Goal: Task Accomplishment & Management: Manage account settings

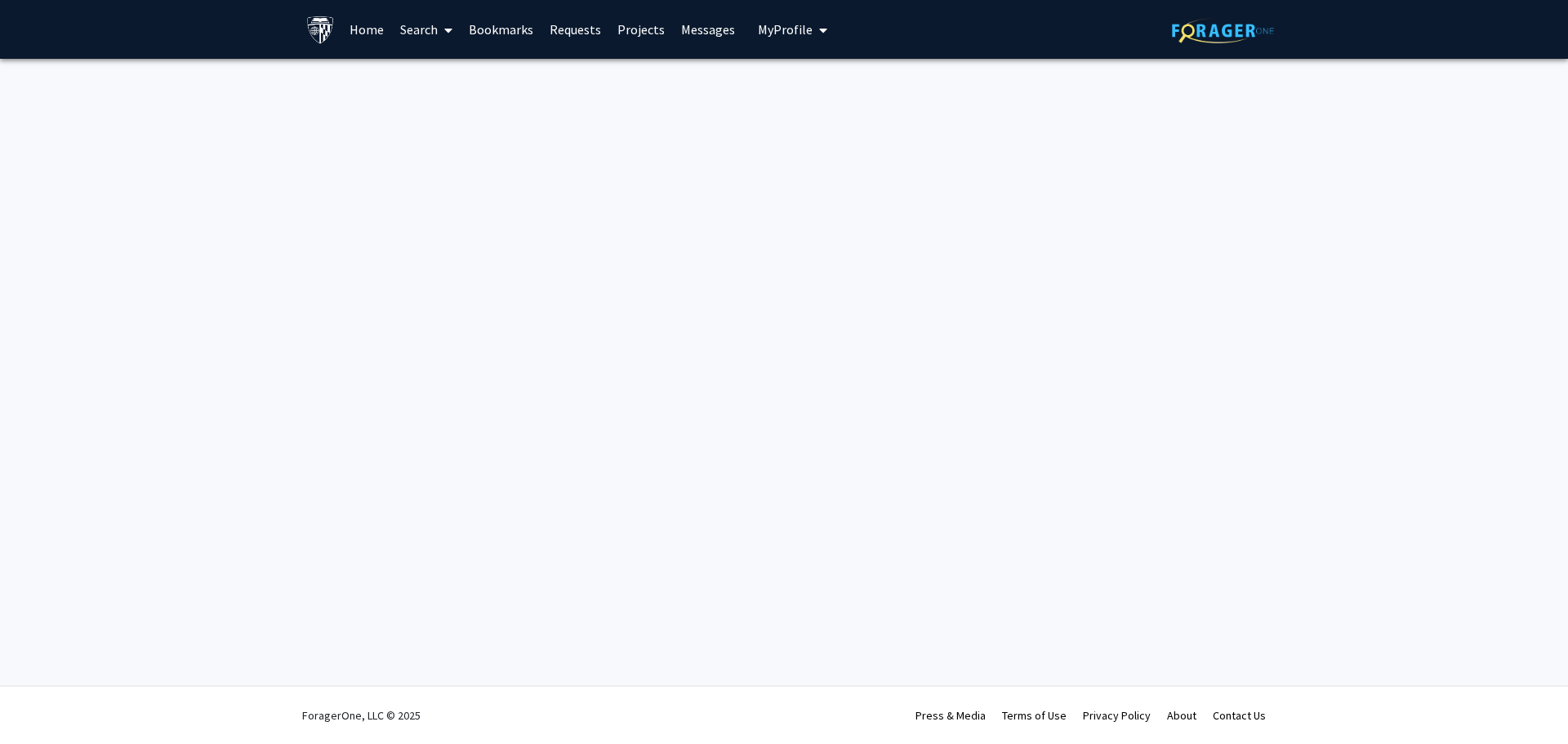
click at [813, 28] on span "My profile dropdown to access profile and logout" at bounding box center [820, 30] width 14 height 57
click at [824, 127] on link "Account Settings" at bounding box center [842, 127] width 147 height 20
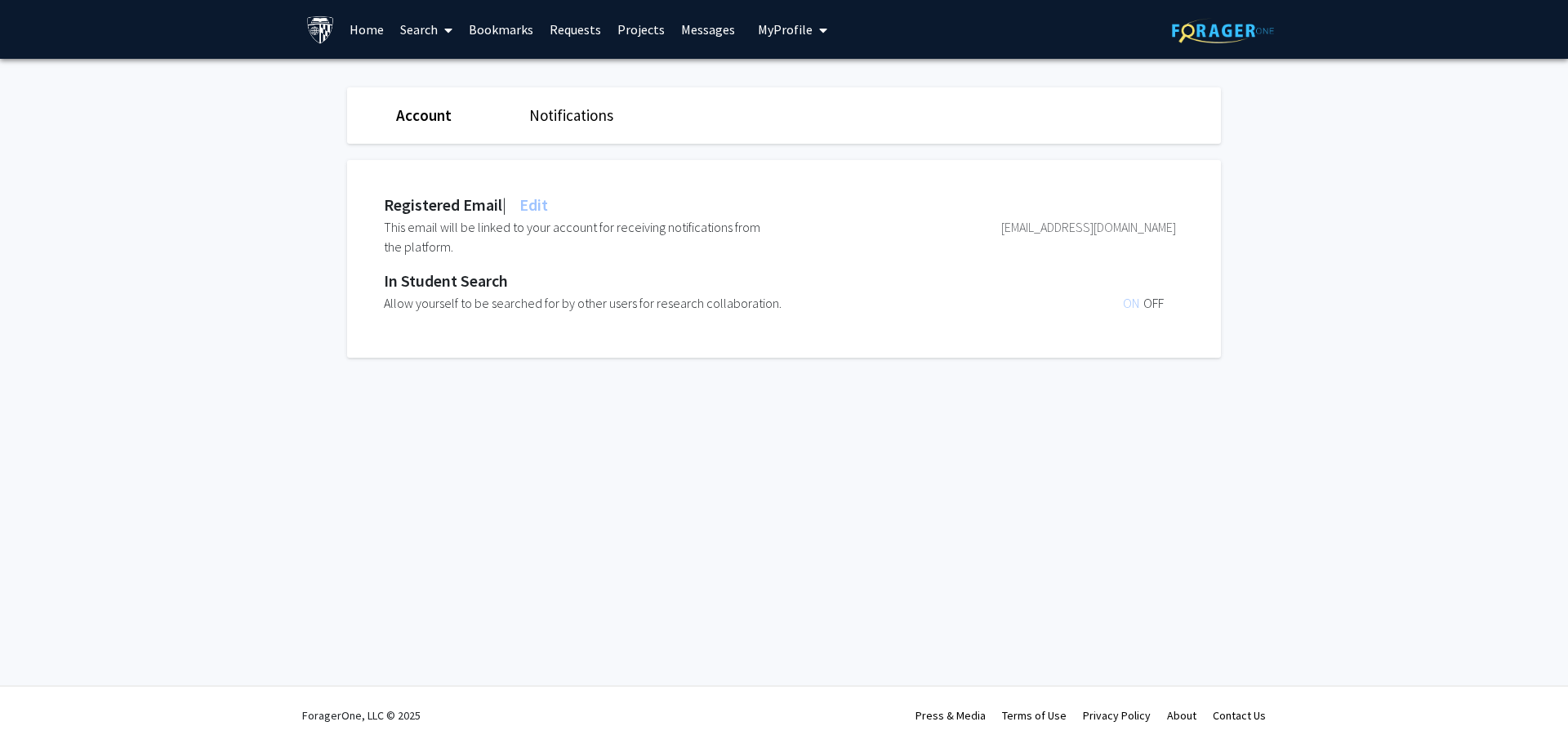
click at [564, 113] on link "Notifications" at bounding box center [571, 115] width 84 height 20
click at [1146, 303] on span "OFF" at bounding box center [1153, 303] width 21 height 16
click at [1128, 302] on span "ON" at bounding box center [1133, 303] width 21 height 16
click at [1151, 304] on span "OFF" at bounding box center [1153, 303] width 21 height 16
click at [1158, 226] on span "OFF" at bounding box center [1153, 227] width 21 height 16
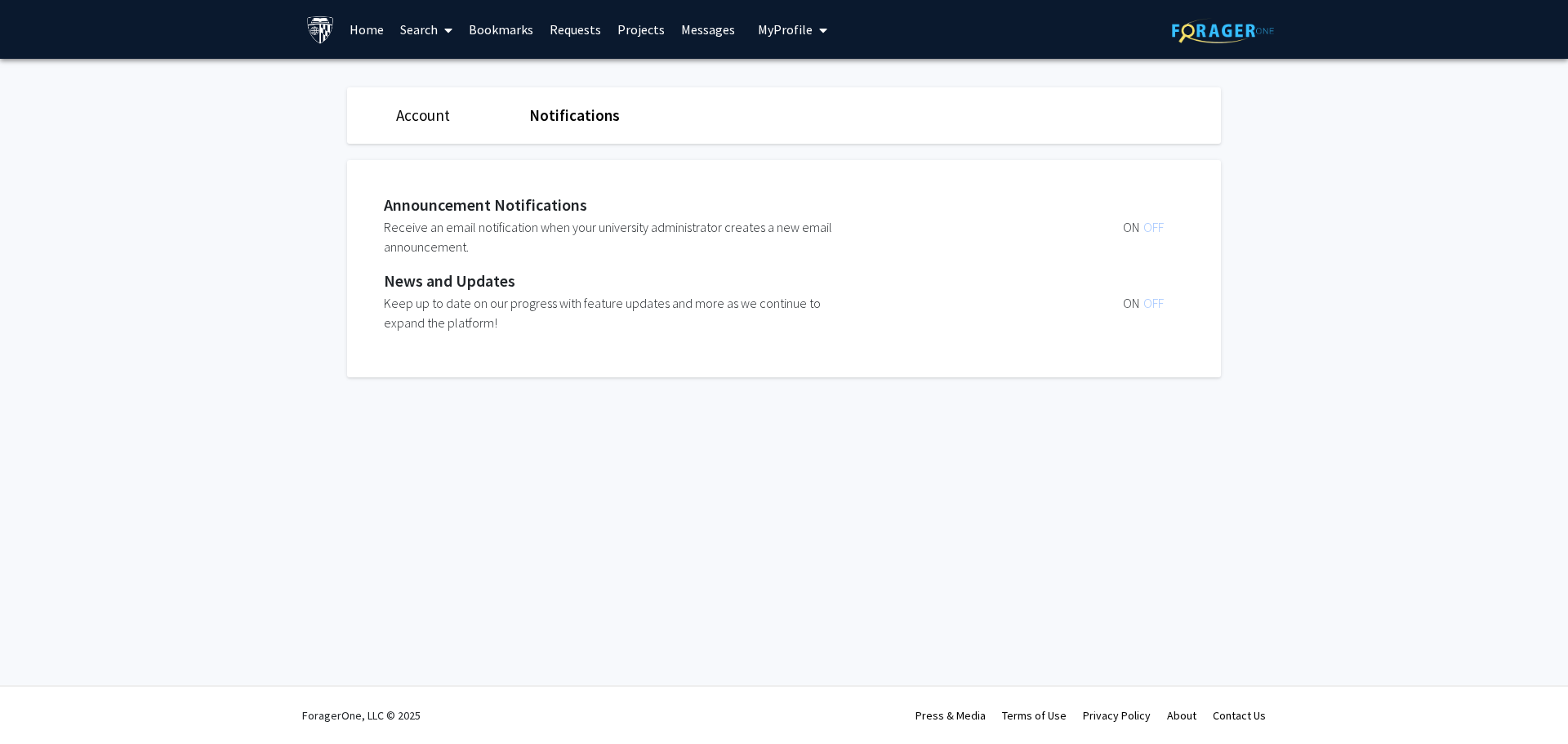
click at [398, 111] on link "Account" at bounding box center [423, 115] width 53 height 20
drag, startPoint x: 541, startPoint y: 206, endPoint x: 566, endPoint y: 214, distance: 26.2
click at [548, 207] on span "Edit" at bounding box center [532, 204] width 32 height 20
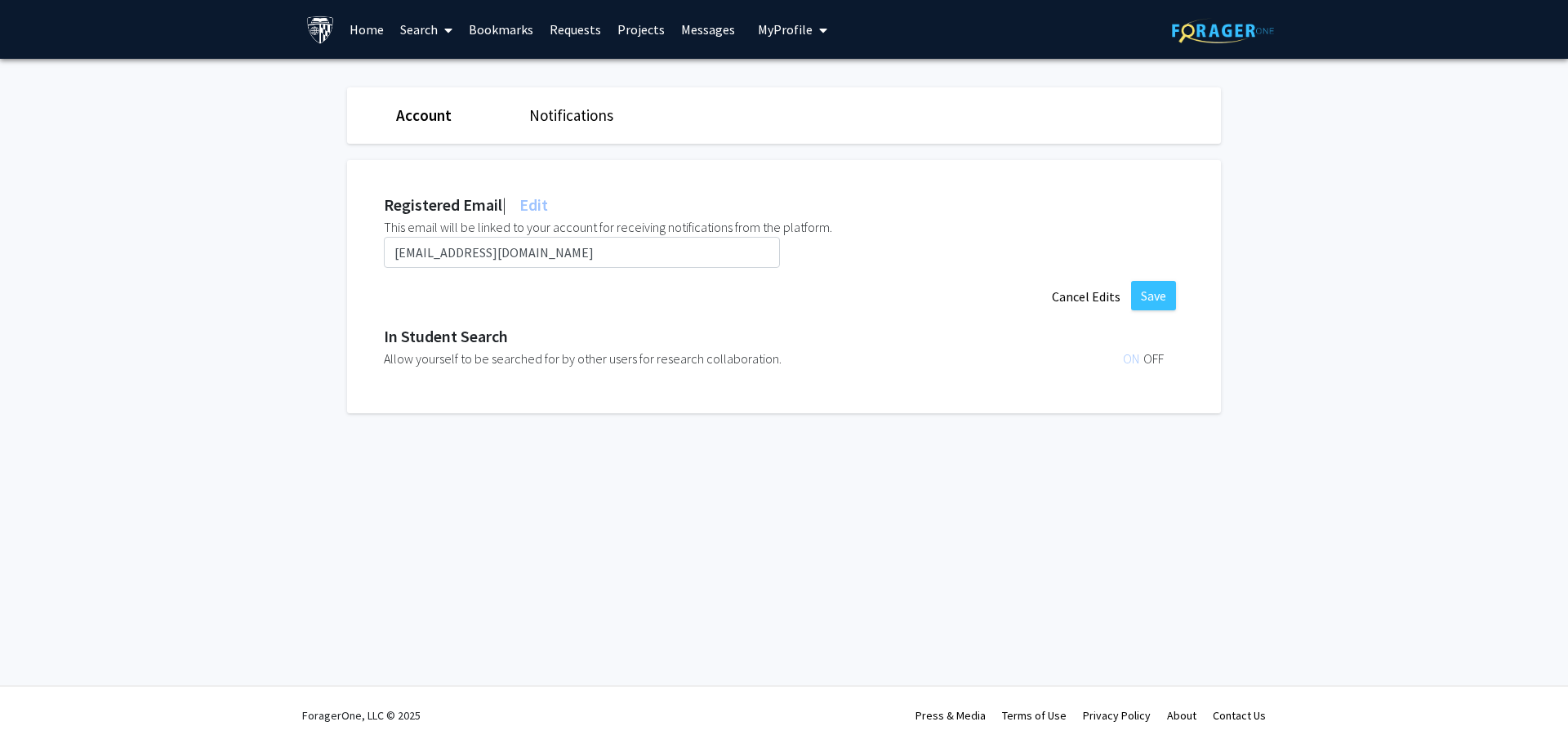
click at [989, 339] on div "In Student Search" at bounding box center [780, 336] width 792 height 24
click at [874, 329] on div "In Student Search" at bounding box center [780, 336] width 792 height 24
click at [560, 29] on link "Requests" at bounding box center [575, 29] width 68 height 57
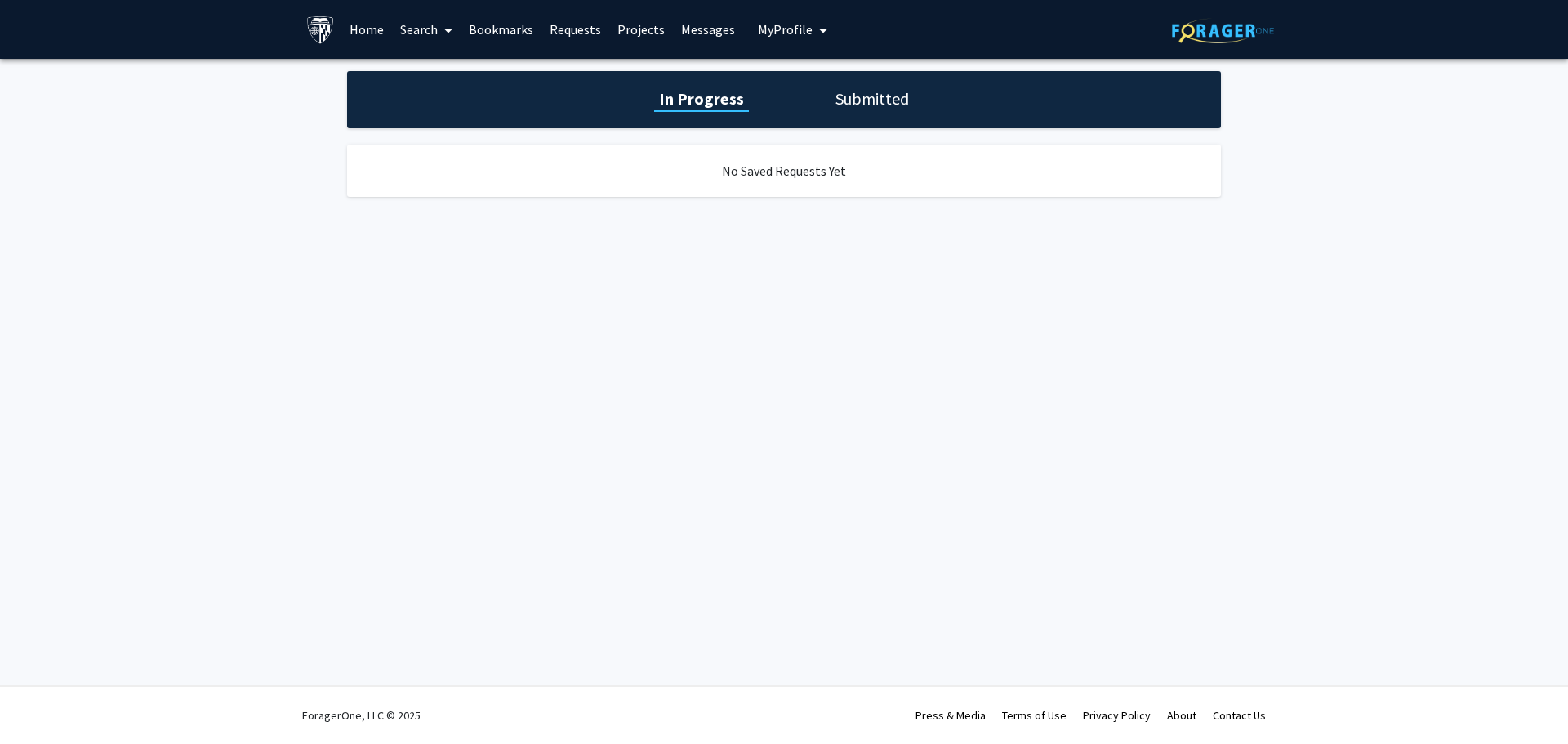
drag, startPoint x: 713, startPoint y: 99, endPoint x: 917, endPoint y: 102, distance: 204.0
click at [718, 99] on h1 "In Progress" at bounding box center [702, 99] width 94 height 23
click at [891, 101] on h1 "Submitted" at bounding box center [872, 99] width 83 height 23
click at [700, 33] on link "Messages" at bounding box center [708, 29] width 70 height 57
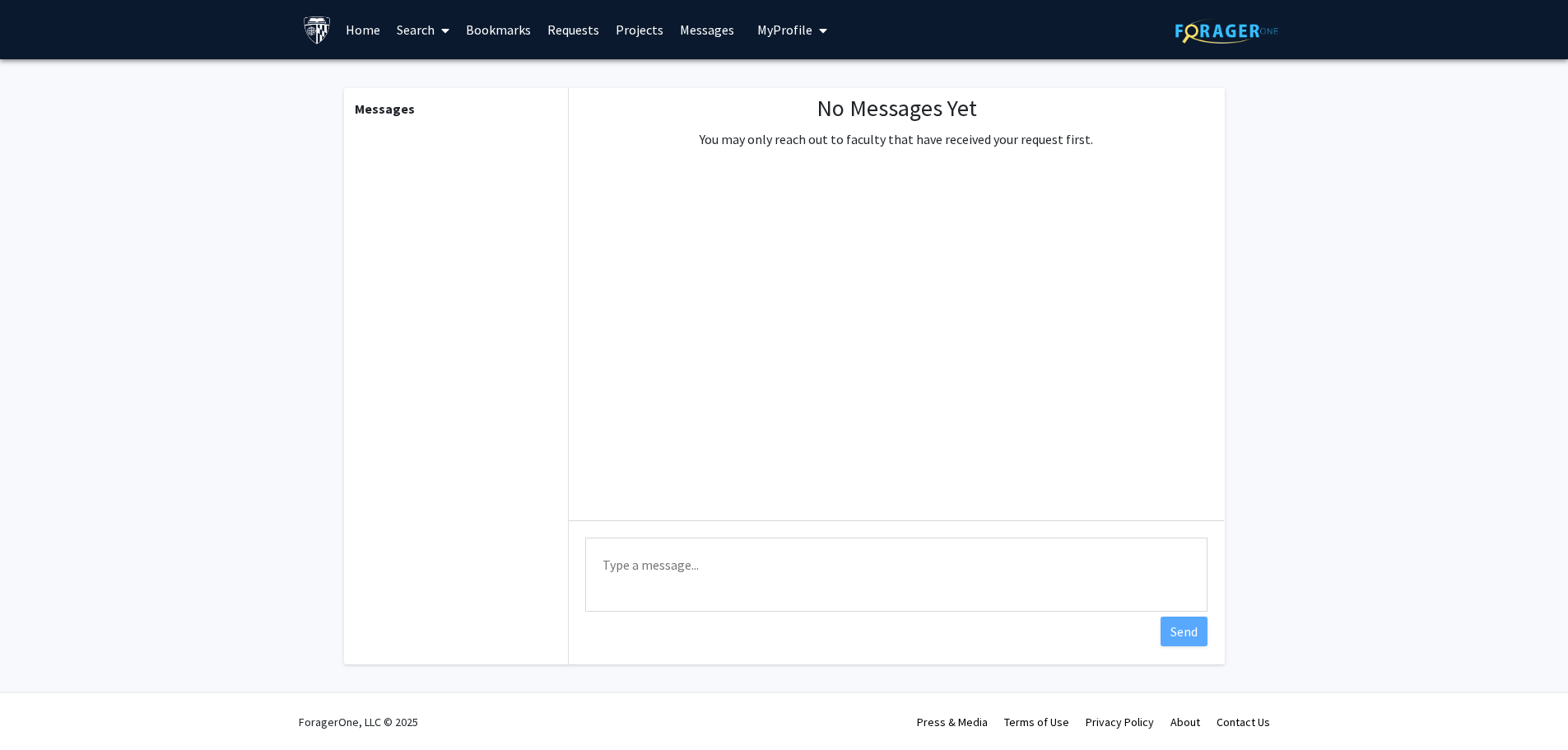
click at [360, 30] on link "Home" at bounding box center [363, 30] width 51 height 57
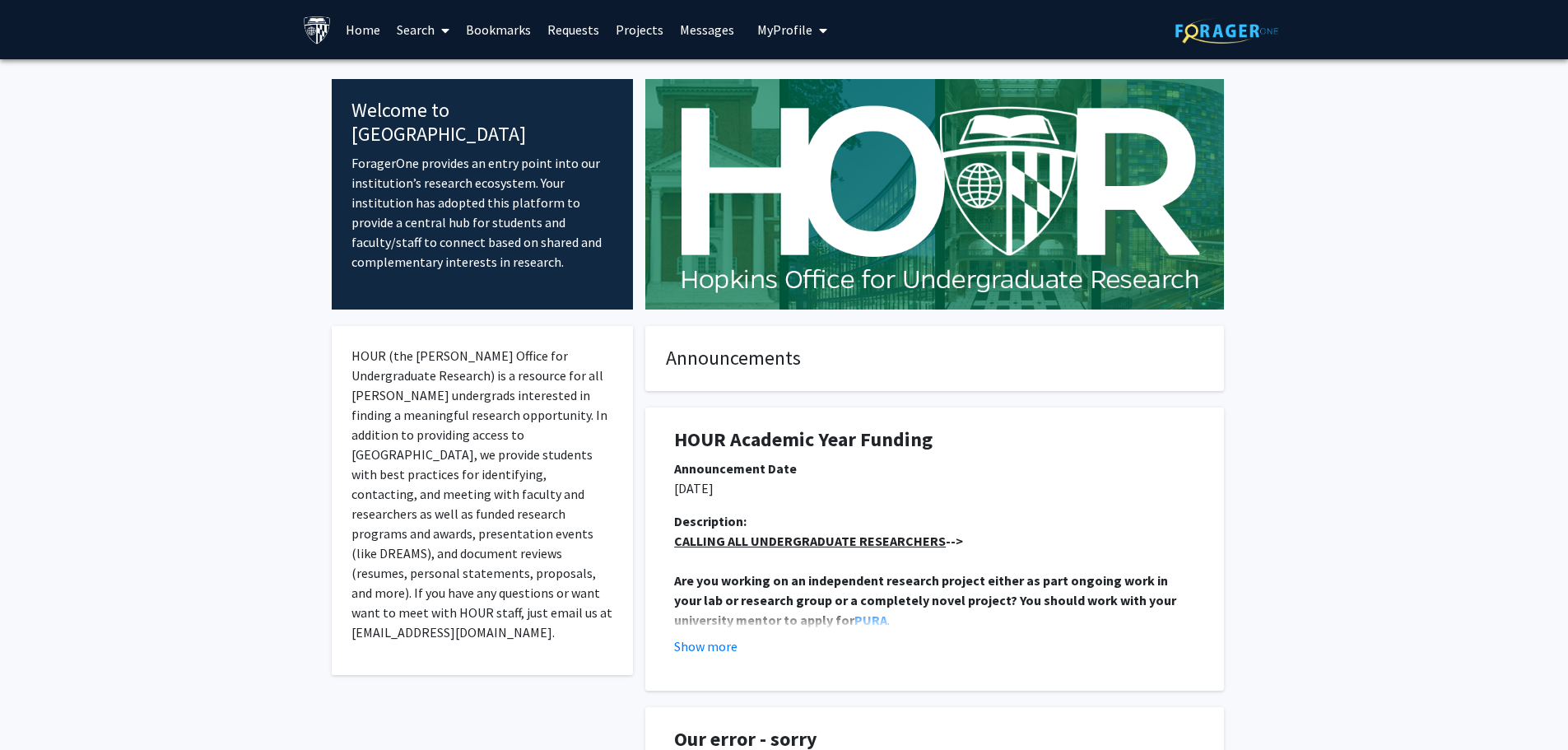
click at [353, 31] on link "Home" at bounding box center [363, 30] width 51 height 57
drag, startPoint x: 510, startPoint y: 24, endPoint x: 526, endPoint y: 27, distance: 16.3
click at [512, 24] on link "Bookmarks" at bounding box center [498, 30] width 82 height 57
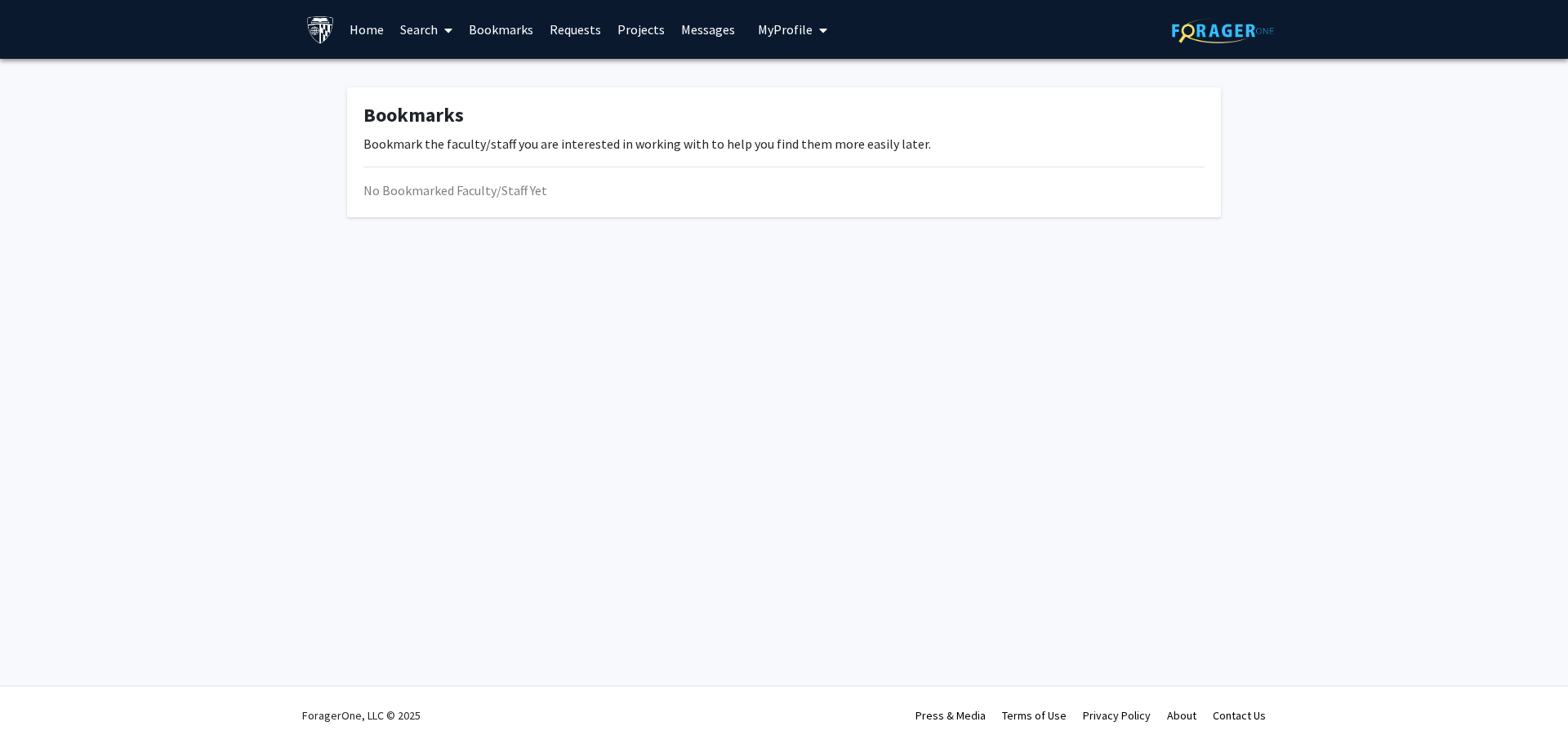
click at [573, 25] on link "Requests" at bounding box center [575, 29] width 68 height 57
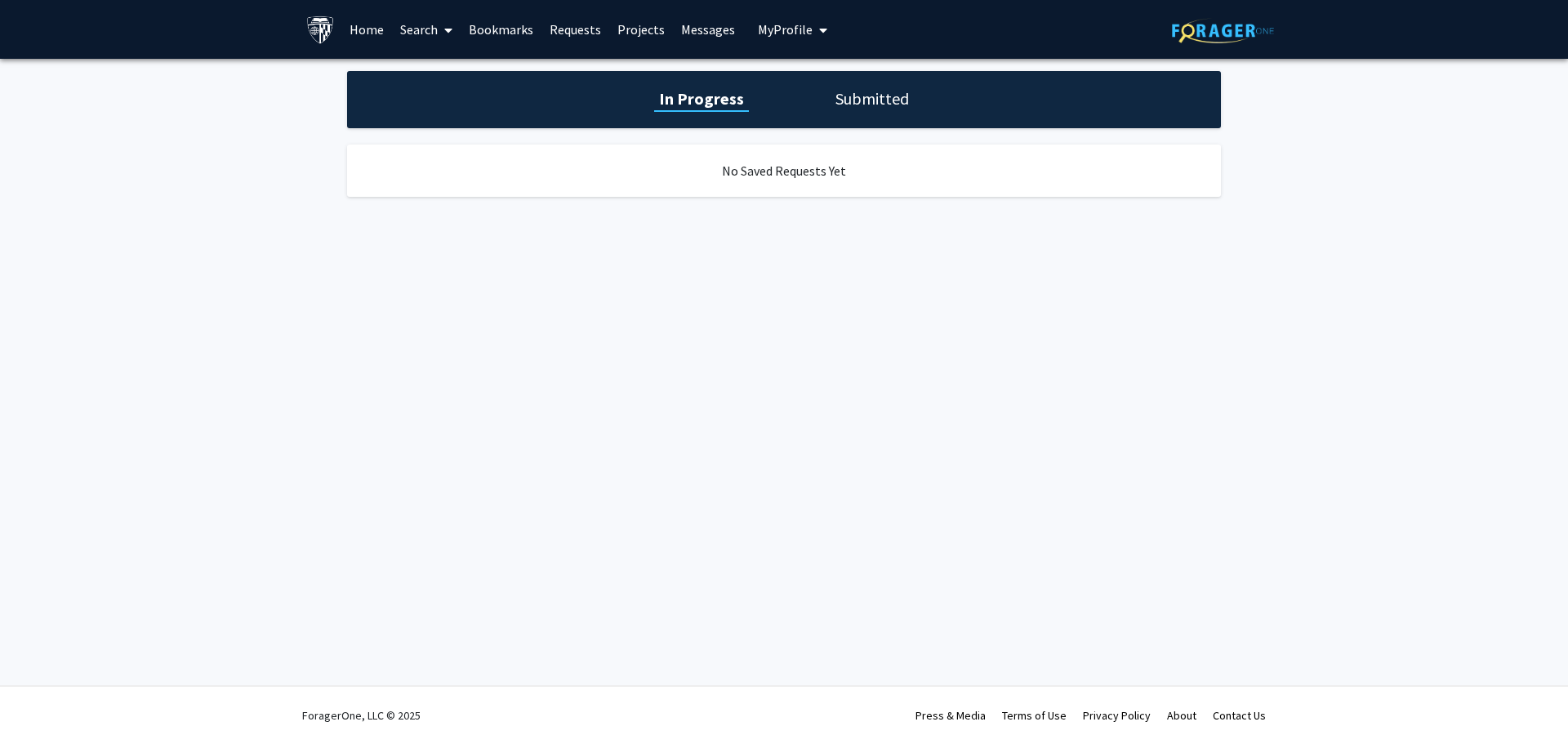
click at [628, 24] on link "Projects" at bounding box center [640, 29] width 63 height 57
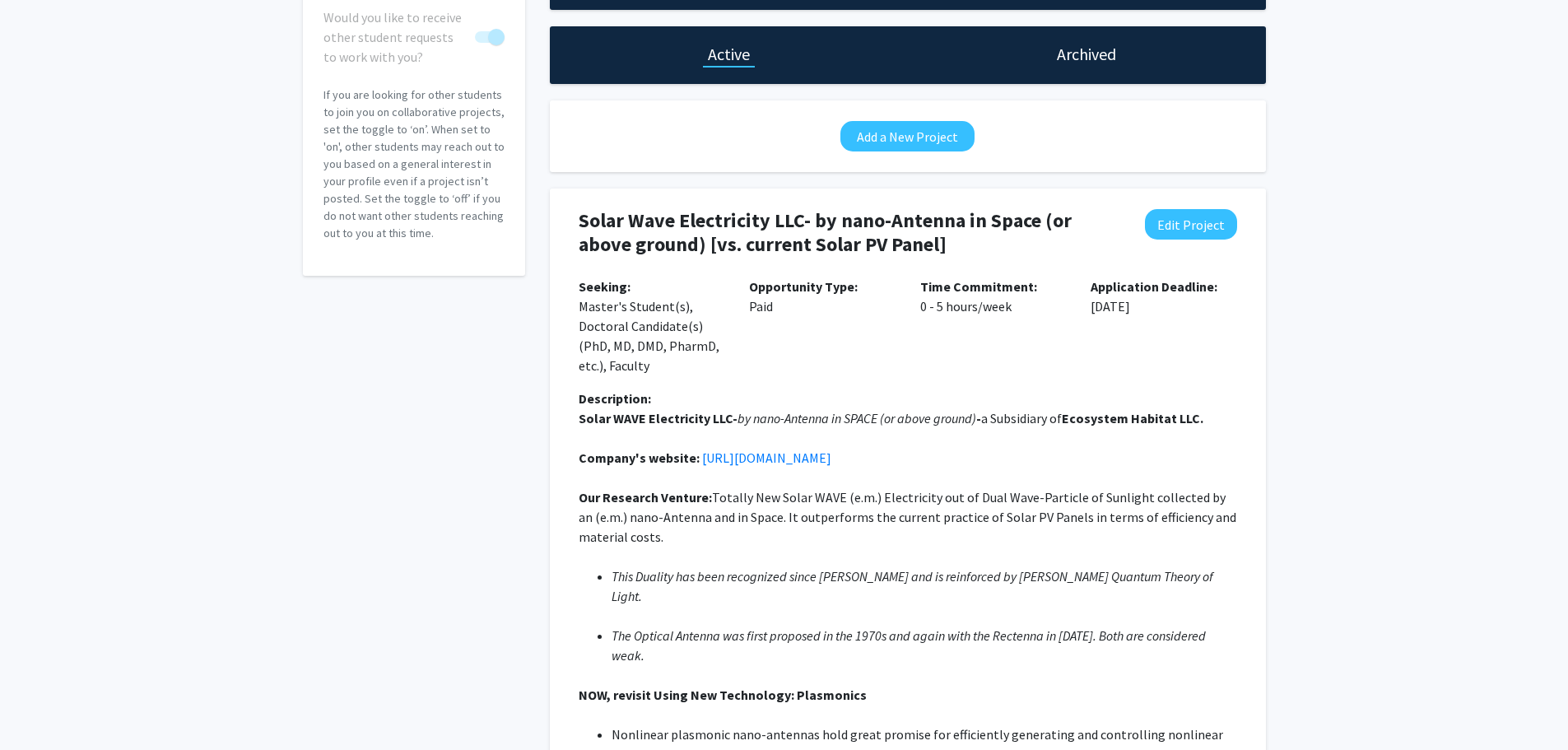
scroll to position [113, 0]
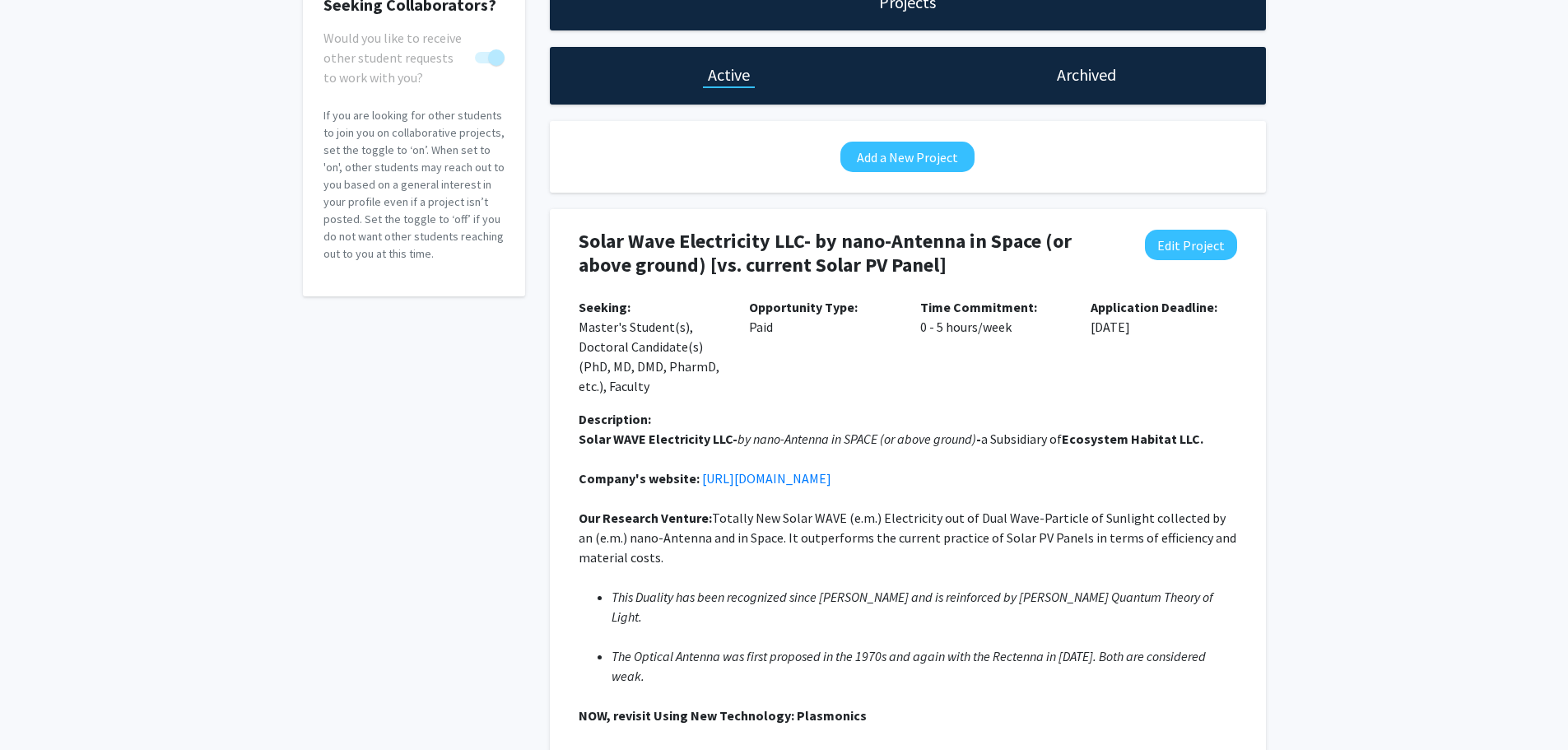
click at [1084, 74] on h1 "Archived" at bounding box center [1086, 75] width 59 height 23
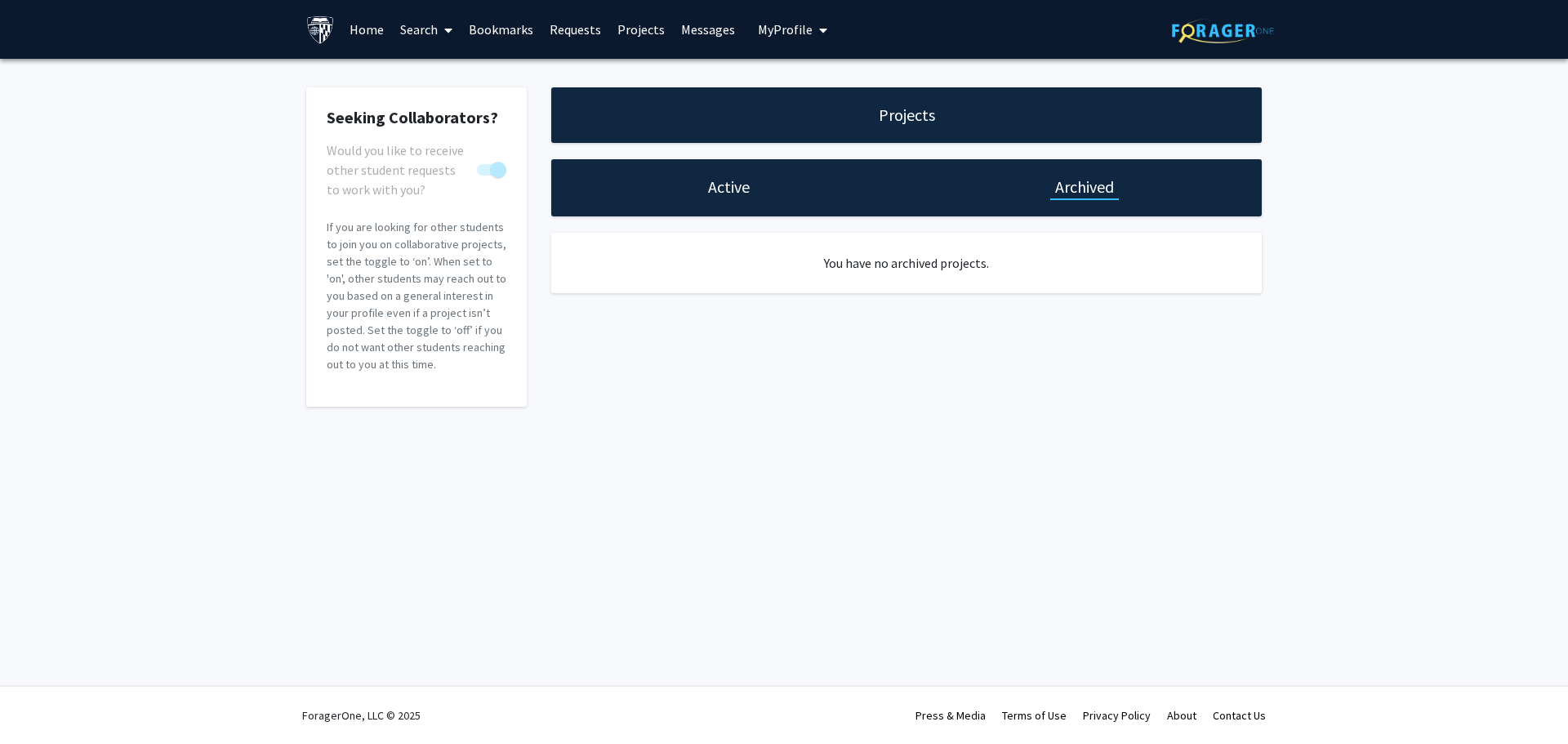
click at [1095, 182] on h1 "Archived" at bounding box center [1085, 187] width 59 height 23
click at [725, 180] on h1 "Active" at bounding box center [728, 187] width 42 height 23
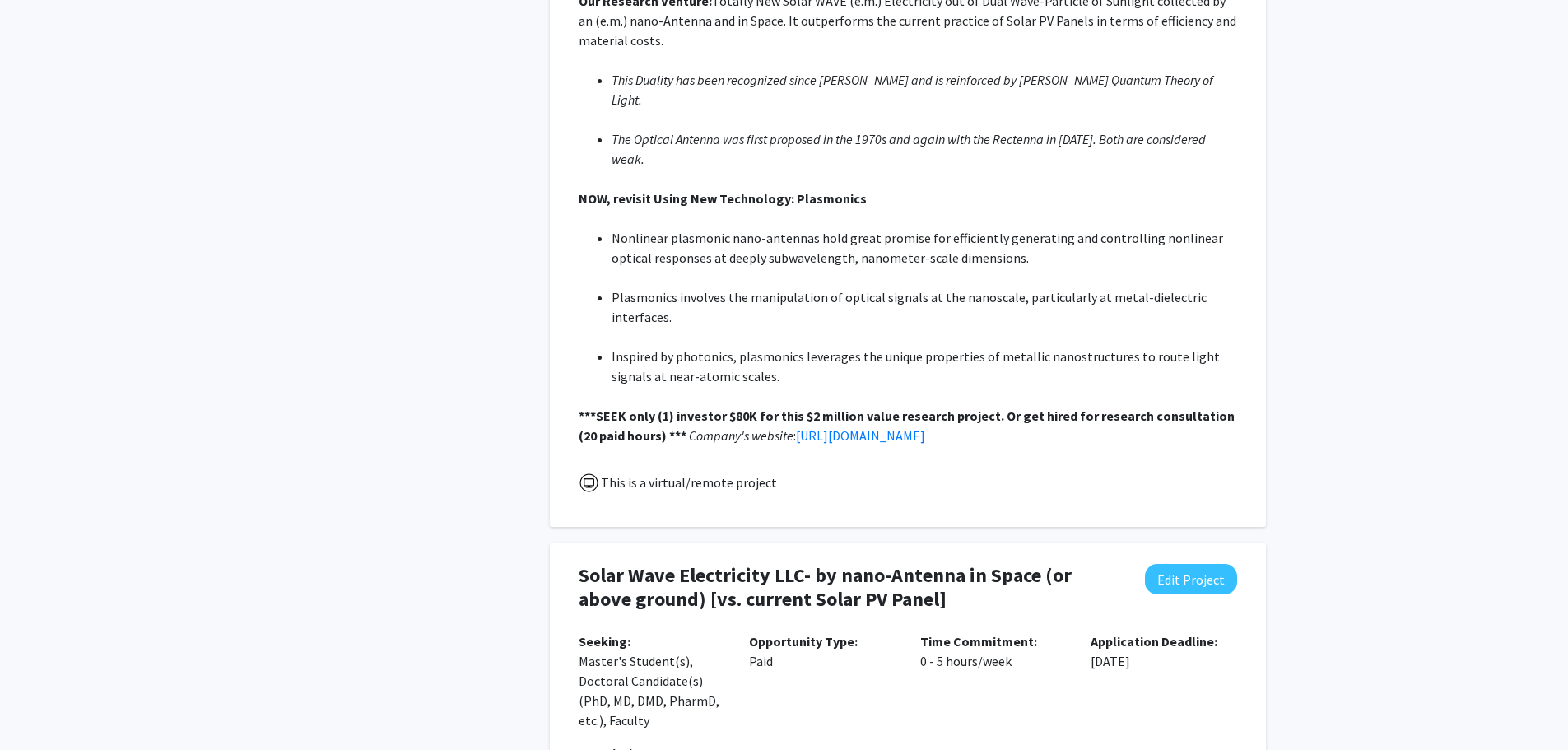
scroll to position [854, 0]
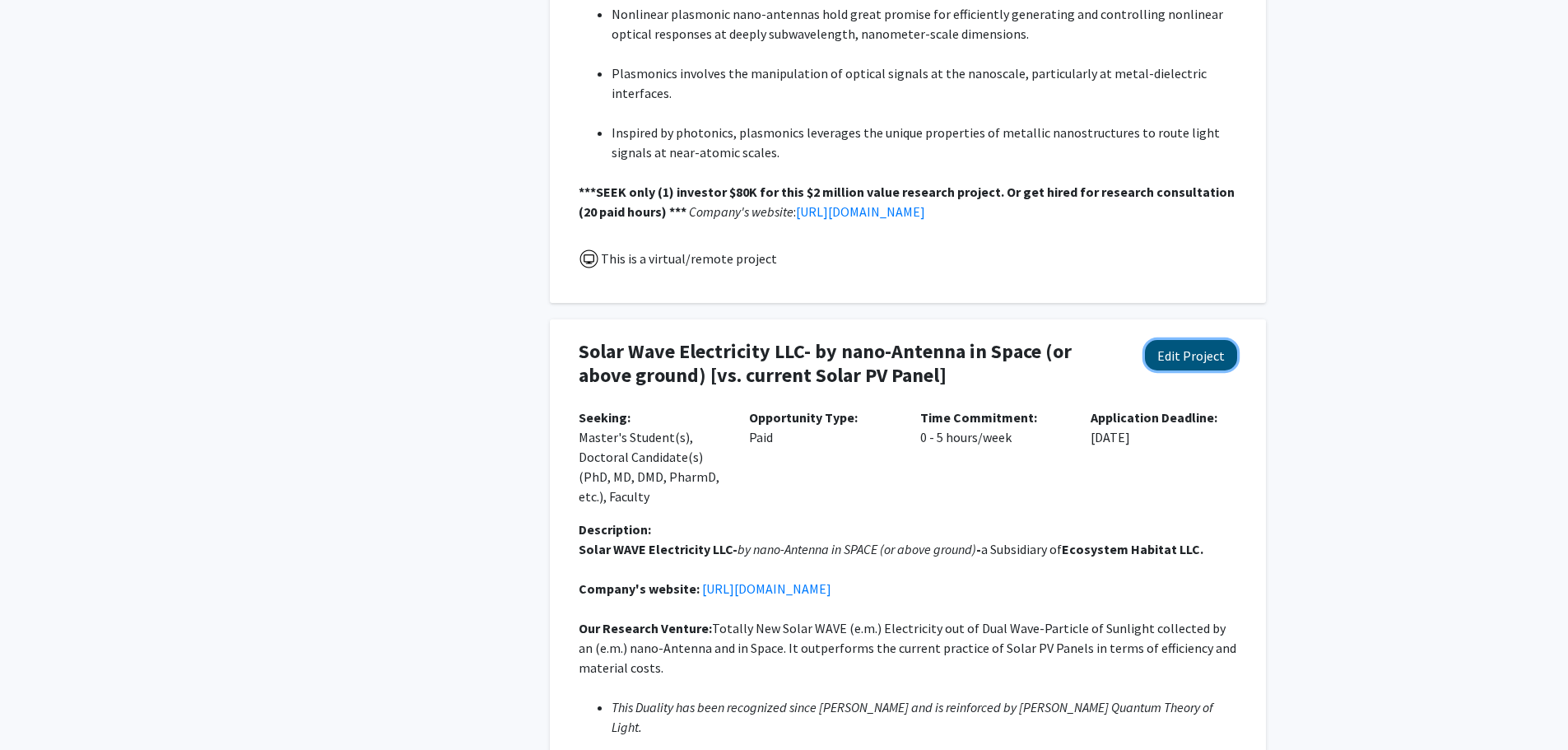
click at [1204, 340] on button "Edit Project" at bounding box center [1191, 355] width 93 height 31
select select "0 - 5"
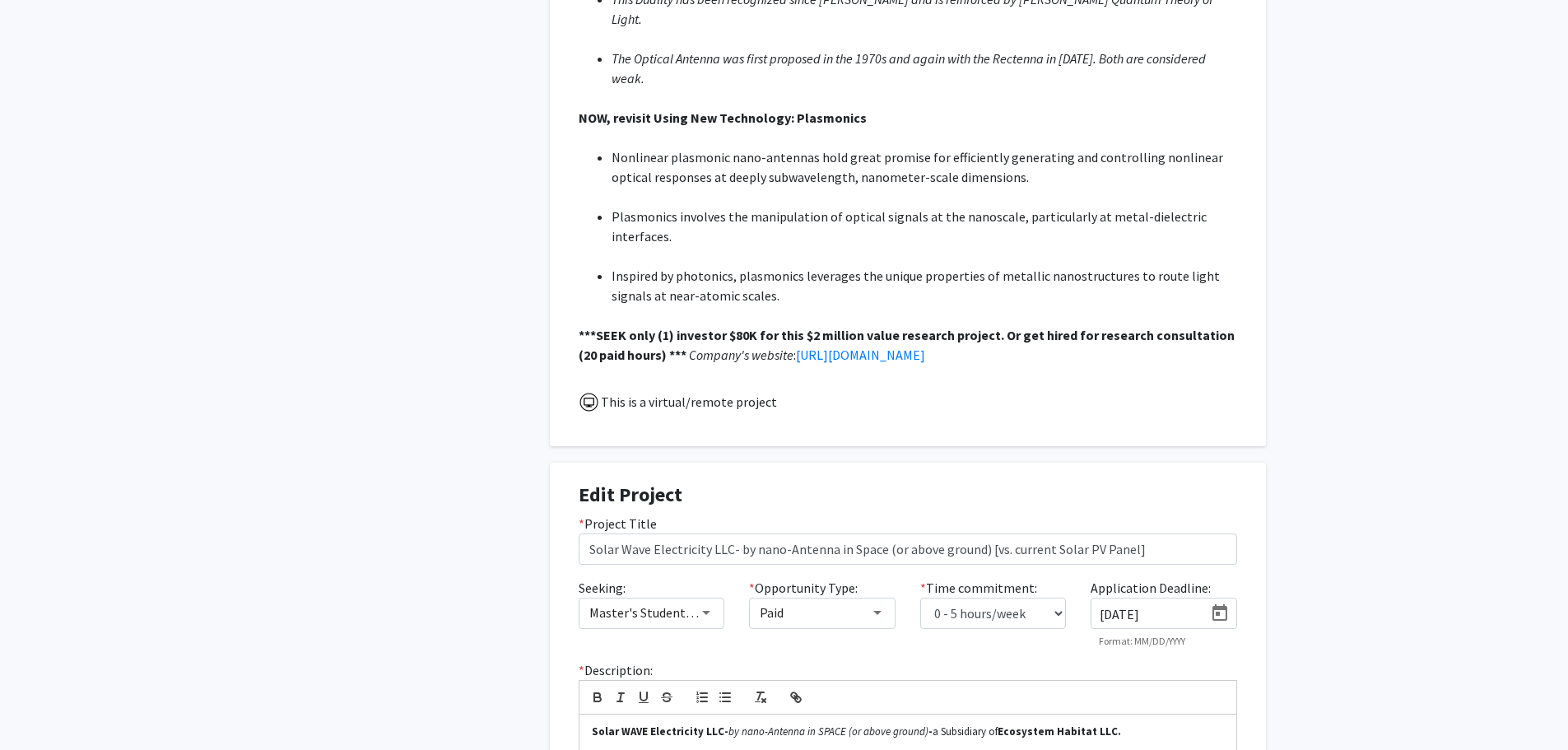
scroll to position [864, 0]
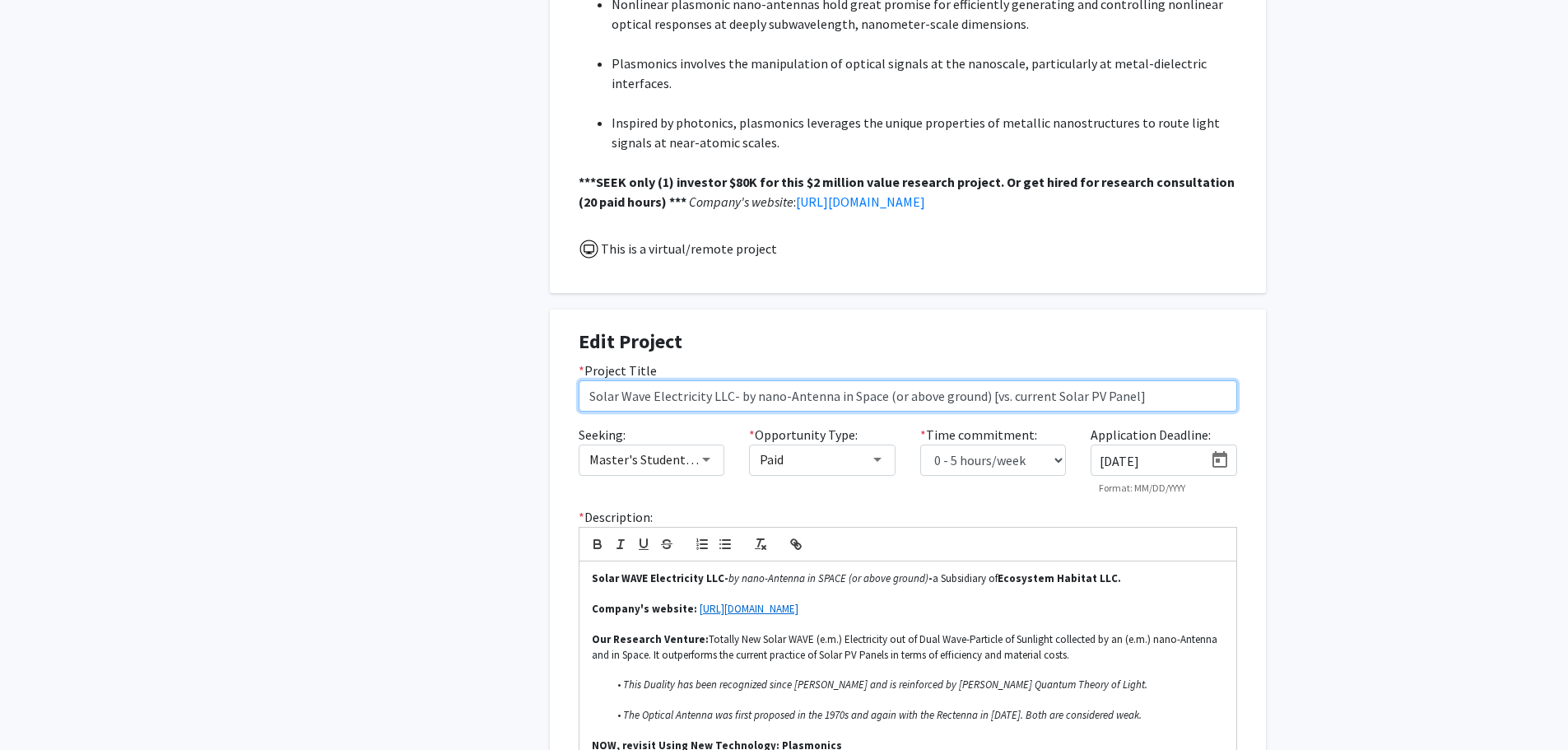
drag, startPoint x: 1147, startPoint y: 359, endPoint x: 504, endPoint y: 360, distance: 643.0
click at [501, 361] on div "Seeking Collaborators? Would you like to receive other student requests to work…" at bounding box center [784, 128] width 988 height 1808
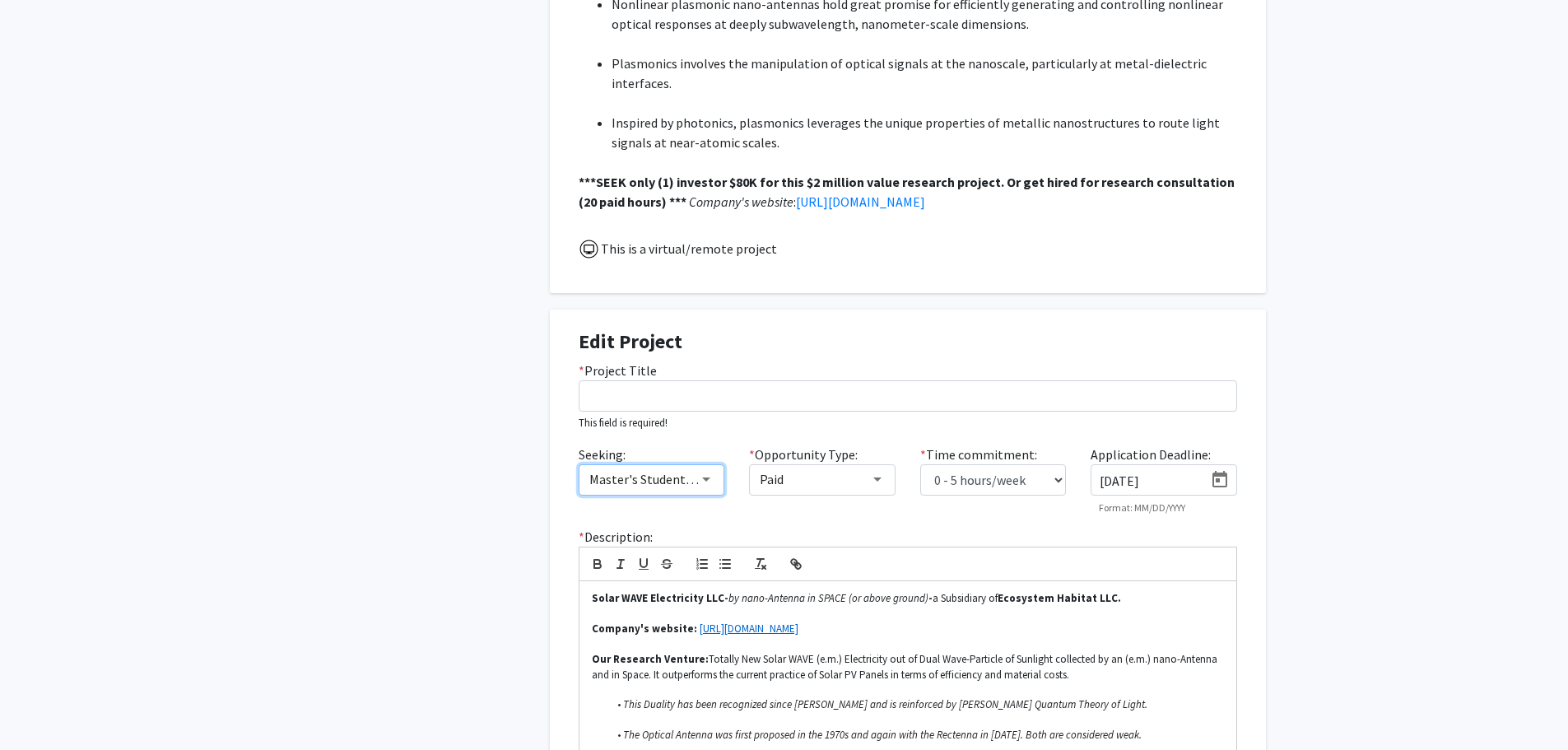
click at [707, 477] on div at bounding box center [705, 479] width 8 height 4
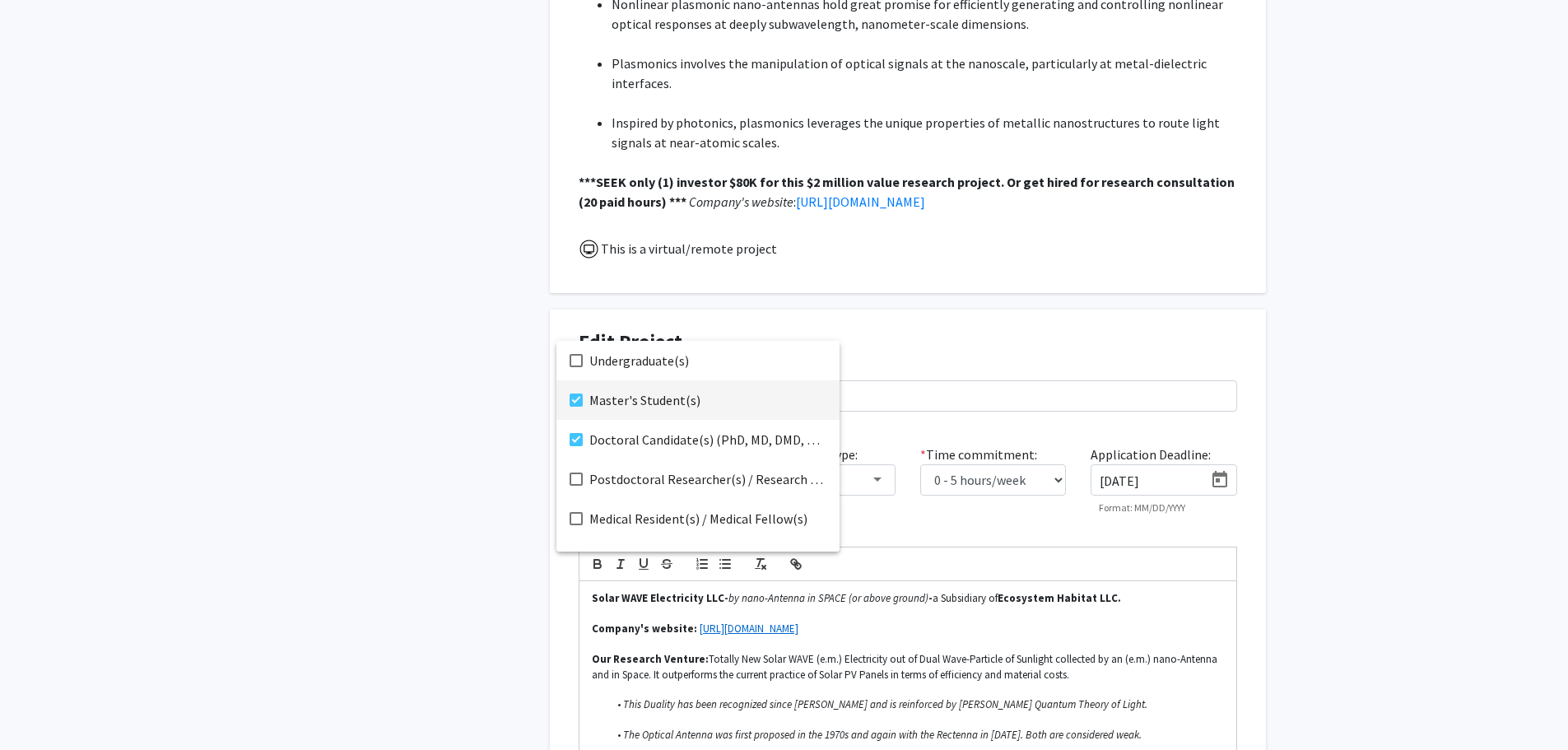
click at [579, 398] on mat-pseudo-checkbox at bounding box center [576, 400] width 13 height 13
click at [575, 433] on mat-pseudo-checkbox at bounding box center [576, 439] width 13 height 13
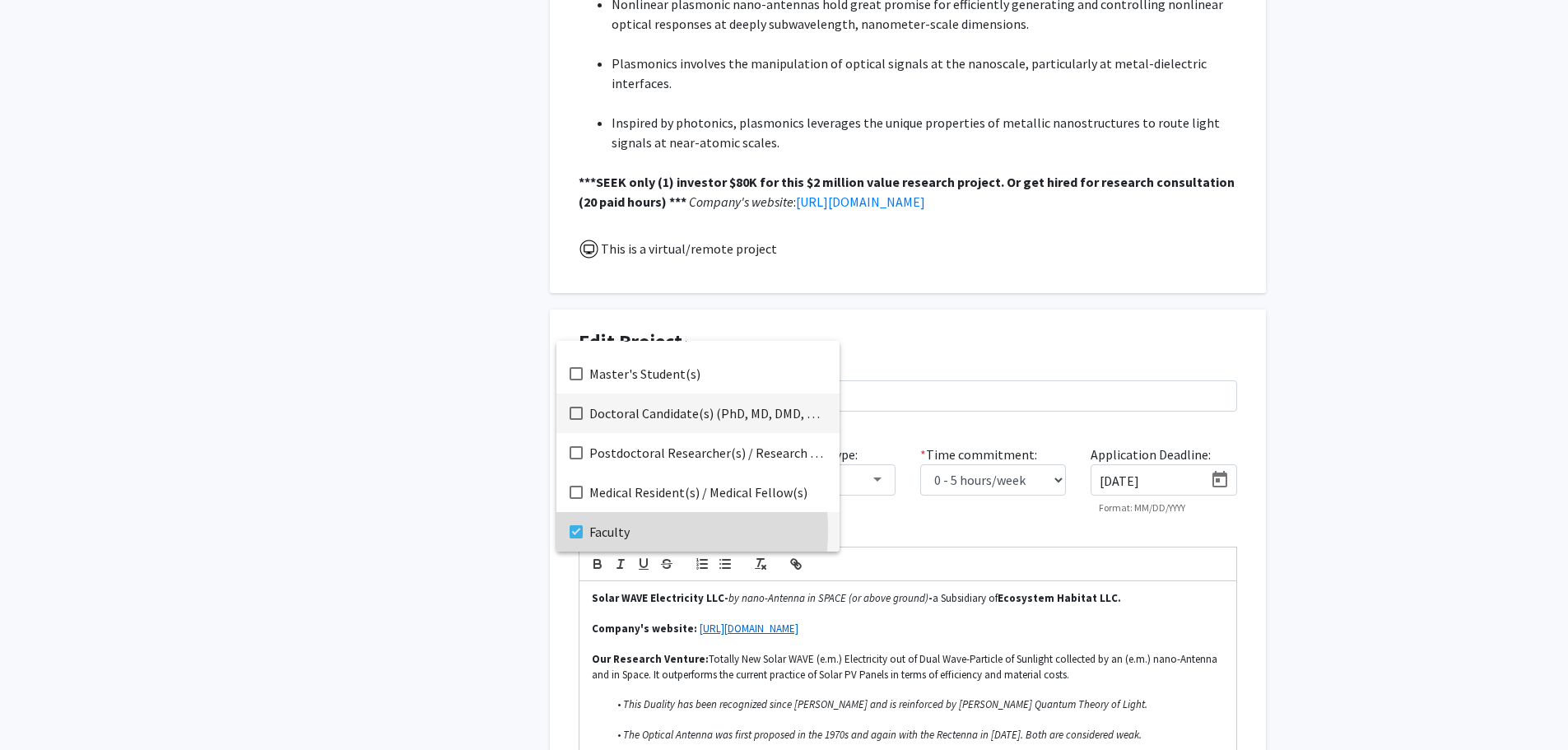
click at [576, 530] on mat-pseudo-checkbox at bounding box center [576, 531] width 13 height 13
click at [917, 499] on div at bounding box center [784, 375] width 1568 height 750
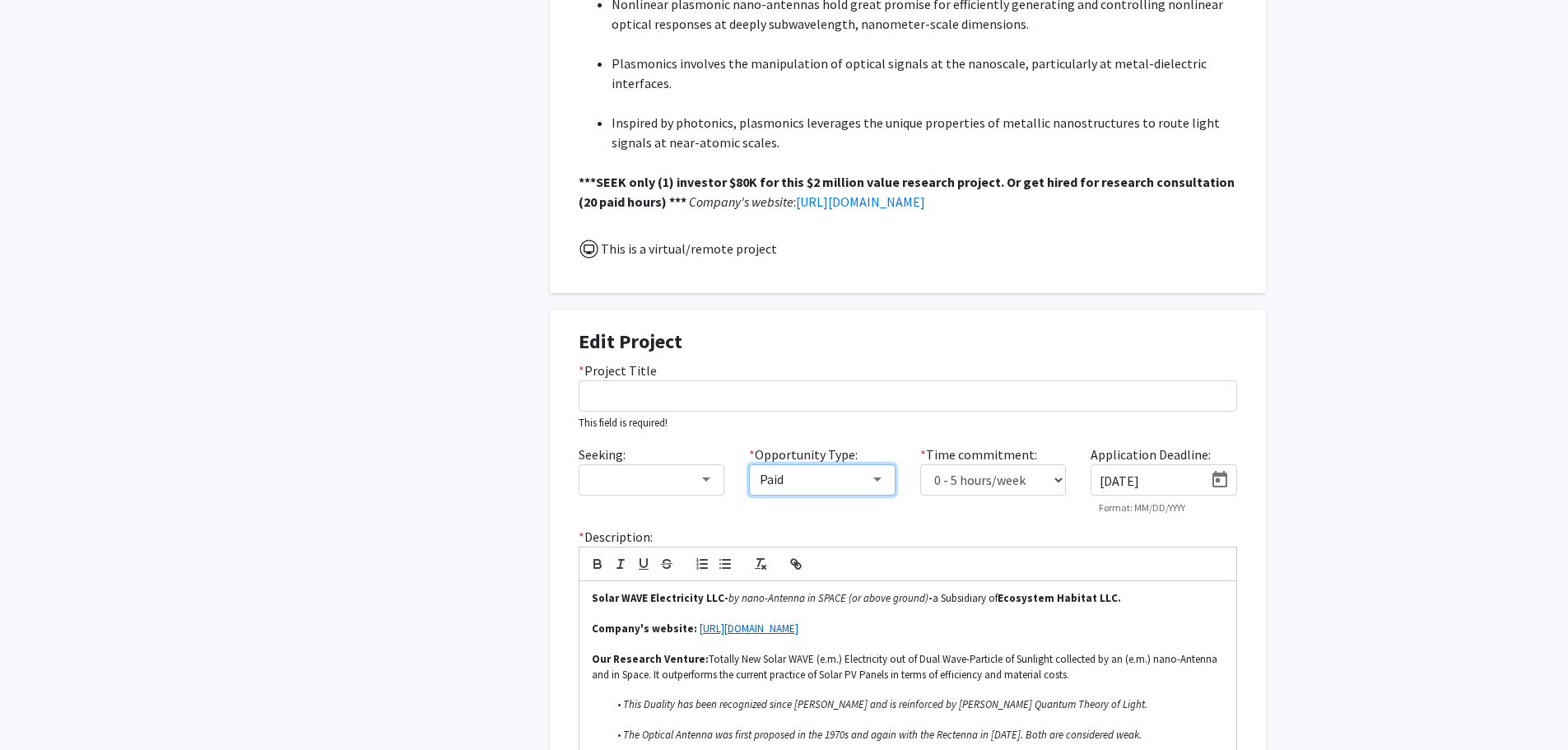
click at [878, 477] on div at bounding box center [877, 479] width 8 height 4
click at [747, 401] on mat-pseudo-checkbox at bounding box center [747, 400] width 13 height 13
drag, startPoint x: 1049, startPoint y: 474, endPoint x: 1202, endPoint y: 472, distance: 153.0
click at [1050, 474] on div at bounding box center [784, 375] width 1568 height 750
click at [1173, 473] on input "[DATE]" at bounding box center [1151, 481] width 103 height 14
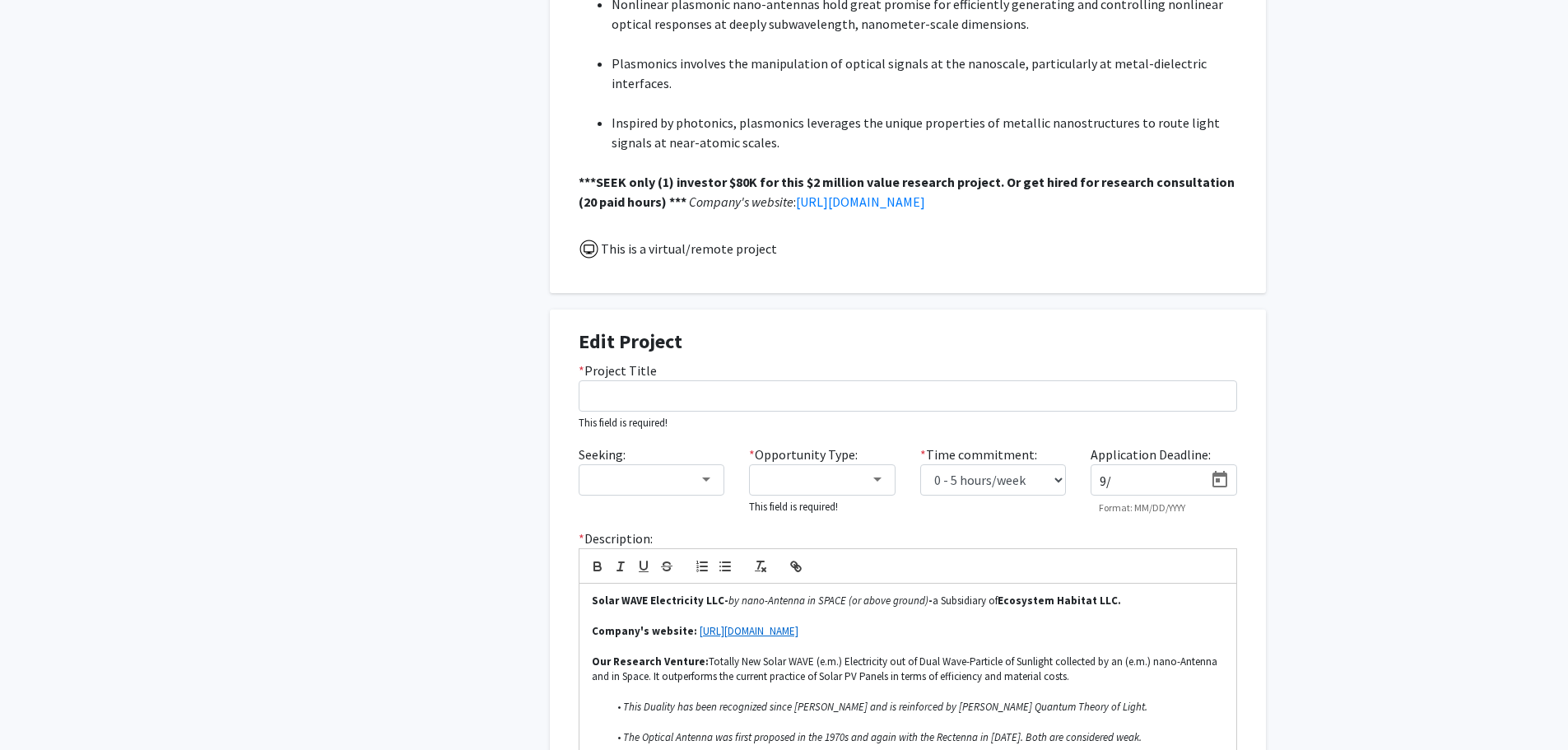
type input "9"
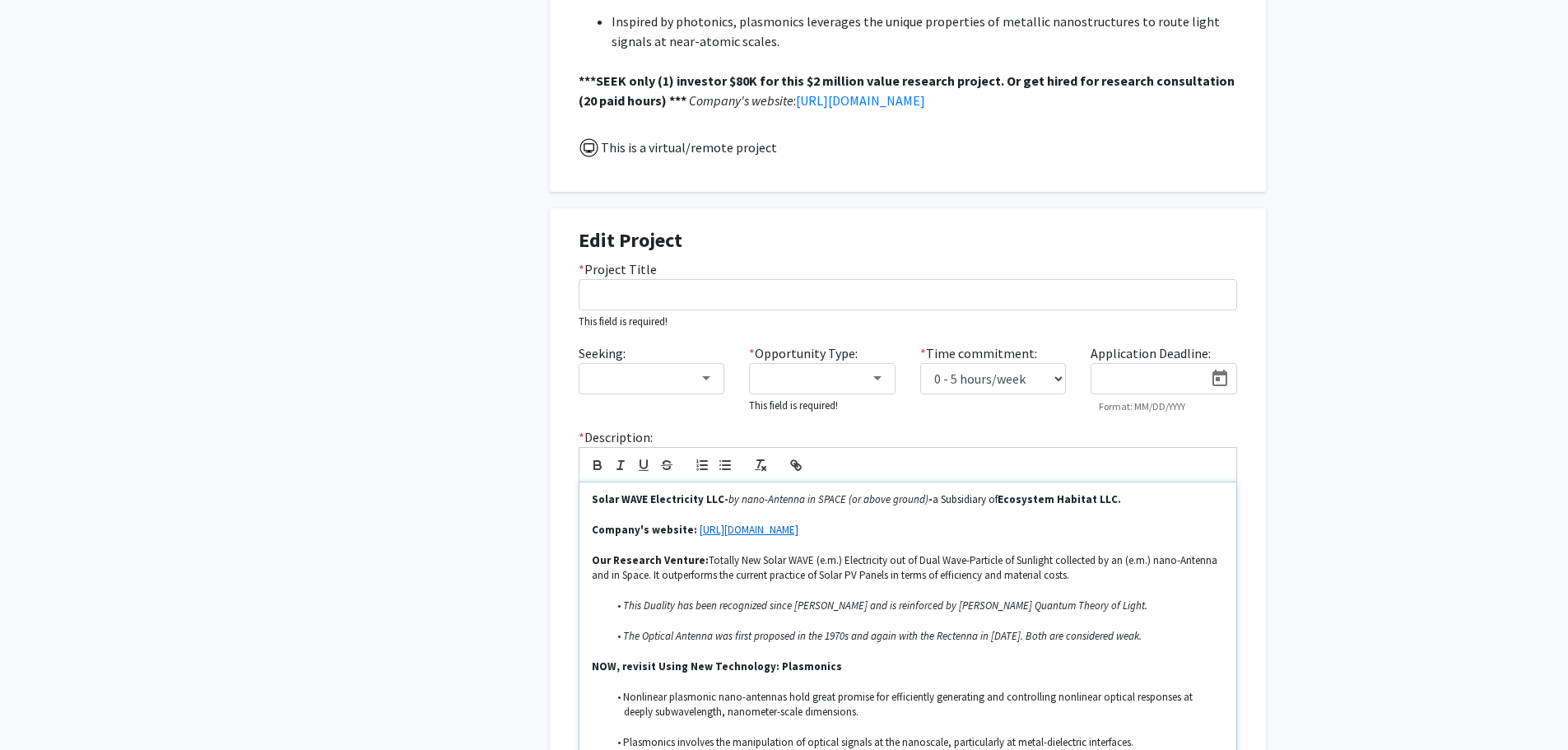
scroll to position [1111, 0]
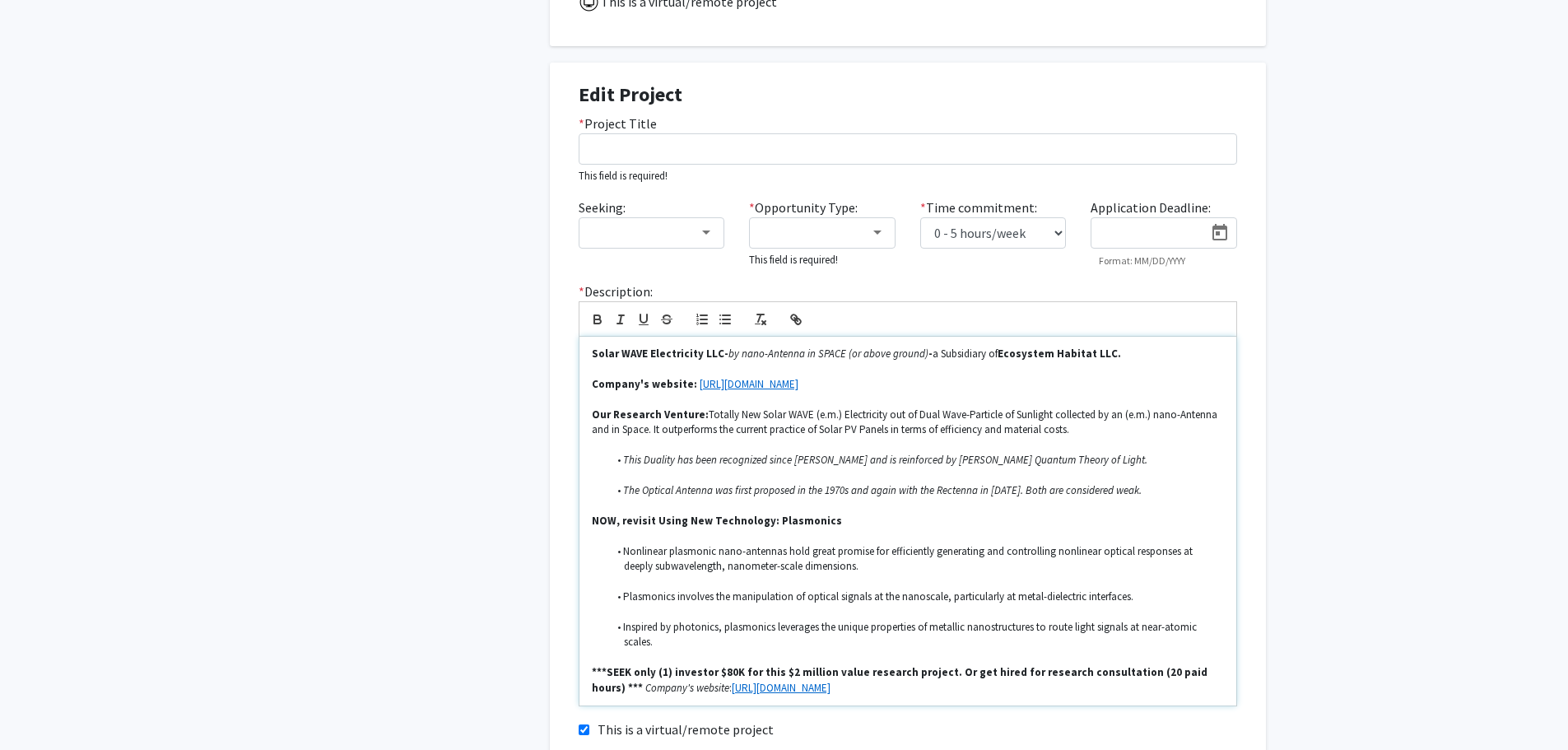
drag, startPoint x: 591, startPoint y: 313, endPoint x: 899, endPoint y: 684, distance: 482.2
click at [899, 684] on form "Edit Project * Project Title This field is required! Seeking: * Opportunity Typ…" at bounding box center [908, 435] width 659 height 702
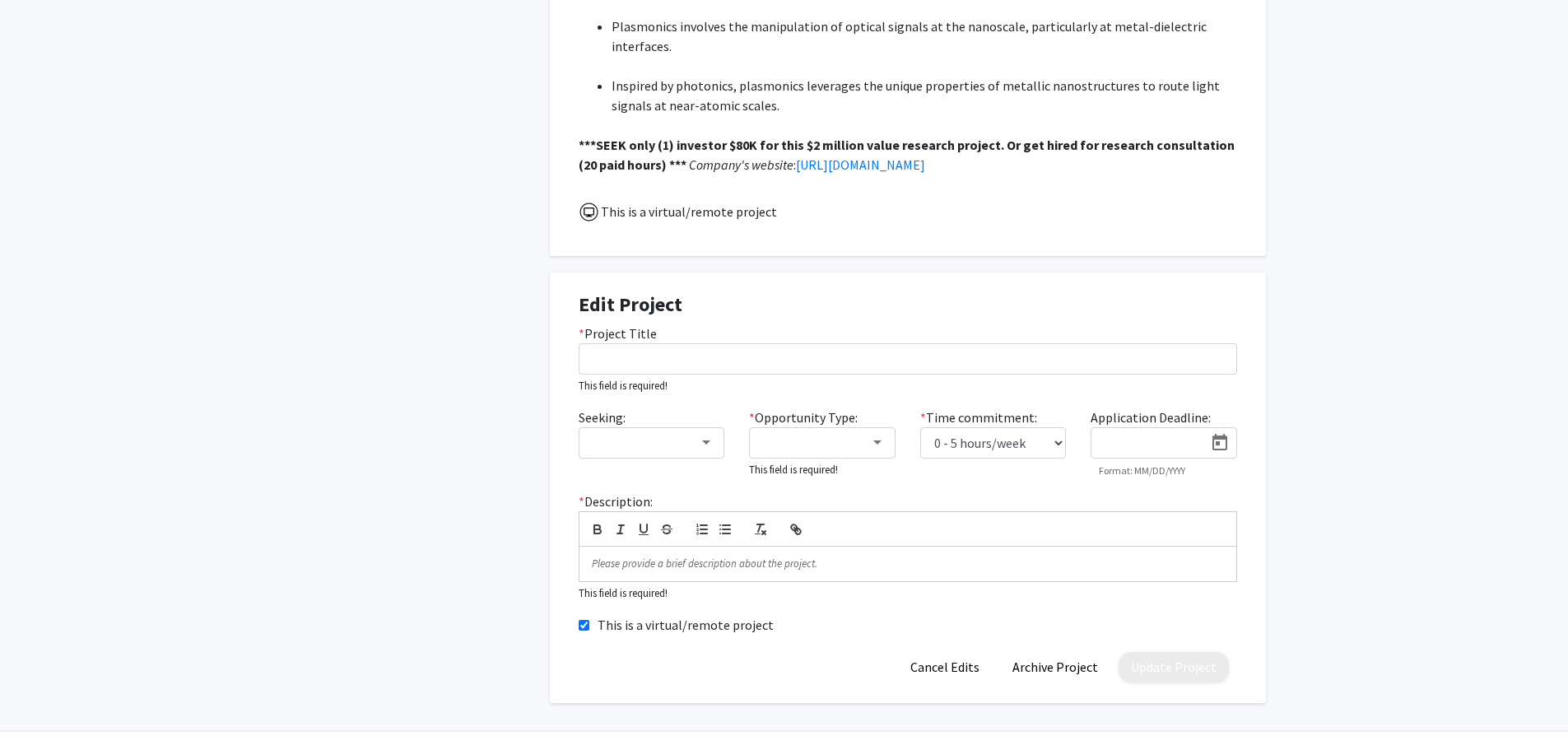
click at [583, 620] on input "This is a virtual/remote project" at bounding box center [584, 625] width 11 height 11
checkbox input "false"
drag, startPoint x: 1398, startPoint y: 271, endPoint x: 1409, endPoint y: 255, distance: 19.4
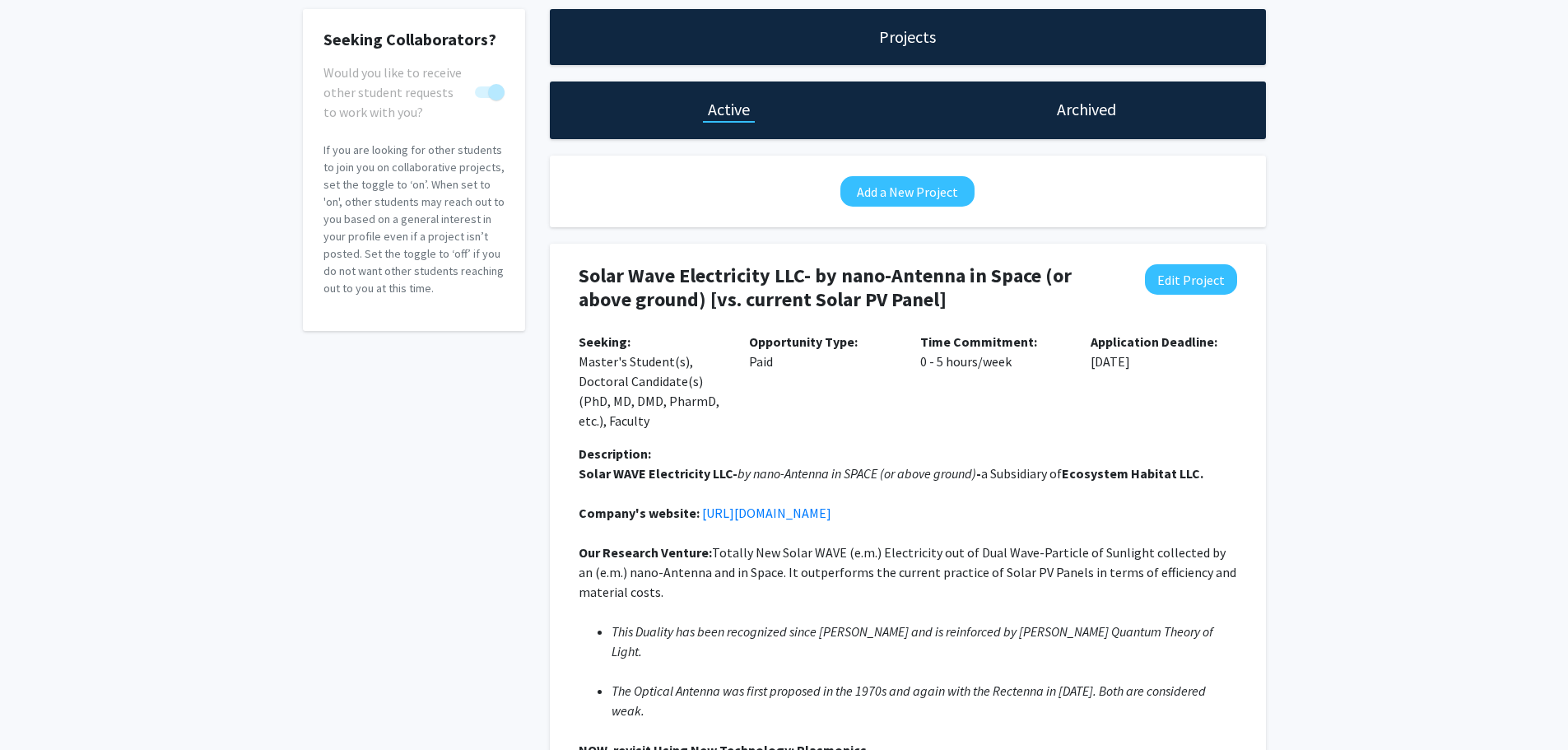
scroll to position [78, 0]
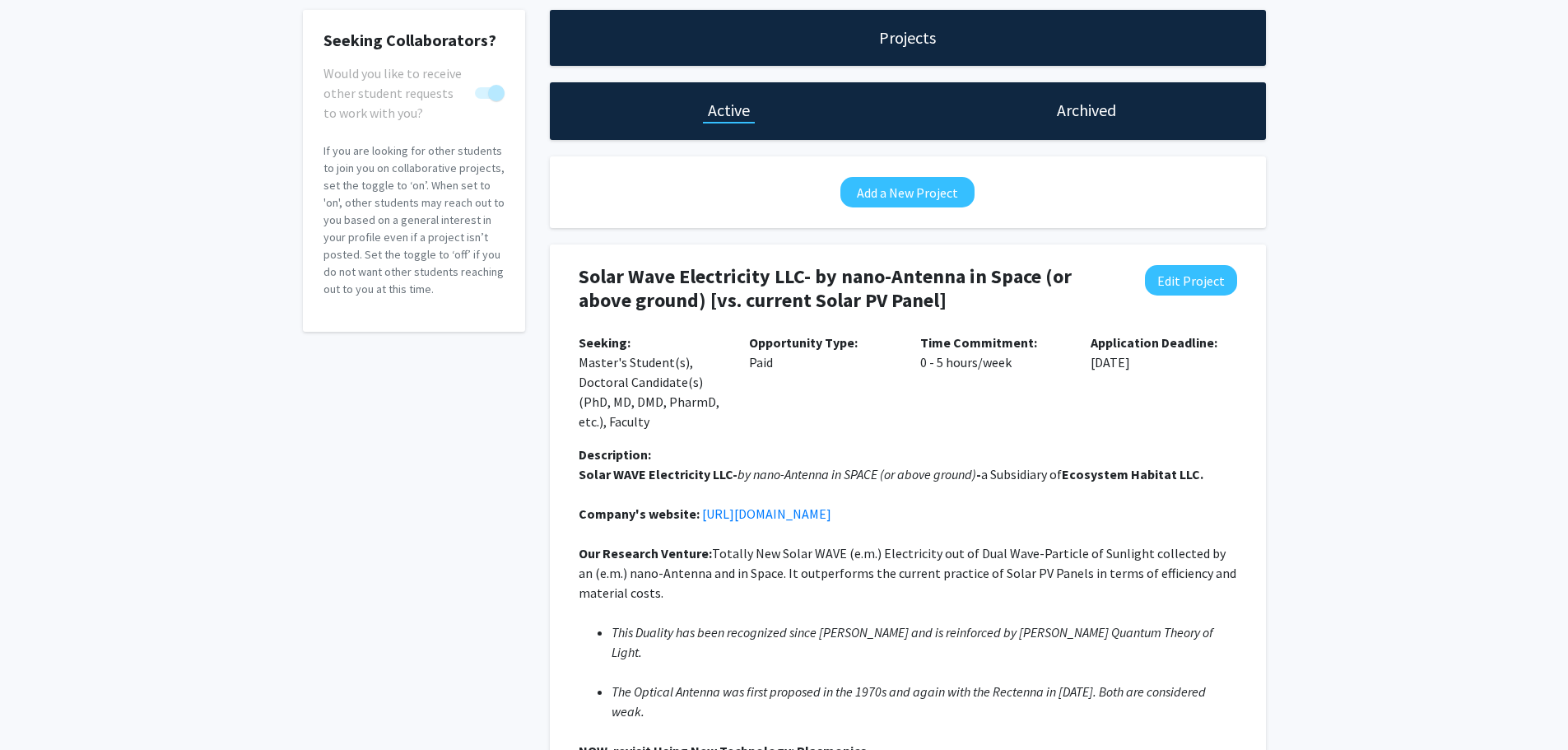
click at [996, 427] on div "Time Commitment: 0 - 5 hours/week" at bounding box center [993, 388] width 172 height 112
click at [907, 40] on h1 "Projects" at bounding box center [907, 38] width 57 height 23
click at [1083, 110] on h1 "Archived" at bounding box center [1086, 110] width 59 height 23
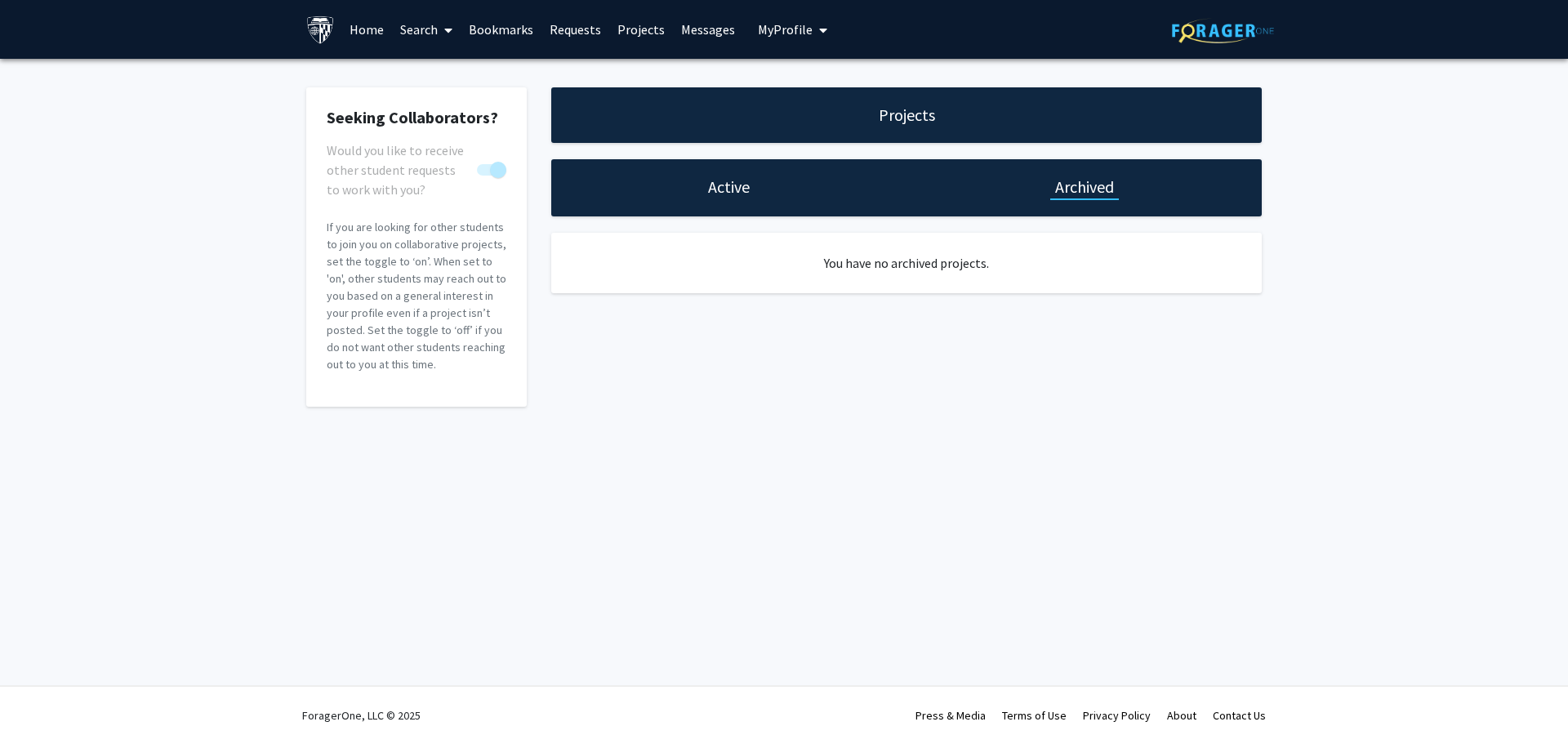
drag, startPoint x: 727, startPoint y: 186, endPoint x: 1078, endPoint y: 252, distance: 357.2
click at [733, 185] on h1 "Active" at bounding box center [728, 187] width 42 height 23
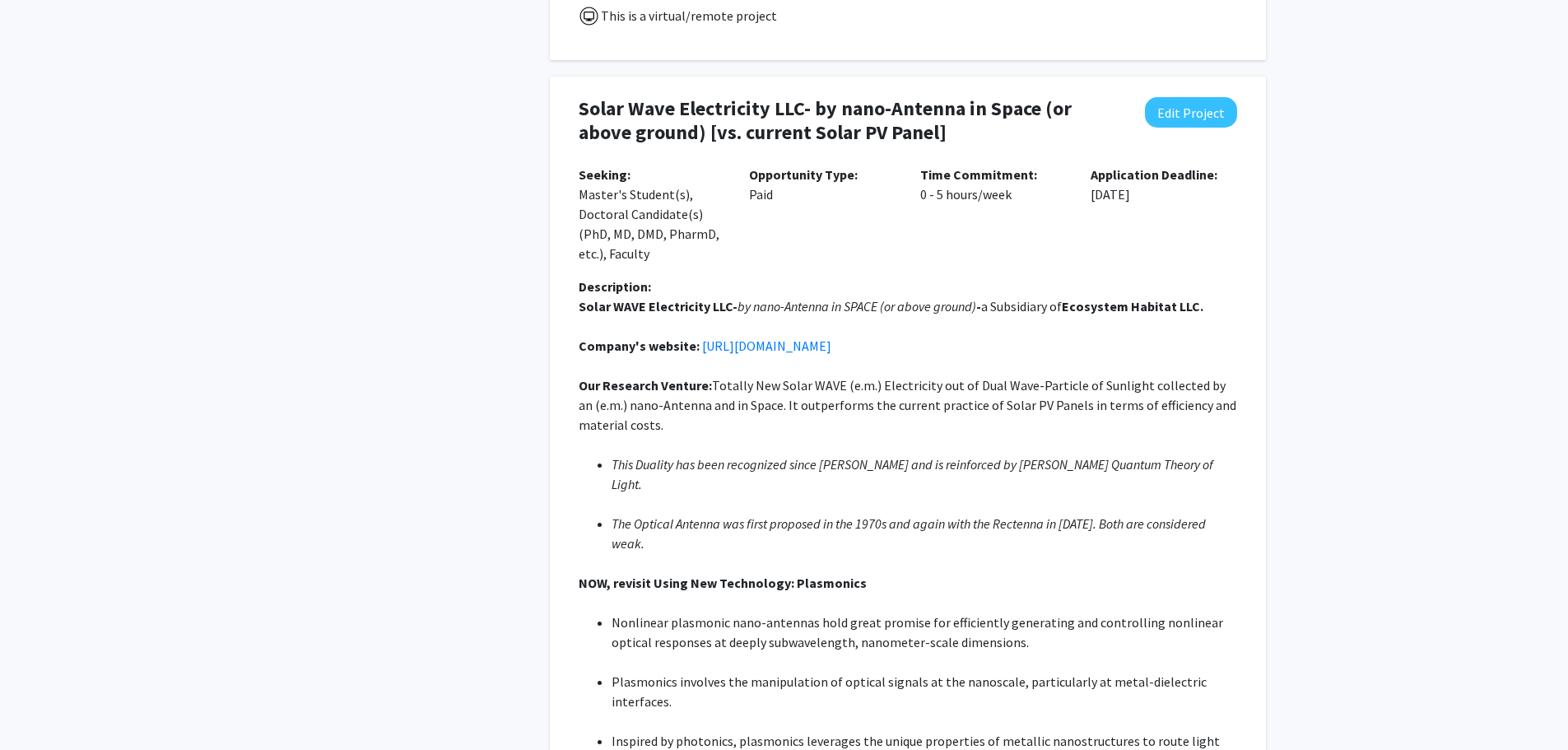
scroll to position [1153, 0]
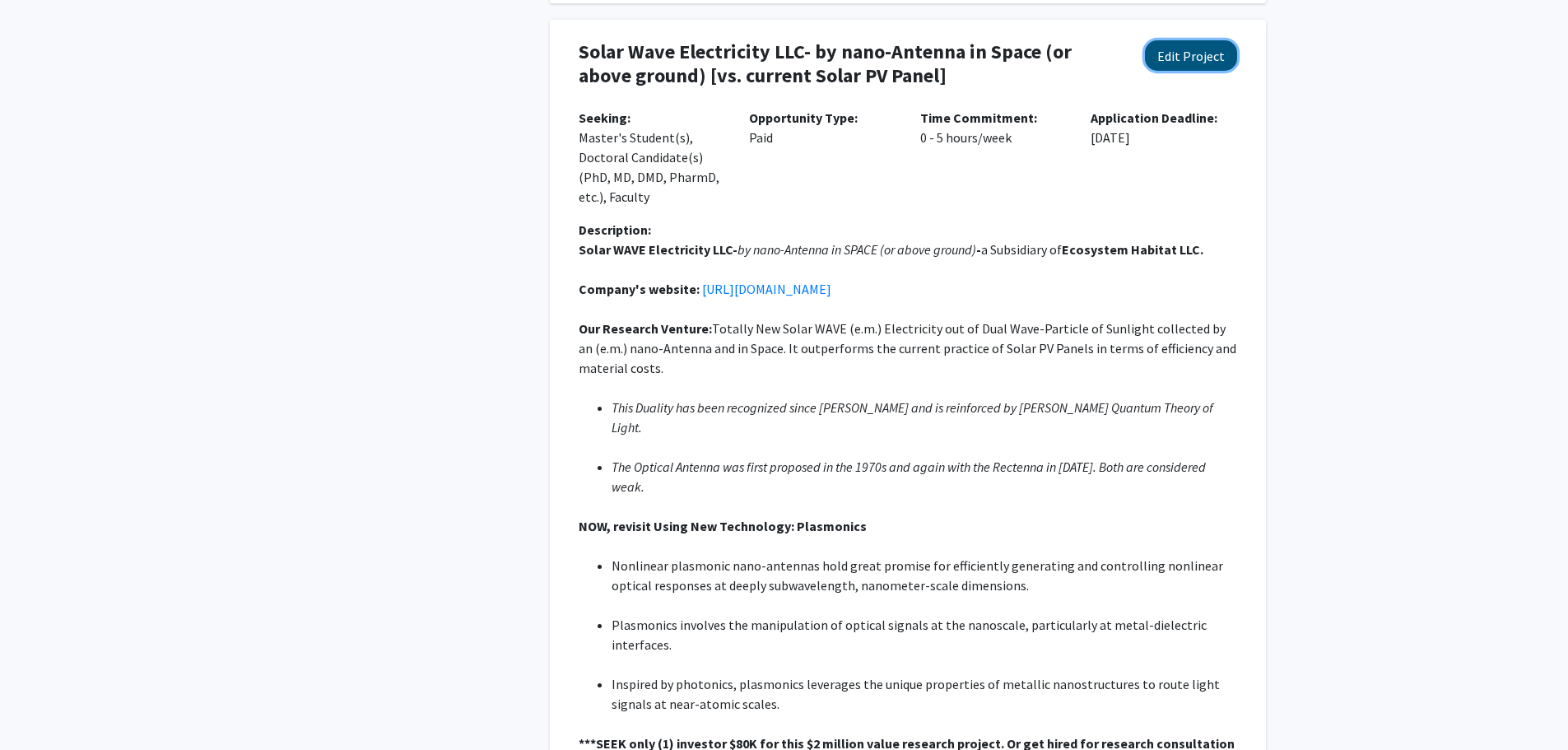
click at [1171, 40] on button "Edit Project" at bounding box center [1191, 56] width 93 height 31
select select "0 - 5"
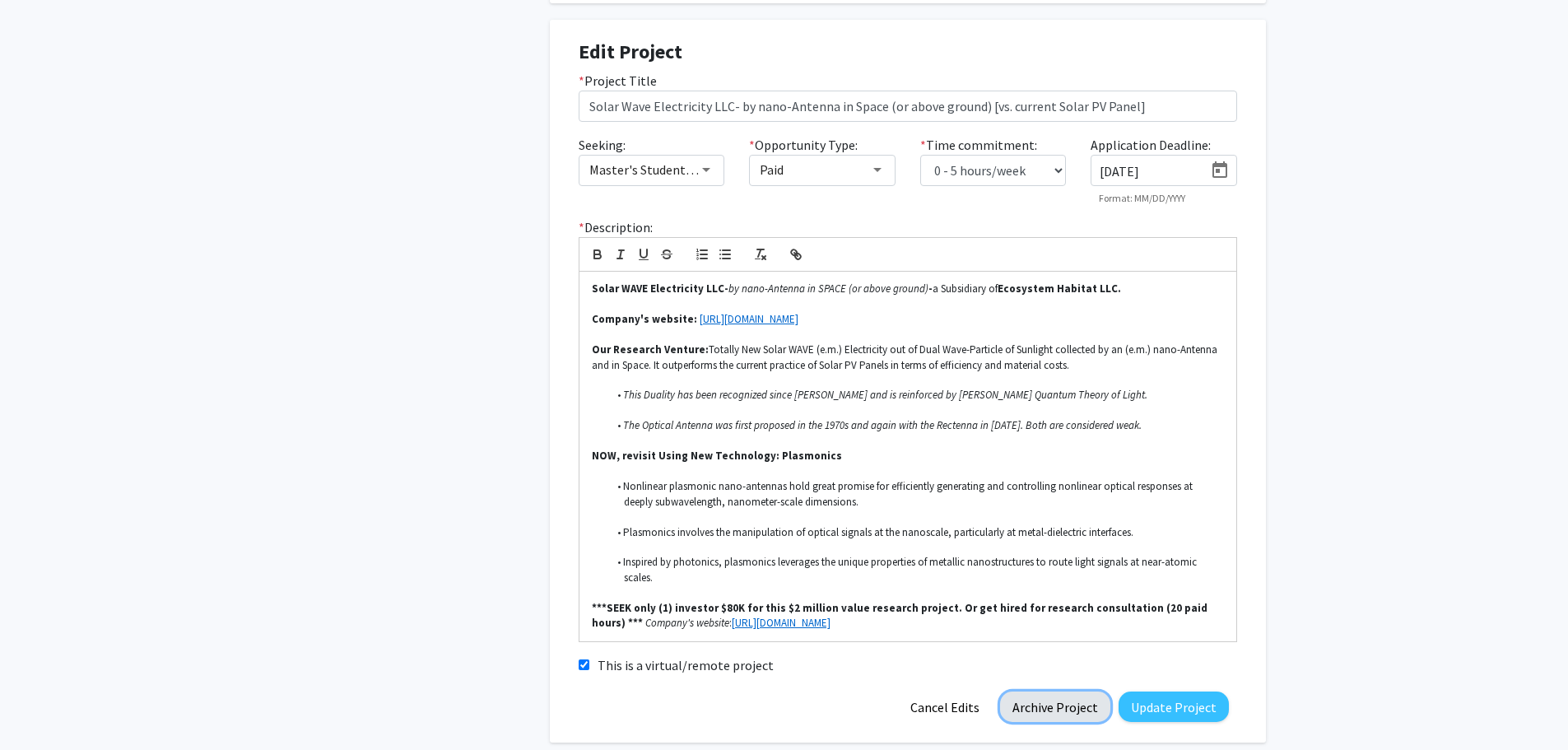
drag, startPoint x: 1054, startPoint y: 670, endPoint x: 1324, endPoint y: 676, distance: 270.1
click at [1060, 692] on button "Archive Project" at bounding box center [1055, 707] width 111 height 31
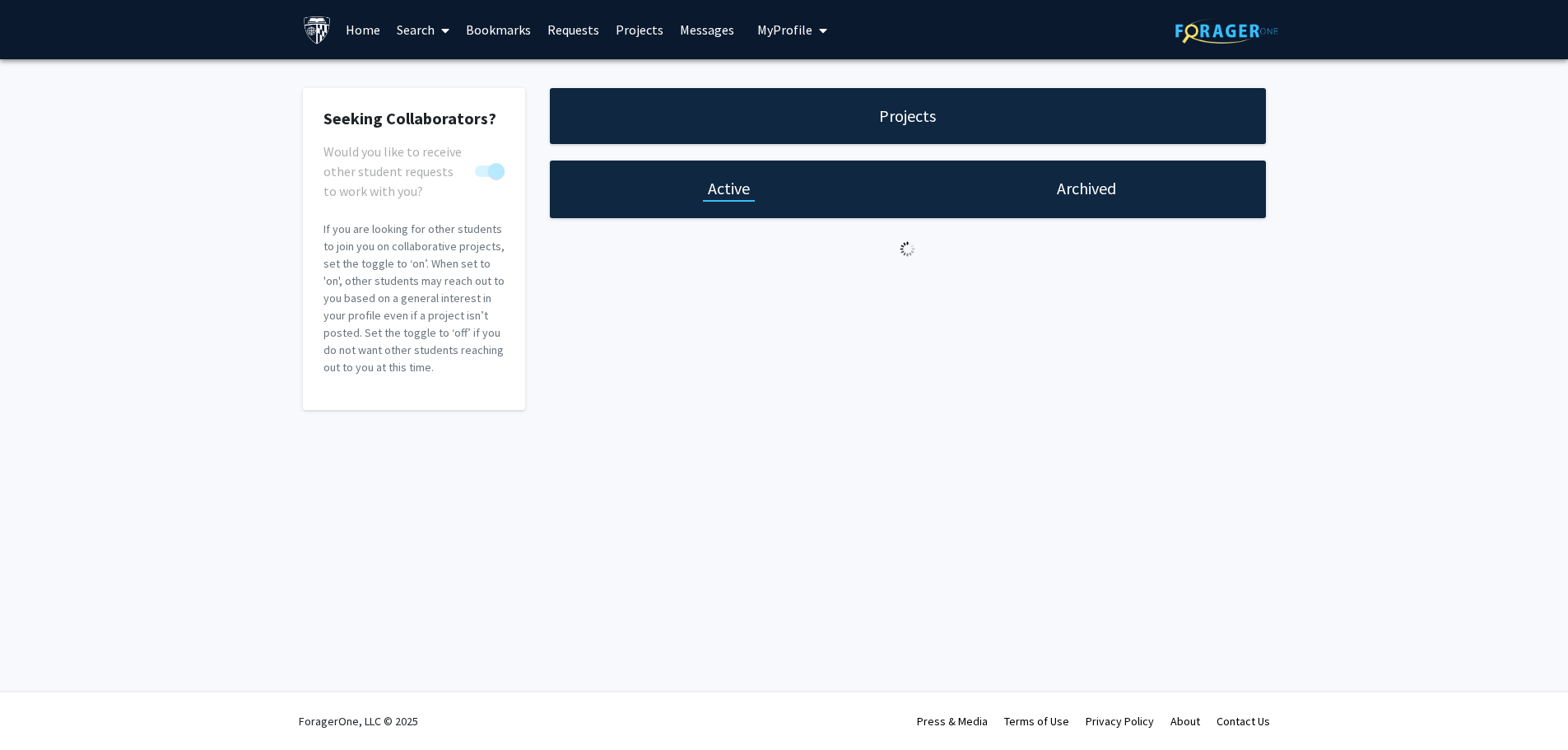
scroll to position [0, 0]
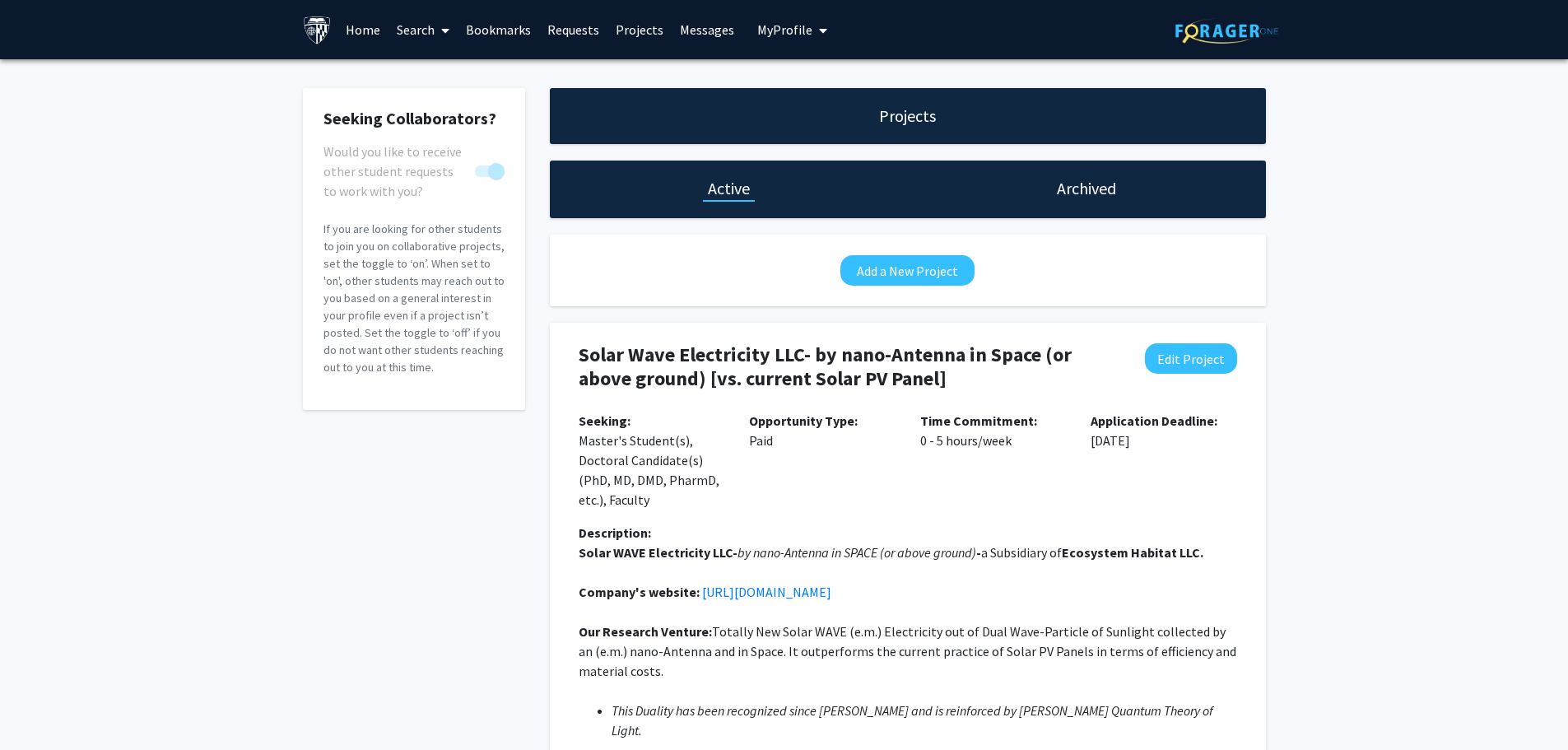
click at [731, 185] on h1 "Active" at bounding box center [729, 189] width 42 height 23
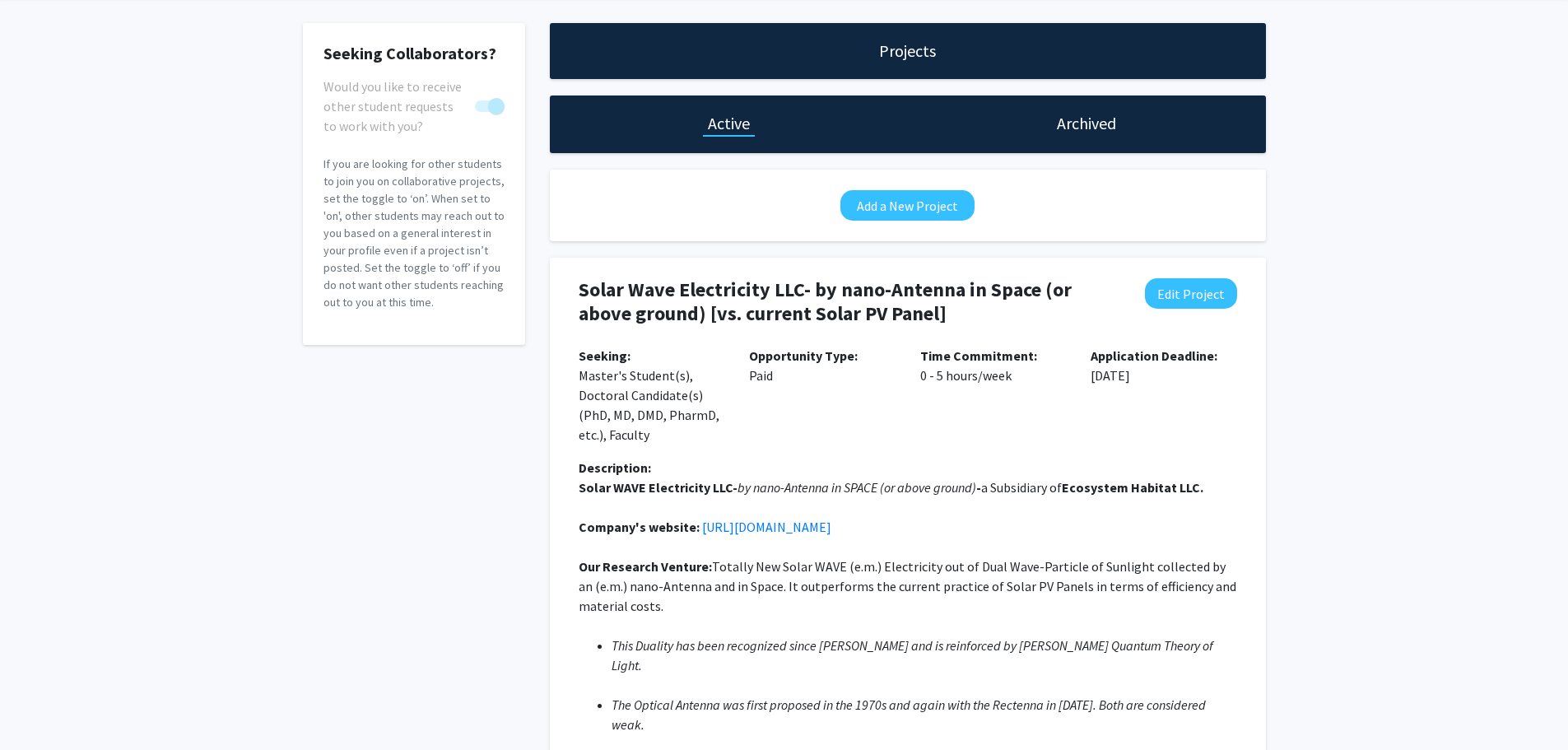
scroll to position [43, 0]
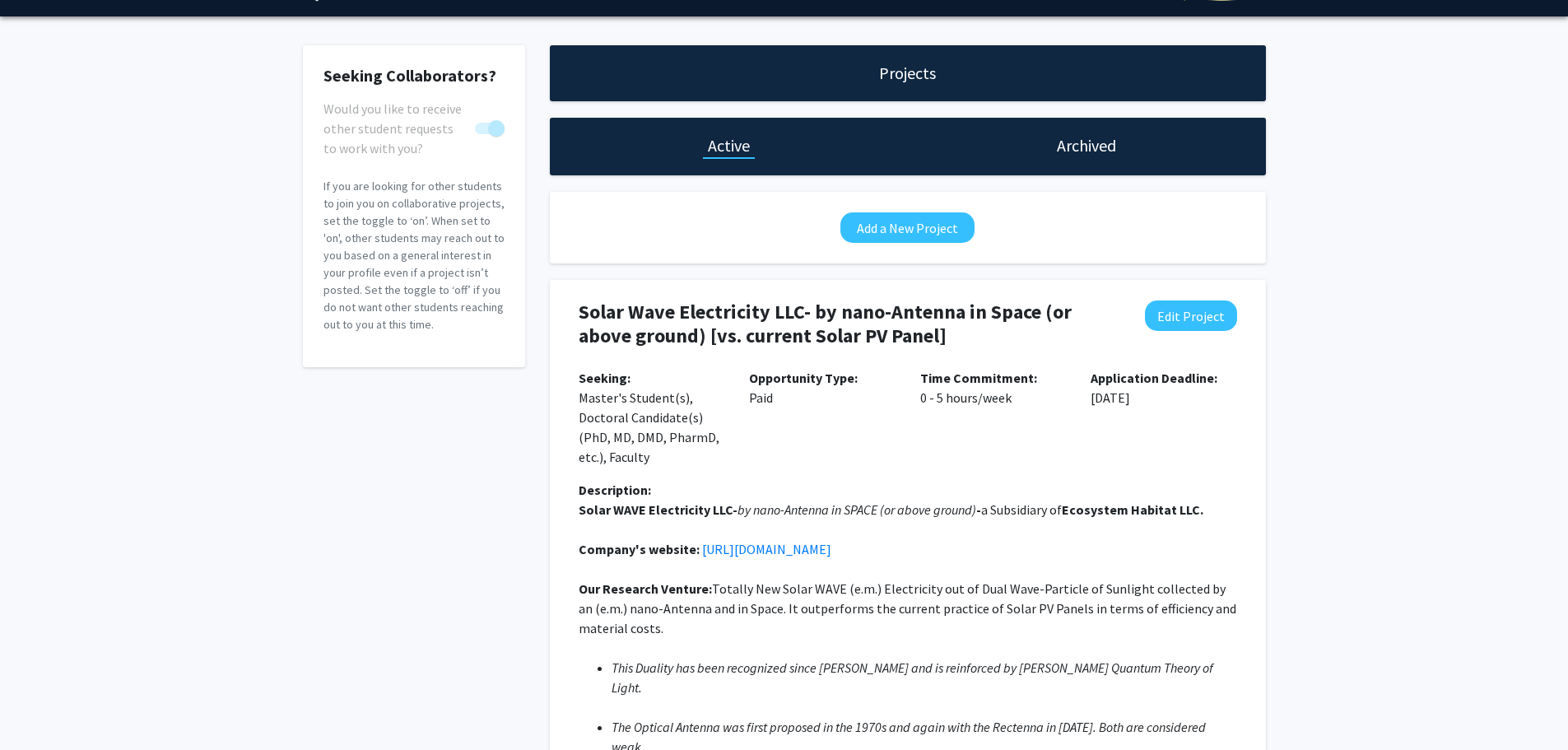
click at [1096, 144] on h1 "Archived" at bounding box center [1086, 146] width 59 height 23
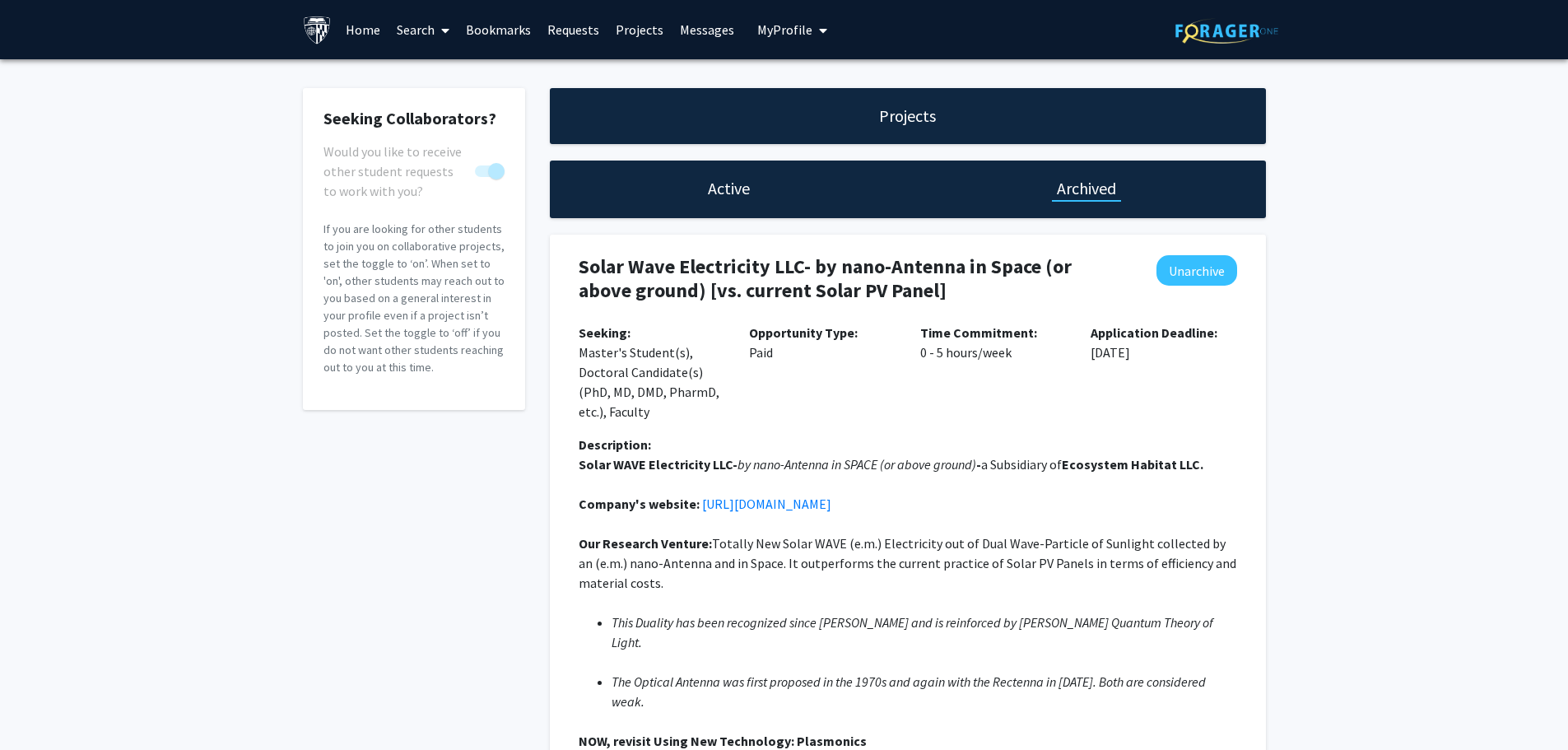
click at [717, 186] on h1 "Active" at bounding box center [729, 189] width 42 height 23
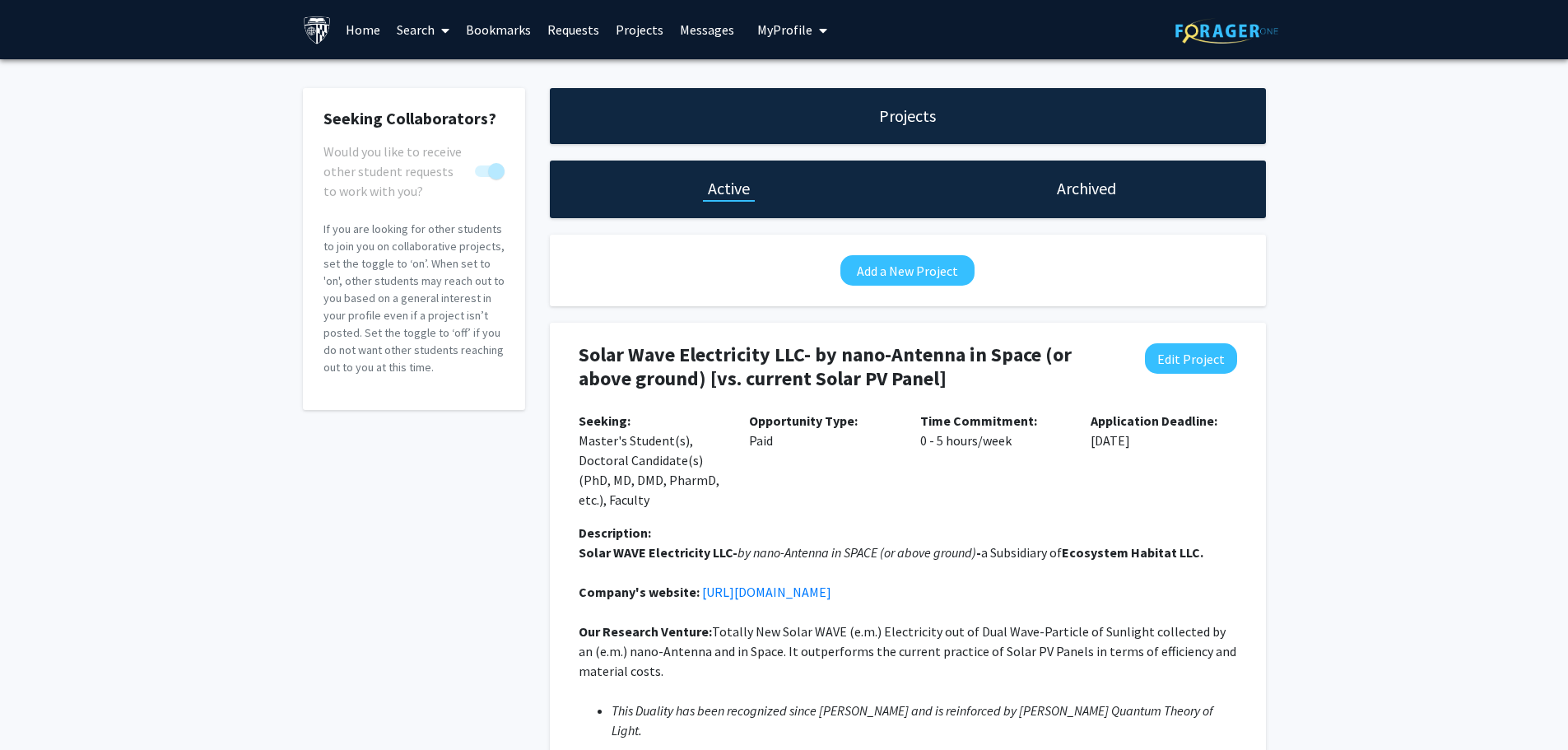
drag, startPoint x: 1072, startPoint y: 181, endPoint x: 1241, endPoint y: 235, distance: 177.4
click at [1074, 181] on h1 "Archived" at bounding box center [1086, 189] width 59 height 23
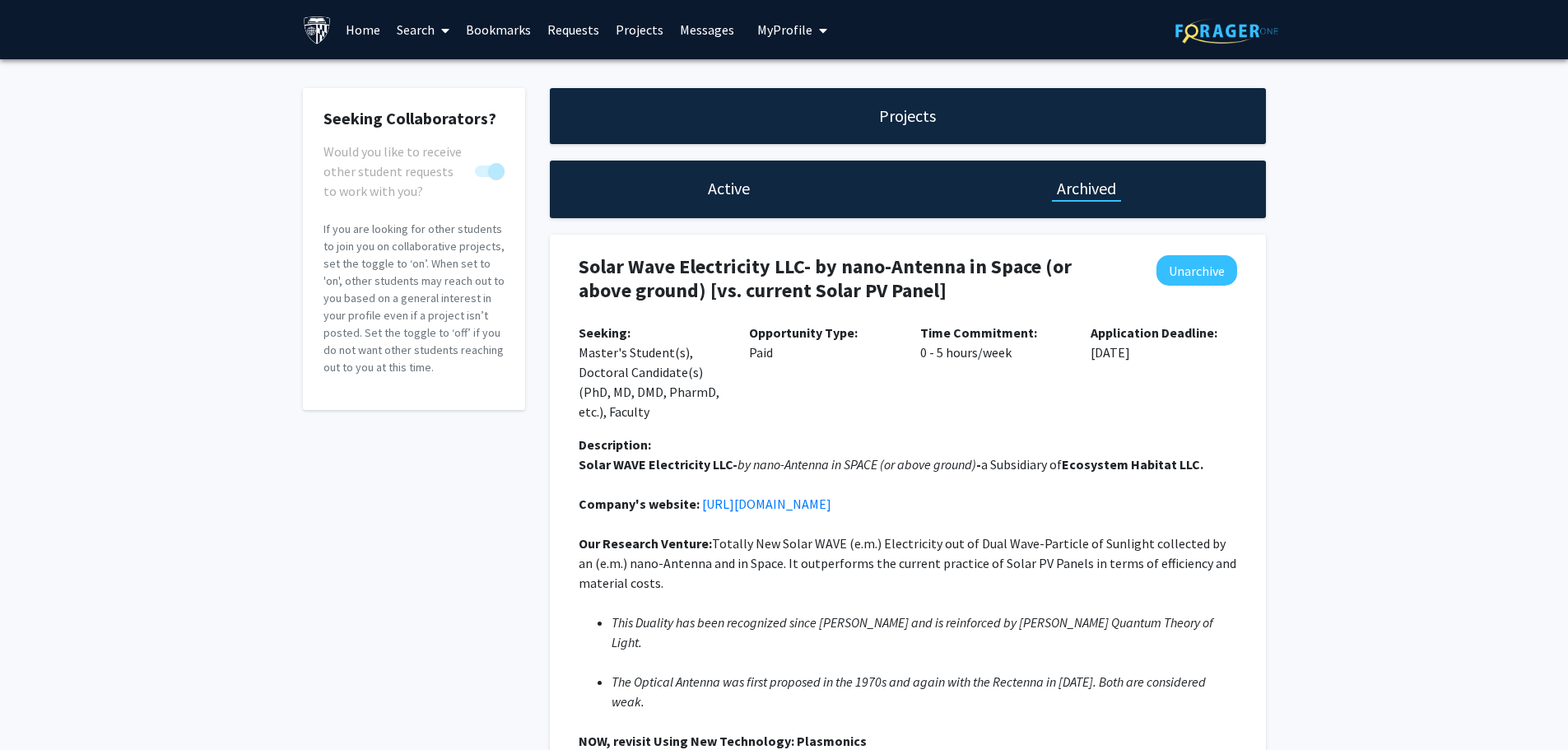
click at [723, 190] on h1 "Active" at bounding box center [729, 189] width 42 height 23
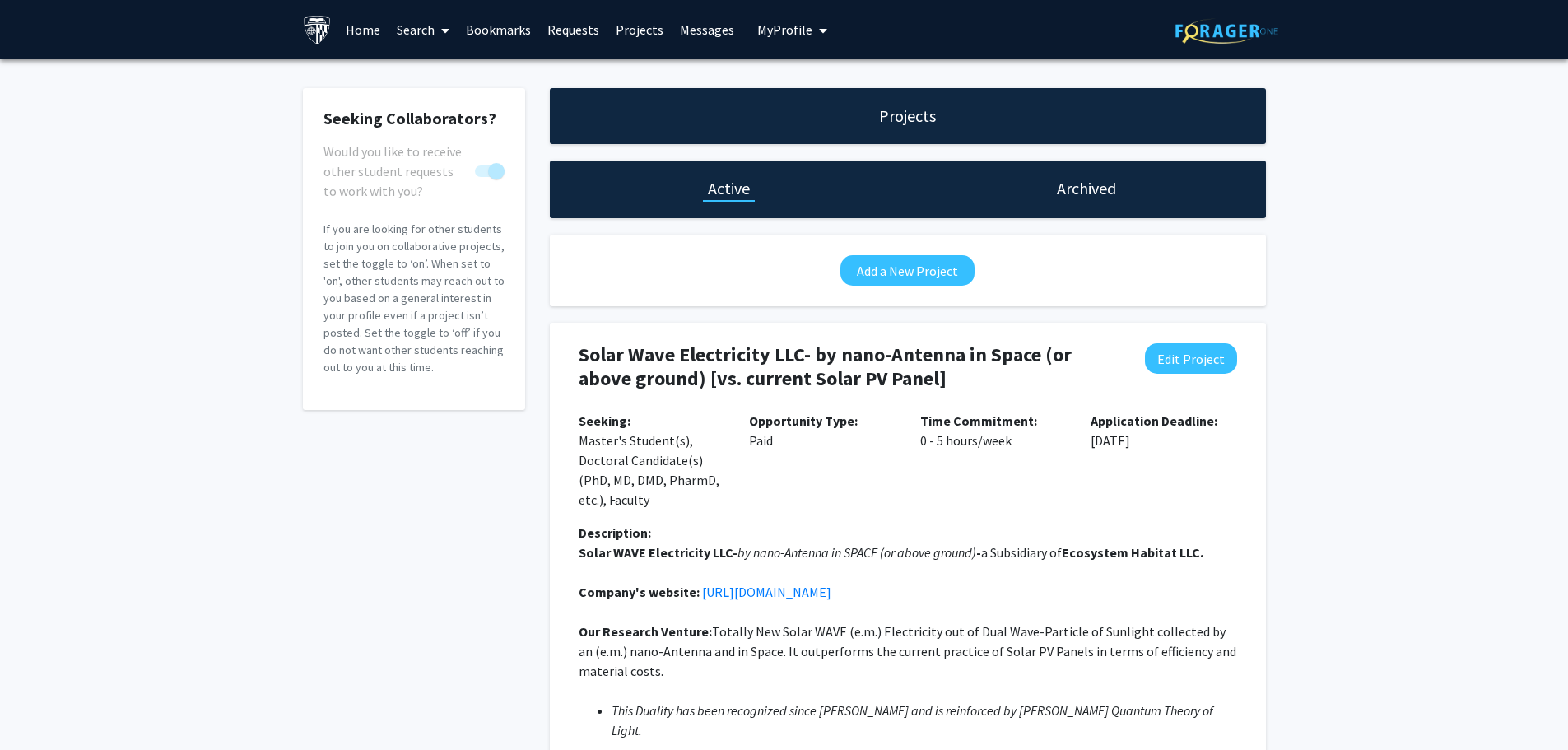
click at [412, 26] on link "Search" at bounding box center [422, 30] width 69 height 57
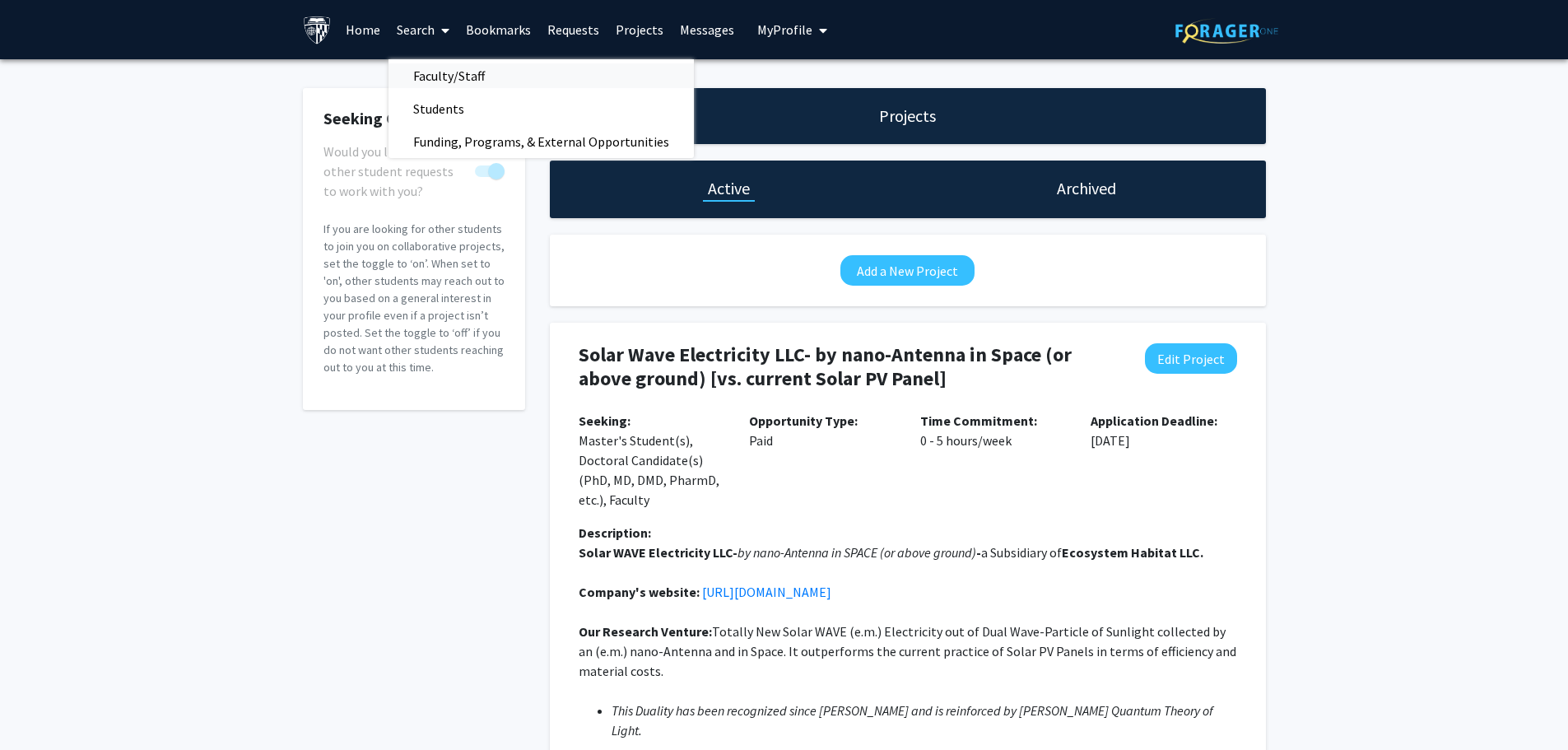
click at [461, 75] on span "Faculty/Staff" at bounding box center [448, 75] width 121 height 33
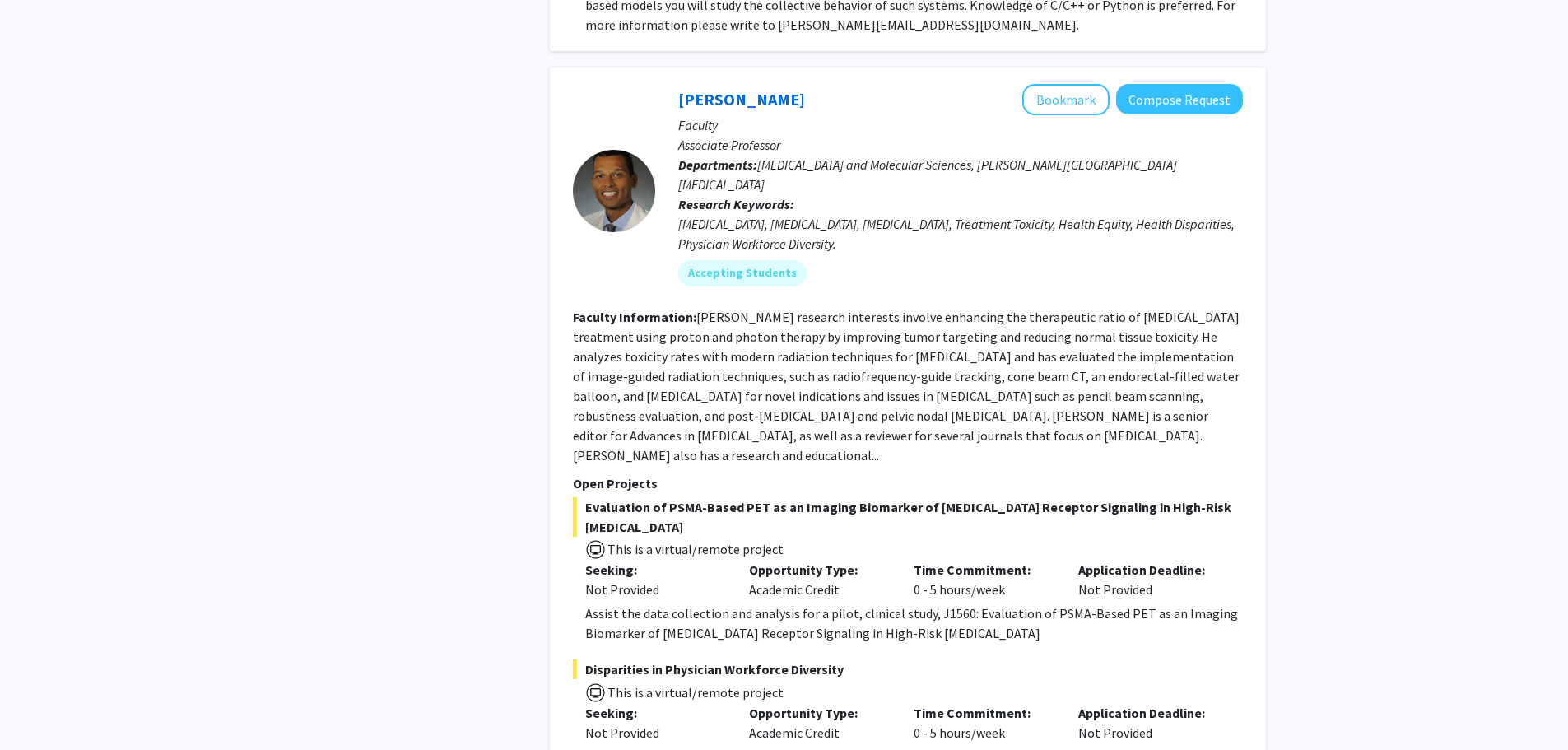
scroll to position [7792, 0]
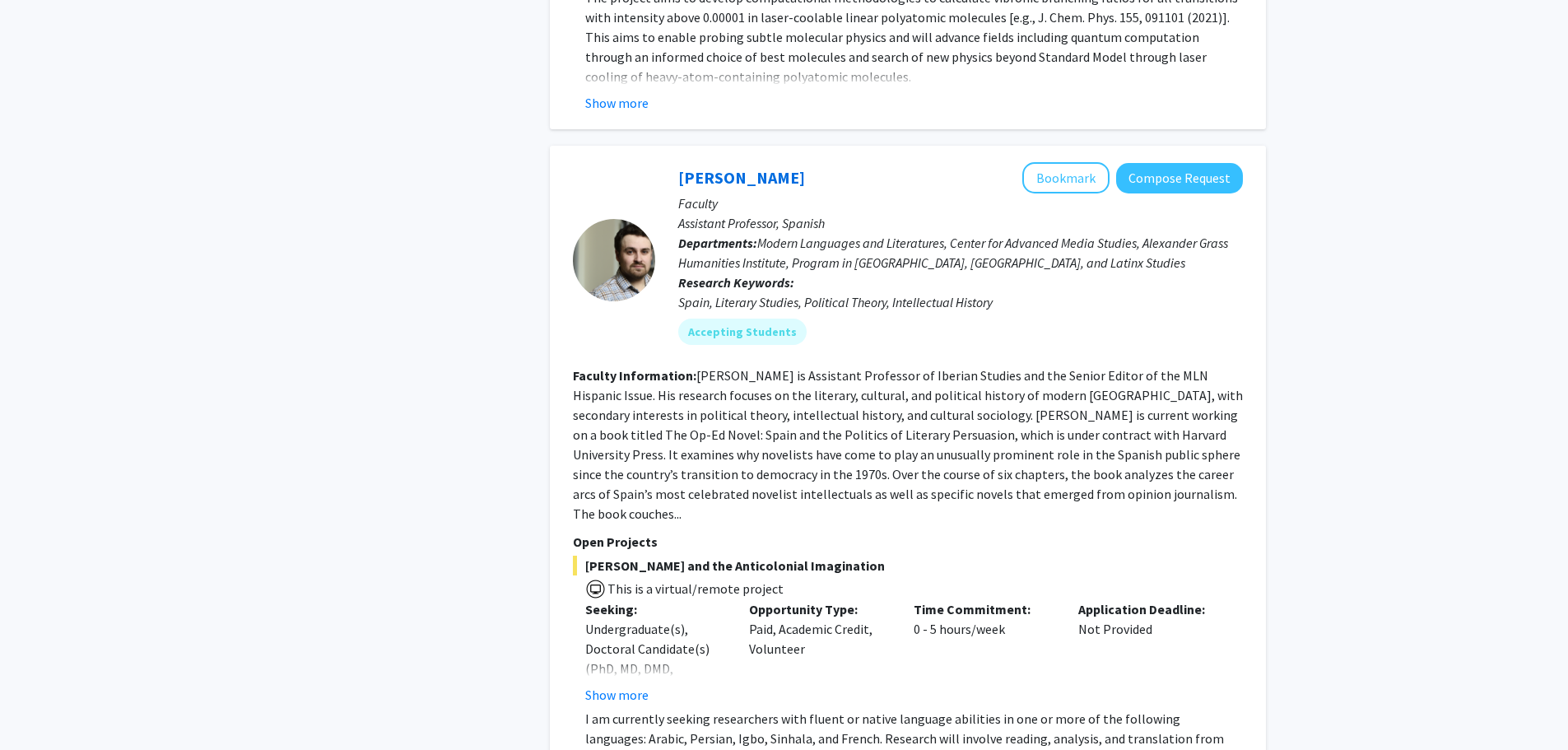
scroll to position [5918, 0]
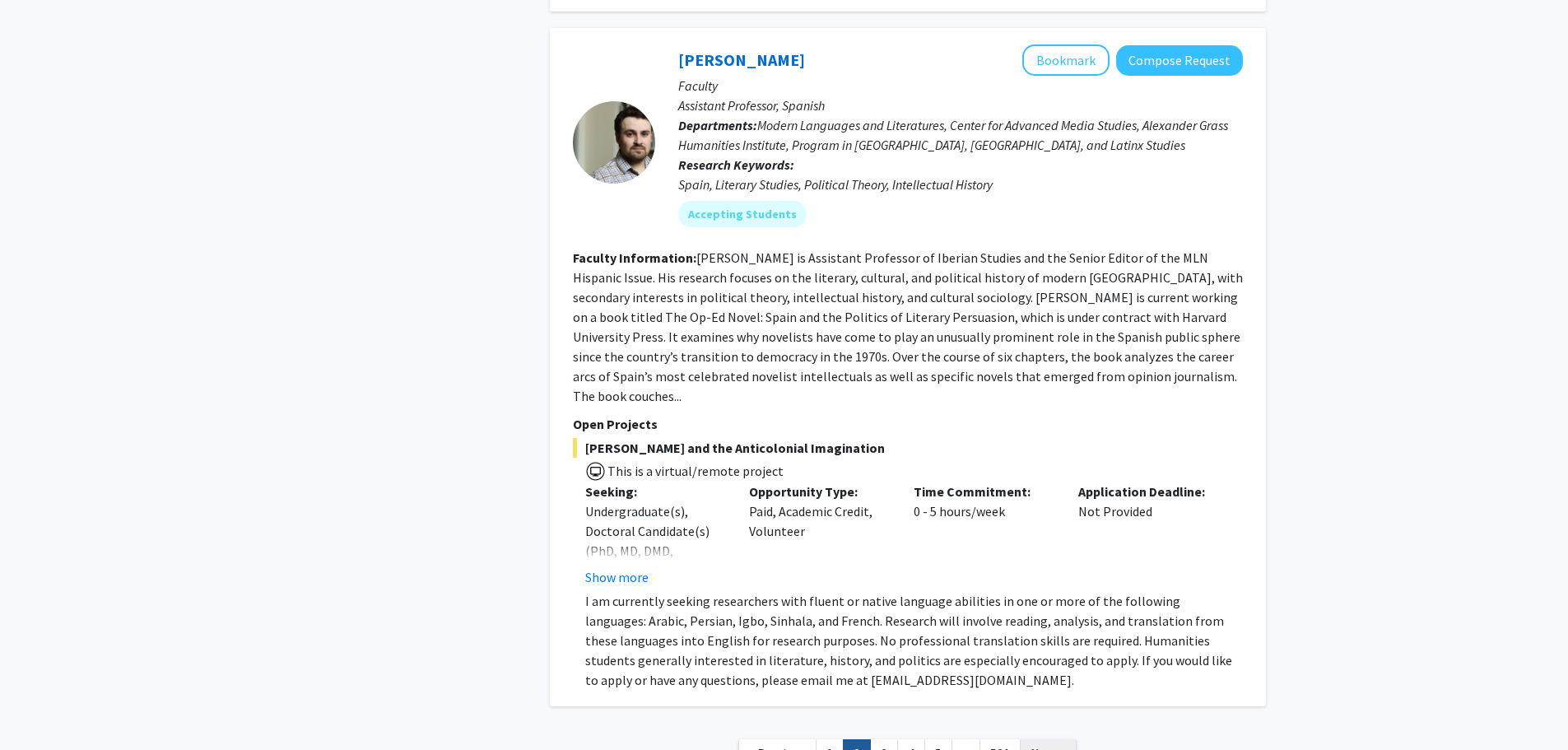
drag, startPoint x: 1051, startPoint y: 613, endPoint x: 1143, endPoint y: 594, distance: 93.9
click at [1051, 745] on span "Next »" at bounding box center [1048, 753] width 35 height 16
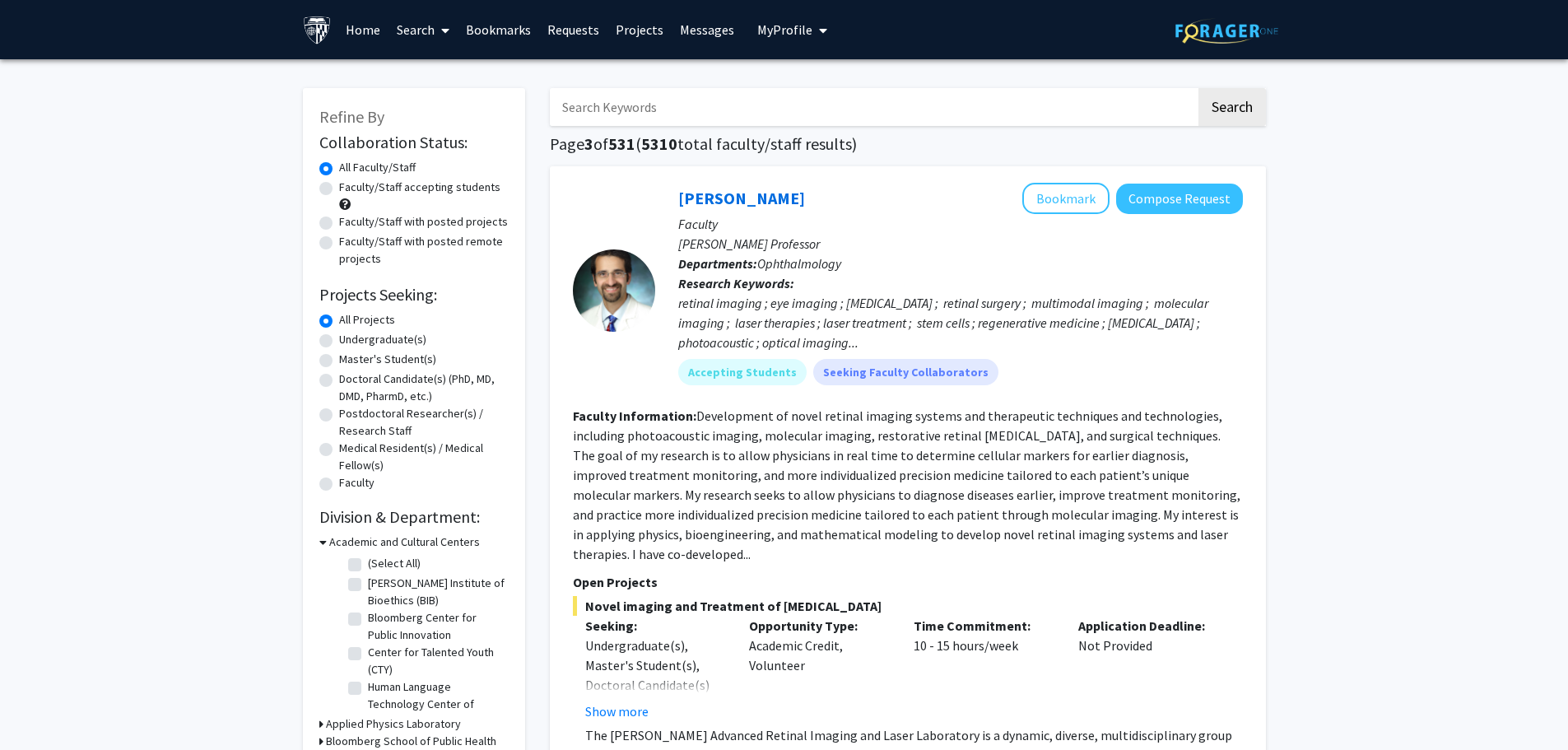
drag, startPoint x: 426, startPoint y: 31, endPoint x: 439, endPoint y: 35, distance: 13.6
click at [426, 31] on link "Search" at bounding box center [422, 30] width 69 height 57
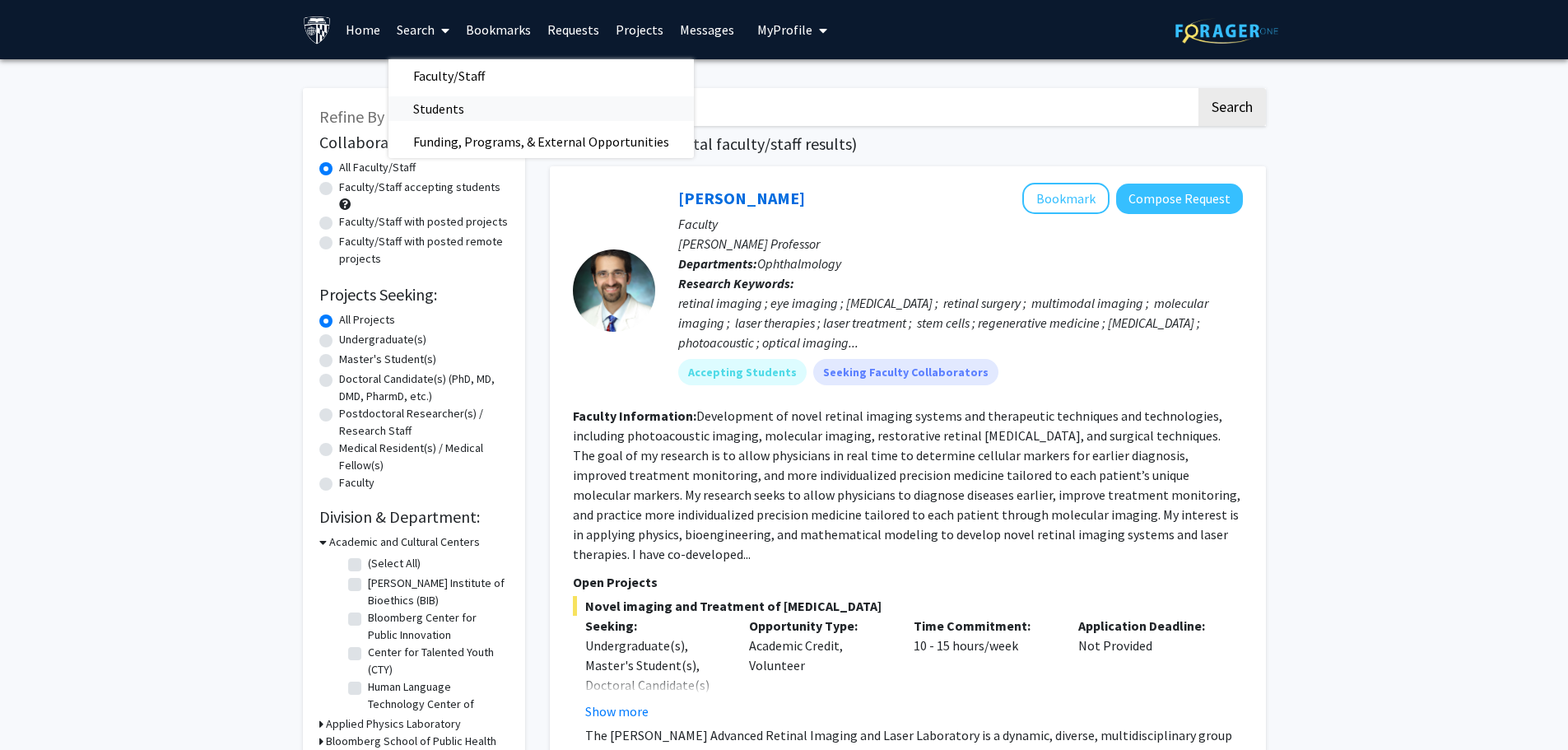
click at [443, 105] on span "Students" at bounding box center [439, 109] width 101 height 33
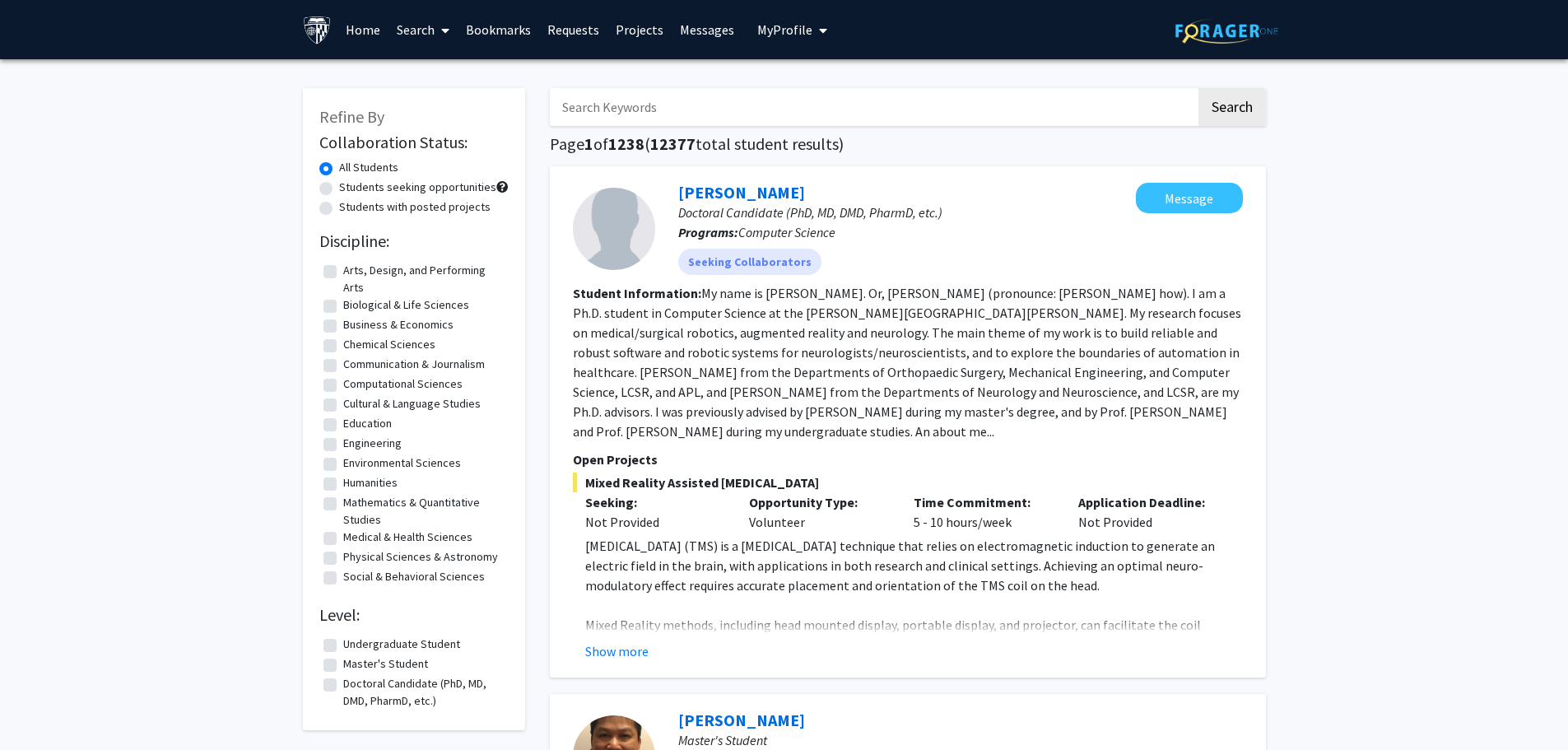
click at [339, 187] on label "Students seeking opportunities" at bounding box center [417, 187] width 157 height 17
click at [339, 187] on input "Students seeking opportunities" at bounding box center [344, 184] width 11 height 11
radio input "true"
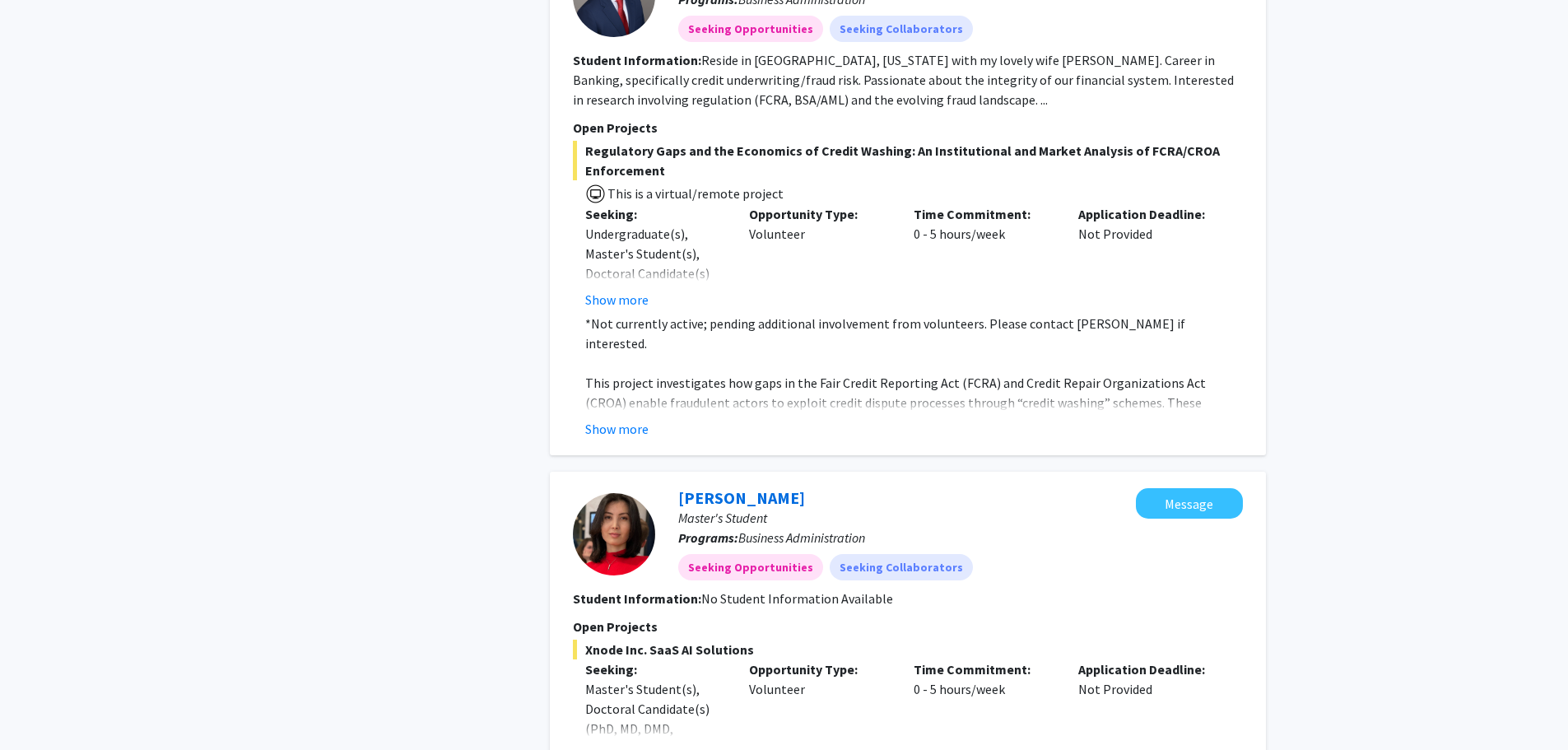
scroll to position [2551, 0]
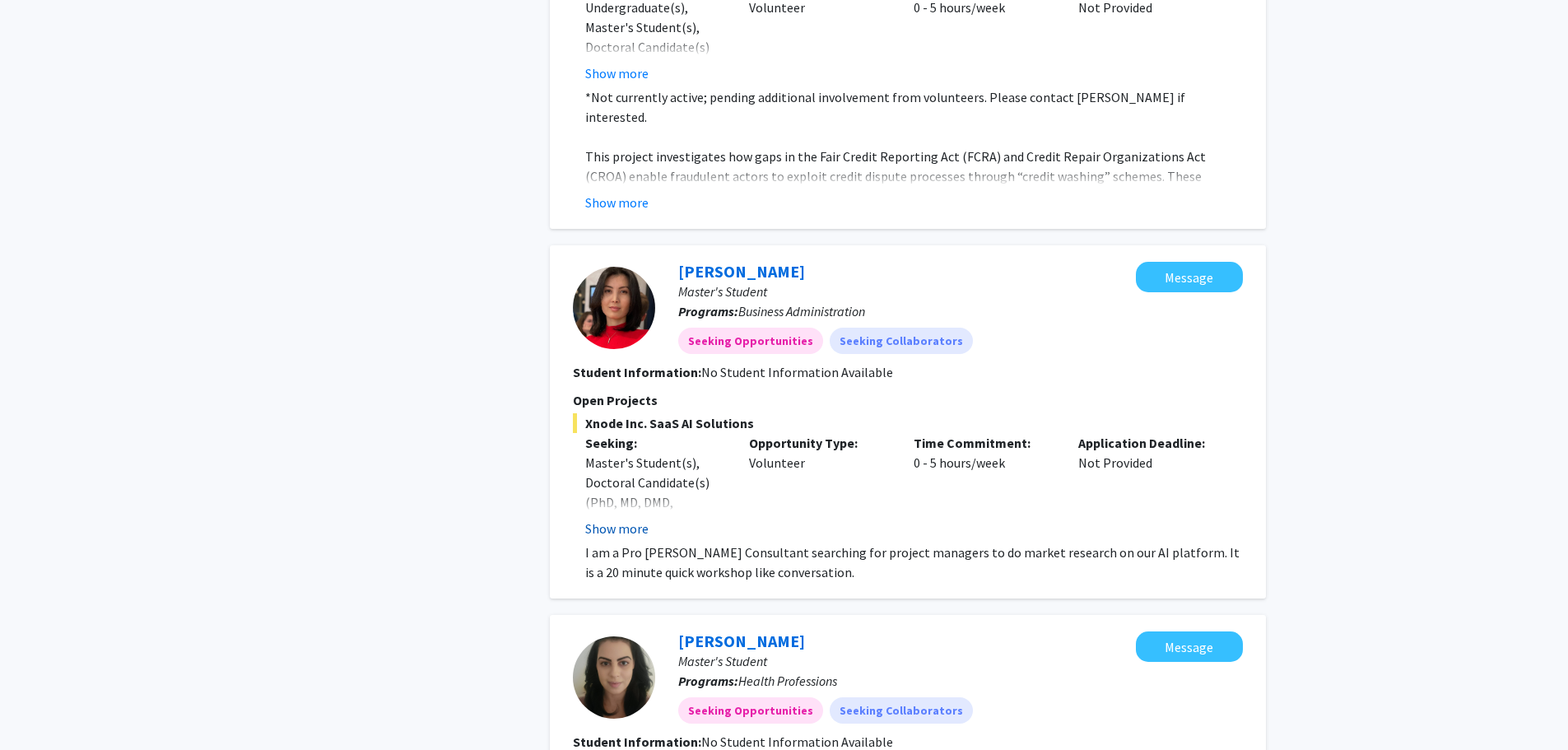
click at [613, 518] on button "Show more" at bounding box center [616, 528] width 64 height 20
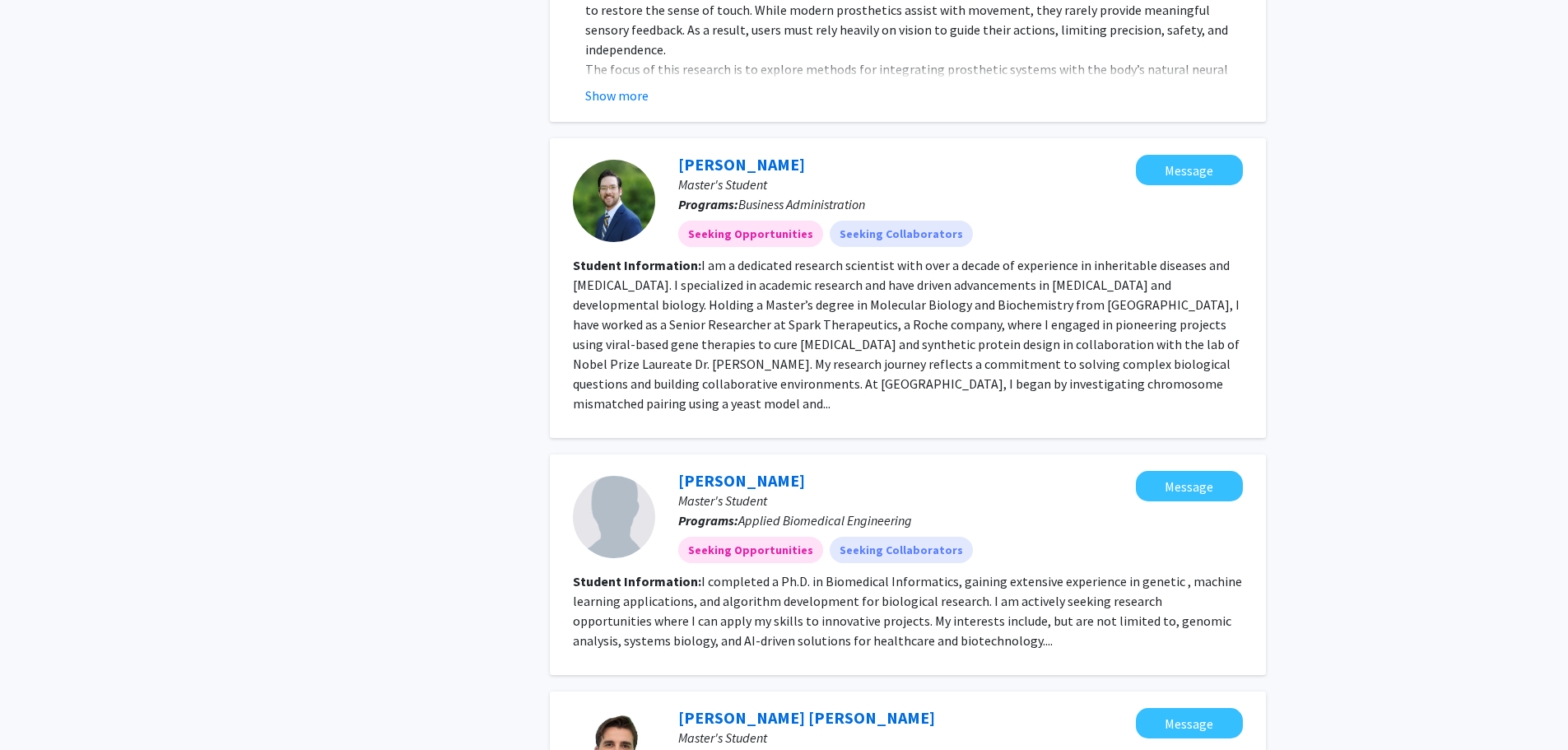
scroll to position [3905, 0]
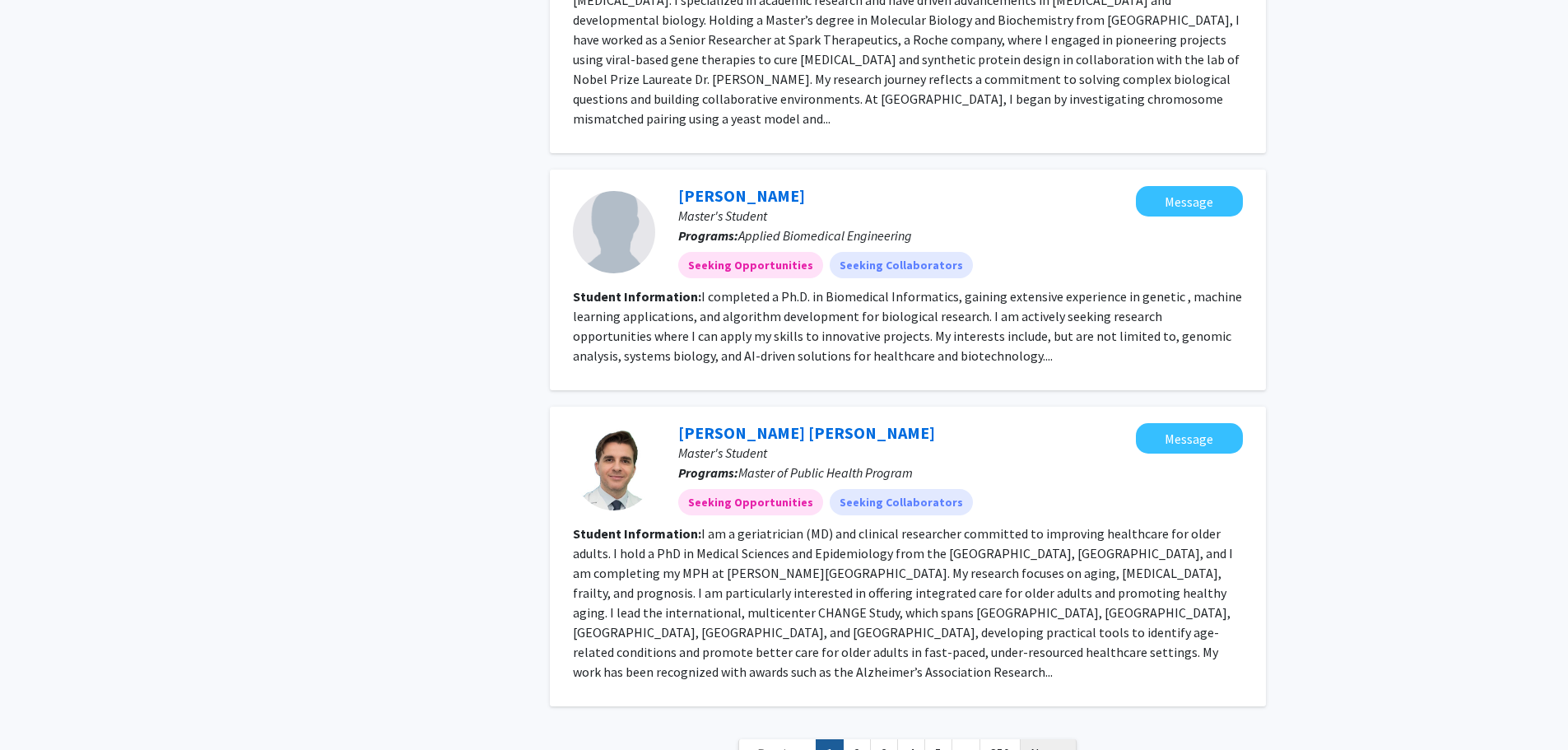
click at [1047, 745] on span "Next »" at bounding box center [1048, 753] width 35 height 16
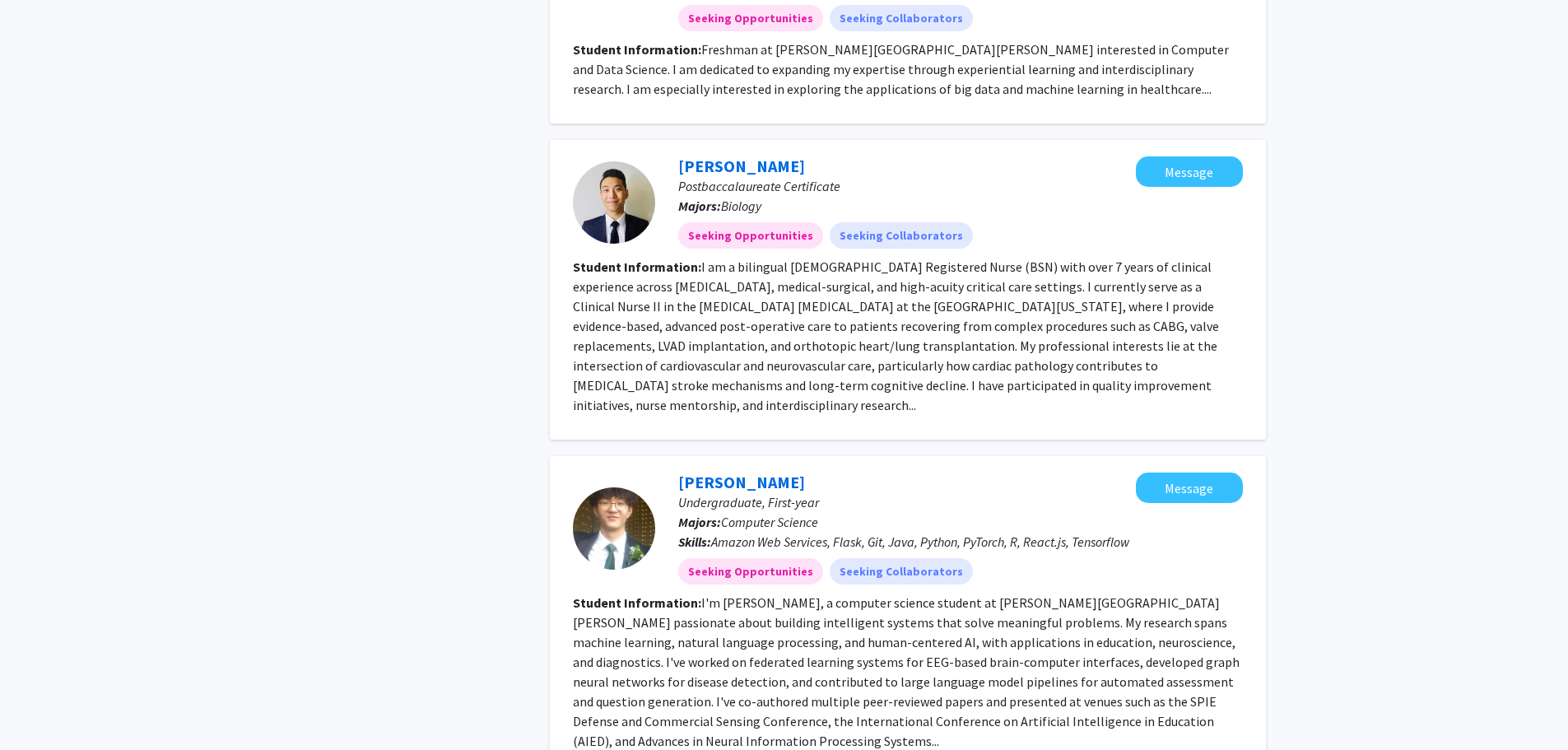
scroll to position [2485, 0]
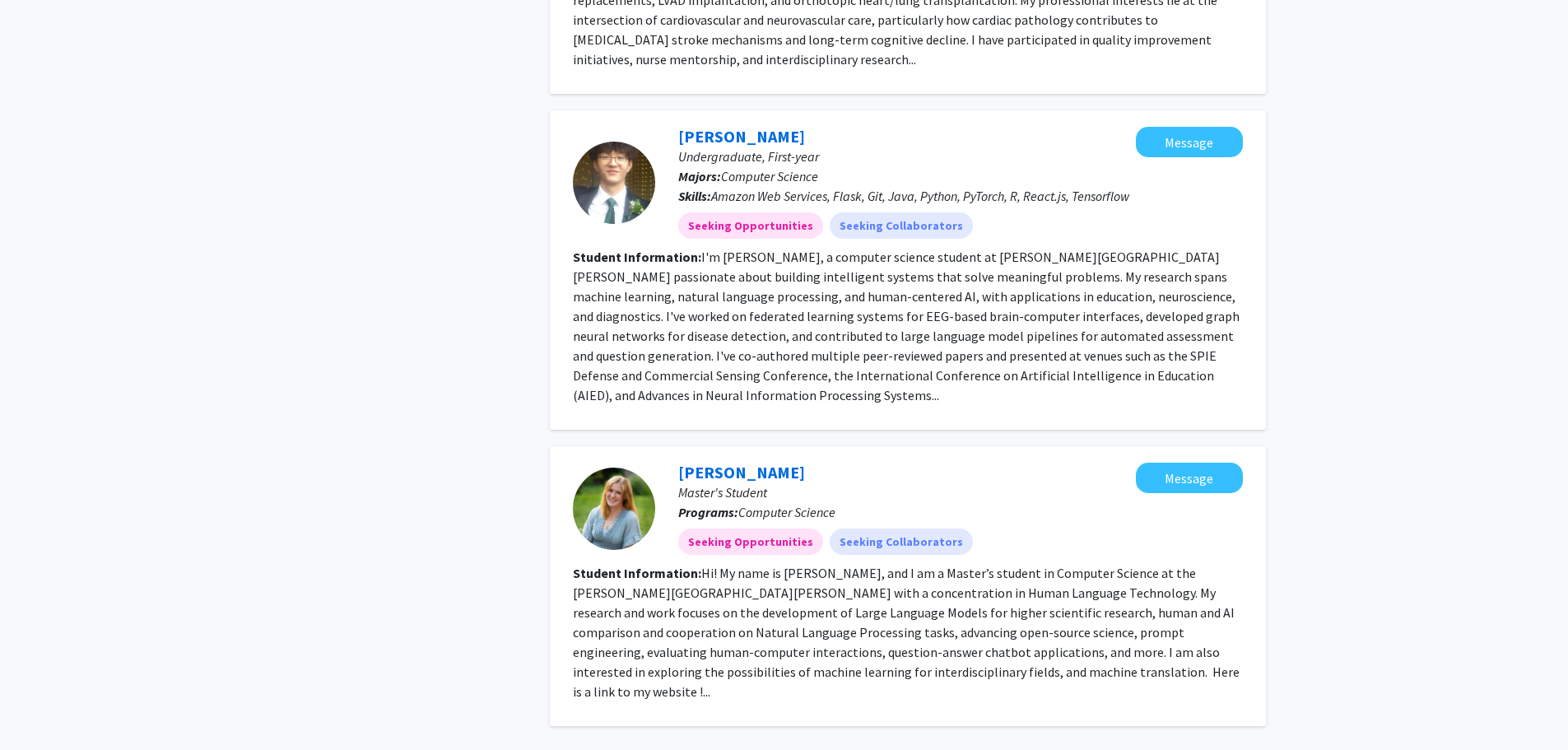
drag, startPoint x: 1053, startPoint y: 620, endPoint x: 1064, endPoint y: 617, distance: 11.4
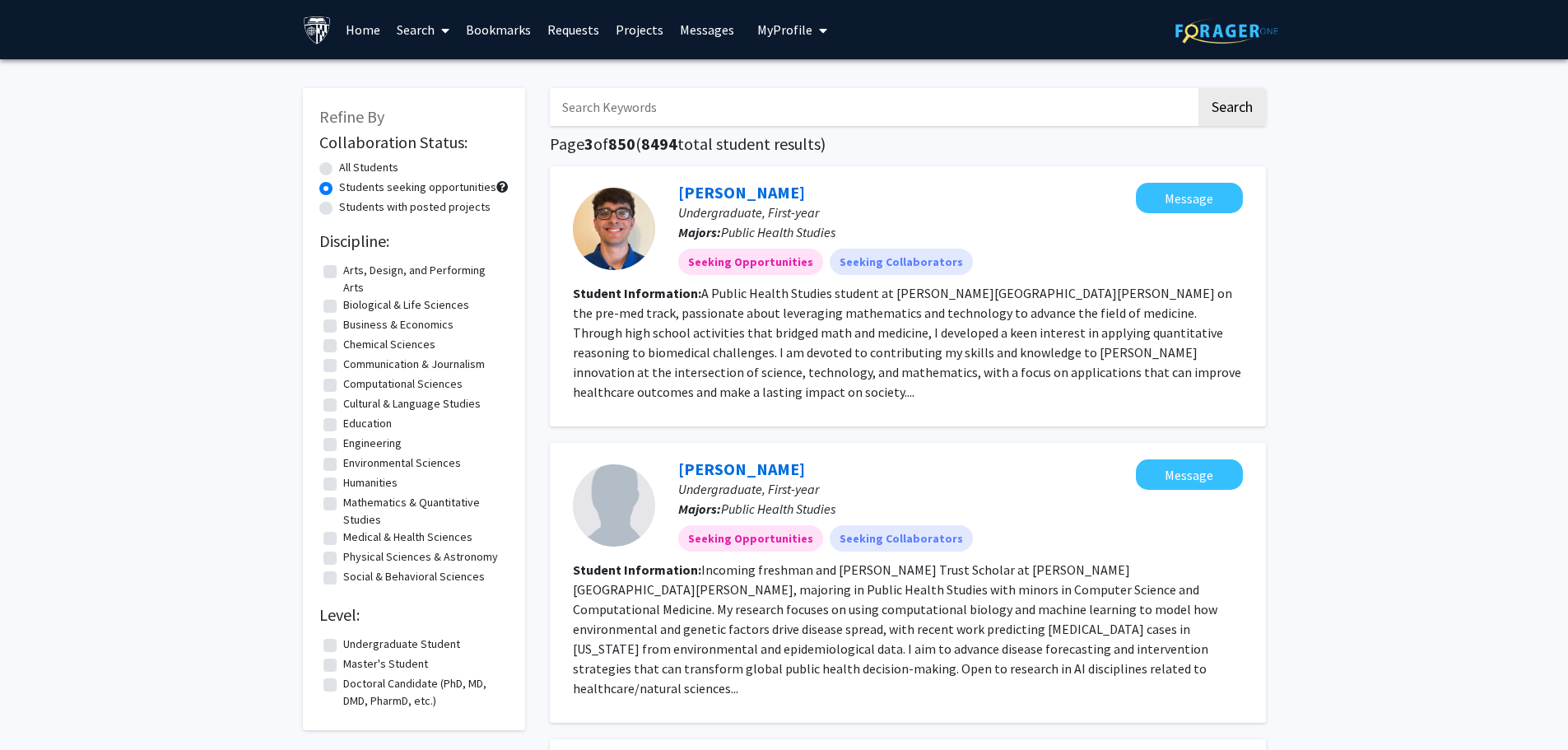
drag, startPoint x: 331, startPoint y: 665, endPoint x: 341, endPoint y: 681, distance: 18.9
click at [343, 666] on label "Master's Student" at bounding box center [385, 663] width 84 height 17
click at [343, 666] on input "Master's Student" at bounding box center [349, 660] width 11 height 11
checkbox input "true"
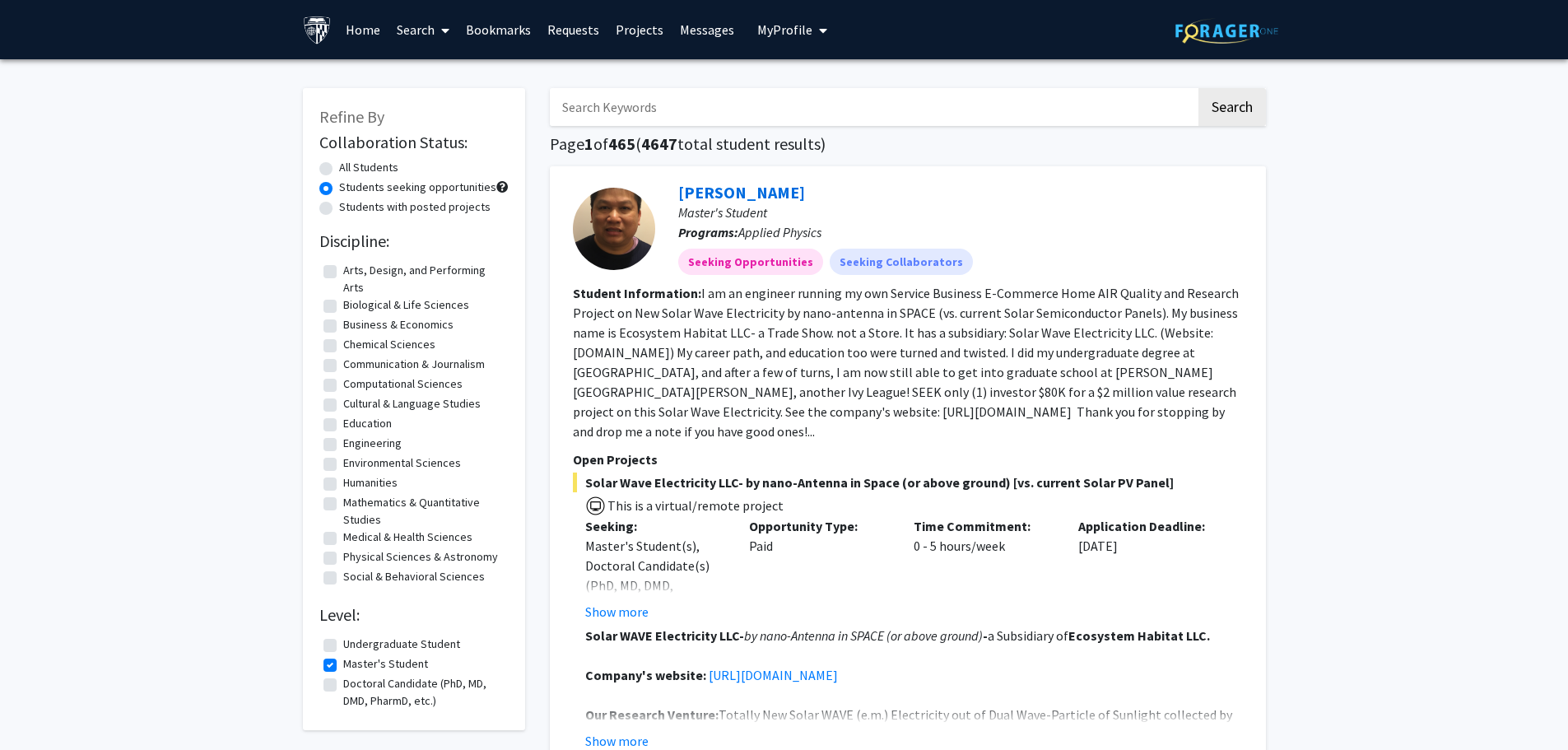
click at [343, 683] on label "Doctoral Candidate (PhD, MD, DMD, PharmD, etc.)" at bounding box center [424, 692] width 162 height 34
click at [343, 683] on input "Doctoral Candidate (PhD, MD, DMD, PharmD, etc.)" at bounding box center [349, 680] width 11 height 11
checkbox input "true"
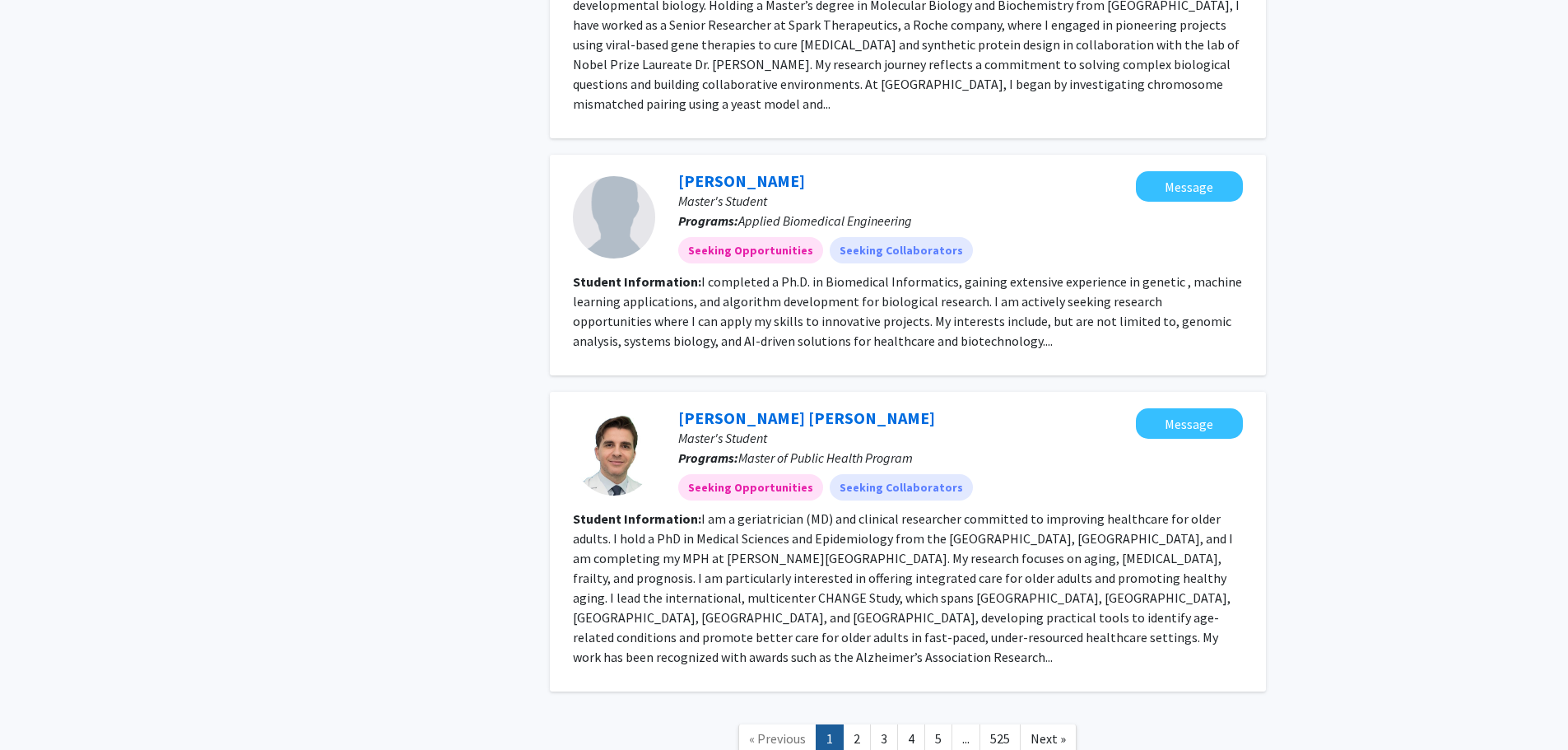
scroll to position [3807, 0]
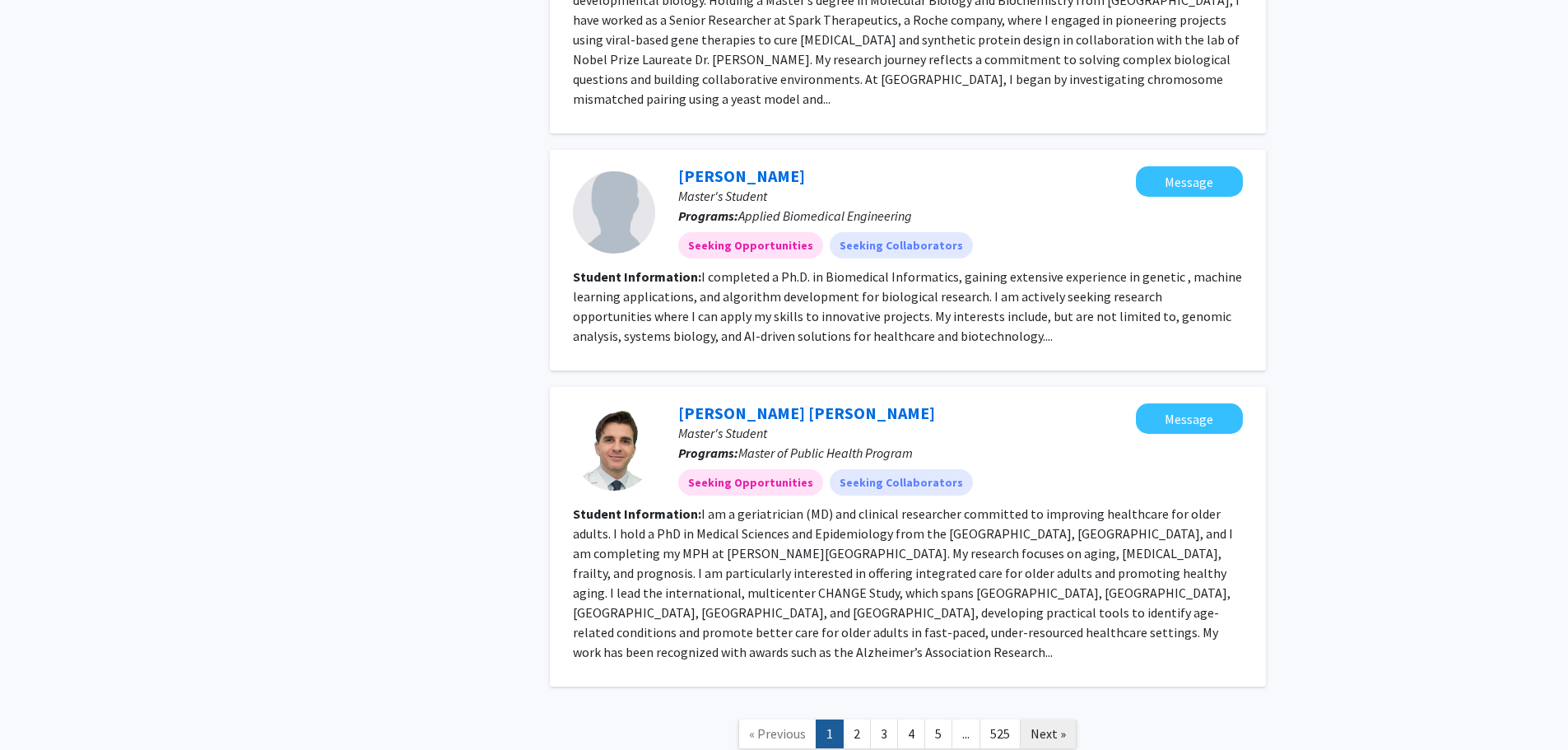
click at [1046, 725] on span "Next »" at bounding box center [1048, 733] width 35 height 16
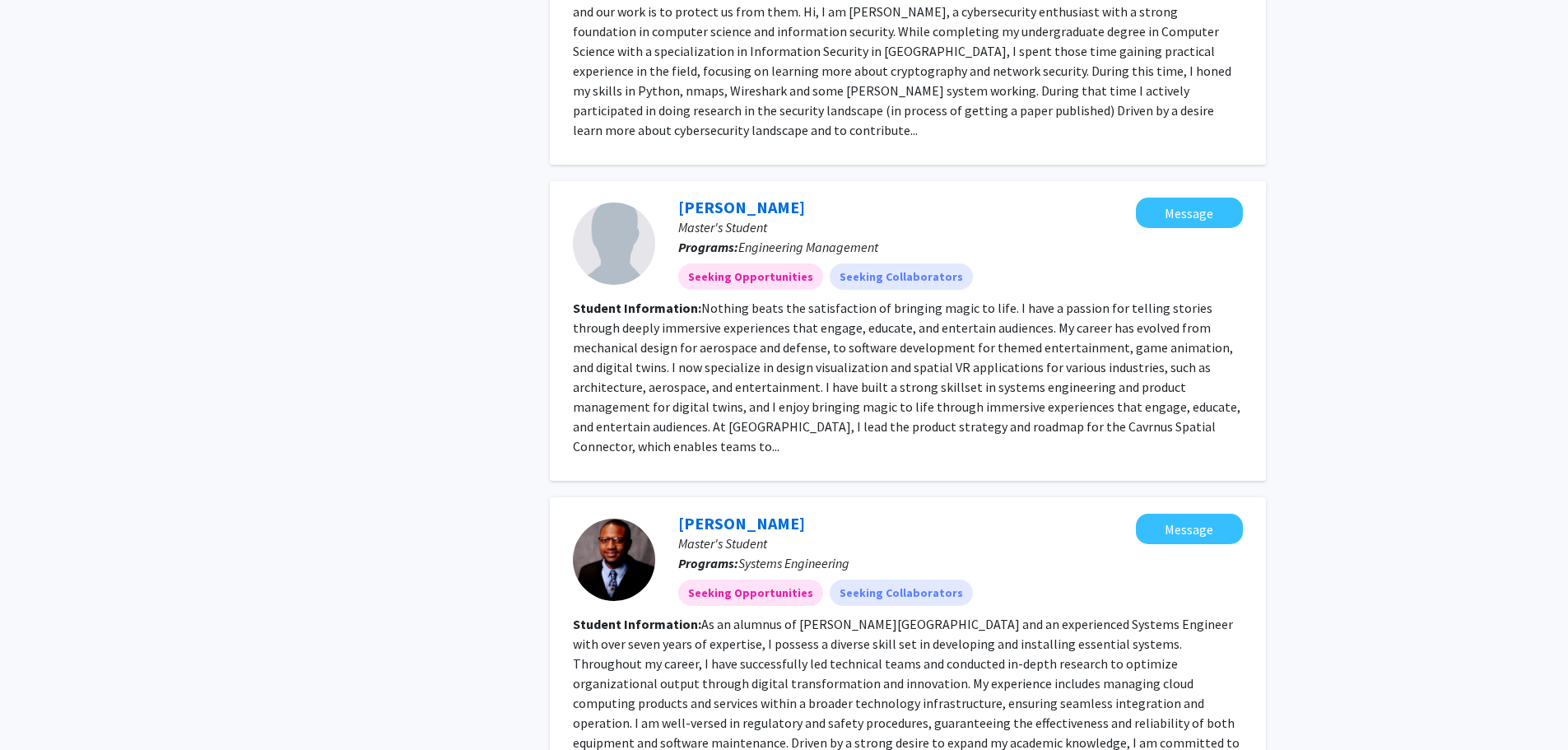
scroll to position [2485, 0]
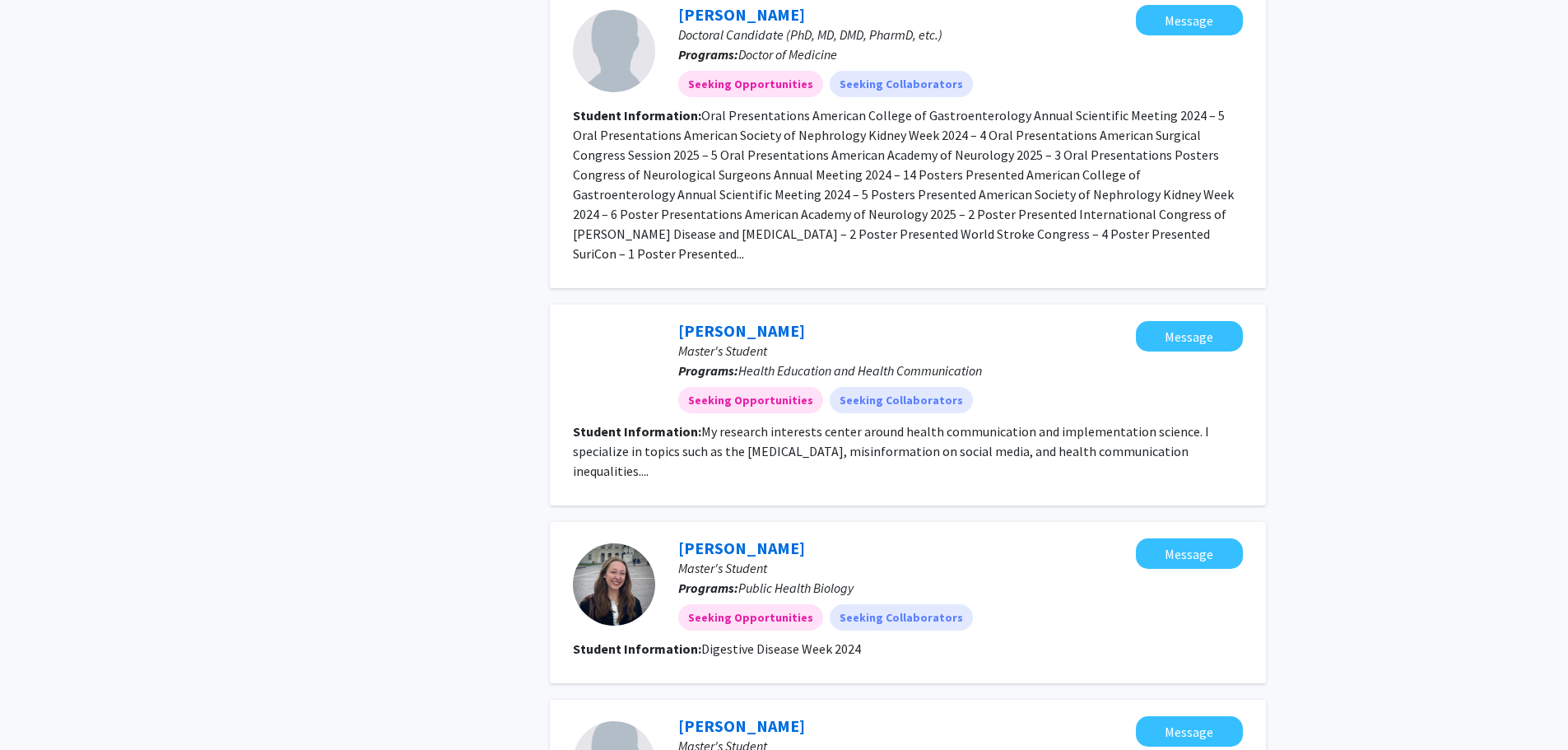
scroll to position [2140, 0]
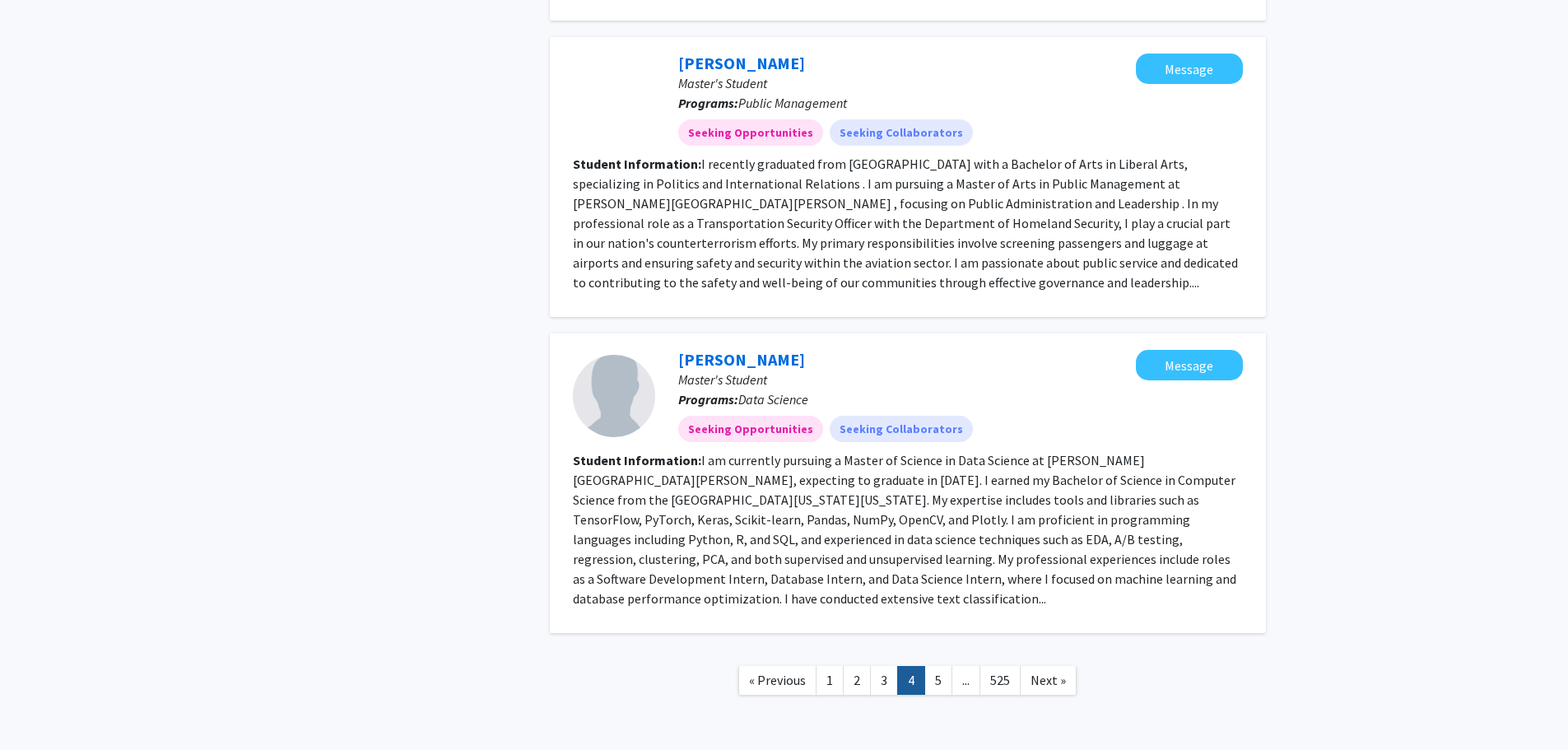
scroll to position [2248, 0]
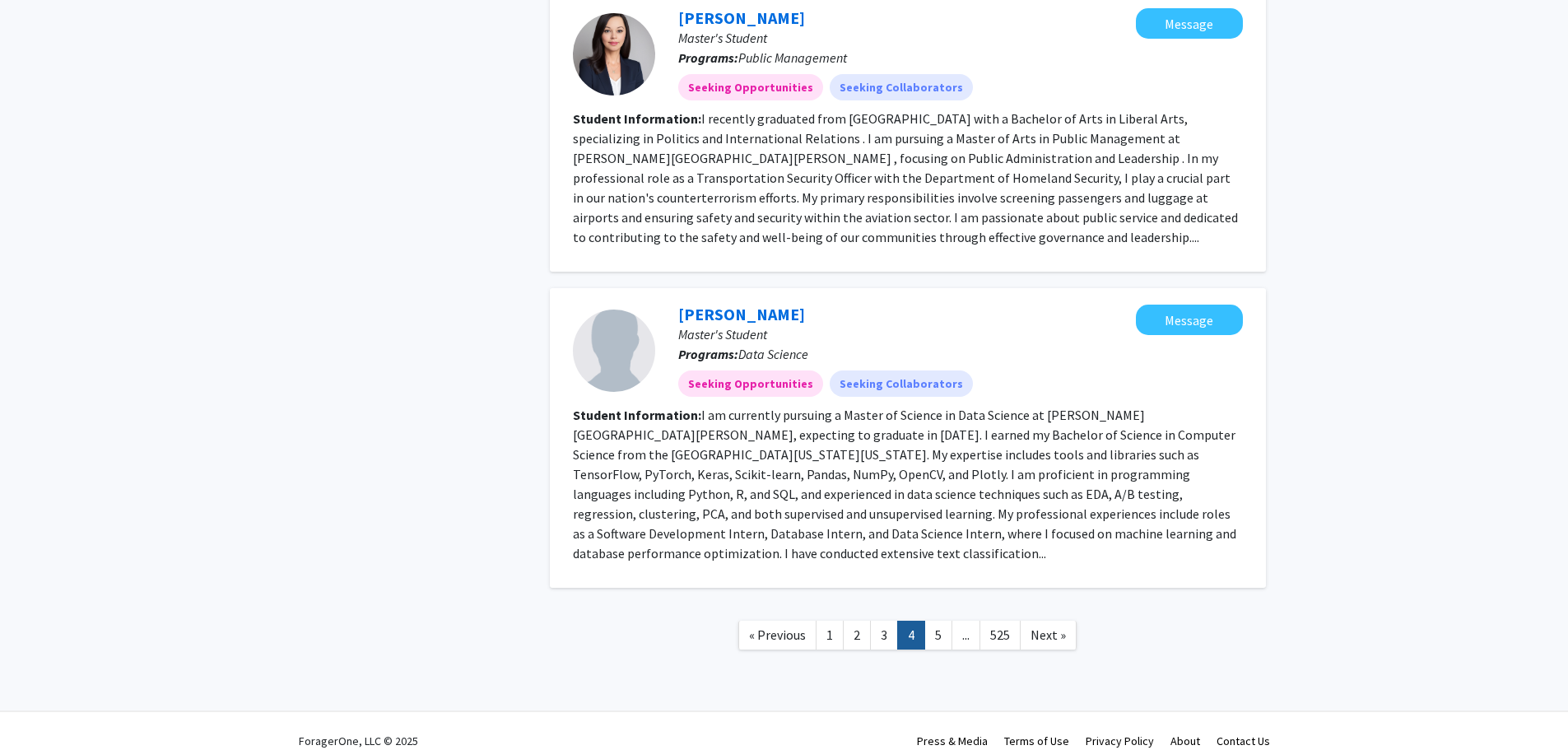
click at [1055, 626] on span "Next »" at bounding box center [1048, 634] width 35 height 16
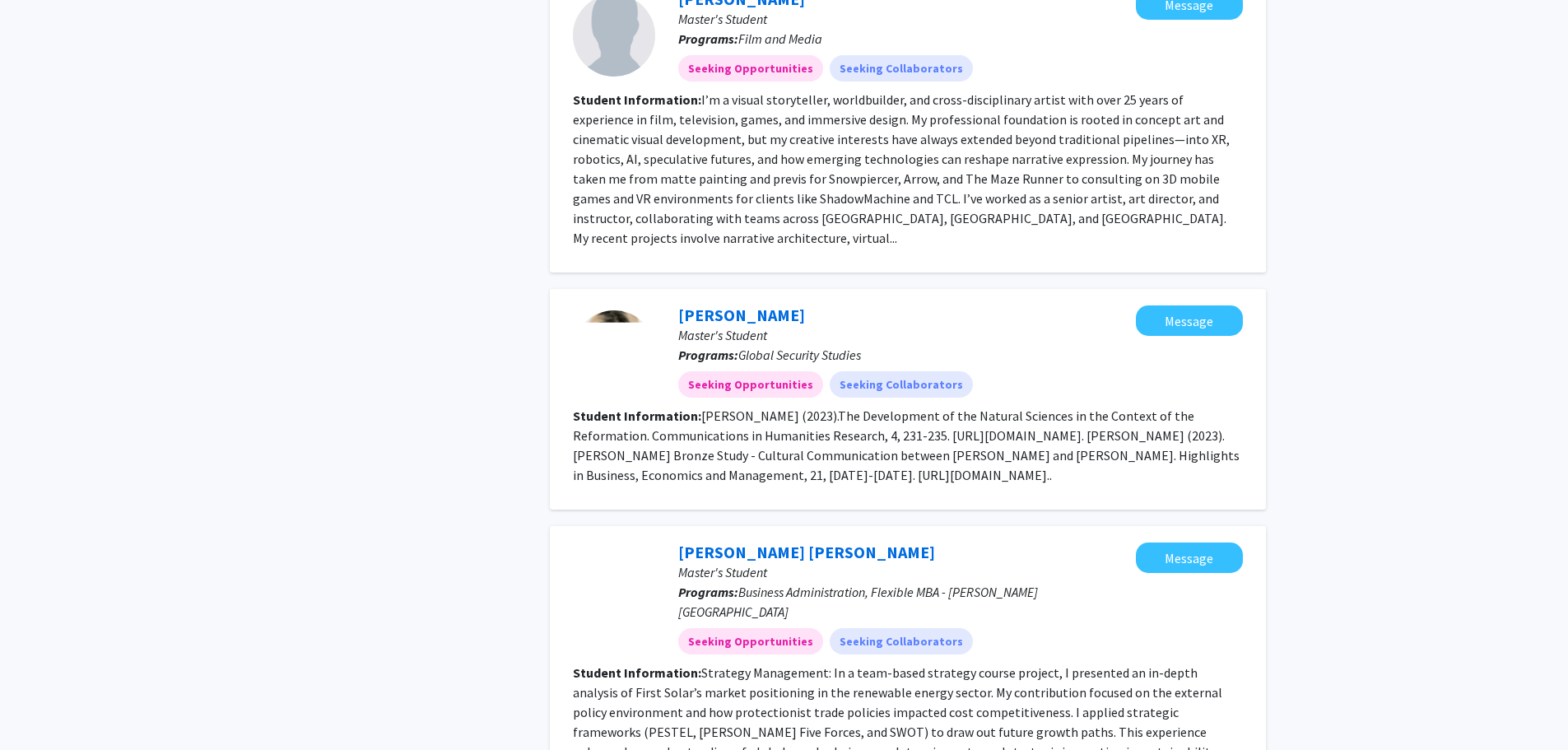
scroll to position [2169, 0]
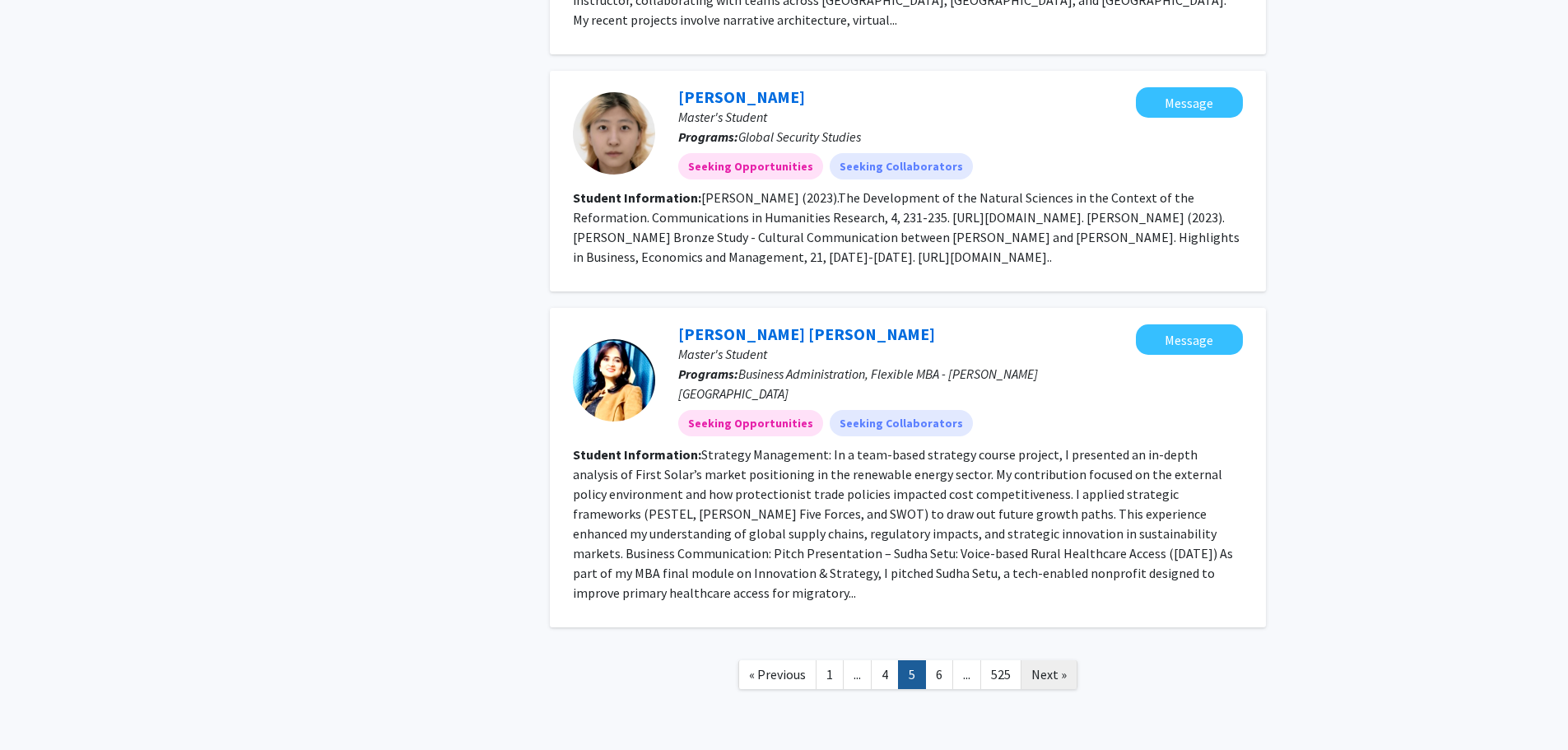
click at [1056, 666] on span "Next »" at bounding box center [1049, 674] width 35 height 16
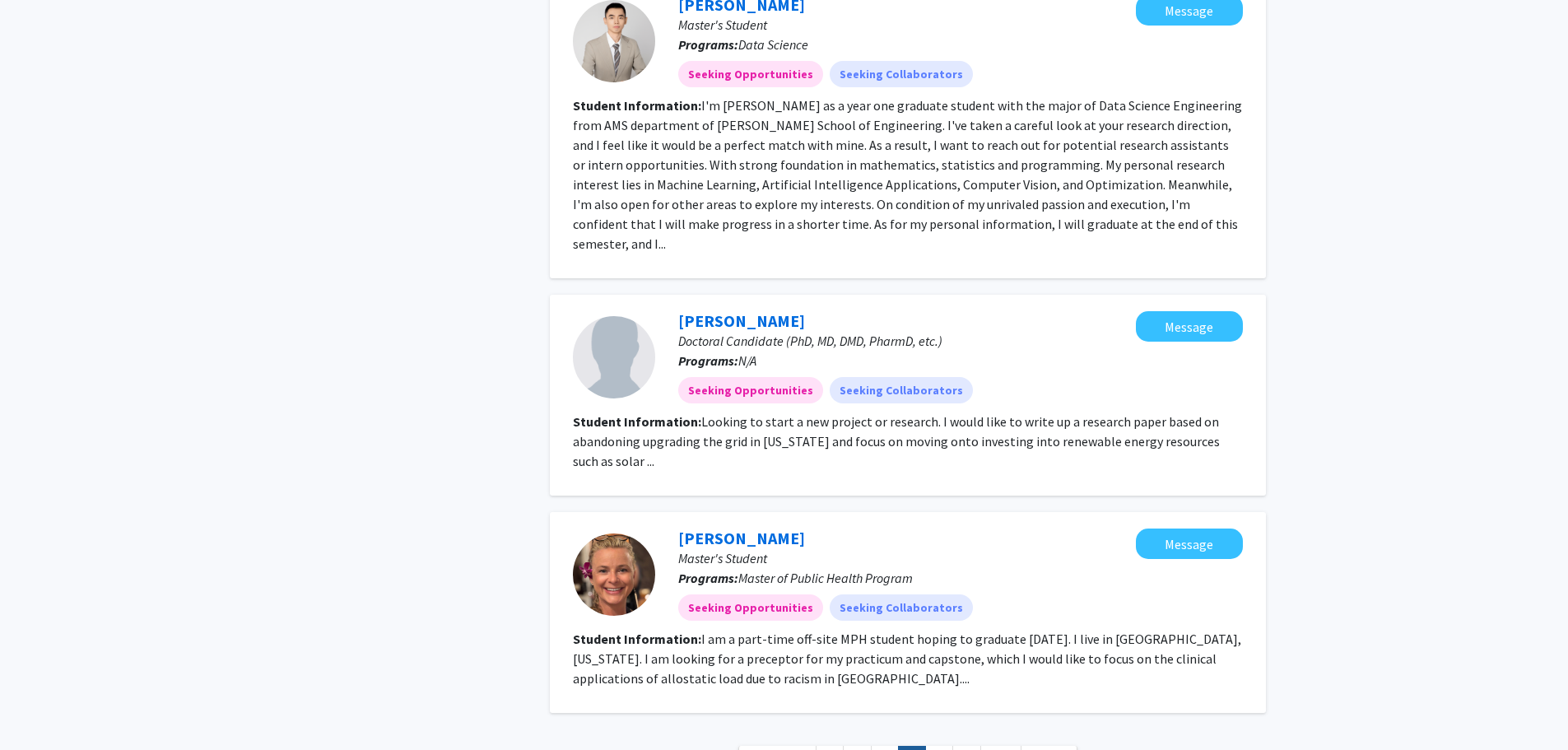
scroll to position [2347, 0]
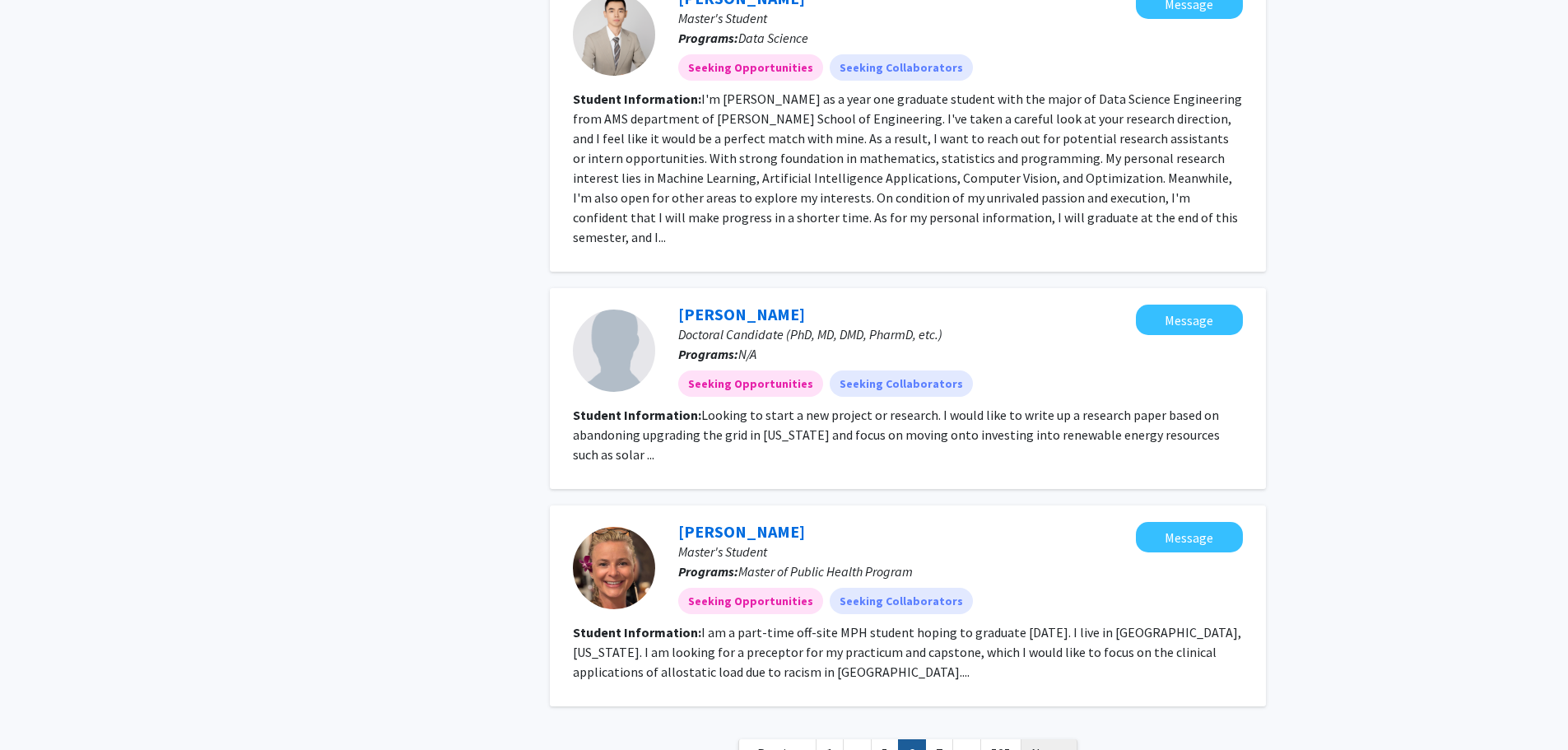
click at [1060, 745] on span "Next »" at bounding box center [1049, 753] width 35 height 16
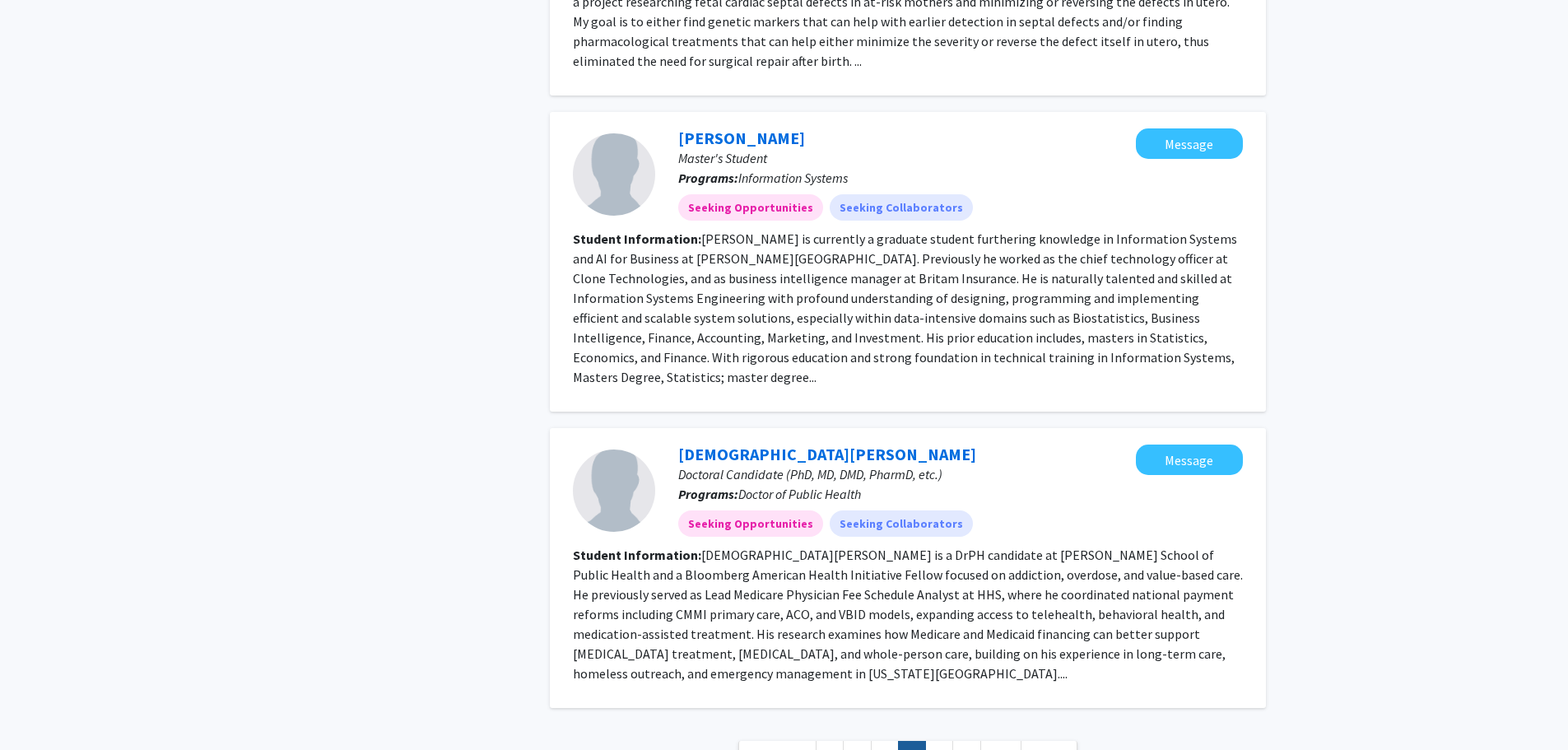
scroll to position [2327, 0]
click at [1048, 745] on span "Next »" at bounding box center [1049, 753] width 35 height 16
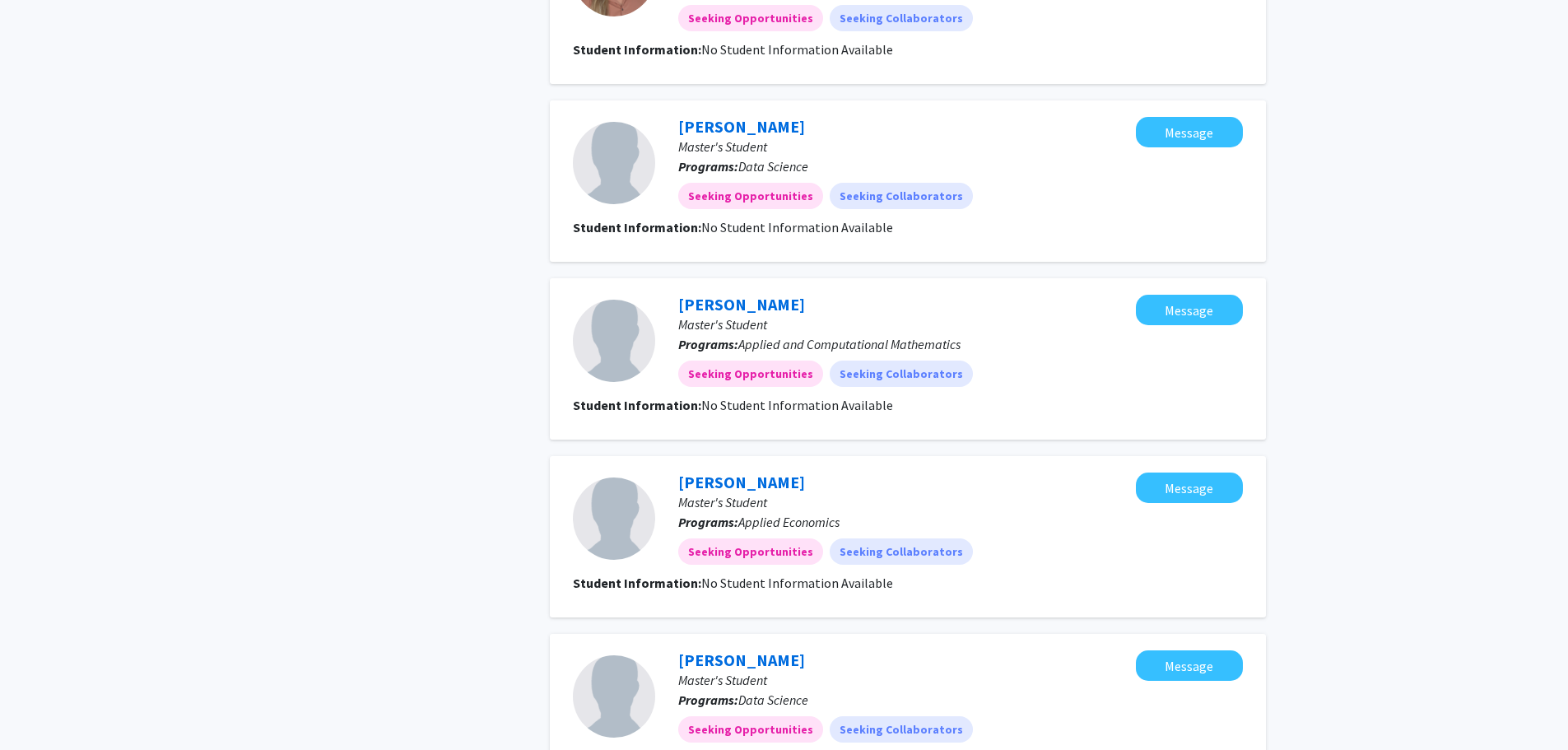
scroll to position [1379, 0]
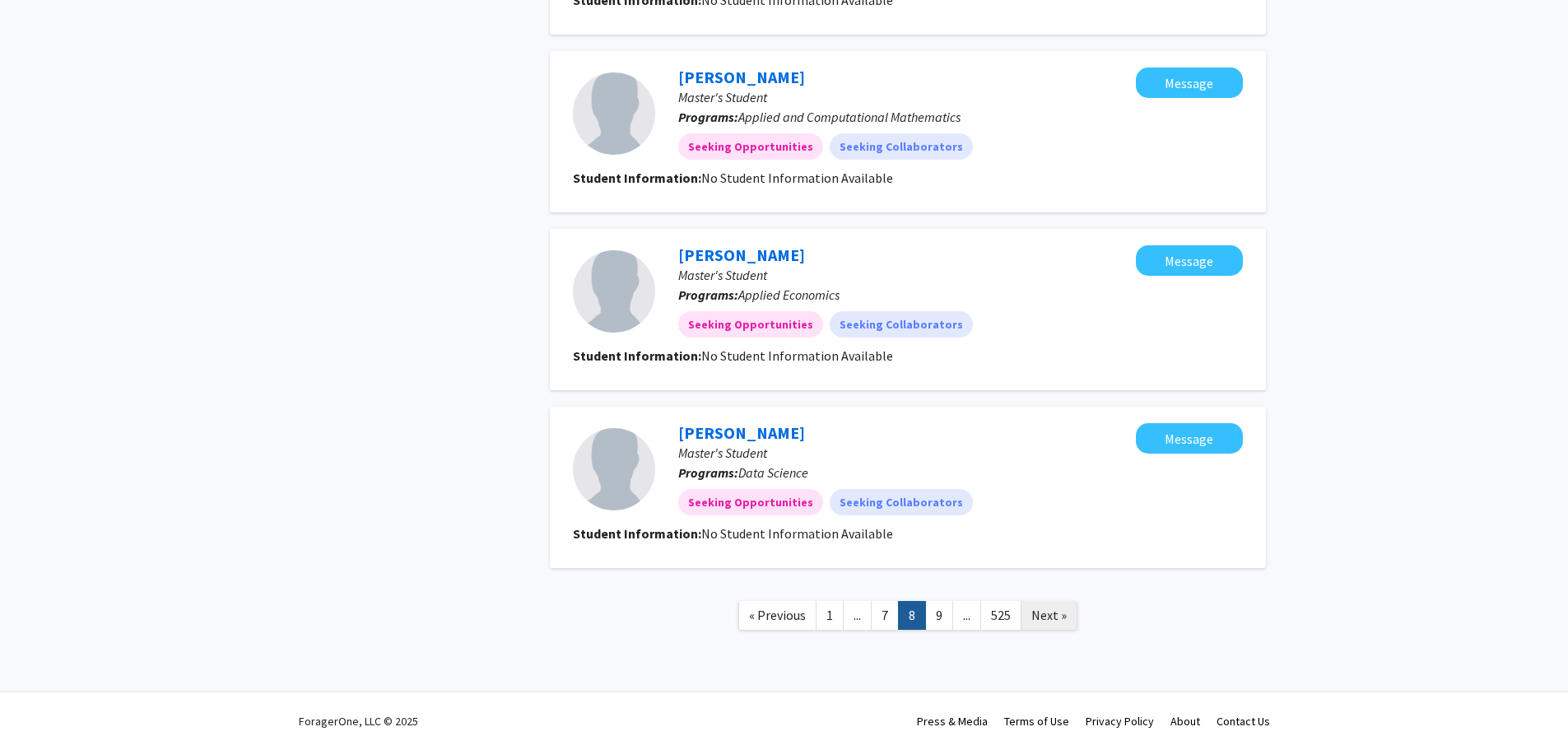
click at [1049, 616] on span "Next »" at bounding box center [1049, 614] width 35 height 16
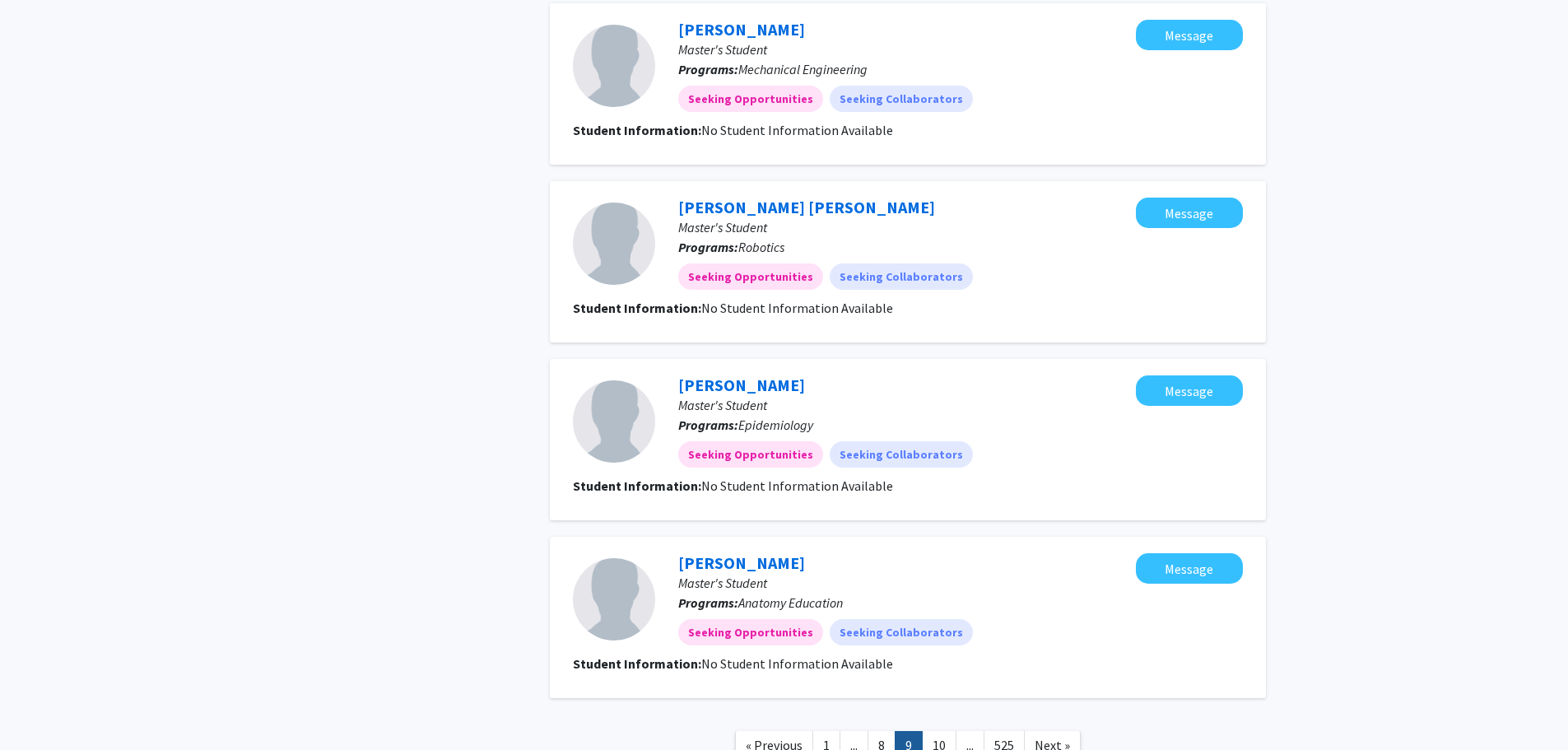
scroll to position [1359, 0]
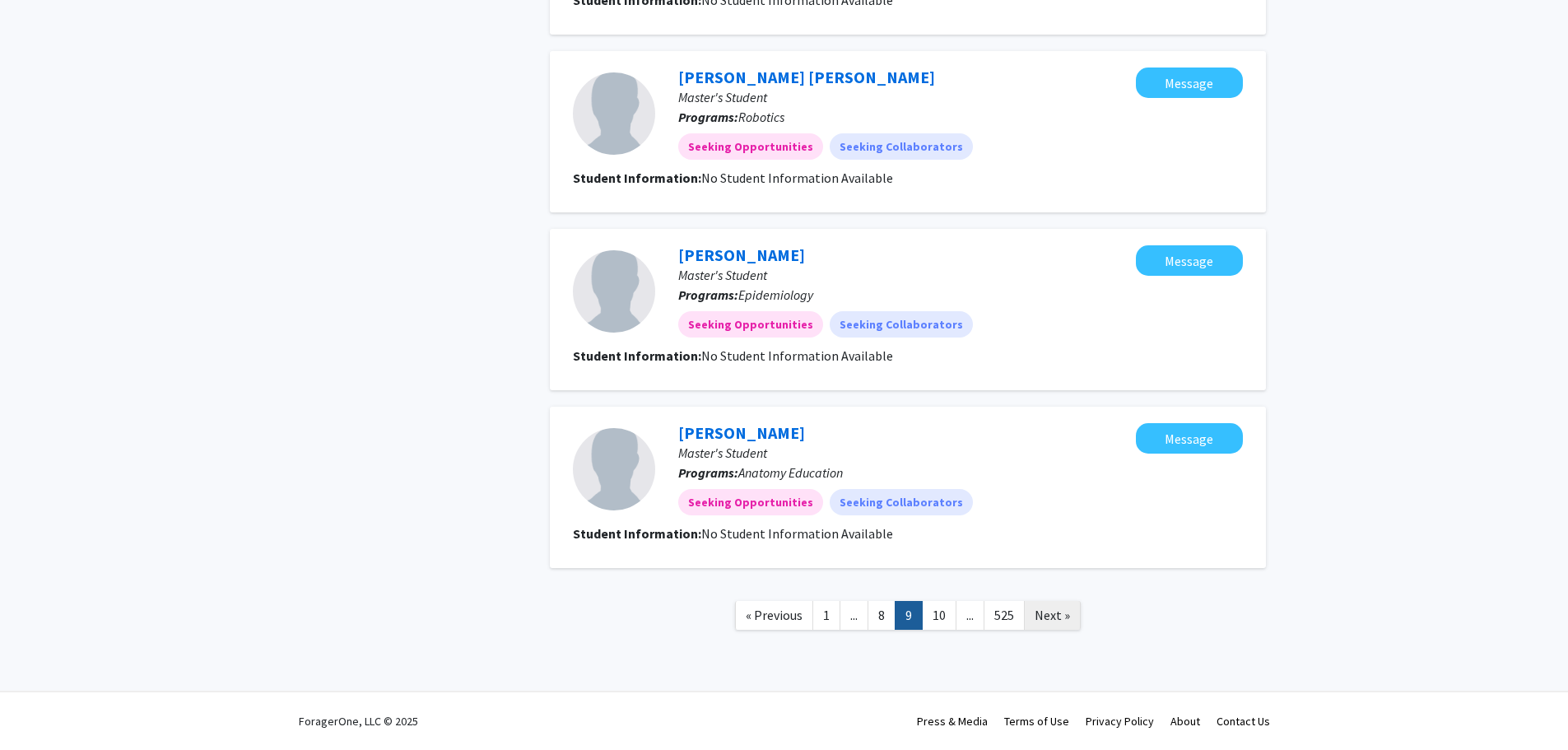
click at [1058, 615] on span "Next »" at bounding box center [1052, 614] width 35 height 16
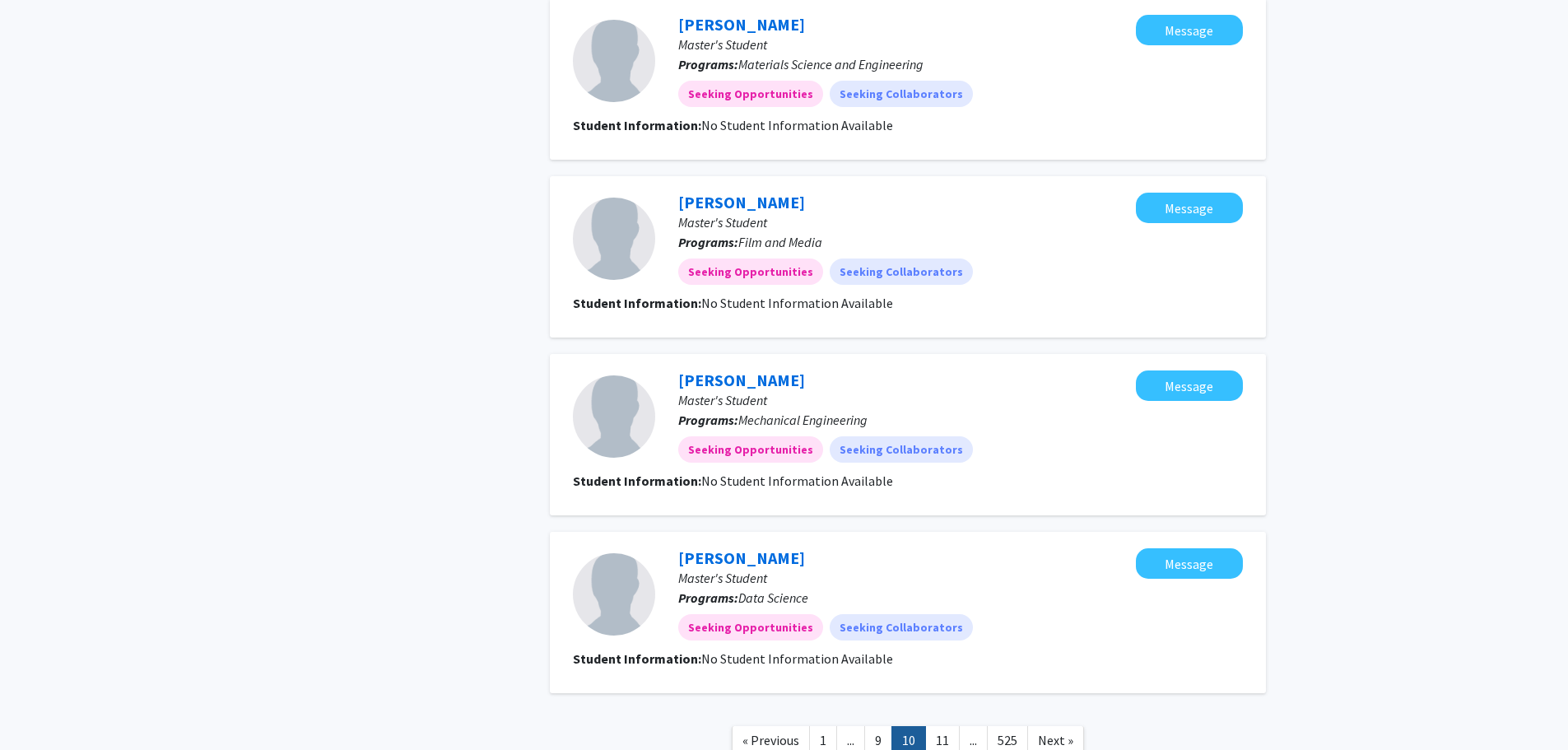
scroll to position [1359, 0]
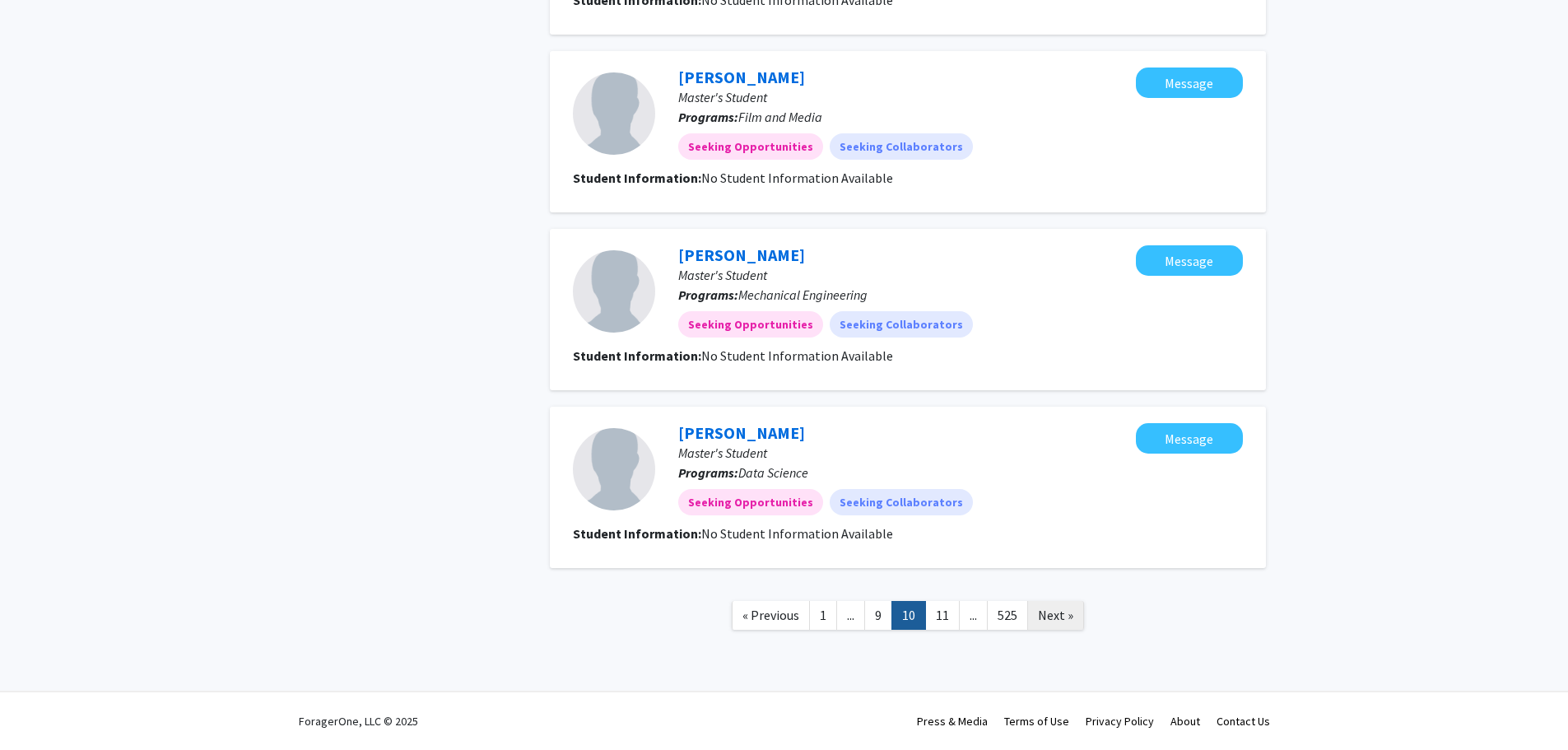
click at [1063, 614] on span "Next »" at bounding box center [1055, 614] width 35 height 16
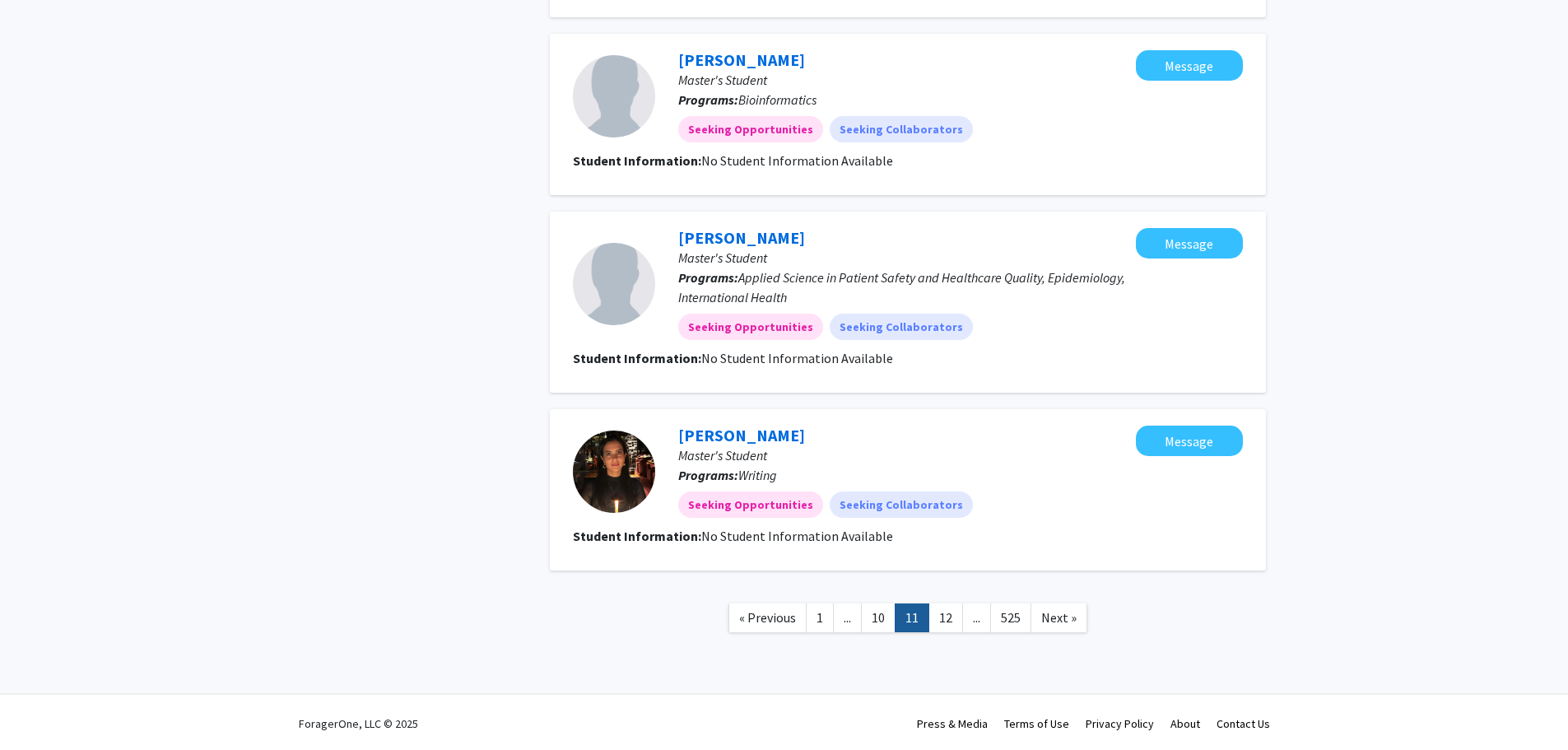
scroll to position [1379, 0]
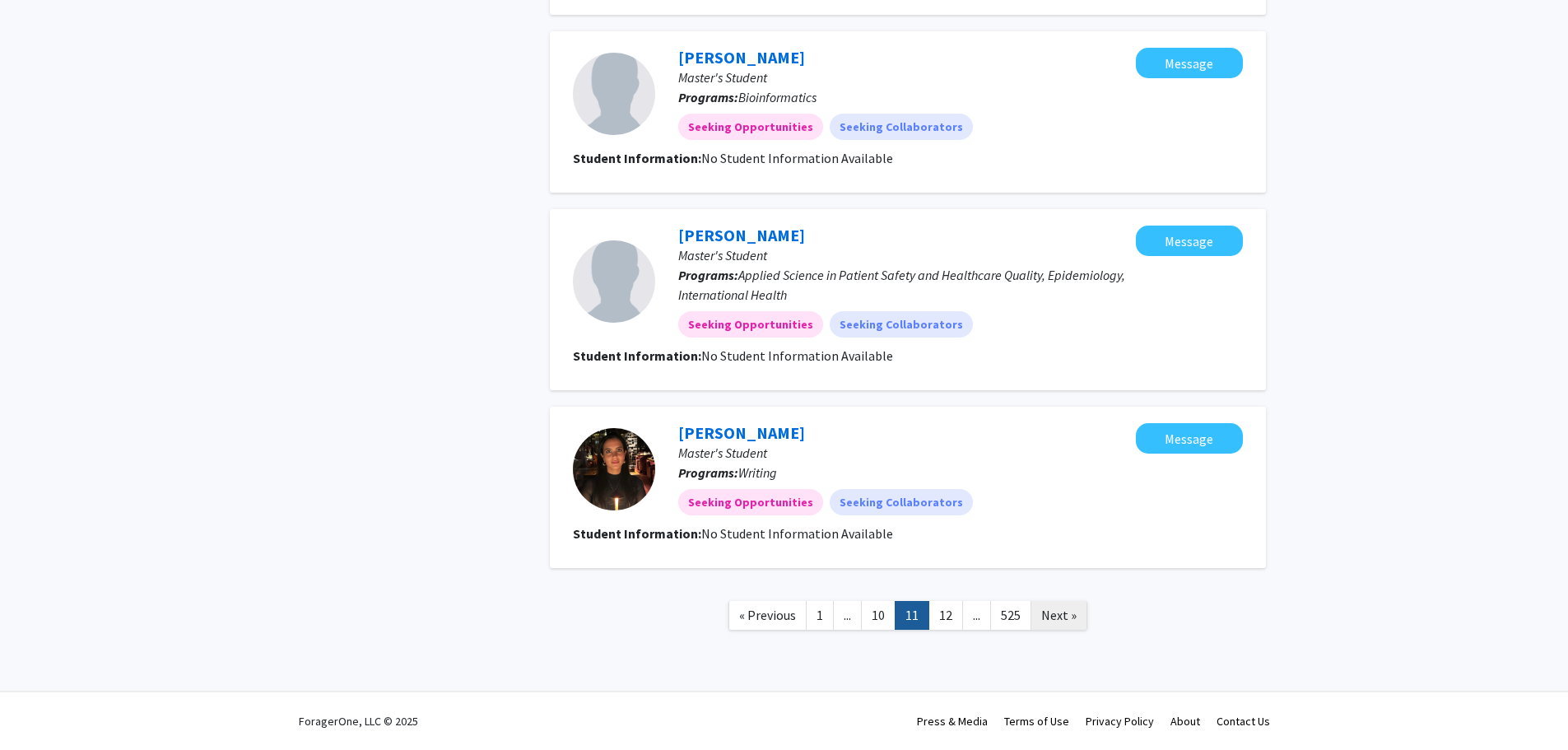
click at [1061, 613] on span "Next »" at bounding box center [1059, 614] width 35 height 16
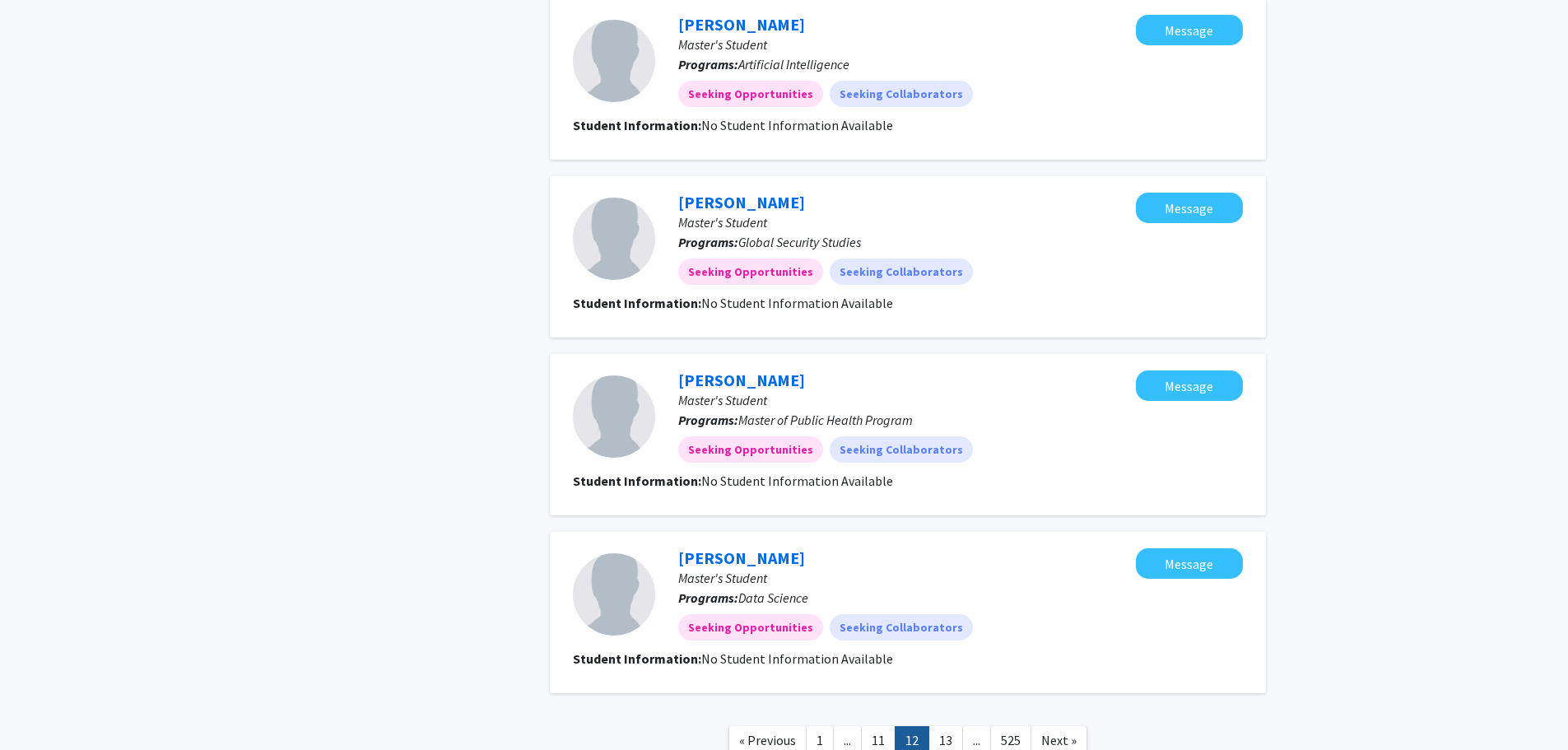
scroll to position [1359, 0]
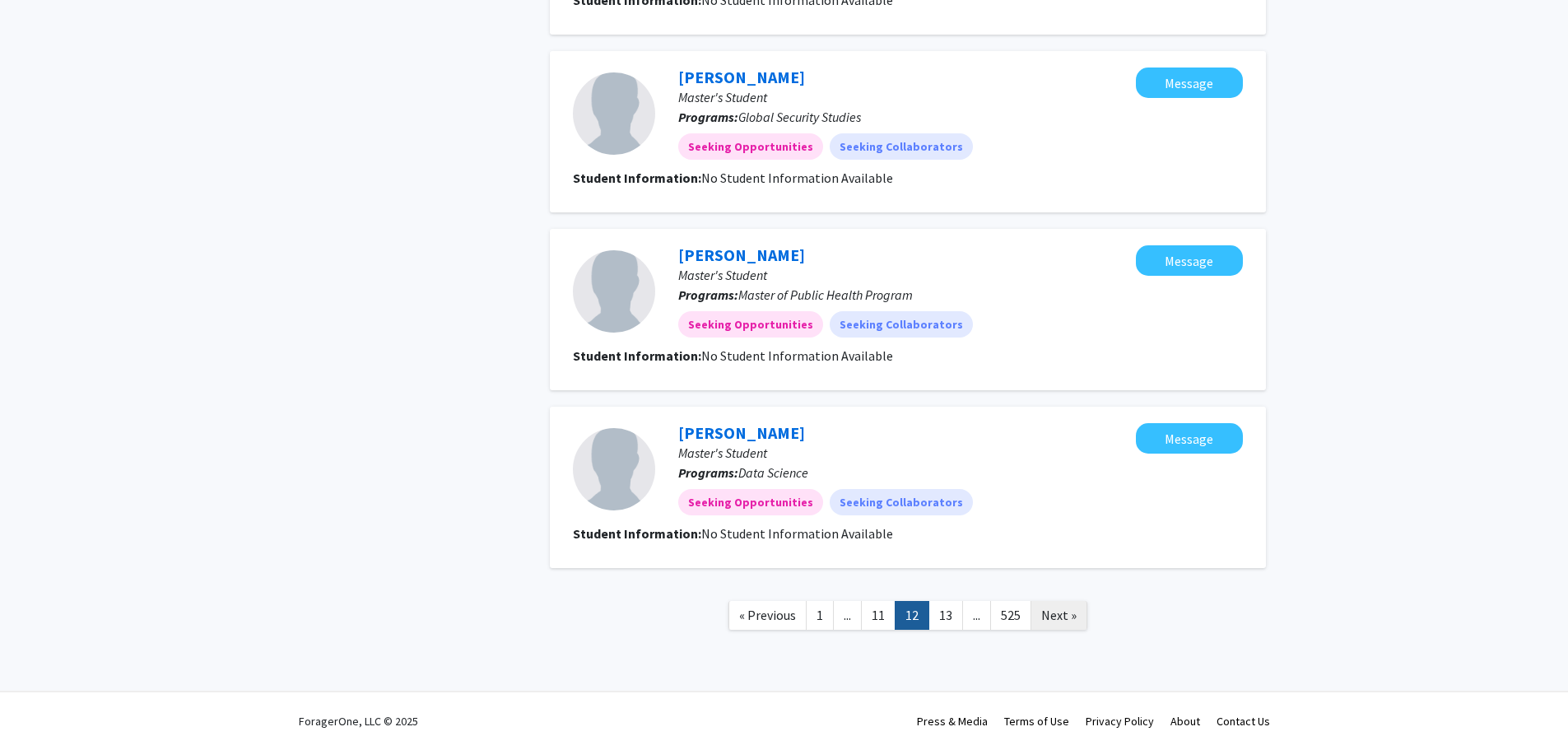
click at [1058, 613] on span "Next »" at bounding box center [1059, 614] width 35 height 16
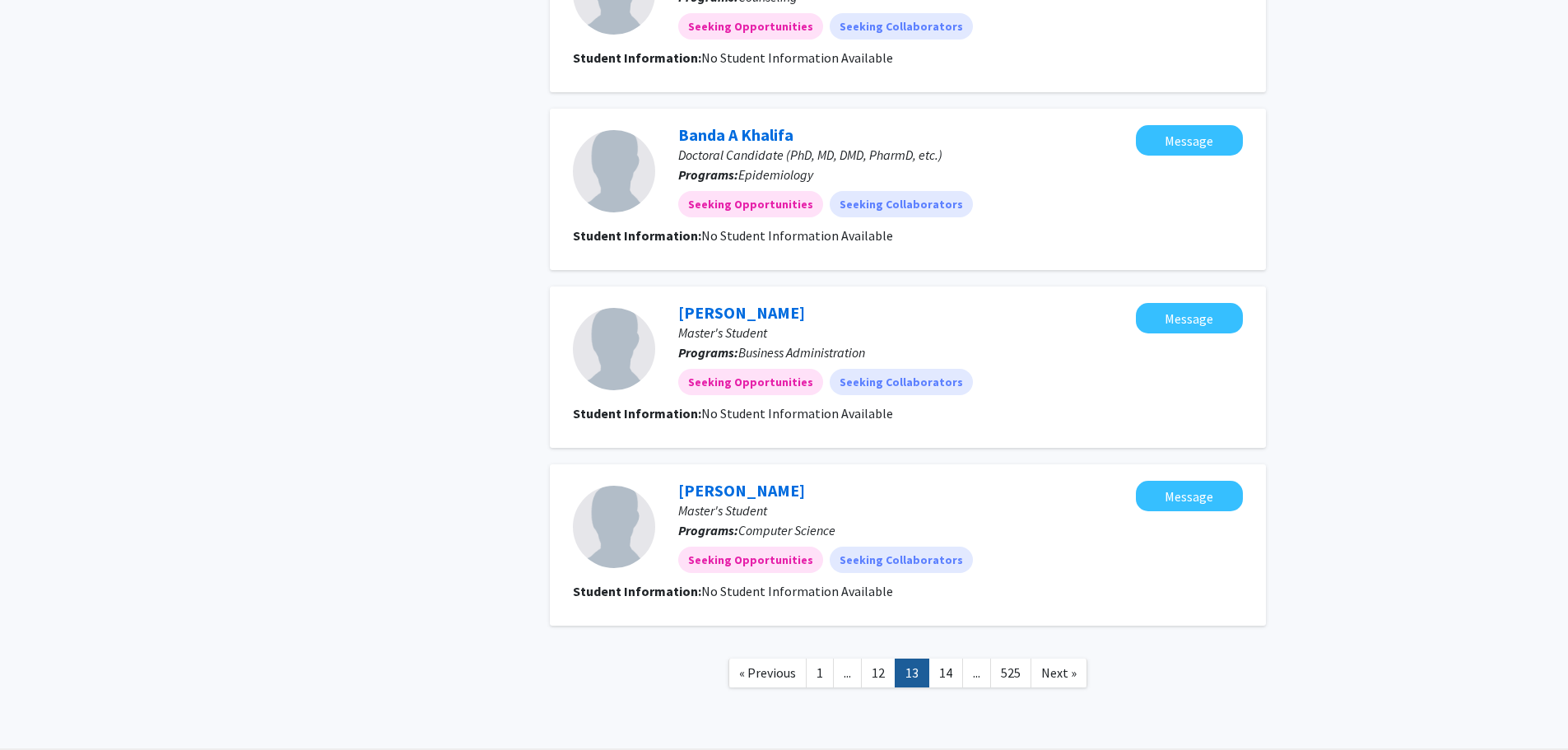
scroll to position [1359, 0]
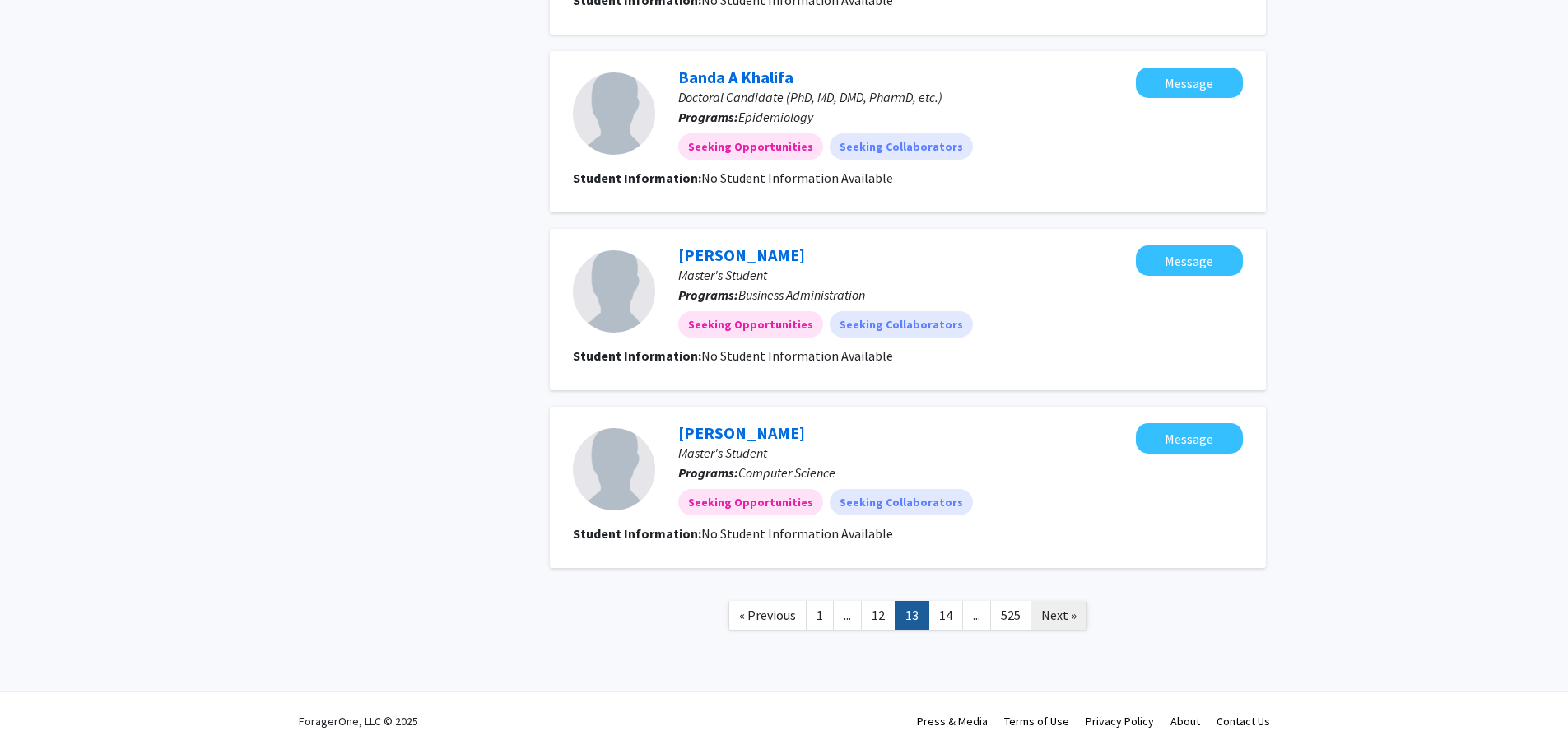
click at [1063, 617] on span "Next »" at bounding box center [1059, 614] width 35 height 16
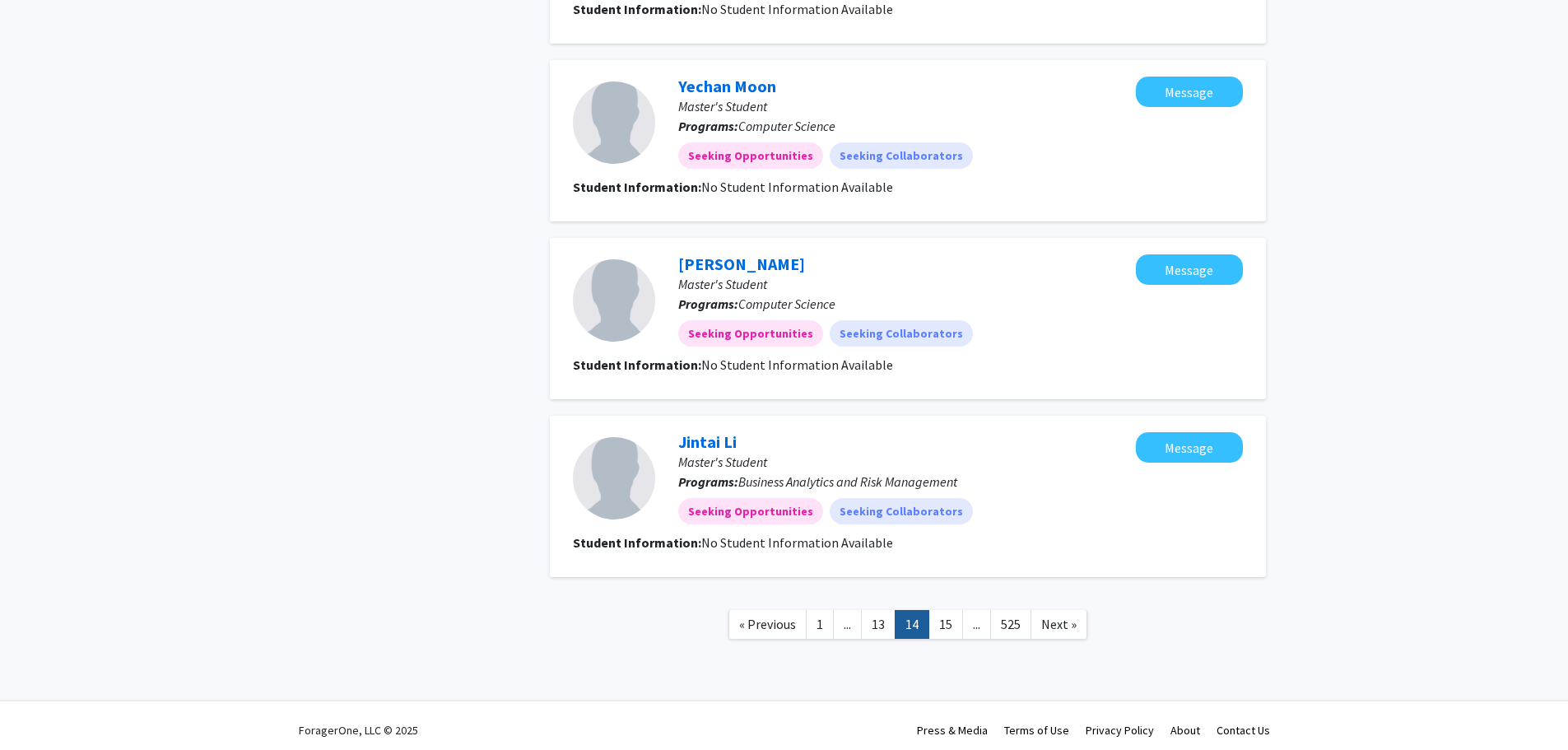
scroll to position [1359, 0]
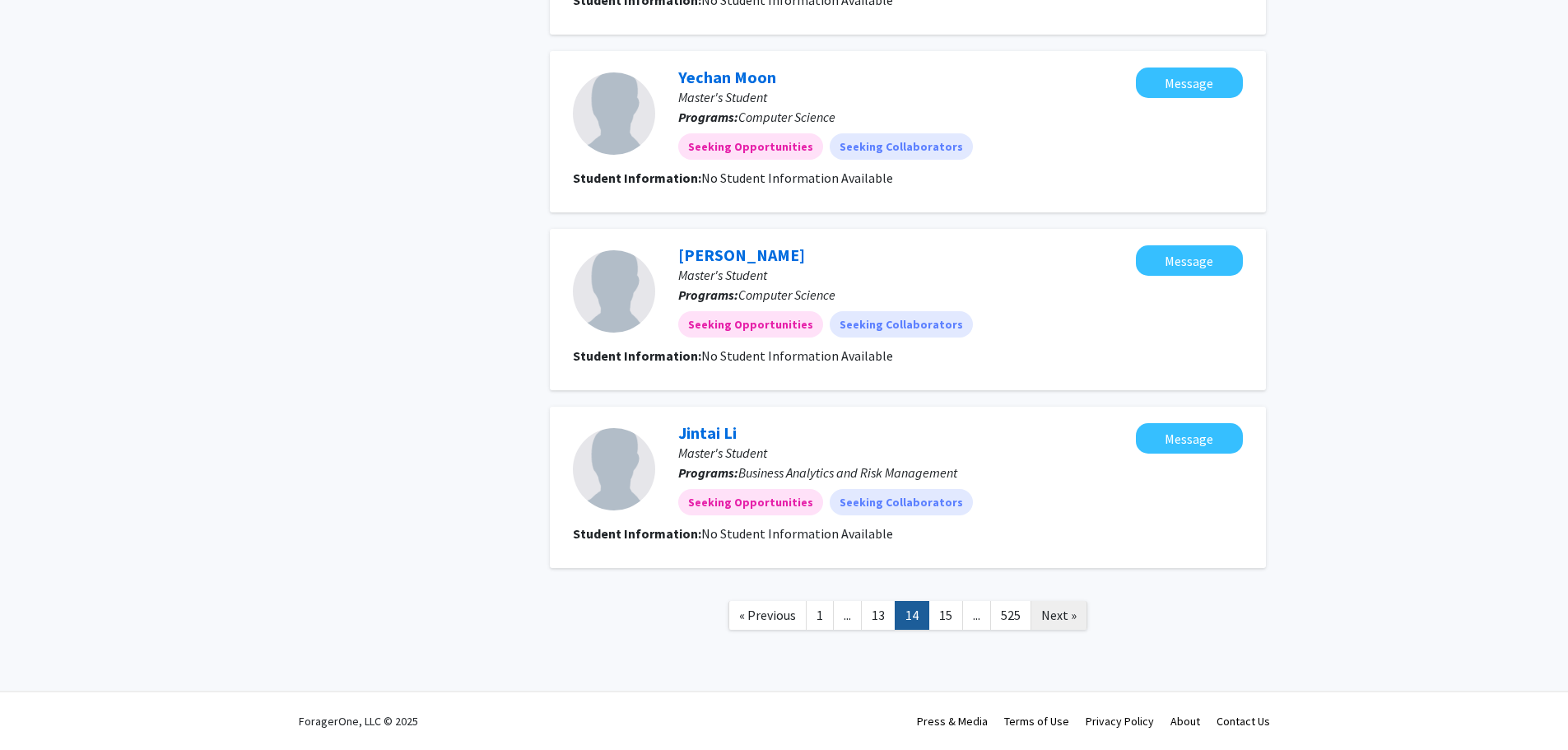
click at [1062, 617] on span "Next »" at bounding box center [1059, 614] width 35 height 16
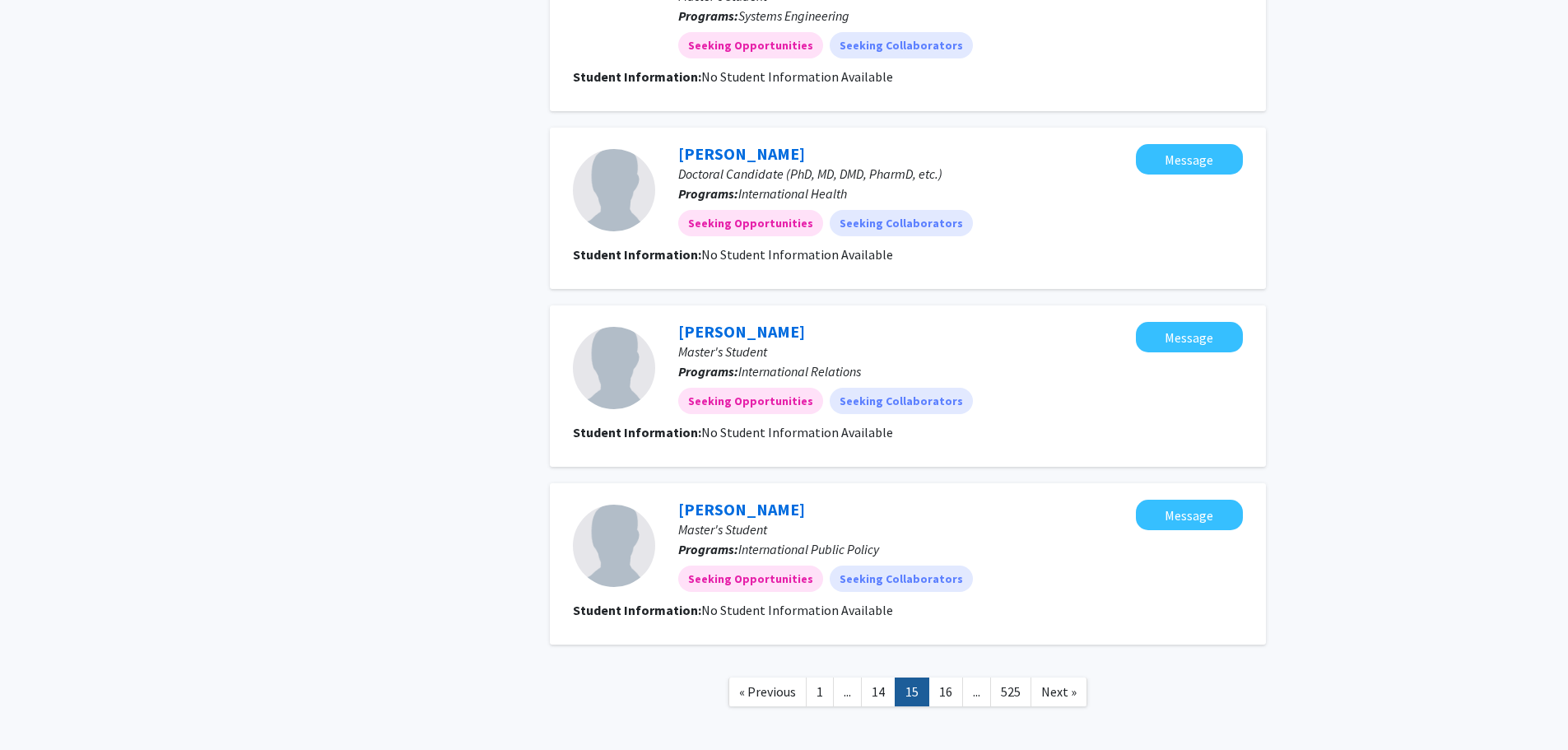
scroll to position [1359, 0]
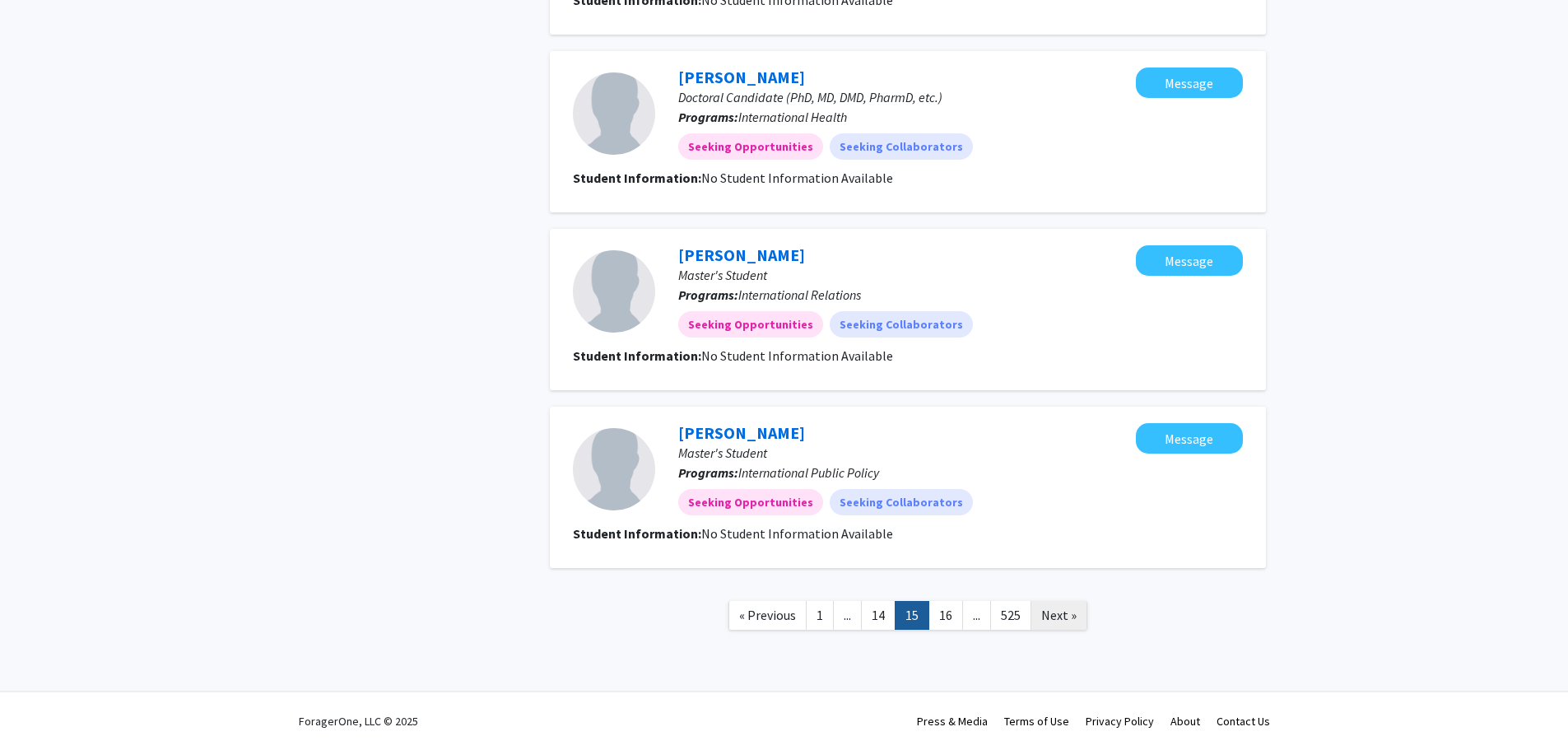
click at [1062, 620] on span "Next »" at bounding box center [1059, 614] width 35 height 16
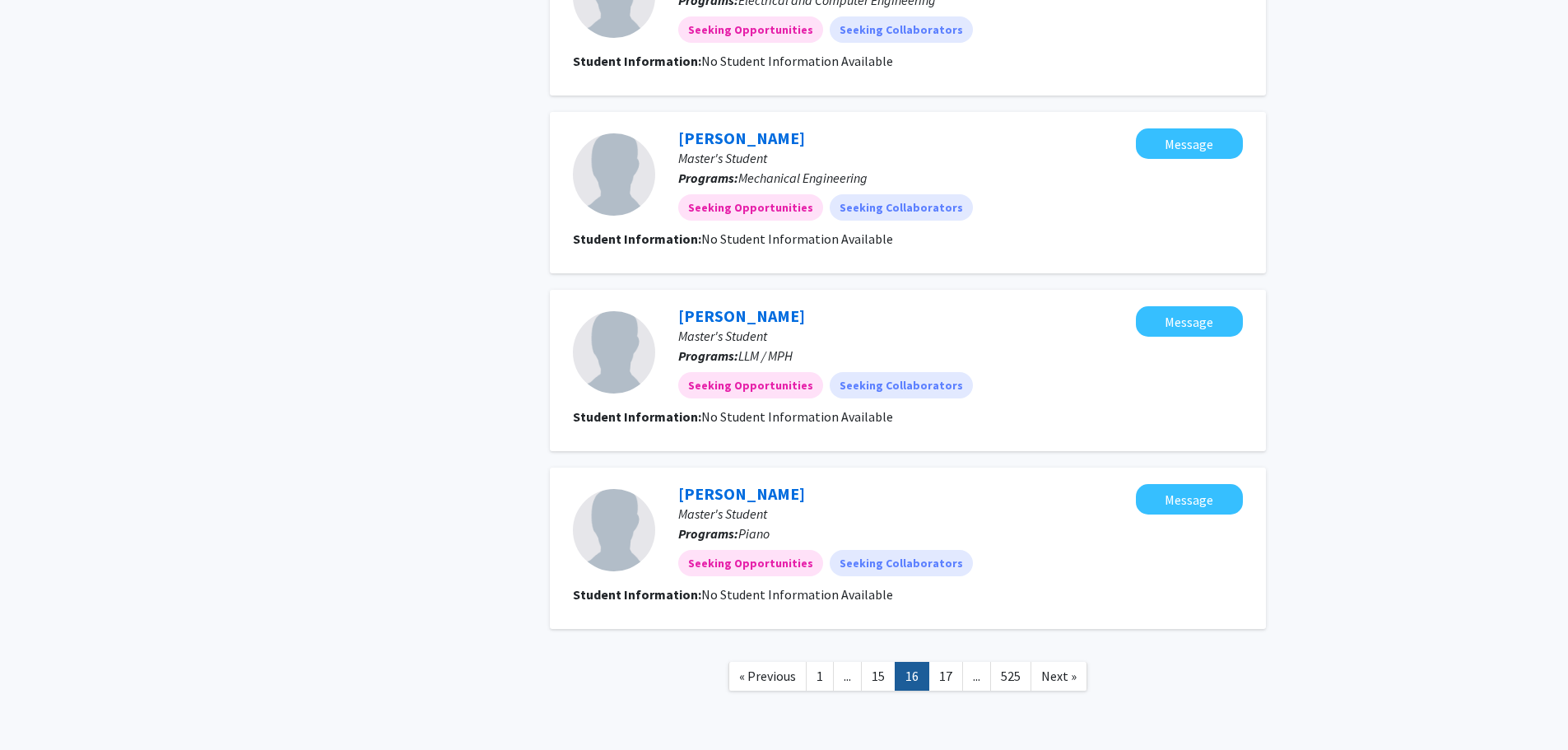
scroll to position [1359, 0]
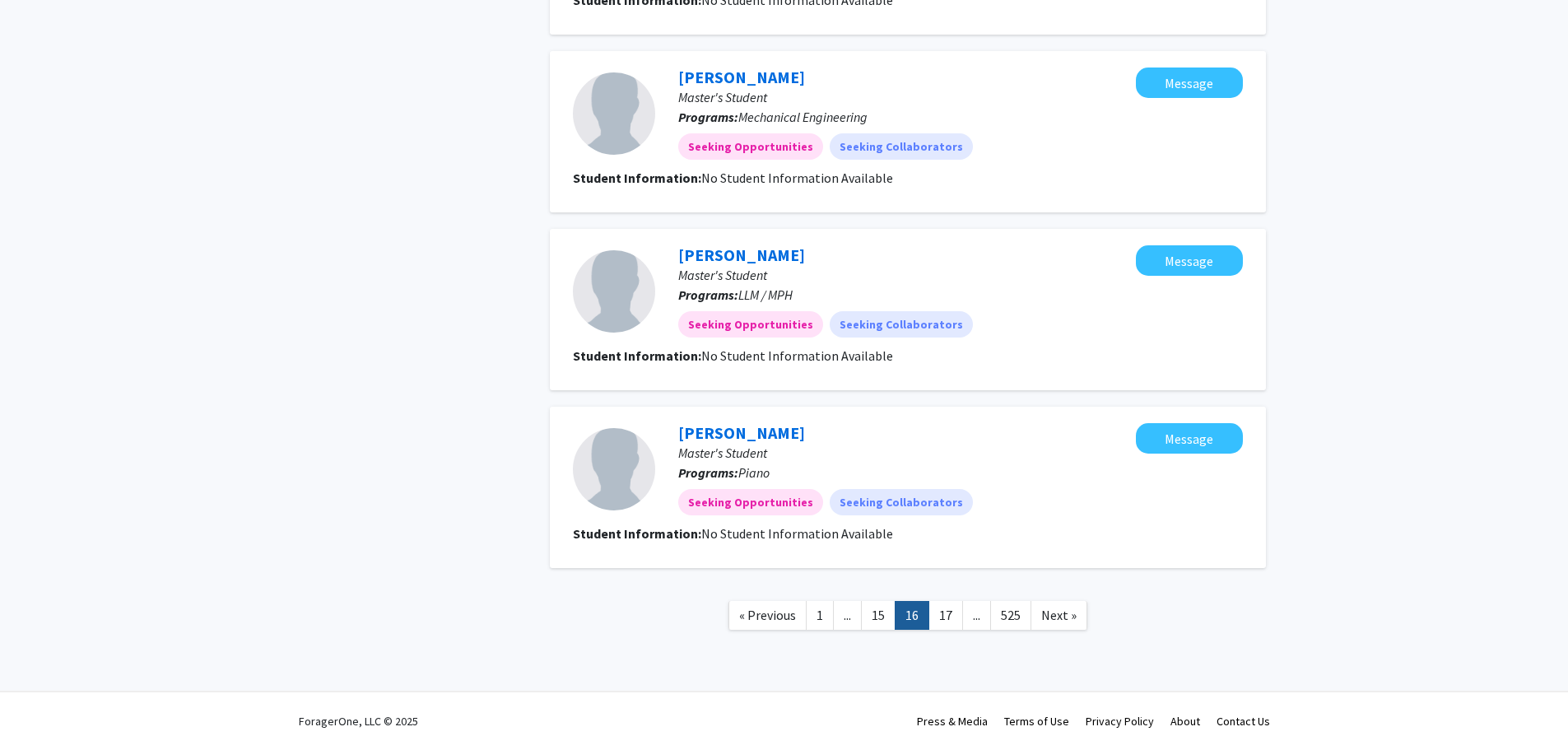
click at [1053, 617] on span "Next »" at bounding box center [1059, 614] width 35 height 16
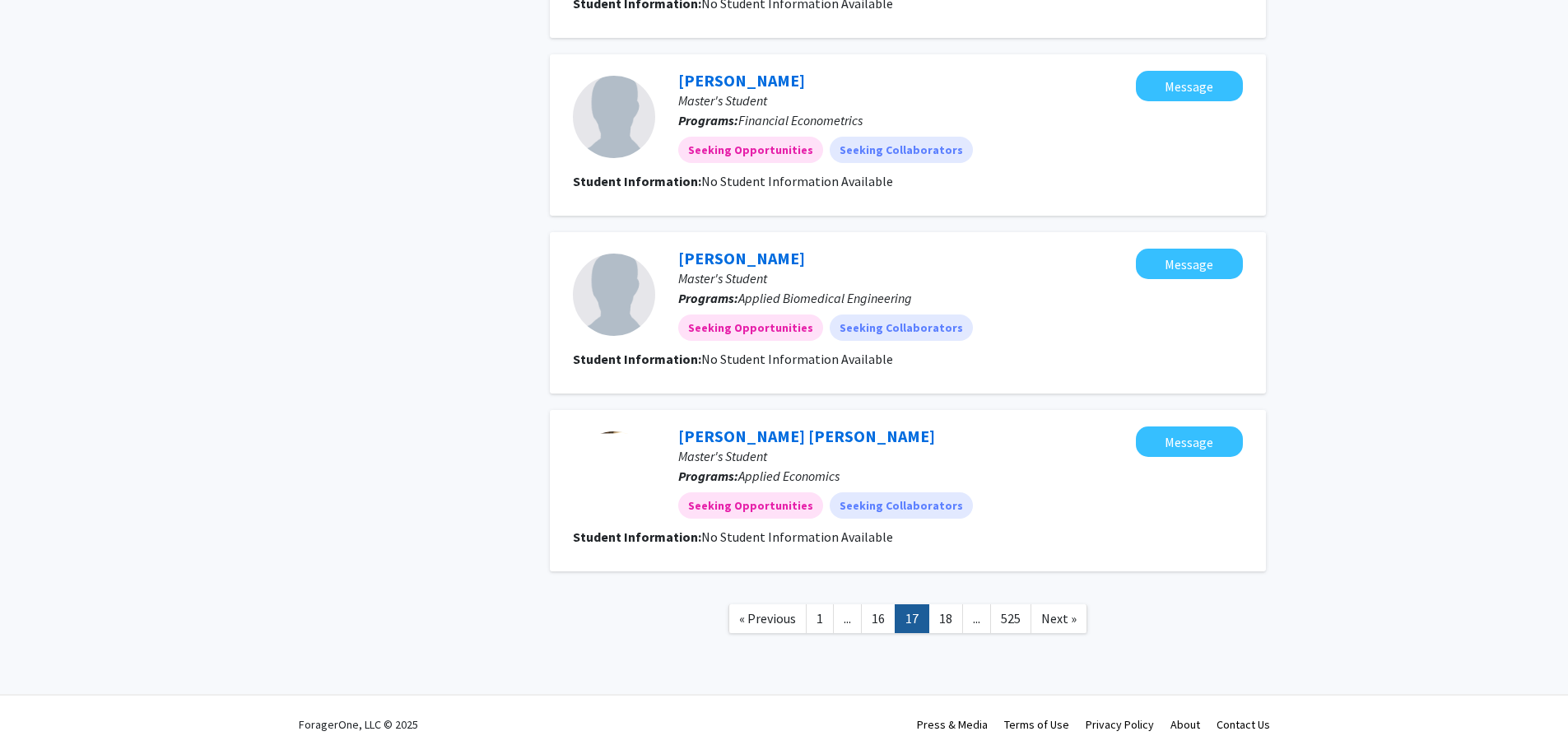
scroll to position [1359, 0]
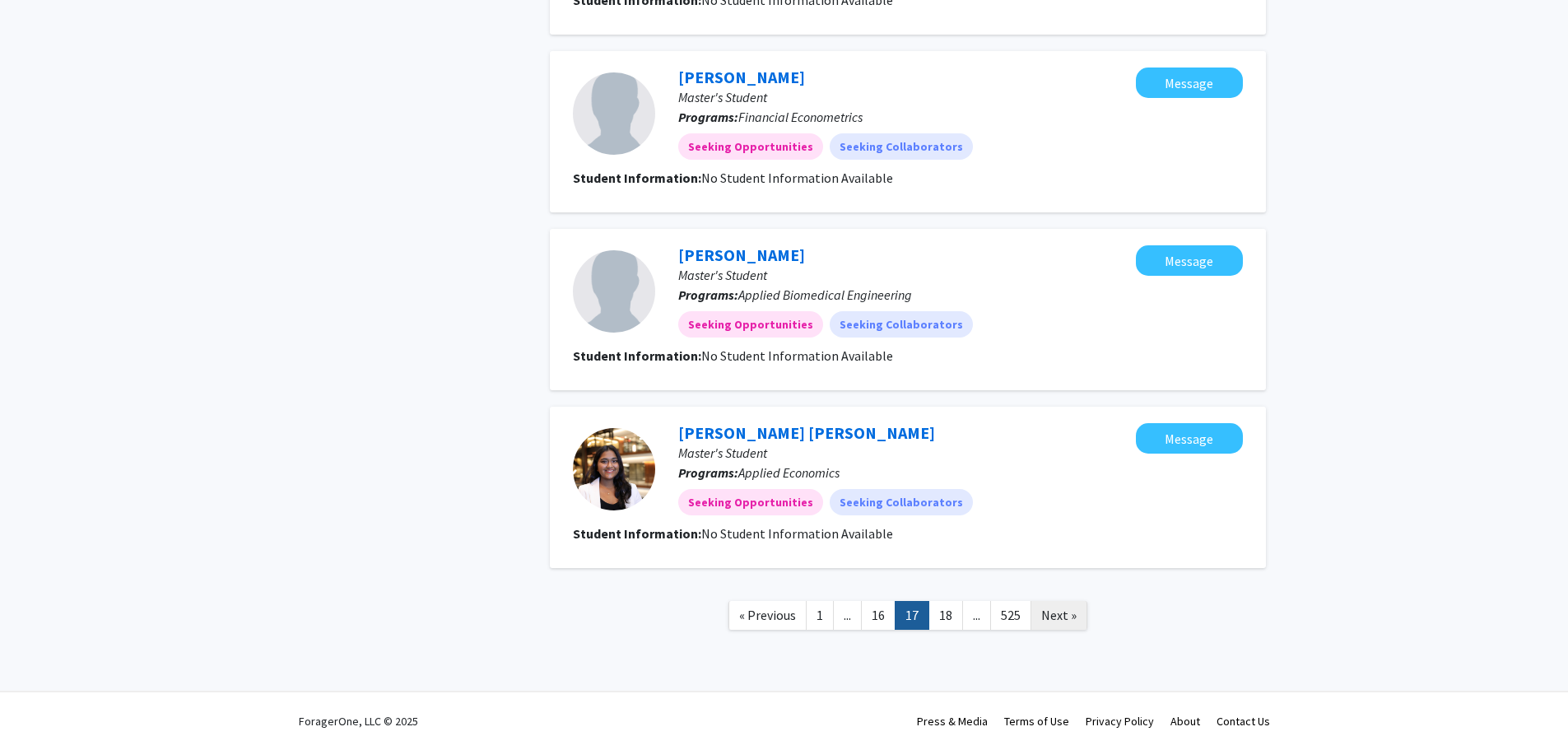
click at [1060, 613] on span "Next »" at bounding box center [1059, 614] width 35 height 16
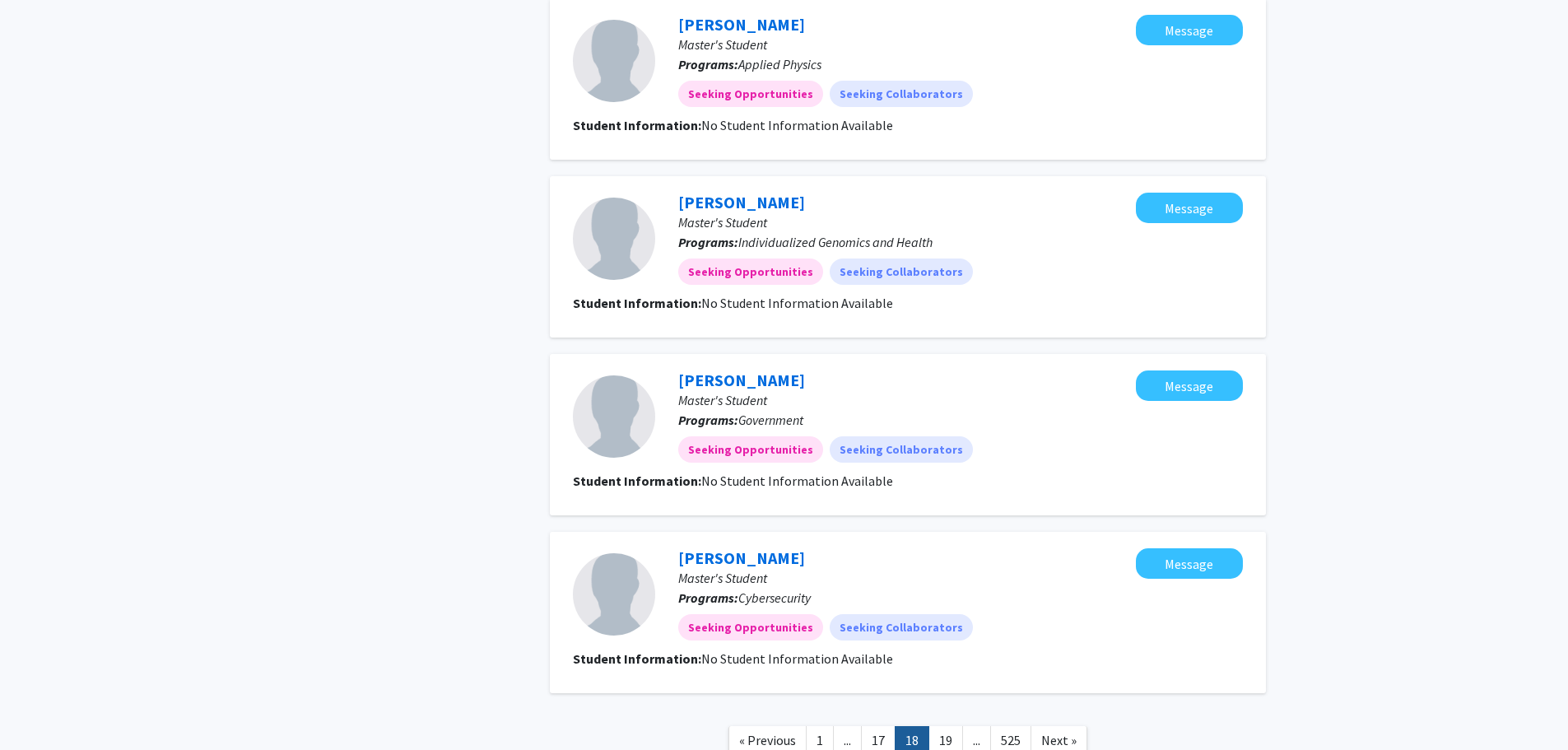
scroll to position [1359, 0]
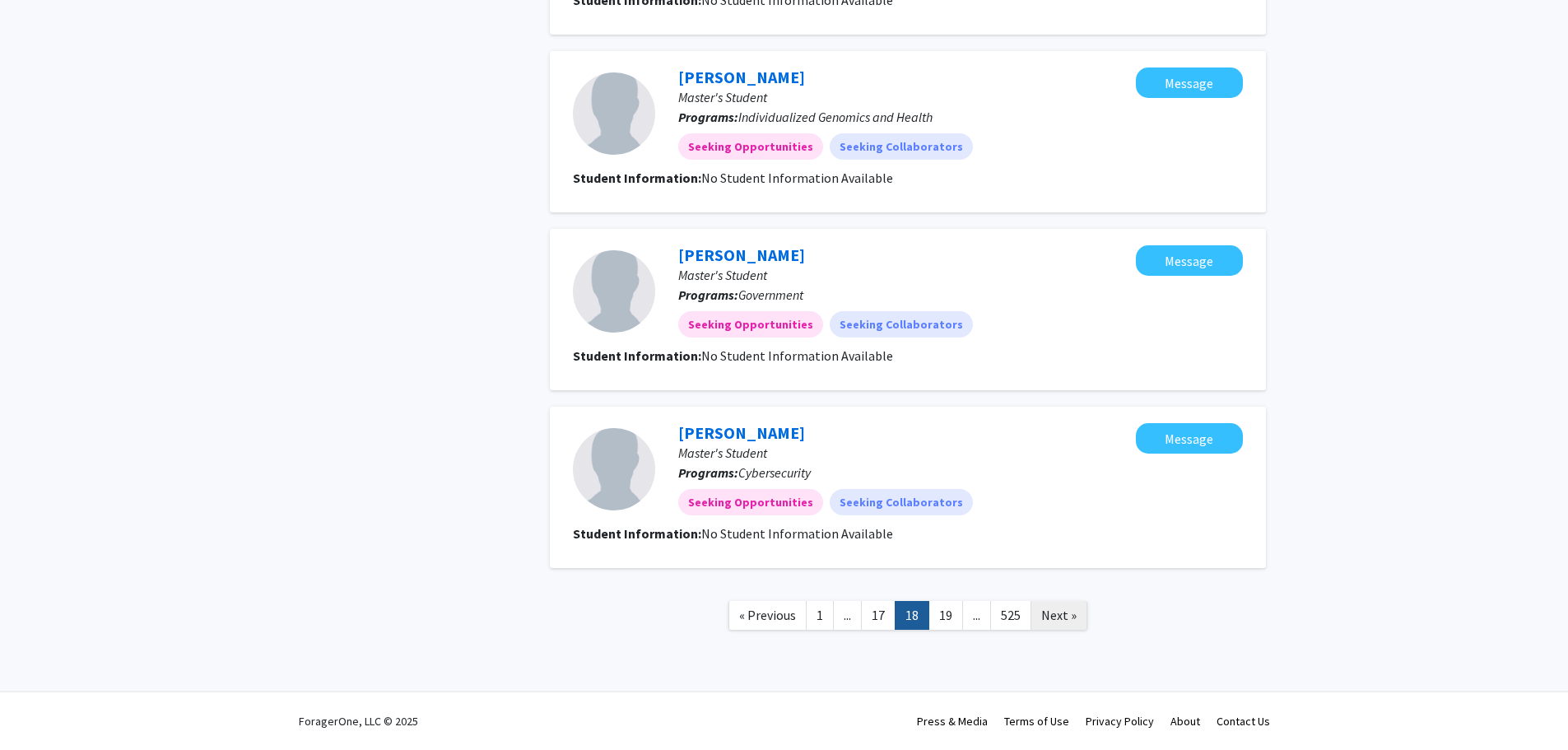
click at [1067, 618] on span "Next »" at bounding box center [1059, 614] width 35 height 16
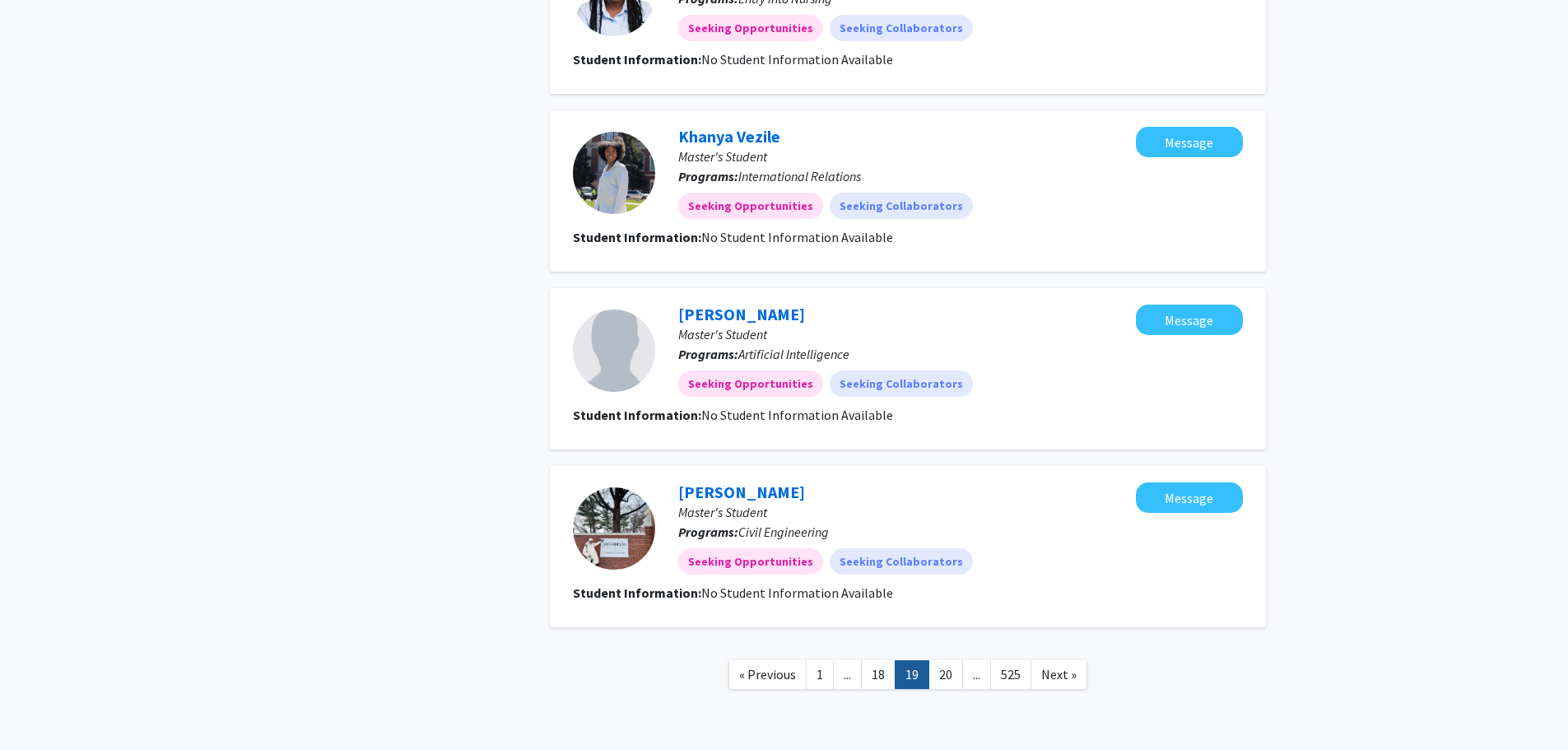
scroll to position [1359, 0]
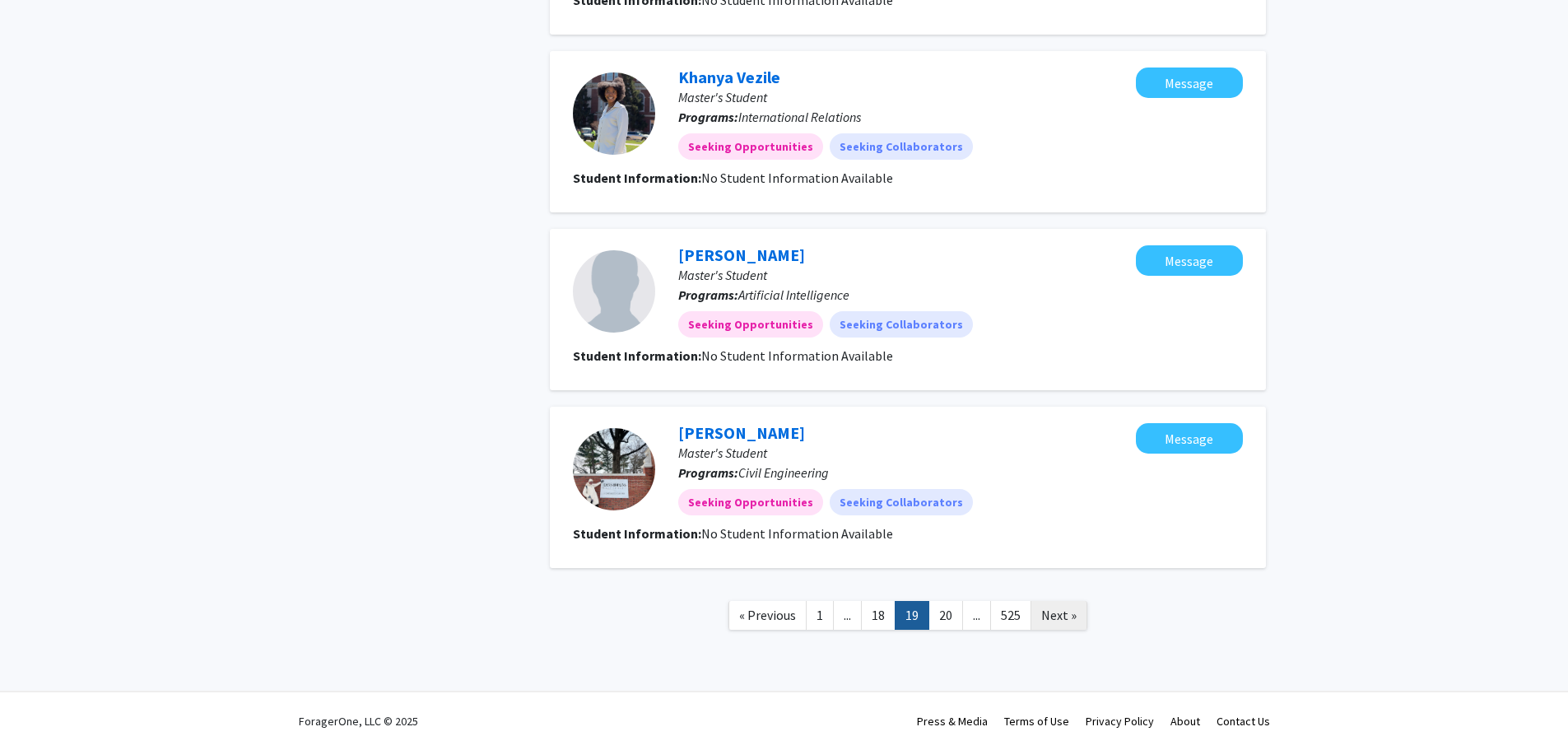
click at [1059, 613] on span "Next »" at bounding box center [1059, 614] width 35 height 16
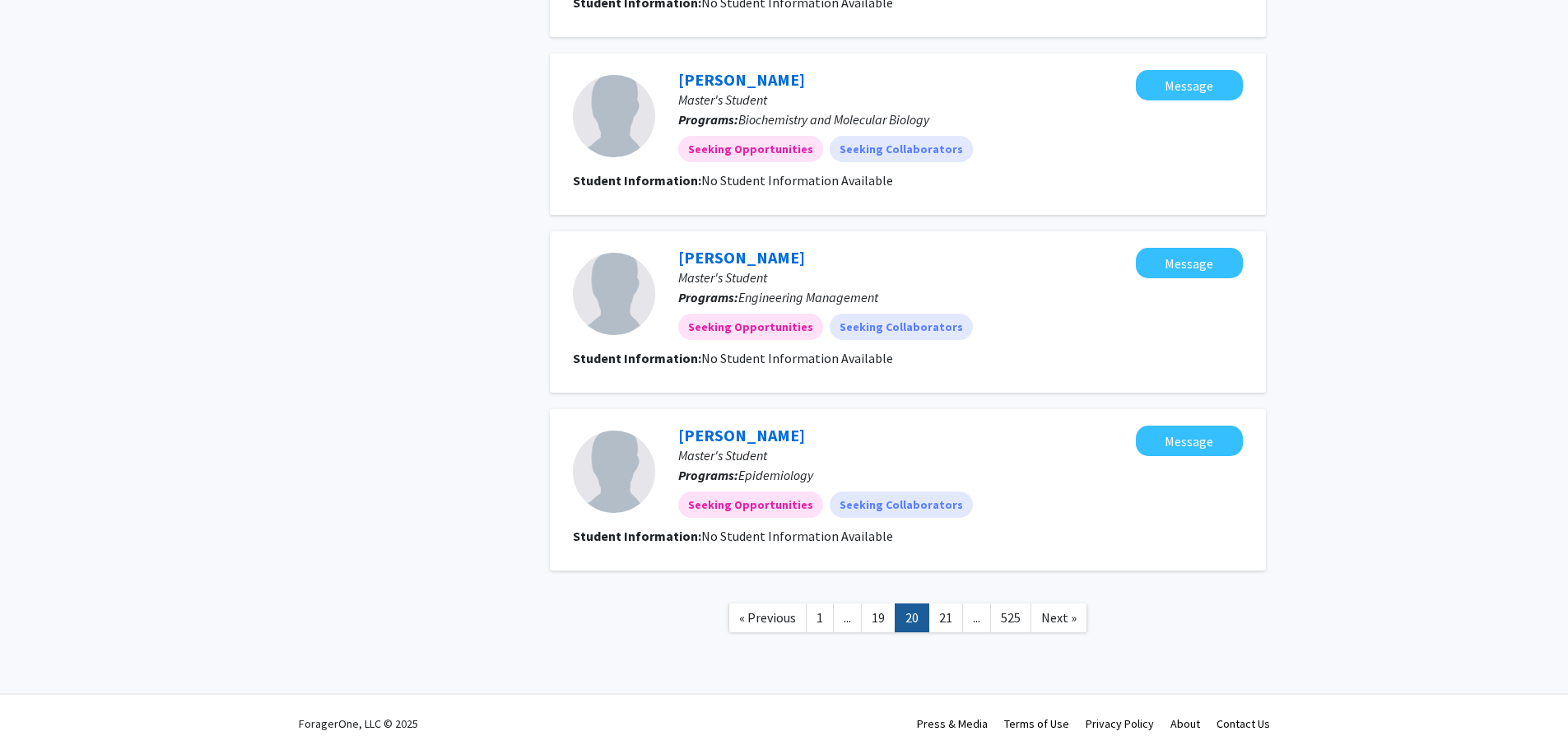
scroll to position [1359, 0]
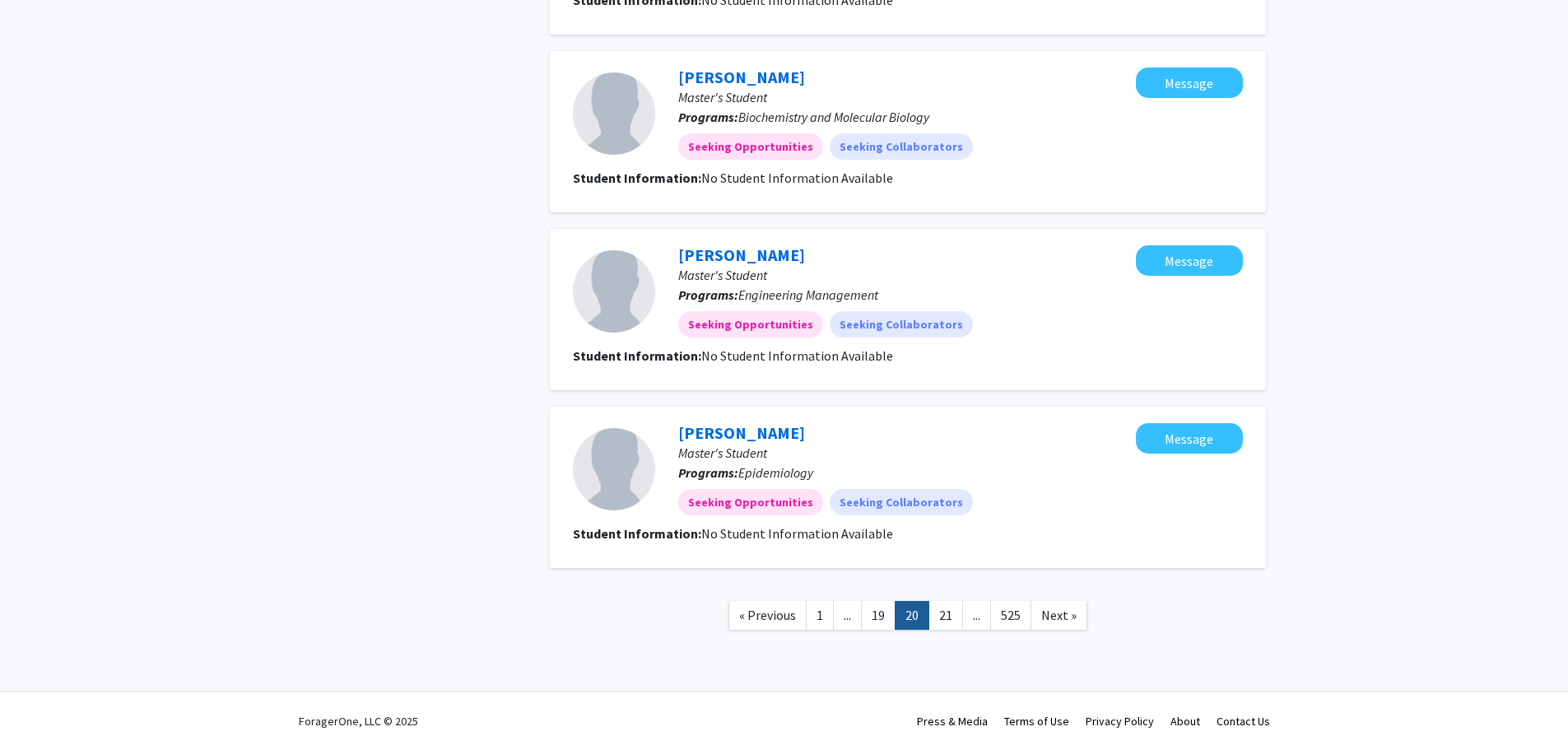
click at [1057, 613] on span "Next »" at bounding box center [1059, 614] width 35 height 16
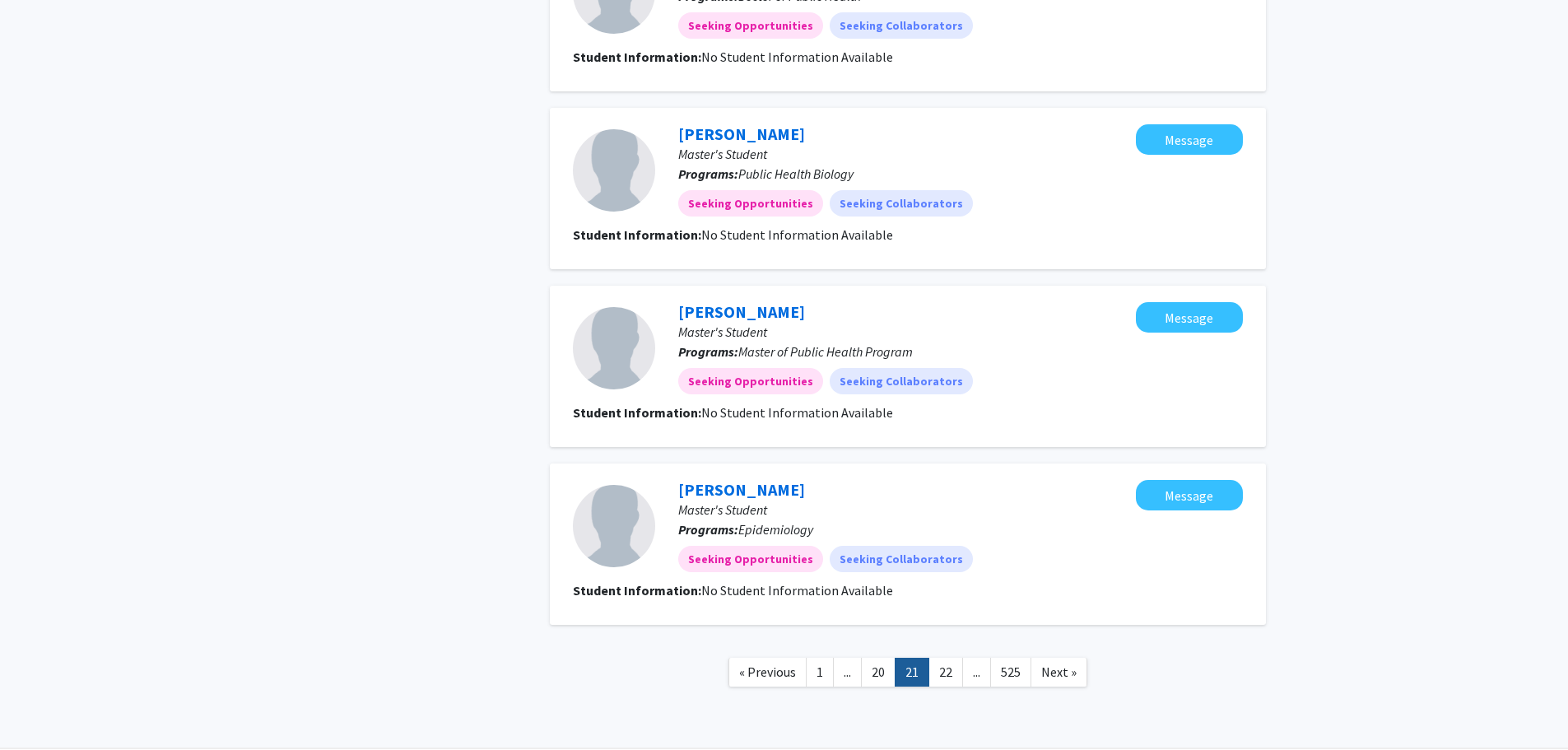
scroll to position [1359, 0]
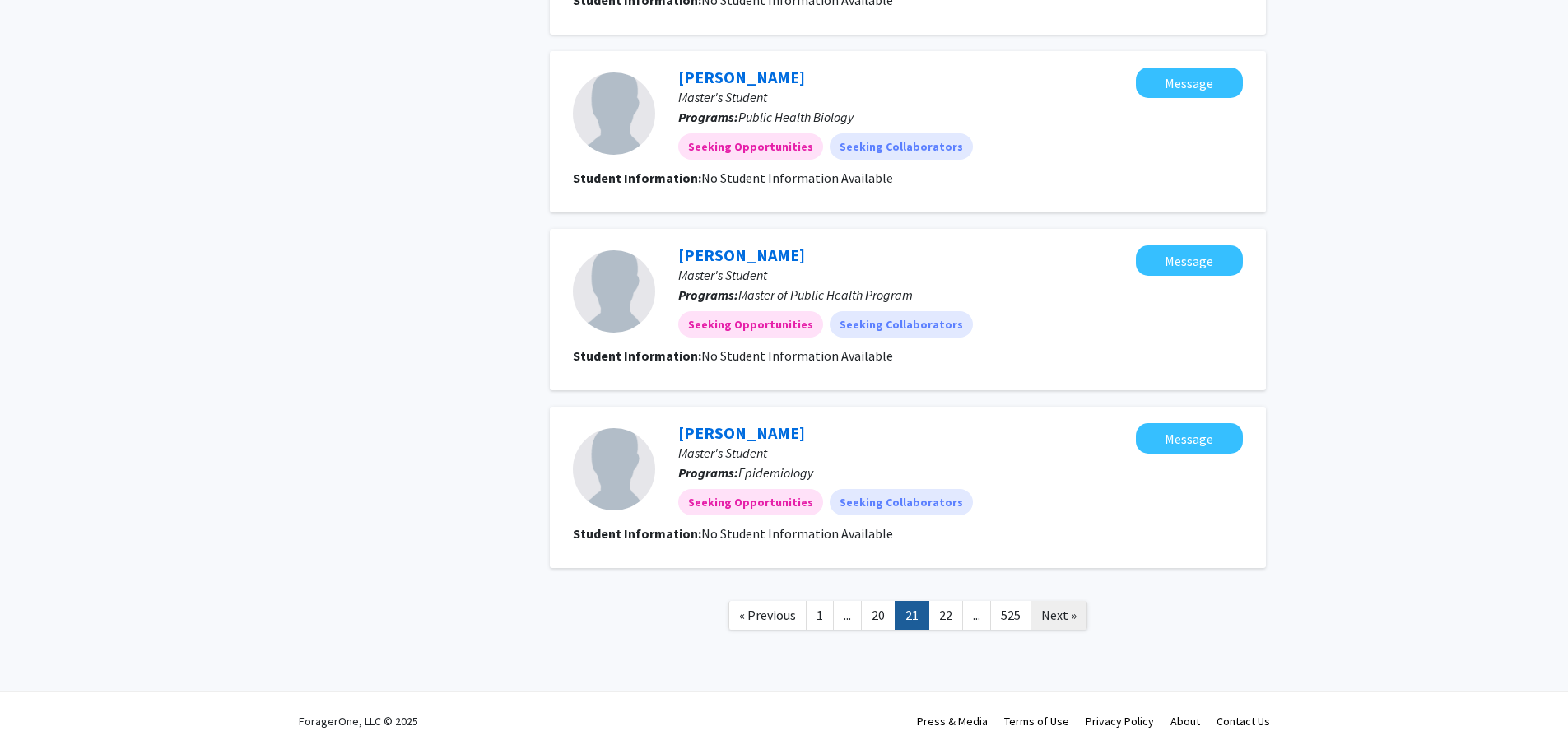
drag, startPoint x: 1068, startPoint y: 627, endPoint x: 1084, endPoint y: 609, distance: 24.1
click at [1068, 626] on link "Next »" at bounding box center [1059, 615] width 57 height 29
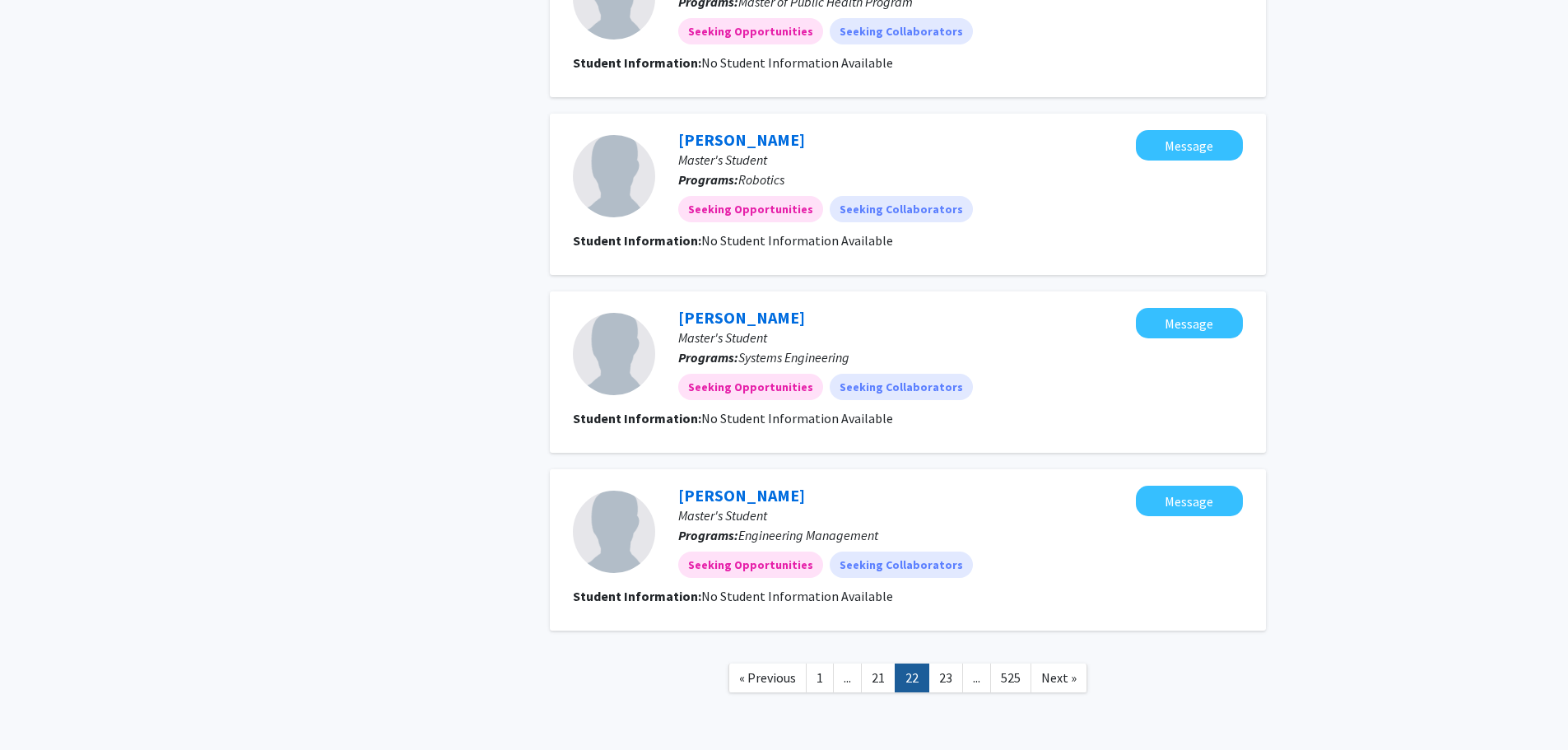
scroll to position [1359, 0]
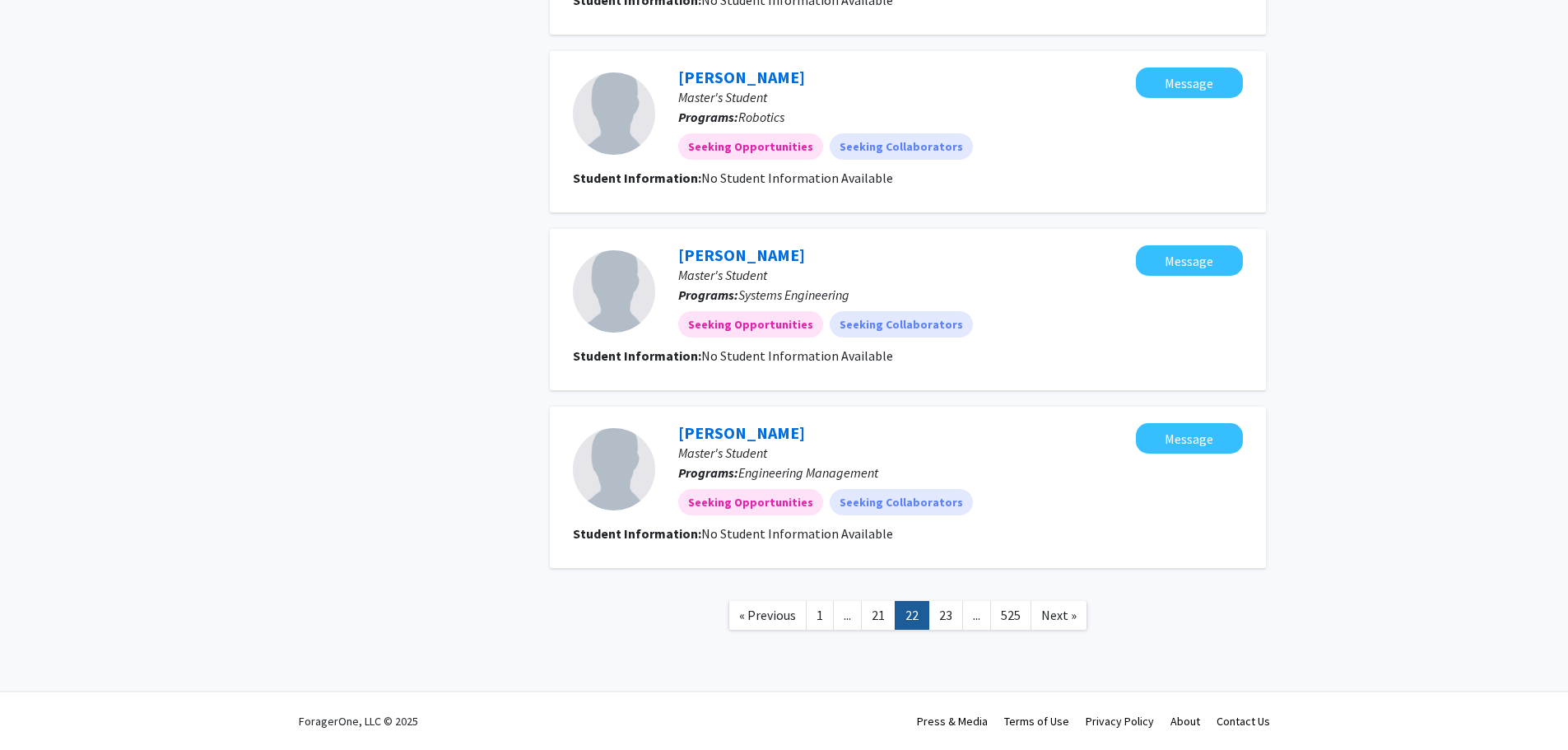
click at [1062, 614] on span "Next »" at bounding box center [1059, 614] width 35 height 16
drag, startPoint x: 950, startPoint y: 614, endPoint x: 987, endPoint y: 621, distance: 37.7
click at [951, 614] on link "24" at bounding box center [945, 615] width 34 height 29
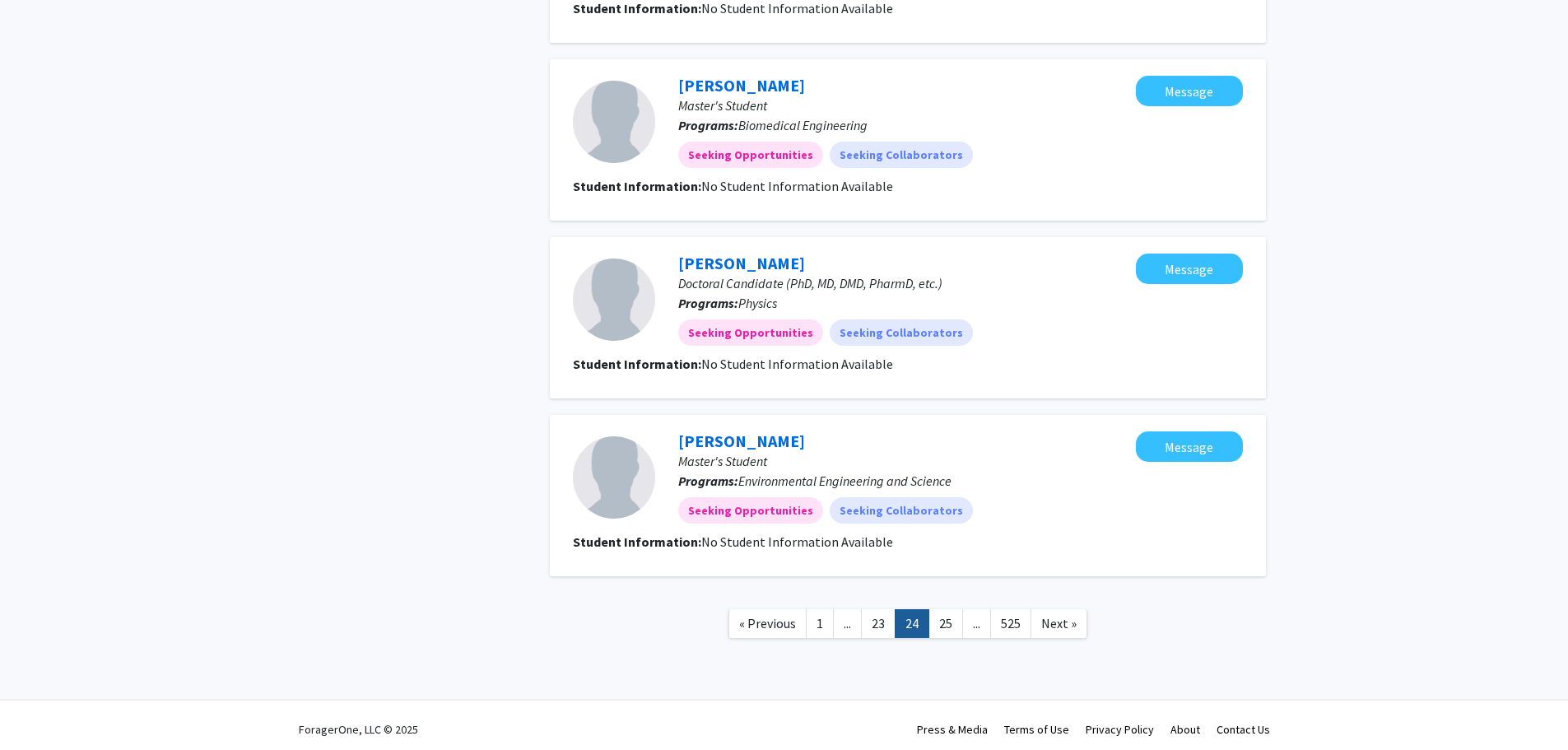
scroll to position [1359, 0]
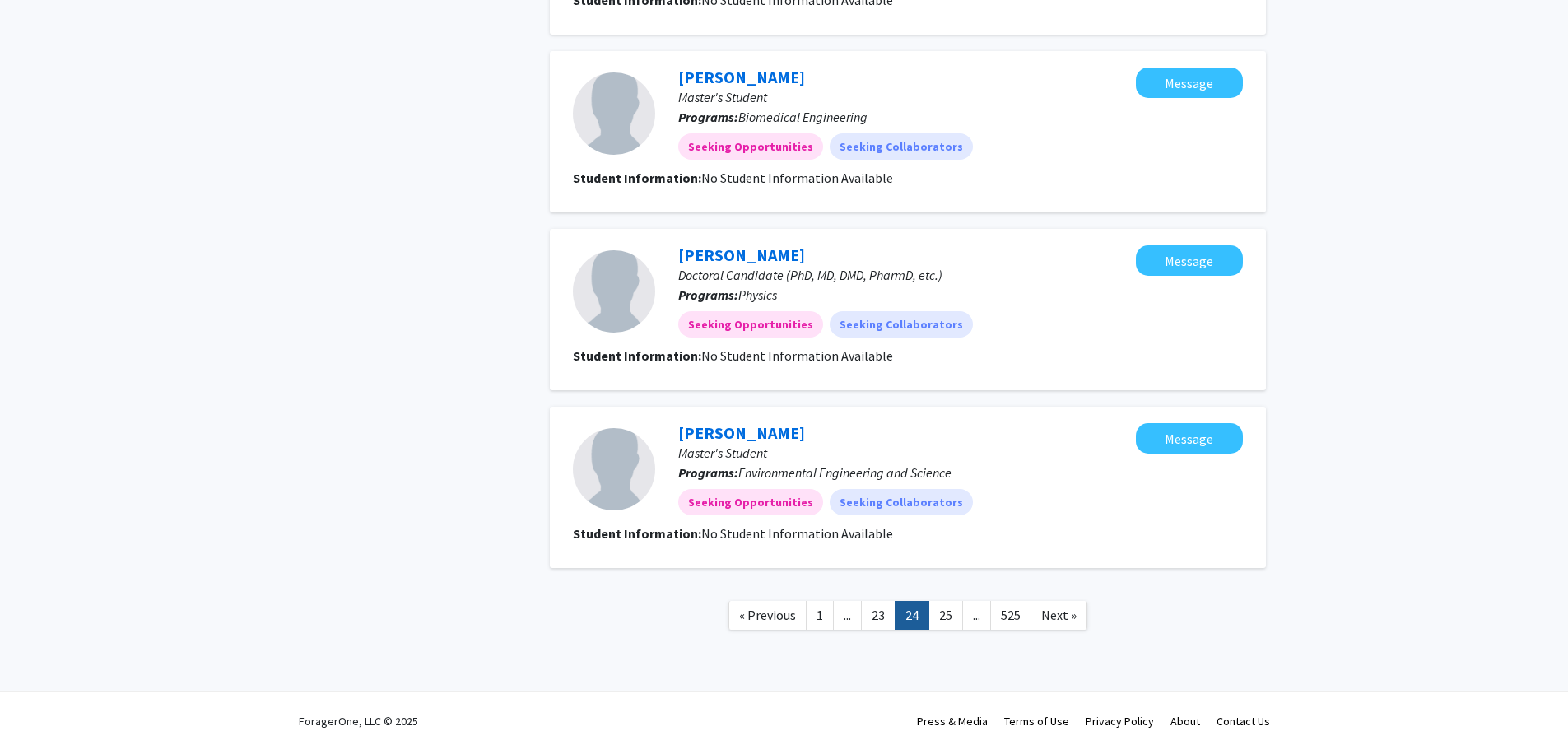
click at [975, 617] on span "..." at bounding box center [977, 614] width 7 height 16
click at [980, 620] on span "..." at bounding box center [977, 614] width 7 height 16
click at [948, 614] on link "25" at bounding box center [945, 615] width 34 height 29
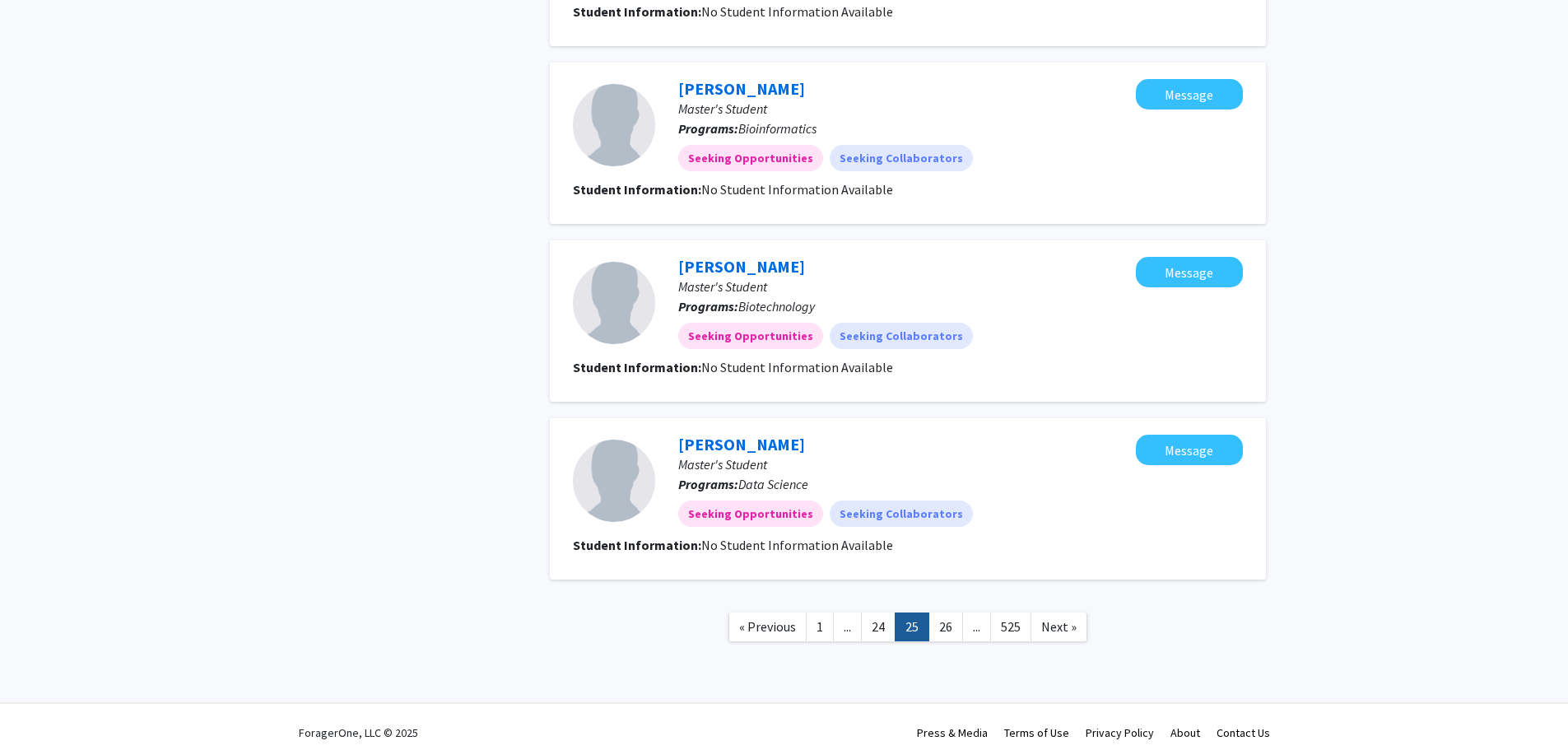
scroll to position [1359, 0]
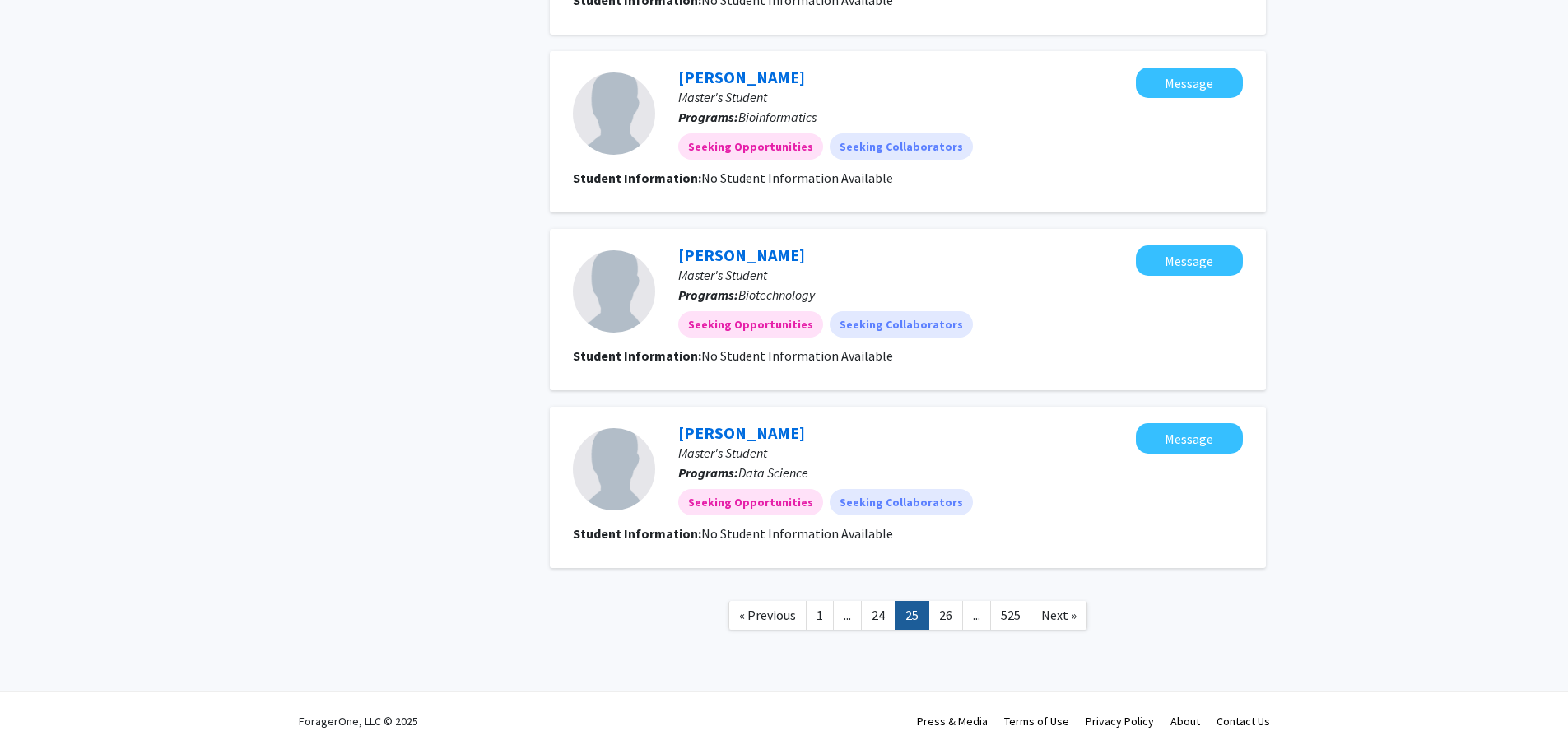
drag, startPoint x: 1009, startPoint y: 616, endPoint x: 1020, endPoint y: 619, distance: 11.4
click at [1009, 615] on link "525" at bounding box center [1011, 615] width 41 height 29
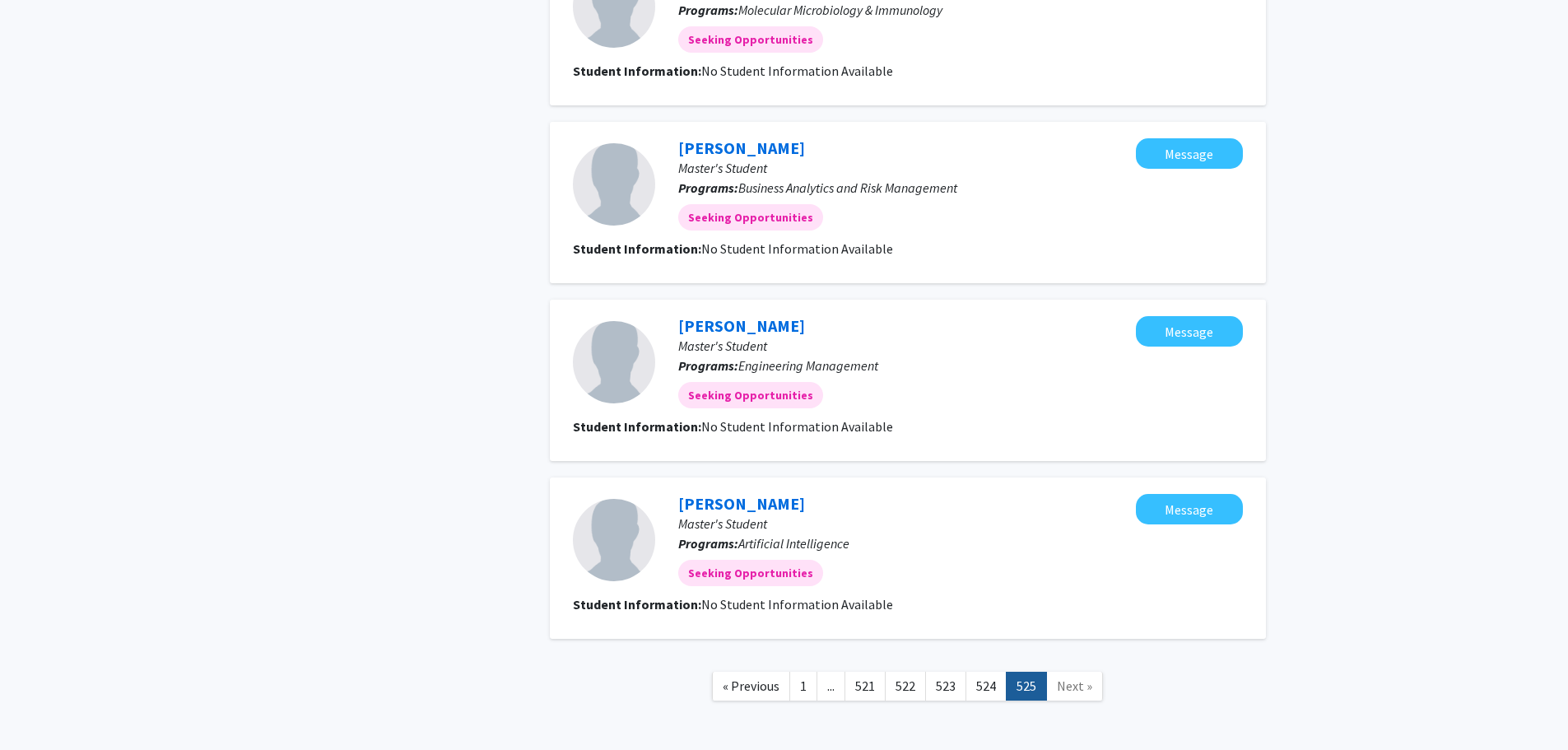
scroll to position [1359, 0]
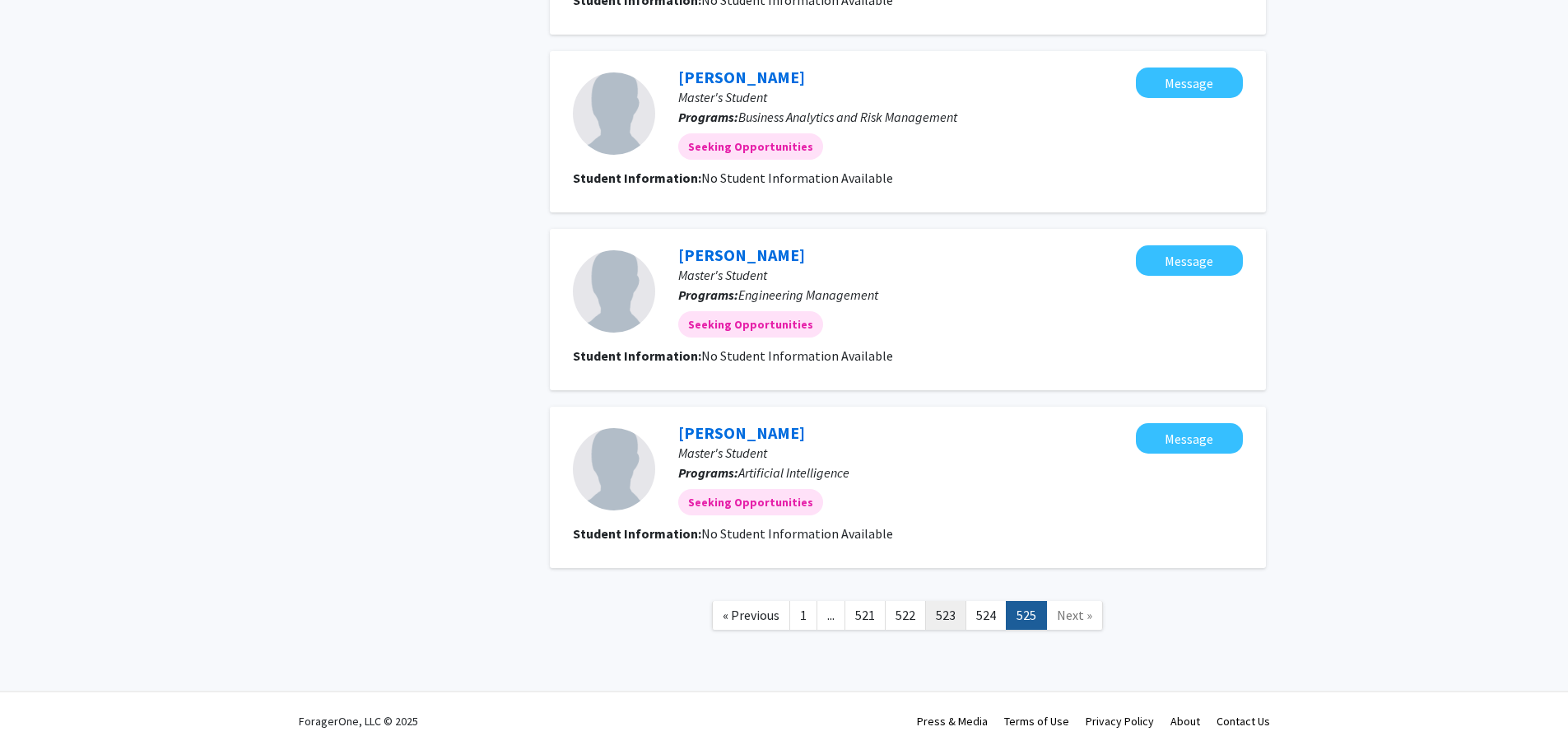
click at [947, 609] on link "523" at bounding box center [946, 615] width 41 height 29
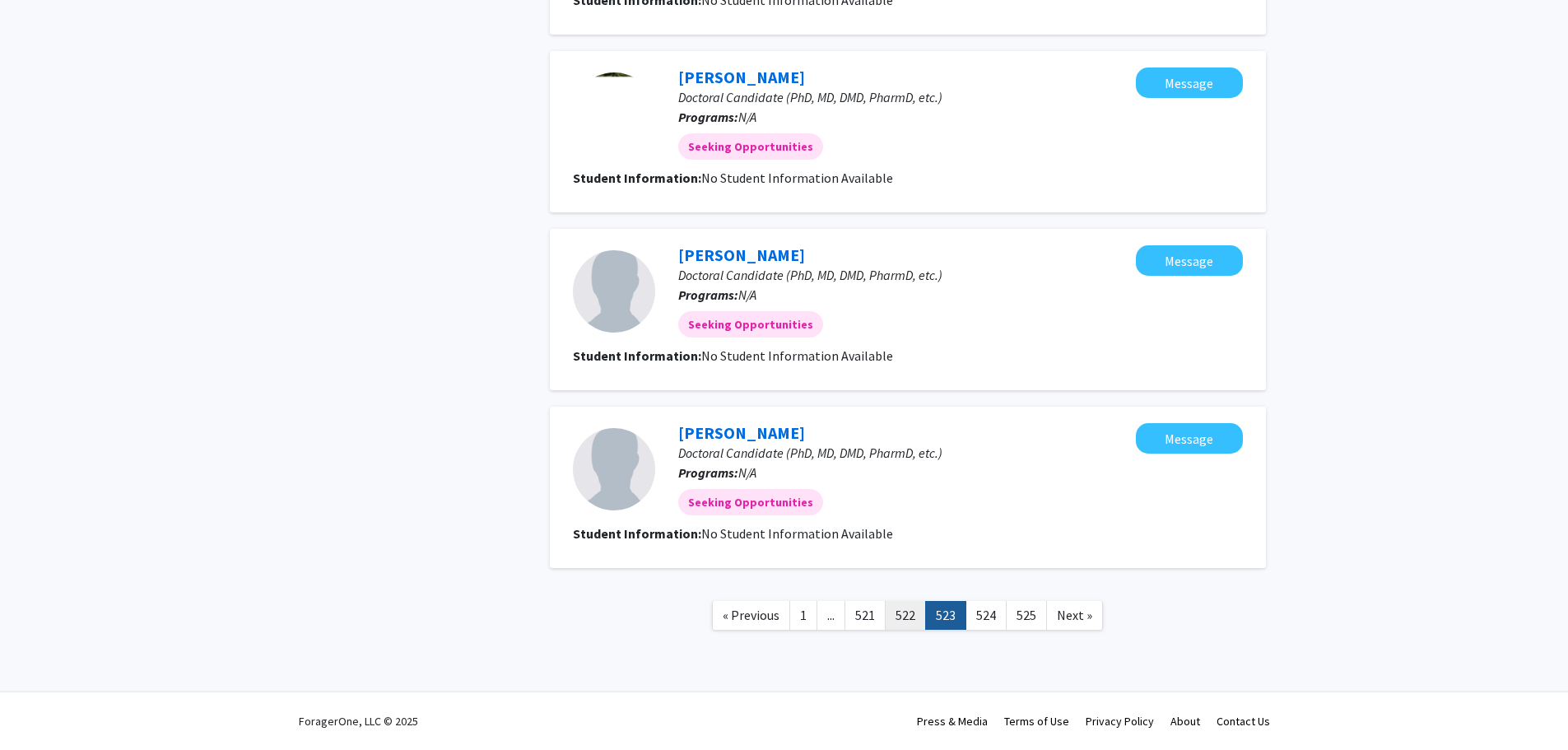
click at [900, 614] on link "522" at bounding box center [906, 615] width 41 height 29
click at [868, 614] on link "521" at bounding box center [865, 615] width 41 height 29
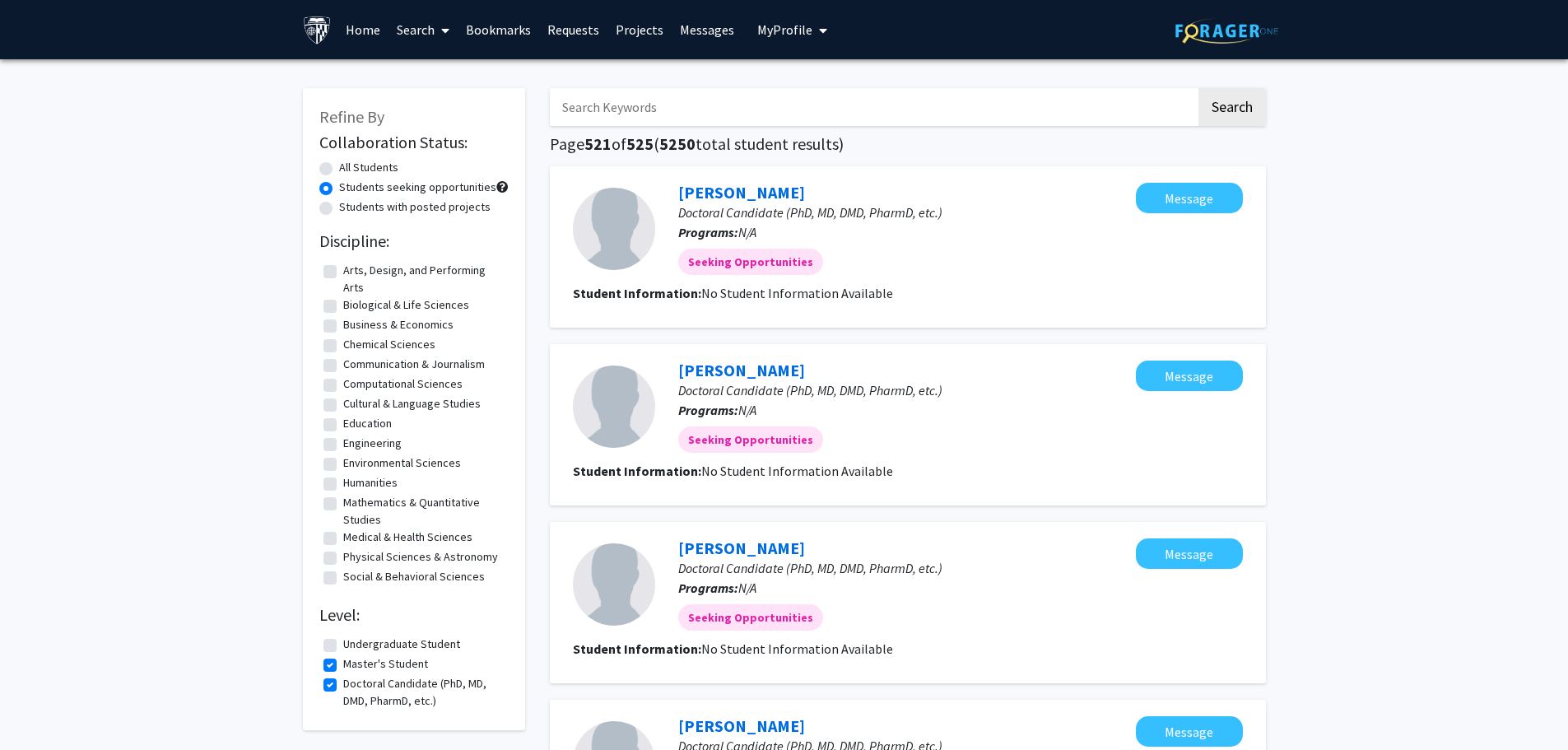
click at [343, 439] on label "Engineering" at bounding box center [372, 443] width 58 height 17
click at [343, 439] on input "Engineering" at bounding box center [349, 440] width 11 height 11
checkbox input "true"
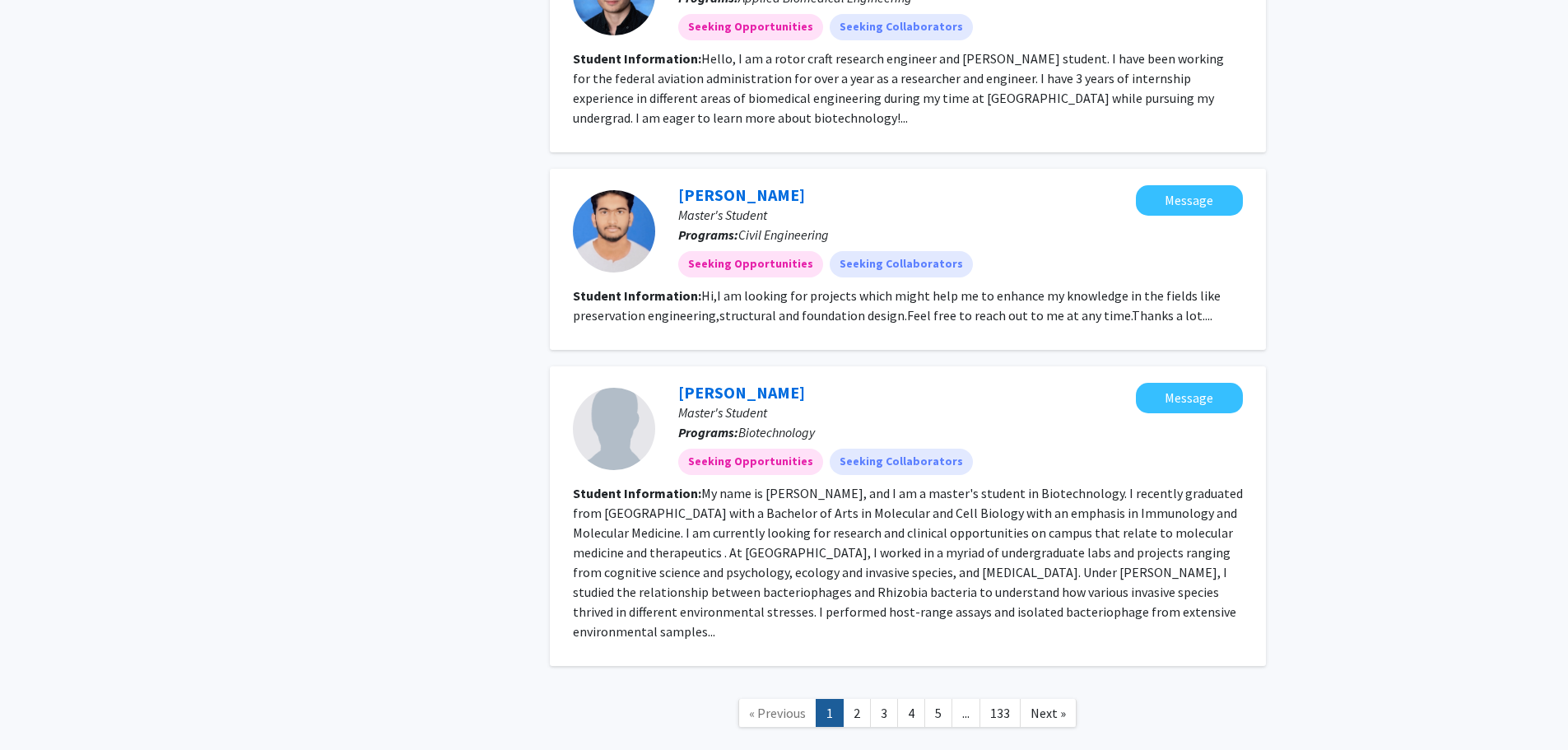
scroll to position [2469, 0]
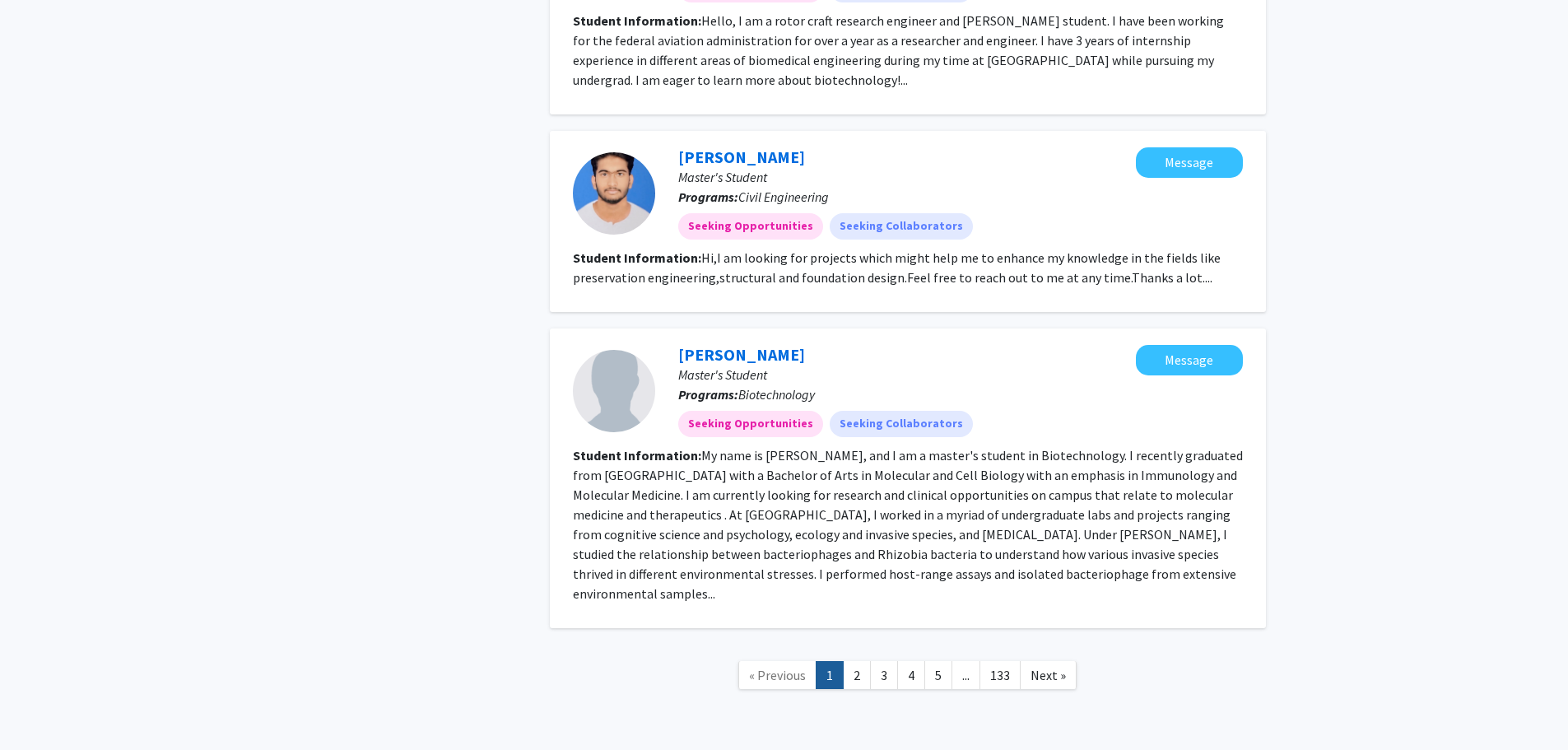
click at [912, 661] on link "4" at bounding box center [911, 675] width 28 height 29
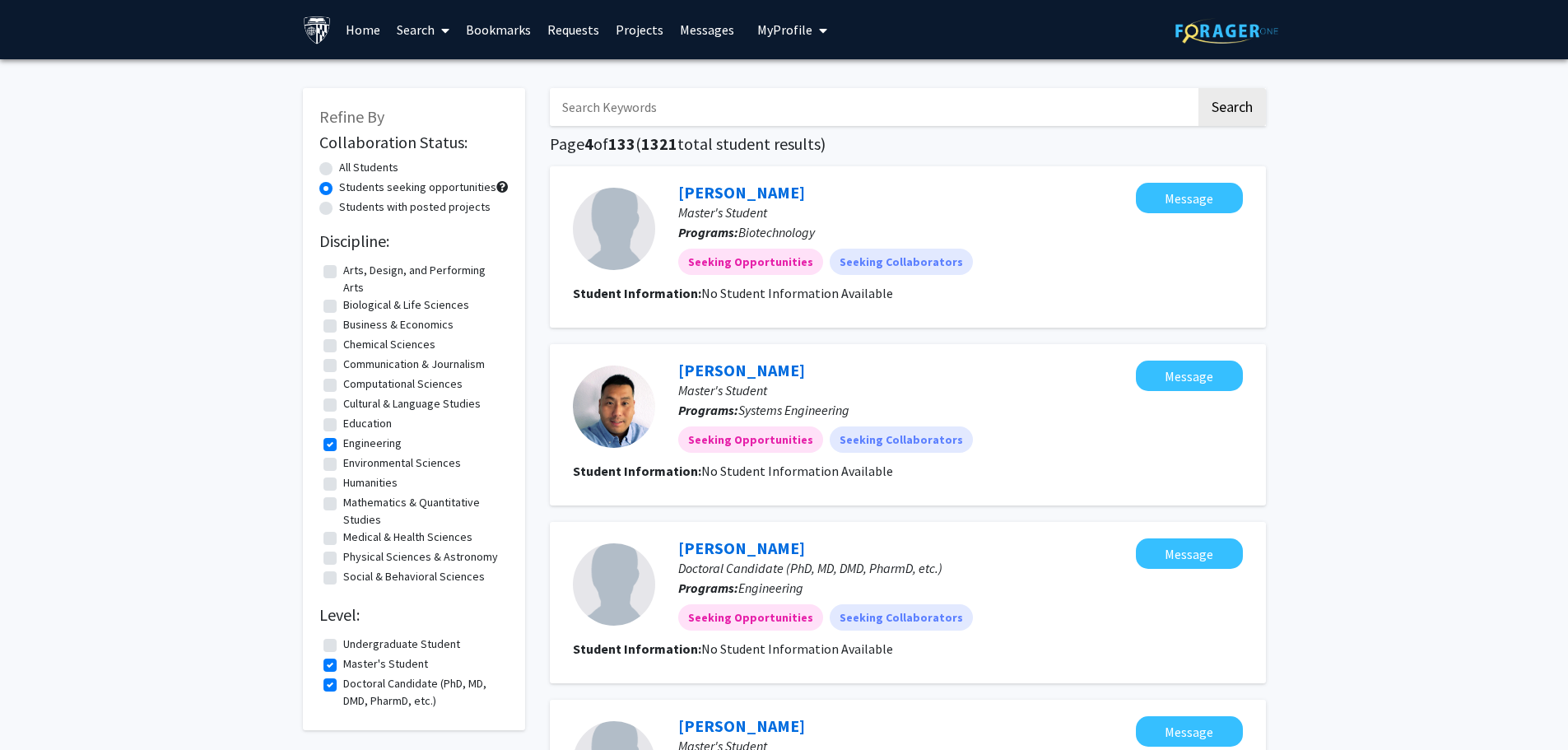
click at [343, 443] on label "Engineering" at bounding box center [372, 443] width 58 height 17
click at [343, 443] on input "Engineering" at bounding box center [349, 440] width 11 height 11
checkbox input "false"
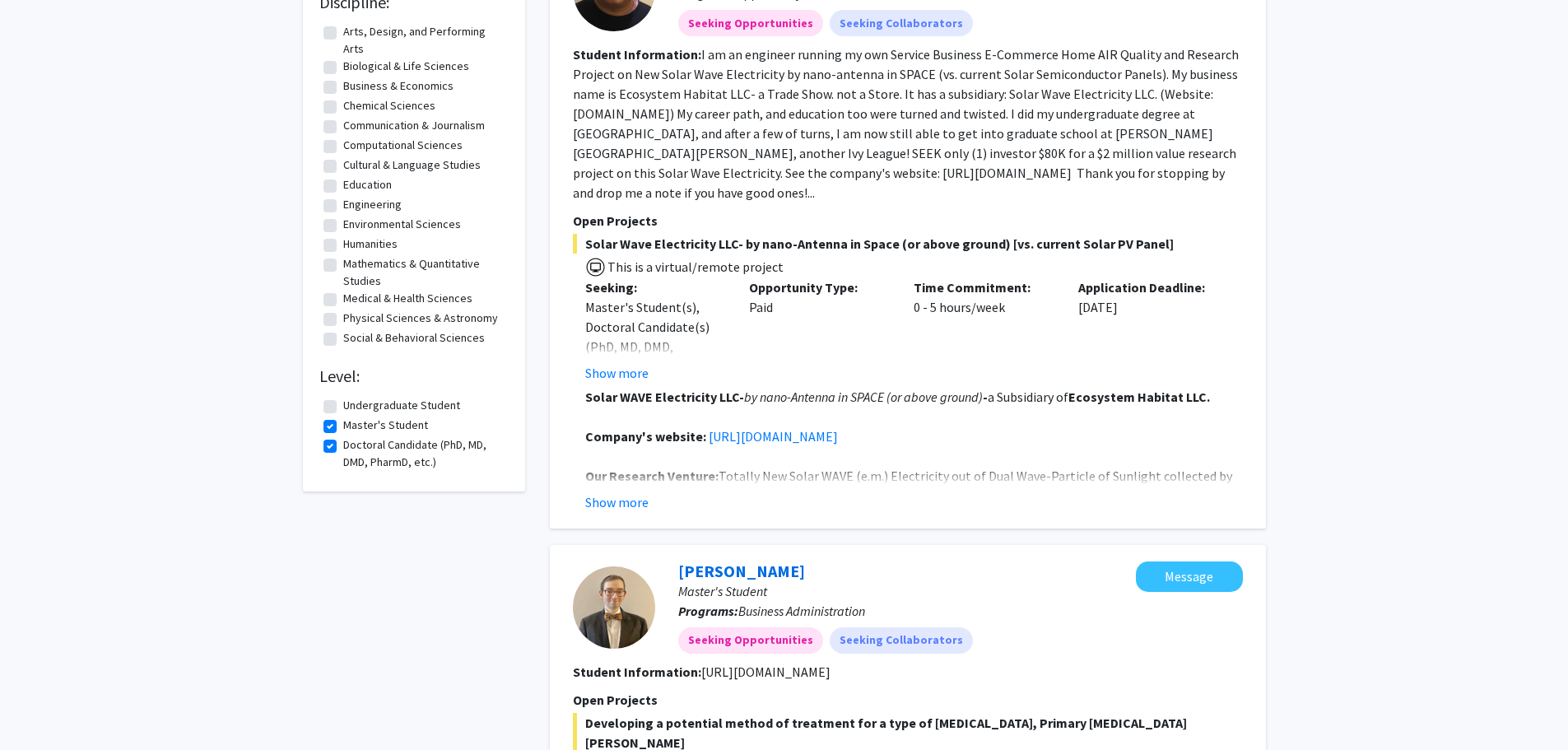
scroll to position [247, 0]
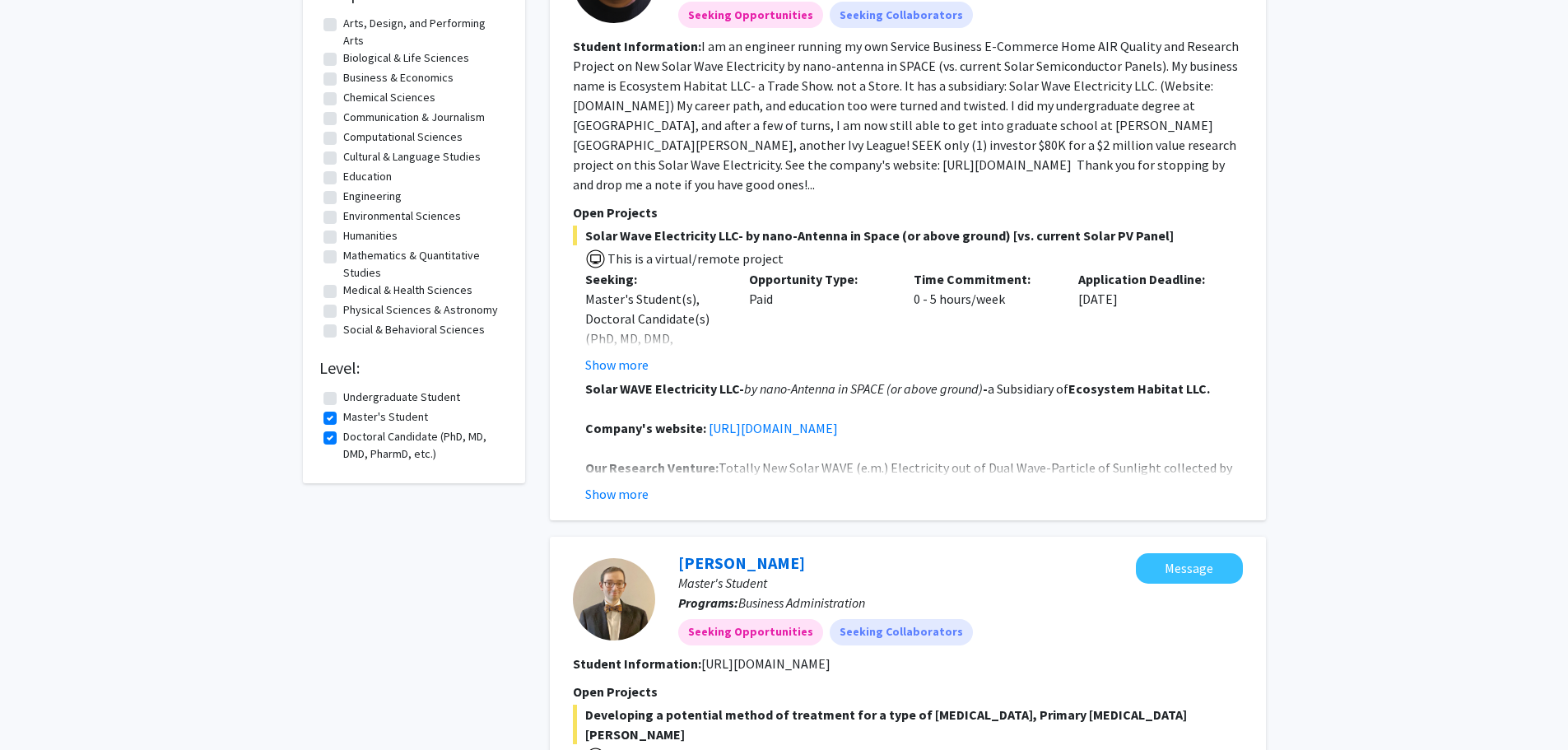
click at [623, 355] on button "Show more" at bounding box center [616, 365] width 64 height 20
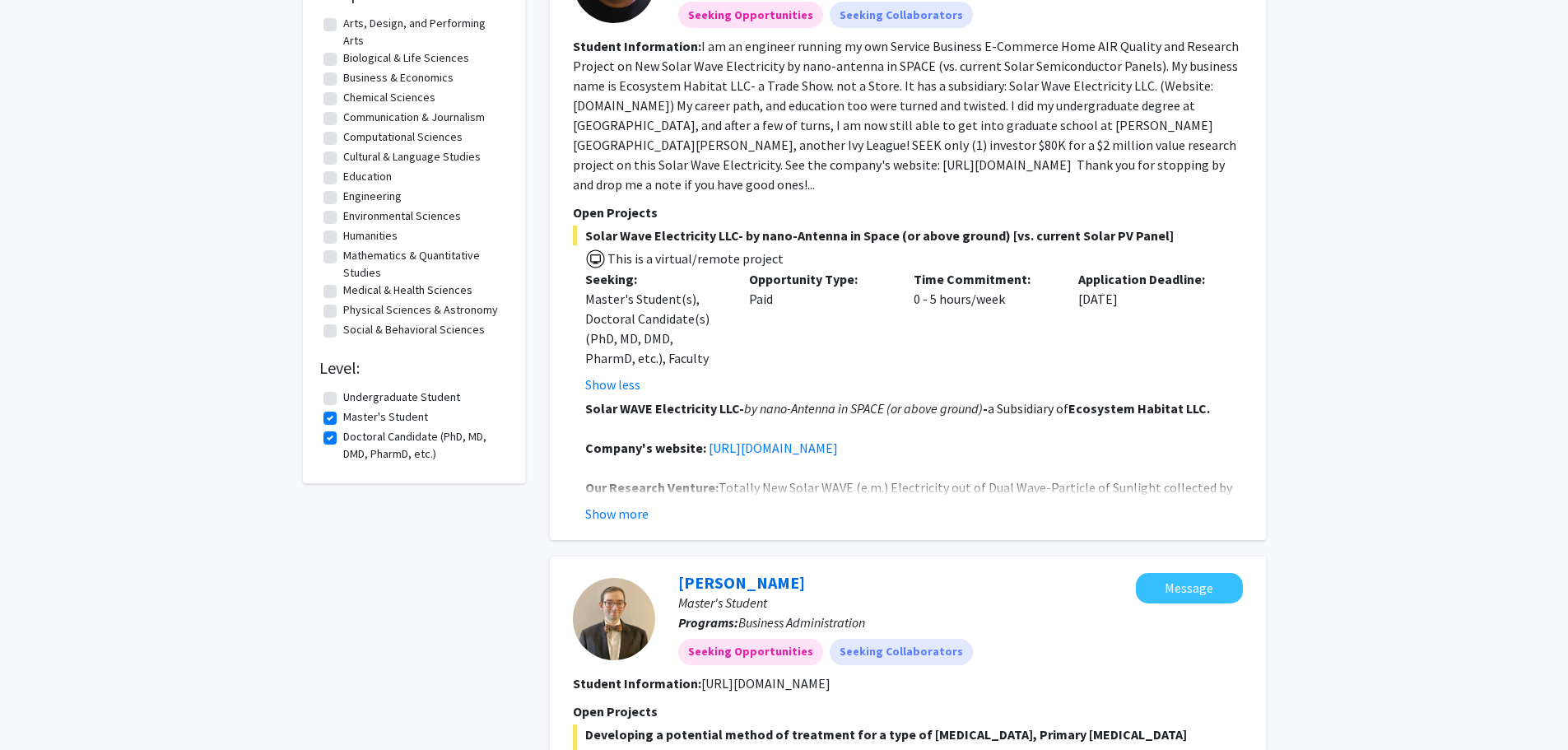
drag, startPoint x: 634, startPoint y: 502, endPoint x: 640, endPoint y: 509, distance: 9.2
click at [638, 507] on div "[PERSON_NAME] Master's Student Programs: Applied Physics Seeking Opportunities …" at bounding box center [908, 229] width 716 height 621
drag, startPoint x: 615, startPoint y: 490, endPoint x: 622, endPoint y: 499, distance: 11.4
click at [615, 504] on button "Show more" at bounding box center [616, 514] width 64 height 20
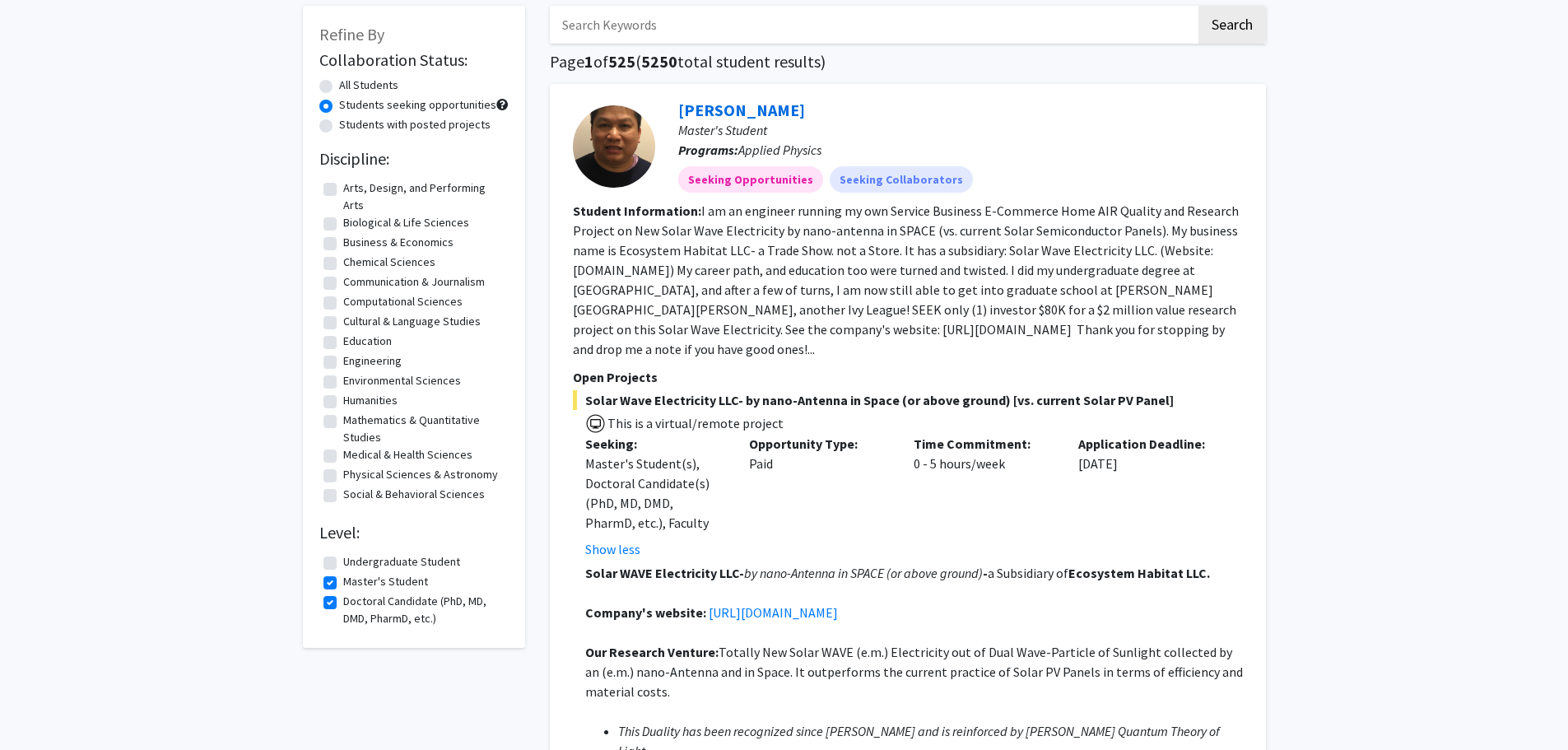
scroll to position [0, 0]
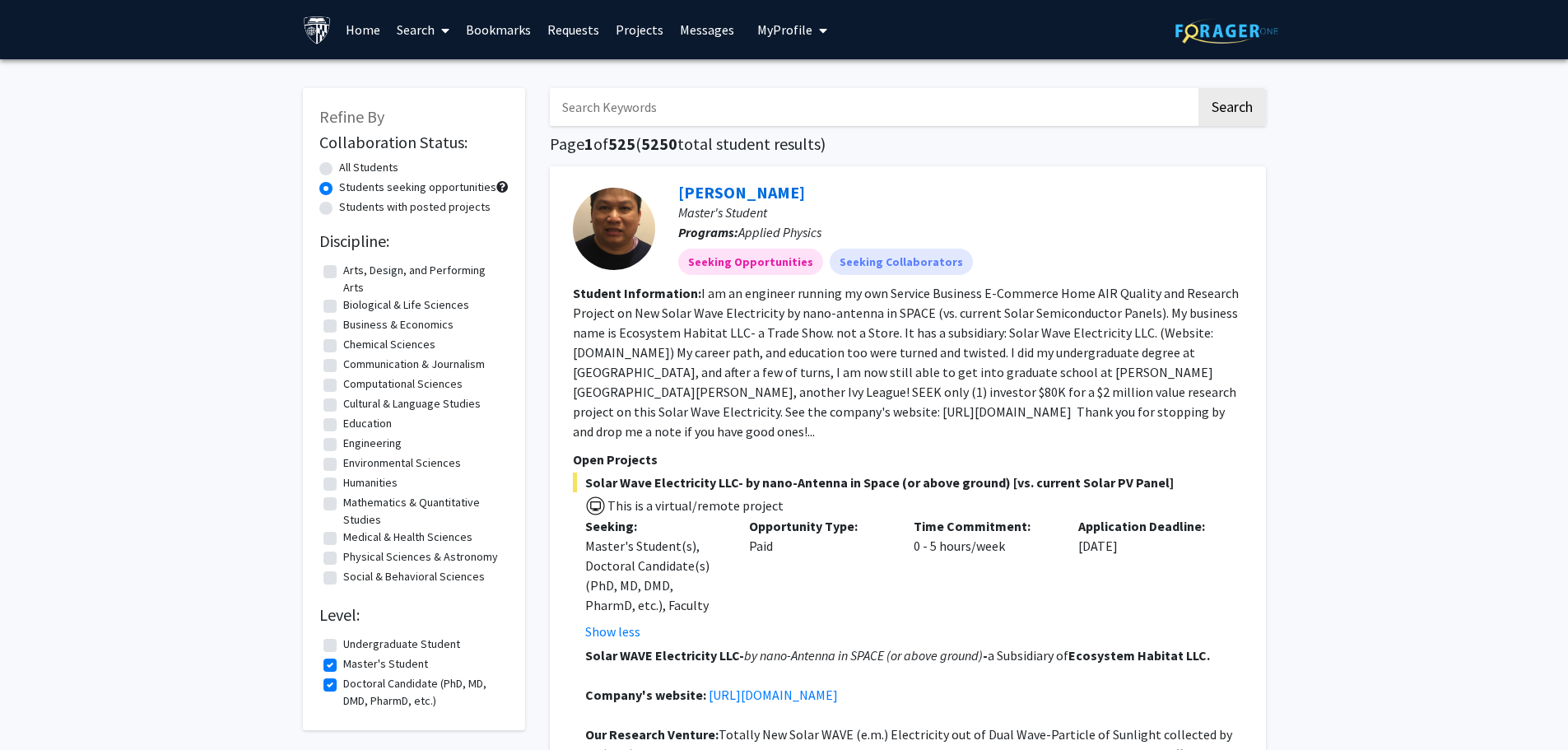
drag, startPoint x: 724, startPoint y: 190, endPoint x: 742, endPoint y: 191, distance: 18.0
click at [724, 190] on link "[PERSON_NAME]" at bounding box center [741, 191] width 127 height 21
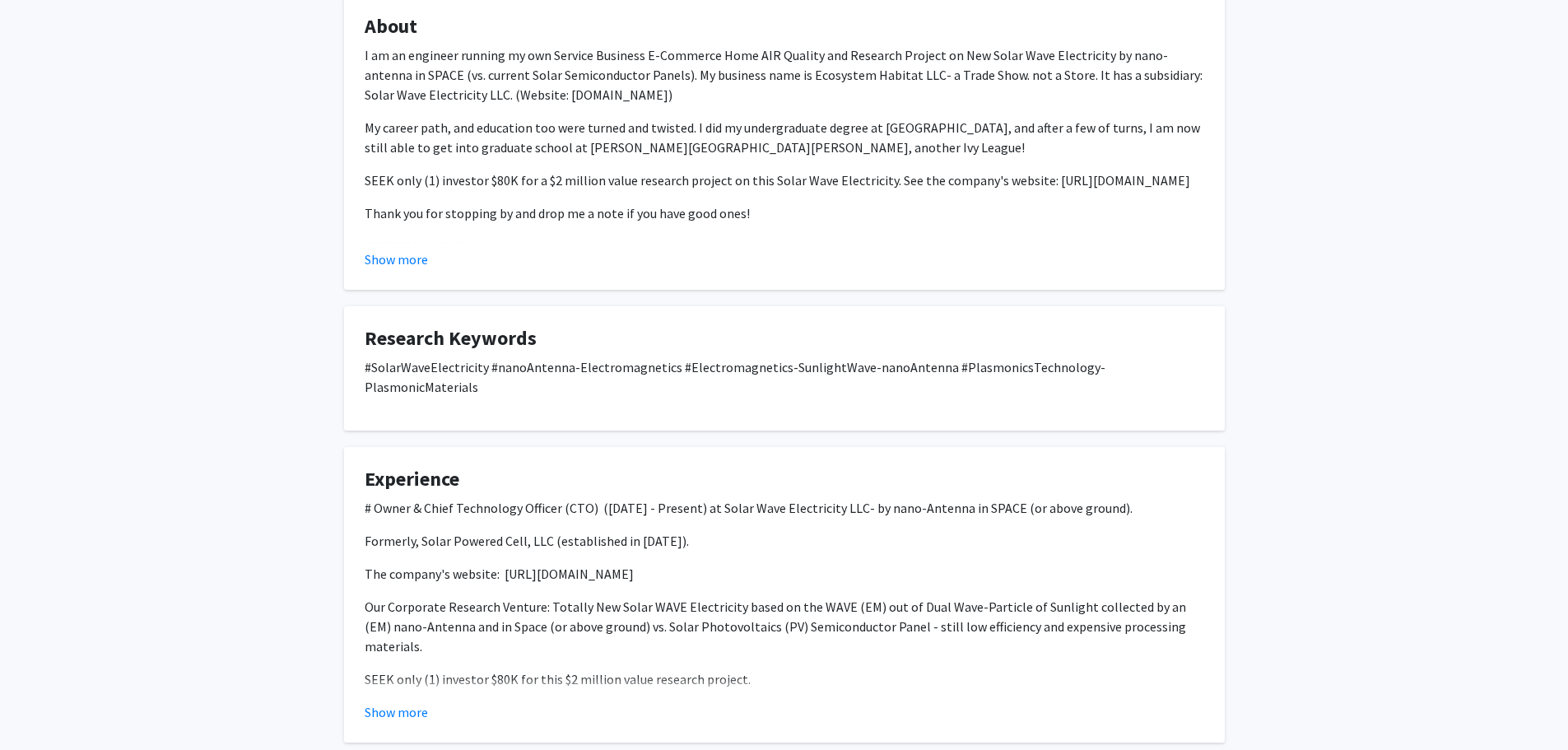
scroll to position [658, 0]
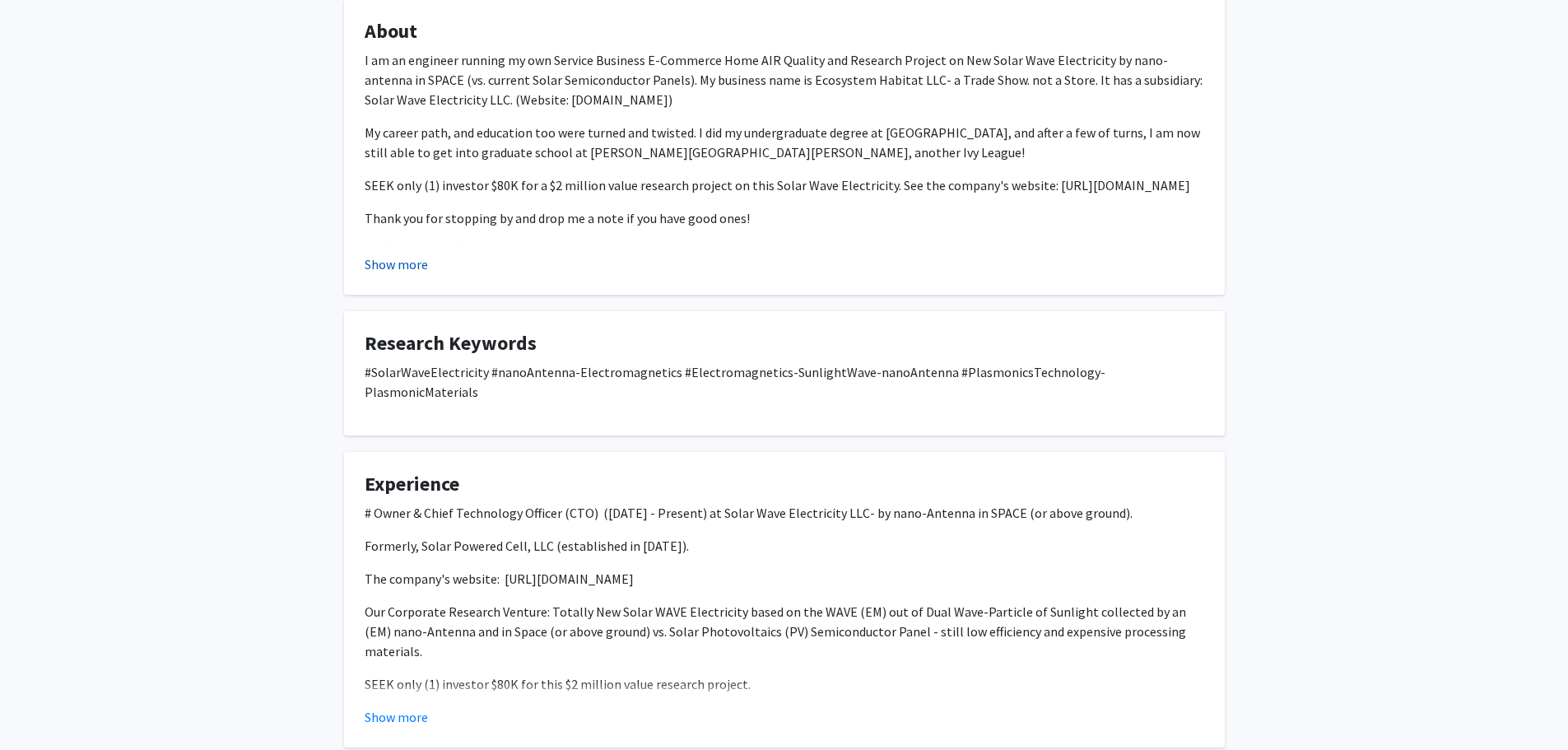
click at [413, 262] on button "Show more" at bounding box center [396, 264] width 64 height 20
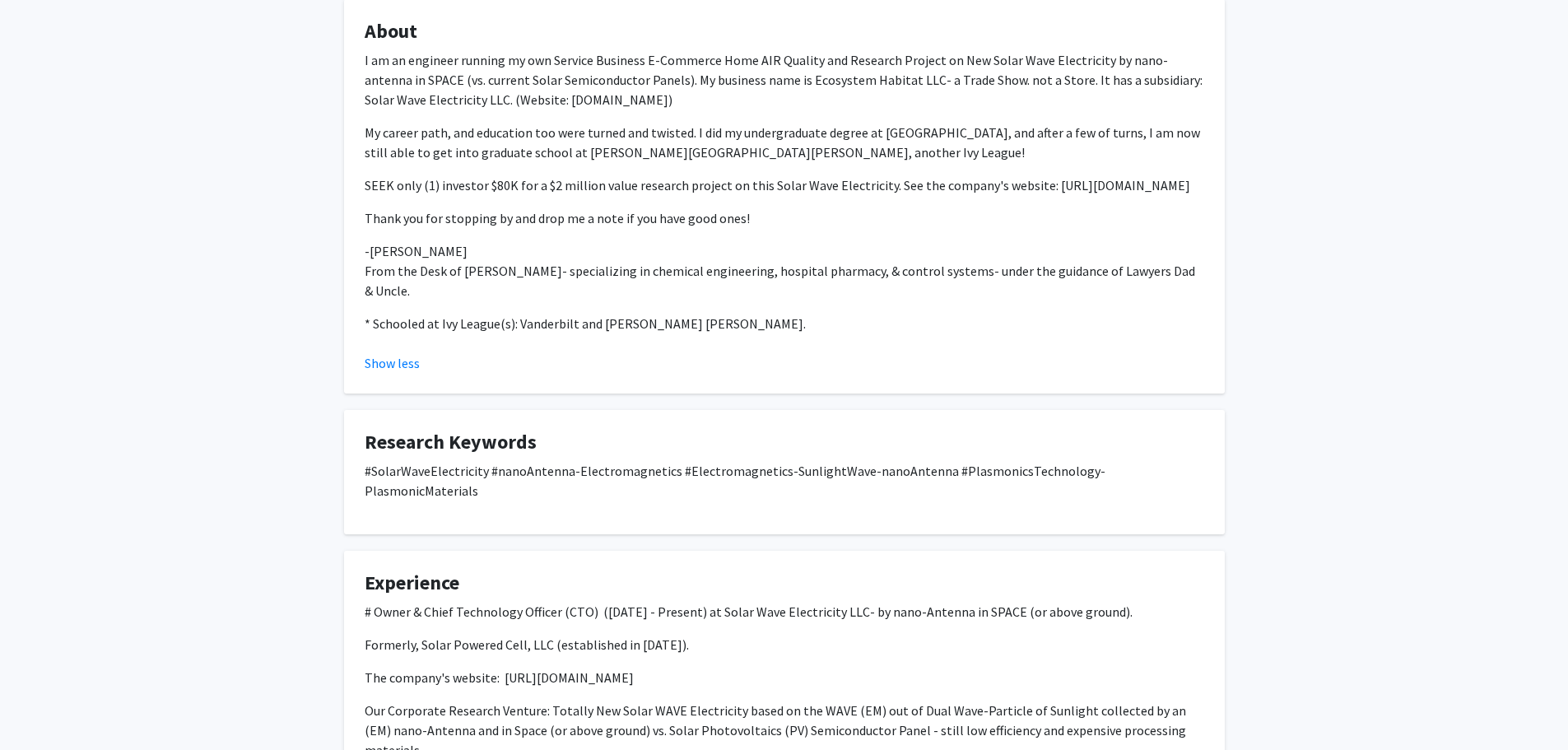
scroll to position [905, 0]
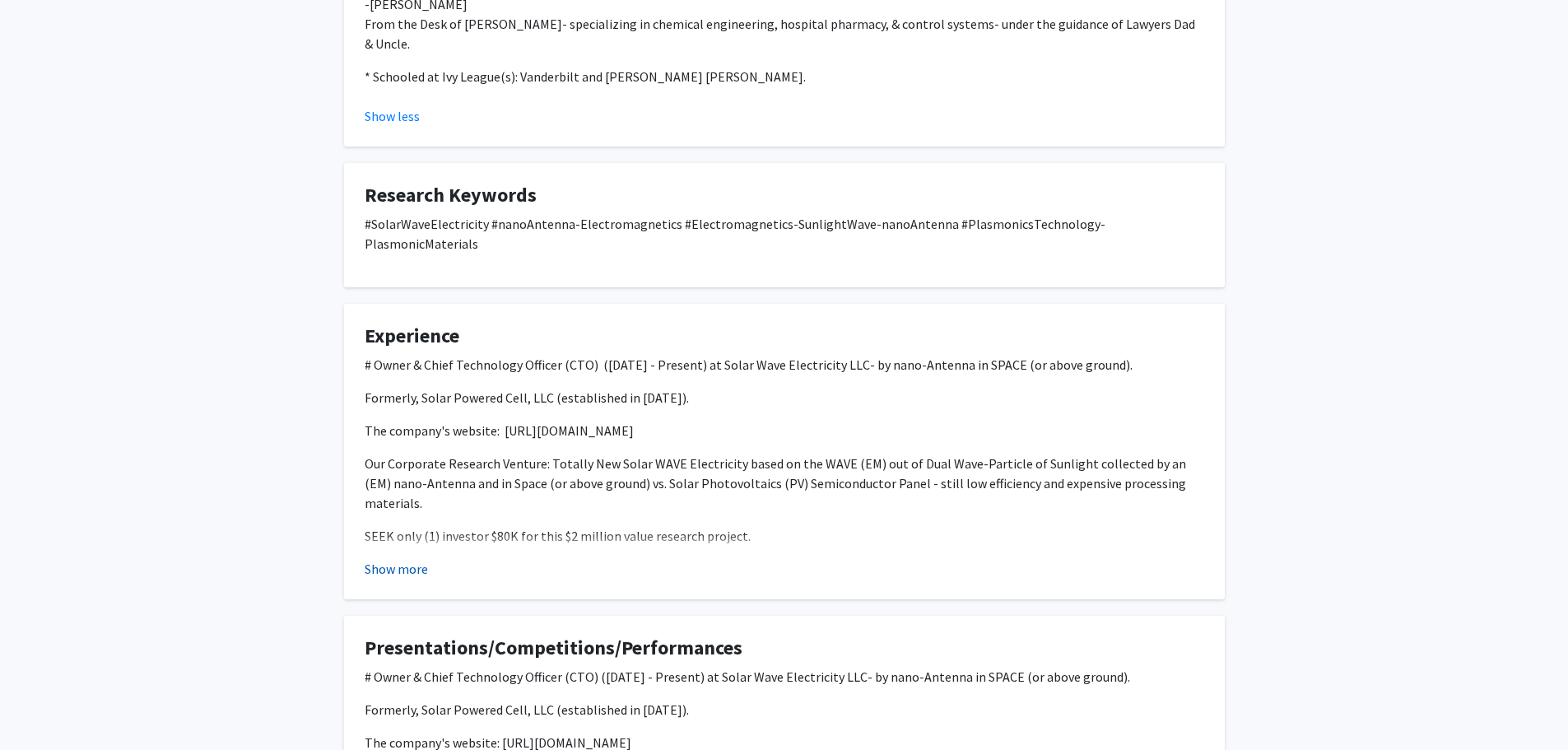
click at [407, 559] on button "Show more" at bounding box center [396, 569] width 64 height 20
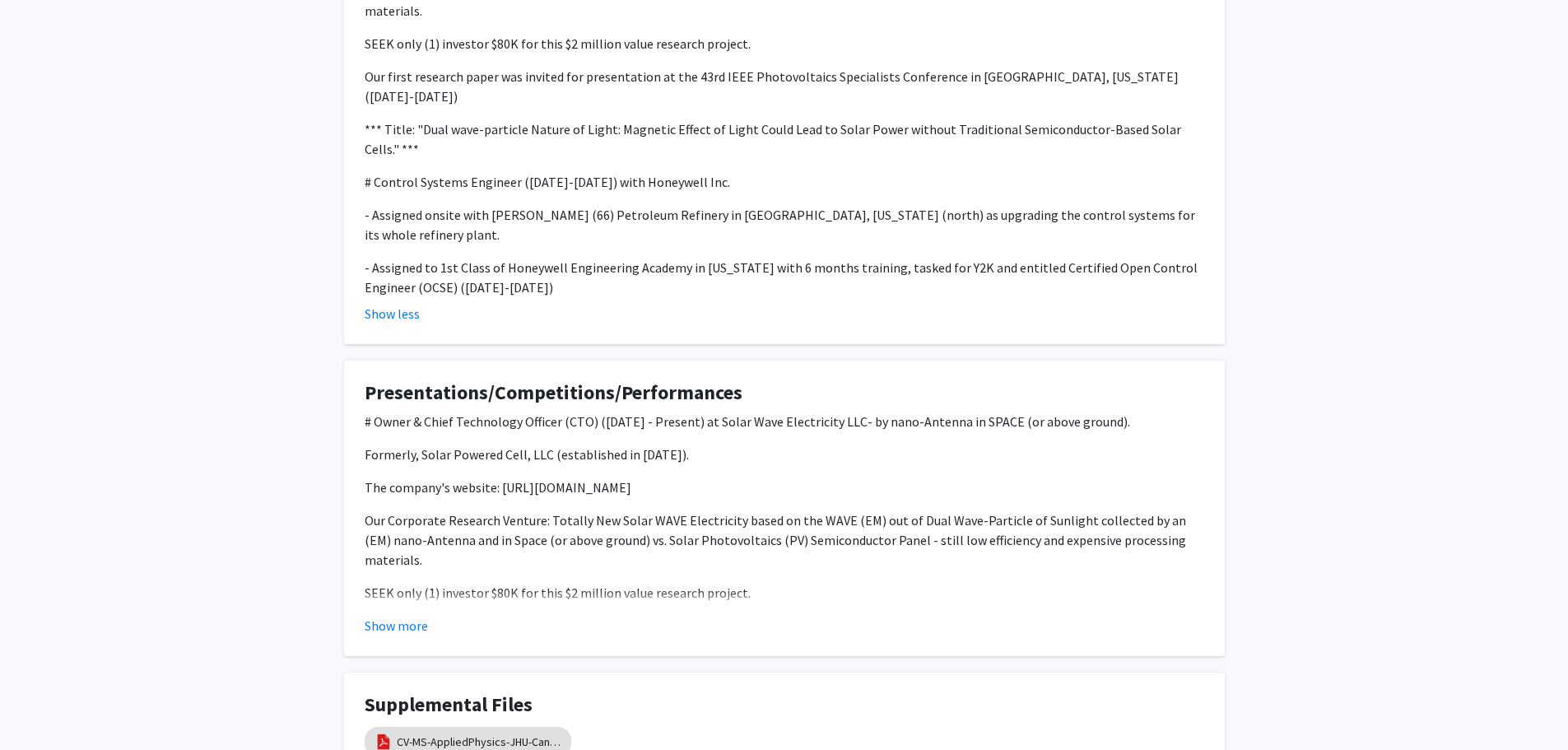
scroll to position [1399, 0]
click at [397, 613] on button "Show more" at bounding box center [396, 623] width 64 height 20
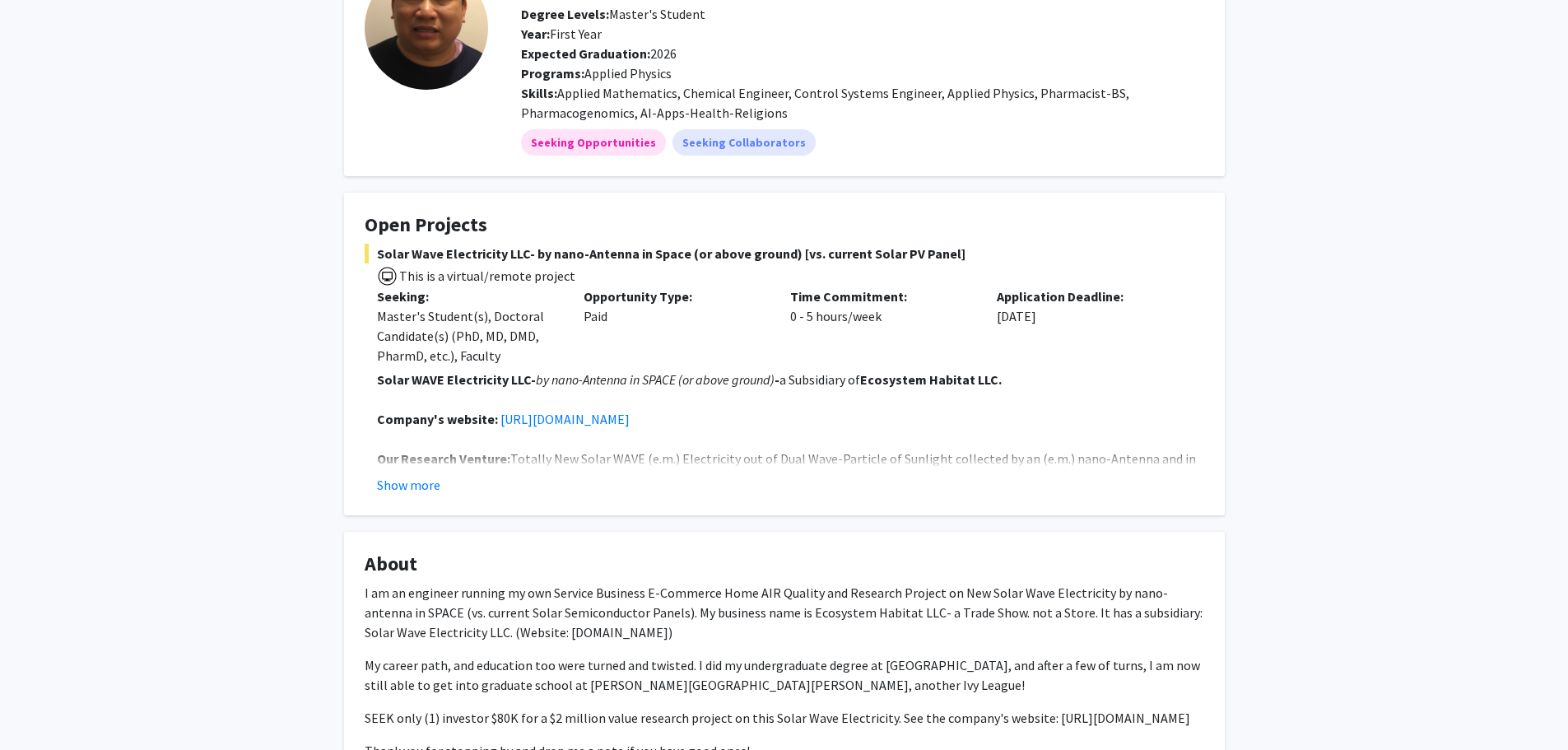
scroll to position [0, 0]
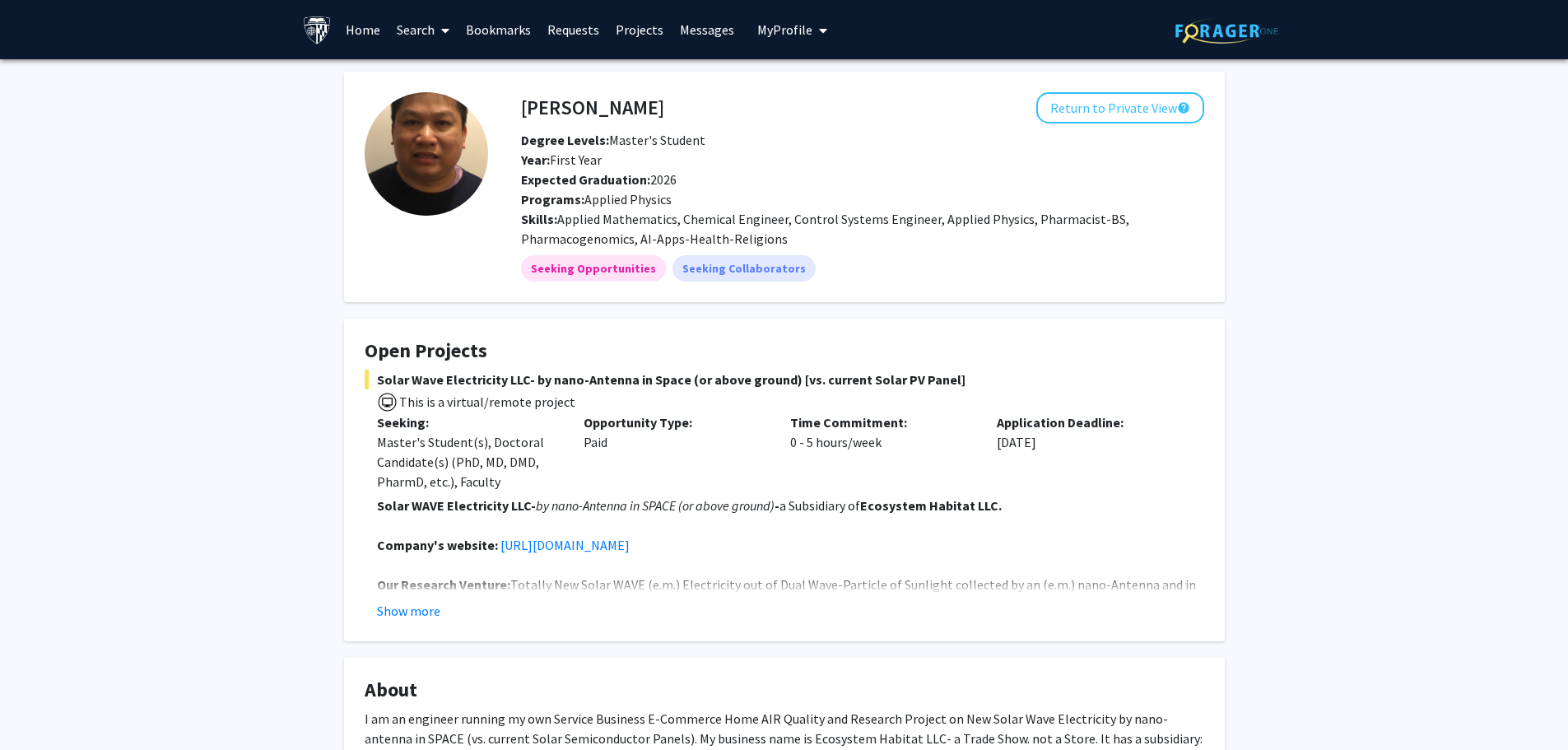
click at [819, 31] on icon "My profile dropdown to access profile and logout" at bounding box center [823, 31] width 8 height 13
click at [845, 91] on span "View Profile" at bounding box center [859, 94] width 100 height 18
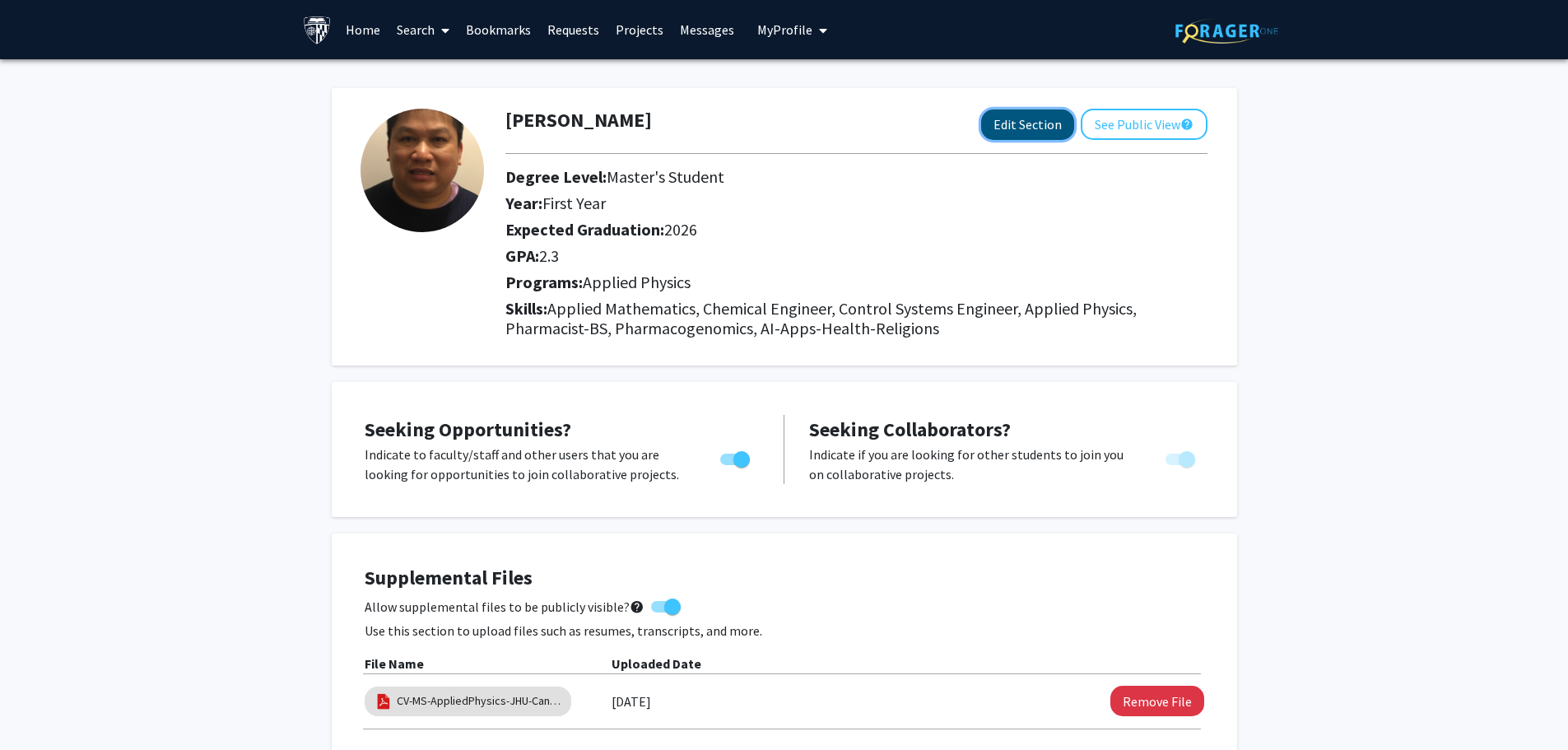
click at [1020, 123] on button "Edit Section" at bounding box center [1028, 125] width 93 height 31
select select "first_year"
select select "2026"
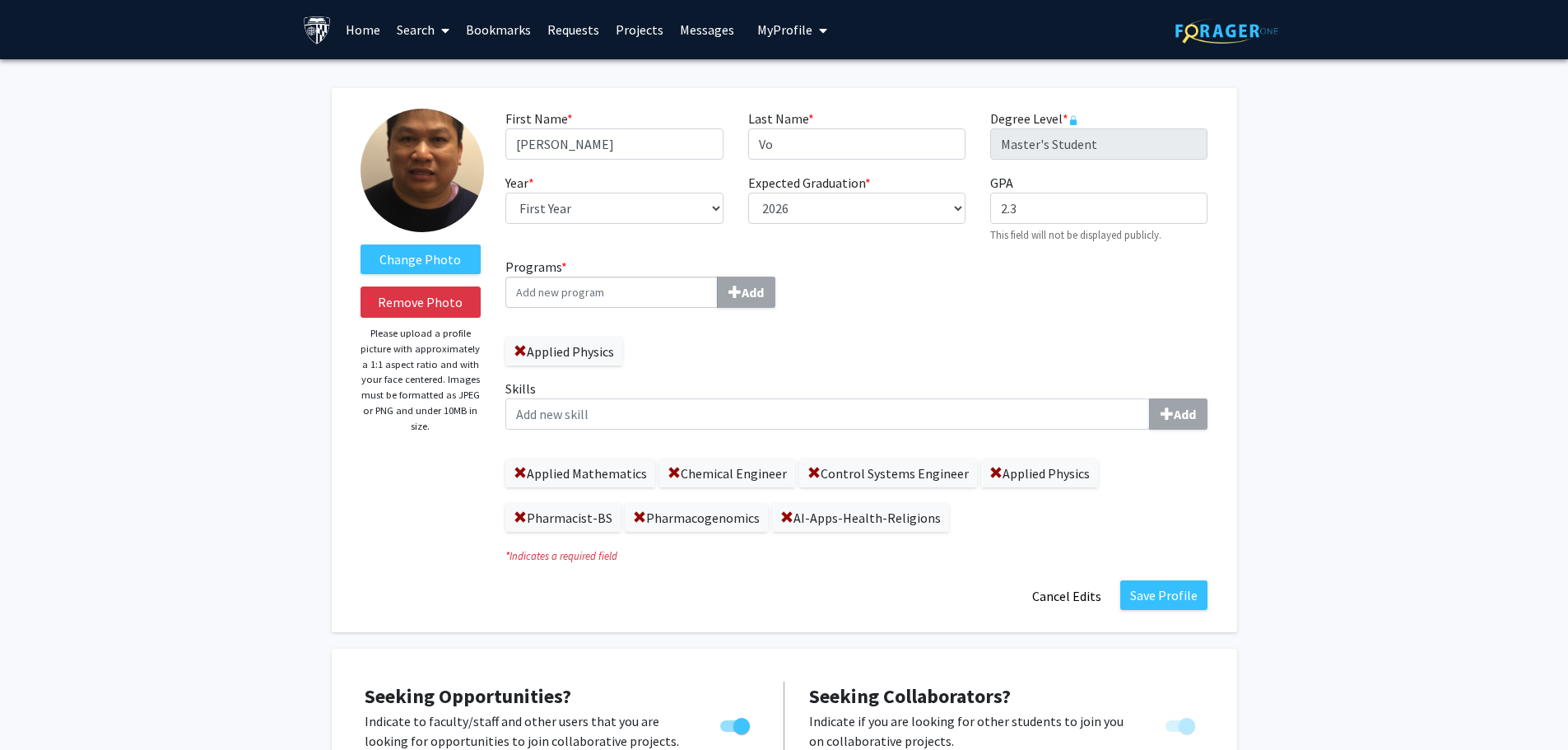
click at [544, 296] on input "Programs * Add" at bounding box center [611, 292] width 212 height 31
type input "AI-Apps-[DEMOGRAPHIC_DATA]-[DEMOGRAPHIC_DATA]"
click at [750, 291] on b "Add" at bounding box center [752, 292] width 22 height 16
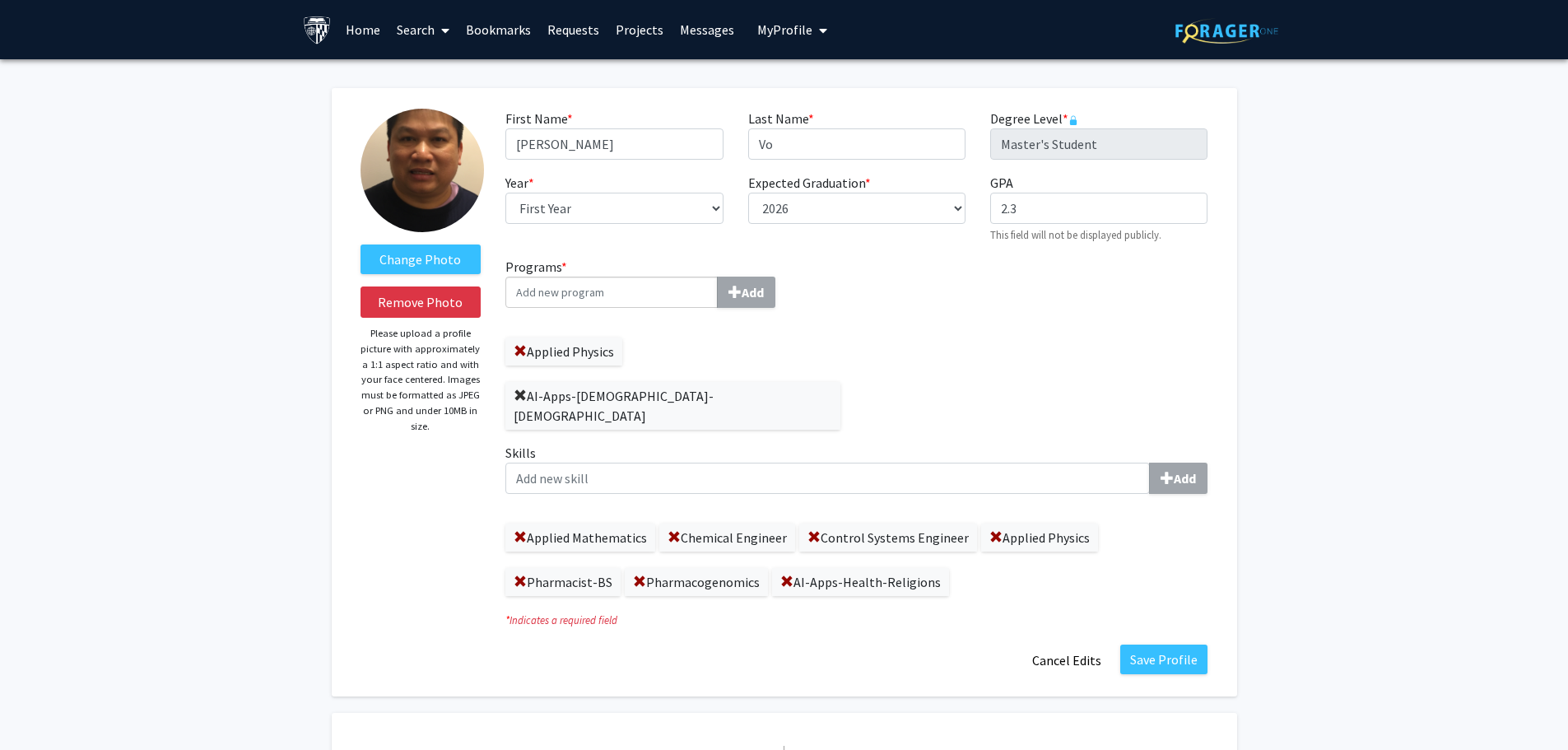
click at [518, 394] on span at bounding box center [520, 395] width 13 height 13
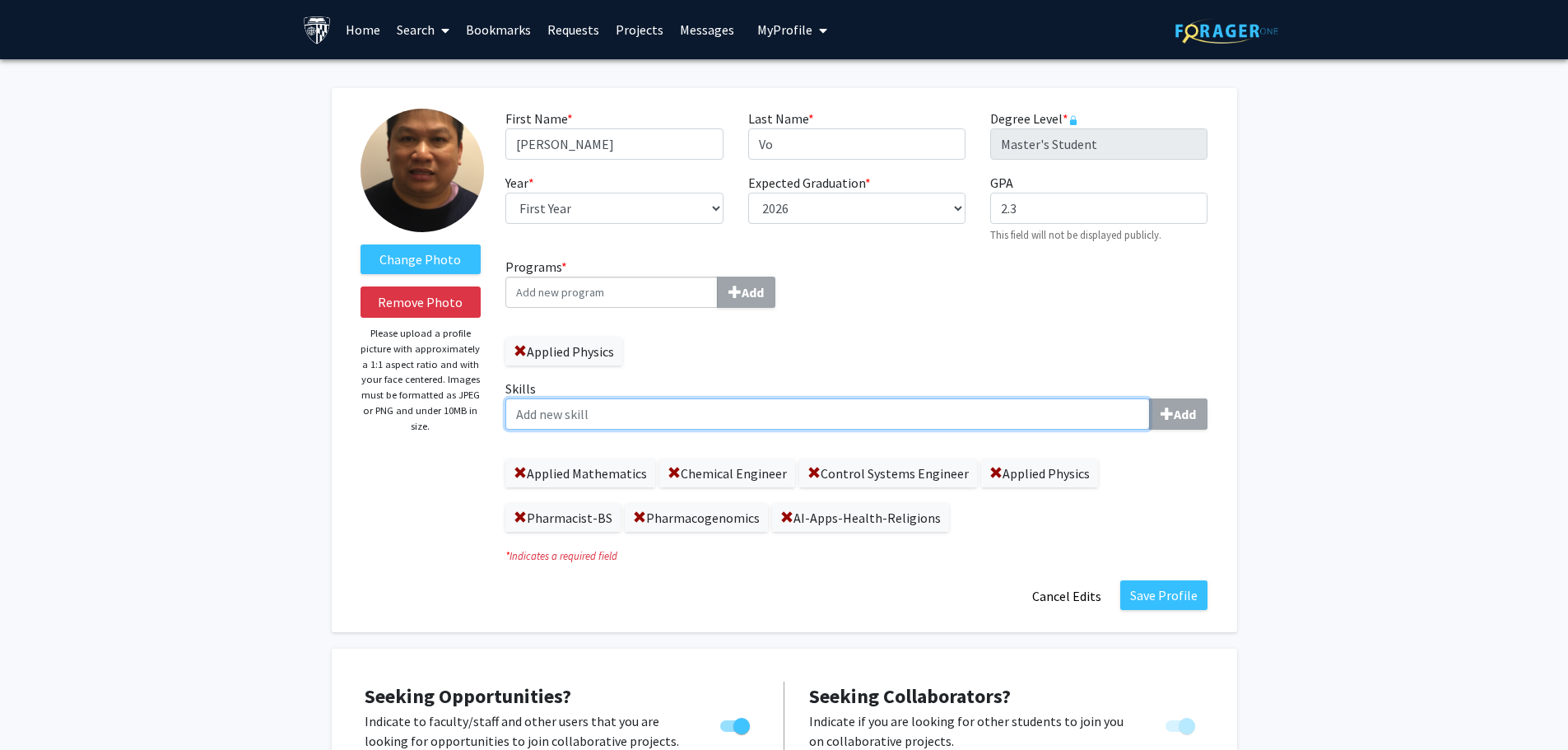
click at [576, 419] on input "Skills Add" at bounding box center [827, 413] width 644 height 31
type input "AI-Health-Religions-[DEMOGRAPHIC_DATA]-[DEMOGRAPHIC_DATA]"
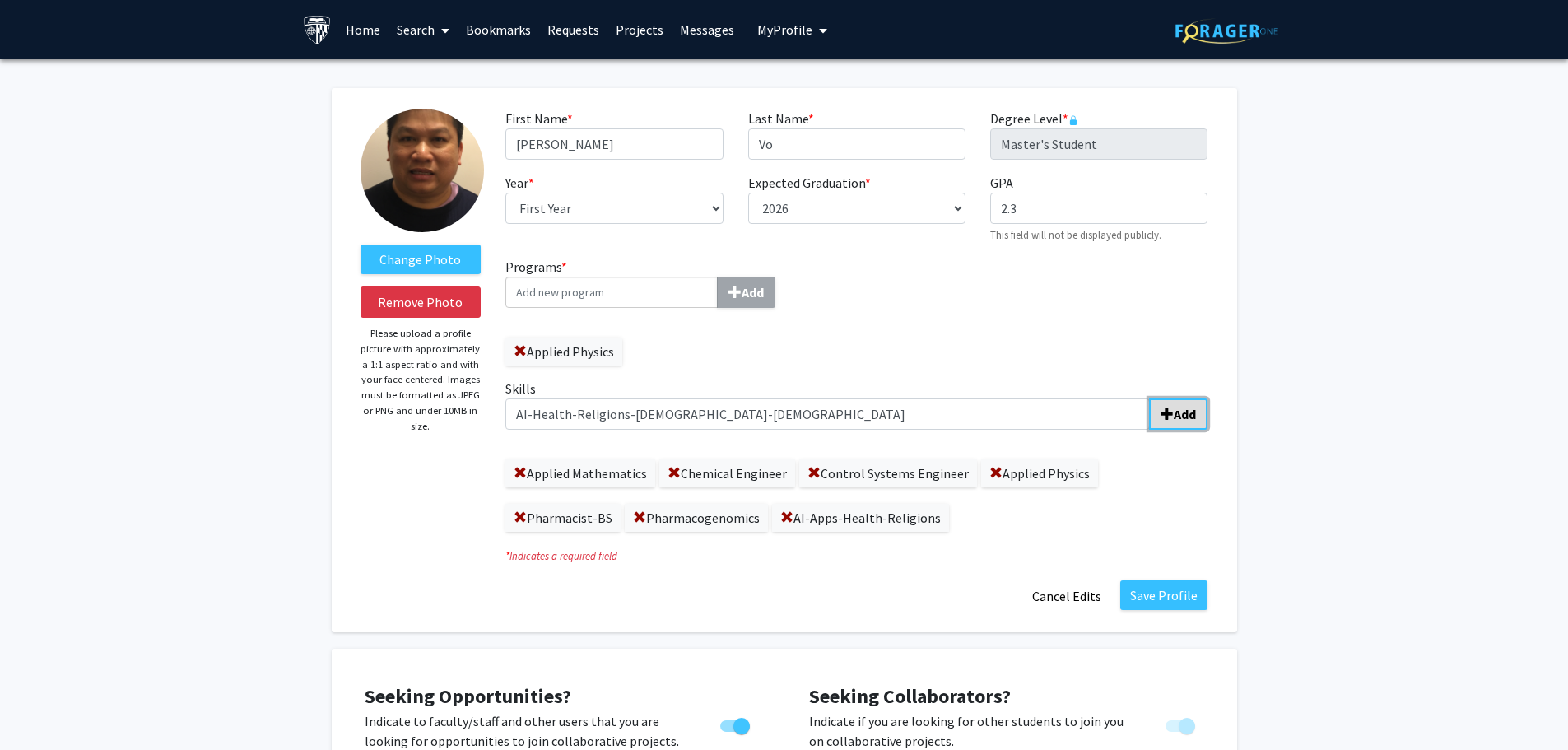
click at [1183, 413] on b "Add" at bounding box center [1184, 414] width 22 height 16
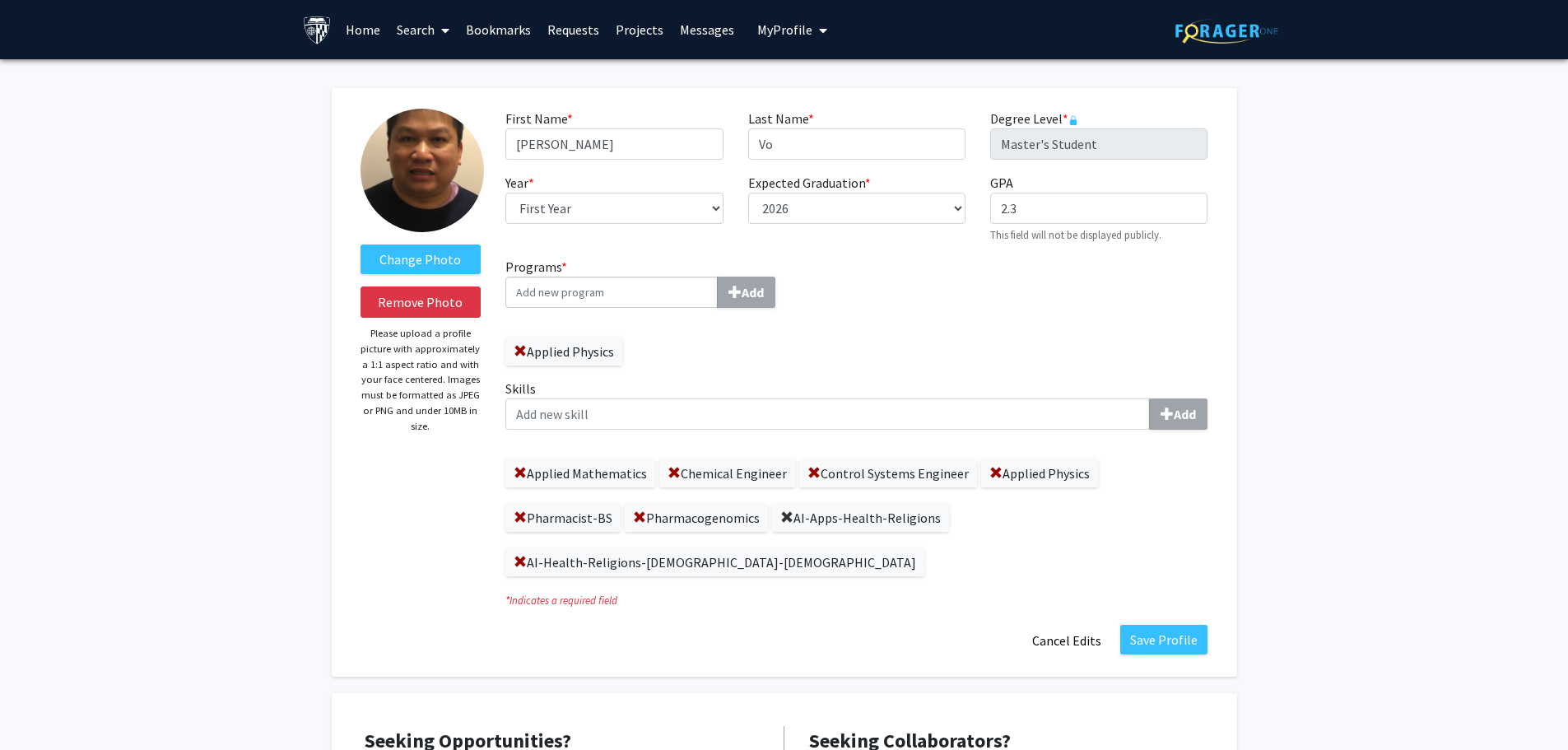
click at [780, 515] on span at bounding box center [786, 517] width 13 height 13
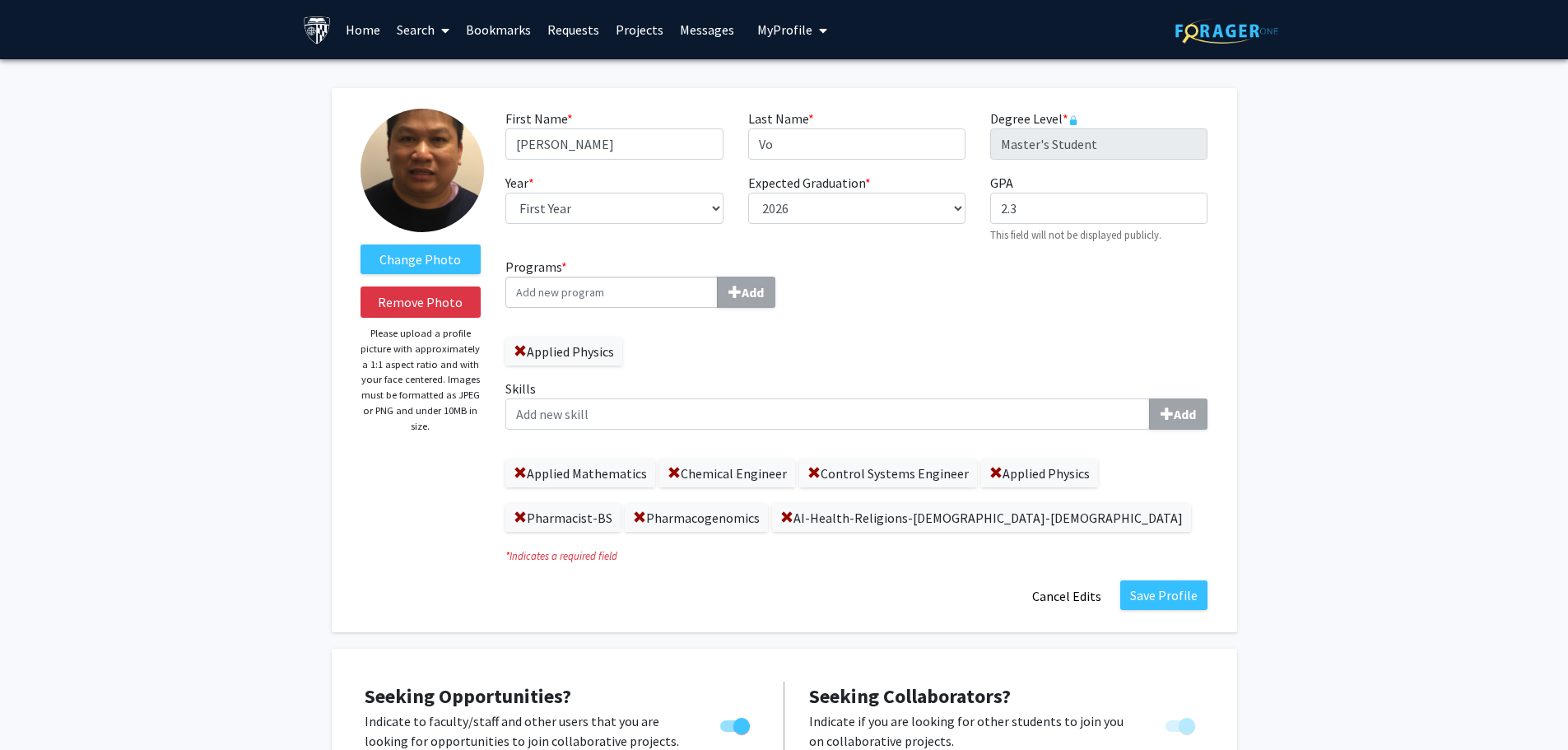
click at [538, 287] on input "Programs * Add" at bounding box center [611, 292] width 212 height 31
type input "Pharmacist"
click at [748, 292] on b "Add" at bounding box center [752, 292] width 22 height 16
click at [517, 514] on span at bounding box center [520, 517] width 13 height 13
click at [637, 349] on span at bounding box center [641, 351] width 13 height 13
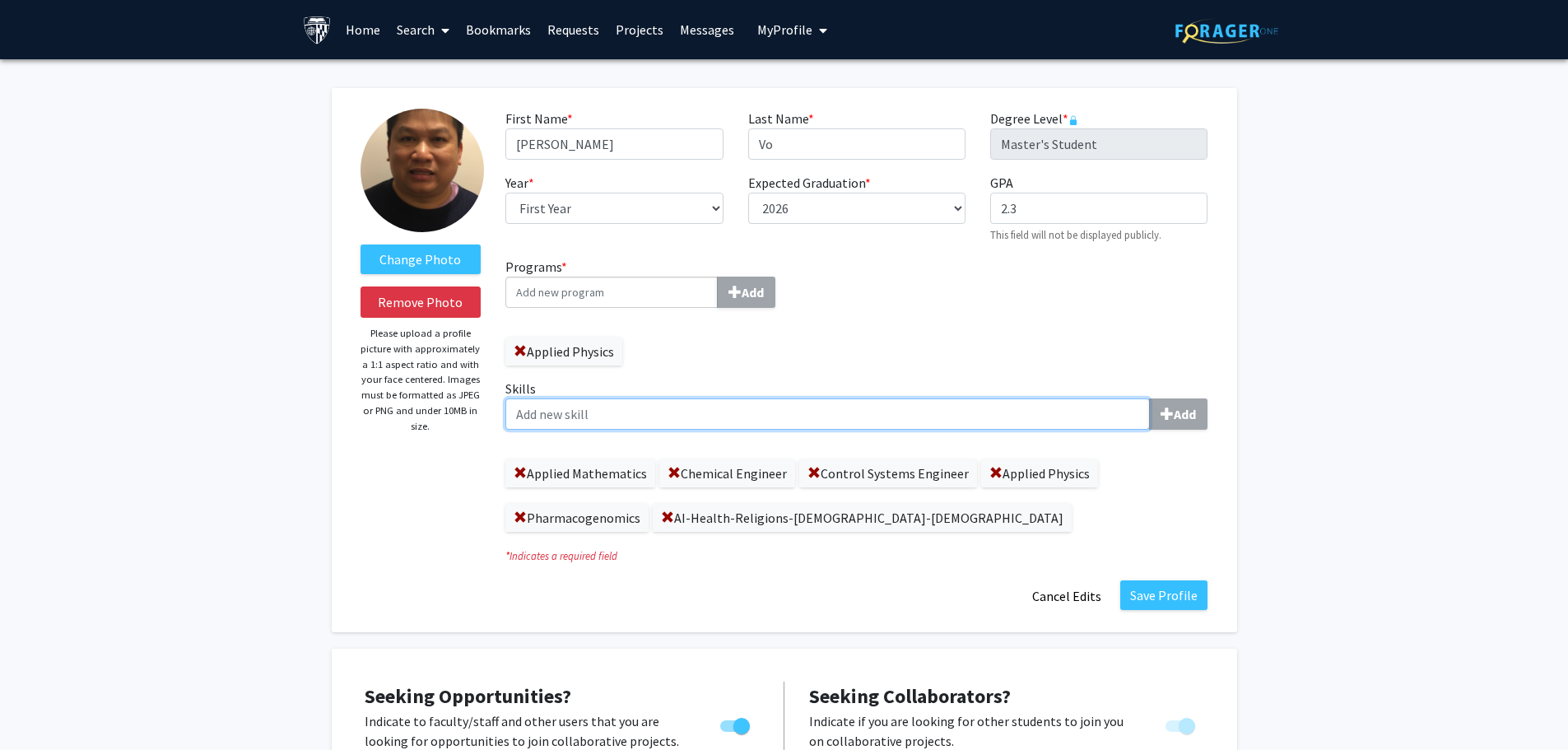
click at [551, 412] on input "Skills Add" at bounding box center [827, 413] width 644 height 31
type input "Pharmacist"
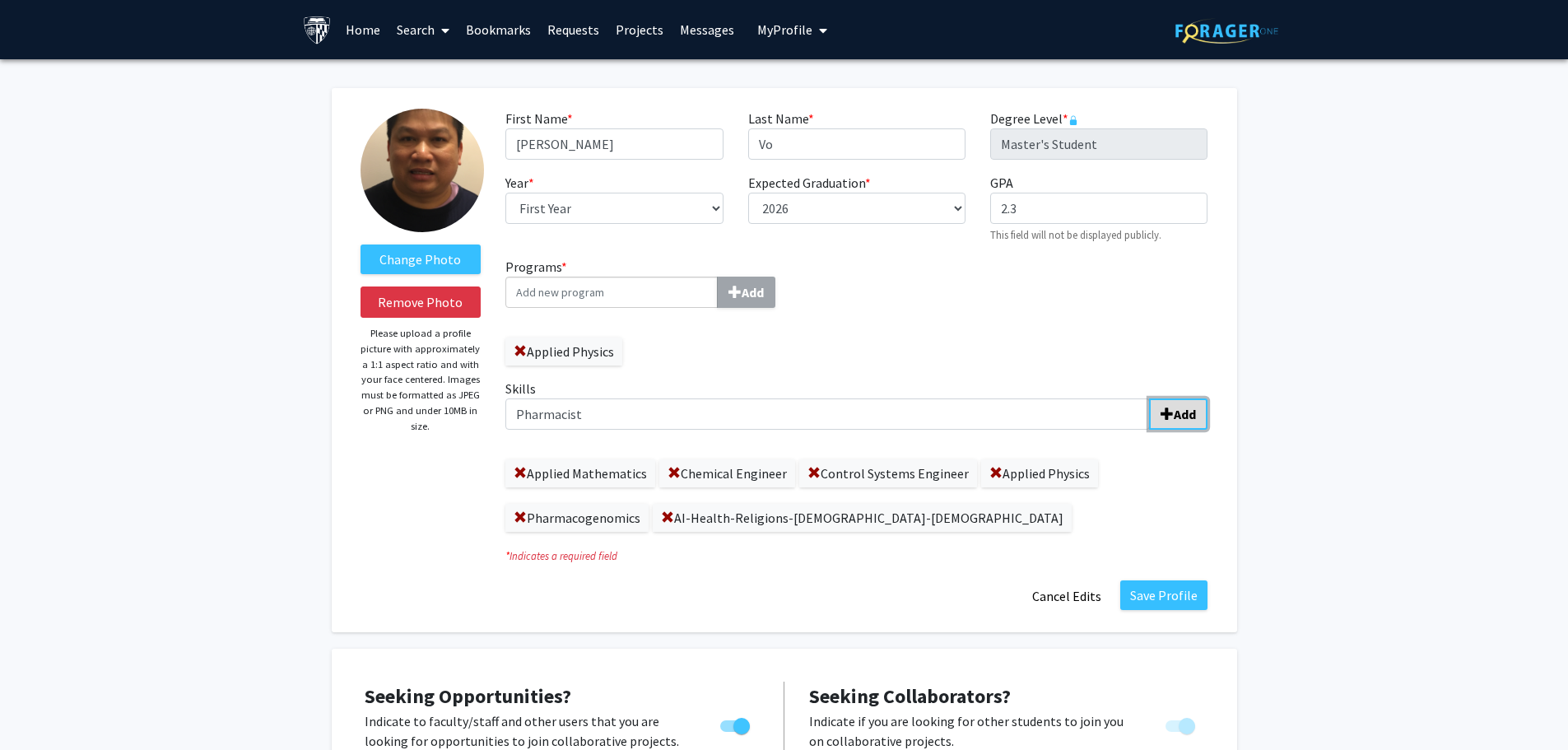
click at [1182, 410] on b "Add" at bounding box center [1184, 414] width 22 height 16
drag, startPoint x: 723, startPoint y: 518, endPoint x: 1076, endPoint y: 516, distance: 353.0
click at [1076, 516] on div "Applied Mathematics Chemical Engineer Control Systems Engineer Applied Physics …" at bounding box center [855, 487] width 702 height 89
click at [908, 576] on fg-title-edit "First Name * required [PERSON_NAME] Last Name * required Vo Degree Level * requ…" at bounding box center [855, 360] width 702 height 503
click at [666, 514] on span at bounding box center [668, 517] width 13 height 13
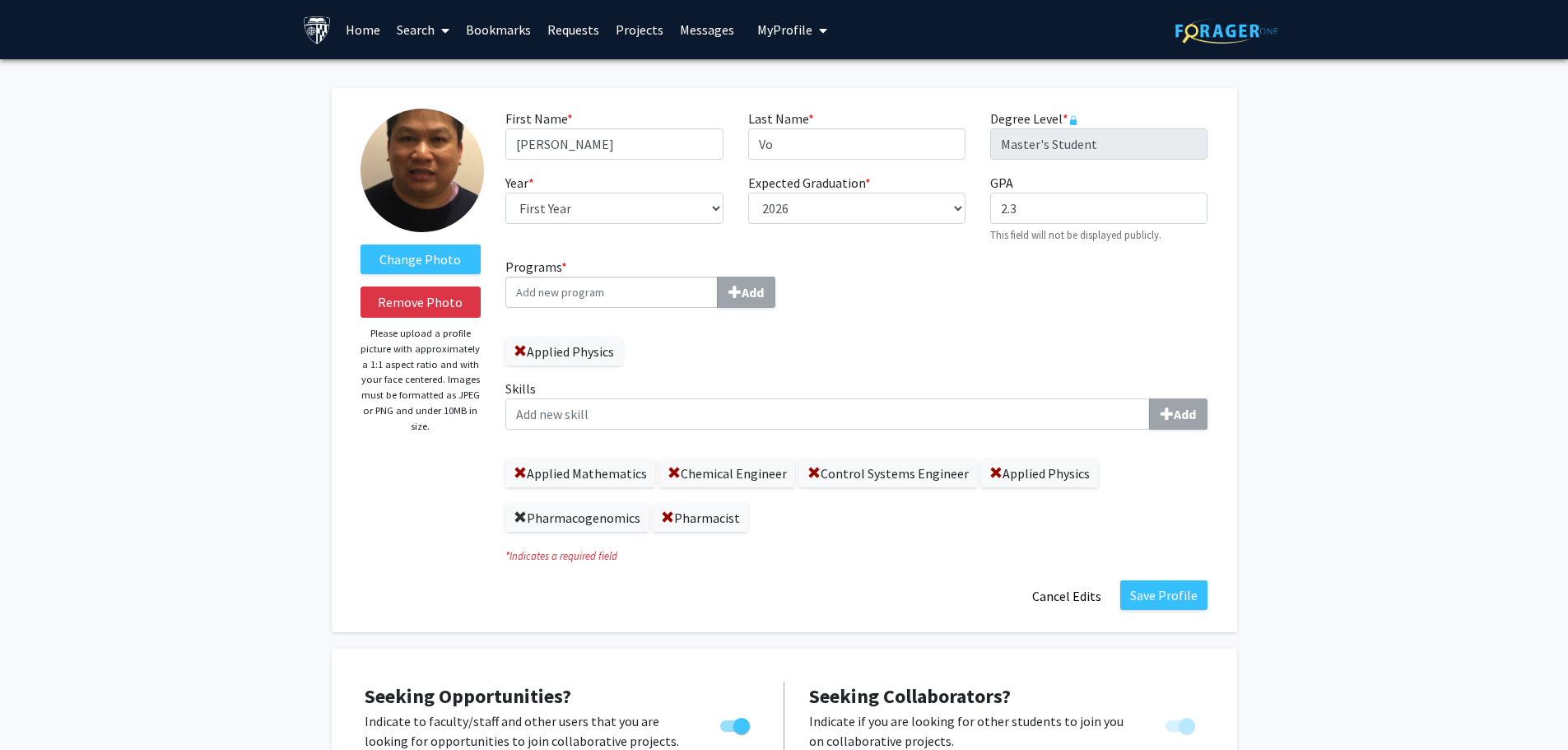
click at [517, 515] on span at bounding box center [520, 517] width 13 height 13
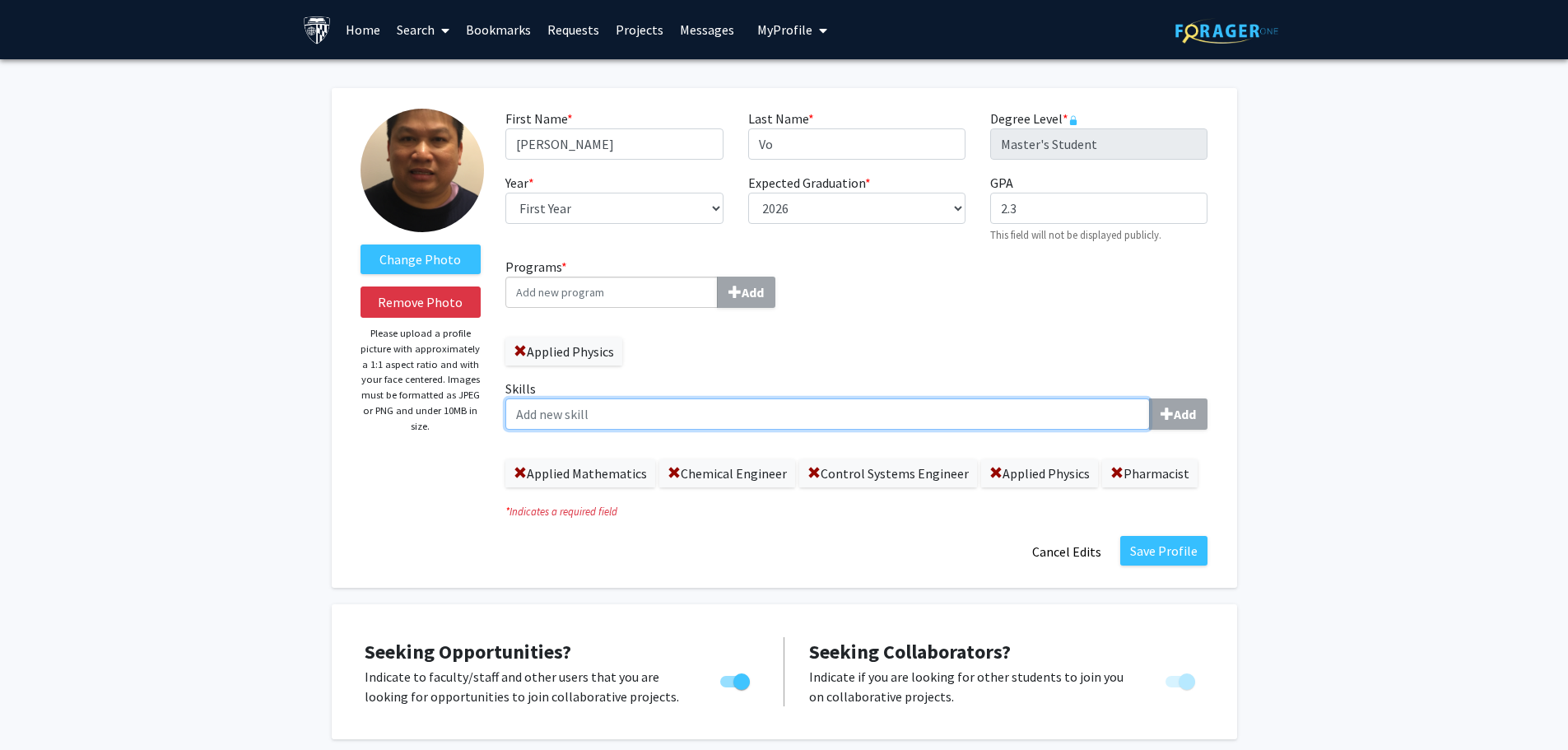
click at [562, 406] on input "Skills Add" at bounding box center [827, 413] width 644 height 31
type input "P"
type input "AI-Health-Religions-[DEMOGRAPHIC_DATA]-[DEMOGRAPHIC_DATA]"
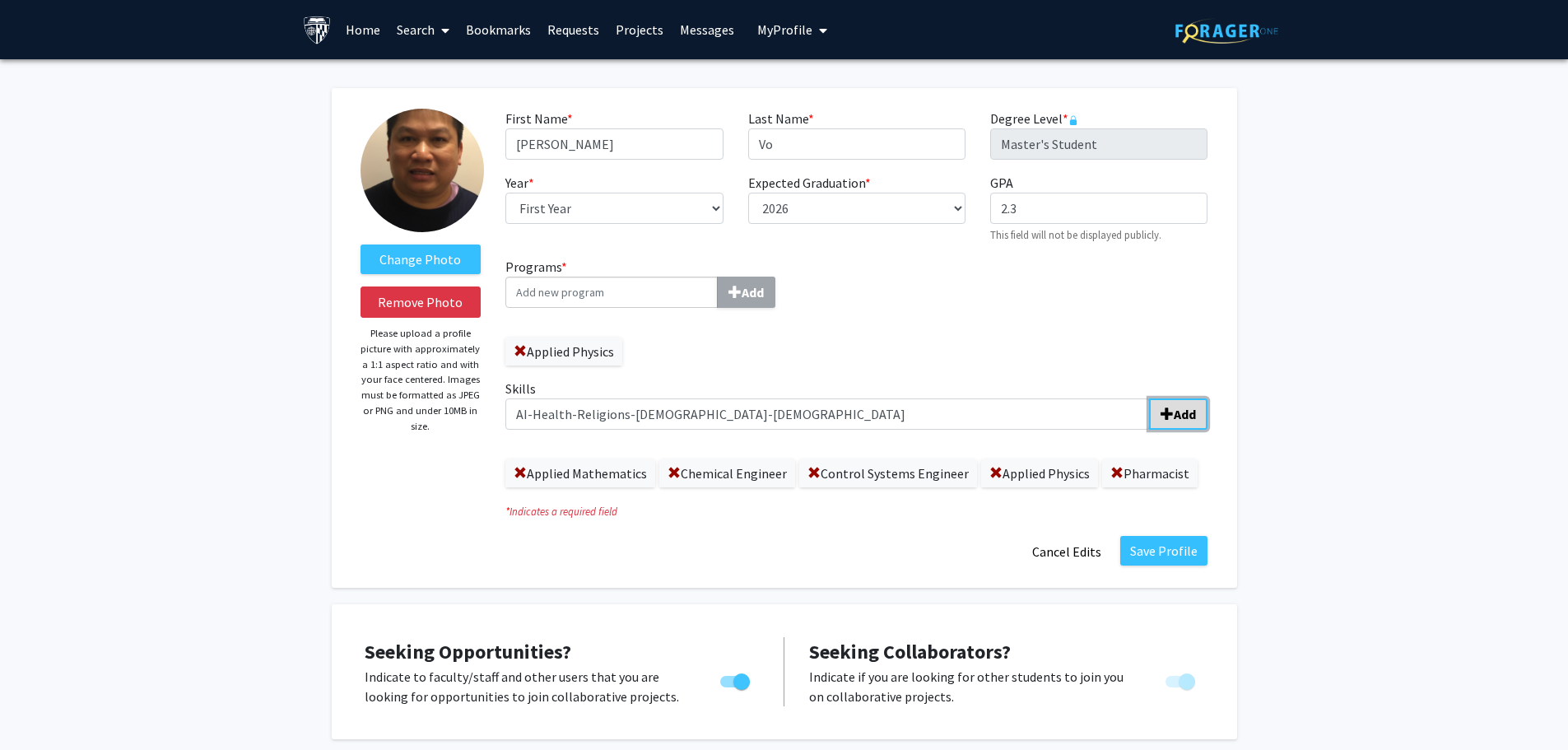
click at [1195, 410] on b "Add" at bounding box center [1184, 414] width 22 height 16
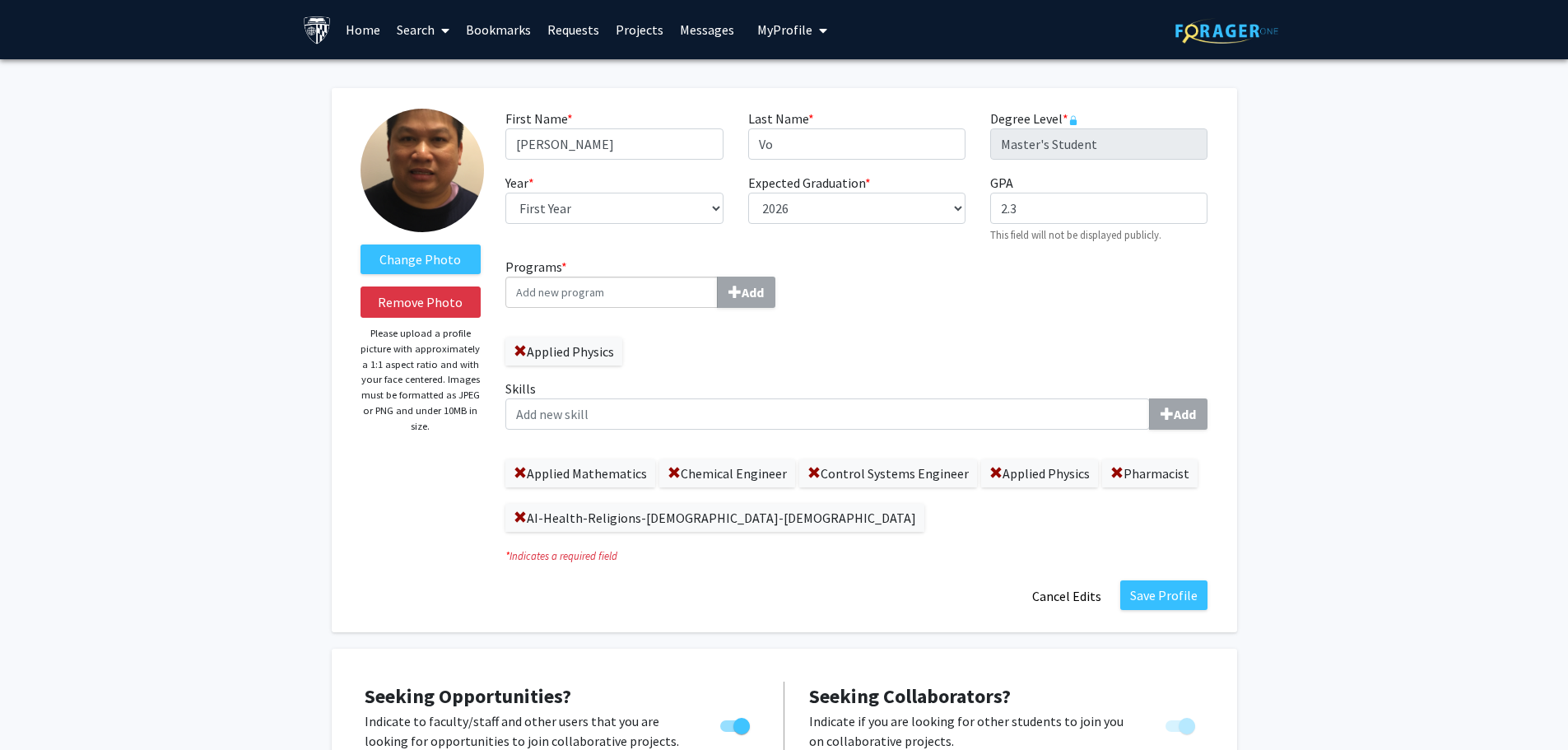
click at [581, 296] on input "Programs * Add" at bounding box center [611, 292] width 212 height 31
click at [625, 289] on input "AI-[DEMOGRAPHIC_DATA]-Theology-Philosophy" at bounding box center [611, 292] width 212 height 31
click at [678, 292] on input "AI-[DEMOGRAPHIC_DATA]-Theology-Philosophy" at bounding box center [611, 292] width 212 height 31
type input "AI-[DEMOGRAPHIC_DATA]-Theology-Philosophy-WEST-EAST"
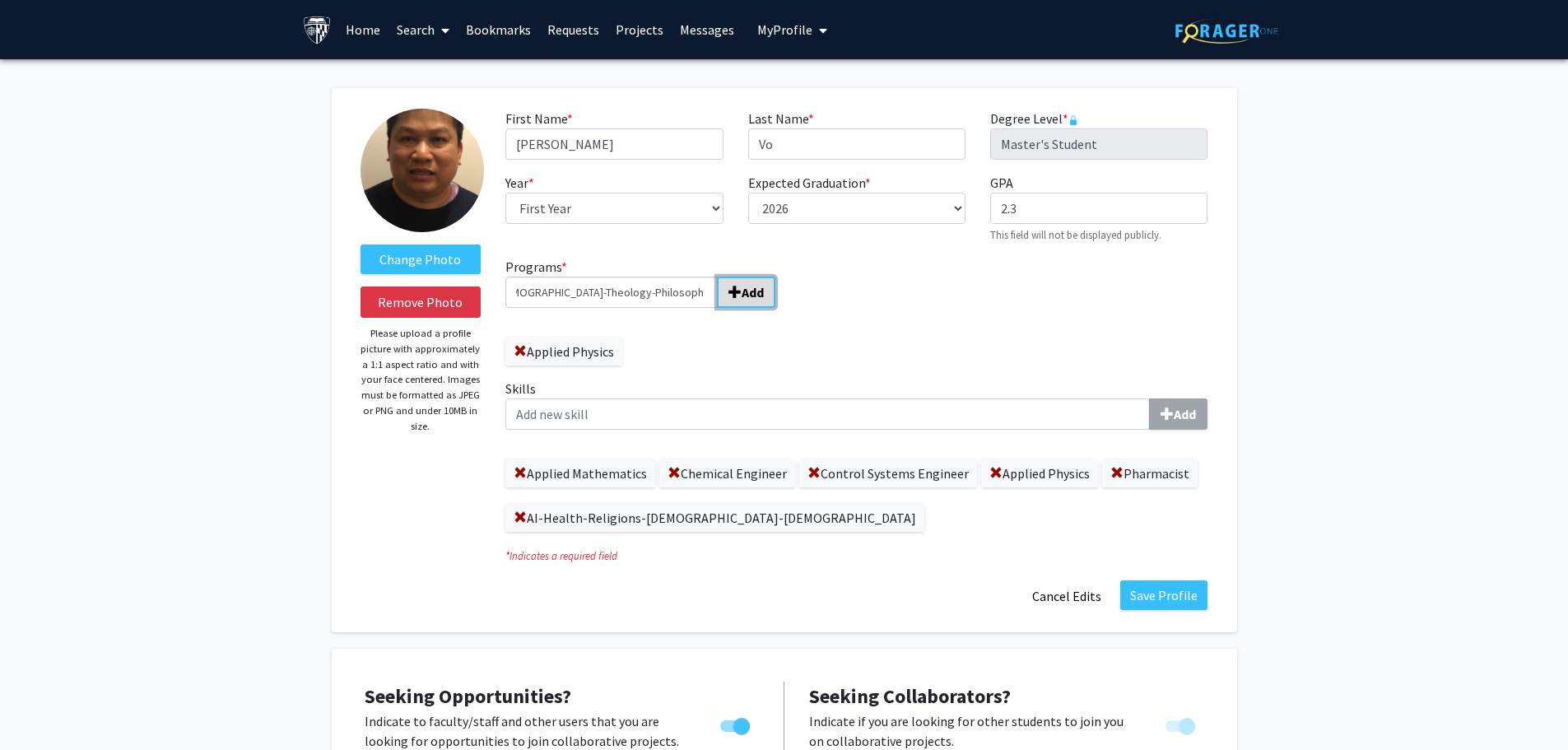
click at [746, 287] on b "Add" at bounding box center [752, 292] width 22 height 16
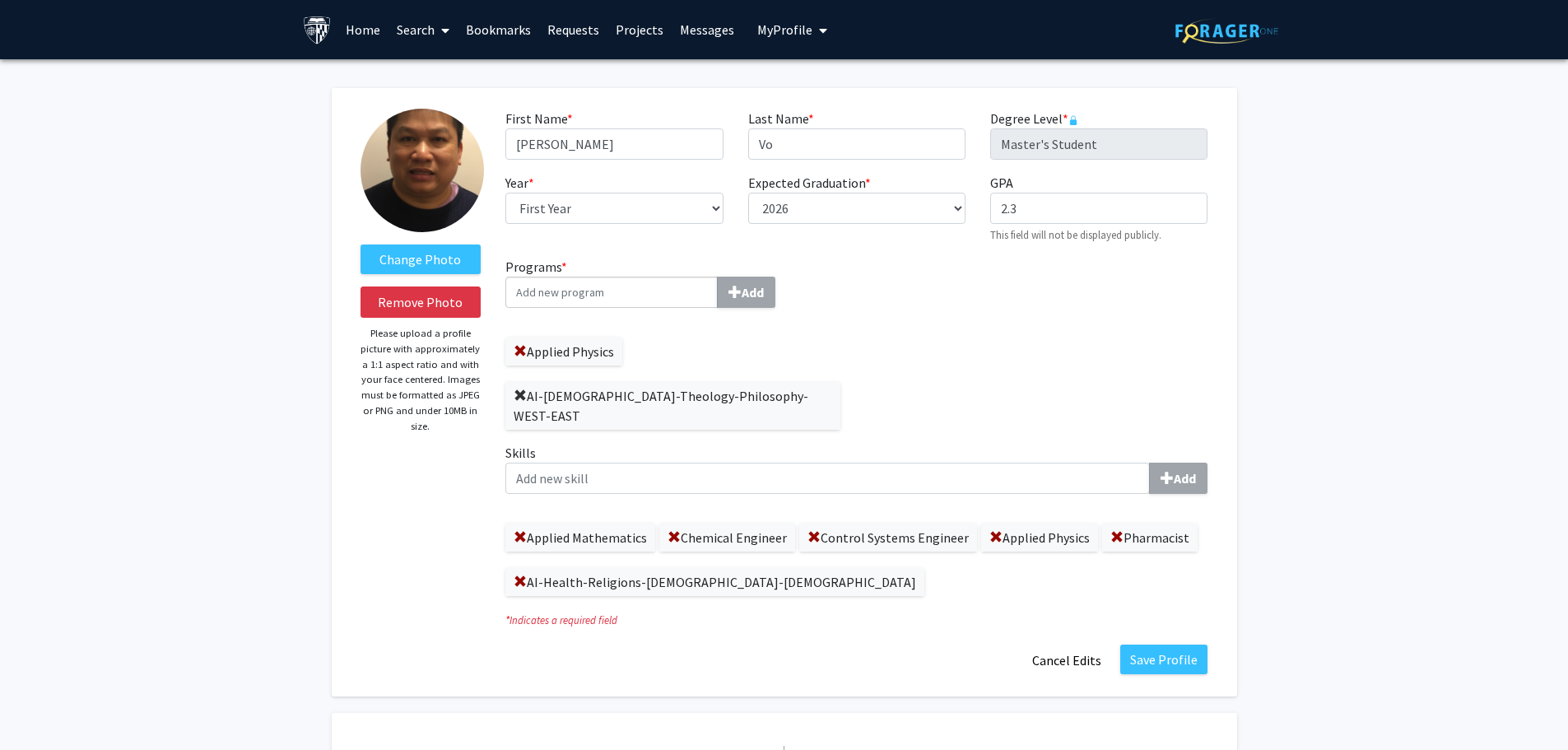
click at [518, 393] on span at bounding box center [520, 395] width 13 height 13
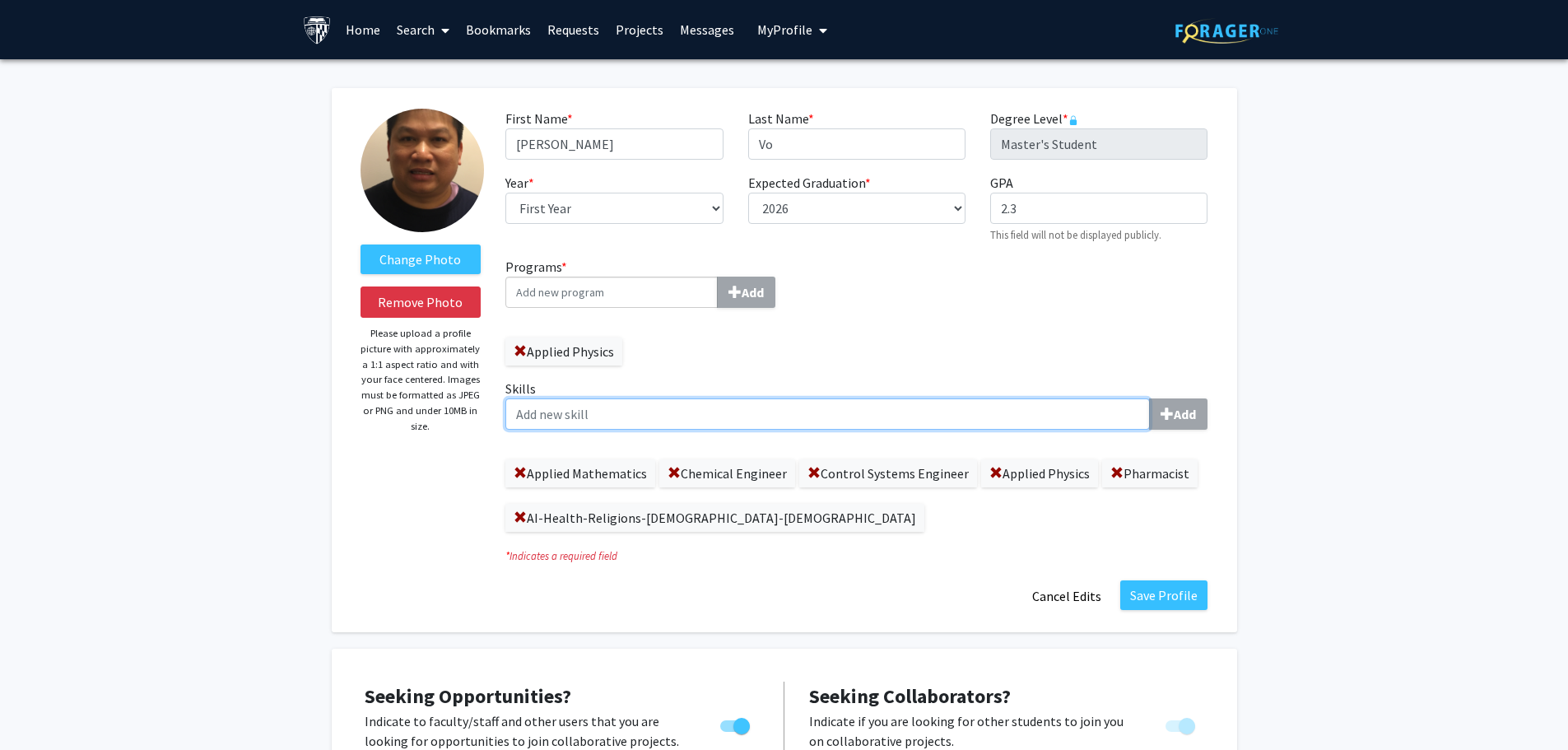
click at [564, 416] on input "Skills Add" at bounding box center [827, 413] width 644 height 31
type input "AI-[DEMOGRAPHIC_DATA]-Theology-Philosophy-[GEOGRAPHIC_DATA]"
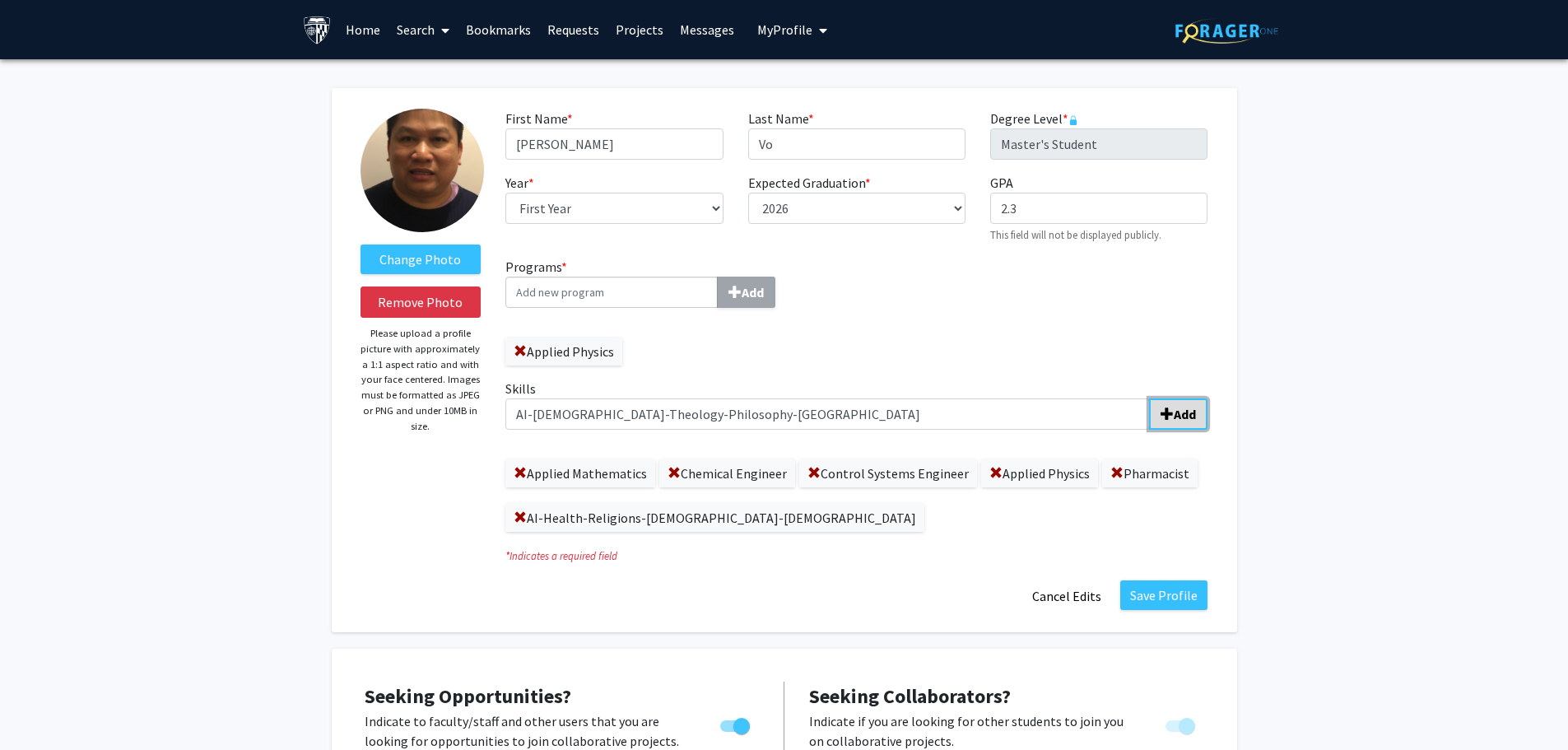
click at [1180, 416] on b "Add" at bounding box center [1184, 414] width 22 height 16
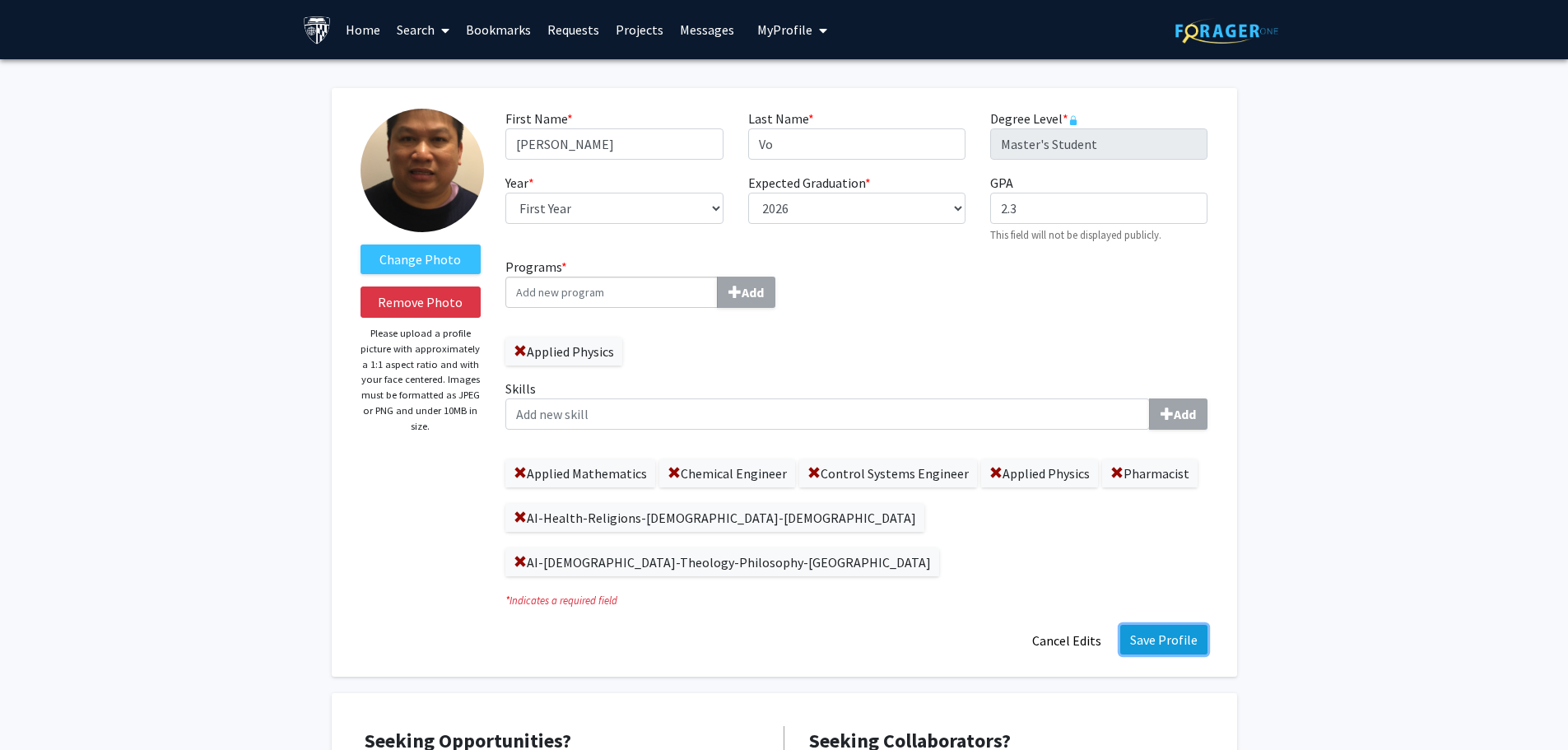
click at [1169, 624] on button "Save Profile" at bounding box center [1164, 639] width 87 height 30
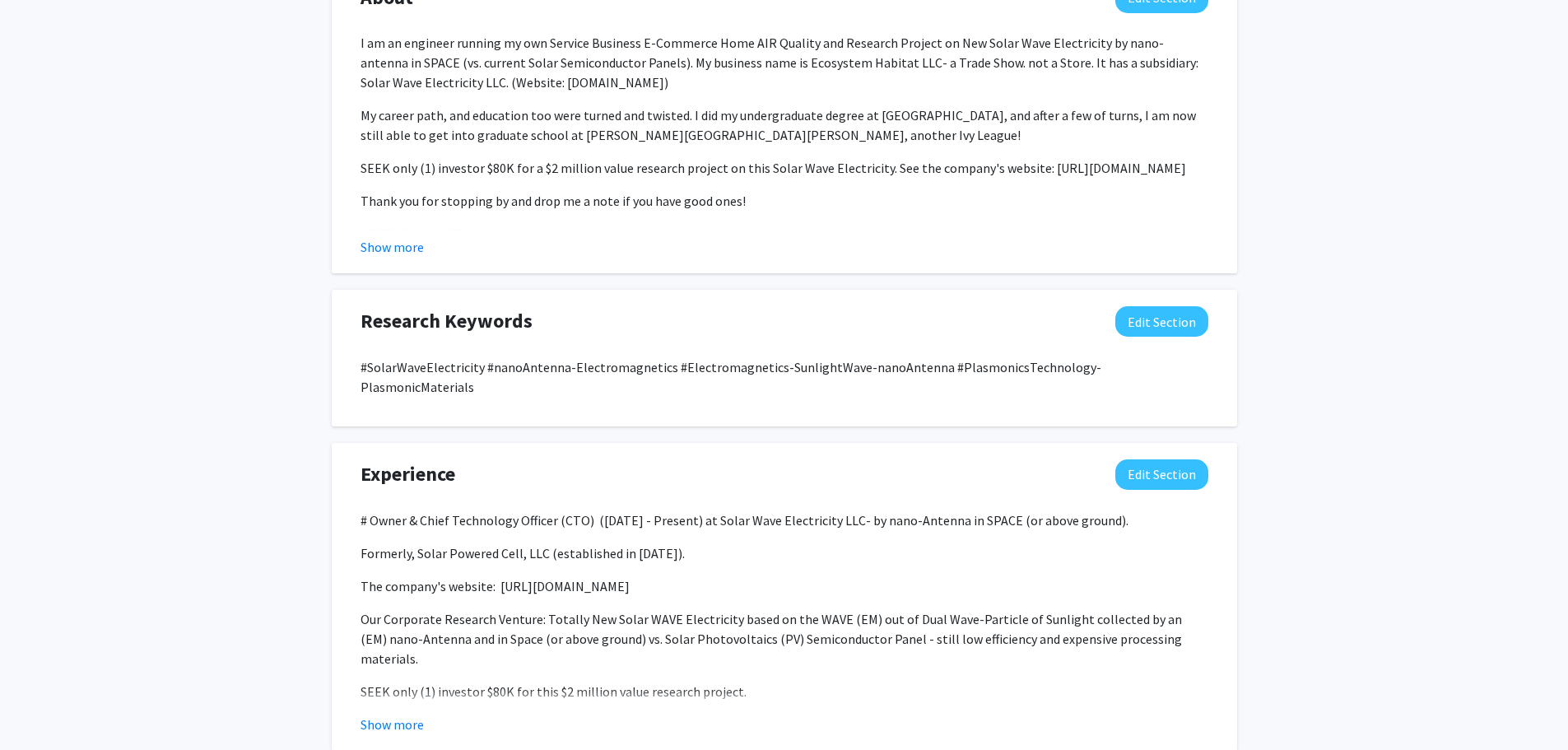
scroll to position [987, 0]
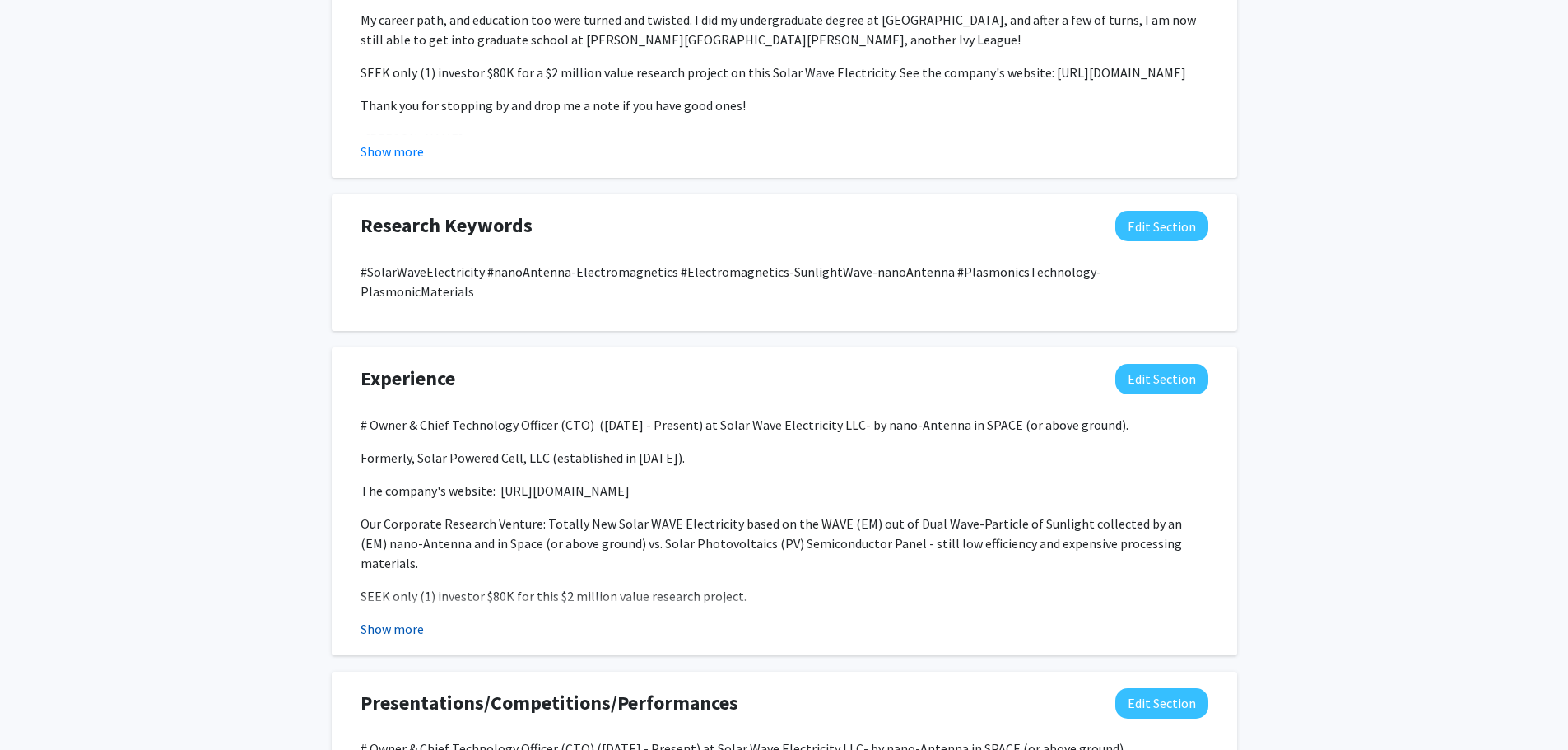
click at [396, 619] on button "Show more" at bounding box center [392, 629] width 64 height 20
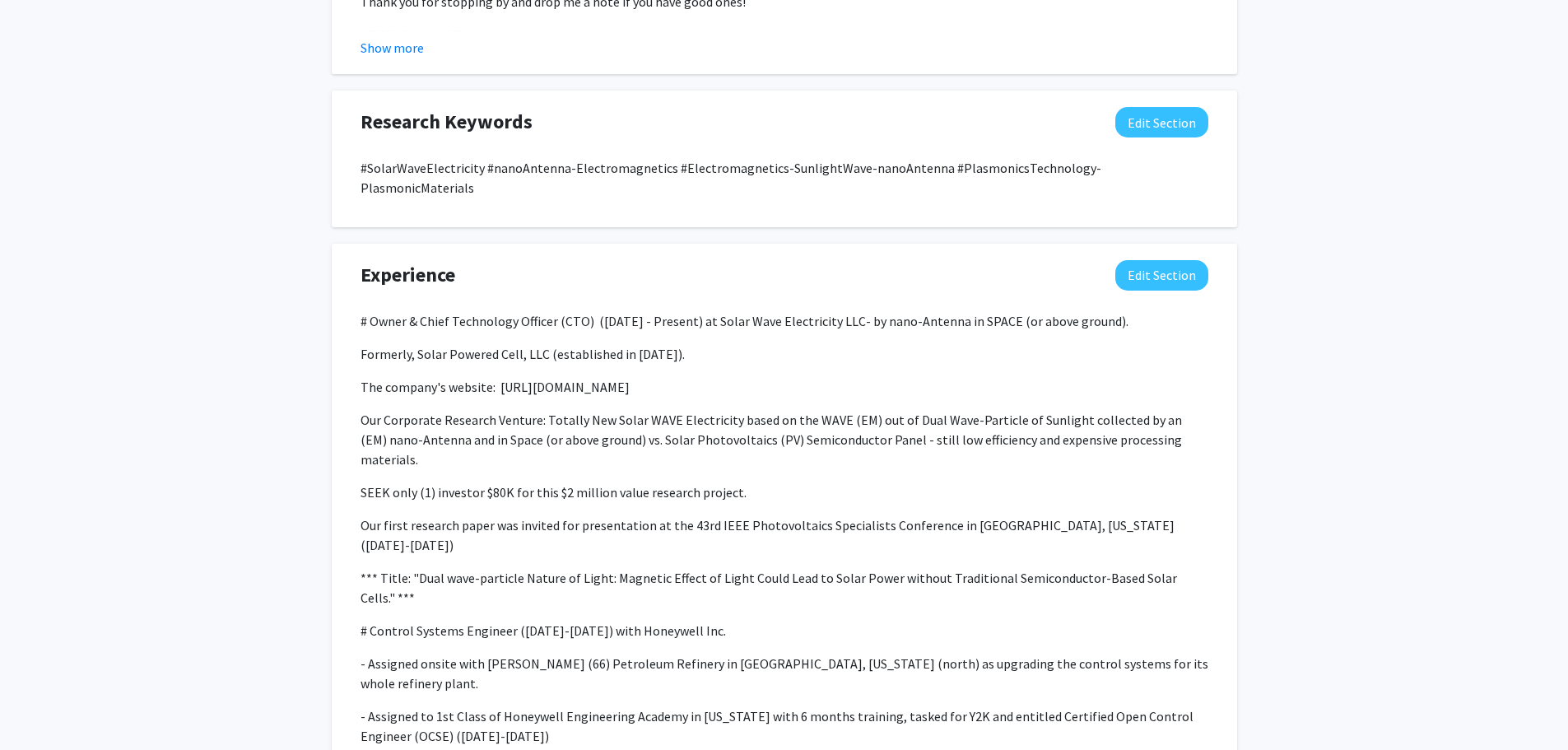
scroll to position [1234, 0]
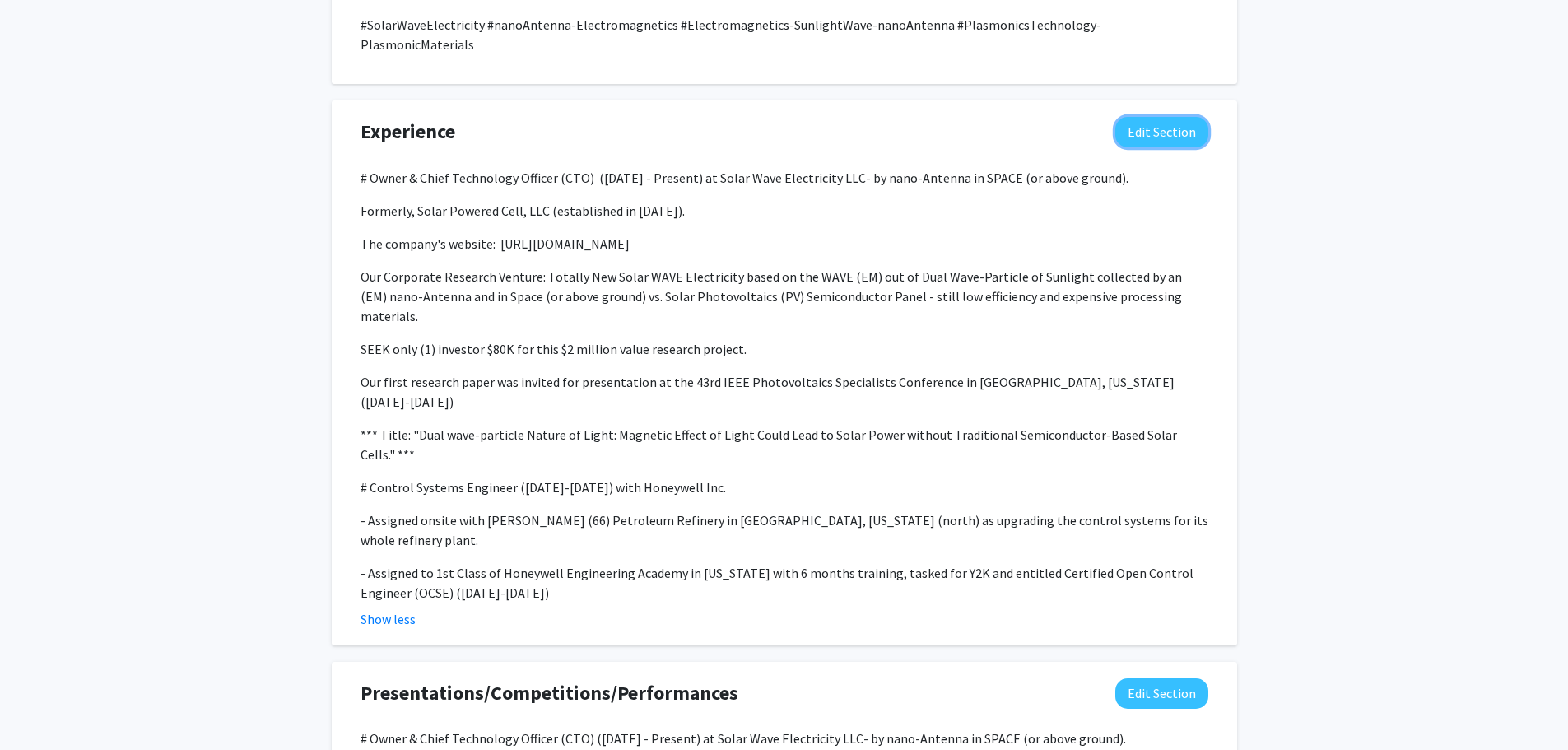
click at [1138, 117] on button "Edit Section" at bounding box center [1162, 132] width 93 height 31
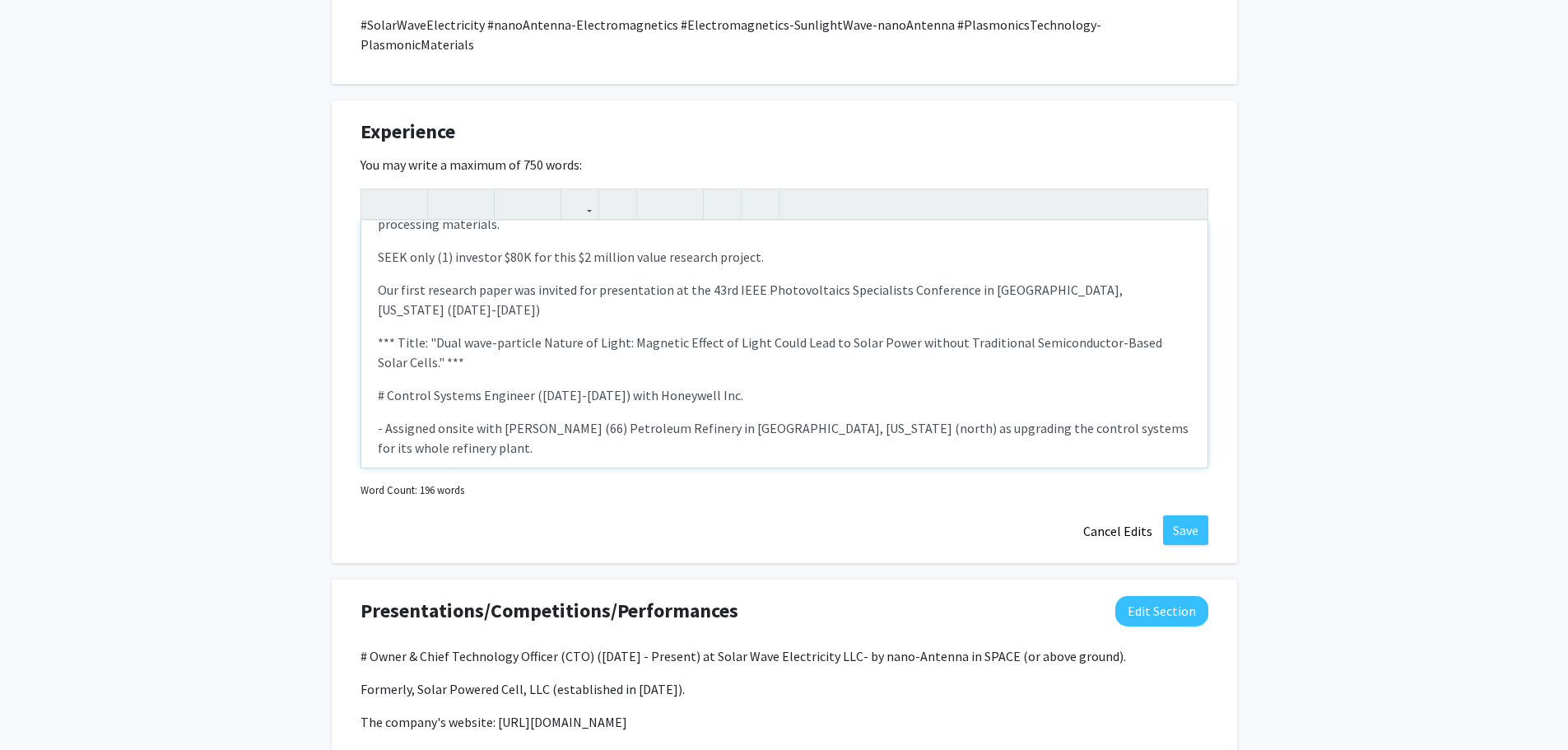
scroll to position [181, 0]
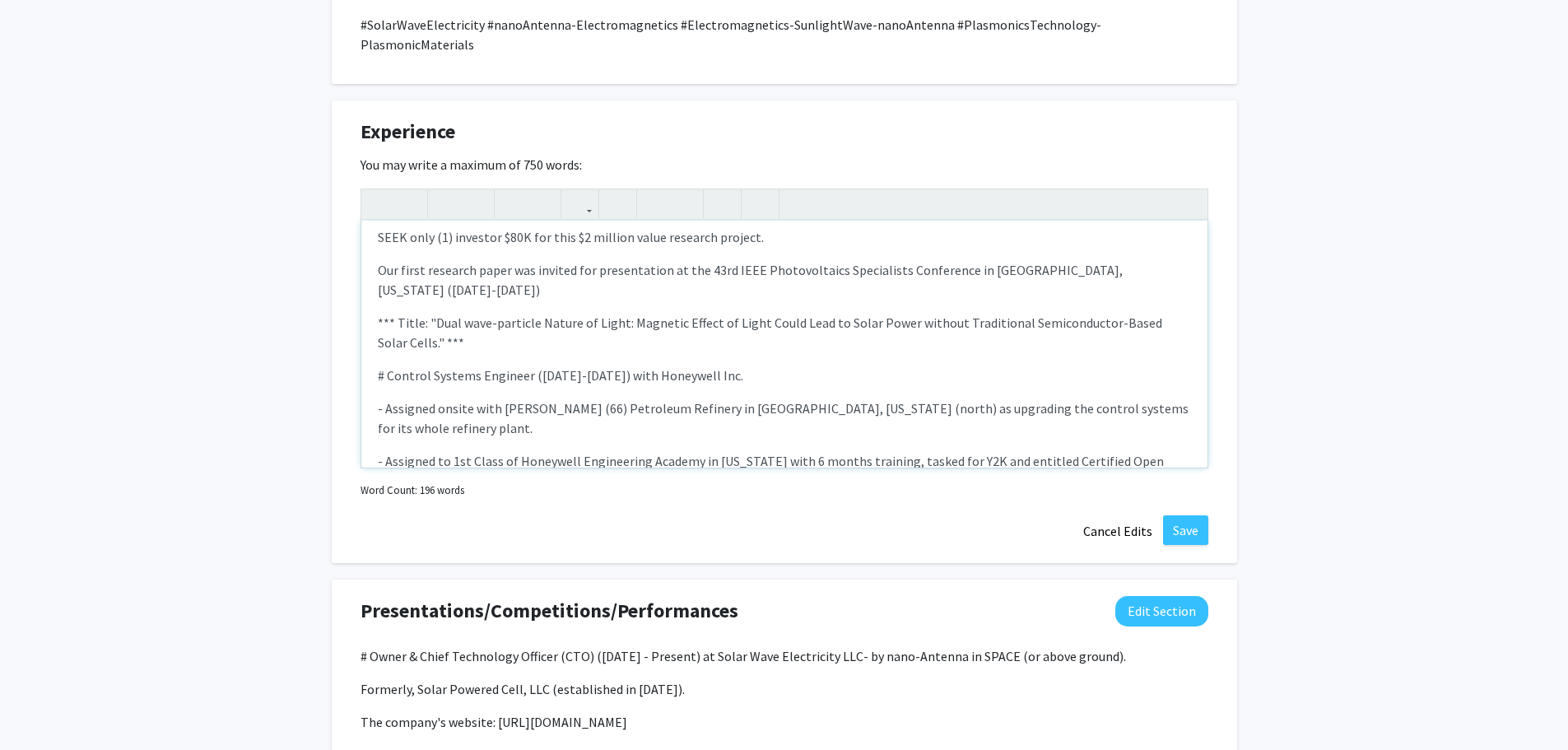
drag, startPoint x: 769, startPoint y: 313, endPoint x: 378, endPoint y: 316, distance: 391.0
click at [378, 366] on p "# Control Systems Engineer ([DATE]-[DATE]) with Honeywell Inc." at bounding box center [784, 375] width 813 height 20
type textarea "<p># Owner &amp; Chief Technology Officer (CTO)&nbsp; ([DATE] - Present) at Sol…"
click at [447, 190] on icon "button" at bounding box center [447, 204] width 14 height 27
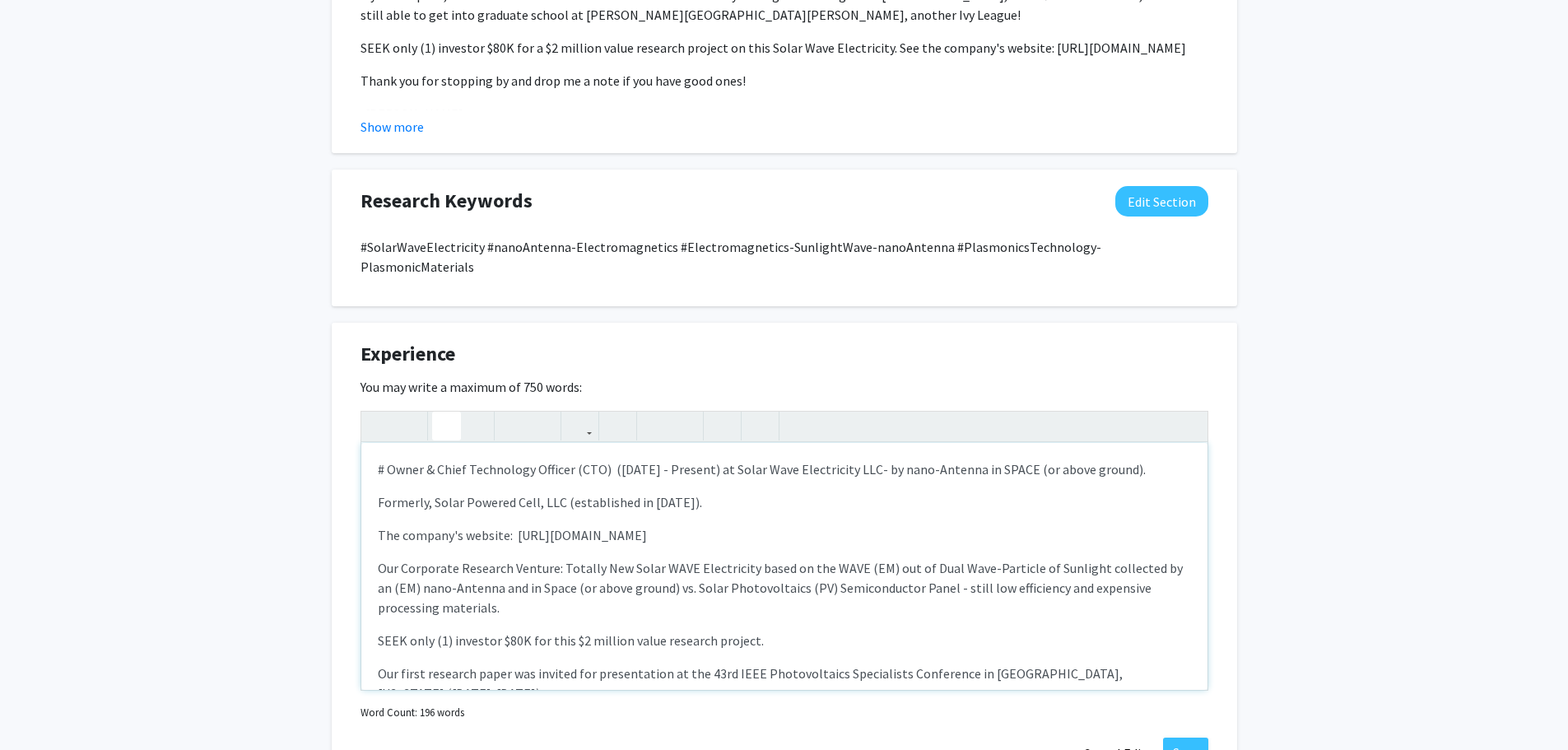
scroll to position [987, 0]
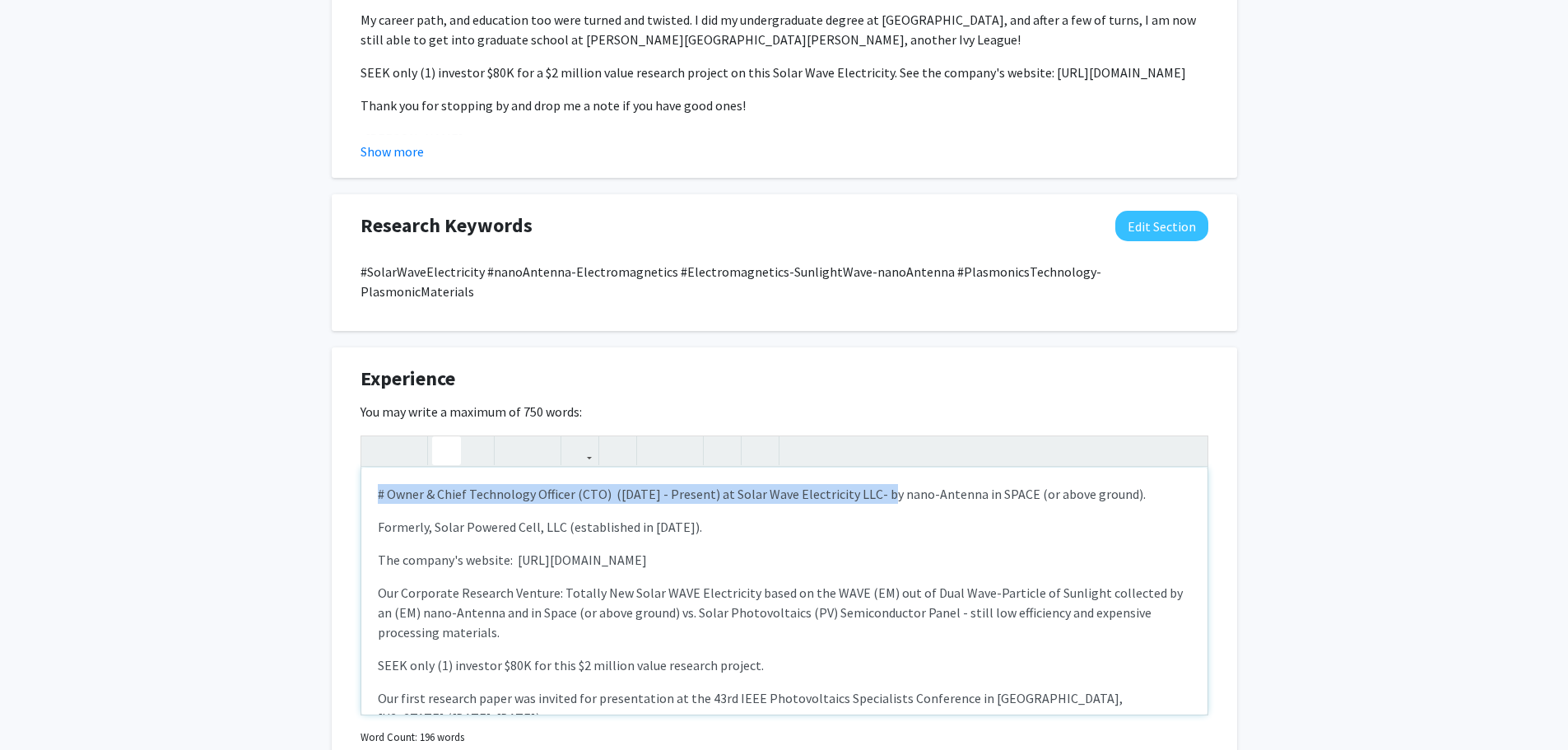
drag, startPoint x: 377, startPoint y: 457, endPoint x: 880, endPoint y: 463, distance: 503.0
click at [880, 484] on p "# Owner & Chief Technology Officer (CTO) ([DATE] - Present) at Solar Wave Elect…" at bounding box center [784, 494] width 813 height 20
click at [447, 437] on icon "button" at bounding box center [447, 450] width 14 height 27
click at [854, 501] on div "# Owner & Chief Technology Officer (CTO) ([DATE] - Present) at Solar Wave Elect…" at bounding box center [784, 590] width 846 height 247
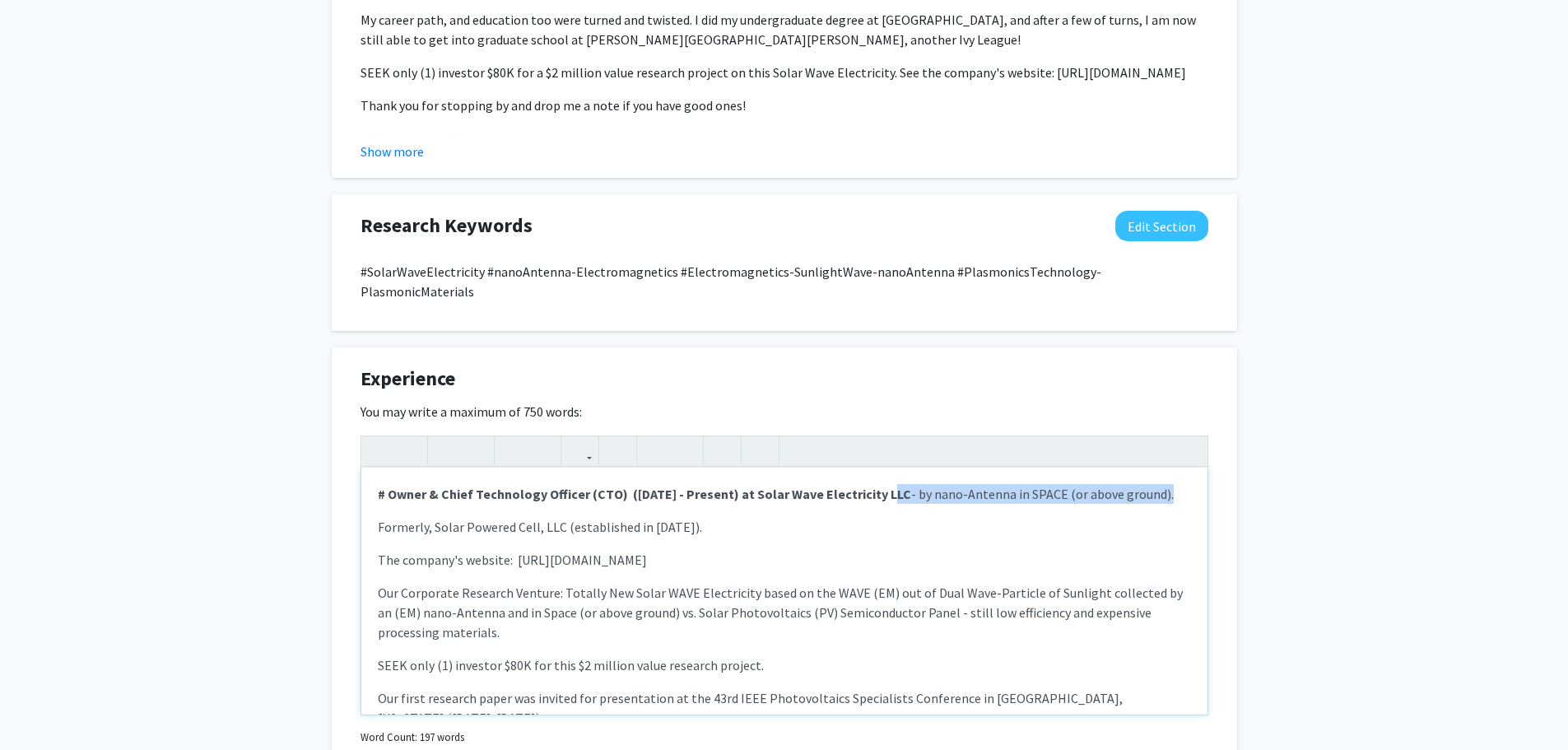
drag, startPoint x: 1172, startPoint y: 454, endPoint x: 881, endPoint y: 458, distance: 291.0
click at [881, 484] on p "# Owner & Chief Technology Officer (CTO) ([DATE] - Present) at Solar Wave Elect…" at bounding box center [784, 494] width 813 height 20
click at [450, 437] on icon "button" at bounding box center [447, 450] width 14 height 27
click at [439, 437] on use "button" at bounding box center [439, 437] width 0 height 0
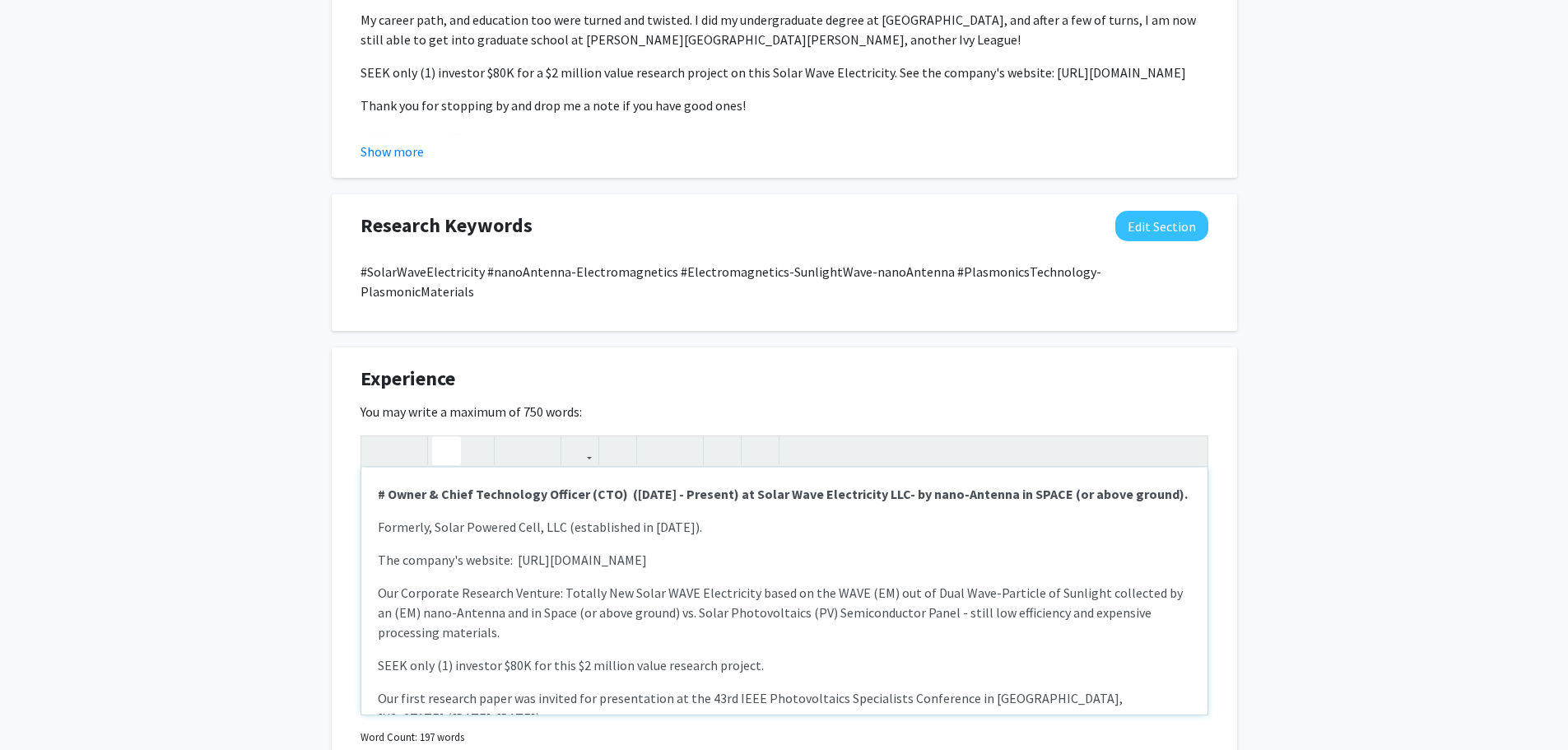
click at [760, 516] on p "Formerly, Solar Powered Cell, LLC (established in [DATE])." at bounding box center [784, 526] width 813 height 20
drag, startPoint x: 376, startPoint y: 505, endPoint x: 711, endPoint y: 505, distance: 335.0
click at [711, 505] on div "# Owner & Chief Technology Officer (CTO) ([DATE] - Present) at Solar Wave Elect…" at bounding box center [784, 590] width 846 height 247
click at [474, 437] on icon "button" at bounding box center [475, 450] width 14 height 27
click at [850, 550] on p "The company's website: [URL][DOMAIN_NAME]" at bounding box center [784, 560] width 813 height 20
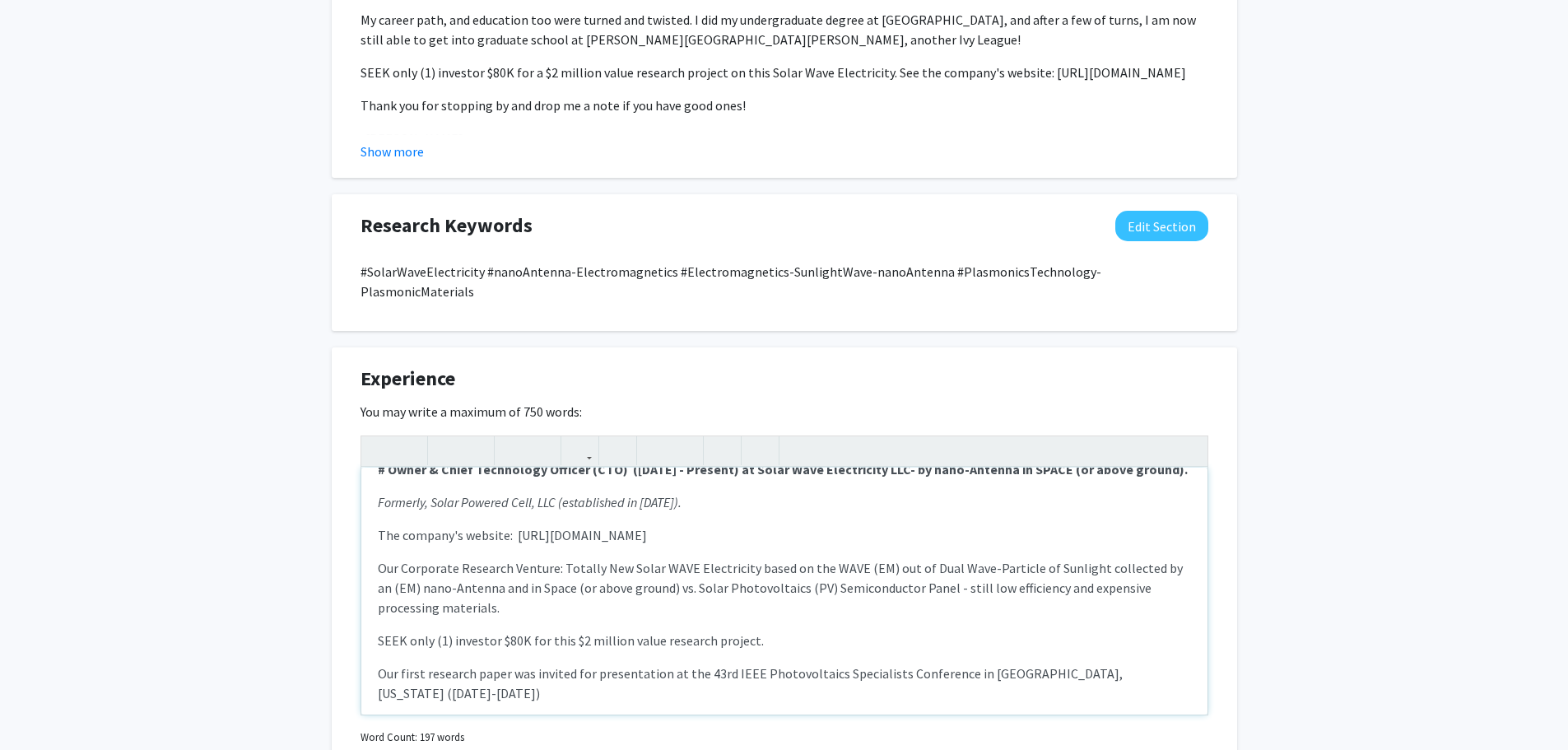
scroll to position [0, 0]
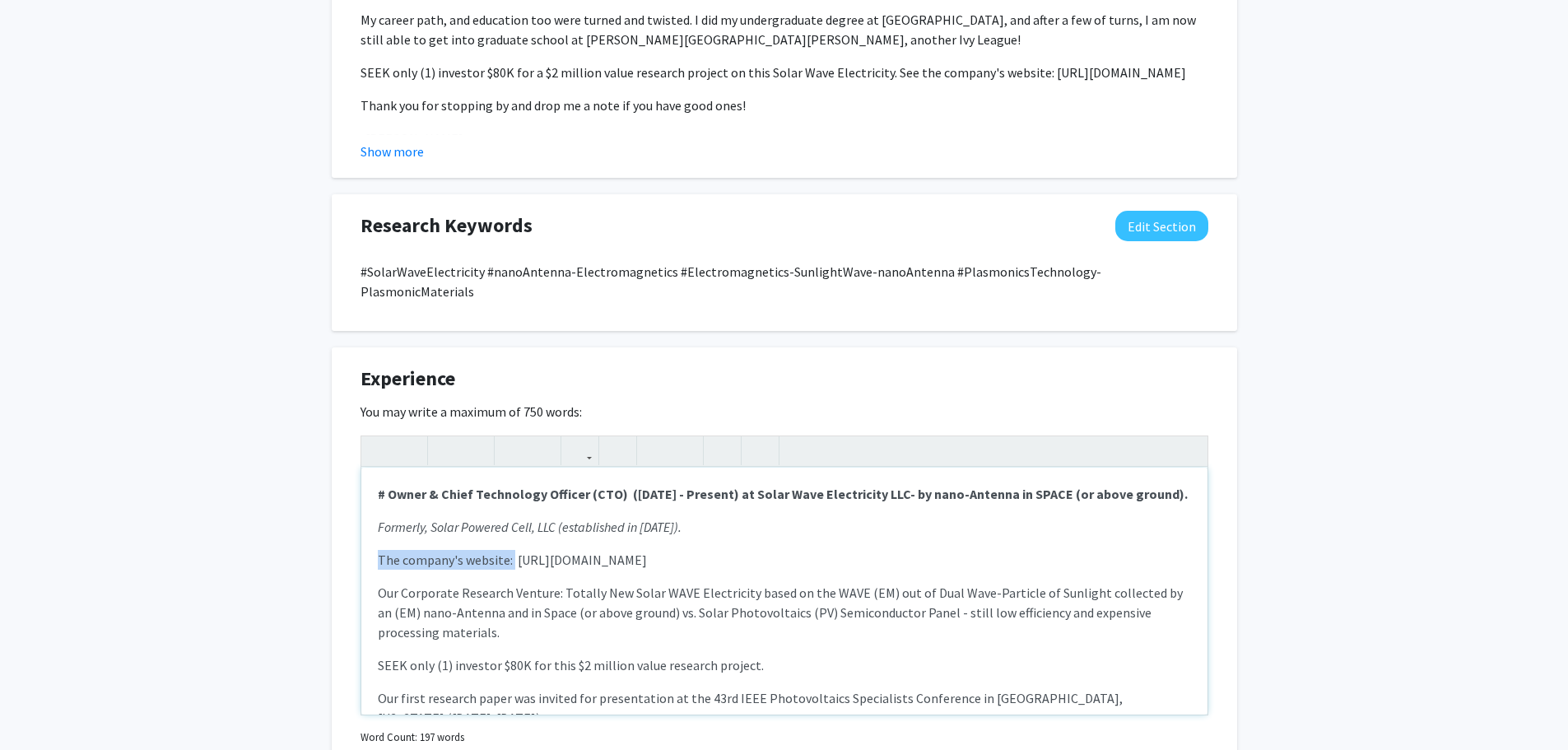
drag, startPoint x: 510, startPoint y: 542, endPoint x: 372, endPoint y: 543, distance: 138.0
click at [372, 543] on div "# Owner & Chief Technology Officer (CTO) ([DATE] - Present) at Solar Wave Elect…" at bounding box center [784, 590] width 846 height 247
click at [439, 437] on use "button" at bounding box center [439, 437] width 0 height 0
drag, startPoint x: 560, startPoint y: 574, endPoint x: 370, endPoint y: 568, distance: 190.1
click at [370, 570] on div "# Owner & Chief Technology Officer (CTO) ([DATE] - Present) at Solar Wave Elect…" at bounding box center [784, 590] width 846 height 247
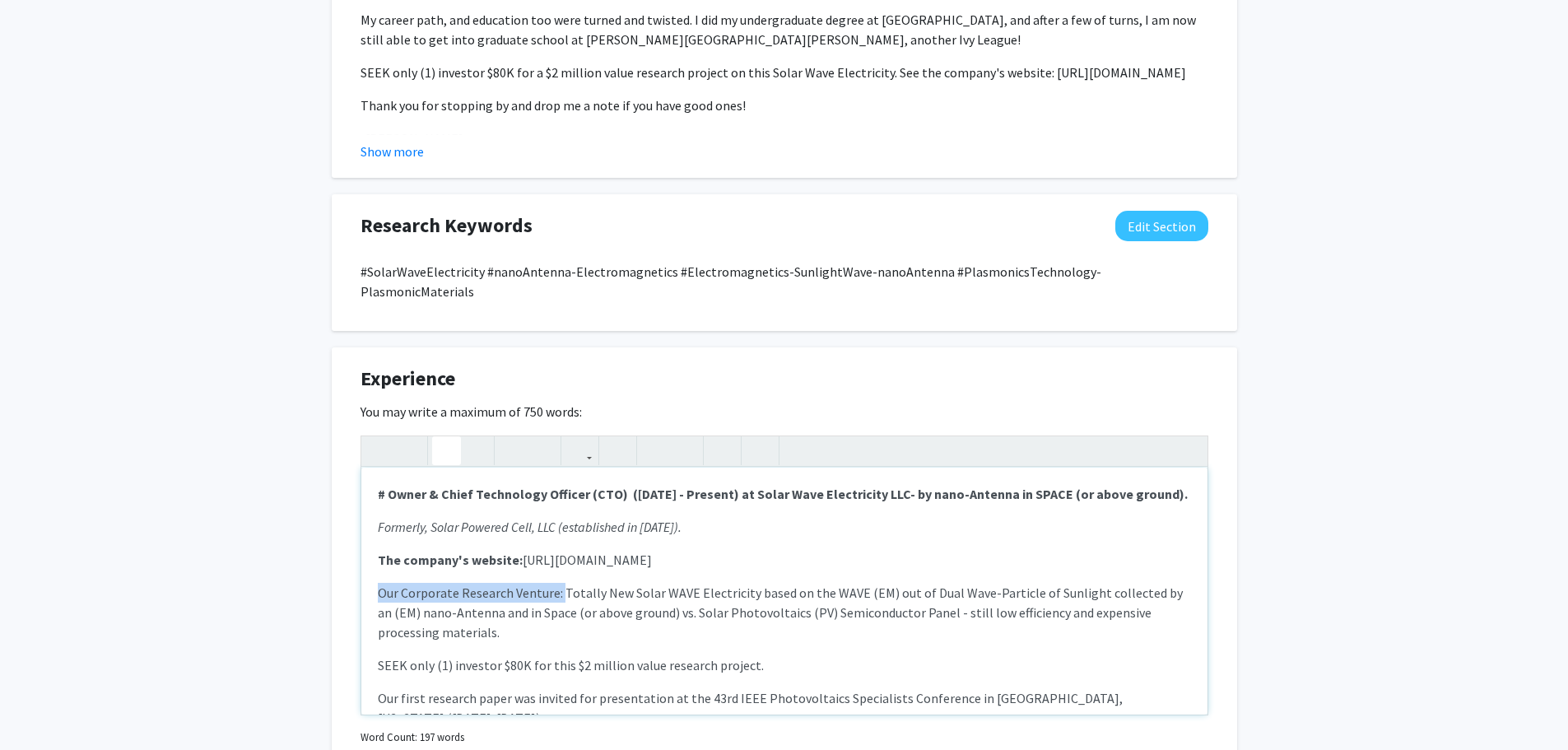
click at [439, 437] on use "button" at bounding box center [439, 437] width 0 height 0
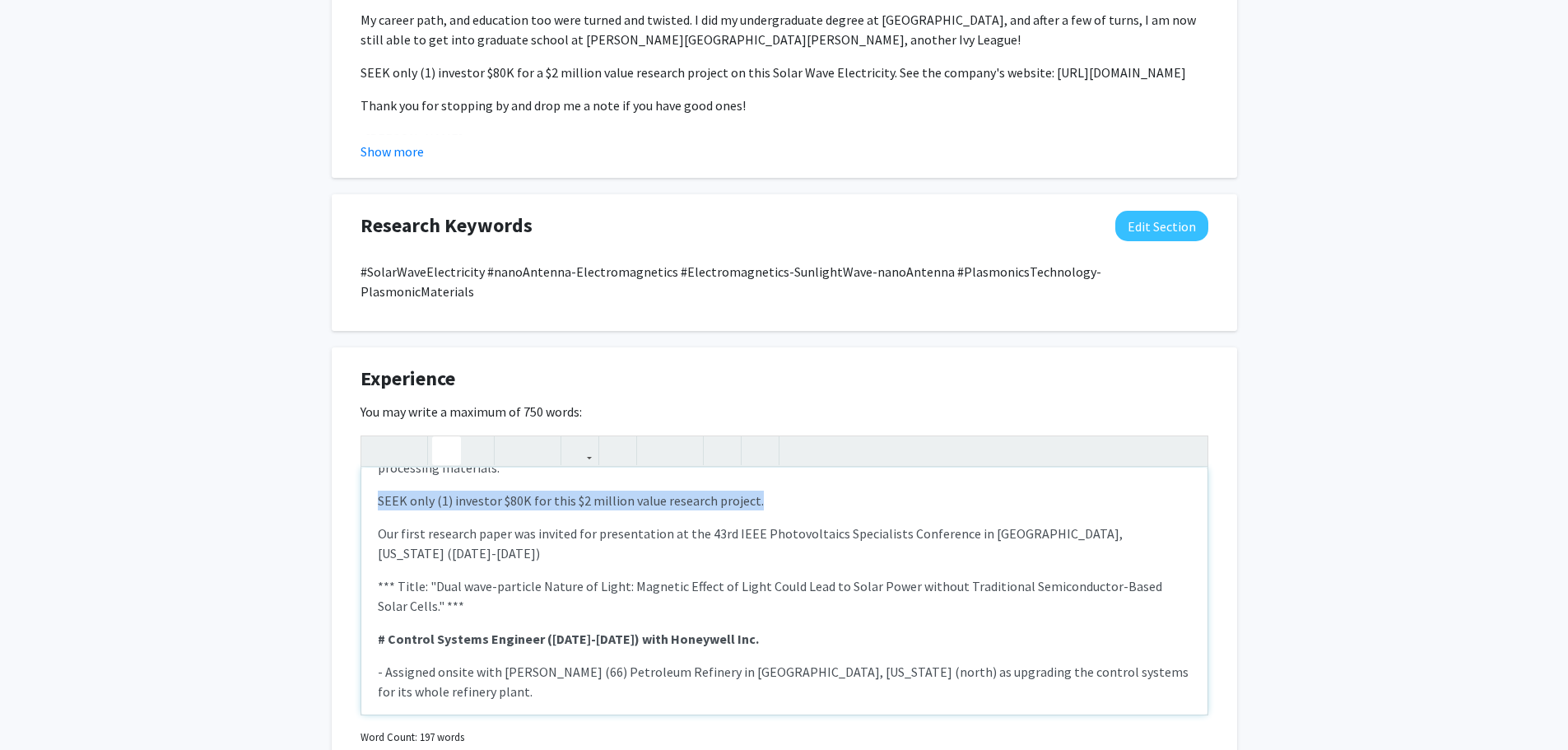
drag, startPoint x: 760, startPoint y: 481, endPoint x: 379, endPoint y: 481, distance: 381.0
click at [379, 490] on p "SEEK only (1) investor $80K for this $2 million value research project." at bounding box center [784, 500] width 813 height 20
click at [439, 437] on use "button" at bounding box center [439, 437] width 0 height 0
click at [830, 578] on span "*** Title: "Dual wave-particle Nature of Light: Magnetic Effect of Light Could …" at bounding box center [769, 596] width 784 height 36
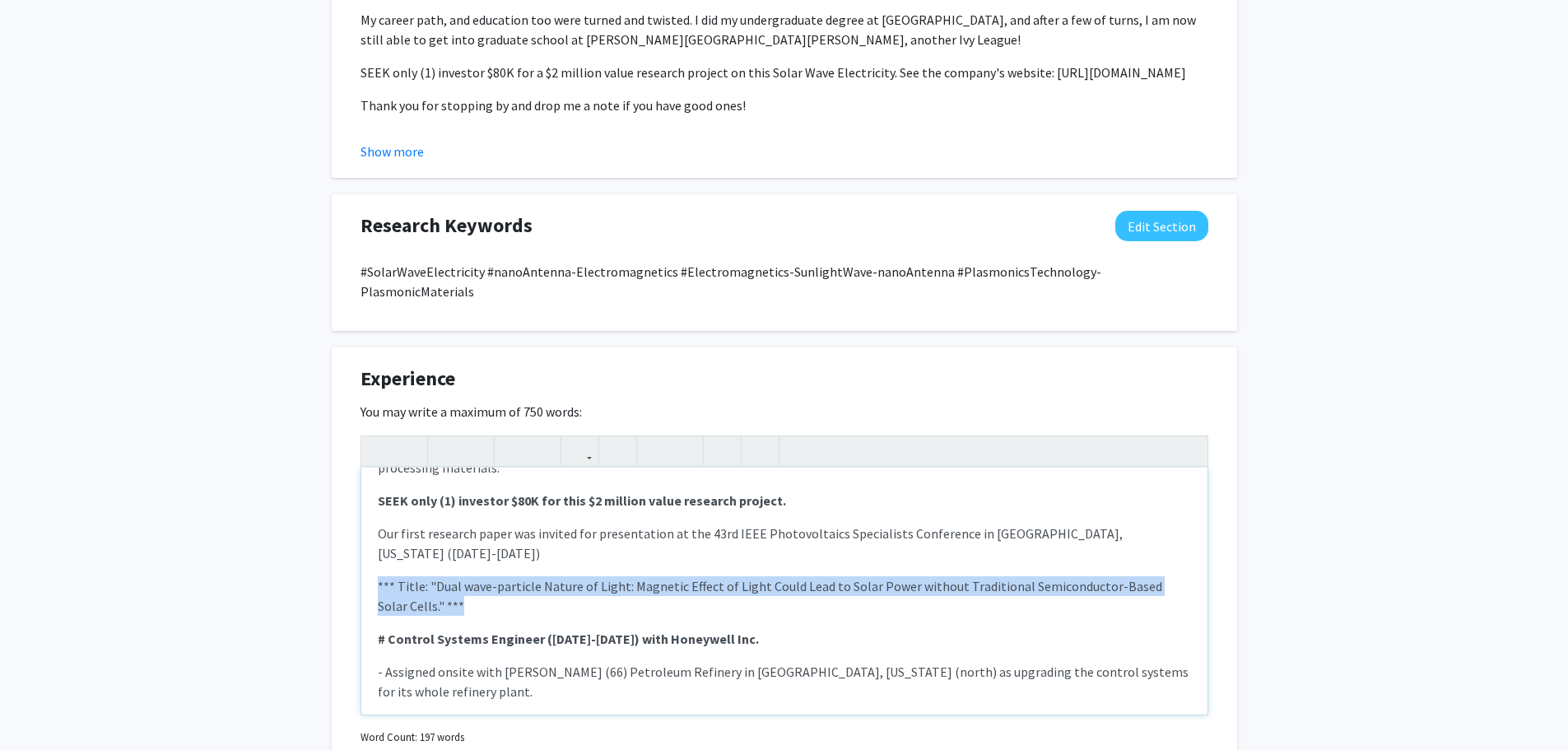
drag, startPoint x: 379, startPoint y: 545, endPoint x: 440, endPoint y: 559, distance: 62.6
click at [440, 576] on p "*** Title: "Dual wave-particle Nature of Light: Magnetic Effect of Light Could …" at bounding box center [784, 596] width 813 height 40
type textarea "<p><strong># Owner &amp; Chief Technology Officer (CTO)&nbsp; ([DATE] - Present…"
click at [468, 437] on use "button" at bounding box center [468, 437] width 0 height 0
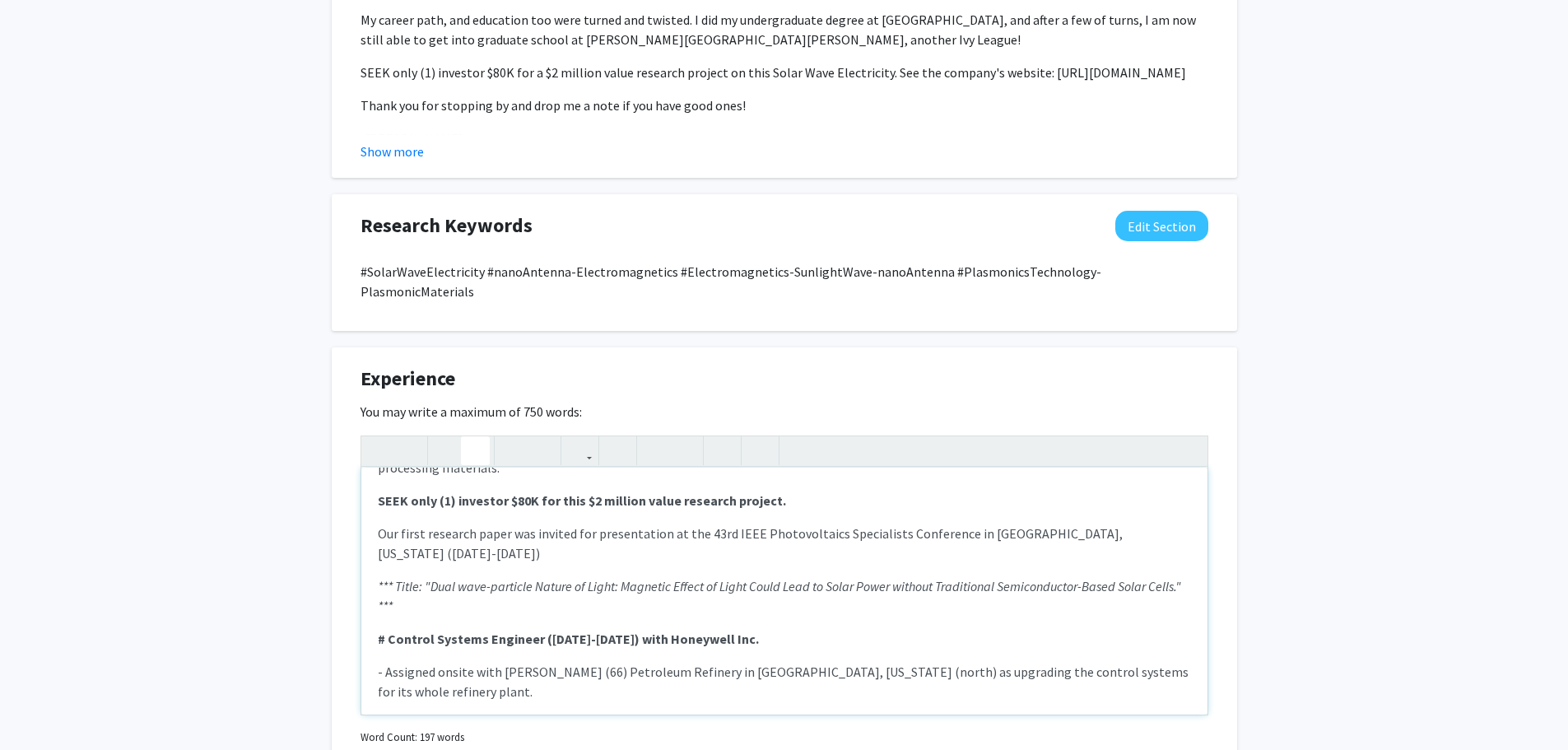
click at [858, 629] on p "# Control Systems Engineer ([DATE]-[DATE]) with Honeywell Inc." at bounding box center [784, 639] width 813 height 20
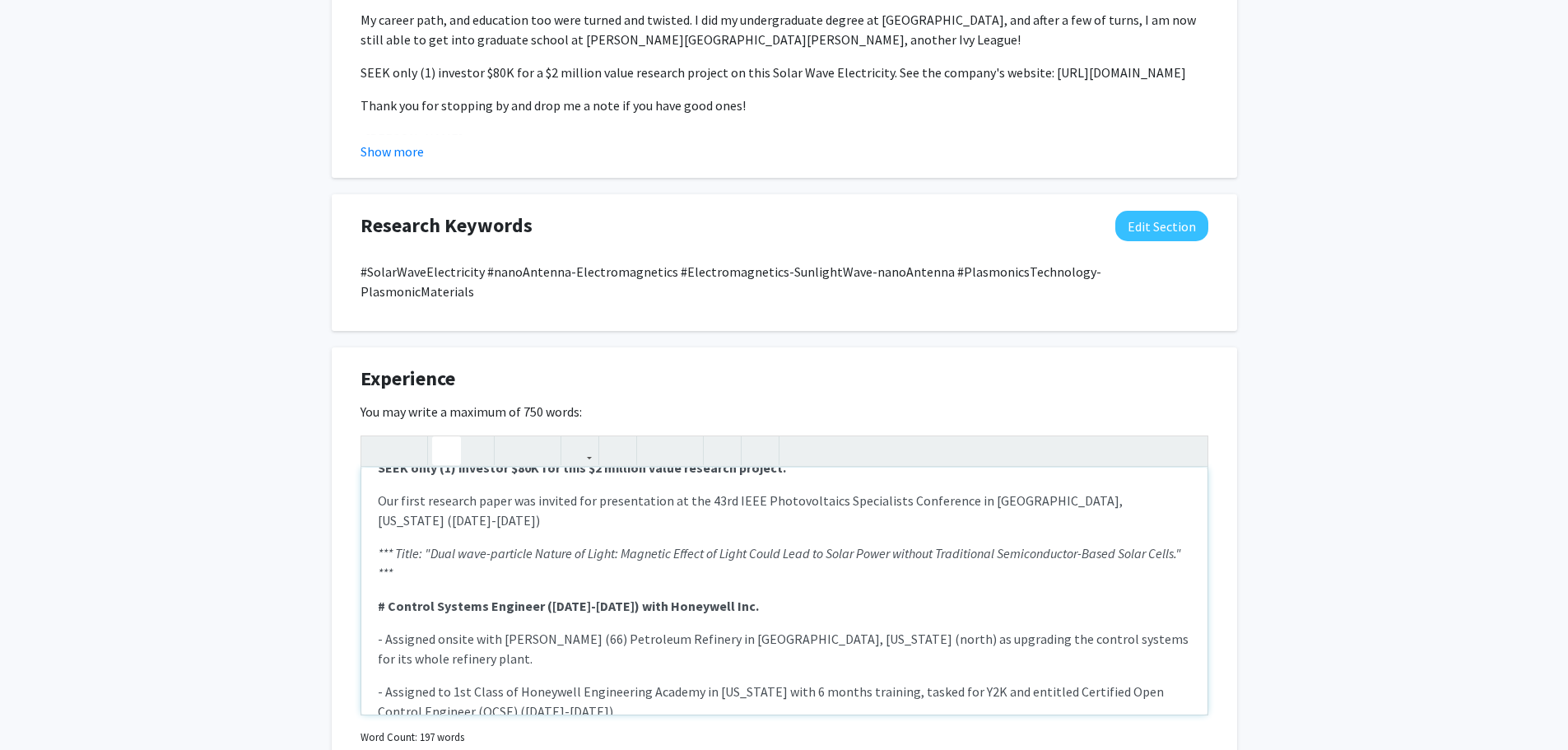
scroll to position [214, 0]
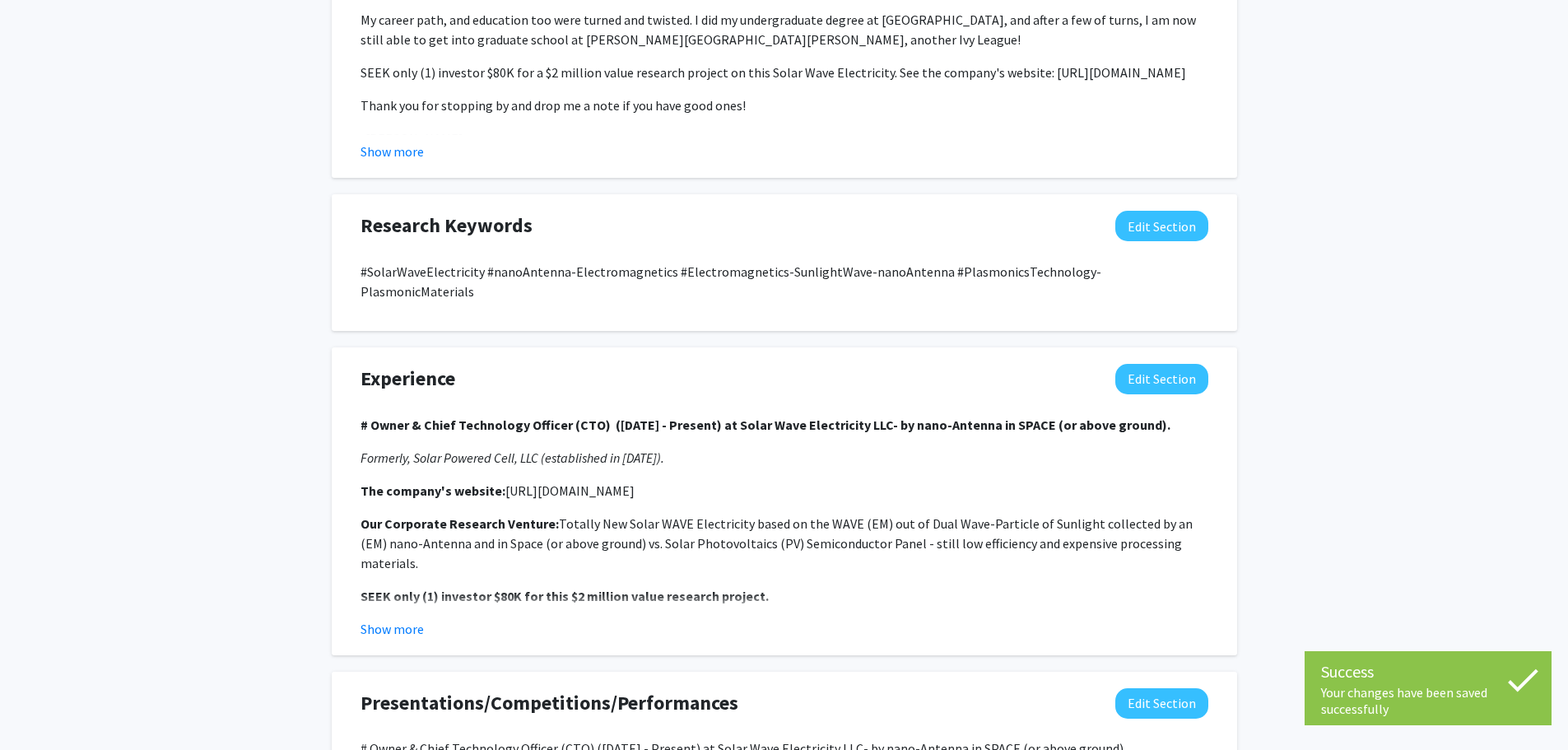
scroll to position [1234, 0]
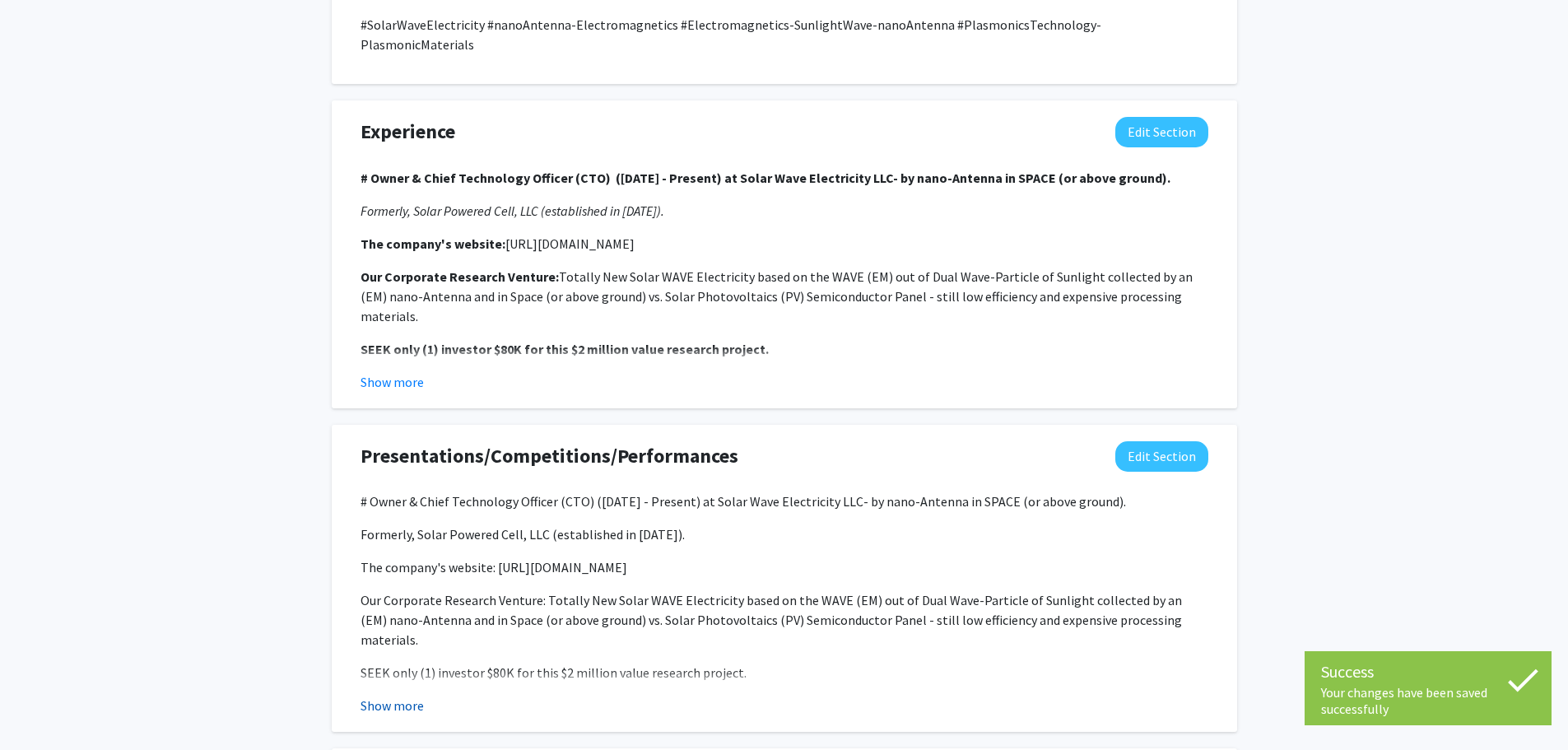
click at [387, 695] on button "Show more" at bounding box center [392, 705] width 64 height 20
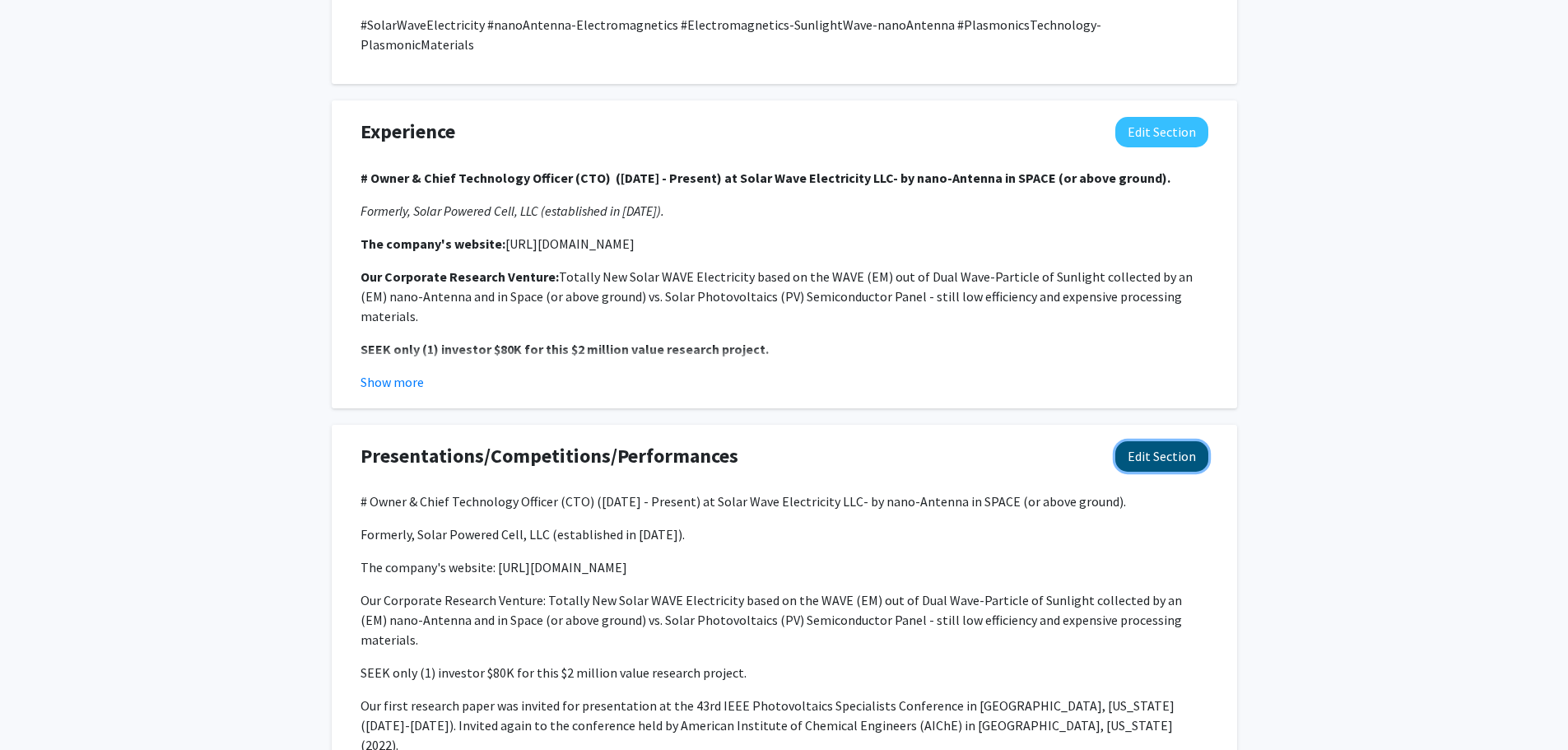
drag, startPoint x: 1153, startPoint y: 419, endPoint x: 1204, endPoint y: 469, distance: 71.4
click at [1153, 441] on button "Edit Section" at bounding box center [1162, 456] width 93 height 31
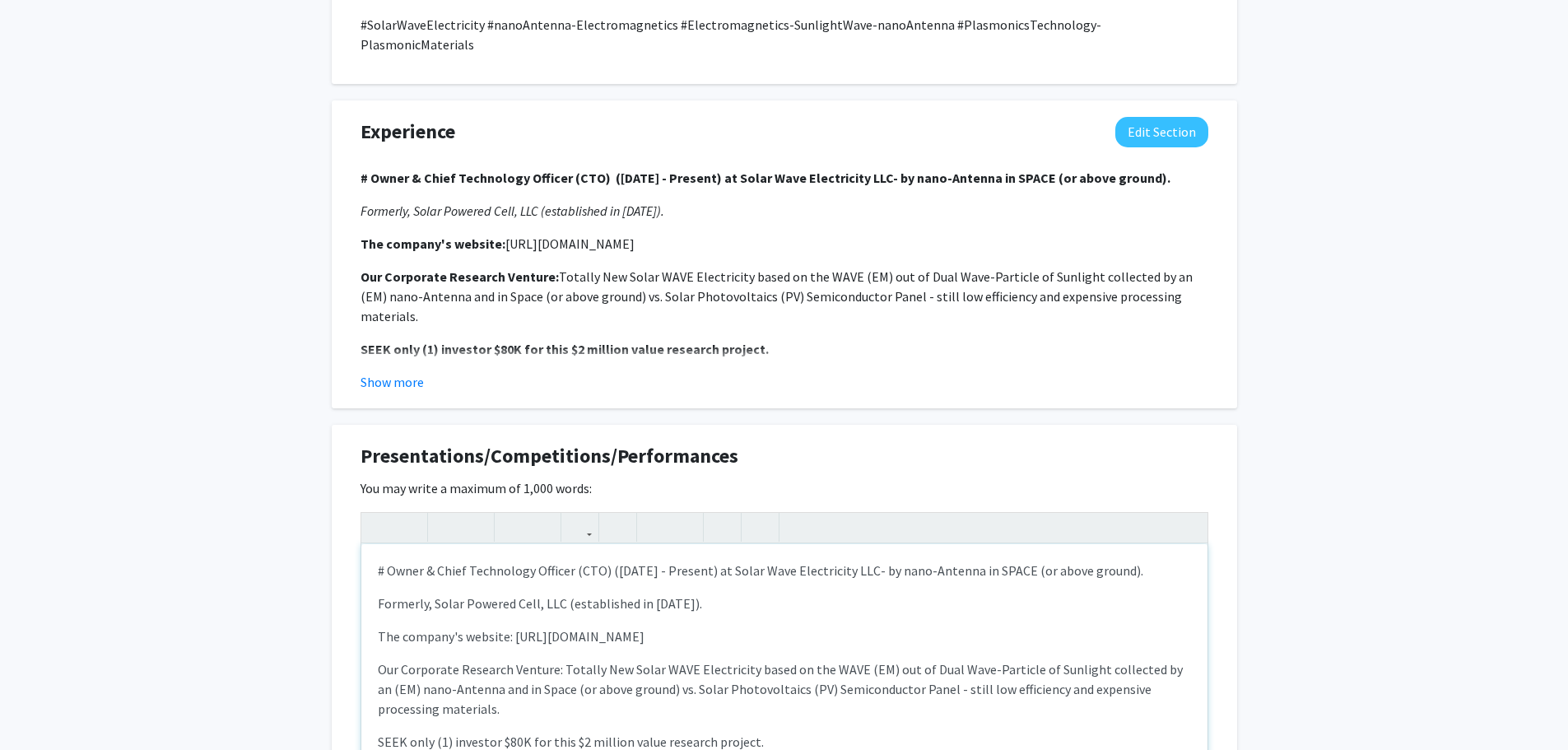
drag, startPoint x: 377, startPoint y: 529, endPoint x: 1146, endPoint y: 530, distance: 769.0
click at [1146, 560] on p "# Owner & Chief Technology Officer (CTO) ([DATE] - Present) at Solar Wave Elect…" at bounding box center [784, 570] width 813 height 20
type textarea "<p><strong># Owner &amp; Chief Technology Officer (CTO) ([DATE] - Present) at S…"
click at [439, 514] on use "button" at bounding box center [439, 514] width 0 height 0
drag, startPoint x: 707, startPoint y: 561, endPoint x: 358, endPoint y: 554, distance: 349.1
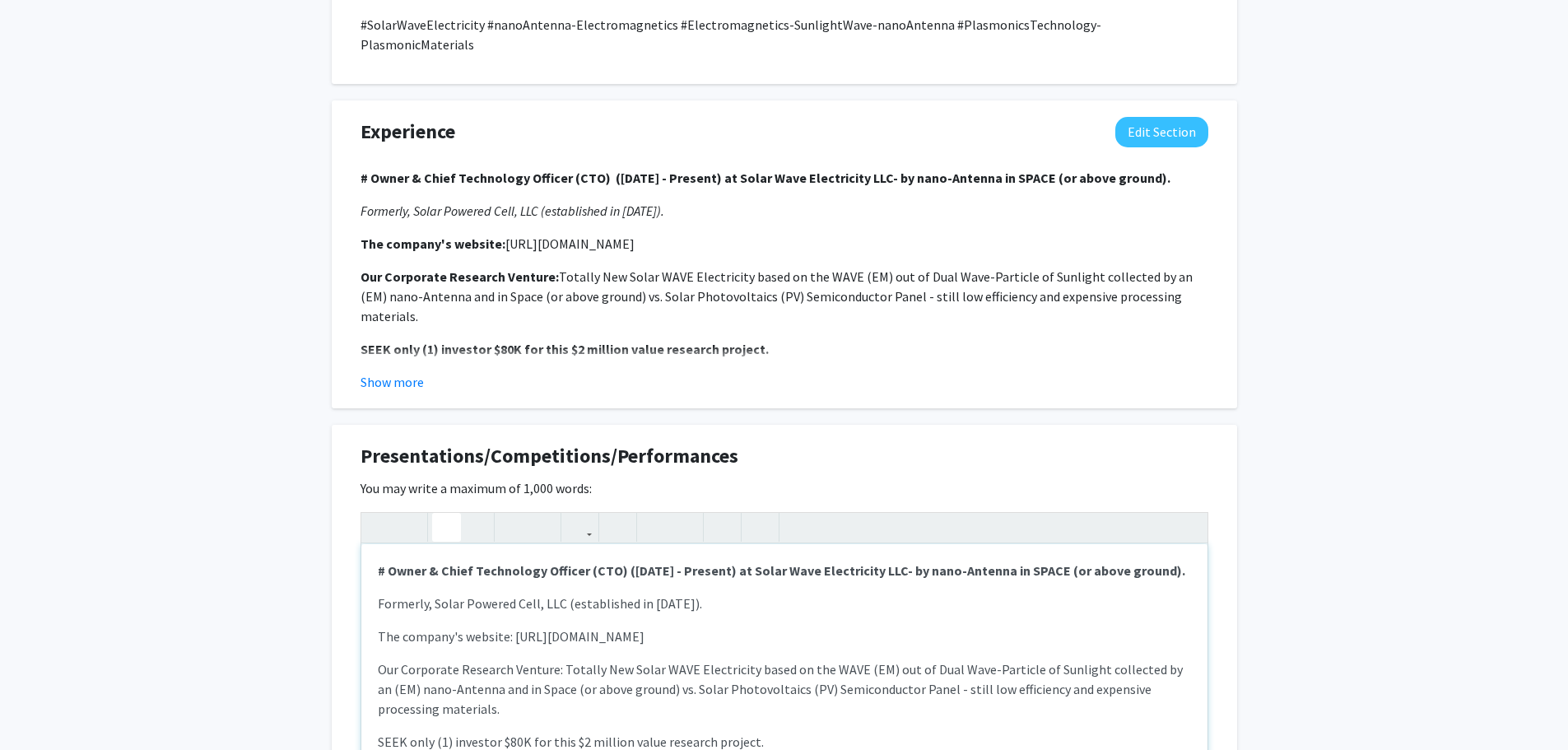
click at [358, 554] on div "Presentations/Competitions/Performances Edit Section You may write a maximum of…" at bounding box center [784, 656] width 906 height 463
click at [477, 514] on icon "button" at bounding box center [475, 527] width 14 height 27
click at [507, 626] on p "The company's website: [URL][DOMAIN_NAME]" at bounding box center [784, 636] width 813 height 20
drag, startPoint x: 510, startPoint y: 596, endPoint x: 368, endPoint y: 594, distance: 142.0
click at [368, 594] on div "# Owner & Chief Technology Officer (CTO) ([DATE] - Present) at Solar Wave Elect…" at bounding box center [784, 667] width 846 height 247
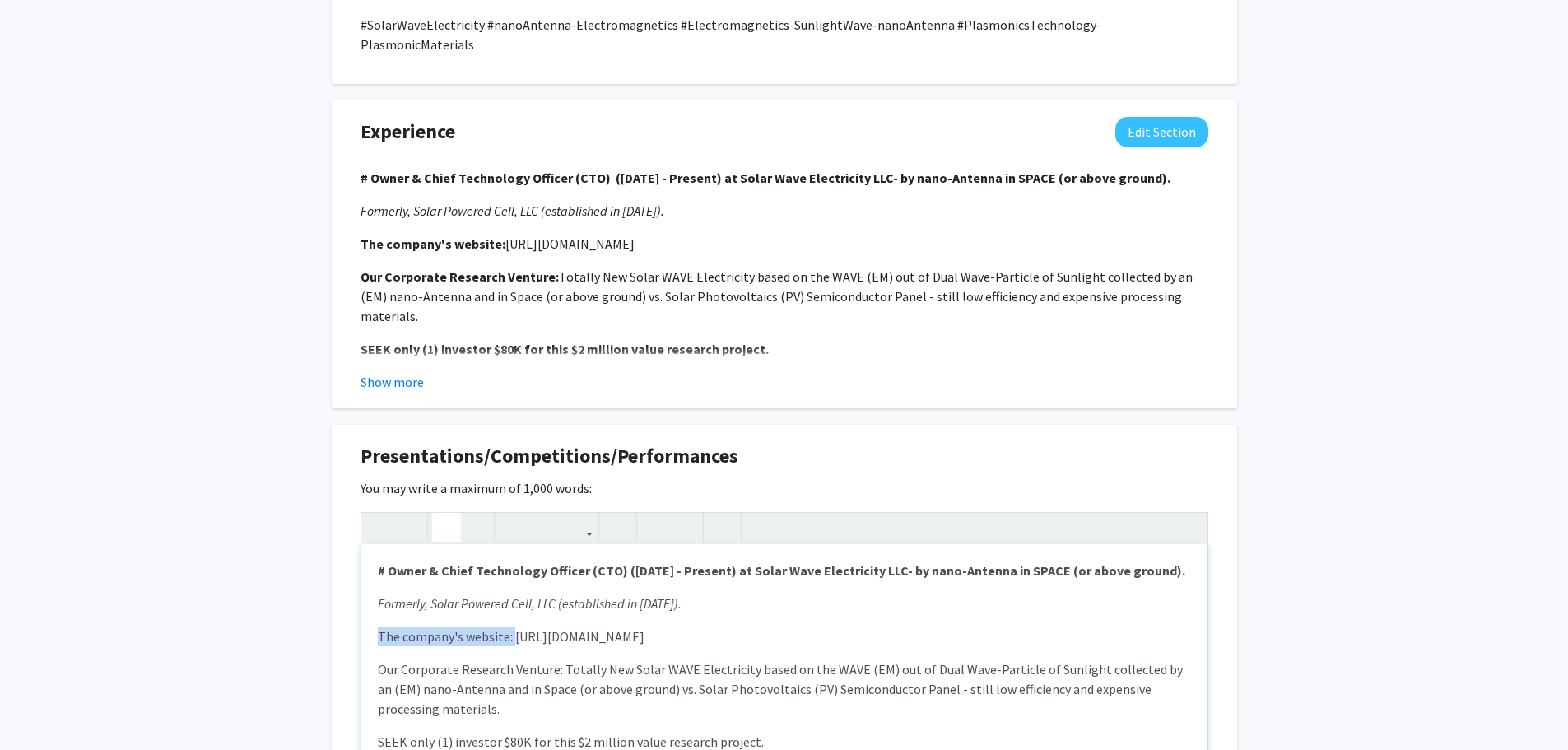
click at [443, 514] on icon "button" at bounding box center [447, 527] width 14 height 27
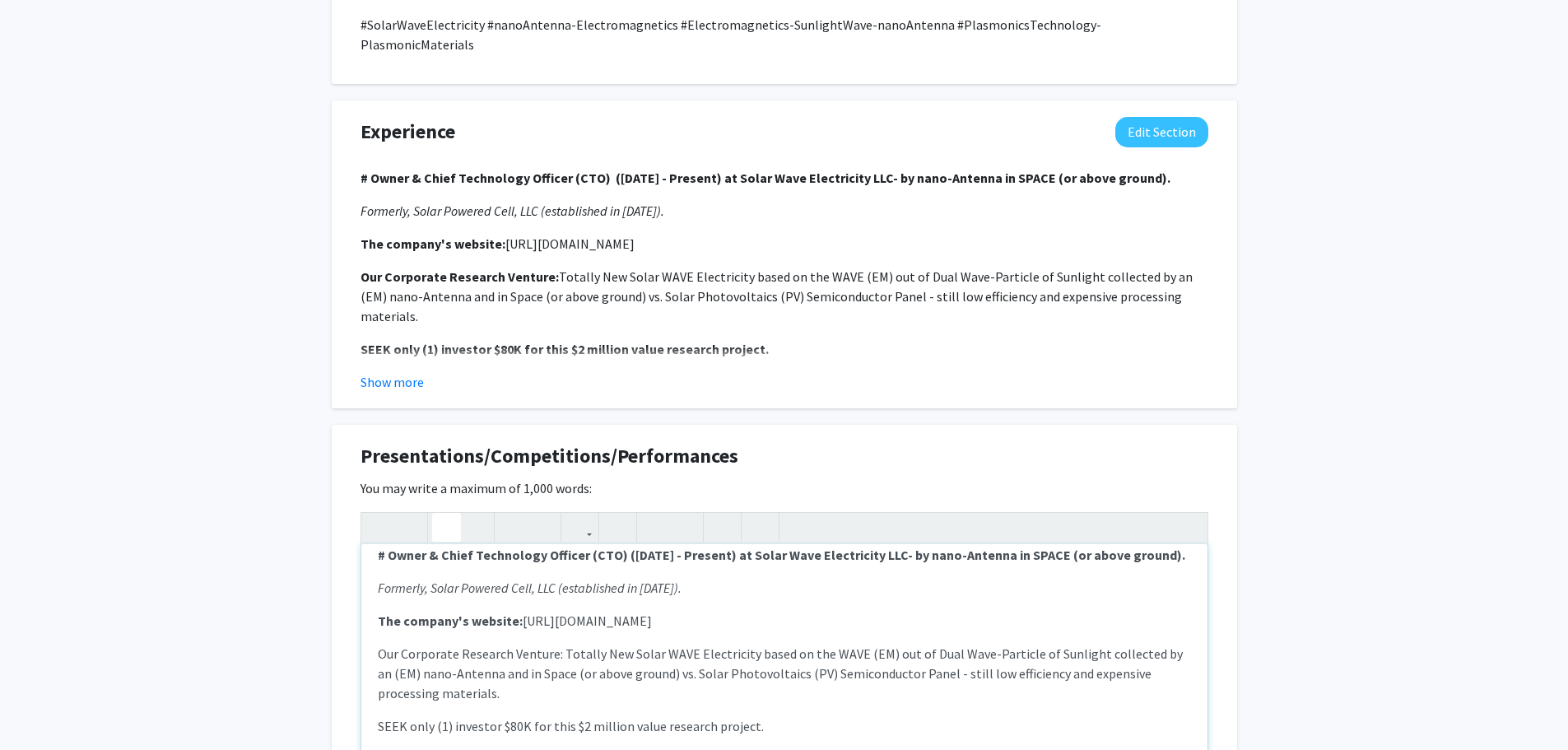
scroll to position [0, 0]
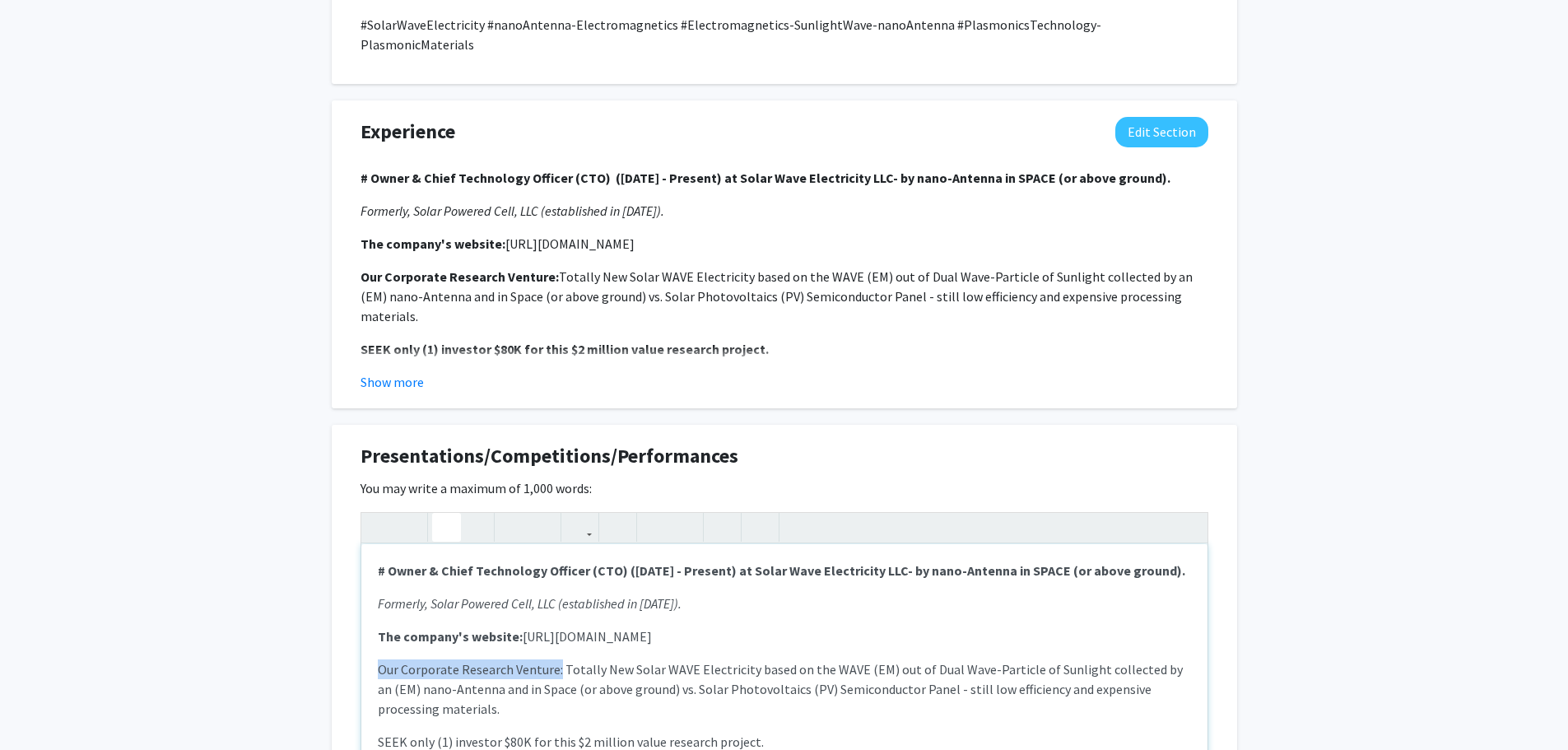
drag, startPoint x: 558, startPoint y: 628, endPoint x: 341, endPoint y: 623, distance: 217.1
click at [341, 623] on div "Presentations/Competitions/Performances Edit Section You may write a maximum of…" at bounding box center [784, 656] width 906 height 463
click at [439, 514] on use "button" at bounding box center [439, 514] width 0 height 0
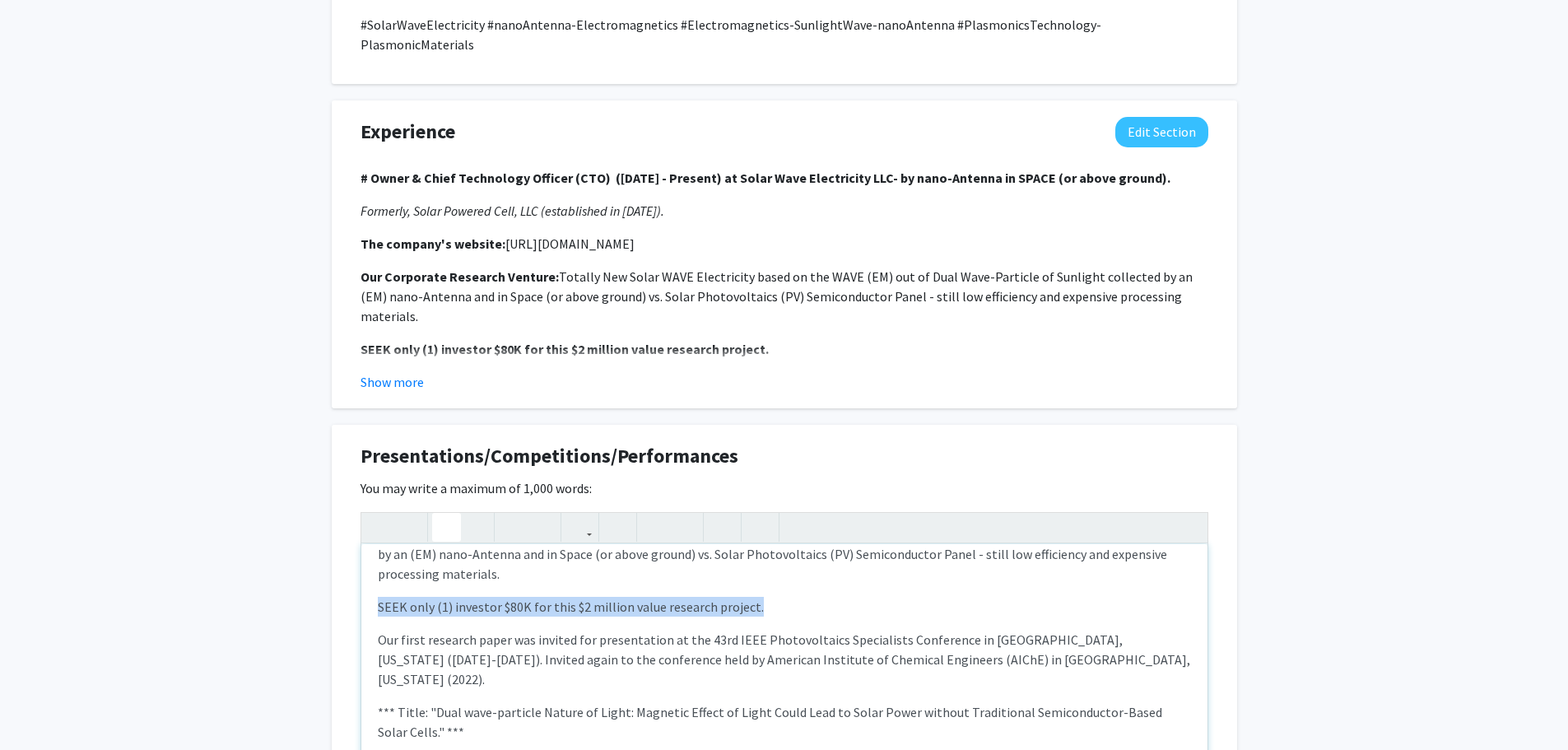
drag, startPoint x: 380, startPoint y: 567, endPoint x: 770, endPoint y: 567, distance: 390.0
click at [770, 596] on p "SEEK only (1) investor $80K for this $2 million value research project." at bounding box center [784, 606] width 813 height 20
click at [439, 514] on use "button" at bounding box center [439, 514] width 0 height 0
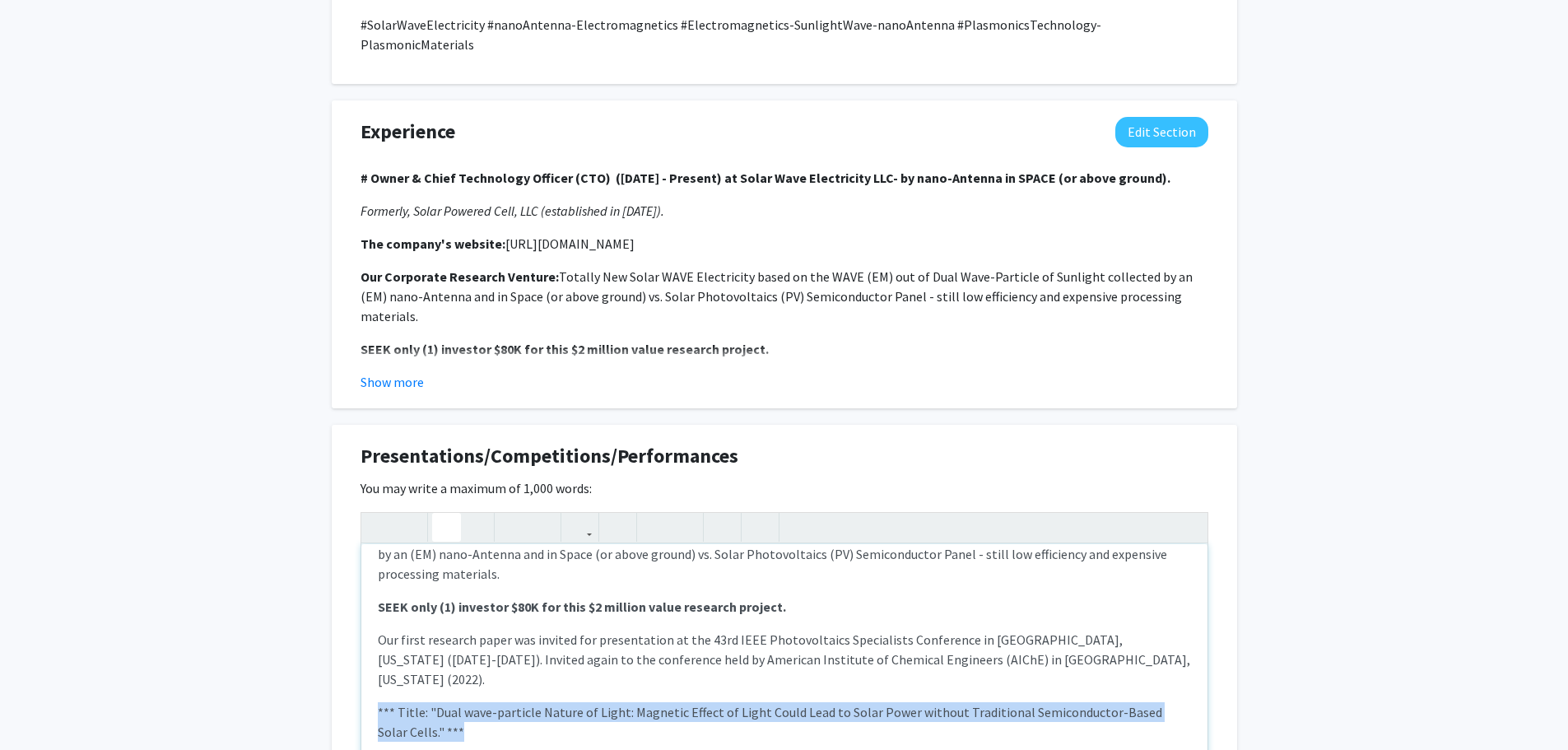
drag, startPoint x: 377, startPoint y: 649, endPoint x: 453, endPoint y: 672, distance: 79.4
click at [453, 701] on p "*** Title: "Dual wave-particle Nature of Light: Magnetic Effect of Light Could …" at bounding box center [784, 731] width 813 height 59
type textarea "<p><strong># Owner &amp; Chief Technology Officer (CTO) ([DATE] - Present) at S…"
click at [474, 514] on icon "button" at bounding box center [475, 527] width 14 height 27
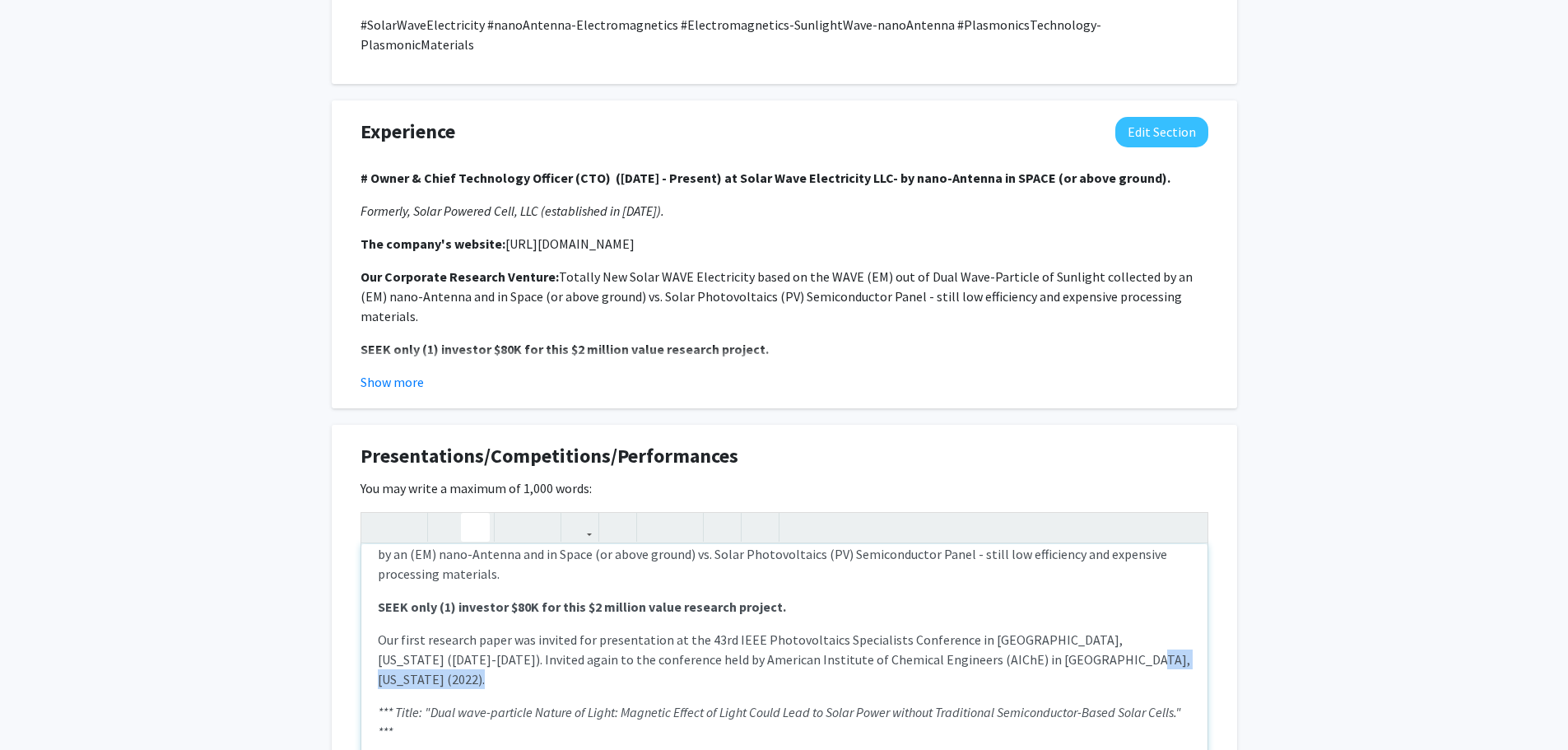
scroll to position [1399, 0]
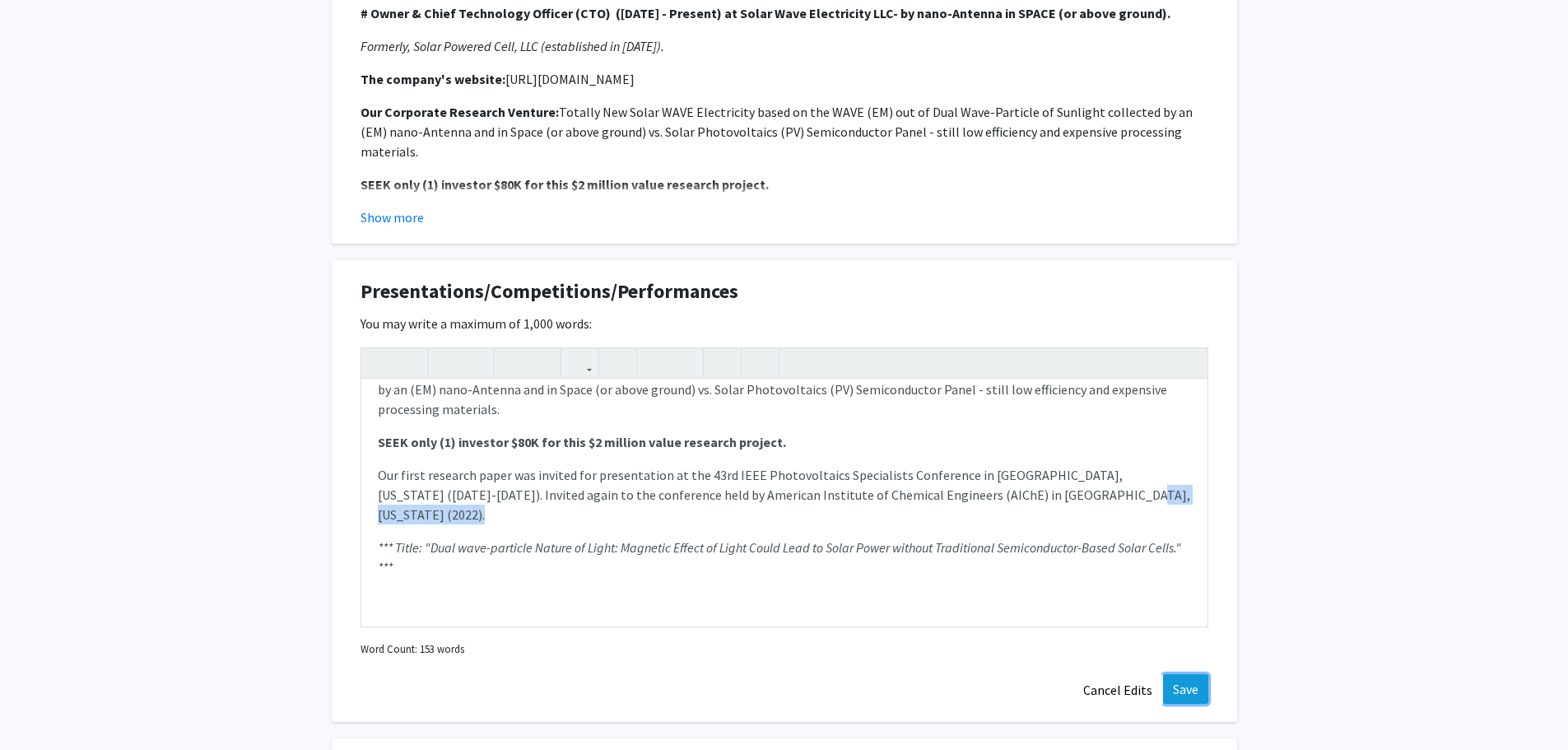
click at [1190, 674] on button "Save" at bounding box center [1185, 688] width 45 height 30
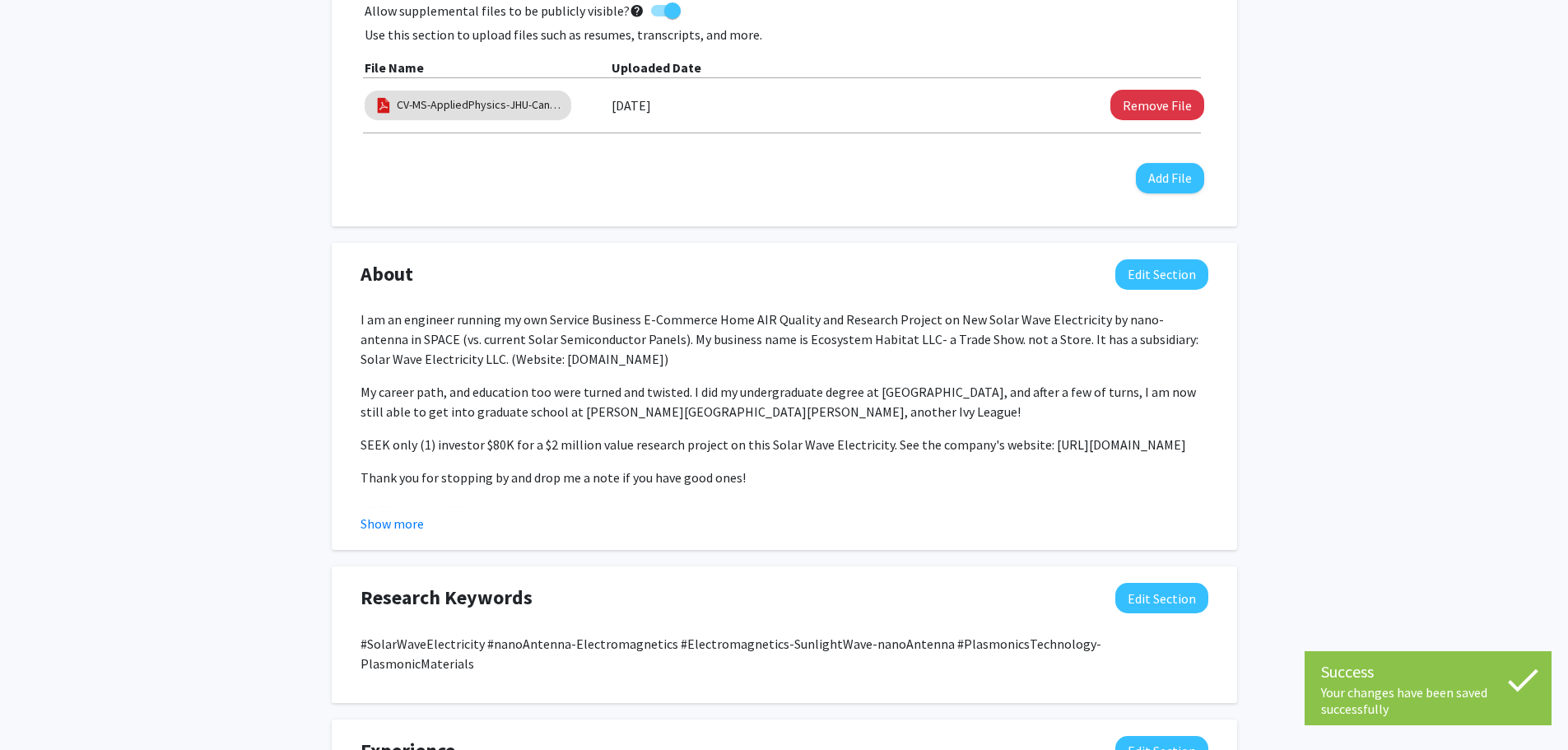
scroll to position [613, 0]
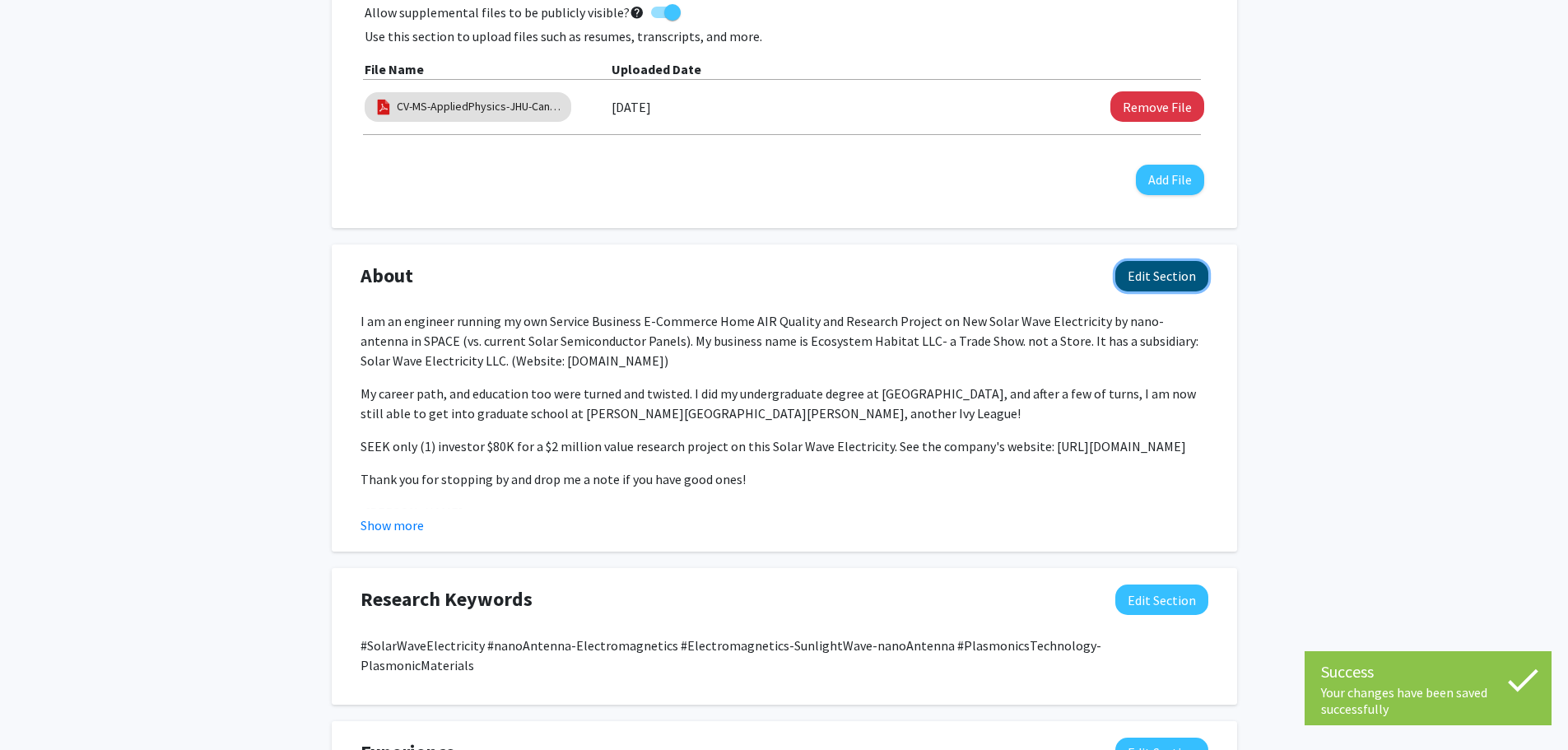
click at [1156, 260] on button "Edit Section" at bounding box center [1162, 276] width 93 height 31
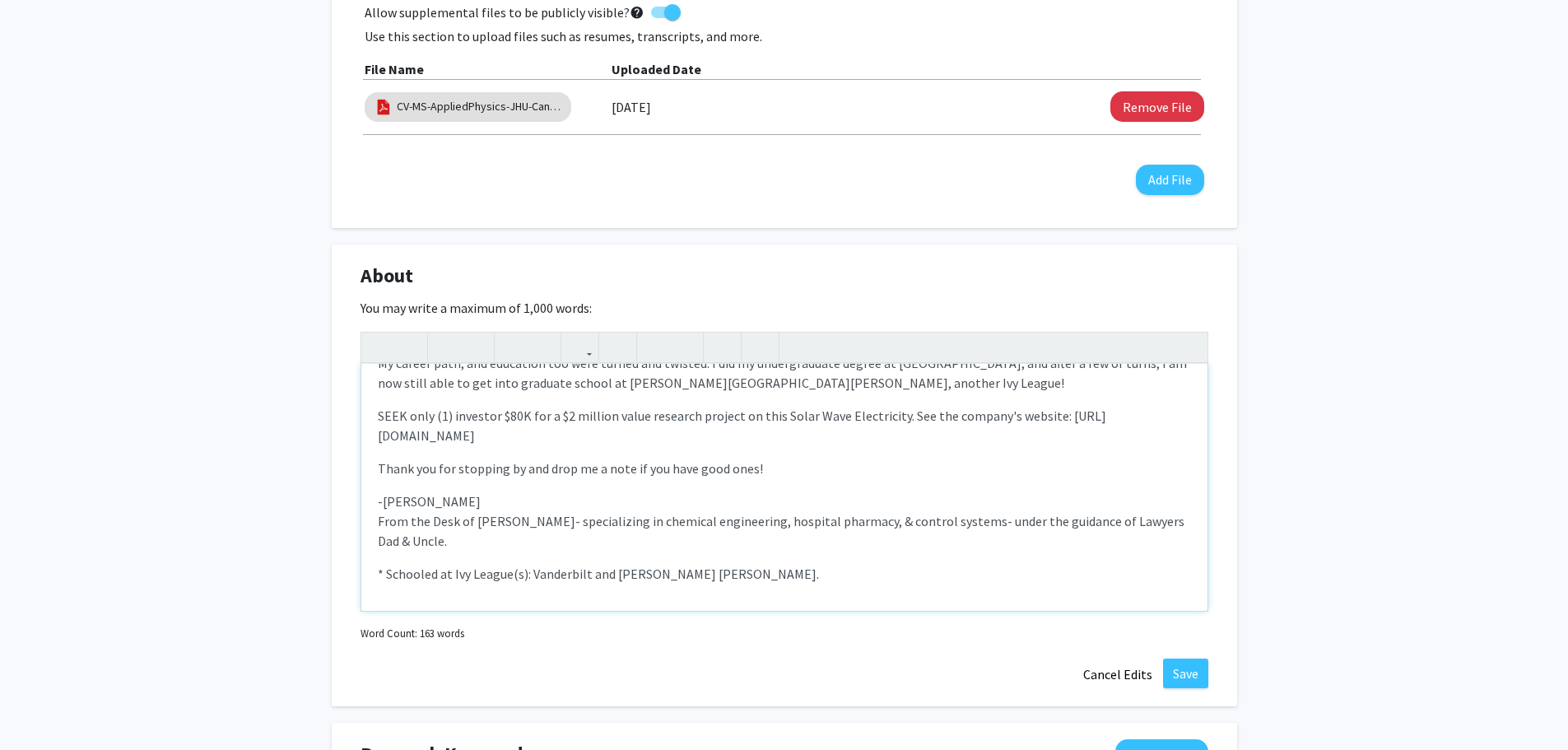
scroll to position [102, 0]
drag, startPoint x: 447, startPoint y: 479, endPoint x: 341, endPoint y: 475, distance: 106.1
click at [341, 475] on div "About Edit Section You may write a maximum of 1,000 words: I am an engineer run…" at bounding box center [784, 475] width 906 height 463
type textarea "<p>I am an engineer running my own Service Business E-Commerce Home AIR Quality…"
click at [442, 333] on icon "button" at bounding box center [447, 347] width 14 height 27
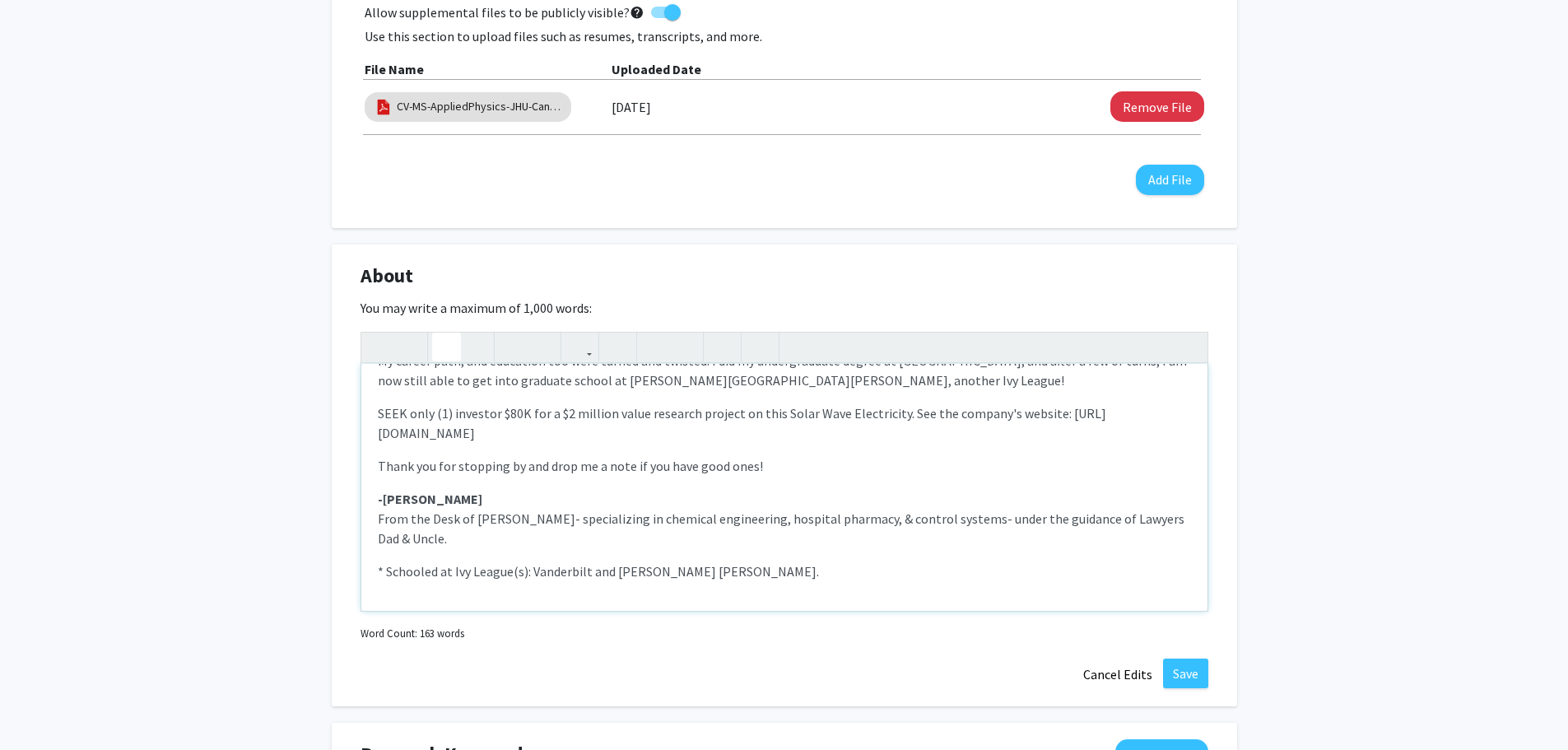
click at [384, 490] on strong "-[PERSON_NAME]" at bounding box center [430, 499] width 104 height 16
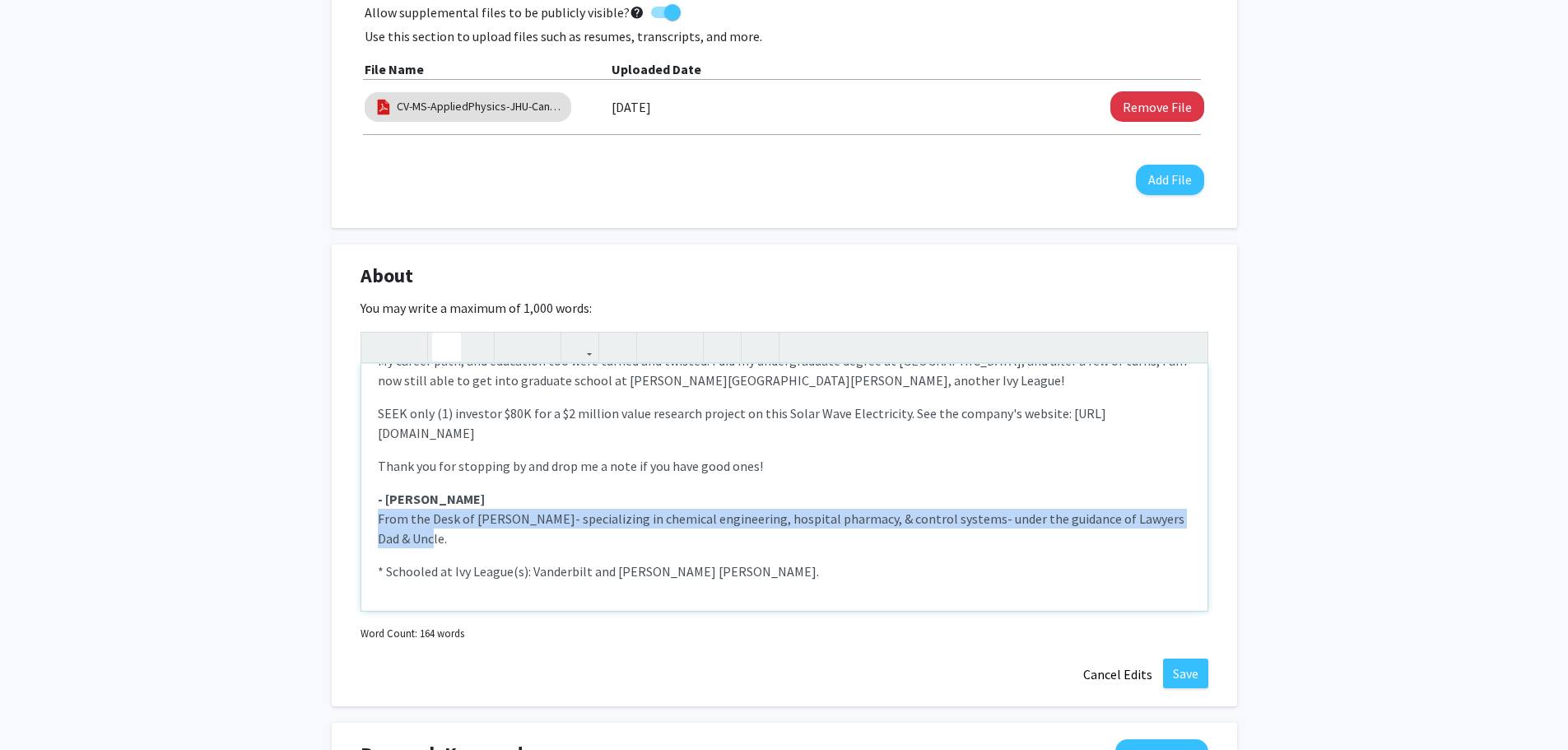
drag, startPoint x: 414, startPoint y: 525, endPoint x: 369, endPoint y: 506, distance: 48.8
click at [369, 506] on div "I am an engineer running my own Service Business E-Commerce Home AIR Quality an…" at bounding box center [784, 487] width 846 height 247
click at [468, 333] on use "button" at bounding box center [468, 333] width 0 height 0
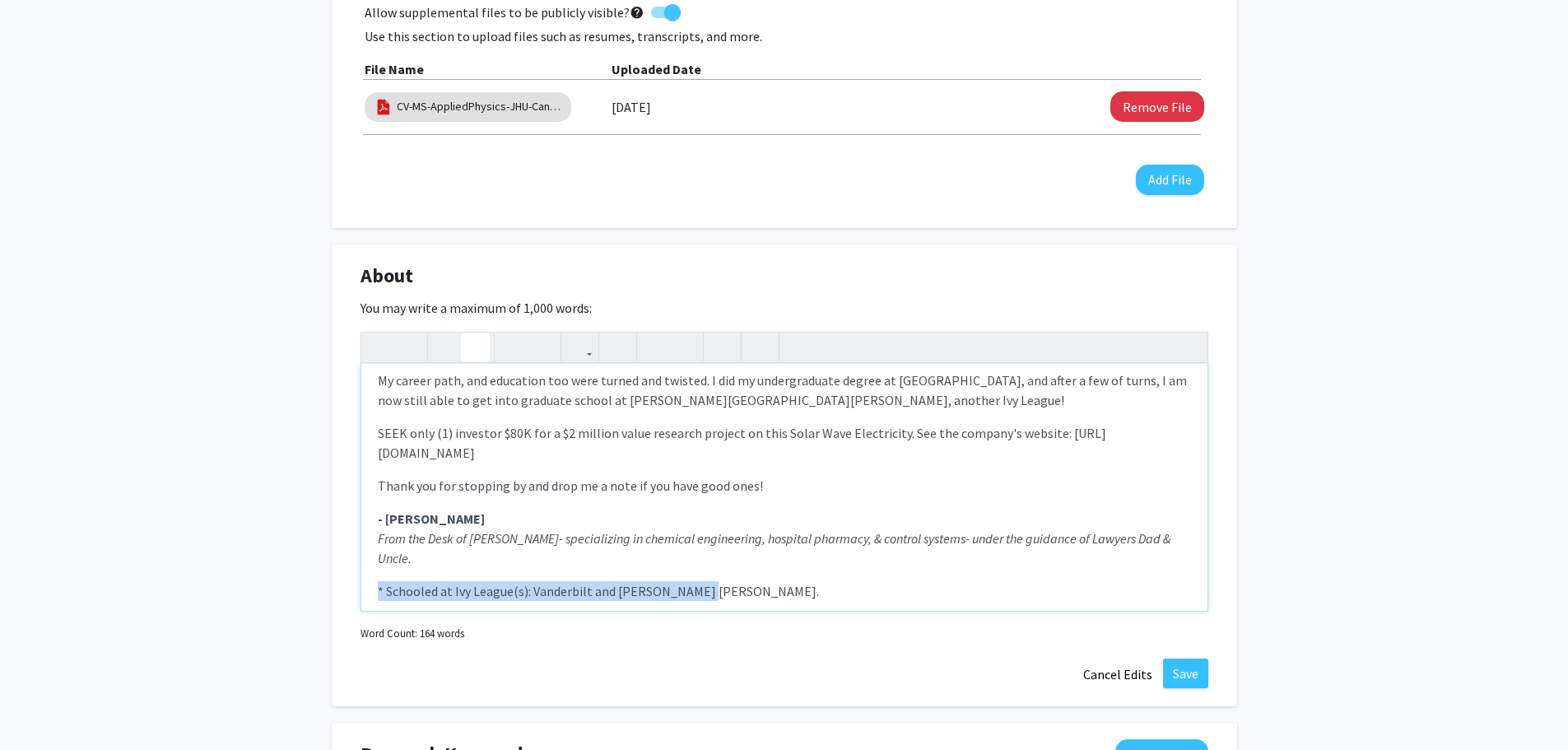
drag, startPoint x: 707, startPoint y: 555, endPoint x: 382, endPoint y: 536, distance: 325.6
click at [370, 545] on div "I am an engineer running my own Service Business E-Commerce Home AIR Quality an…" at bounding box center [784, 487] width 846 height 247
drag, startPoint x: 474, startPoint y: 328, endPoint x: 514, endPoint y: 367, distance: 55.9
click at [474, 333] on icon "button" at bounding box center [475, 347] width 14 height 27
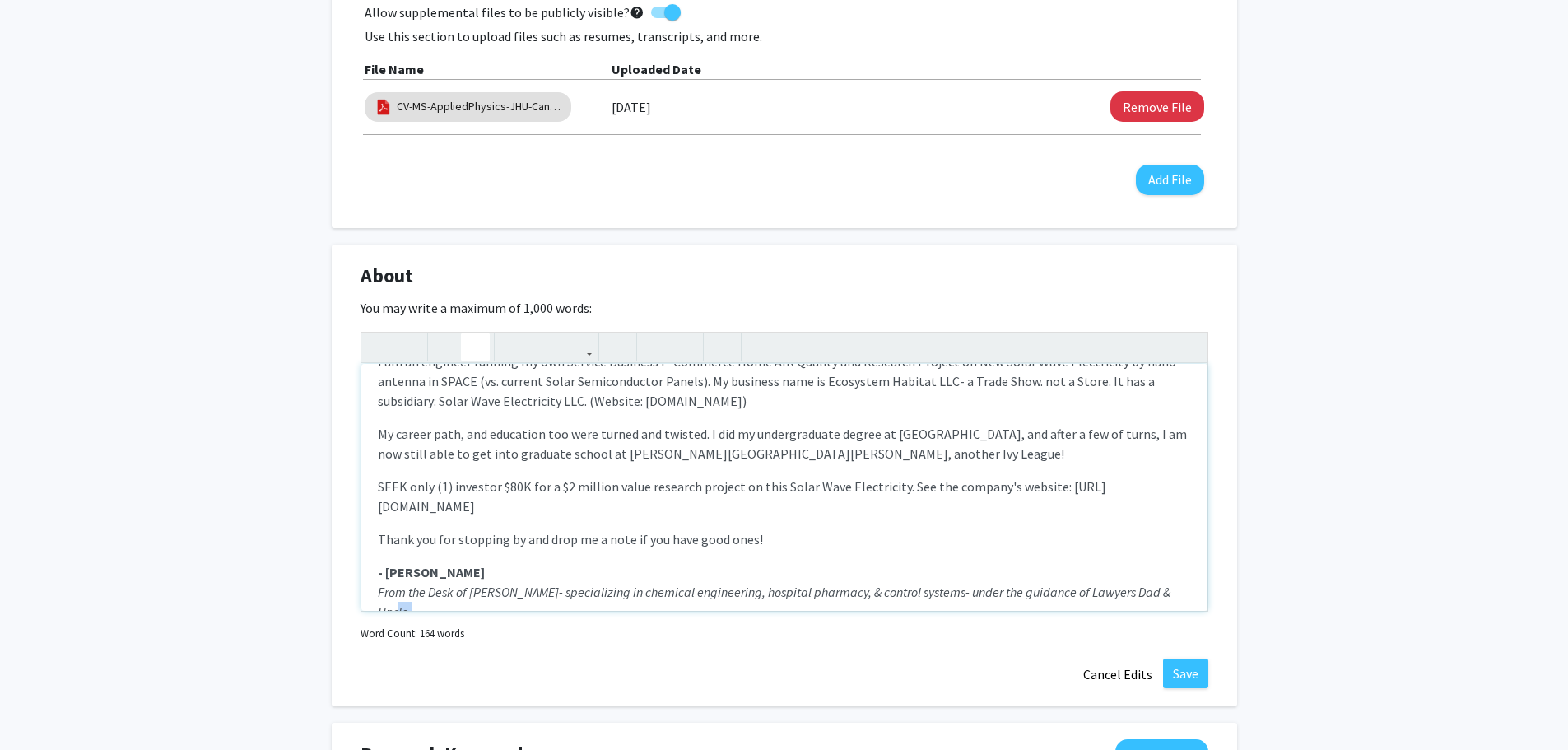
scroll to position [0, 0]
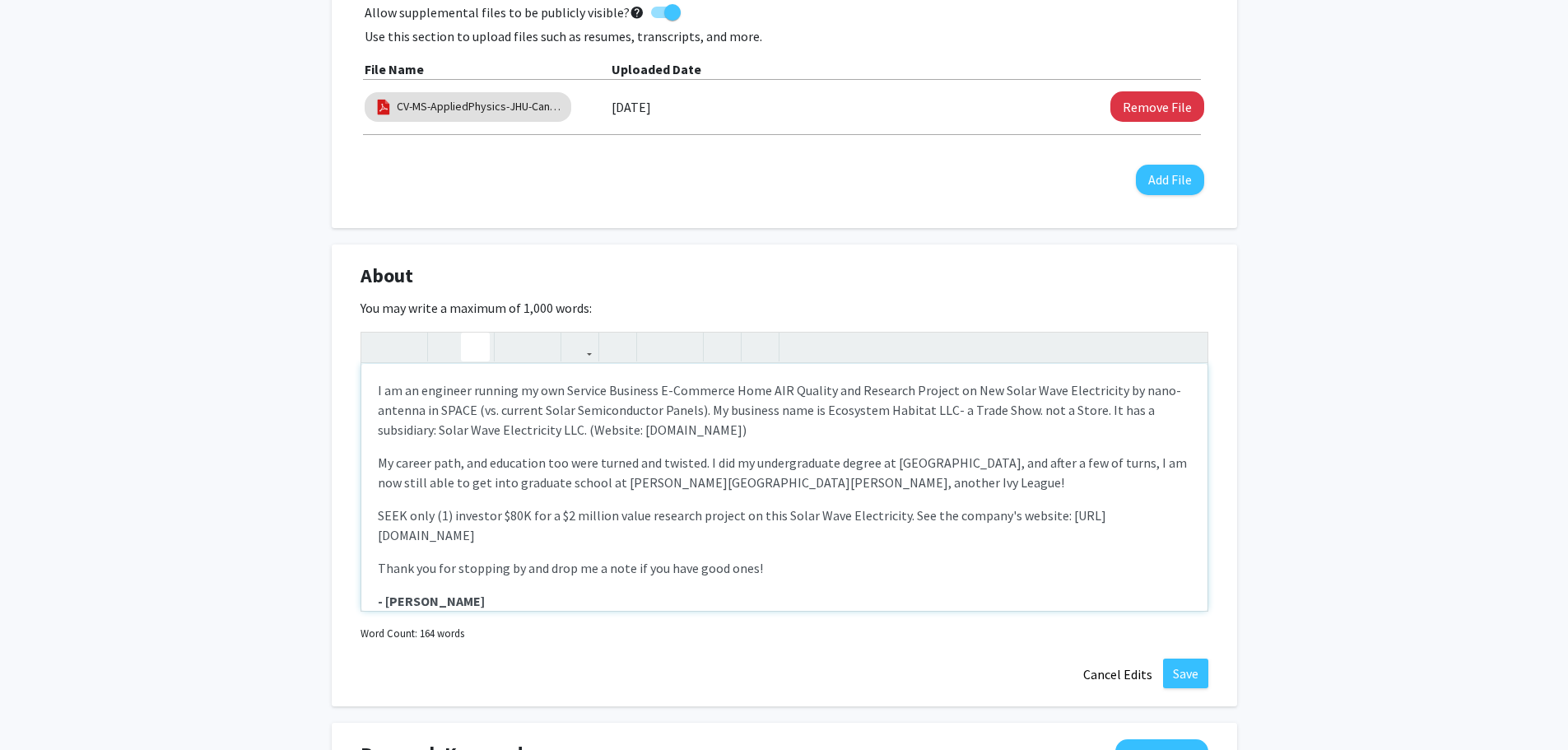
click at [470, 380] on p "I am an engineer running my own Service Business E-Commerce Home AIR Quality an…" at bounding box center [784, 410] width 813 height 59
click at [485, 380] on p "I am an engineer & Businessman running my own Service Business E-Commerce Home …" at bounding box center [784, 410] width 813 height 59
drag, startPoint x: 554, startPoint y: 367, endPoint x: 361, endPoint y: 371, distance: 193.0
click at [361, 371] on div "I am an engineer & businessman running my own Service Business E-Commerce Home …" at bounding box center [784, 487] width 846 height 247
click at [439, 333] on use "button" at bounding box center [439, 333] width 0 height 0
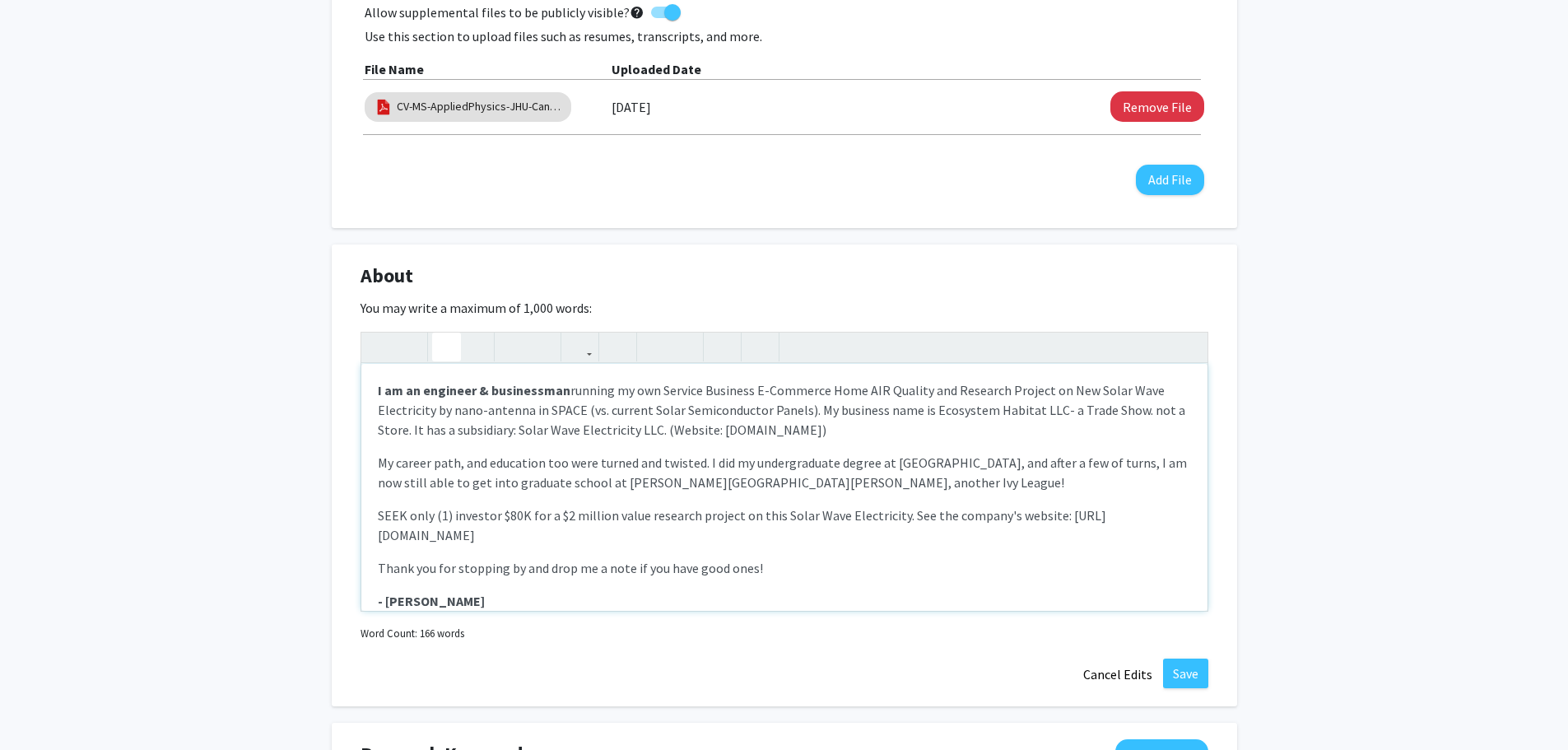
click at [648, 453] on p "My career path, and education too were turned and twisted. I did my undergradua…" at bounding box center [784, 472] width 813 height 40
drag, startPoint x: 658, startPoint y: 369, endPoint x: 919, endPoint y: 367, distance: 261.0
click at [919, 380] on p "I am an engineer & businessman running my own Service Business E-Commerce Home …" at bounding box center [784, 410] width 813 height 59
click at [479, 333] on icon "button" at bounding box center [475, 347] width 14 height 27
drag, startPoint x: 940, startPoint y: 367, endPoint x: 581, endPoint y: 396, distance: 360.2
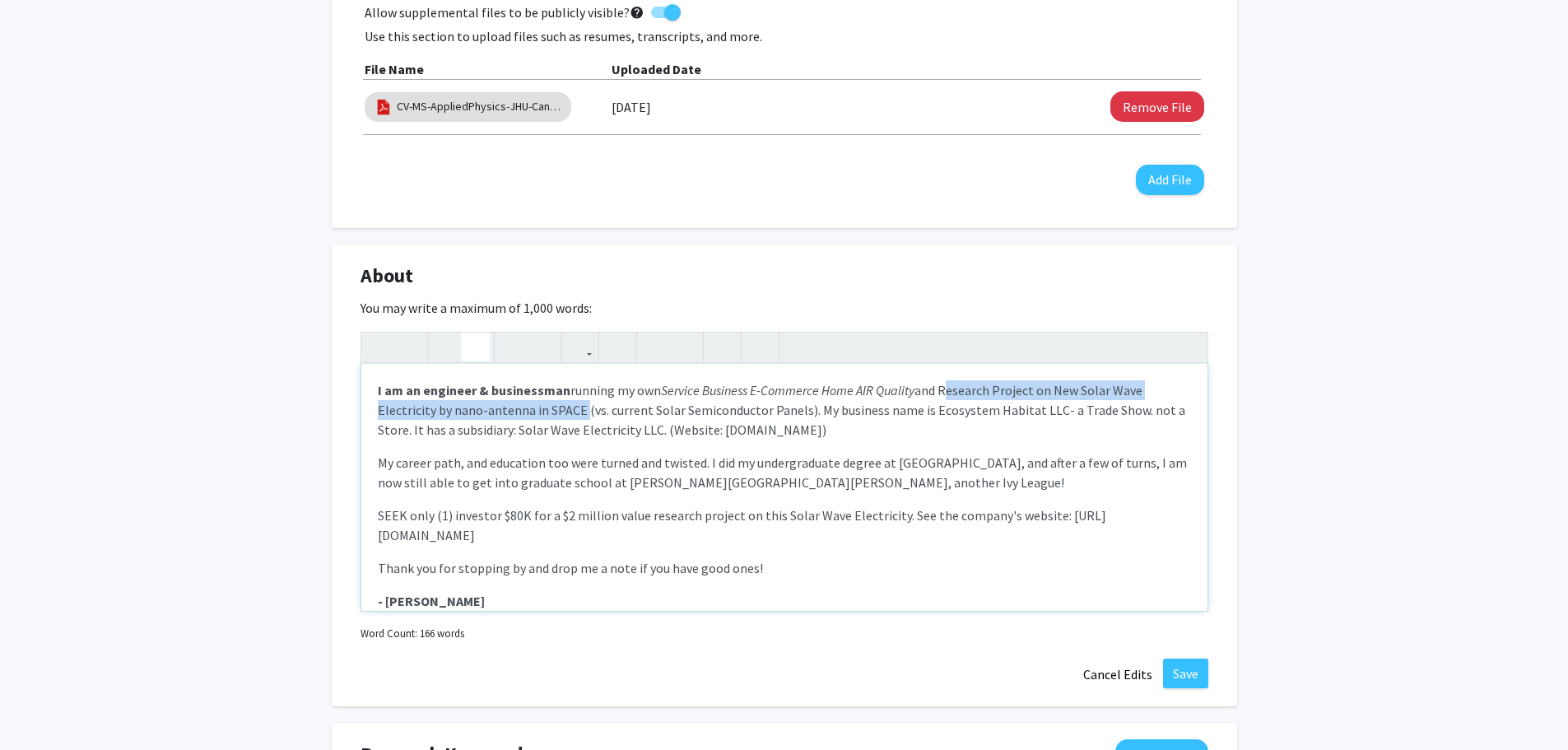
click at [581, 396] on p "I am an engineer & businessman running my own Service Business E-Commerce Home …" at bounding box center [784, 410] width 813 height 59
click at [475, 333] on icon "button" at bounding box center [475, 347] width 14 height 27
click at [682, 453] on p "My career path, and education too were turned and twisted. I did my undergradua…" at bounding box center [784, 472] width 813 height 40
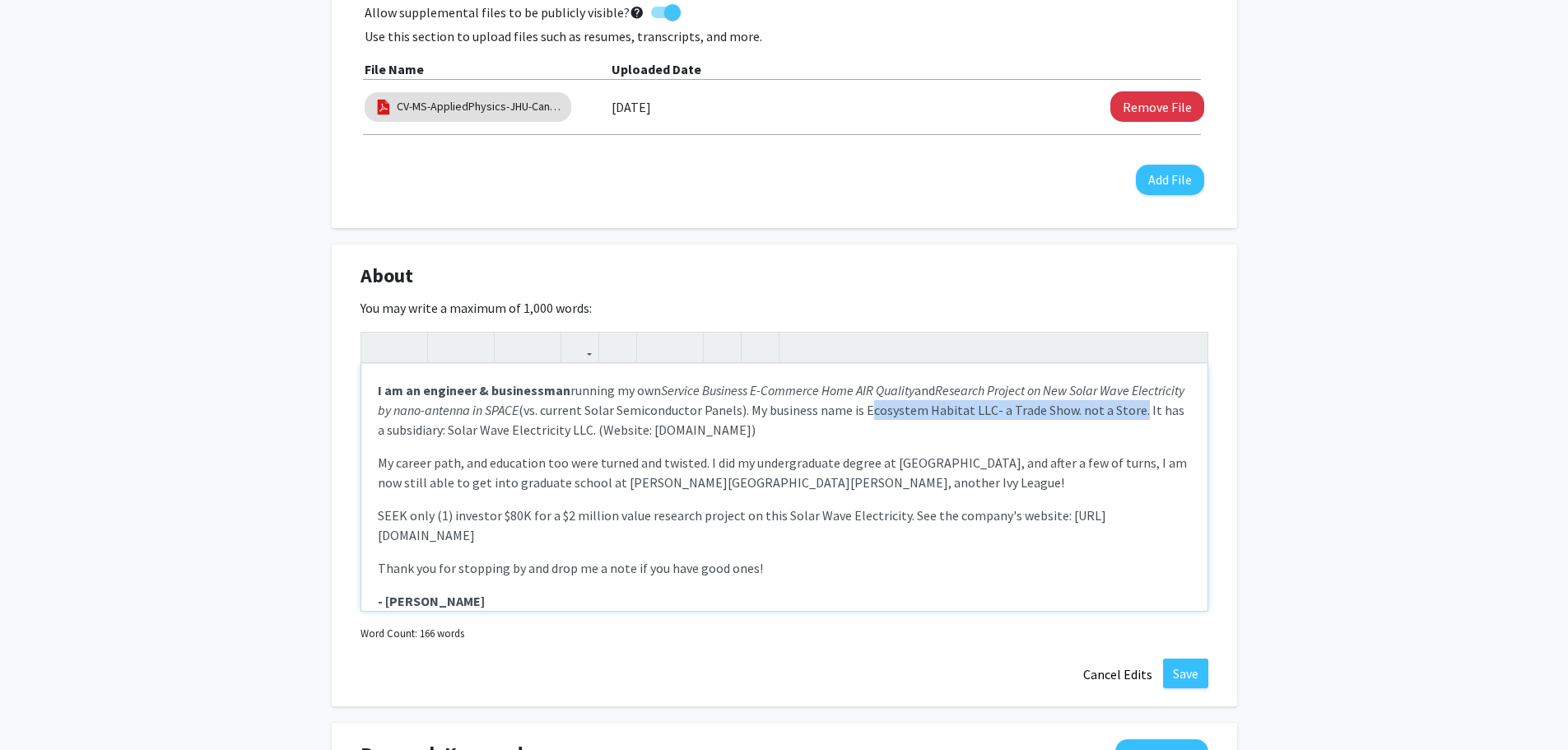
drag, startPoint x: 922, startPoint y: 389, endPoint x: 406, endPoint y: 415, distance: 516.7
click at [406, 415] on p "I am an engineer & businessman running my own Service Business E-Commerce Home …" at bounding box center [784, 410] width 813 height 59
click at [439, 333] on use "button" at bounding box center [439, 333] width 0 height 0
drag, startPoint x: 522, startPoint y: 407, endPoint x: 663, endPoint y: 405, distance: 141.0
click at [663, 405] on p "I am an engineer & businessman running my own Service Business E-Commerce Home …" at bounding box center [784, 410] width 813 height 59
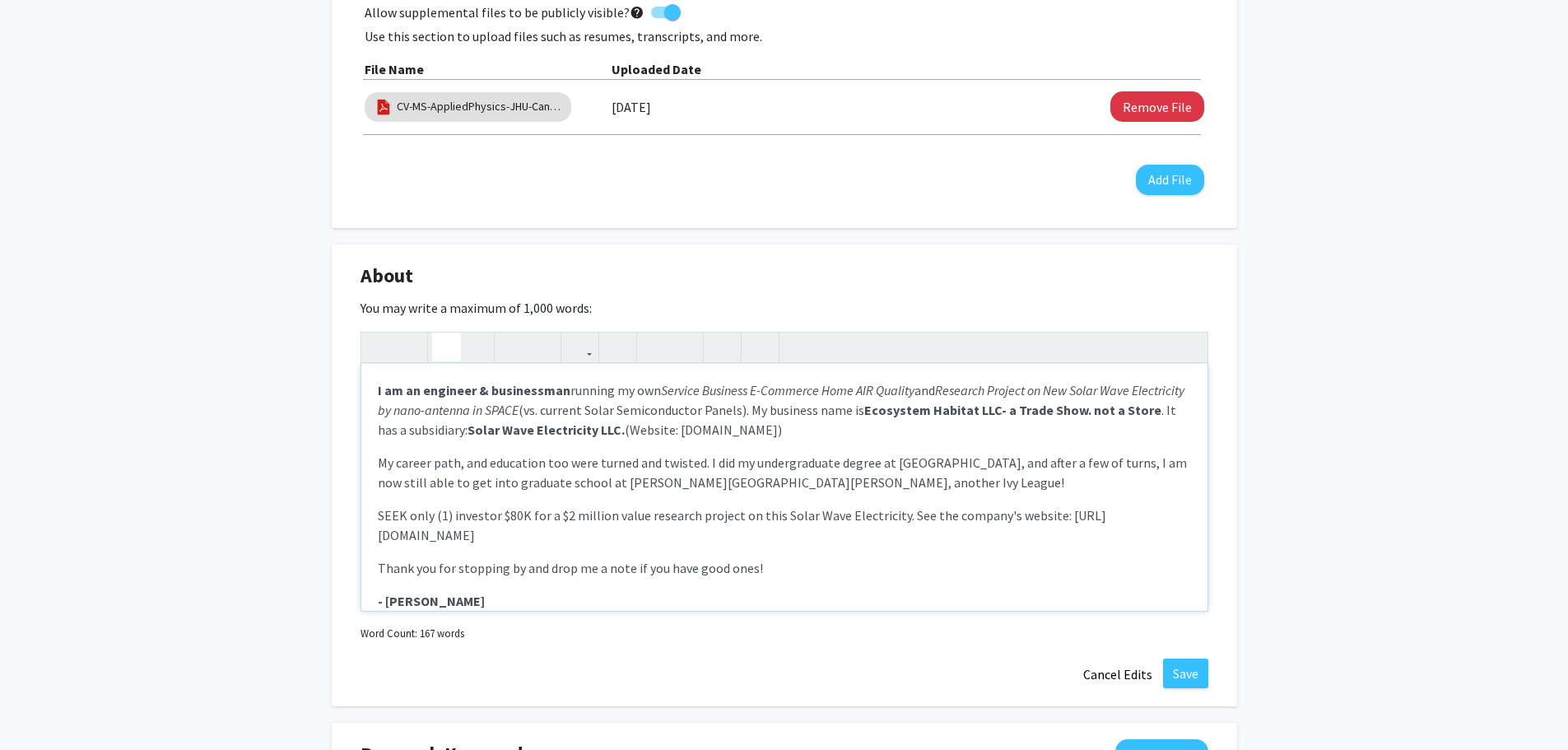
click at [445, 333] on icon "button" at bounding box center [447, 347] width 14 height 27
click at [937, 453] on p "My career path, and education too were turned and twisted. I did my undergradua…" at bounding box center [784, 472] width 813 height 40
drag, startPoint x: 675, startPoint y: 410, endPoint x: 865, endPoint y: 410, distance: 190.0
click at [865, 410] on p "I am an engineer & businessman running my own Service Business E-Commerce Home …" at bounding box center [784, 410] width 813 height 59
drag, startPoint x: 470, startPoint y: 324, endPoint x: 509, endPoint y: 342, distance: 43.0
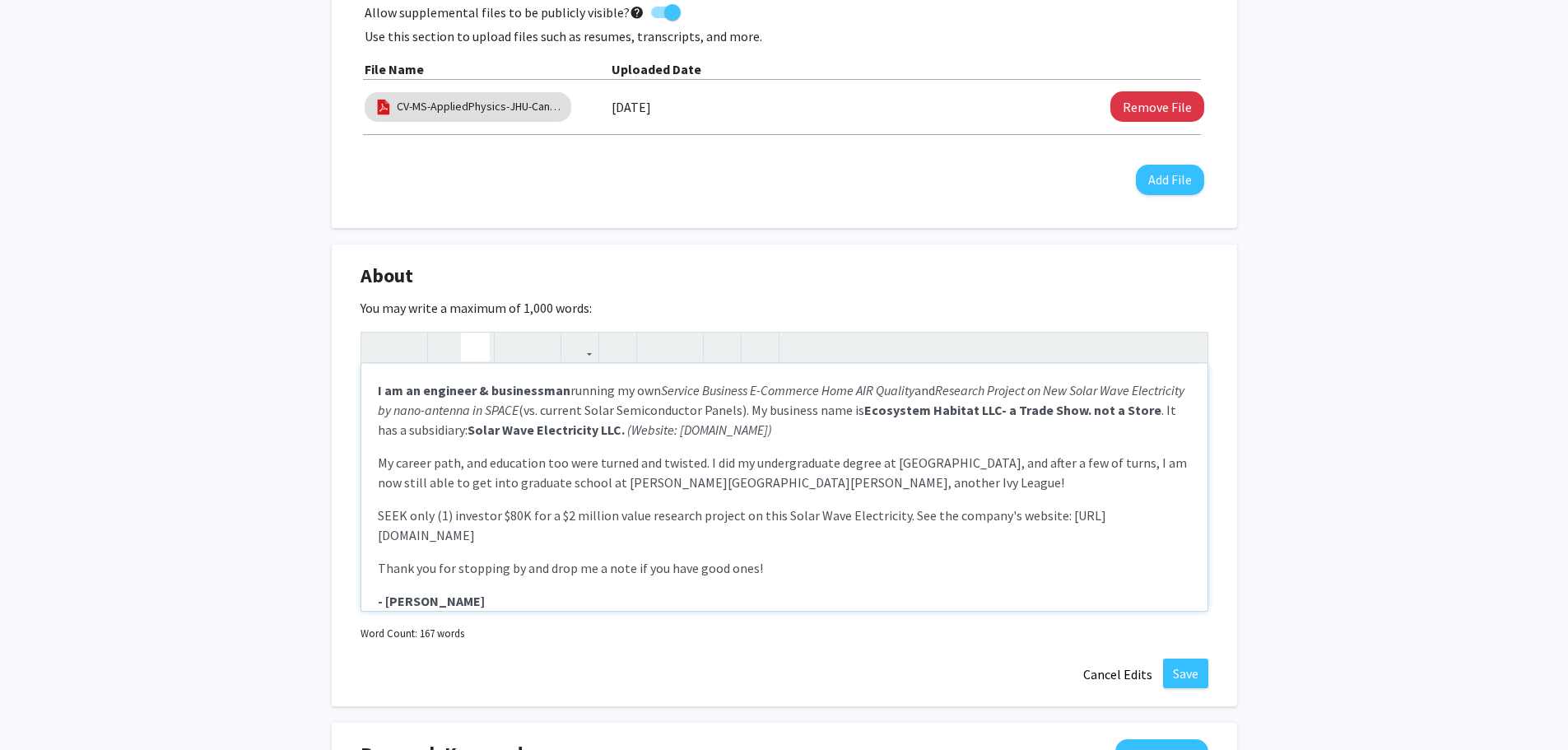
click at [470, 333] on icon "button" at bounding box center [475, 347] width 14 height 27
click at [727, 463] on p "My career path, and education too were turned and twisted. I did my undergradua…" at bounding box center [784, 472] width 813 height 40
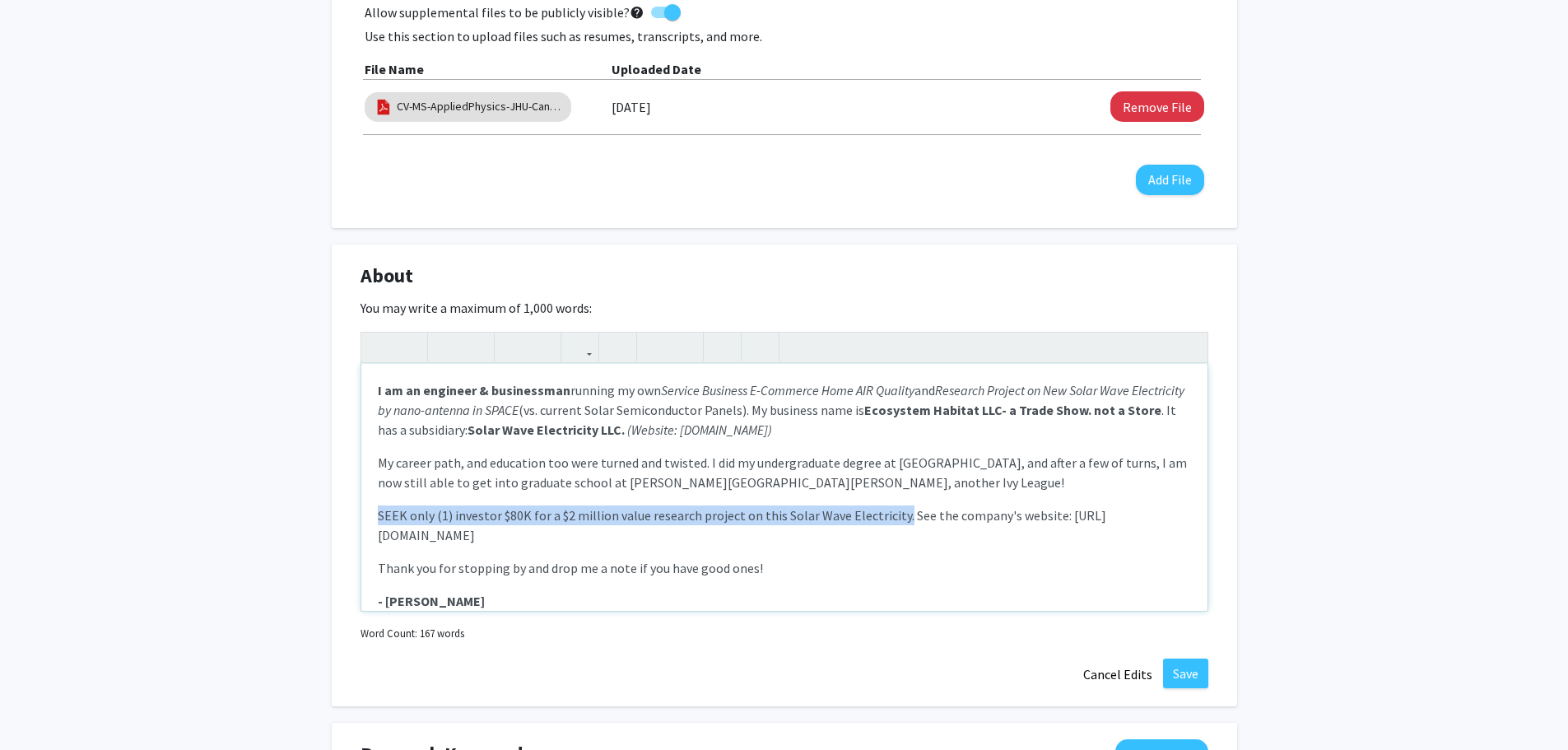
drag, startPoint x: 898, startPoint y: 495, endPoint x: 372, endPoint y: 484, distance: 526.1
click at [372, 484] on div "I am an engineer & businessman running my own Service Business E-Commerce Home …" at bounding box center [784, 487] width 846 height 247
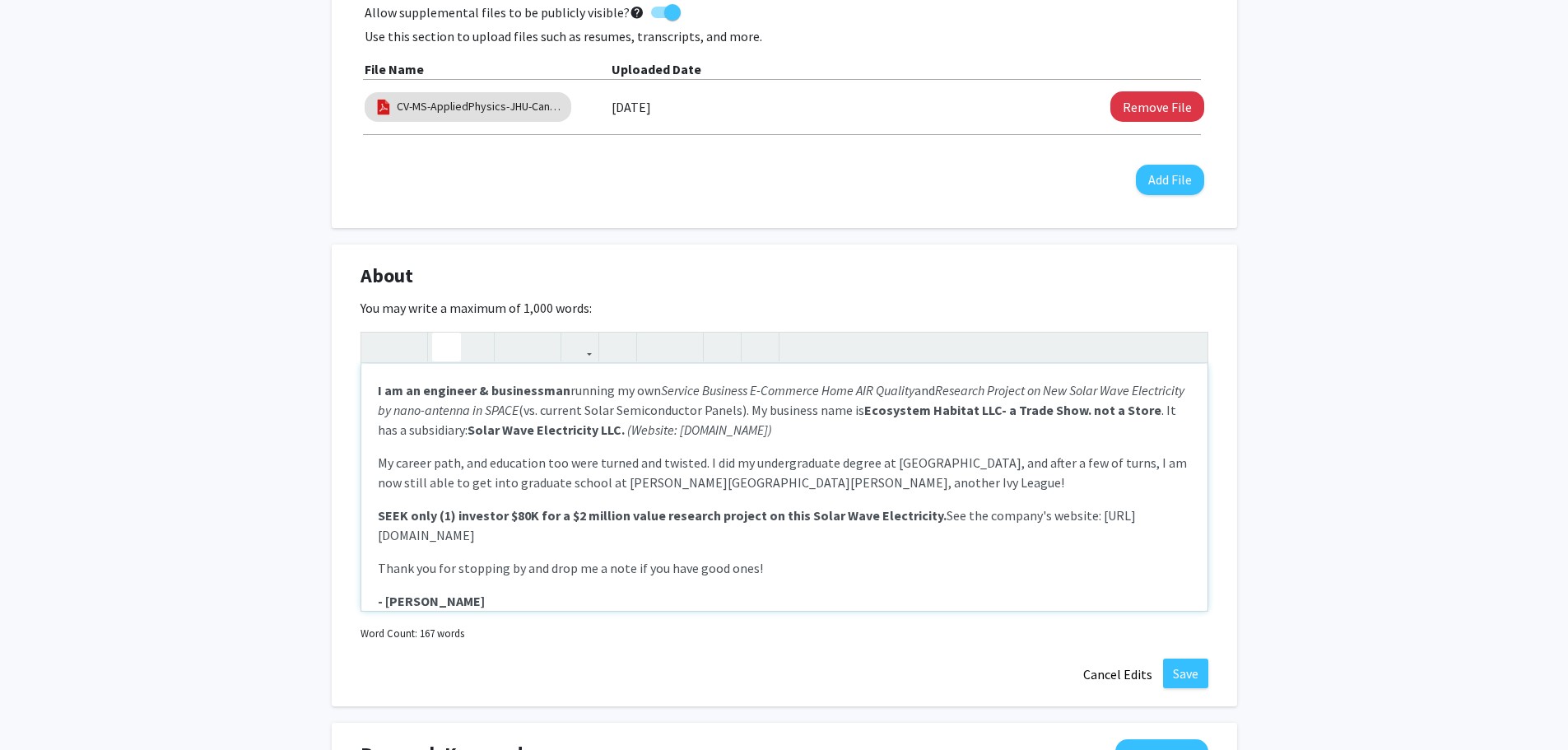
click at [446, 333] on icon "button" at bounding box center [447, 347] width 14 height 27
click at [888, 532] on div "I am an engineer & businessman running my own Service Business E-Commerce Home …" at bounding box center [784, 487] width 846 height 247
drag, startPoint x: 554, startPoint y: 516, endPoint x: 369, endPoint y: 507, distance: 185.2
click at [369, 507] on div "I am an engineer & businessman running my own Service Business E-Commerce Home …" at bounding box center [784, 487] width 846 height 247
type textarea "<p><strong>I am an engineer &amp; businessman</strong> running my own <em>Servi…"
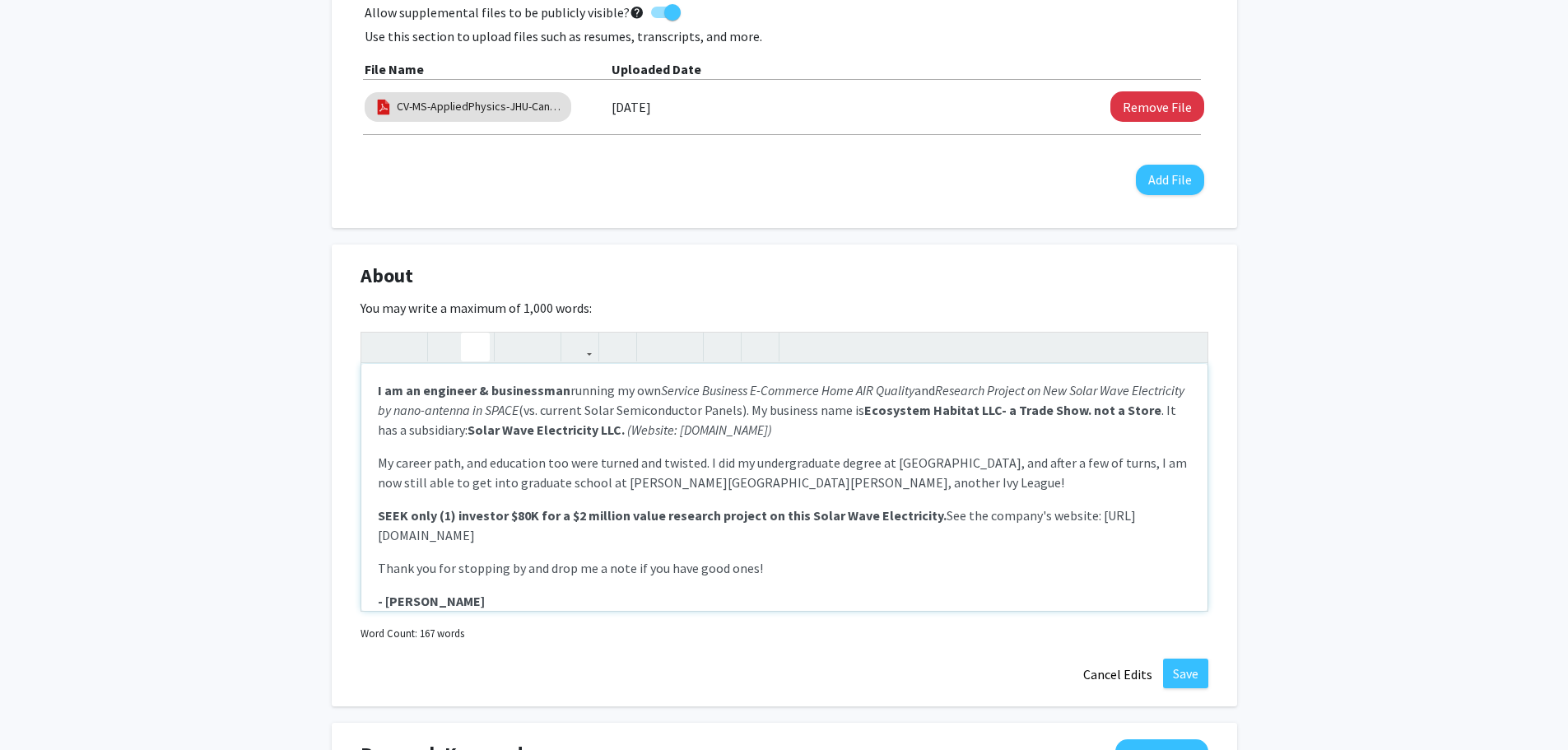
click at [472, 333] on icon "button" at bounding box center [475, 347] width 14 height 27
click at [766, 558] on p "Thank you for stopping by and drop me a note if you have good ones!" at bounding box center [784, 568] width 813 height 20
click at [726, 421] on em "(Website: [DOMAIN_NAME])" at bounding box center [699, 429] width 145 height 16
drag, startPoint x: 726, startPoint y: 409, endPoint x: 846, endPoint y: 408, distance: 120.0
click at [772, 421] on em "(Website: [DOMAIN_NAME])" at bounding box center [699, 429] width 145 height 16
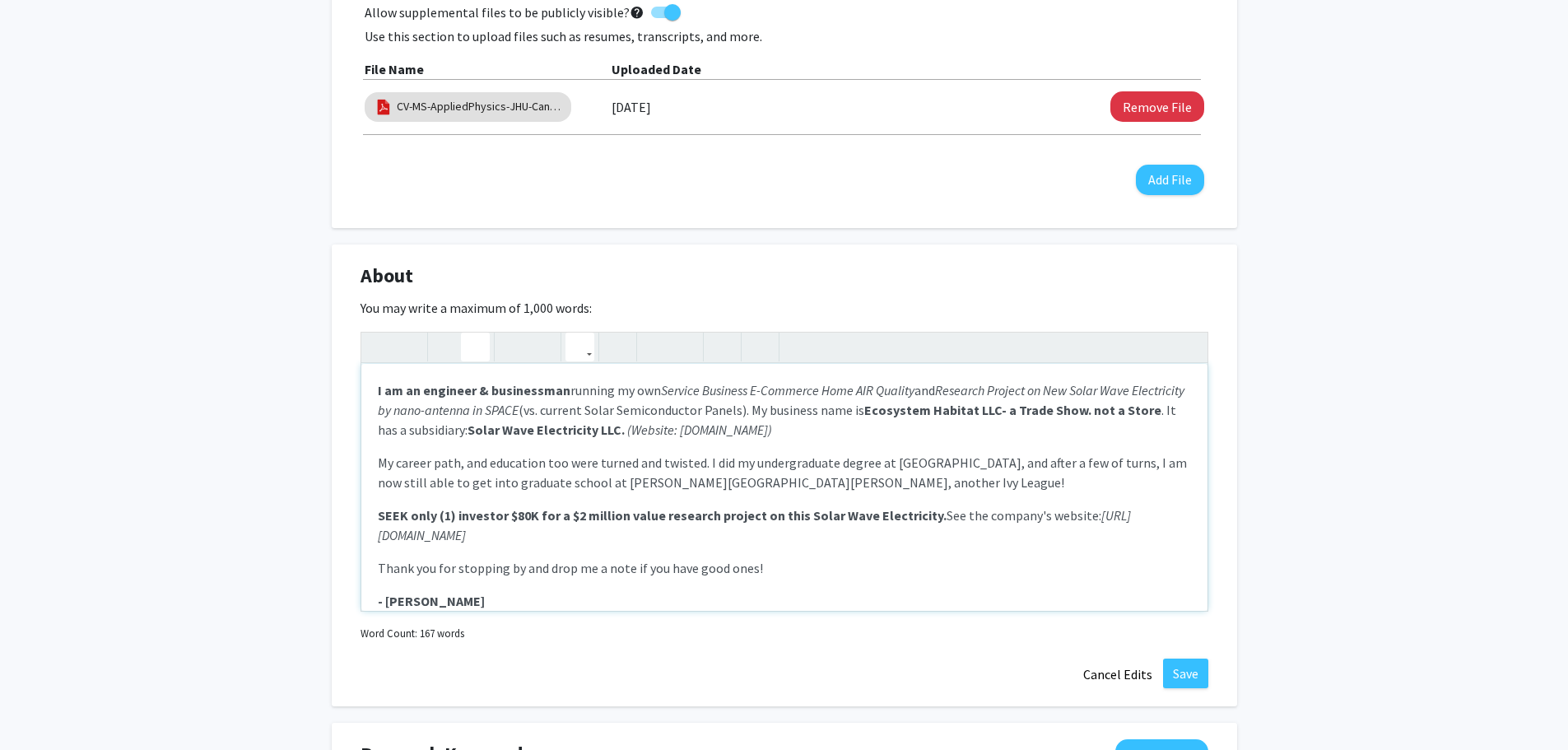
click at [576, 333] on icon "button" at bounding box center [580, 347] width 14 height 27
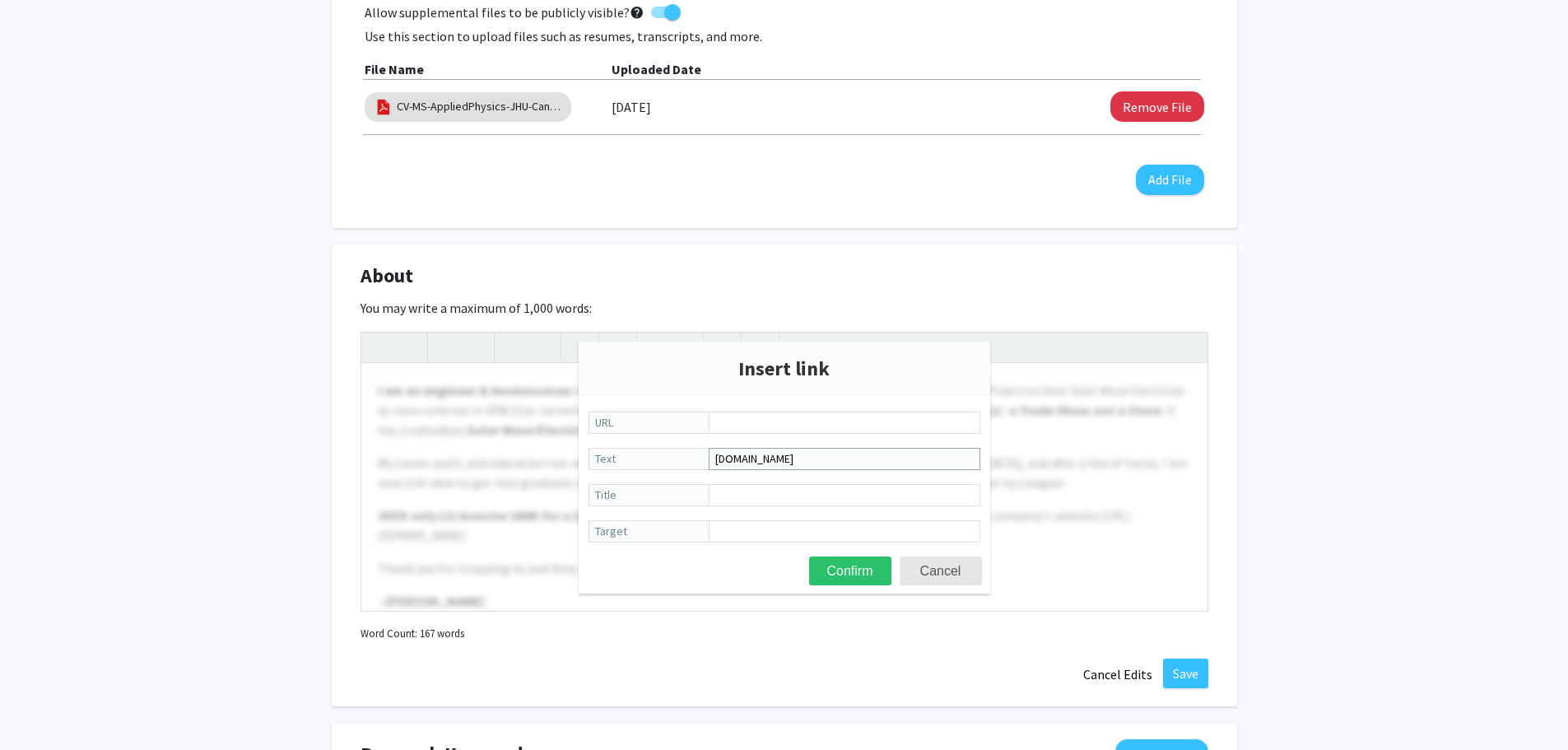
drag, startPoint x: 829, startPoint y: 459, endPoint x: 710, endPoint y: 459, distance: 119.0
click at [710, 459] on input "[DOMAIN_NAME]" at bounding box center [845, 458] width 271 height 22
click at [731, 424] on input "URL" at bounding box center [845, 422] width 271 height 22
type input "[URL][DOMAIN_NAME]"
click at [856, 571] on button "Confirm" at bounding box center [851, 570] width 83 height 29
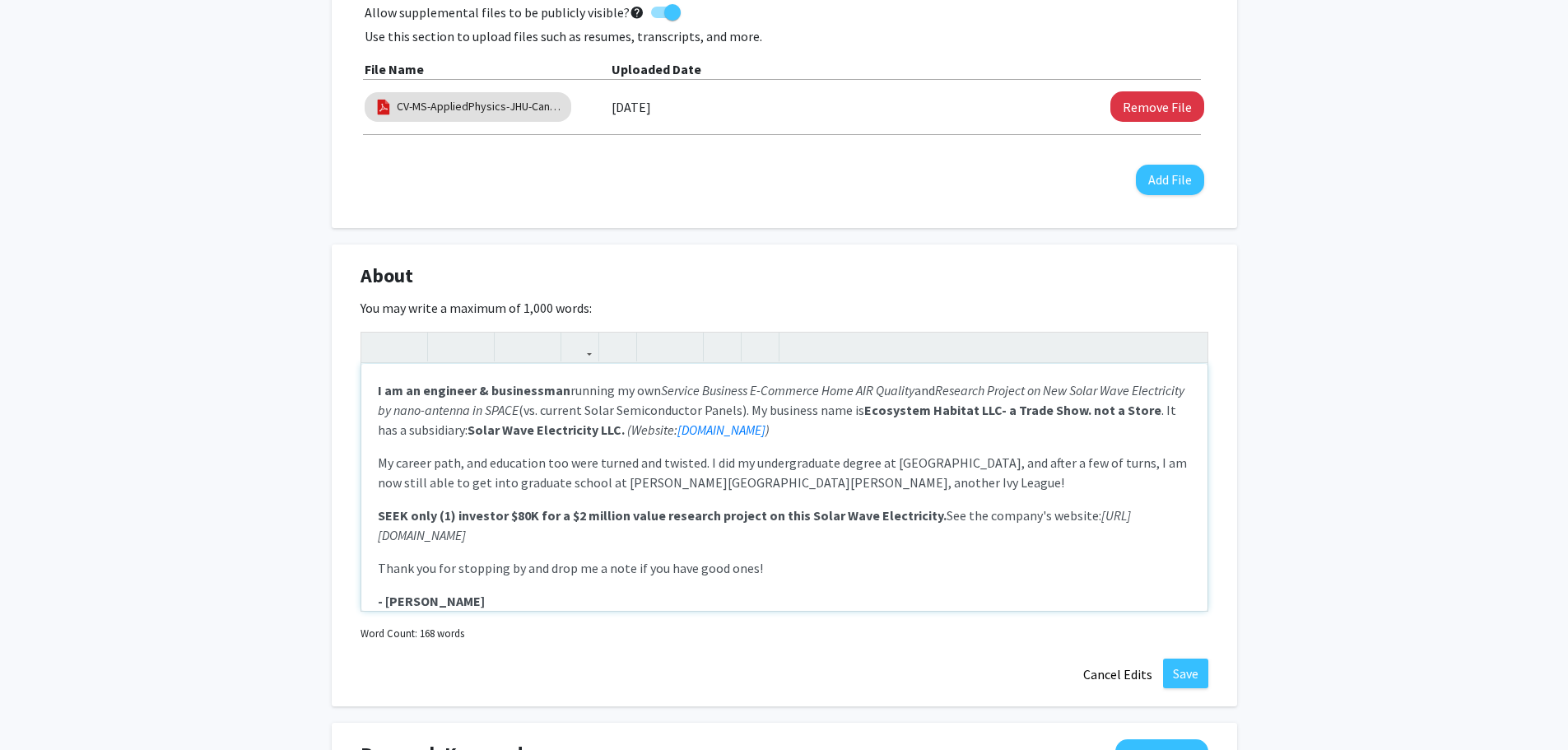
click at [838, 464] on p "My career path, and education too were turned and twisted. I did my undergradua…" at bounding box center [784, 472] width 813 height 40
click at [397, 513] on em "[URL][DOMAIN_NAME]" at bounding box center [754, 525] width 753 height 36
drag, startPoint x: 567, startPoint y: 515, endPoint x: 579, endPoint y: 513, distance: 12.2
click at [570, 515] on p "SEEK only (1) investor $80K for a $2 million value research project on this Sol…" at bounding box center [784, 525] width 813 height 40
type textarea "<p><strong>I am an engineer &amp; businessman</strong> running my own <em>Servi…"
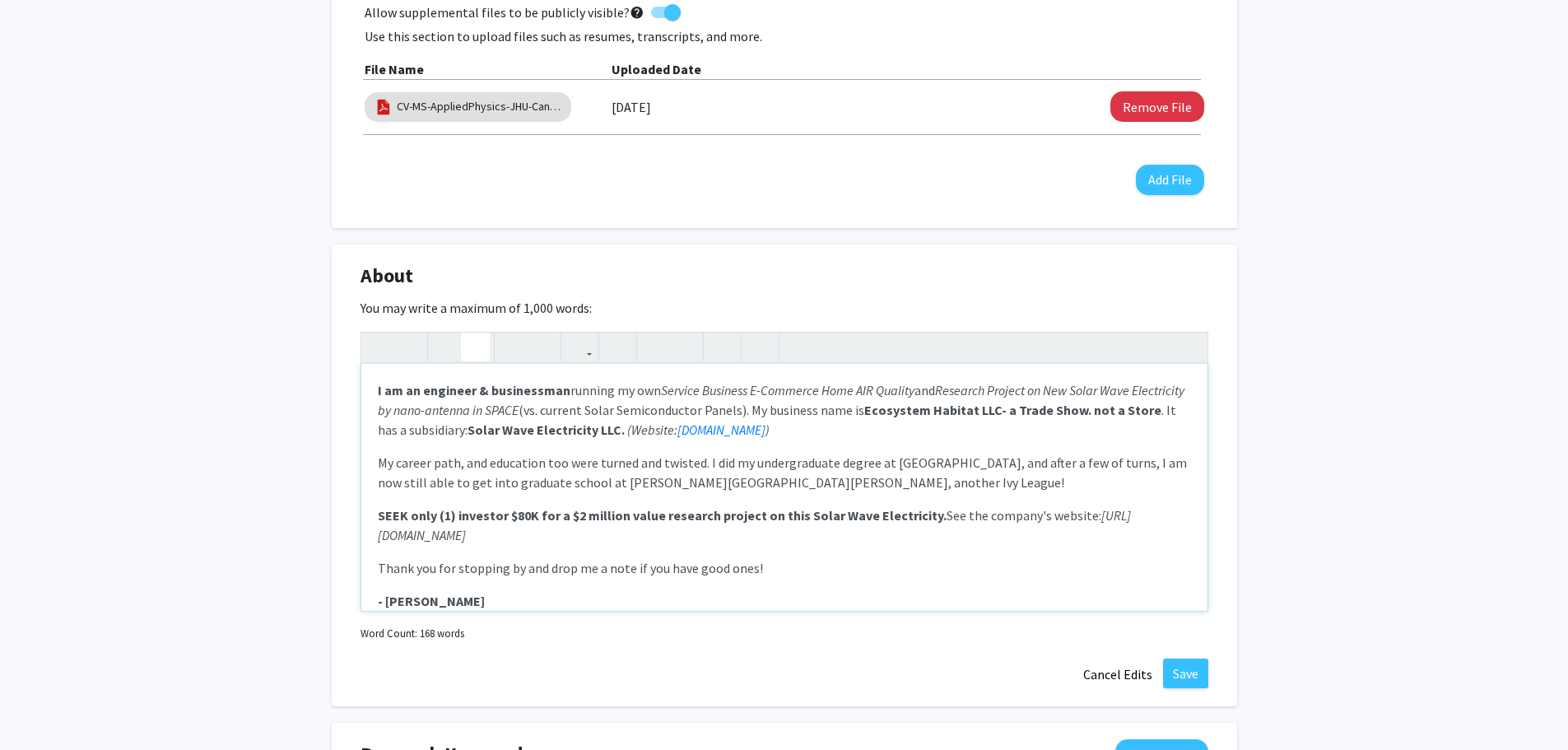
drag, startPoint x: 576, startPoint y: 515, endPoint x: 364, endPoint y: 512, distance: 212.0
click at [364, 512] on div "I am an engineer & businessman running my own Service Business E-Commerce Home …" at bounding box center [784, 487] width 846 height 247
drag, startPoint x: 577, startPoint y: 325, endPoint x: 604, endPoint y: 384, distance: 64.9
click at [577, 333] on icon "button" at bounding box center [580, 347] width 14 height 27
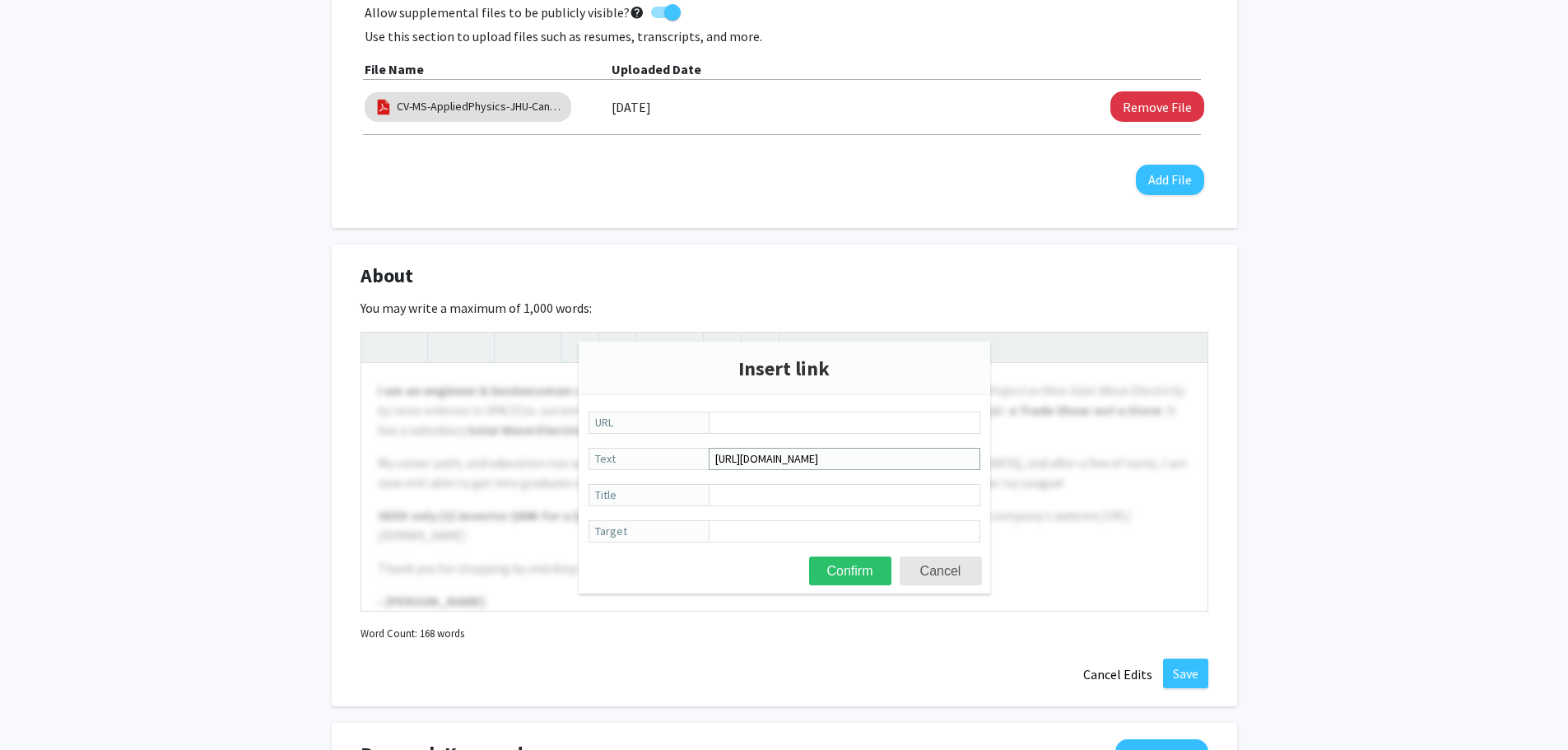
click at [795, 458] on input "[URL][DOMAIN_NAME]" at bounding box center [845, 458] width 271 height 22
click at [743, 419] on input "URL" at bounding box center [845, 422] width 271 height 22
click at [846, 424] on input "URL" at bounding box center [845, 422] width 271 height 22
click at [731, 463] on input "[URL][DOMAIN_NAME]" at bounding box center [845, 458] width 271 height 22
drag, startPoint x: 882, startPoint y: 456, endPoint x: 700, endPoint y: 461, distance: 182.1
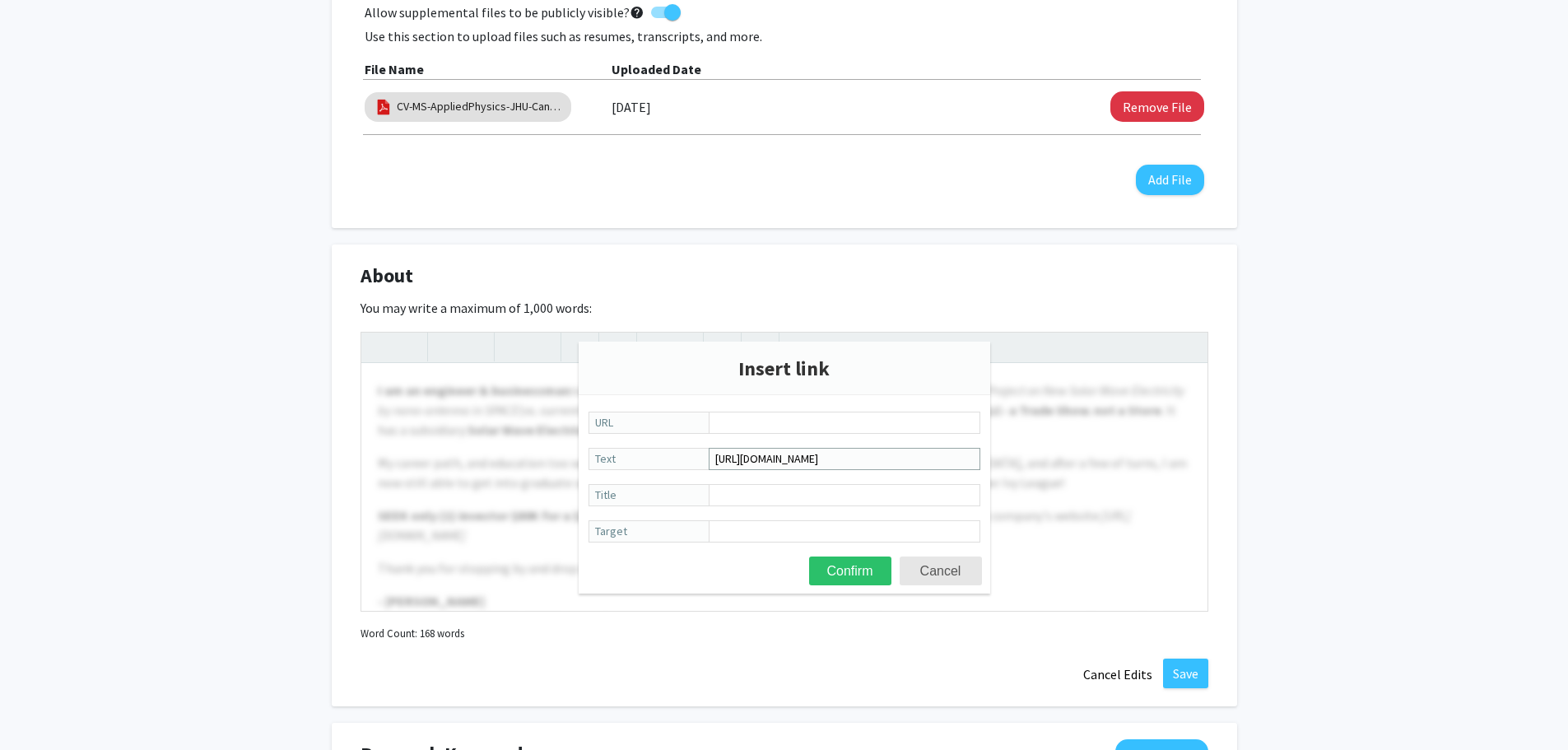
click at [700, 461] on label "[URL][DOMAIN_NAME] Text" at bounding box center [784, 459] width 392 height 24
click at [724, 424] on input "URL" at bounding box center [845, 422] width 271 height 22
paste input "[URL][DOMAIN_NAME]"
type input "[URL][DOMAIN_NAME]"
drag, startPoint x: 851, startPoint y: 570, endPoint x: 871, endPoint y: 569, distance: 20.0
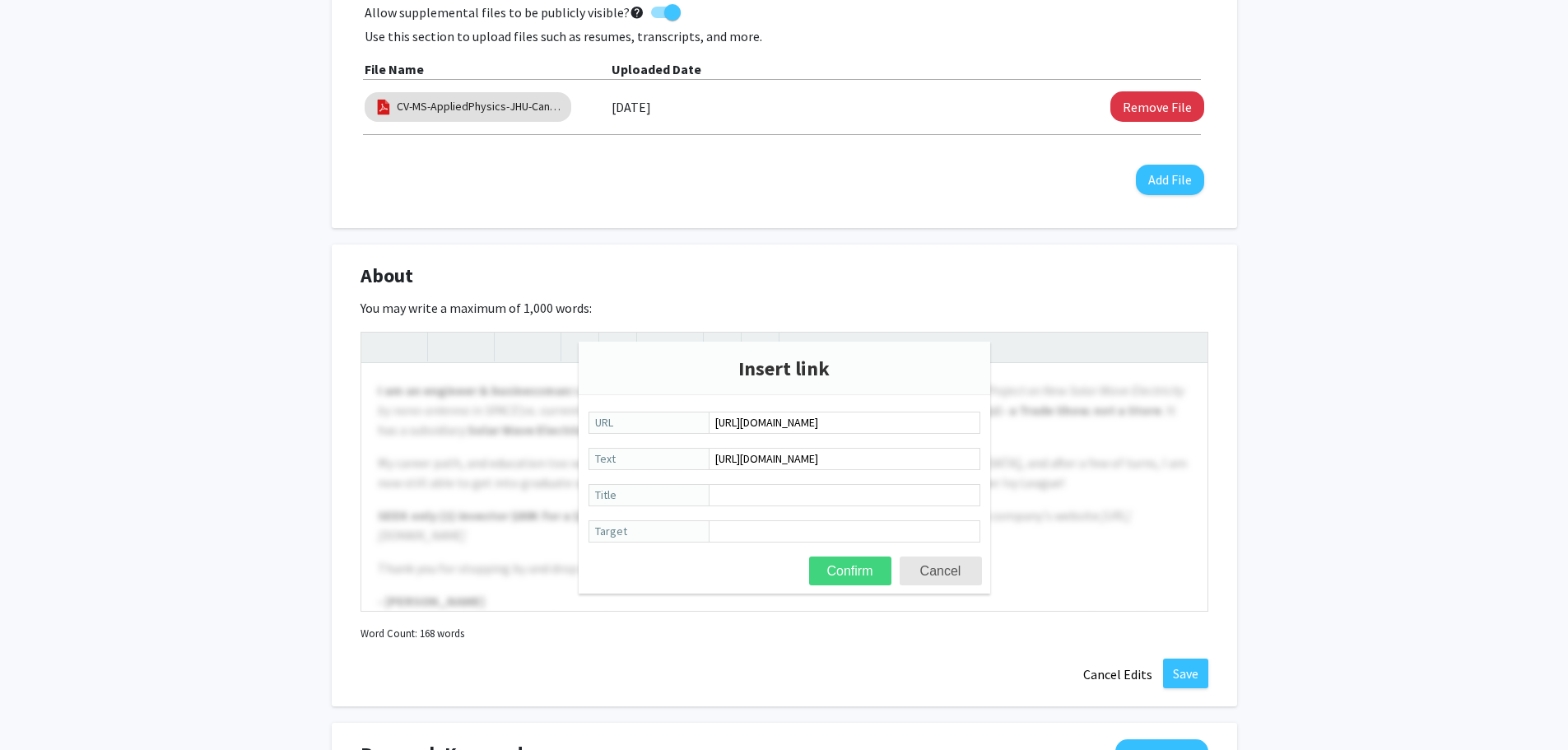
click at [851, 569] on button "Confirm" at bounding box center [851, 570] width 83 height 29
type textarea "<p><strong>I am an engineer &amp; businessman</strong> running my own <em>Servi…"
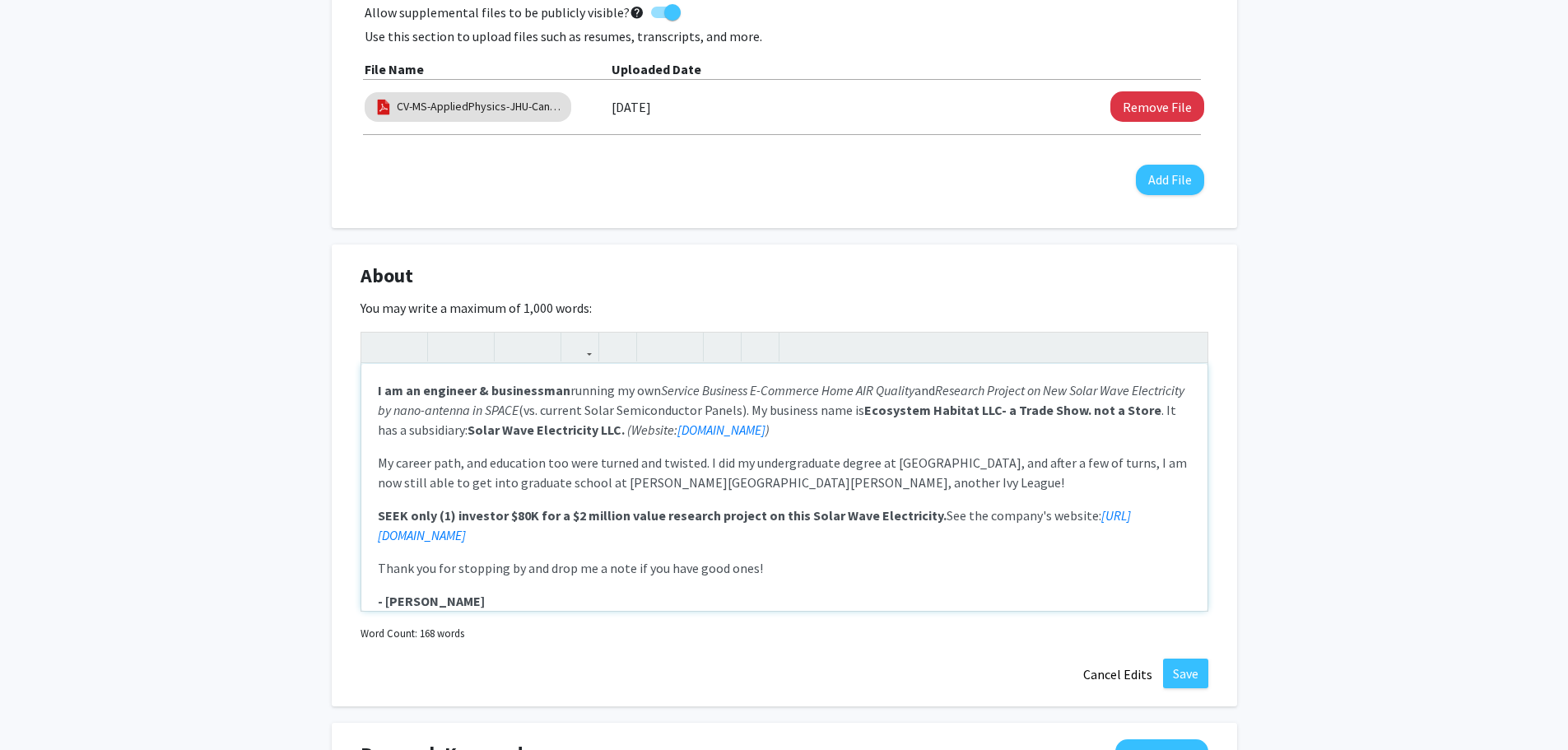
click at [625, 525] on div "I am an engineer & businessman running my own Service Business E-Commerce Home …" at bounding box center [784, 487] width 846 height 247
click at [868, 558] on p "Thank you for stopping by and drop me a note if you have good ones!" at bounding box center [784, 568] width 813 height 20
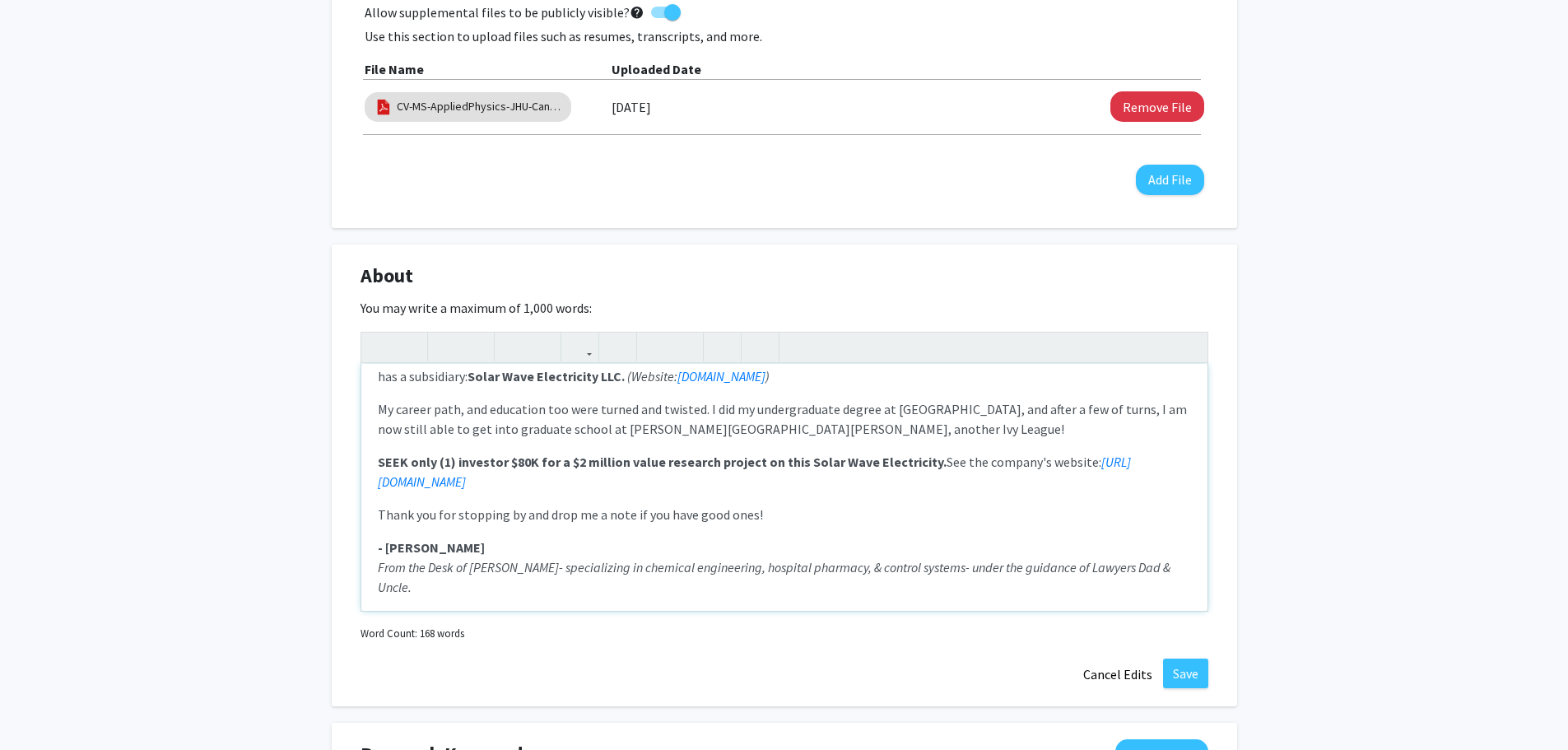
scroll to position [83, 0]
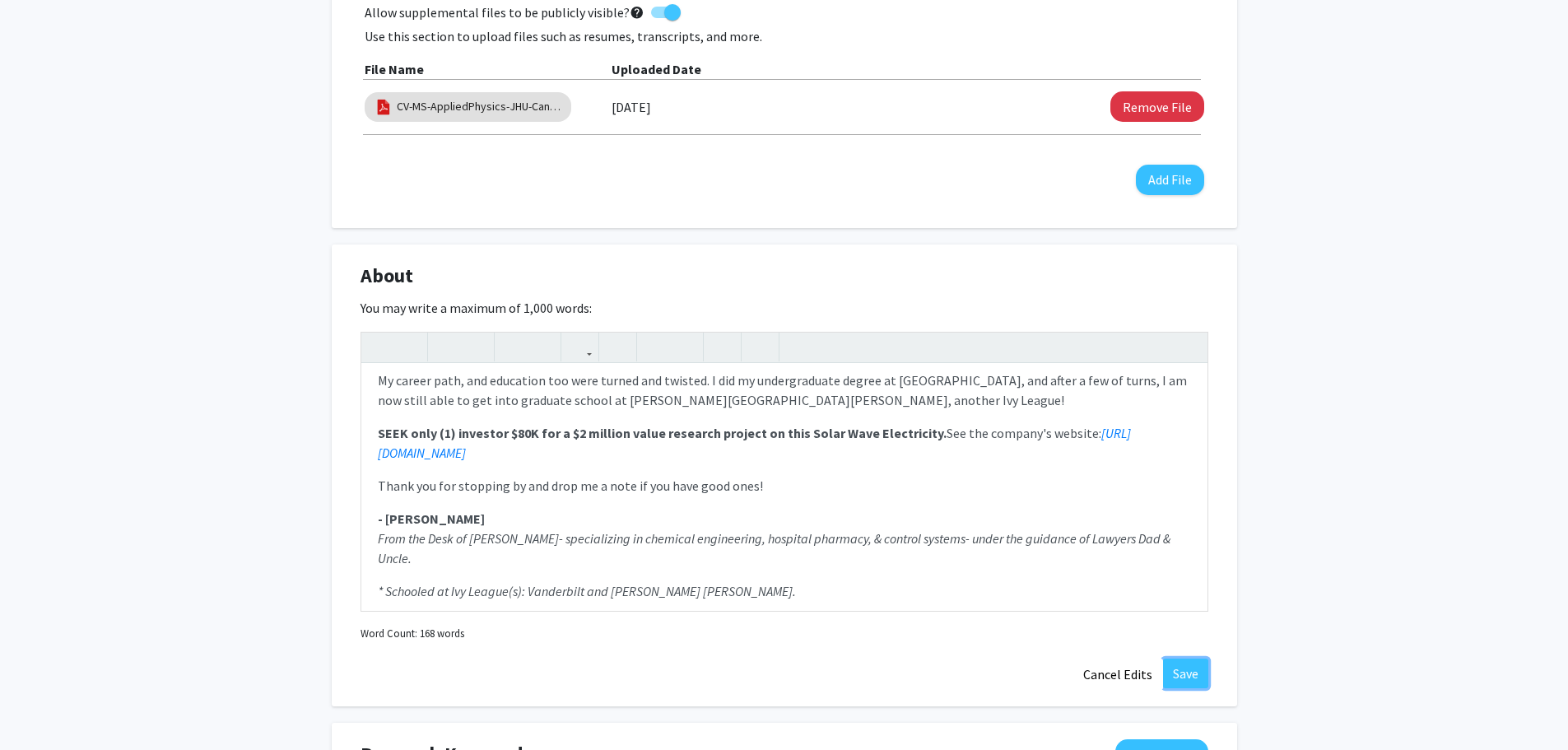
click at [1188, 658] on button "Save" at bounding box center [1185, 673] width 45 height 30
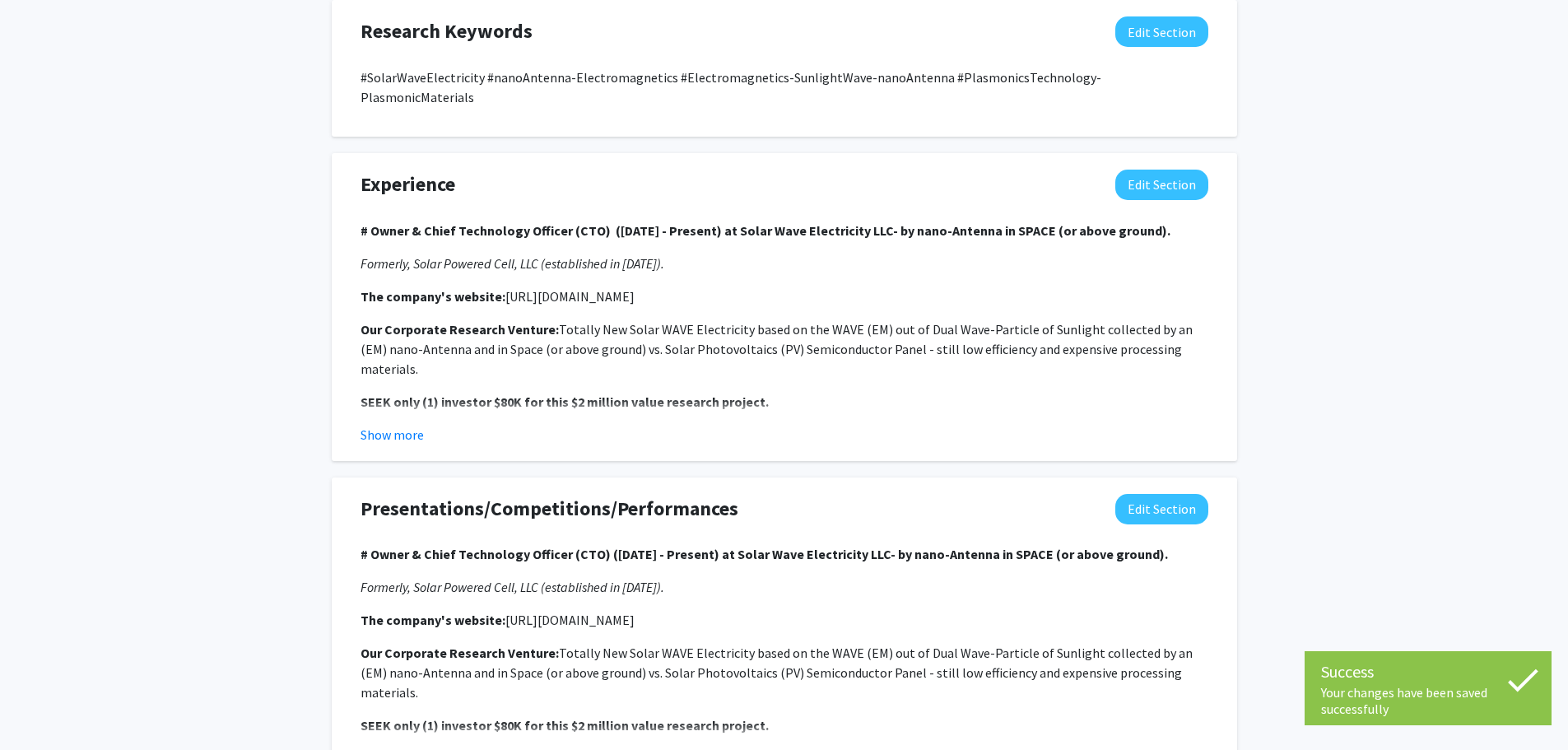
scroll to position [1190, 0]
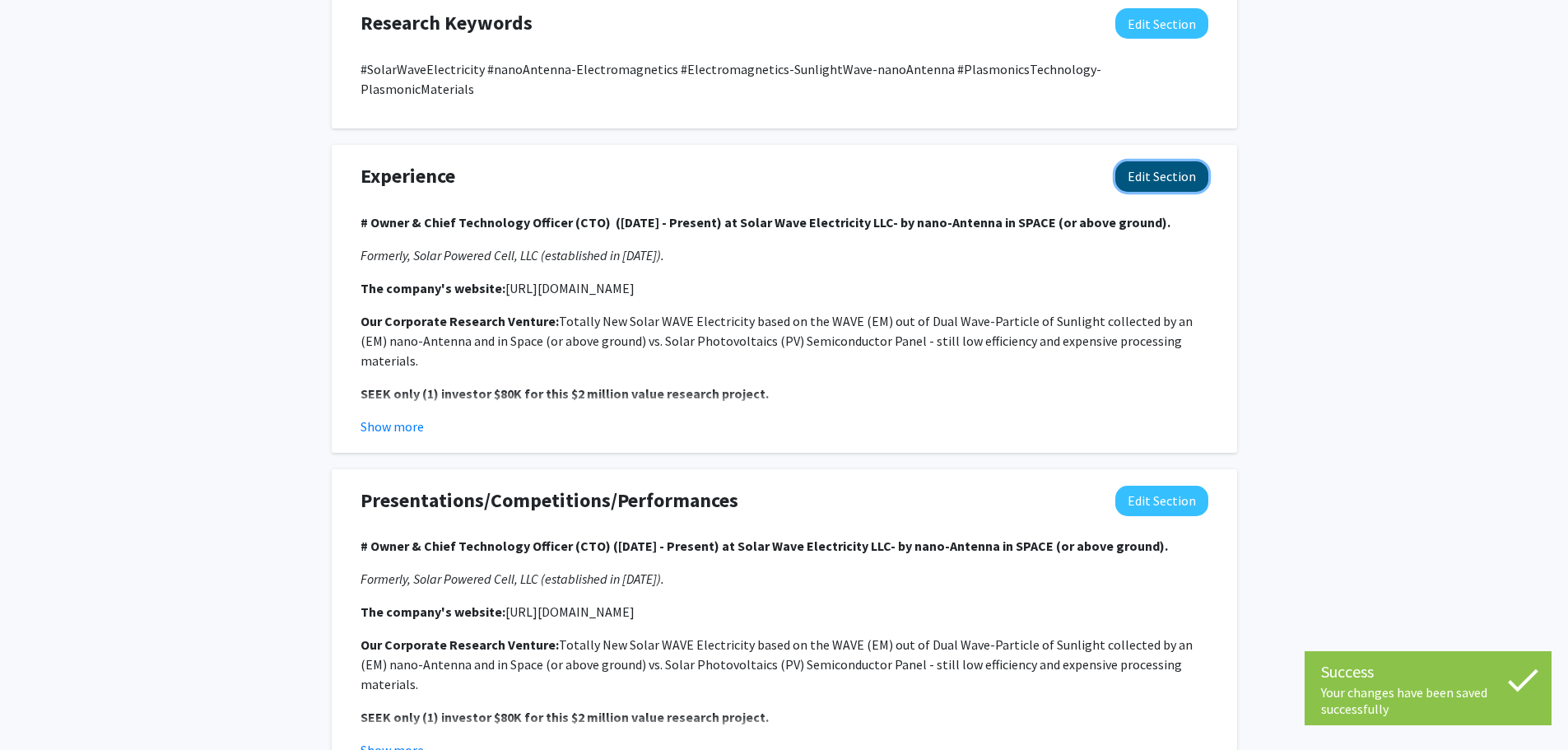
click at [1158, 162] on button "Edit Section" at bounding box center [1162, 177] width 93 height 31
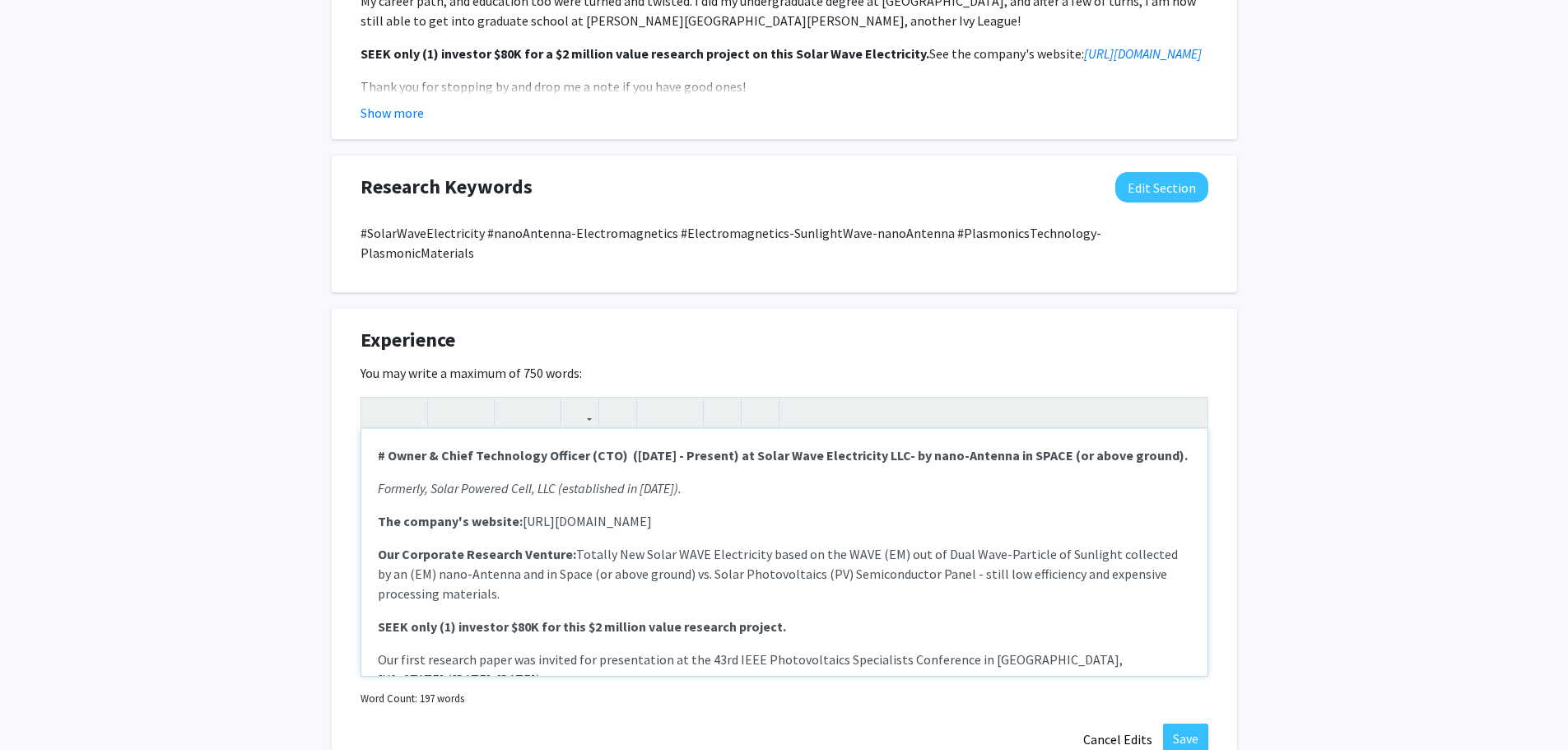
scroll to position [1025, 0]
drag, startPoint x: 709, startPoint y: 500, endPoint x: 520, endPoint y: 501, distance: 189.0
click at [520, 512] on p "The company's website: [URL][DOMAIN_NAME]" at bounding box center [784, 522] width 813 height 20
click at [585, 399] on icon "button" at bounding box center [580, 412] width 14 height 27
click at [580, 399] on icon "button" at bounding box center [580, 412] width 14 height 27
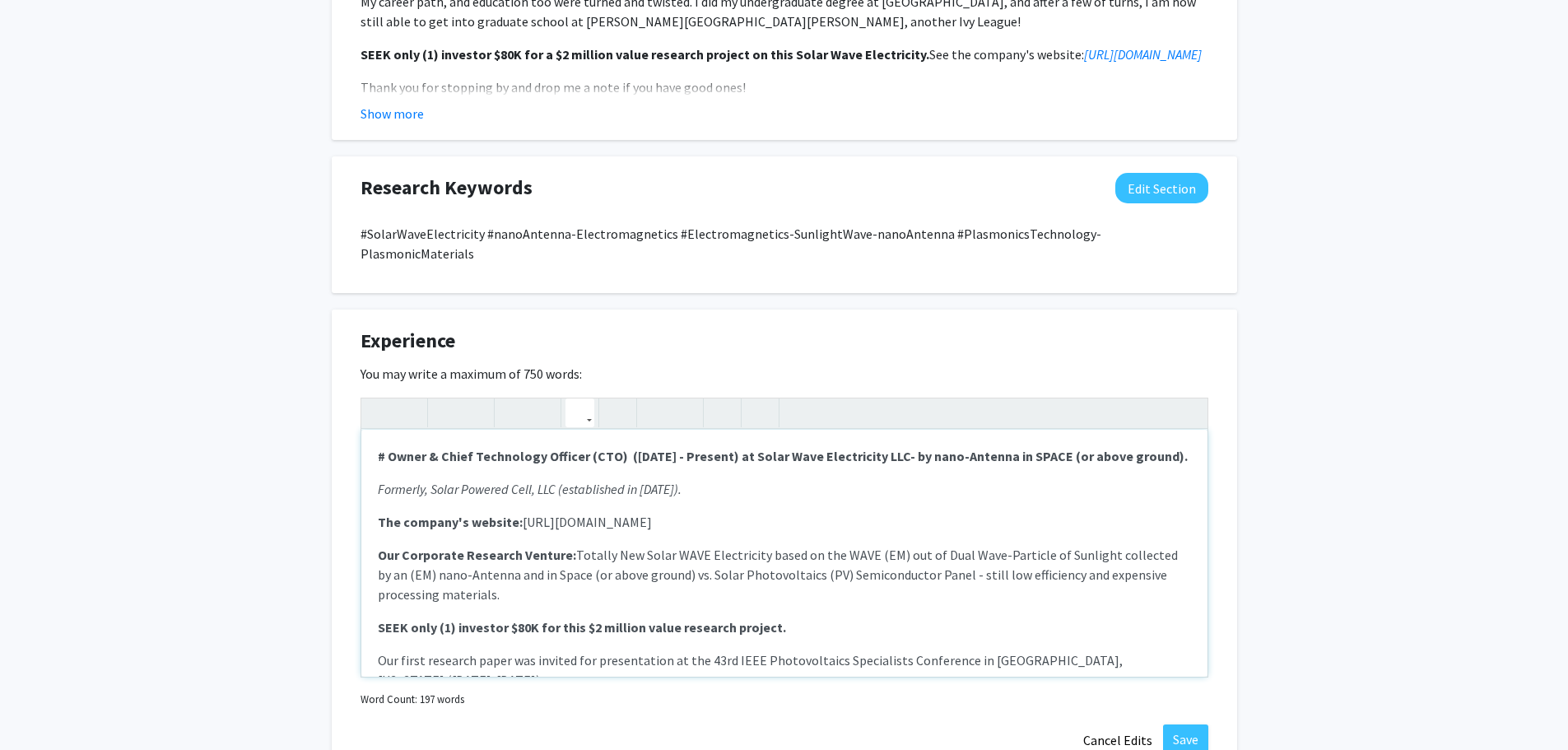
click at [588, 398] on button "button" at bounding box center [580, 412] width 29 height 29
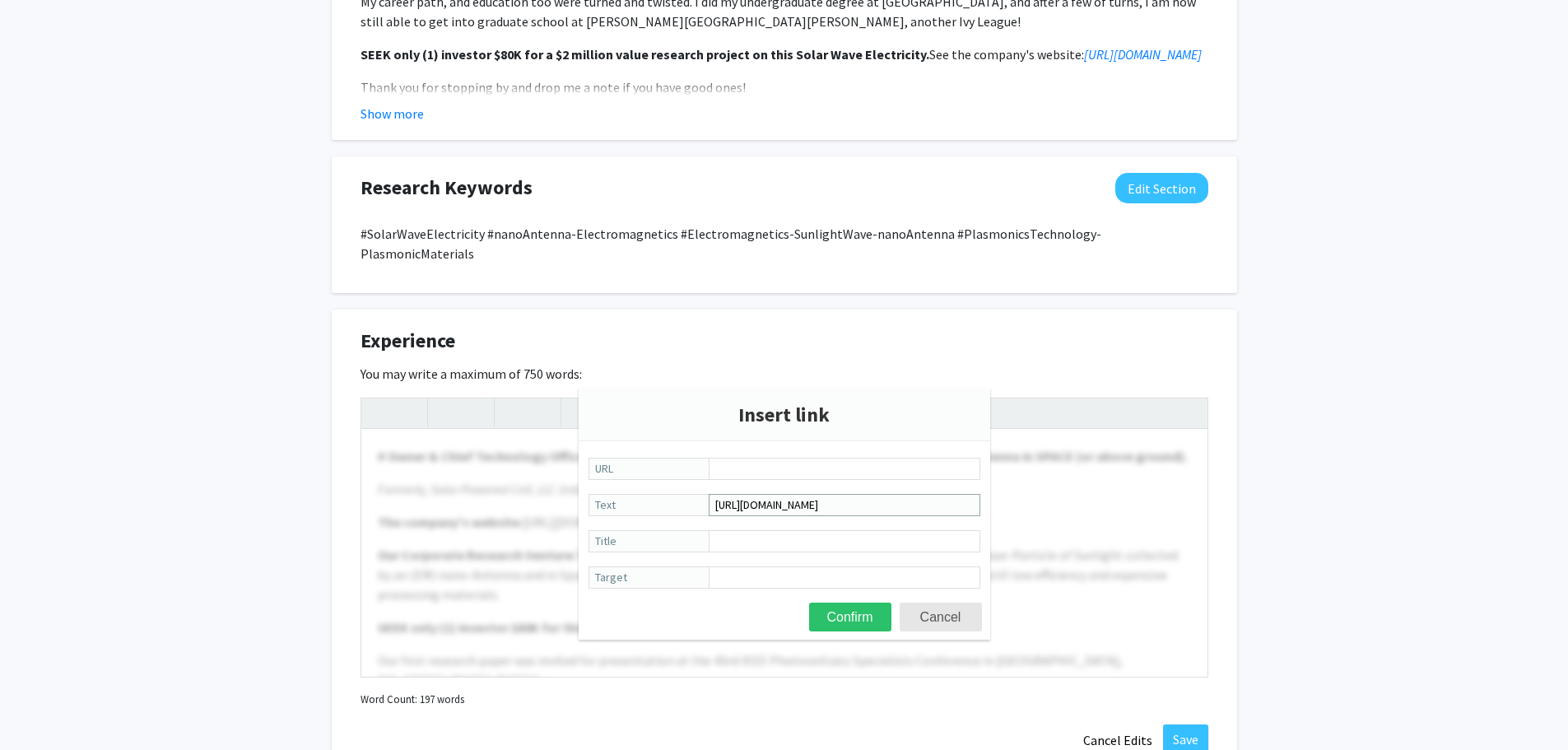
click at [834, 507] on input "[URL][DOMAIN_NAME]" at bounding box center [845, 505] width 271 height 22
drag, startPoint x: 889, startPoint y: 505, endPoint x: 717, endPoint y: 504, distance: 172.0
click at [717, 504] on input "[URL][DOMAIN_NAME]" at bounding box center [845, 505] width 271 height 22
click at [731, 470] on input "URL" at bounding box center [845, 468] width 271 height 22
paste input "[URL][DOMAIN_NAME]"
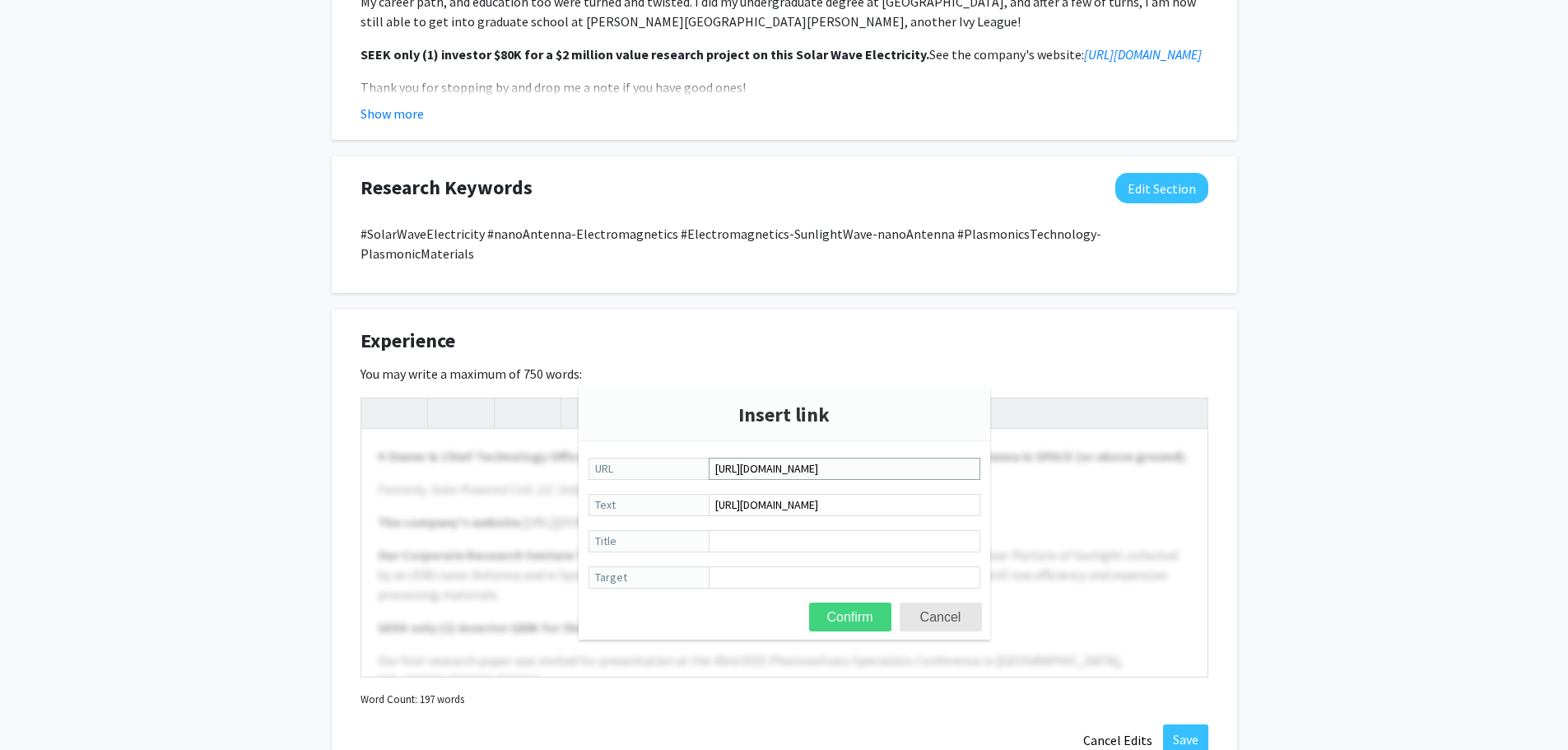
type input "[URL][DOMAIN_NAME]"
click at [855, 622] on button "Confirm" at bounding box center [851, 617] width 83 height 29
type textarea "<p><strong># Owner &amp; Chief Technology Officer (CTO)&nbsp; ([DATE] - Present…"
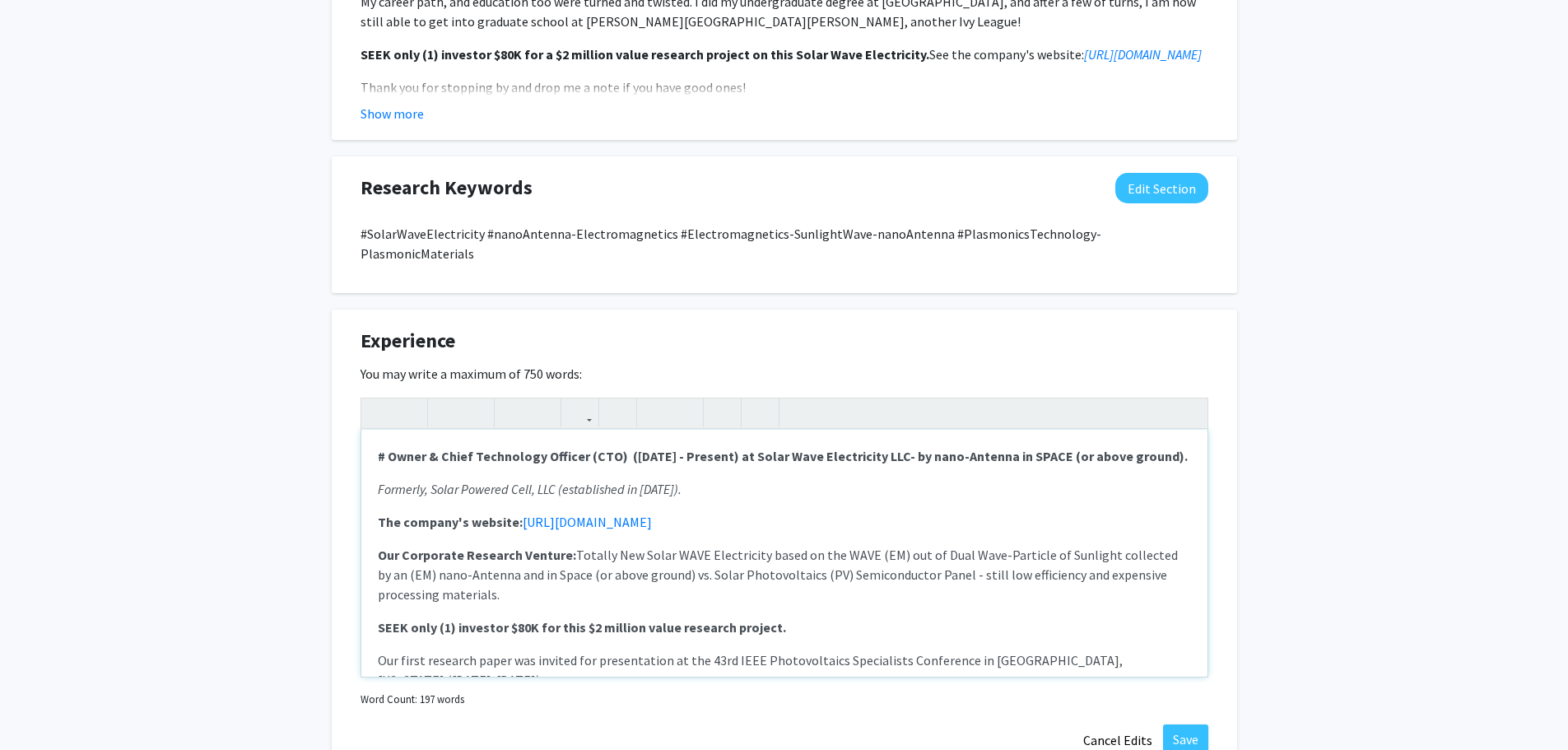
click at [830, 564] on p "Our Corporate Research Venture: Totally New Solar WAVE Electricity based on the…" at bounding box center [784, 574] width 813 height 59
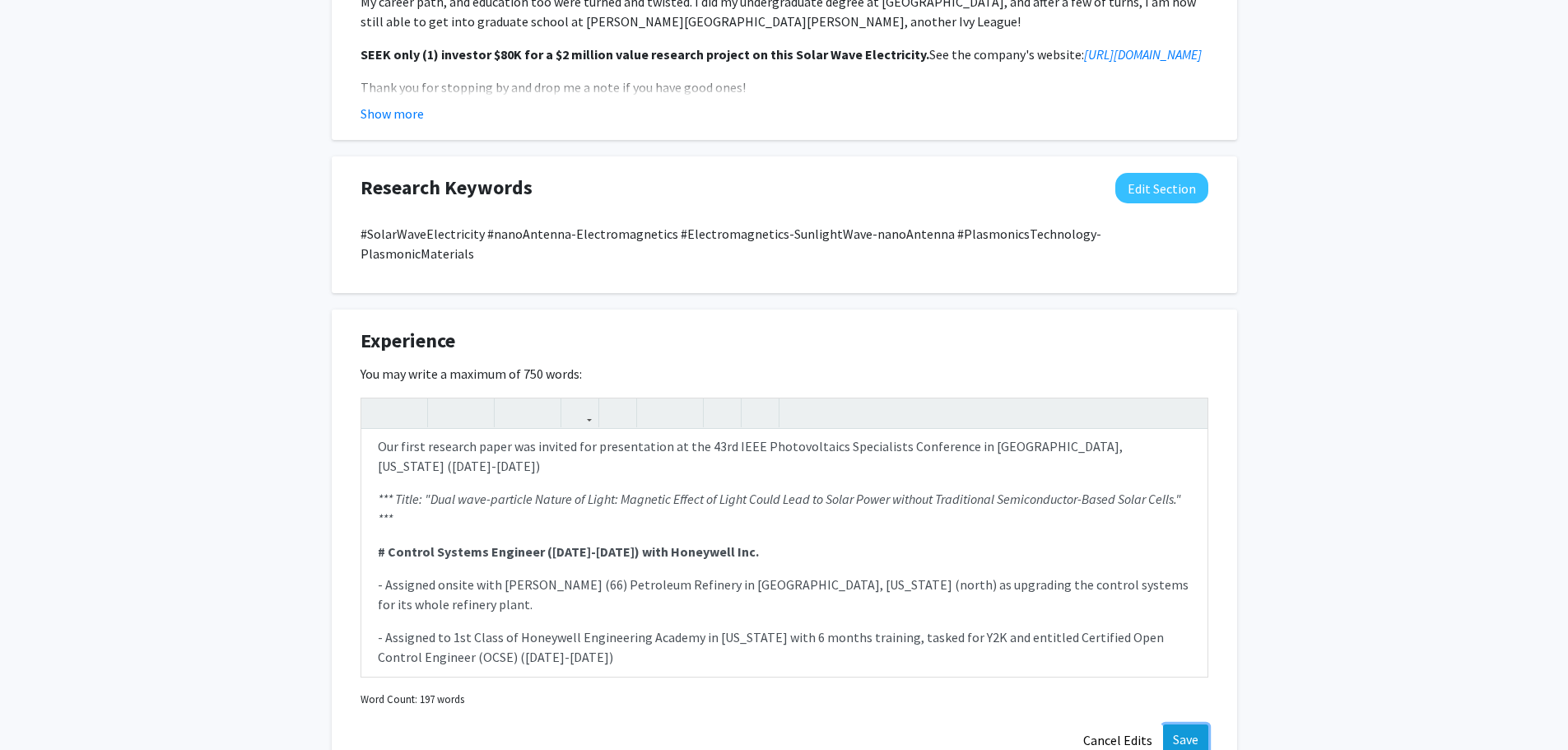
click at [1182, 724] on button "Save" at bounding box center [1185, 738] width 45 height 30
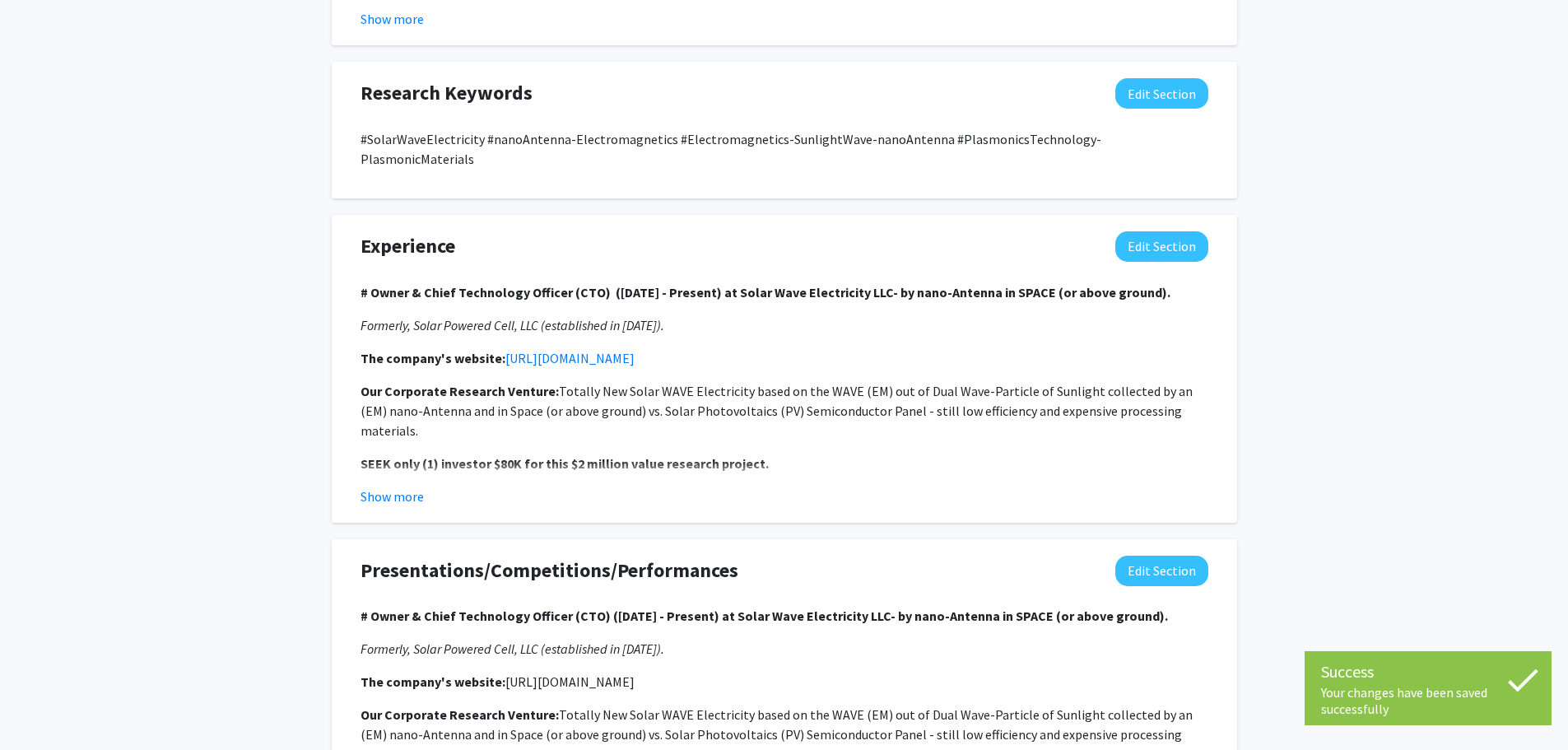
scroll to position [1272, 0]
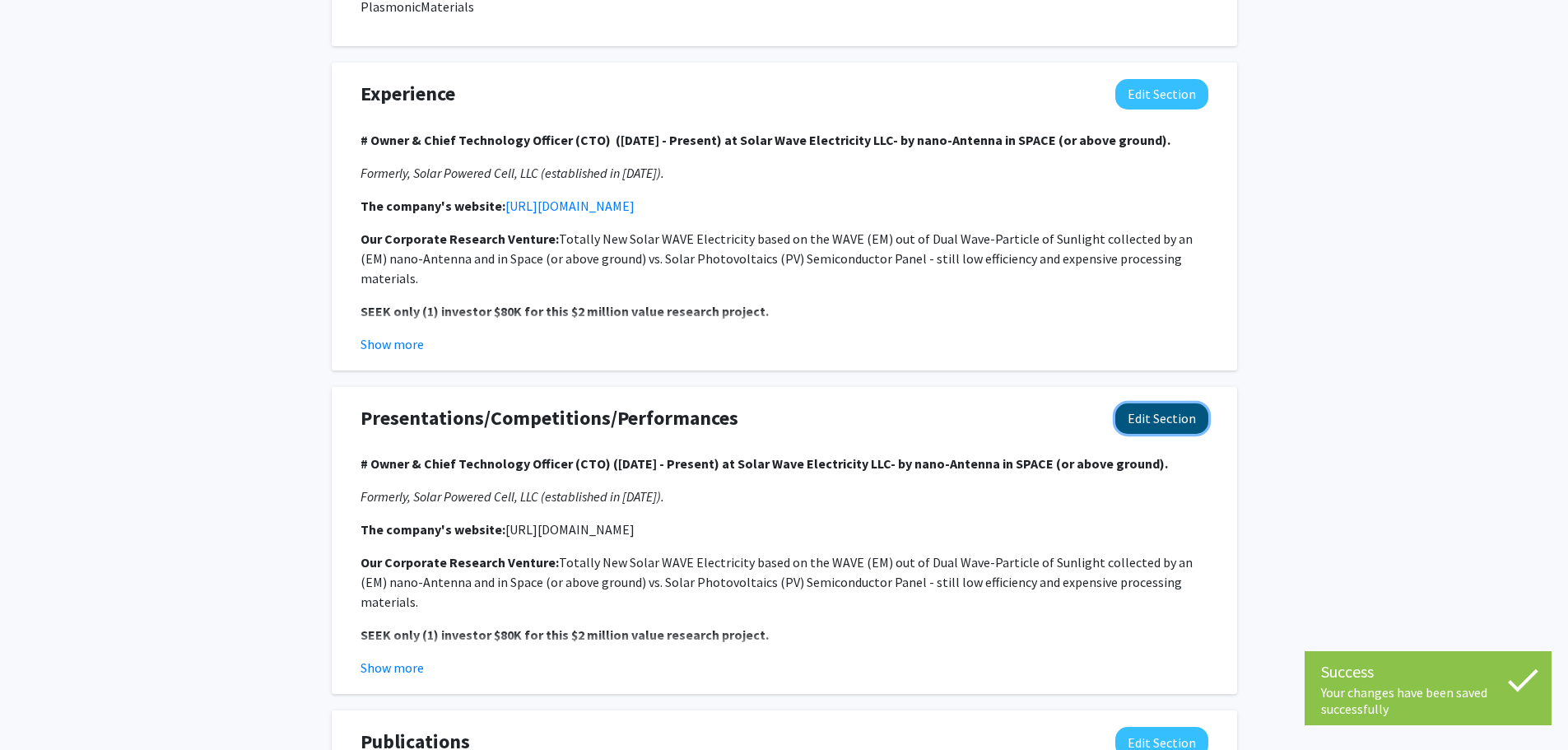
click at [1167, 403] on button "Edit Section" at bounding box center [1162, 419] width 93 height 31
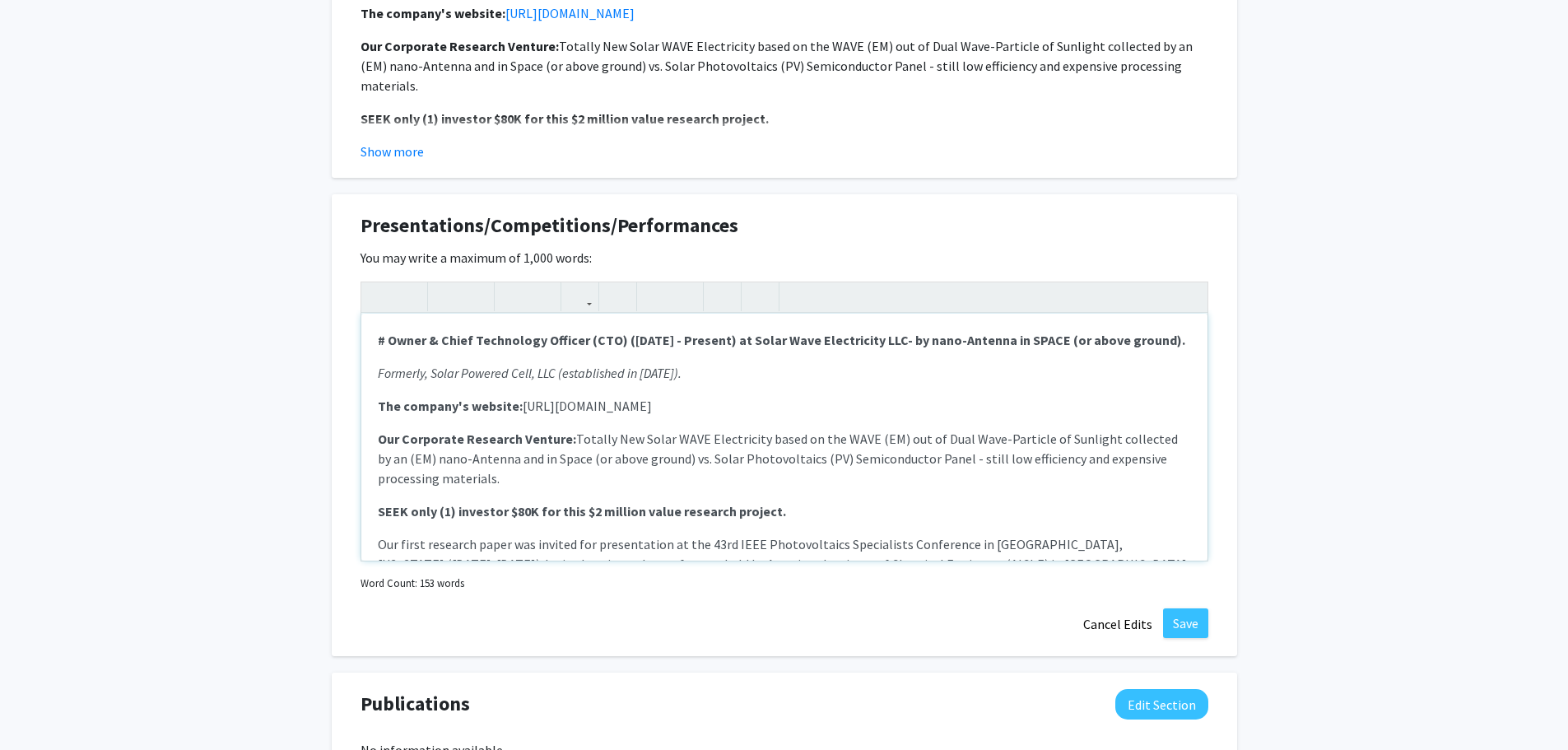
scroll to position [1436, 0]
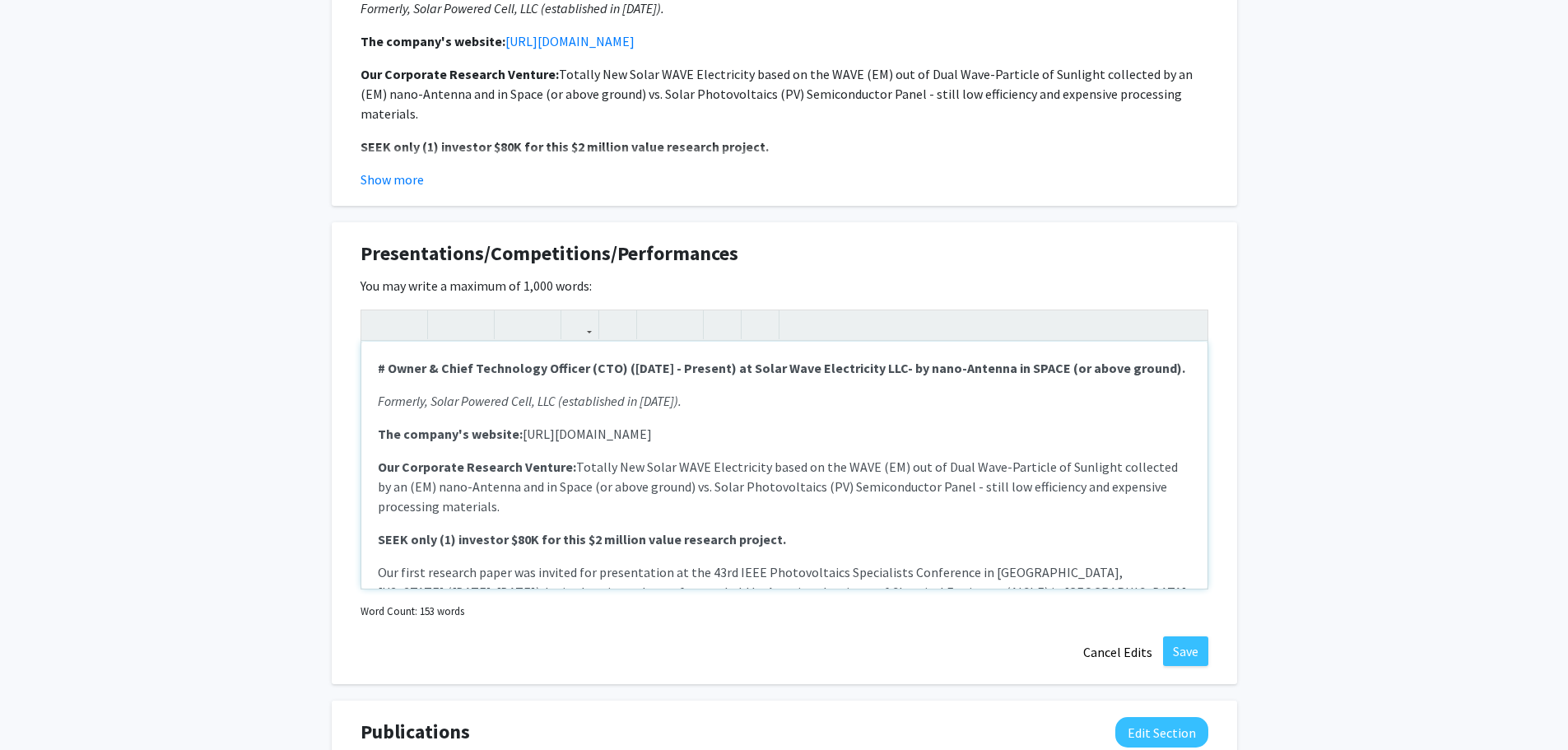
drag, startPoint x: 518, startPoint y: 393, endPoint x: 705, endPoint y: 393, distance: 187.0
click at [705, 424] on p "The company's website: [URL][DOMAIN_NAME]" at bounding box center [784, 434] width 813 height 20
click at [575, 311] on icon "button" at bounding box center [580, 324] width 14 height 27
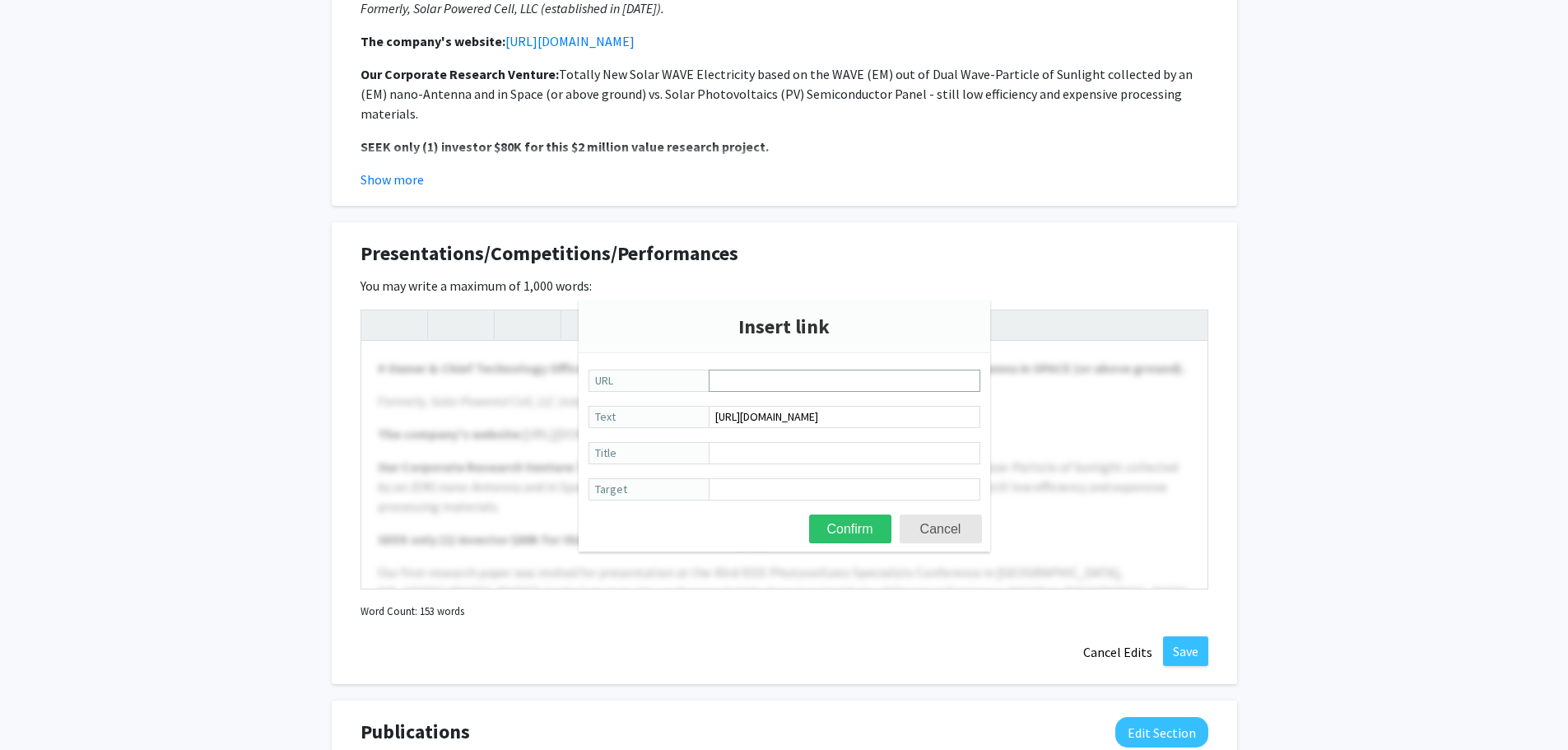
click at [717, 378] on input "URL" at bounding box center [845, 380] width 271 height 22
type input "[URL][DOMAIN_NAME]"
click at [853, 525] on button "Confirm" at bounding box center [851, 529] width 83 height 29
type textarea "<p><strong># Owner &amp; Chief Technology Officer (CTO) ([DATE] - Present) at S…"
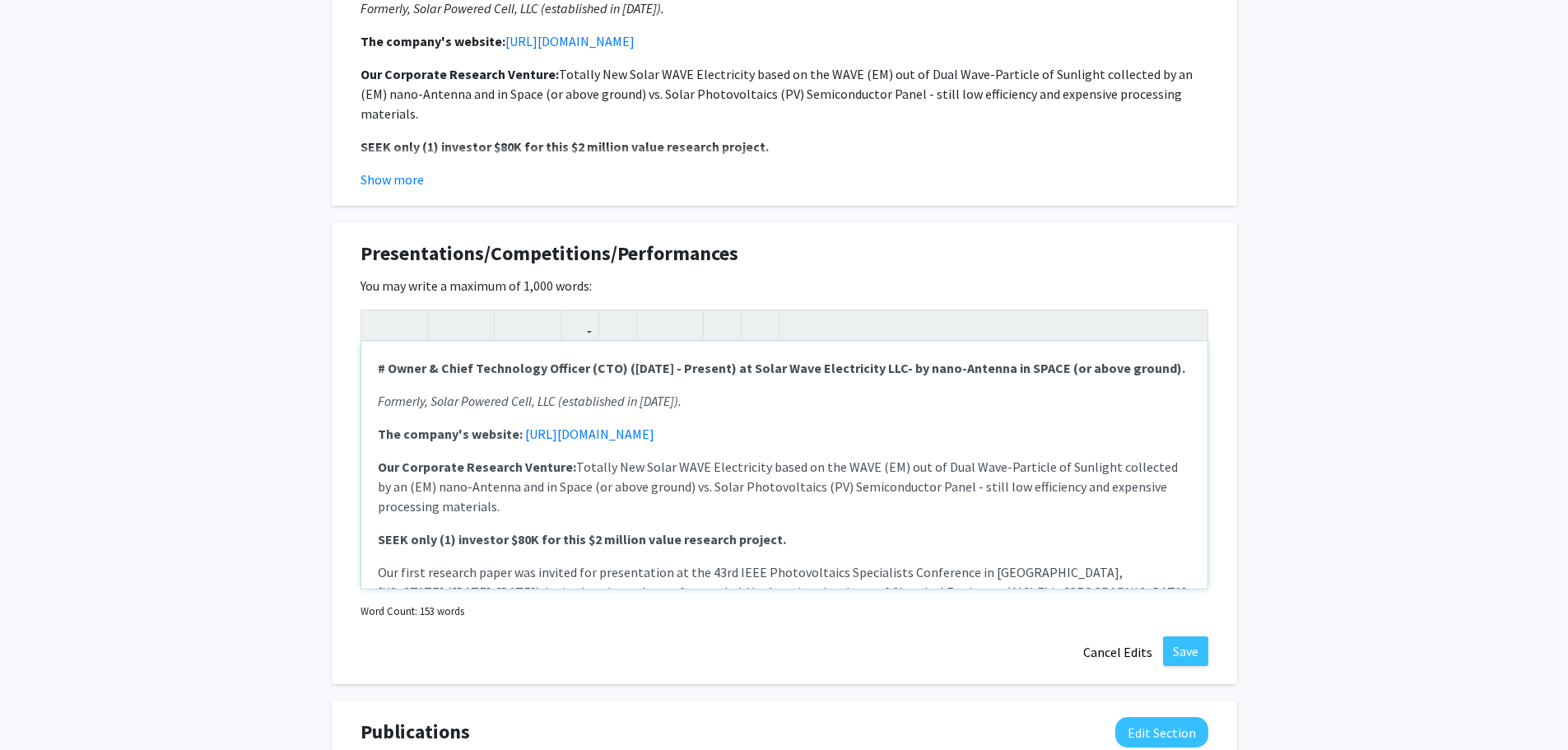
click at [861, 486] on div "# Owner & Chief Technology Officer (CTO) ([DATE] - Present) at Solar Wave Elect…" at bounding box center [784, 464] width 846 height 247
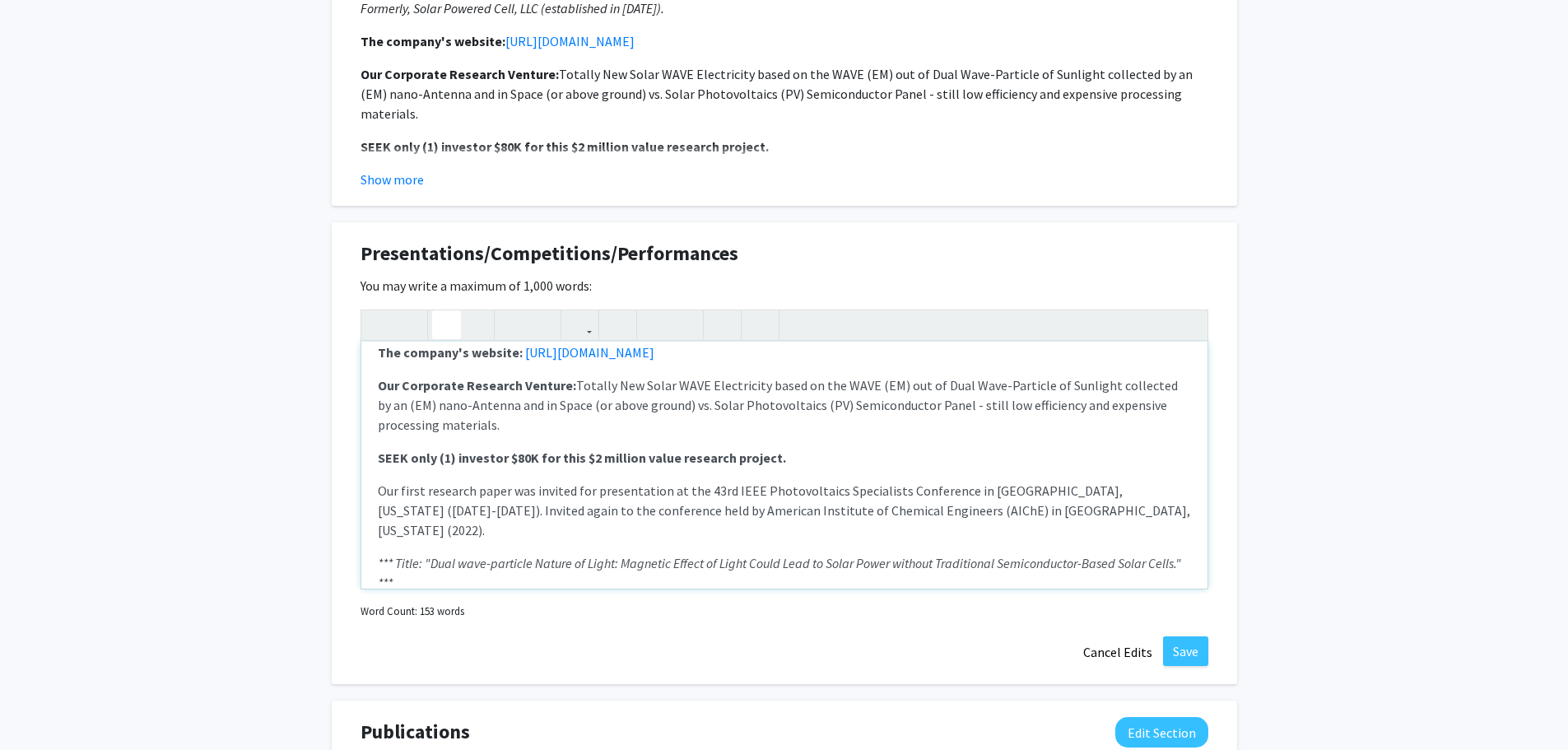
scroll to position [135, 0]
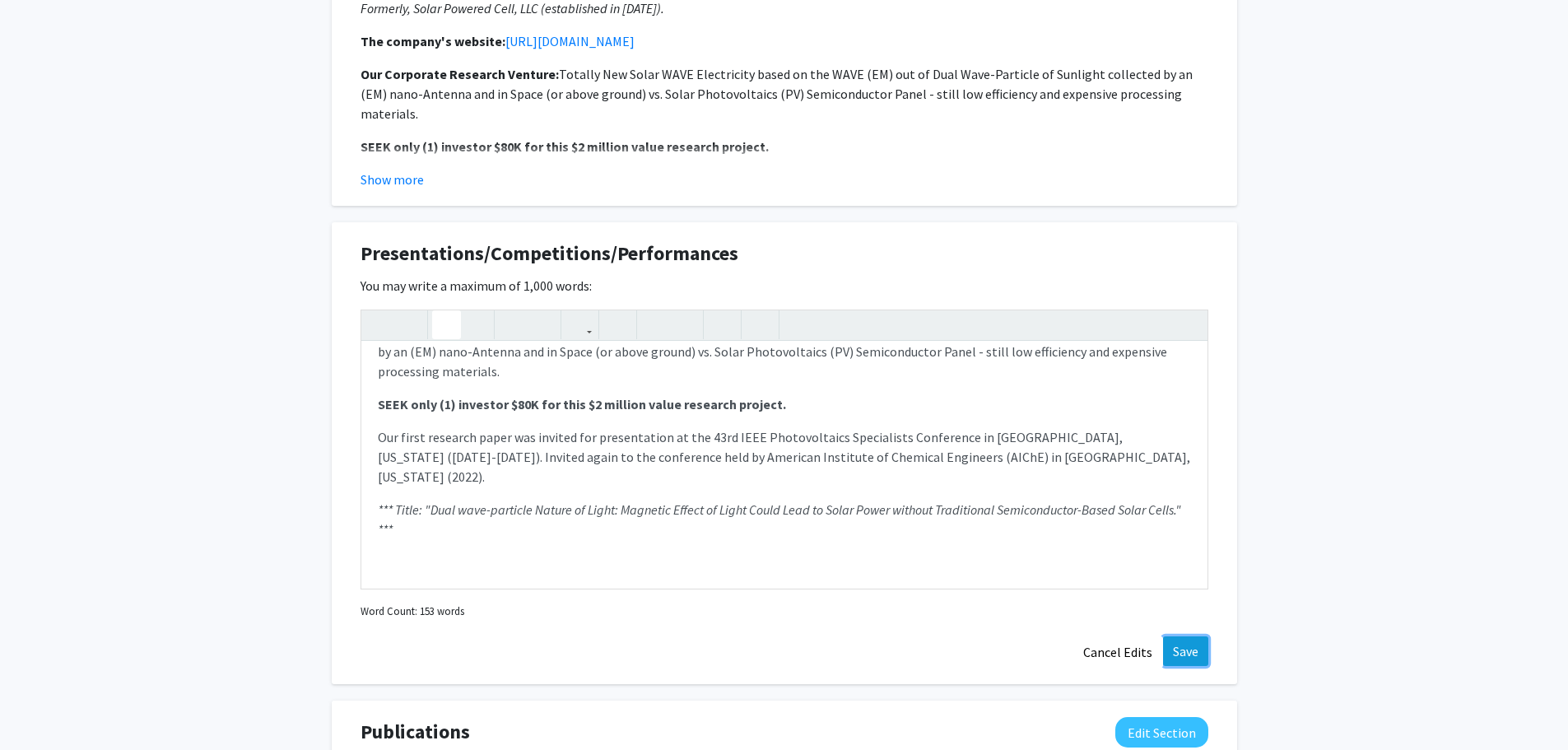
click at [1181, 636] on button "Save" at bounding box center [1185, 650] width 45 height 30
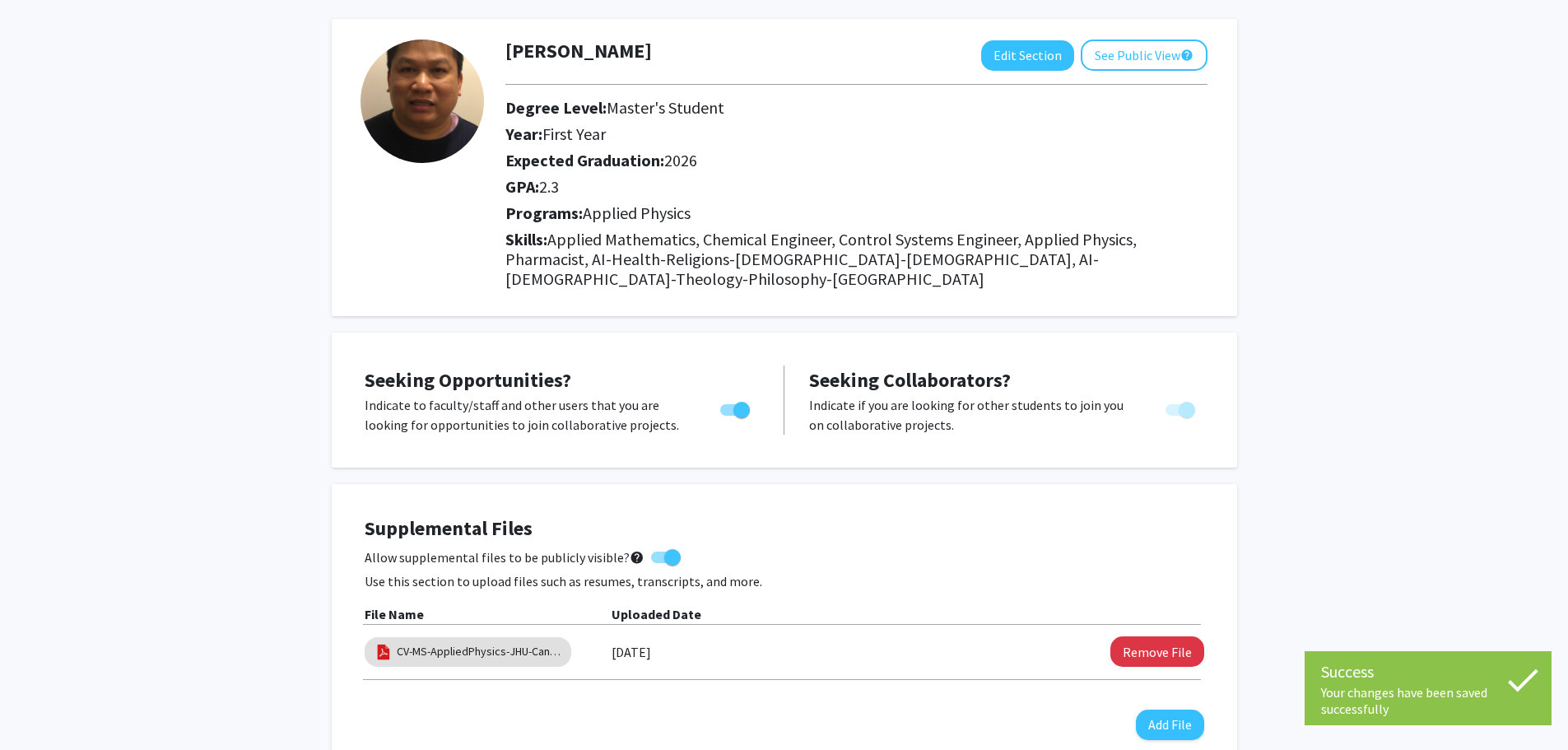
scroll to position [0, 0]
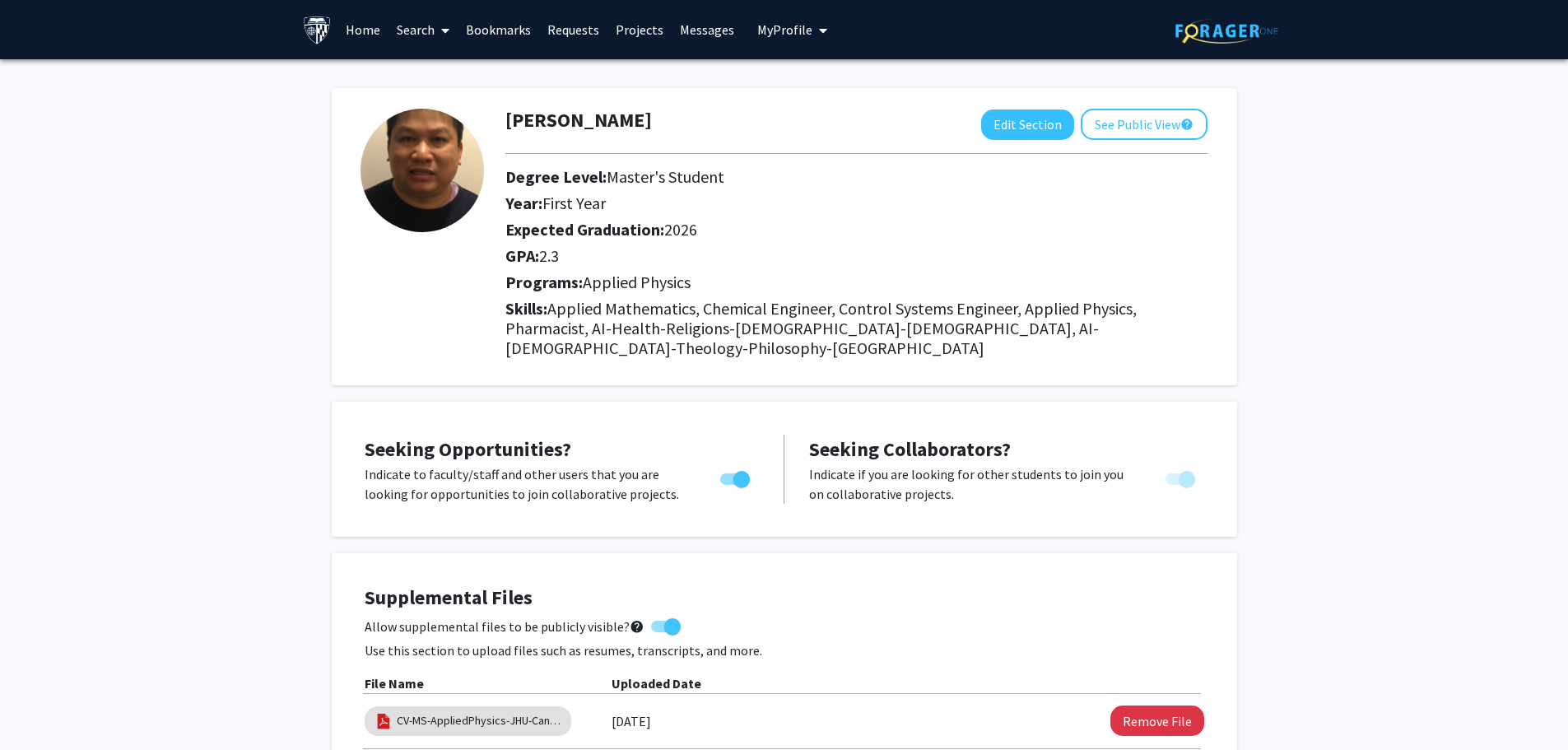
drag, startPoint x: 631, startPoint y: 30, endPoint x: 640, endPoint y: 41, distance: 14.2
click at [631, 29] on link "Projects" at bounding box center [639, 30] width 64 height 57
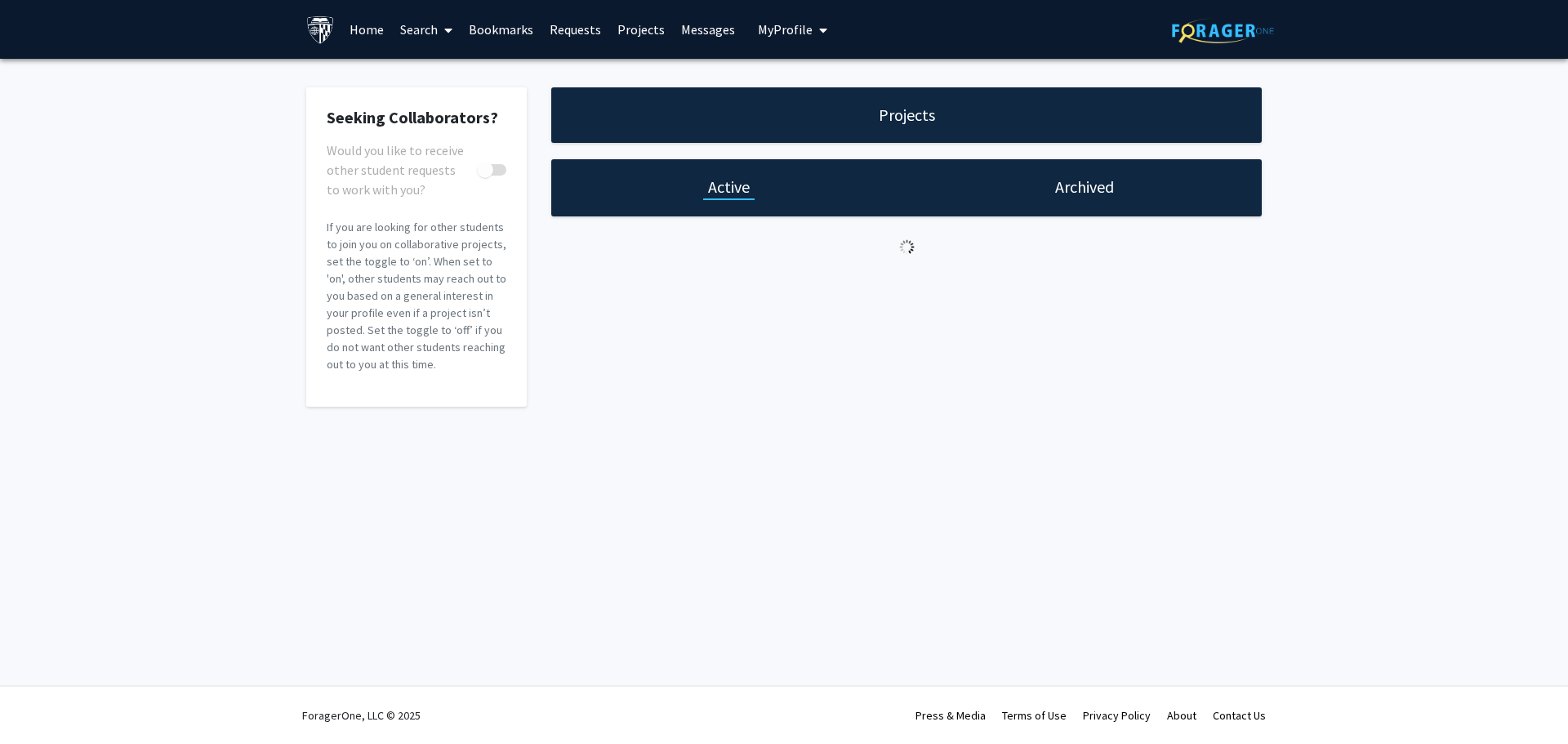
checkbox input "true"
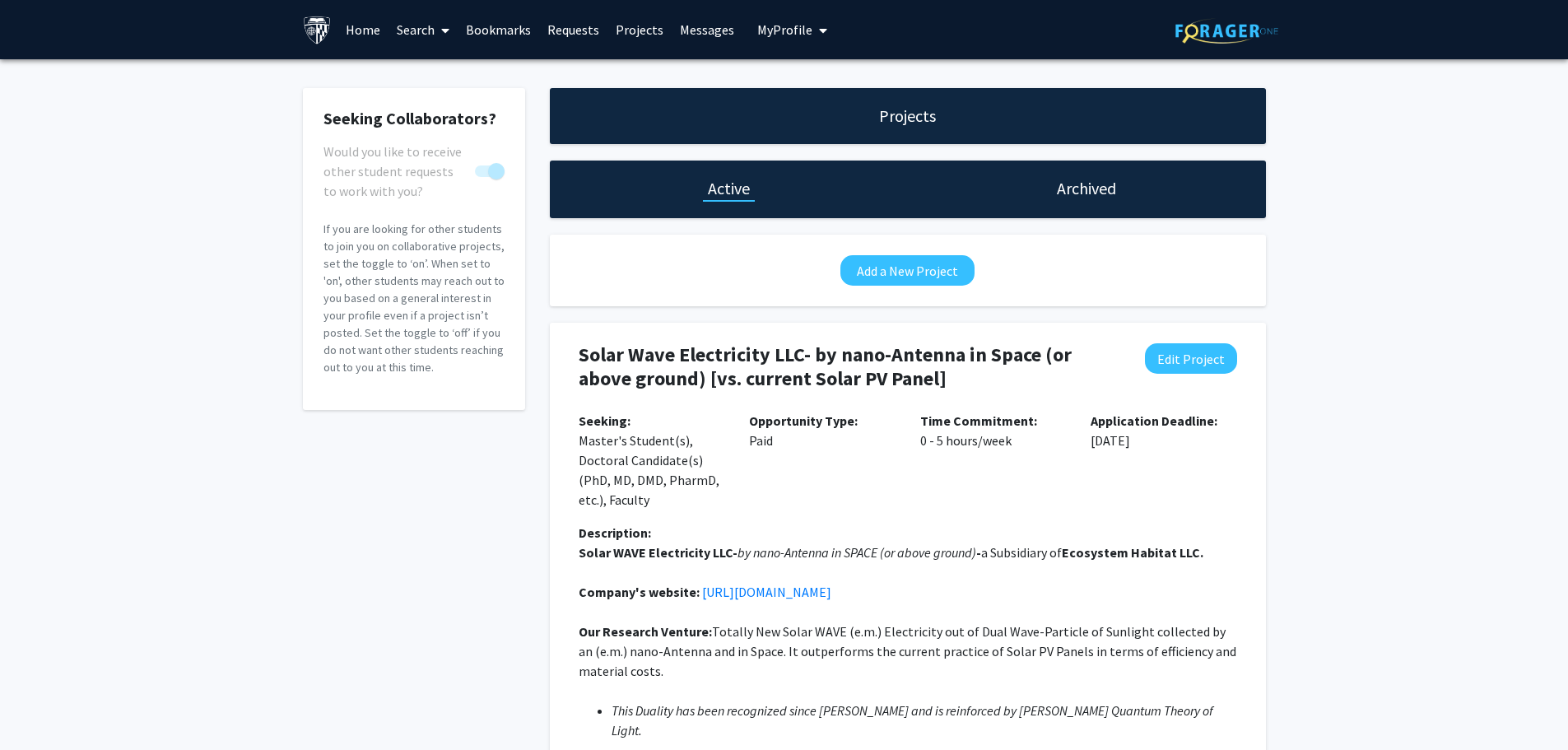
drag, startPoint x: 717, startPoint y: 181, endPoint x: 723, endPoint y: 175, distance: 8.5
click at [723, 175] on div "Active" at bounding box center [729, 190] width 358 height 57
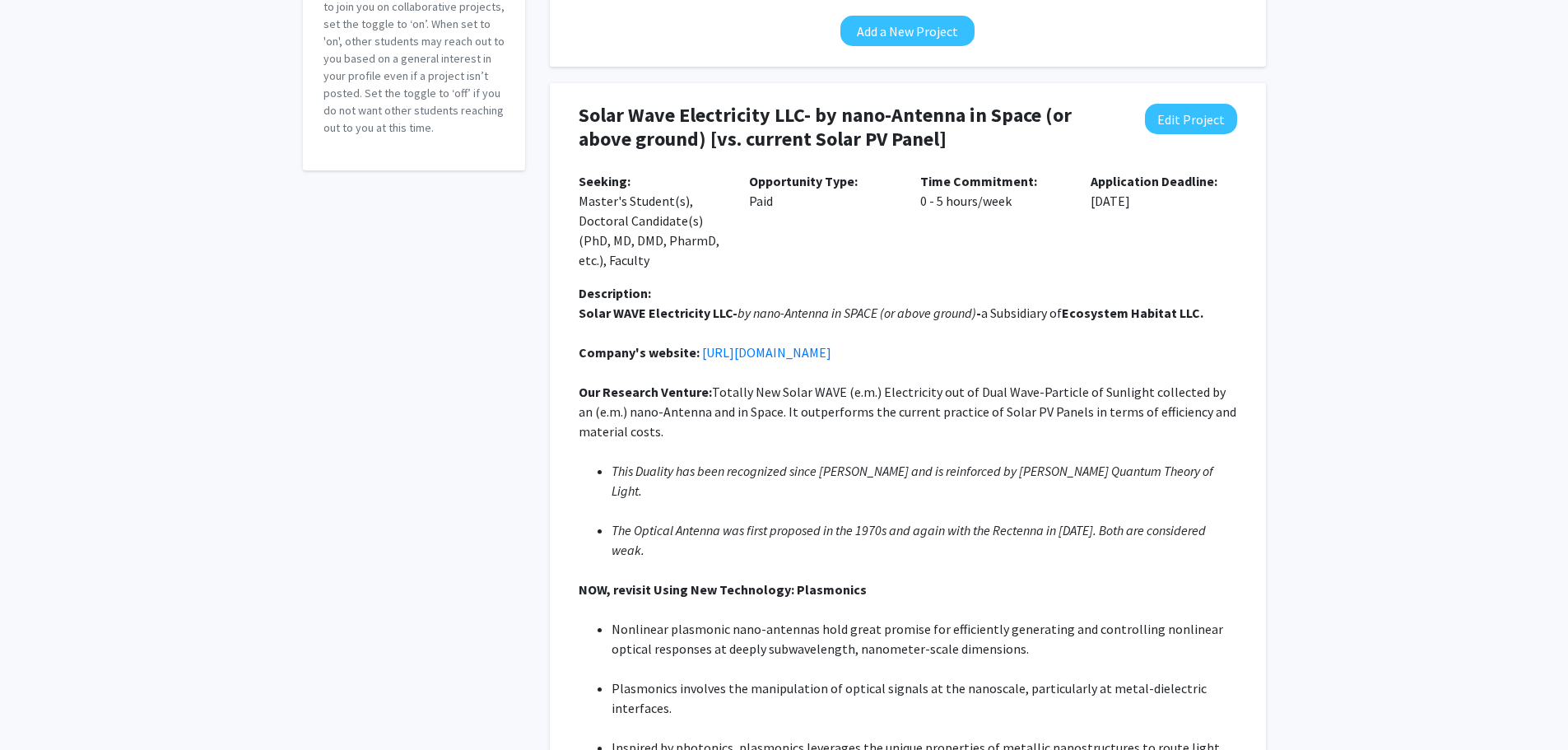
scroll to position [207, 0]
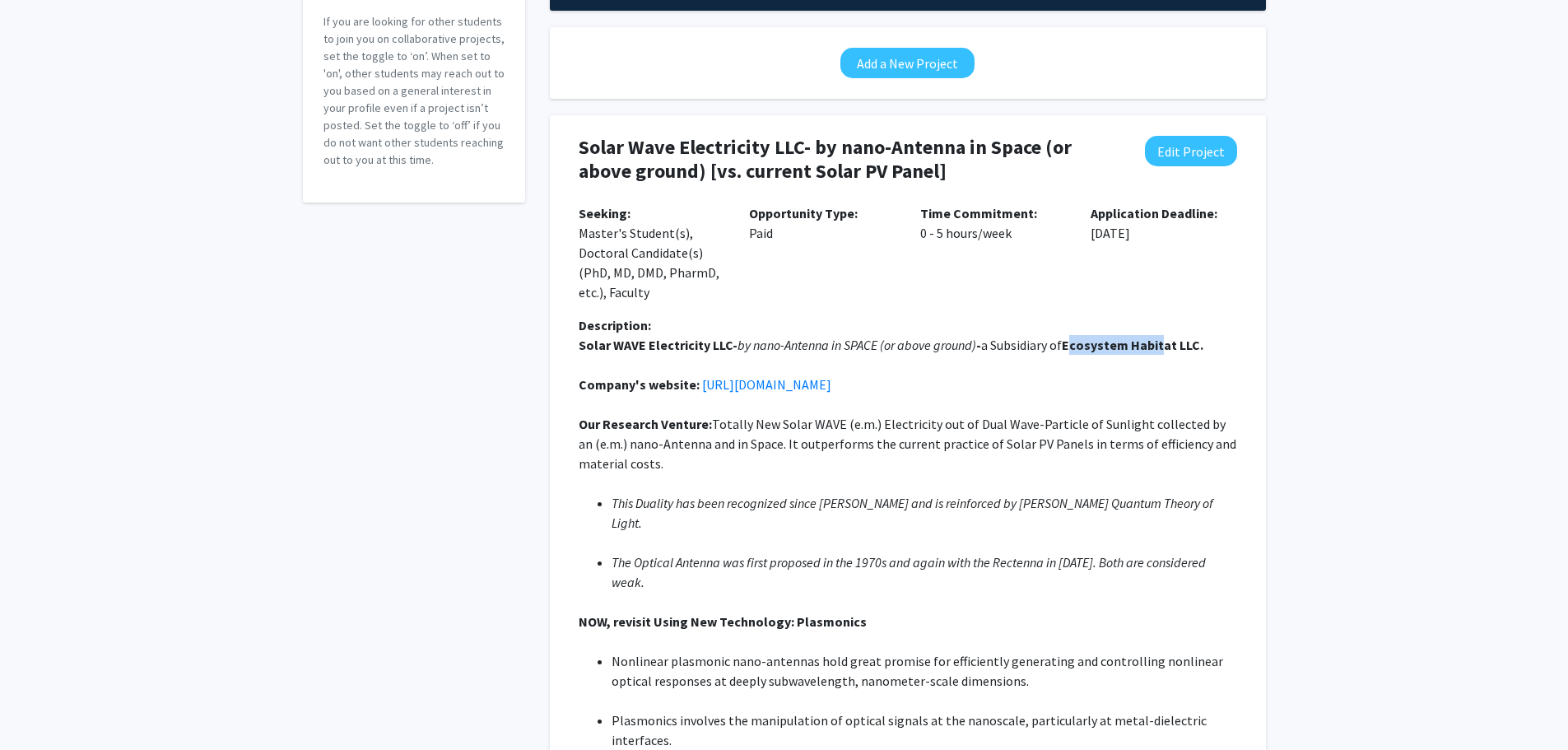
drag, startPoint x: 1069, startPoint y: 340, endPoint x: 1161, endPoint y: 343, distance: 92.0
click at [1161, 343] on strong "Ecosystem Habitat LLC." at bounding box center [1133, 345] width 142 height 16
drag, startPoint x: 1014, startPoint y: 388, endPoint x: 1021, endPoint y: 393, distance: 8.6
click at [1013, 387] on p "Company's website: [URL][DOMAIN_NAME]" at bounding box center [908, 384] width 659 height 20
drag, startPoint x: 1069, startPoint y: 343, endPoint x: 1205, endPoint y: 342, distance: 136.0
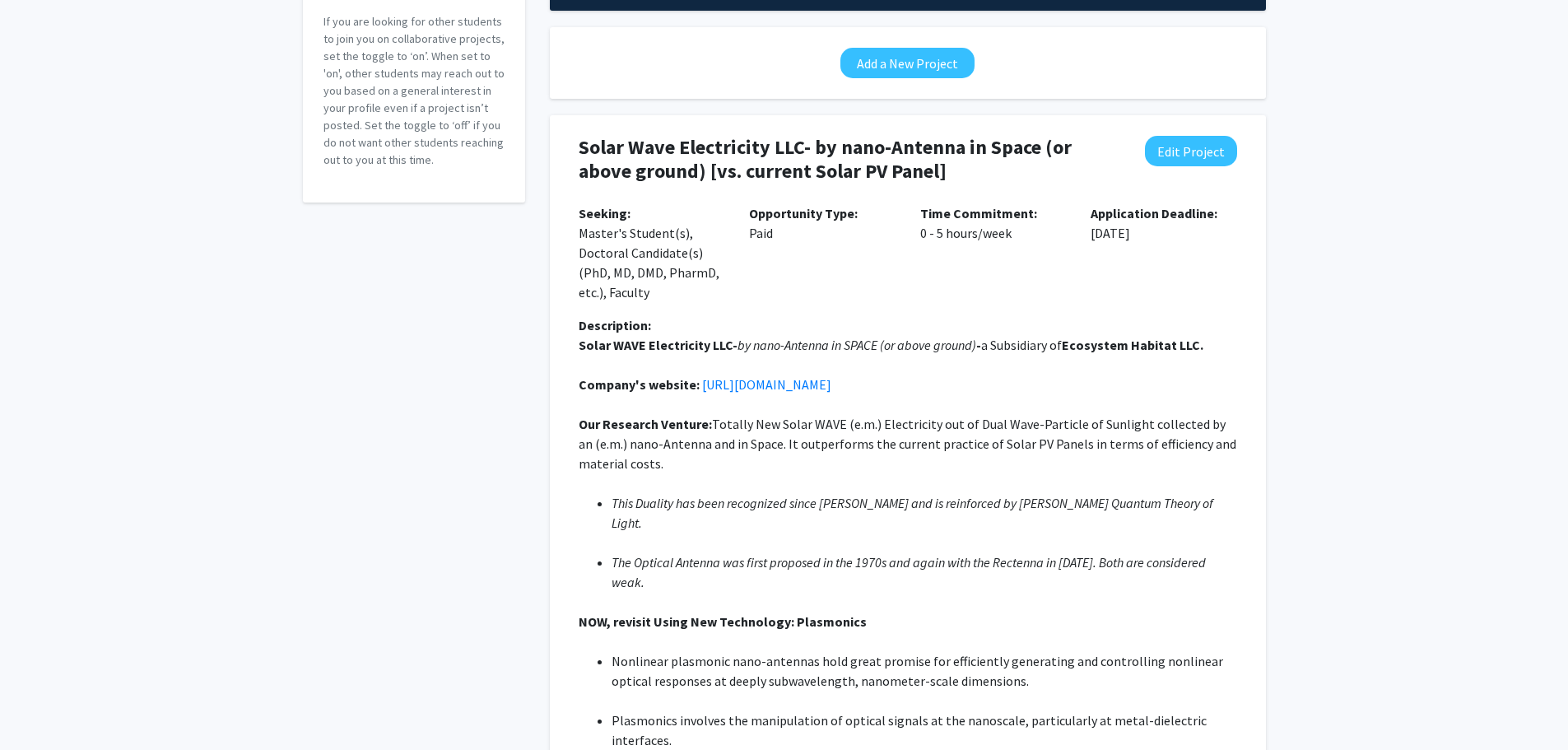
click at [1205, 342] on p "Solar WAVE Electricity LLC- by nano-Antenna in SPACE (or above ground) - a Subs…" at bounding box center [908, 345] width 659 height 20
click at [1134, 363] on p at bounding box center [908, 365] width 659 height 20
drag, startPoint x: 1073, startPoint y: 342, endPoint x: 1200, endPoint y: 341, distance: 127.0
click at [1200, 341] on strong "Ecosystem Habitat LLC." at bounding box center [1133, 345] width 142 height 16
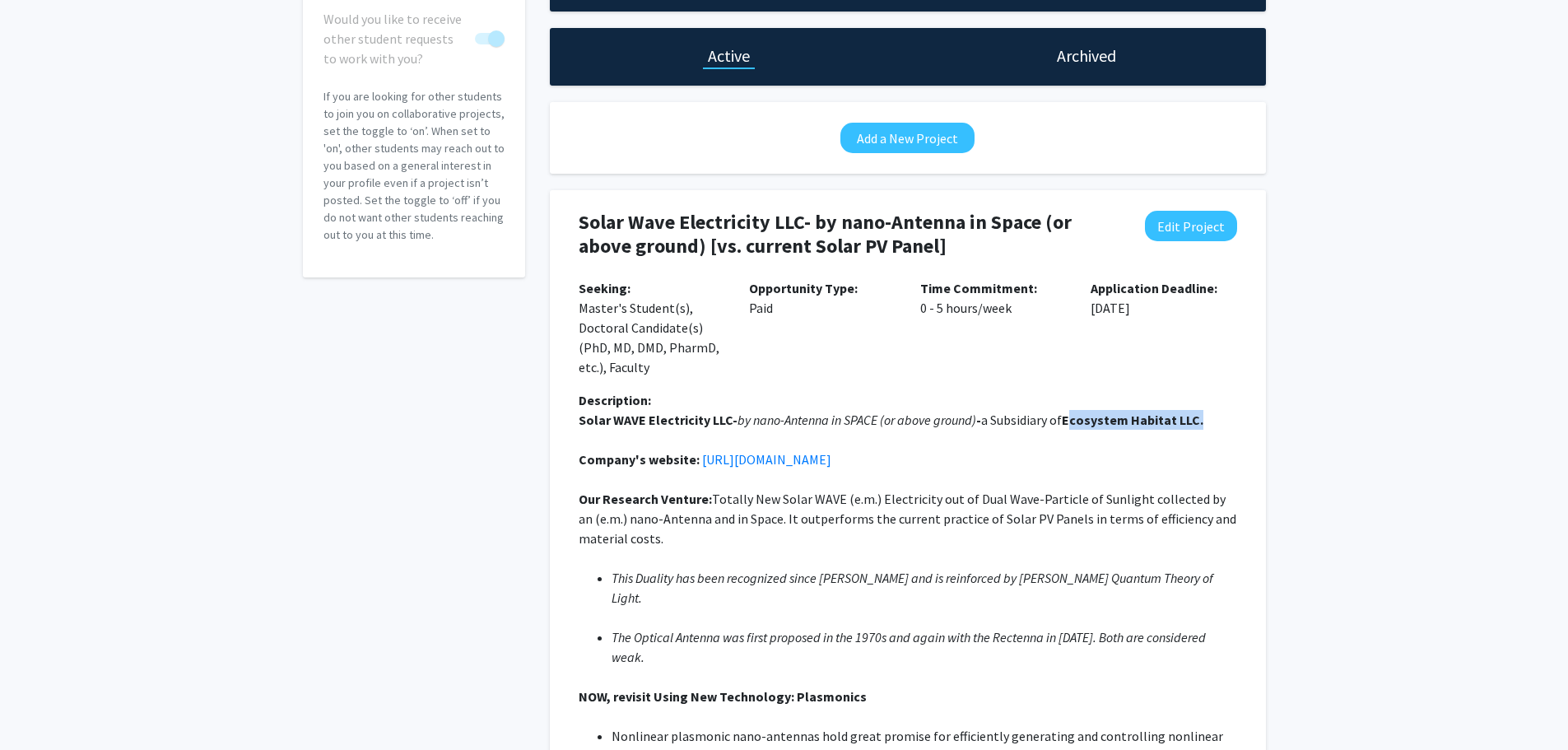
scroll to position [0, 0]
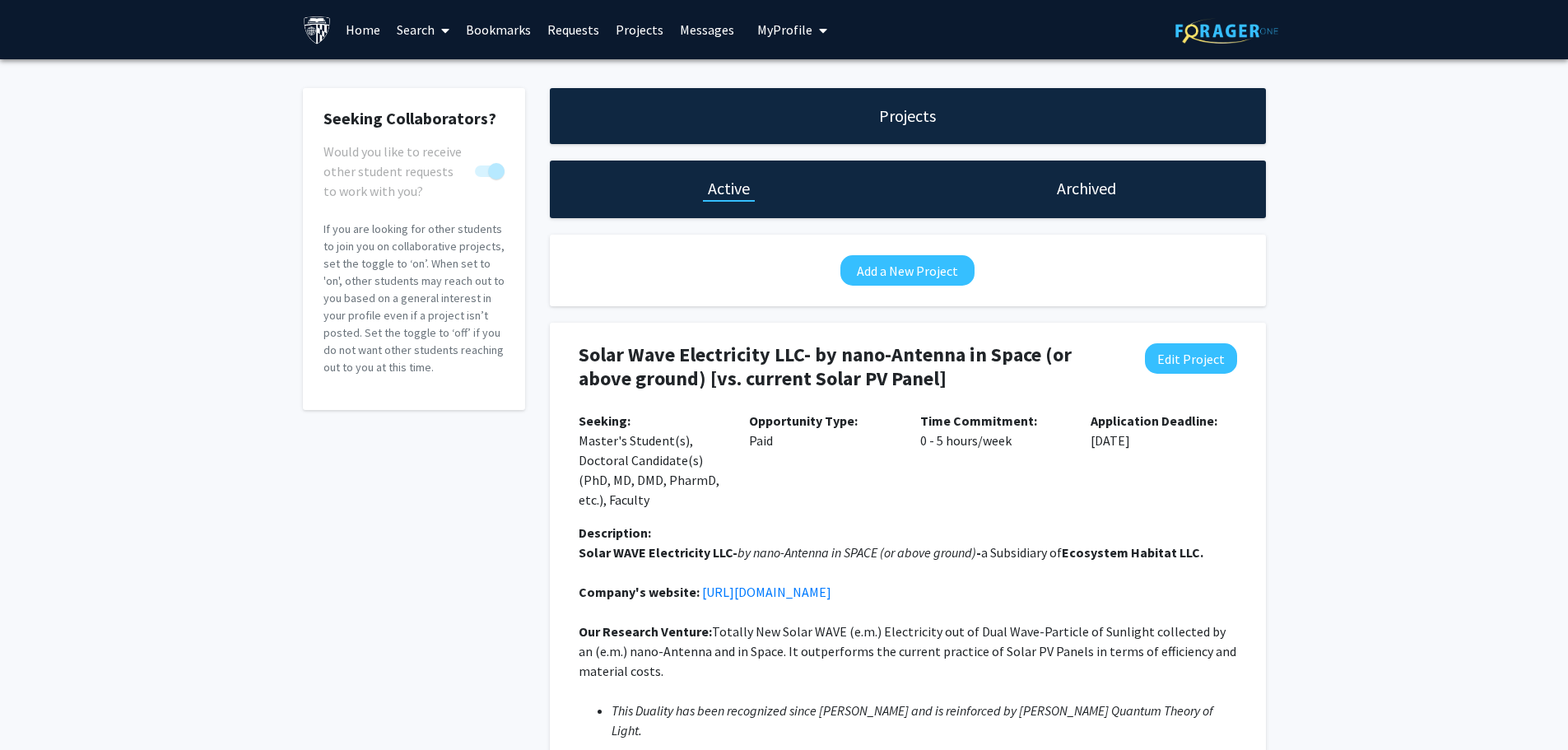
click at [979, 507] on div "Time Commitment: 0 - 5 hours/week" at bounding box center [993, 466] width 172 height 112
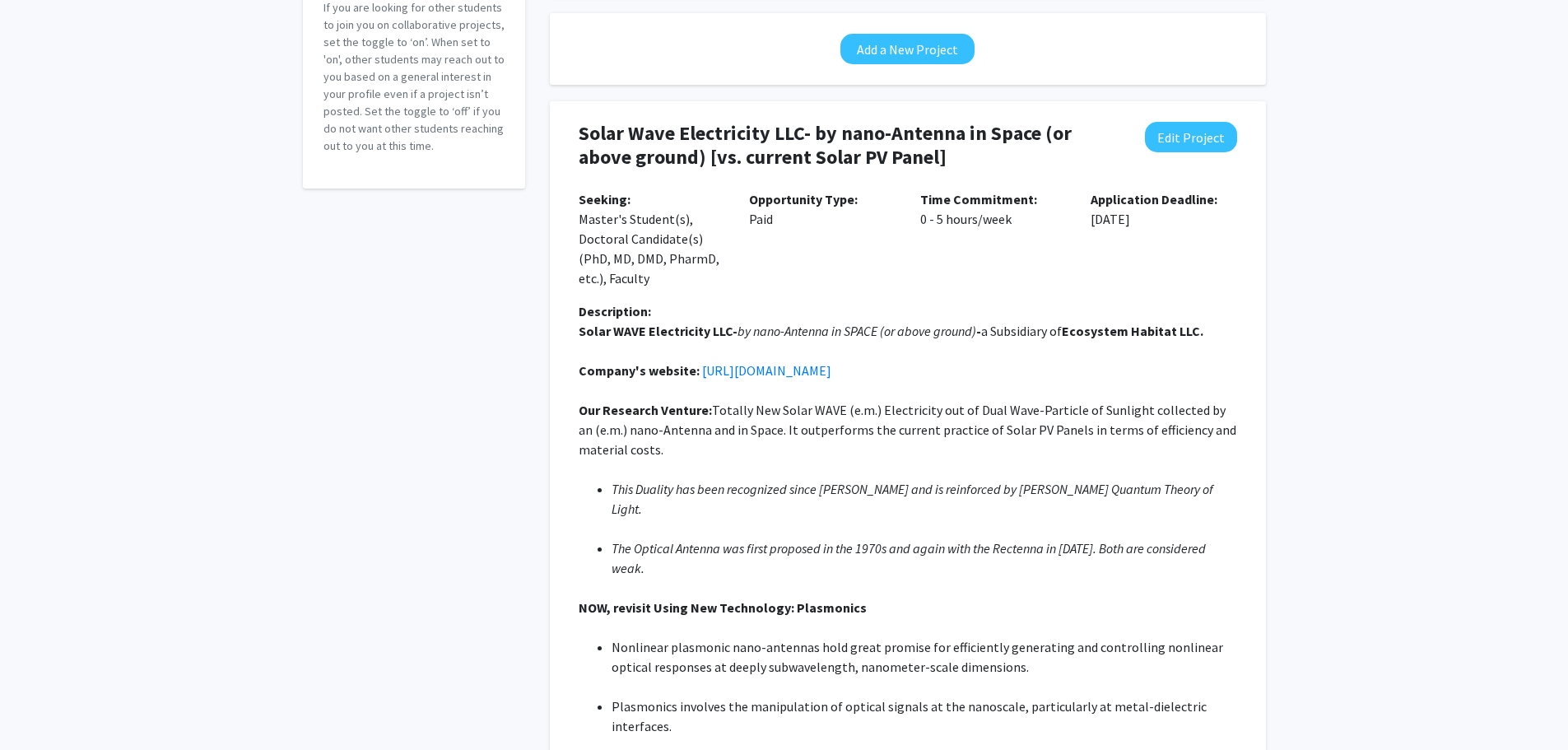
scroll to position [207, 0]
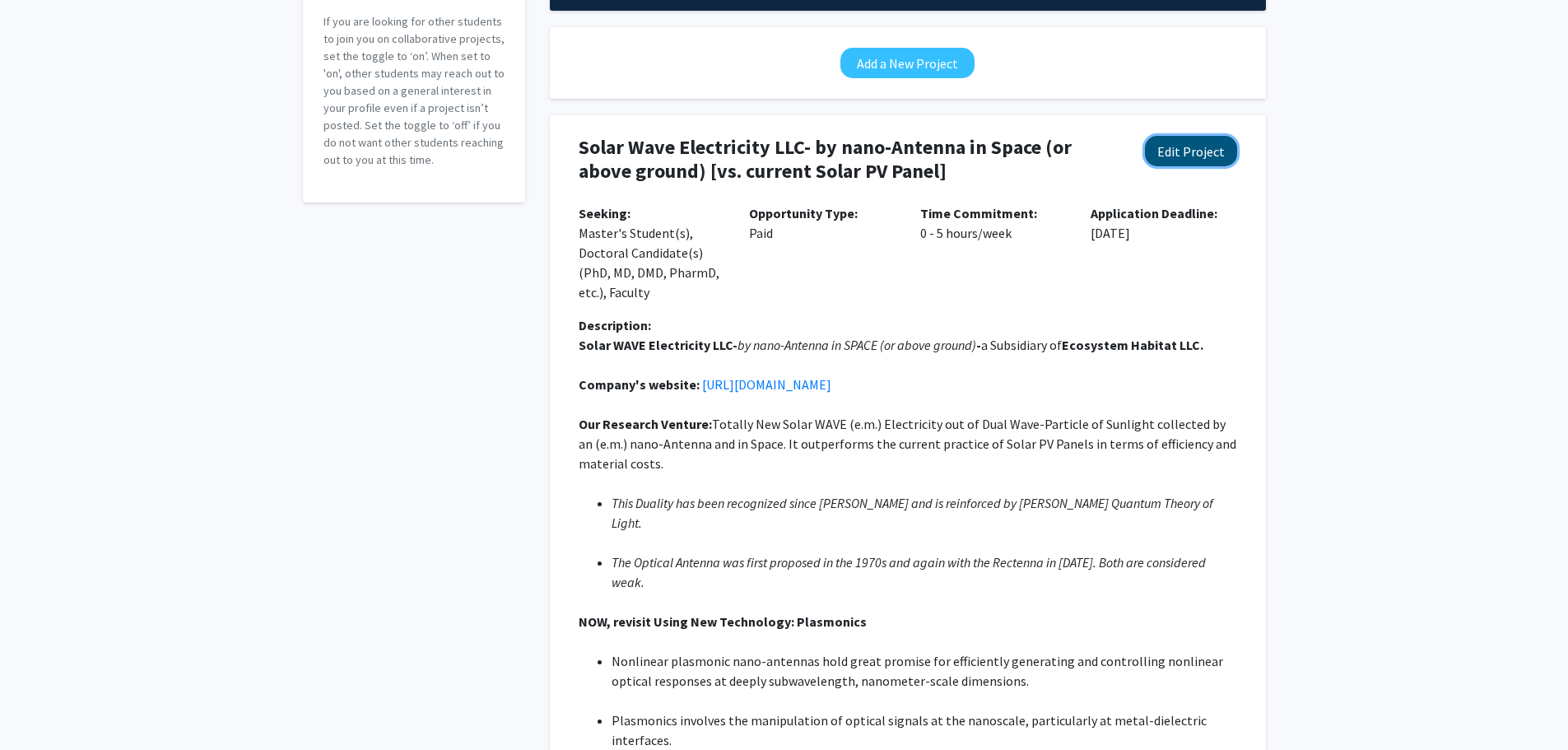
drag, startPoint x: 1201, startPoint y: 154, endPoint x: 1292, endPoint y: 219, distance: 111.8
click at [1201, 153] on button "Edit Project" at bounding box center [1191, 151] width 93 height 31
select select "0 - 5"
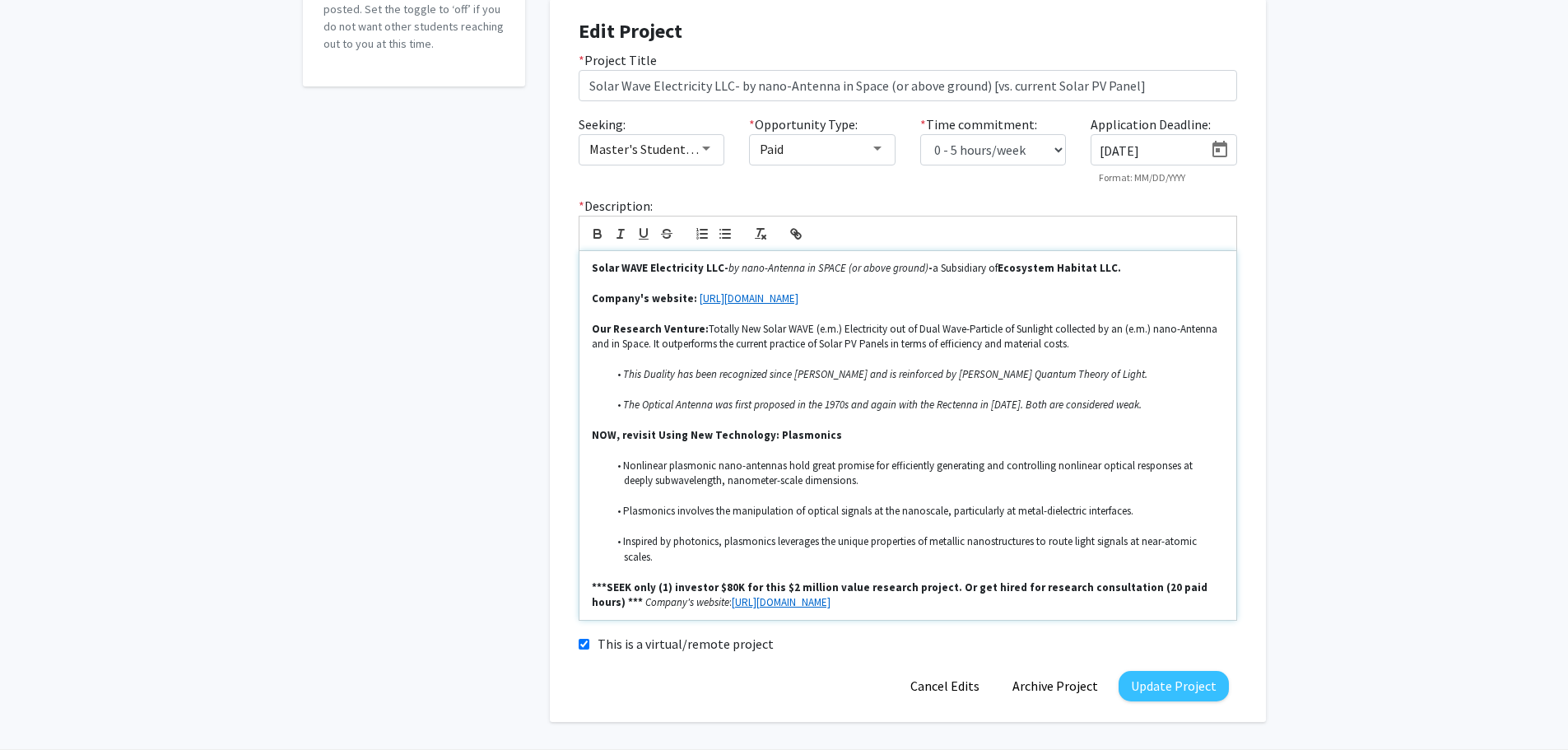
scroll to position [372, 0]
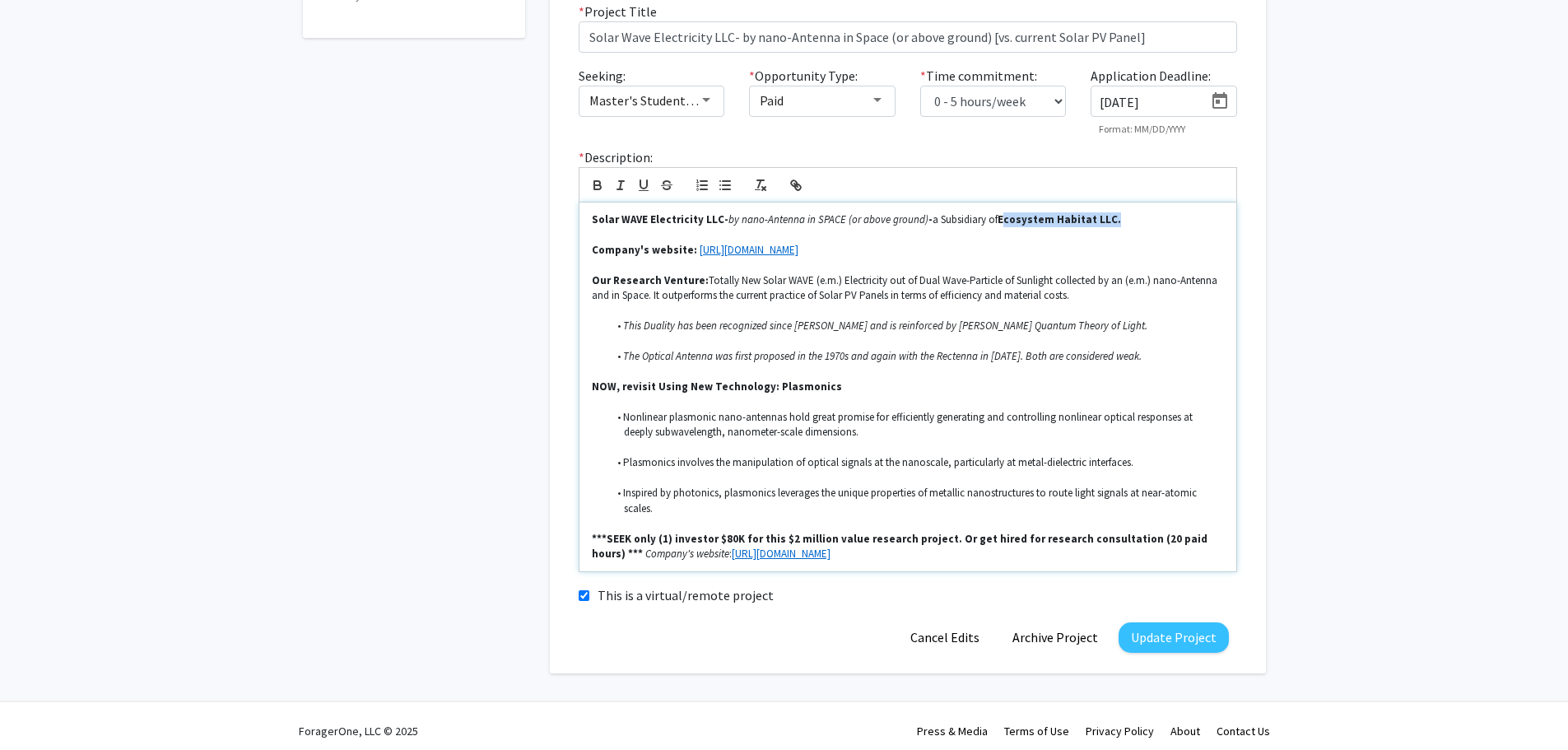
drag, startPoint x: 989, startPoint y: 216, endPoint x: 1094, endPoint y: 217, distance: 105.0
click at [1094, 217] on strong "Ecosystem Habitat LLC." at bounding box center [1059, 219] width 123 height 14
click at [794, 183] on line "button" at bounding box center [796, 185] width 4 height 4
click at [990, 247] on input "Ecosystem Habitat LLC" at bounding box center [1051, 251] width 140 height 22
type input "[URL] Habitat LLC"
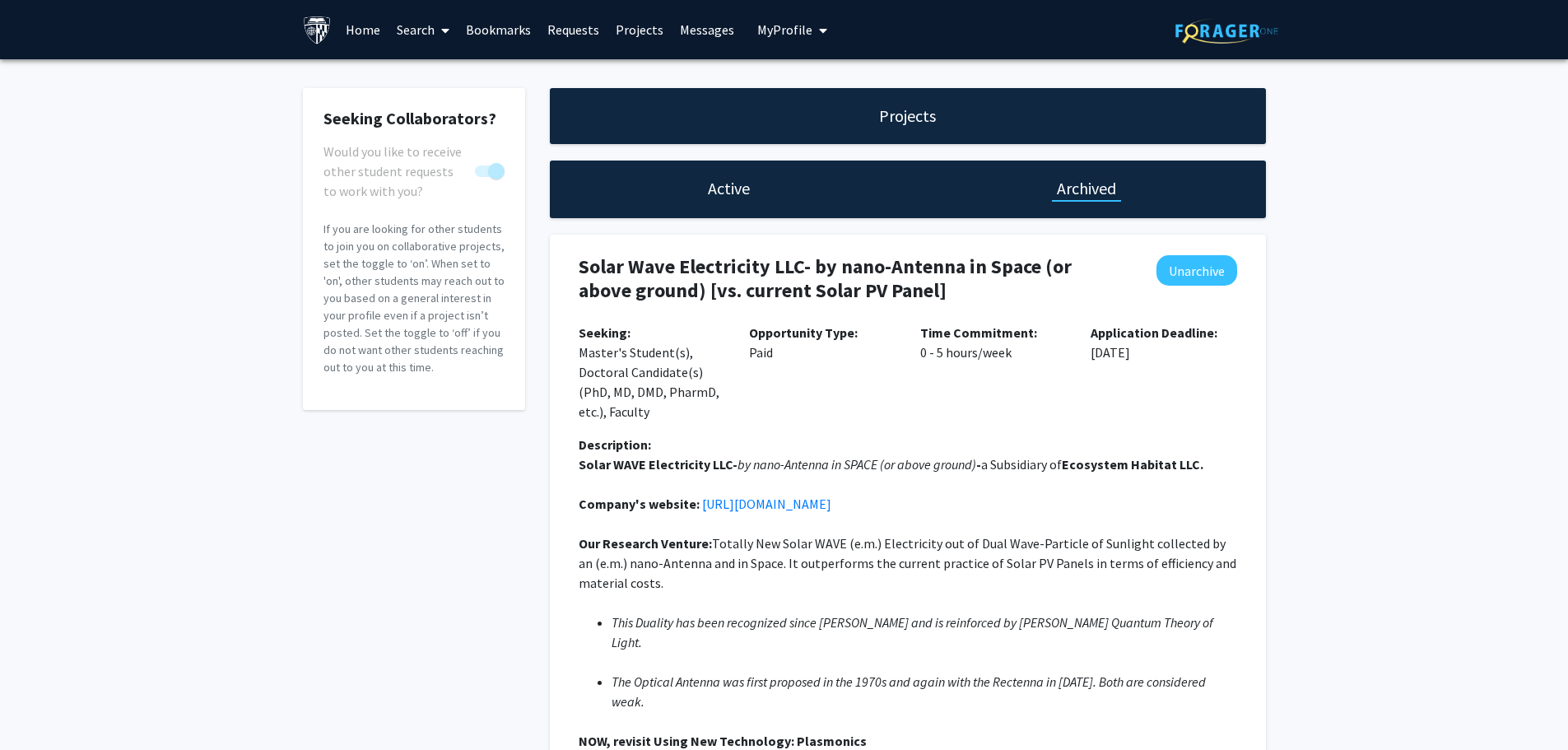
click at [726, 189] on h1 "Active" at bounding box center [729, 189] width 42 height 23
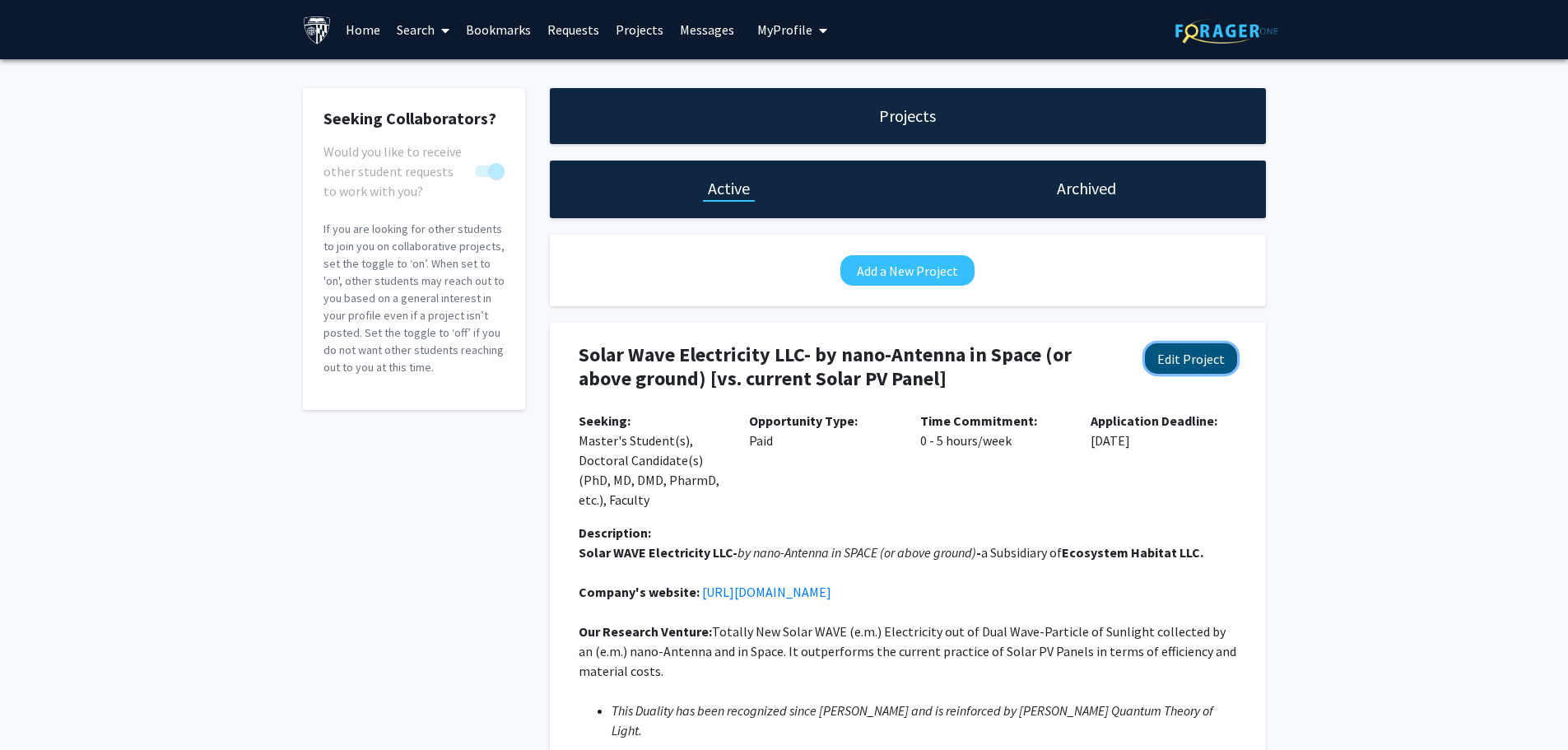
click at [1184, 365] on button "Edit Project" at bounding box center [1191, 358] width 93 height 31
select select "0 - 5"
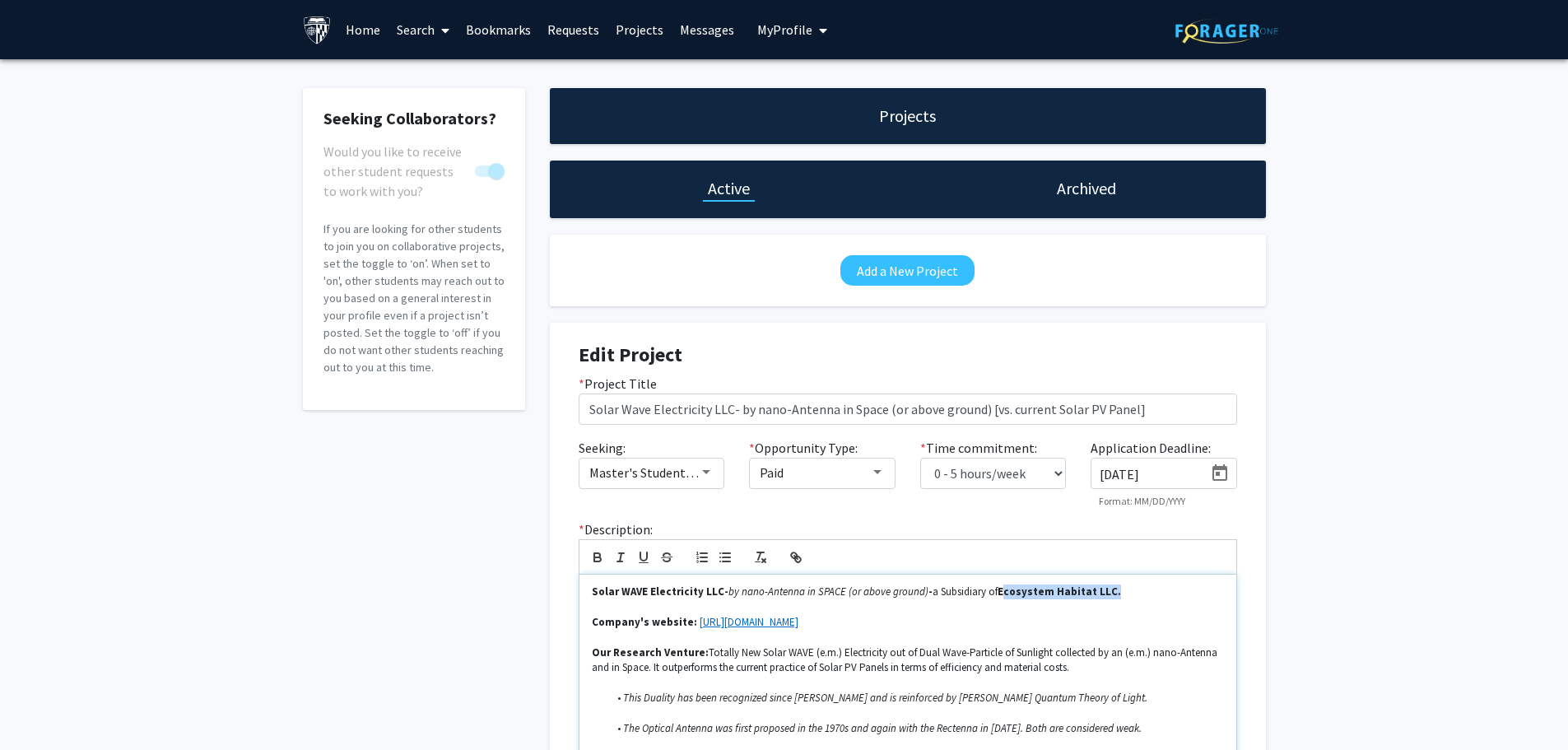
drag, startPoint x: 990, startPoint y: 591, endPoint x: 1094, endPoint y: 589, distance: 104.0
click at [1094, 589] on strong "Ecosystem Habitat LLC." at bounding box center [1059, 591] width 123 height 14
click at [792, 557] on icon "button" at bounding box center [793, 555] width 5 height 5
click at [1022, 623] on input "Ecosystem Habitat LLC" at bounding box center [1051, 622] width 140 height 22
click at [989, 622] on input "Ecosystem Habitat LLC" at bounding box center [1051, 622] width 140 height 22
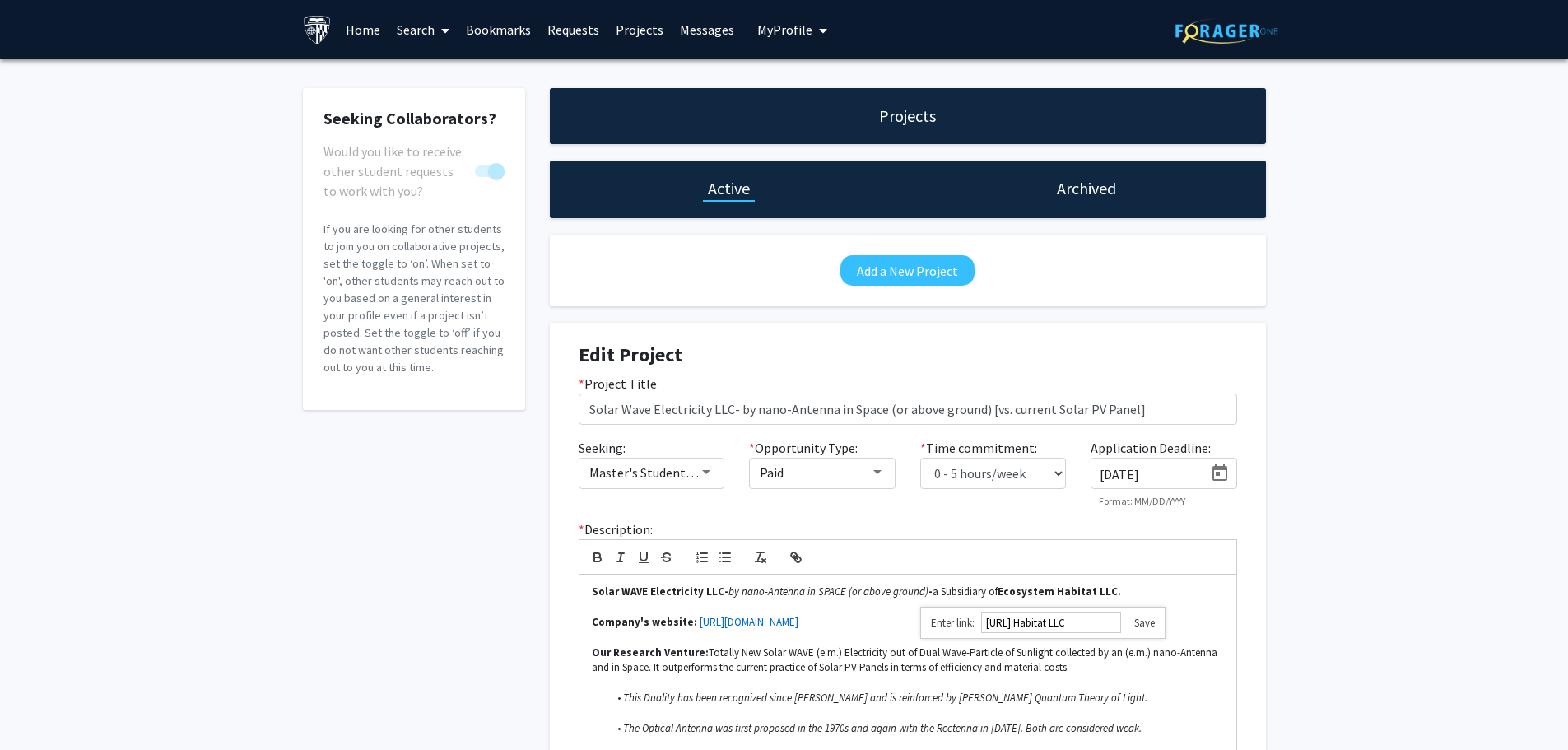
type input "[URL] Habitat LLC"
click at [1099, 622] on input "[URL] Habitat LLC" at bounding box center [1051, 622] width 140 height 22
click at [1119, 621] on input "[URL] Habitat LLC" at bounding box center [1051, 622] width 140 height 22
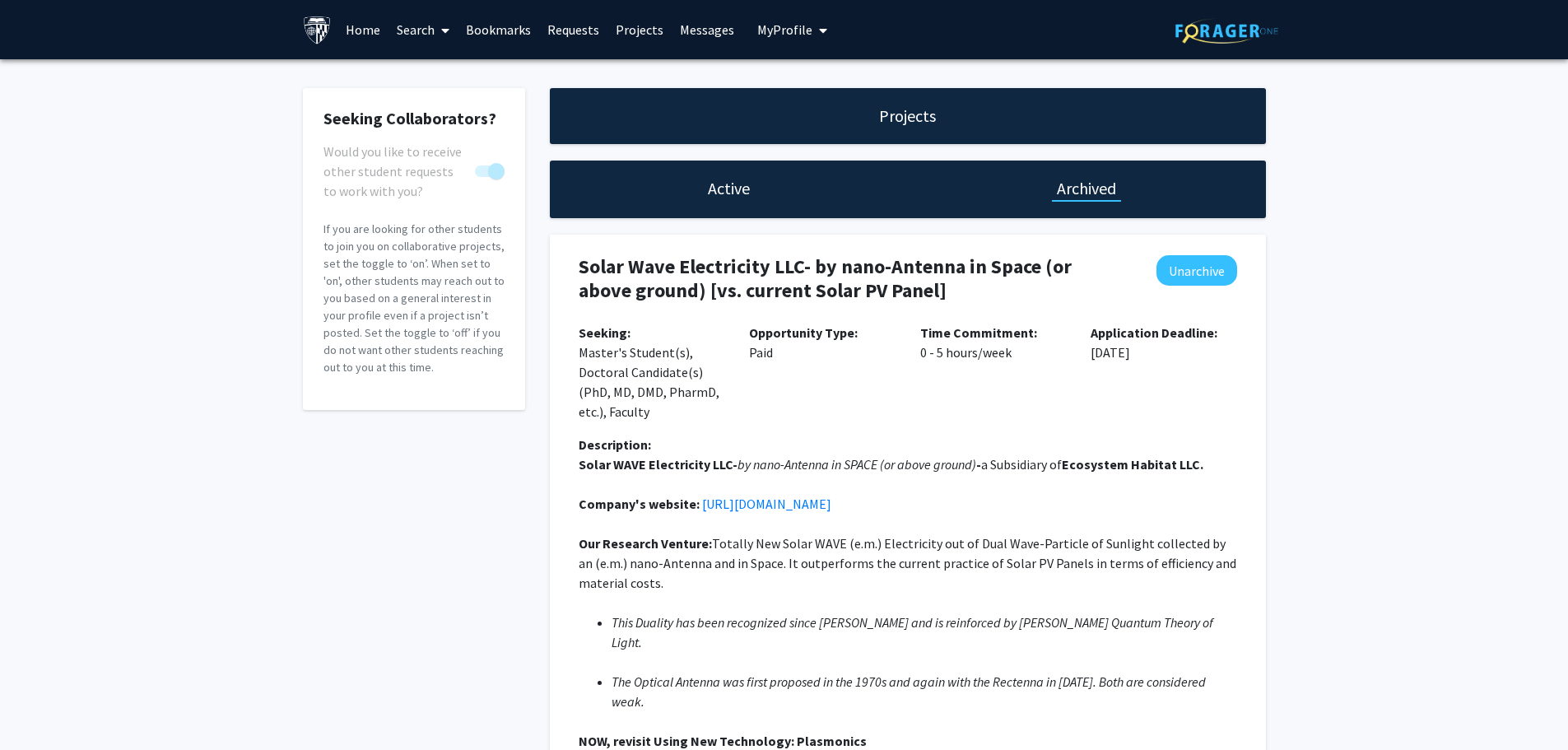
click at [729, 188] on h1 "Active" at bounding box center [729, 189] width 42 height 23
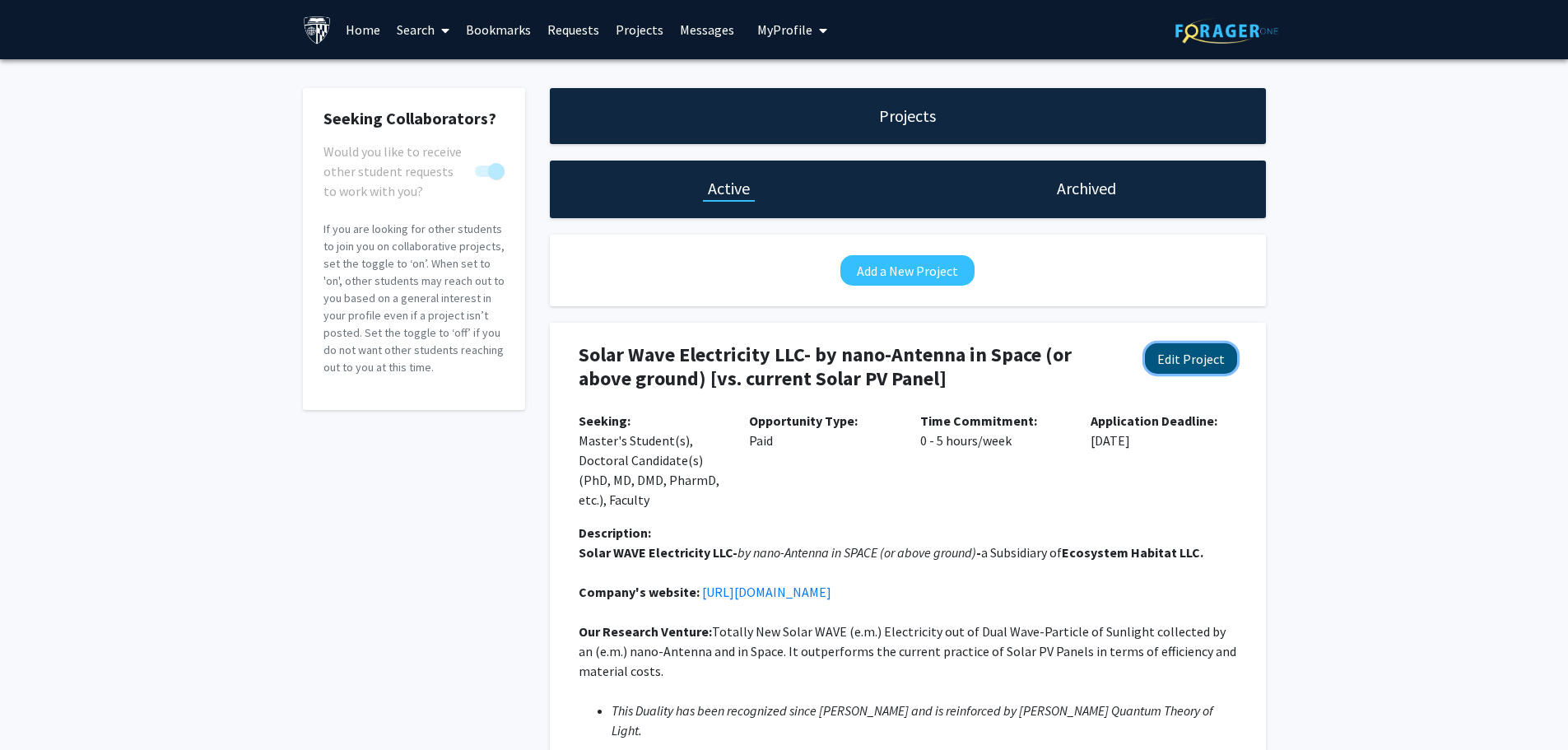
click at [1200, 358] on button "Edit Project" at bounding box center [1191, 358] width 93 height 31
select select "0 - 5"
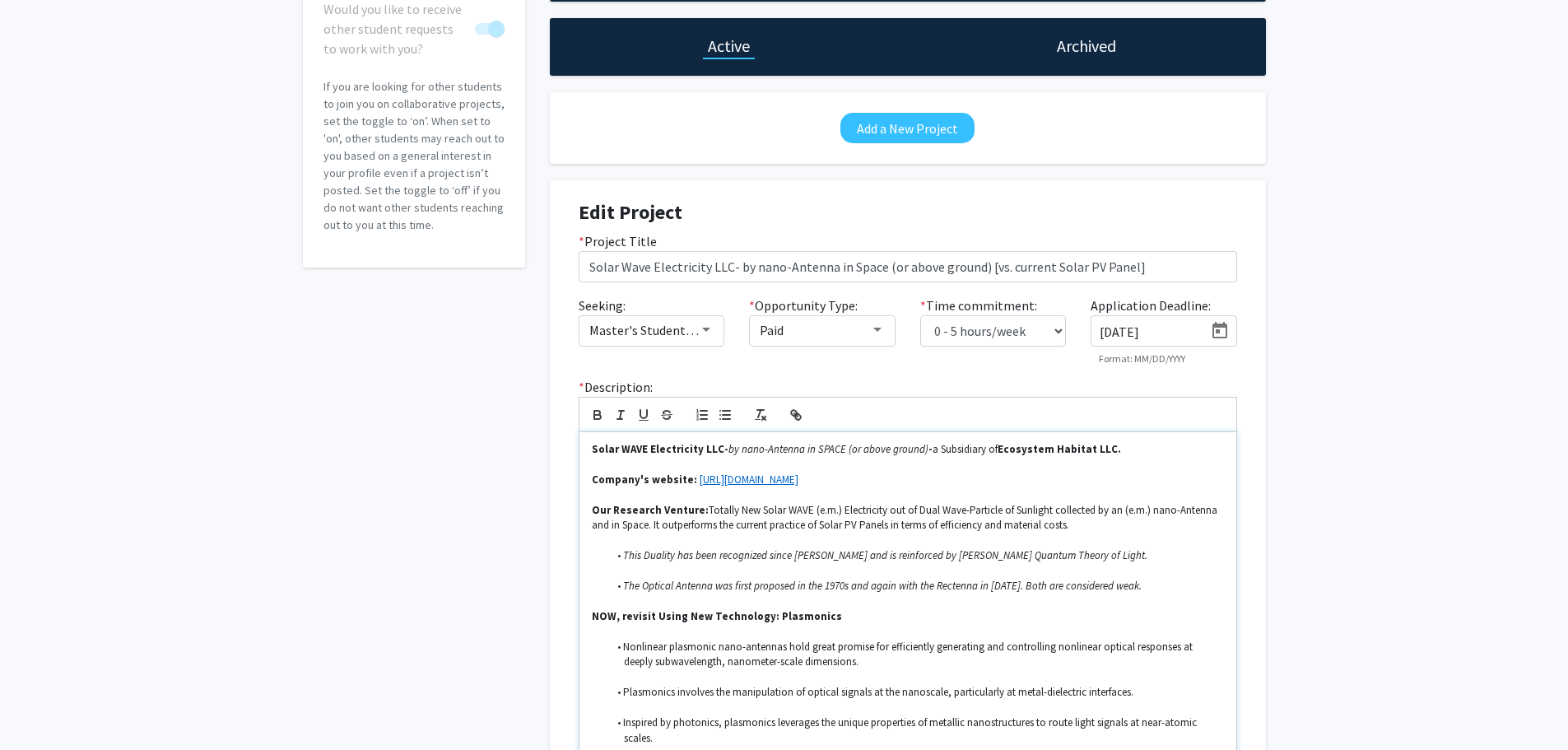
scroll to position [164, 0]
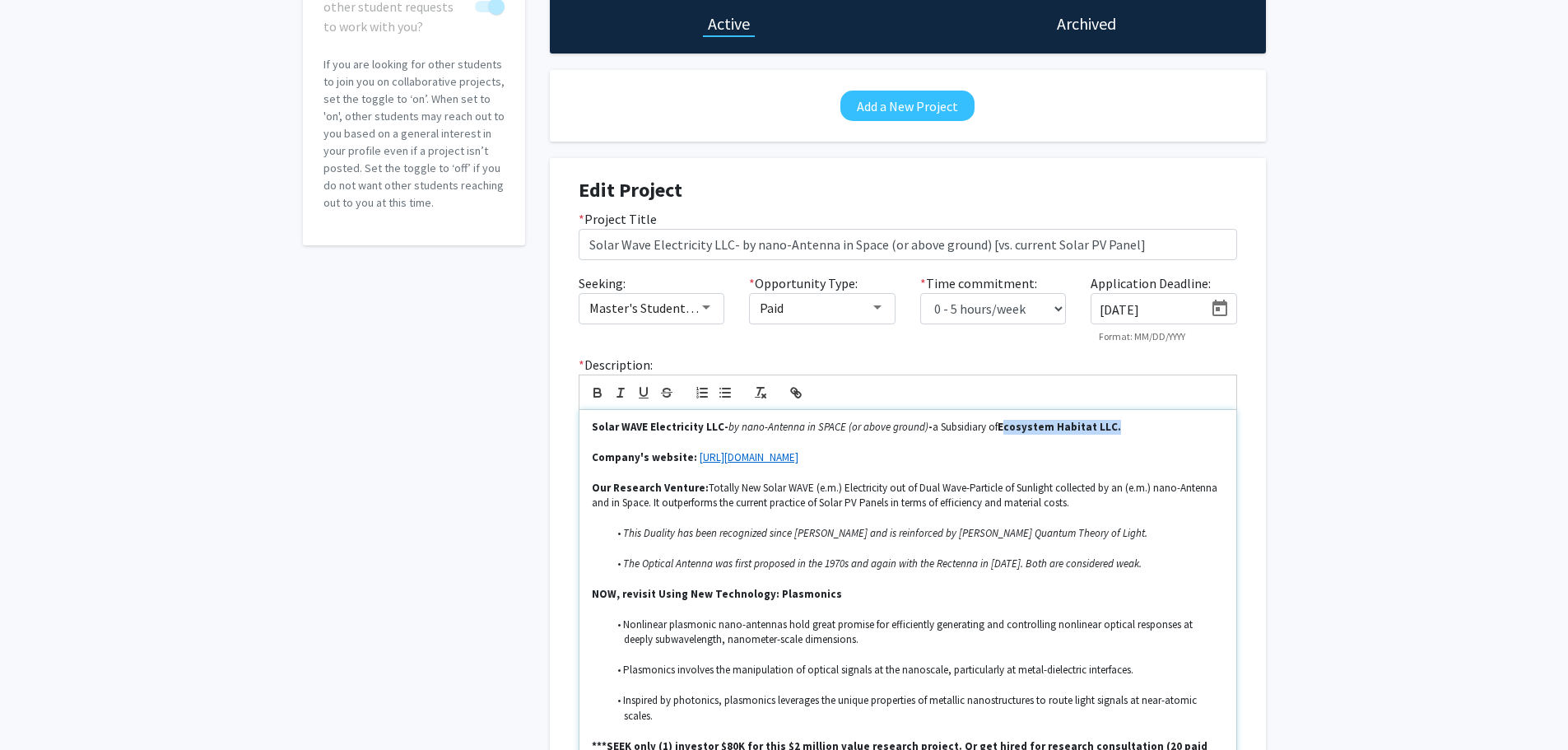
drag, startPoint x: 988, startPoint y: 425, endPoint x: 1095, endPoint y: 425, distance: 107.0
click at [1095, 425] on strong "Ecosystem Habitat LLC." at bounding box center [1059, 427] width 123 height 14
click at [800, 393] on icon "button" at bounding box center [798, 394] width 5 height 5
click at [1090, 454] on input "Ecosystem Habitat LLC" at bounding box center [1051, 457] width 140 height 22
type input "E"
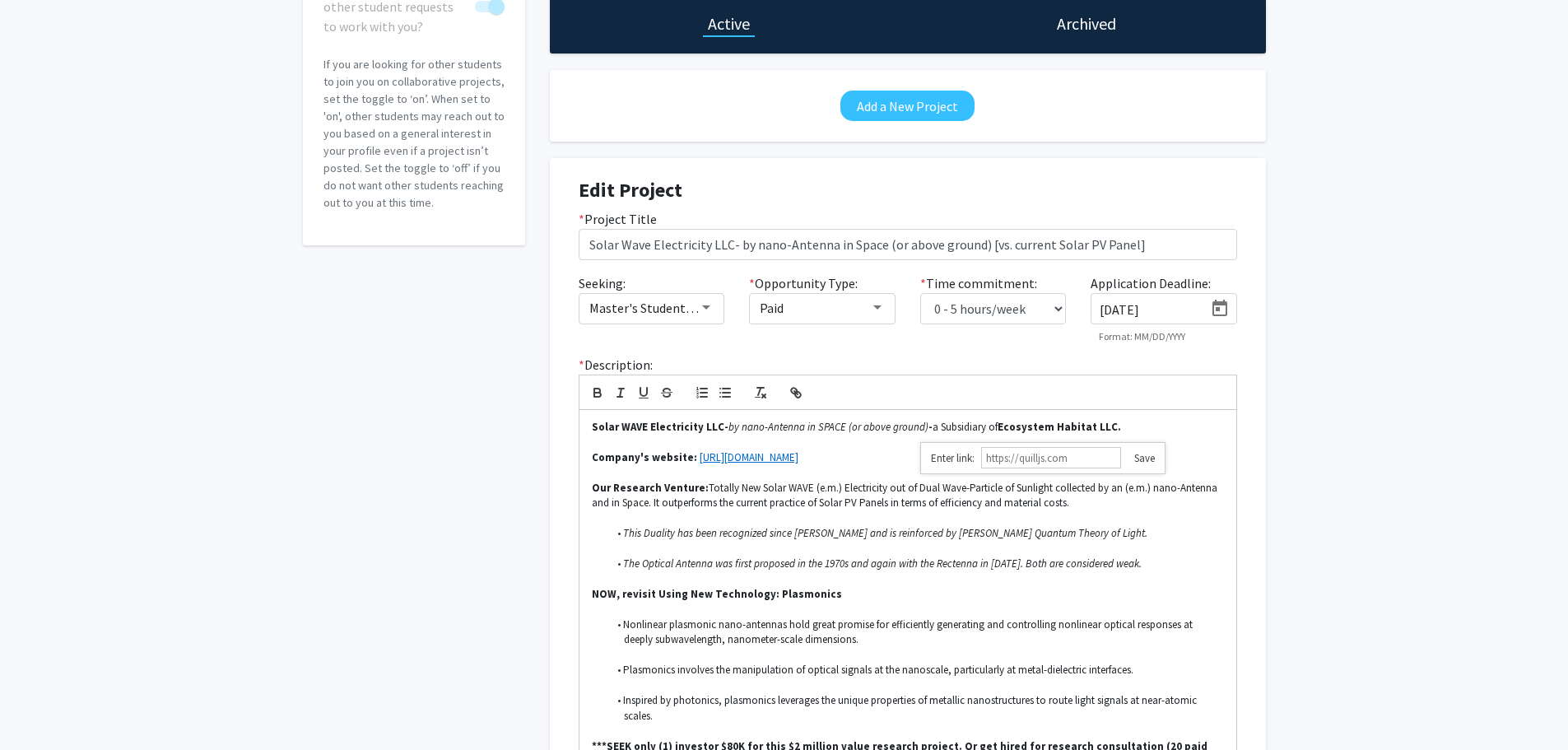
click at [1006, 456] on input "text" at bounding box center [1051, 457] width 140 height 22
paste input "[URL][DOMAIN_NAME]"
click at [1147, 457] on link at bounding box center [1138, 458] width 34 height 14
drag, startPoint x: 714, startPoint y: 427, endPoint x: 590, endPoint y: 428, distance: 124.0
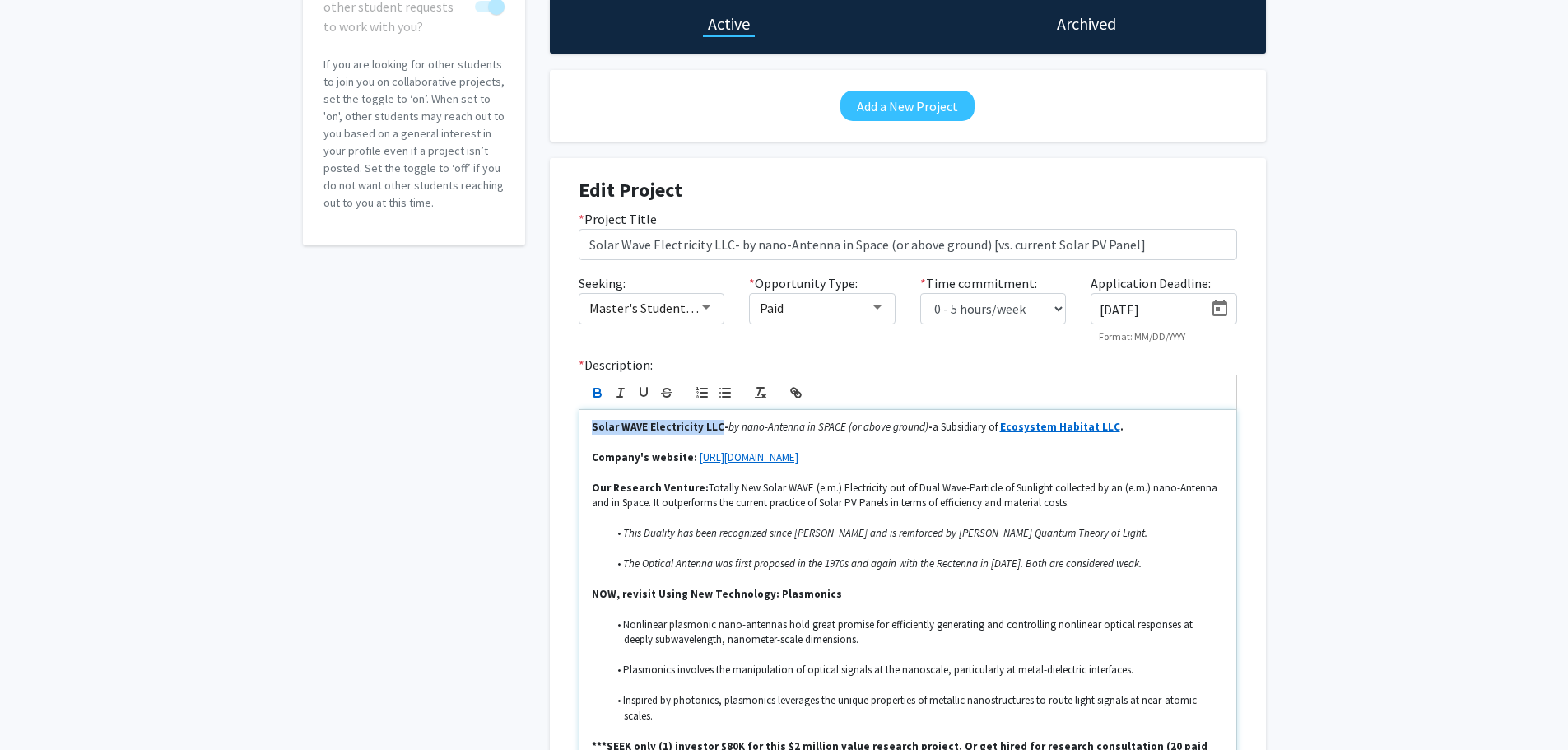
click at [590, 428] on div "Solar WAVE Electricity LLC- by nano-Antenna in SPACE (or above ground) - a Subs…" at bounding box center [908, 594] width 657 height 368
drag, startPoint x: 626, startPoint y: 425, endPoint x: 1036, endPoint y: 384, distance: 412.0
click at [1036, 384] on div at bounding box center [908, 392] width 659 height 35
drag, startPoint x: 592, startPoint y: 423, endPoint x: 712, endPoint y: 420, distance: 120.0
click at [712, 420] on strong "Solar WAVE Electricity LLC-" at bounding box center [660, 427] width 137 height 14
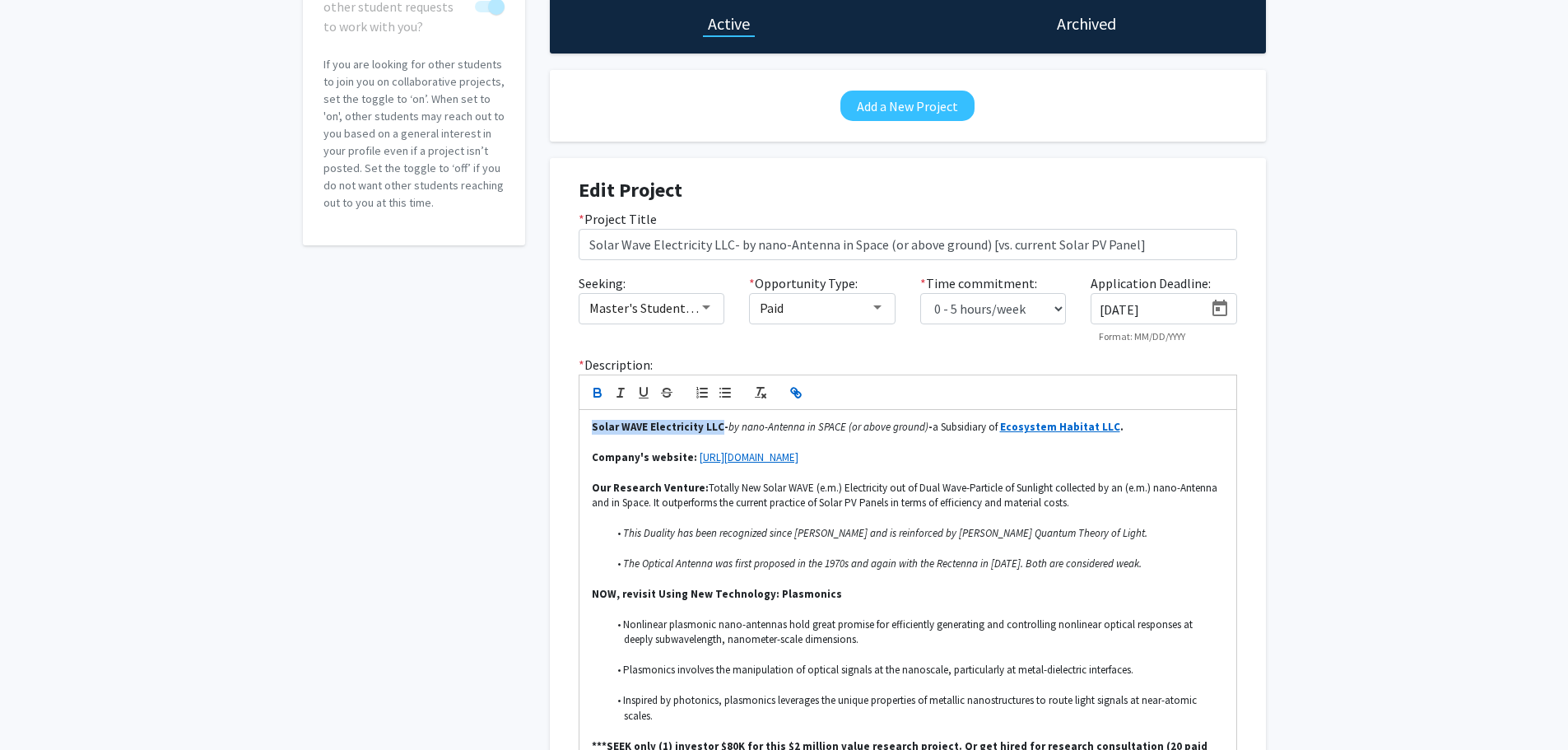
click at [795, 389] on icon "button" at bounding box center [793, 390] width 5 height 5
type input "Solar WAVE Electricity LLC"
click at [607, 455] on input "text" at bounding box center [660, 457] width 140 height 22
paste input "[URL][DOMAIN_NAME]"
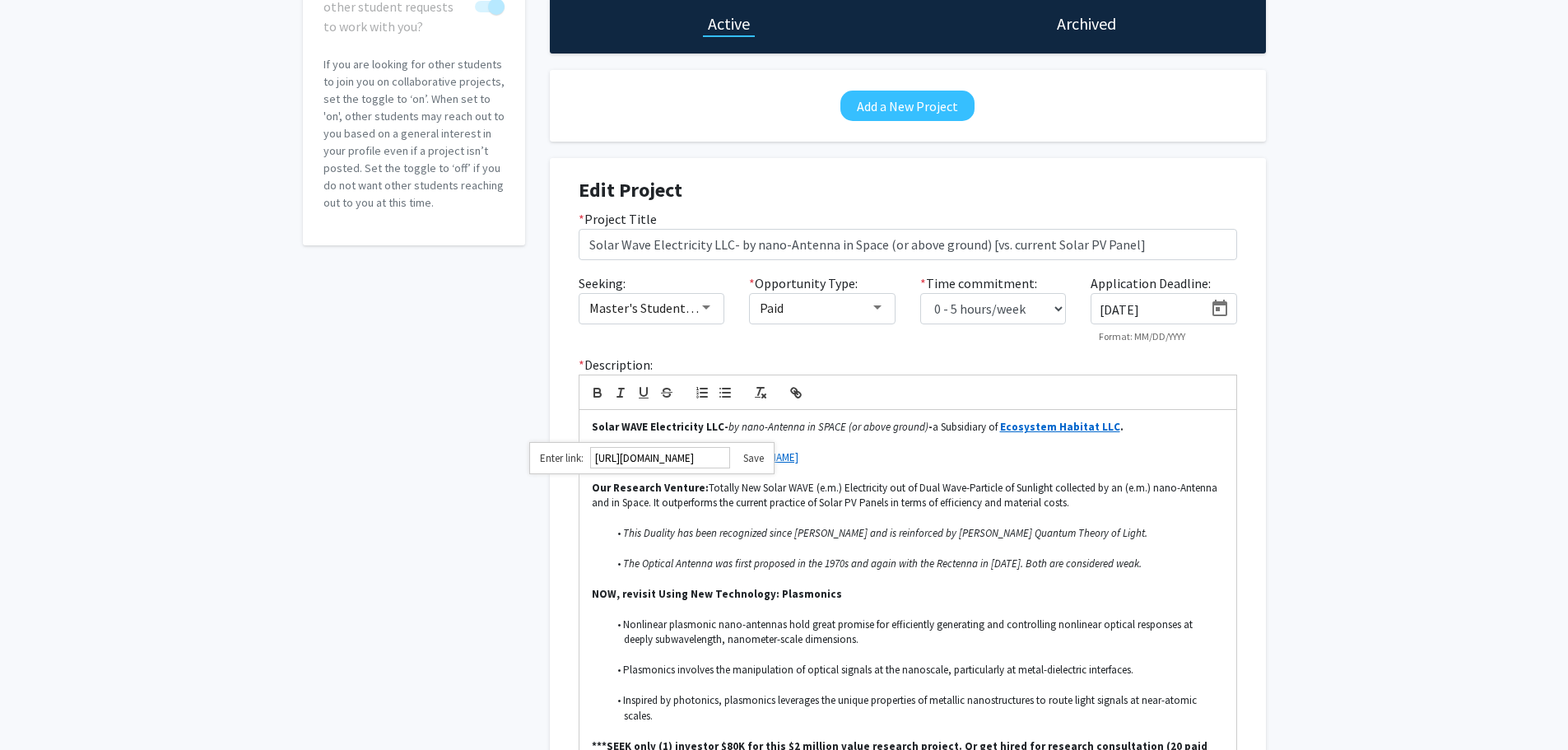
type input "[URL][DOMAIN_NAME]"
click at [757, 456] on link at bounding box center [748, 458] width 34 height 14
click at [1352, 525] on div "Seeking Collaborators? Would you like to receive other student requests to work…" at bounding box center [784, 406] width 1568 height 1023
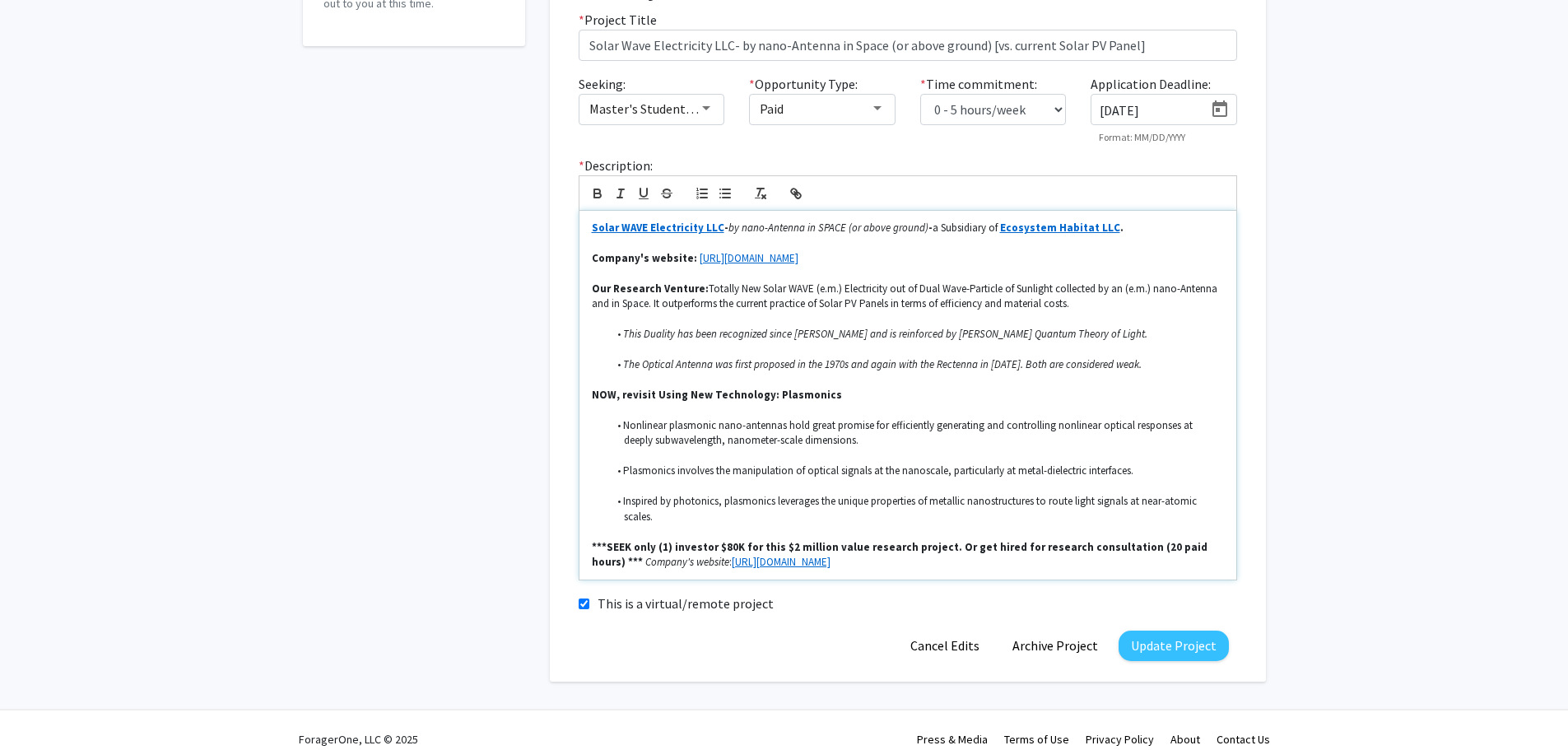
scroll to position [382, 0]
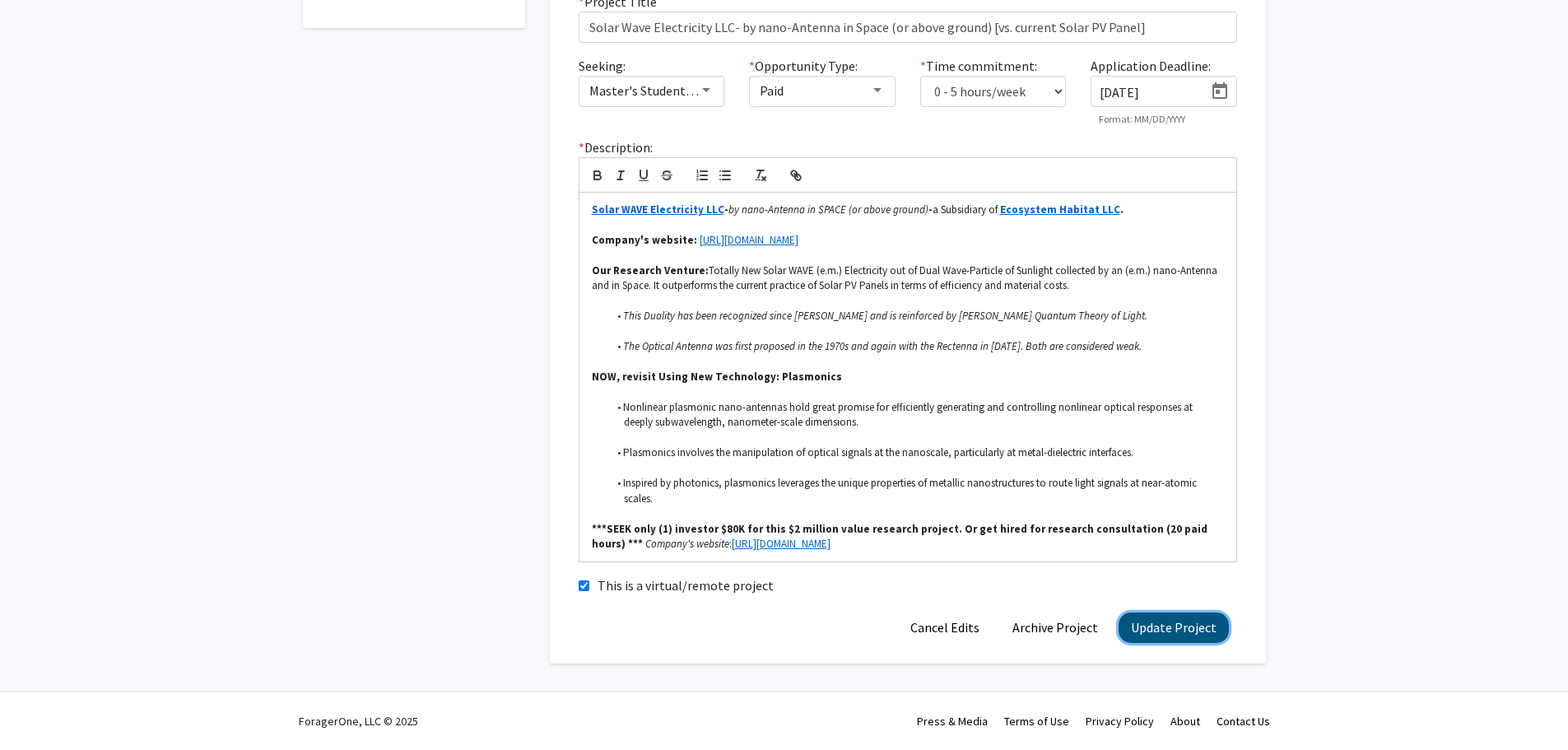
click at [1182, 632] on button "Update Project" at bounding box center [1174, 628] width 111 height 31
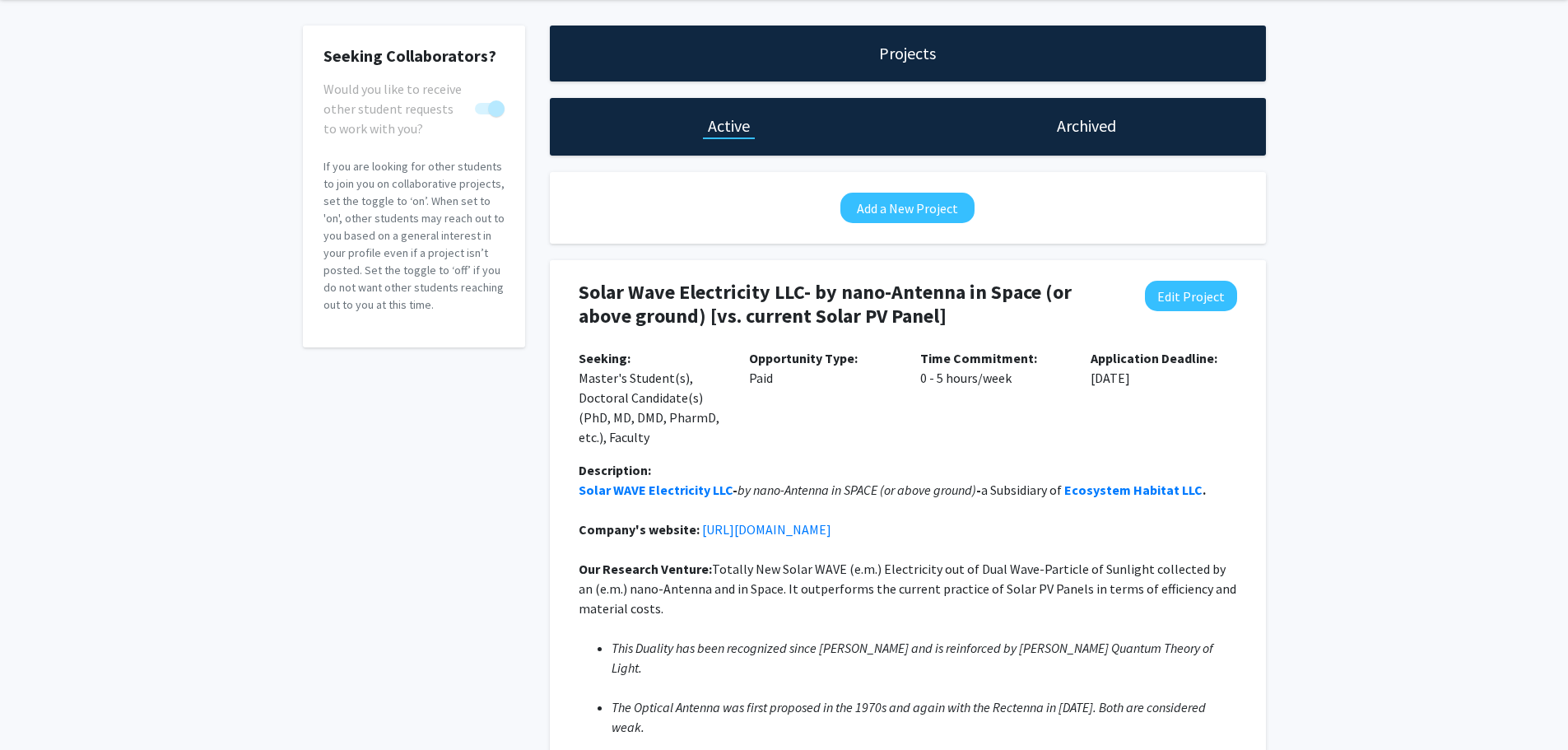
scroll to position [0, 0]
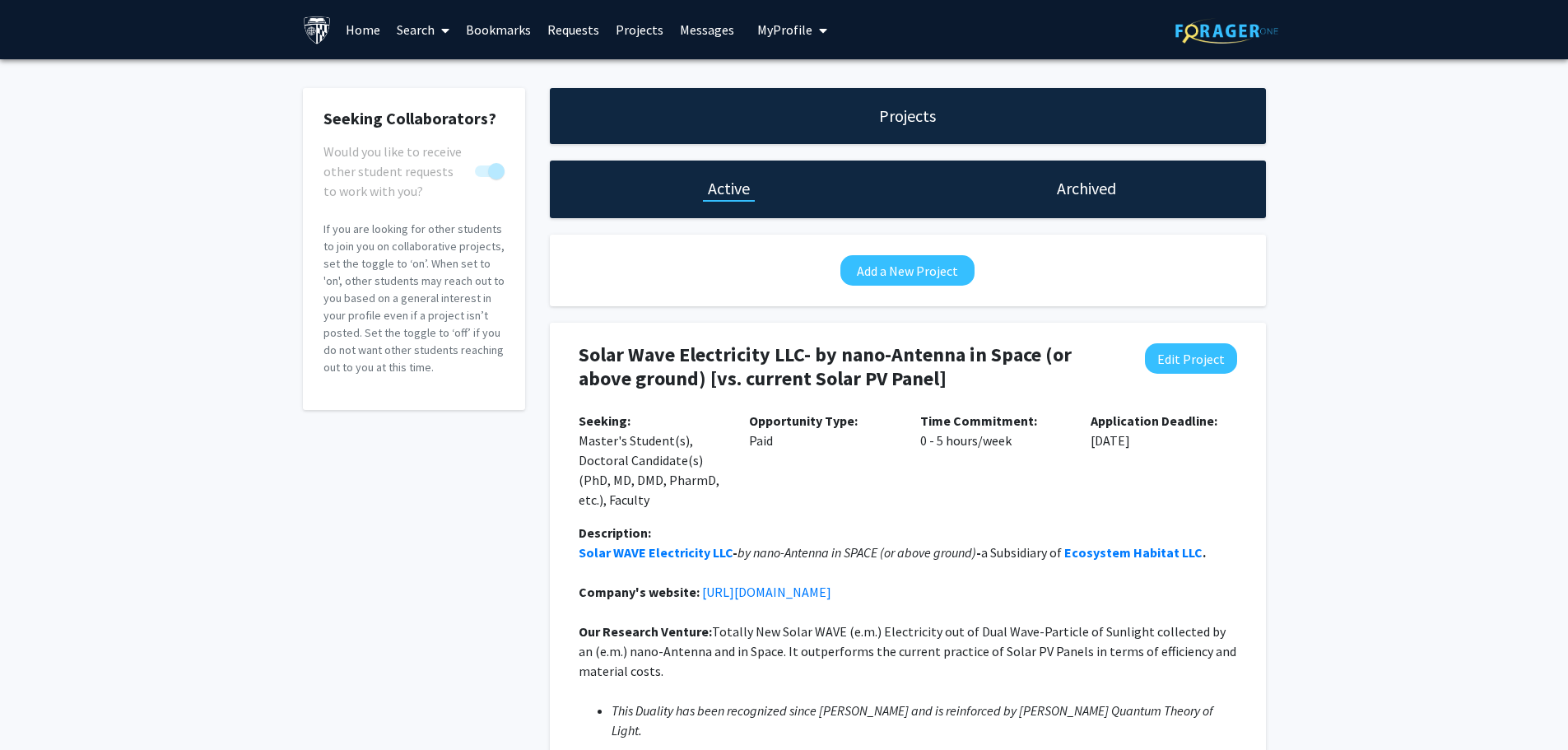
click at [421, 30] on link "Search" at bounding box center [422, 30] width 69 height 57
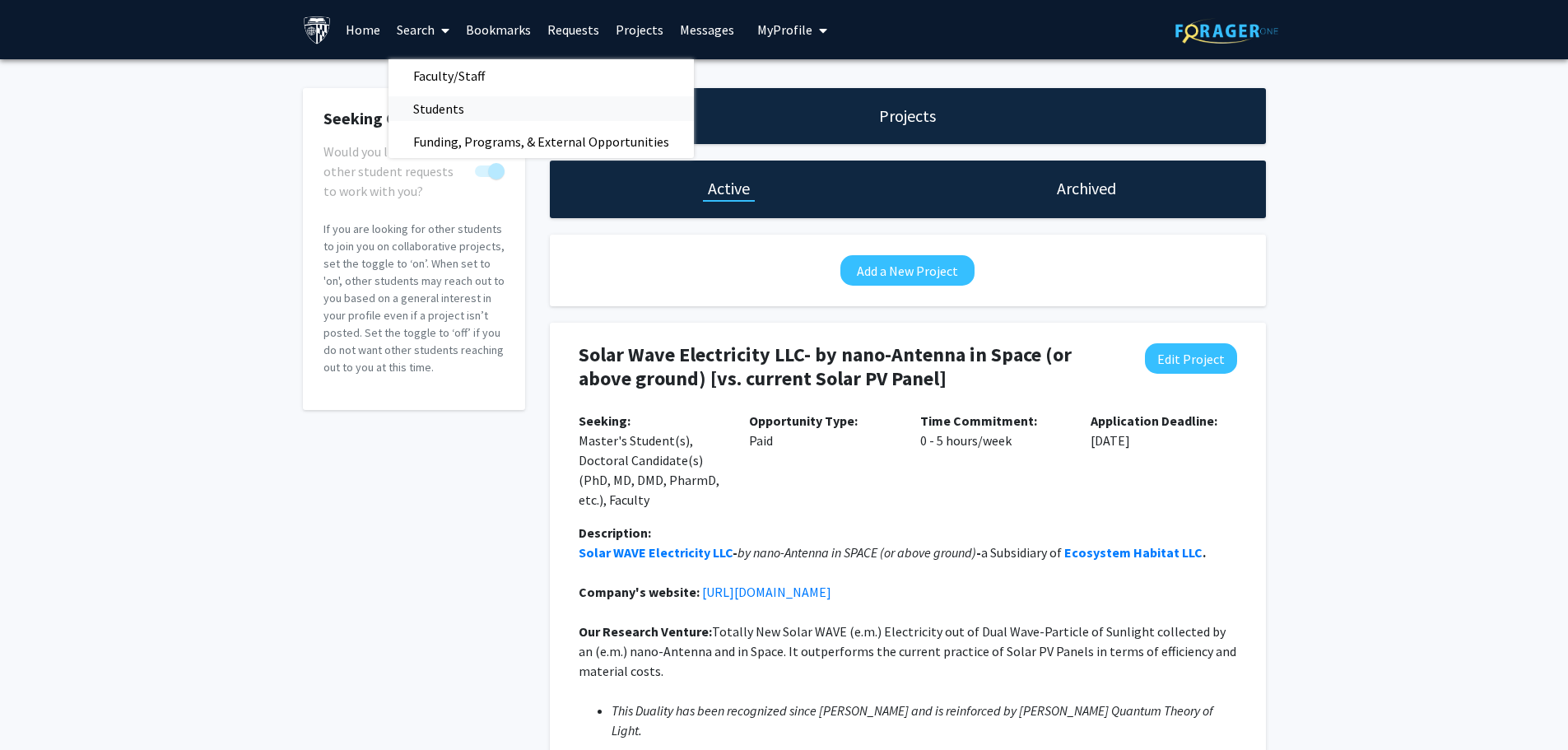
click at [432, 107] on span "Students" at bounding box center [439, 109] width 101 height 33
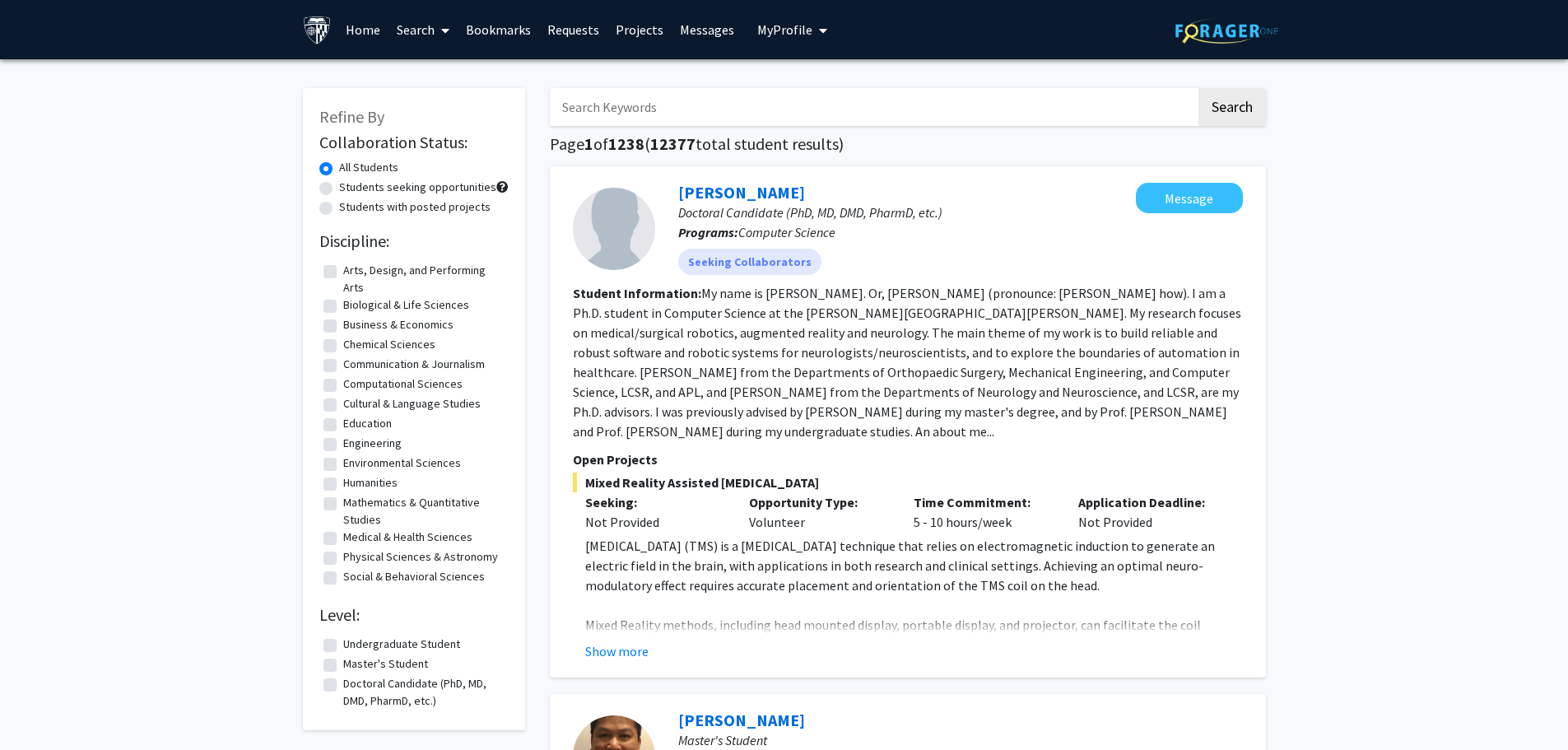
click at [780, 30] on span "My Profile" at bounding box center [784, 30] width 55 height 16
click at [831, 77] on span "[PERSON_NAME]" at bounding box center [859, 76] width 100 height 18
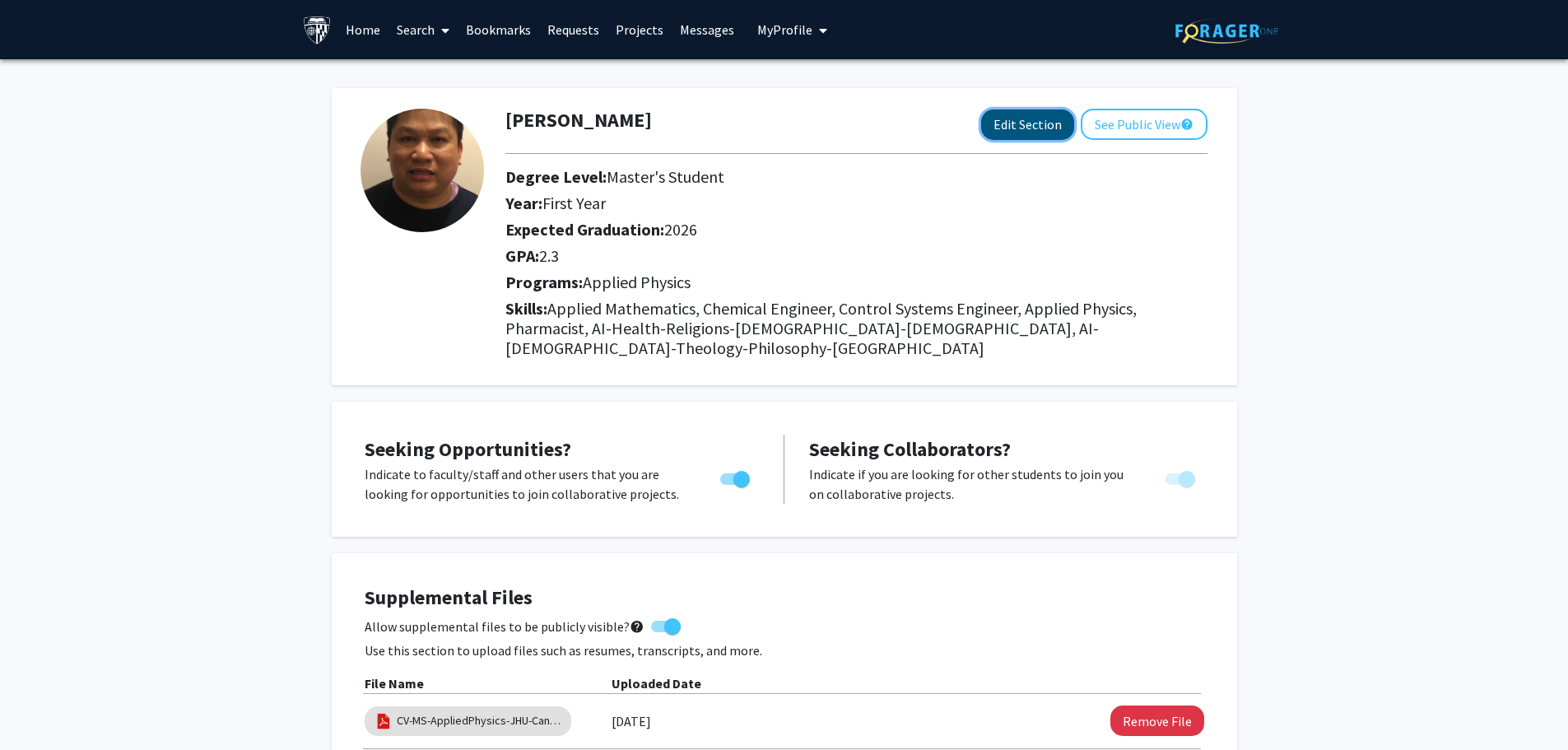
click at [1029, 127] on button "Edit Section" at bounding box center [1028, 125] width 93 height 31
select select "first_year"
select select "2026"
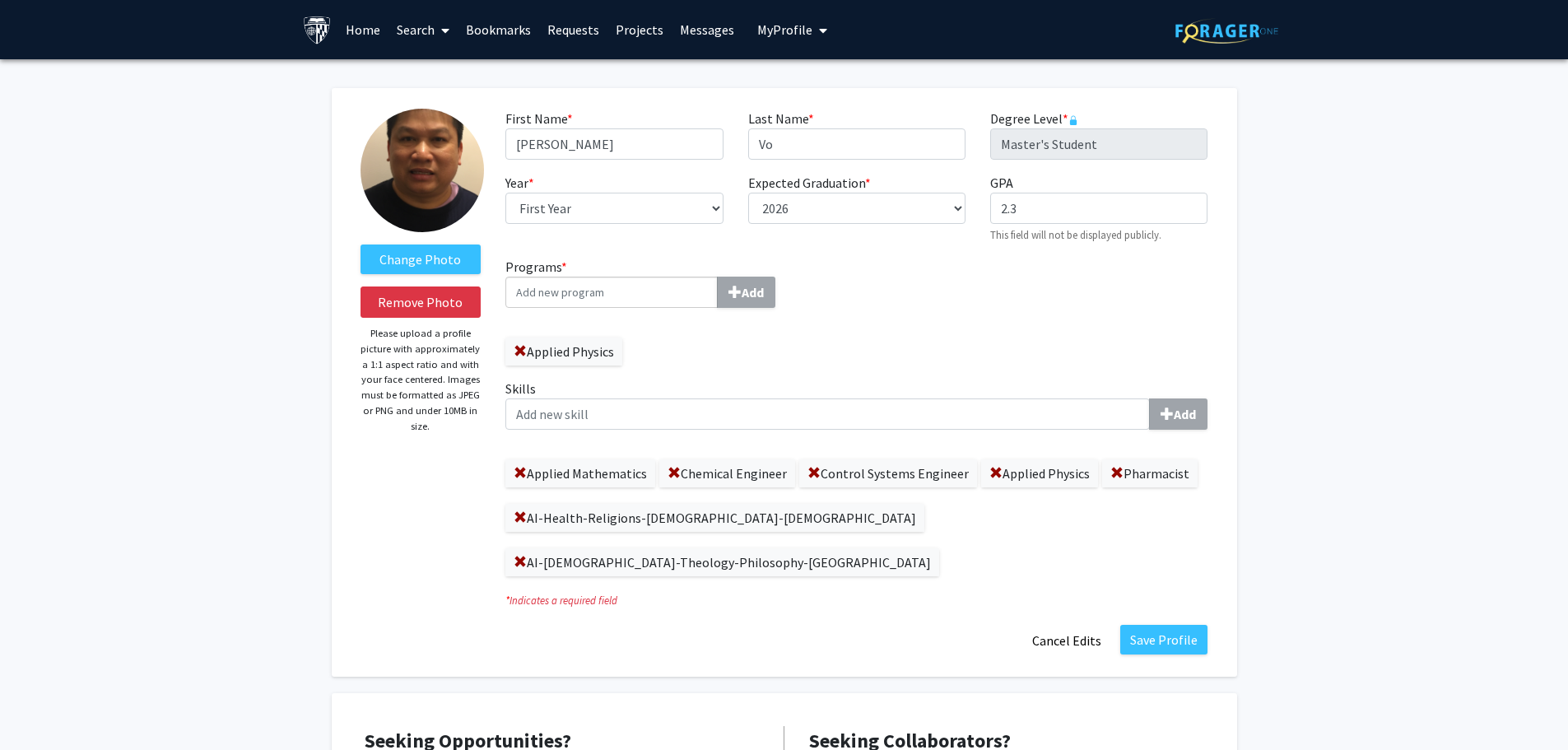
click at [554, 291] on input "Programs * Add" at bounding box center [611, 292] width 212 height 31
type input "C"
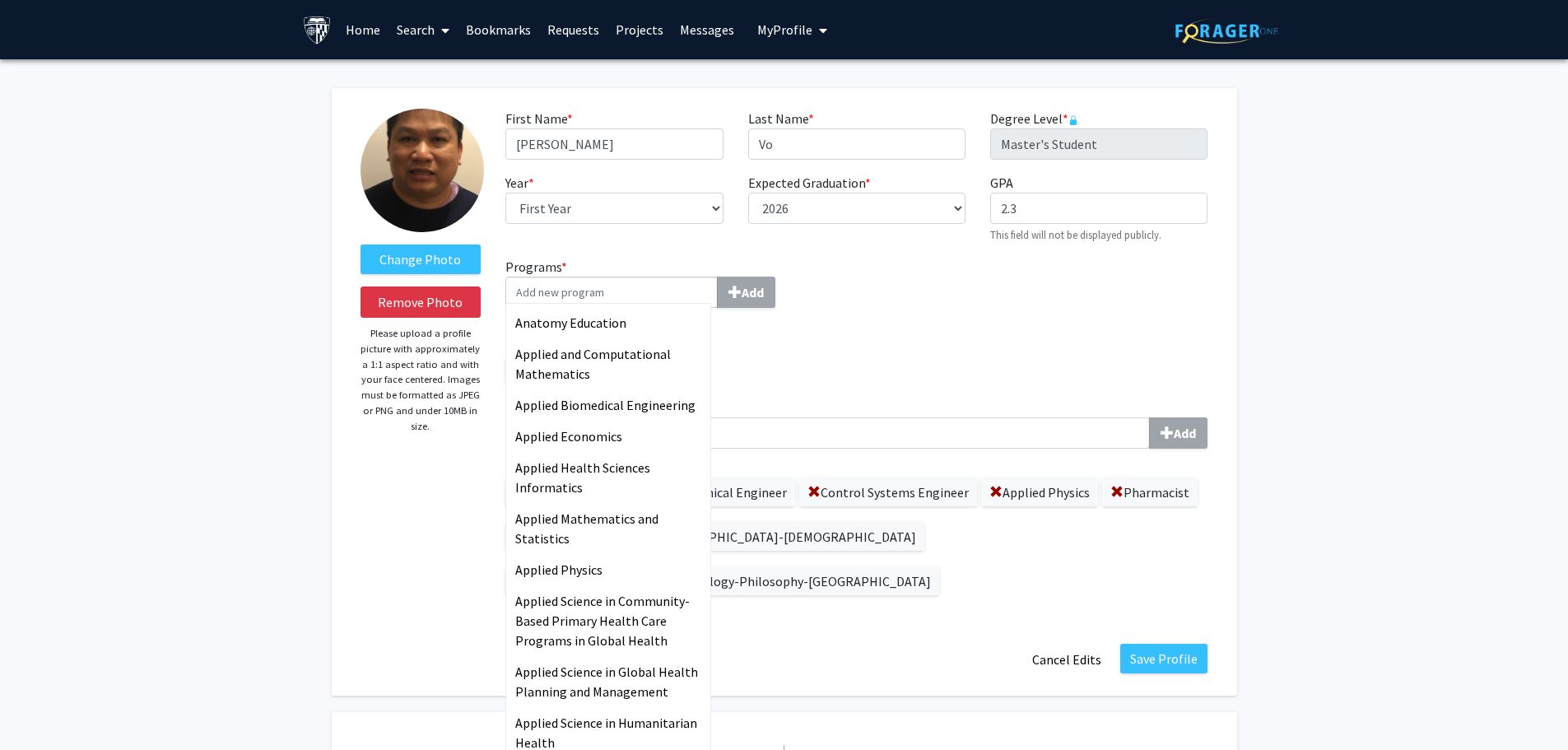
click at [893, 326] on div "Programs * Anatomy Education Applied and Computational Mathematics Applied Biom…" at bounding box center [856, 432] width 727 height 351
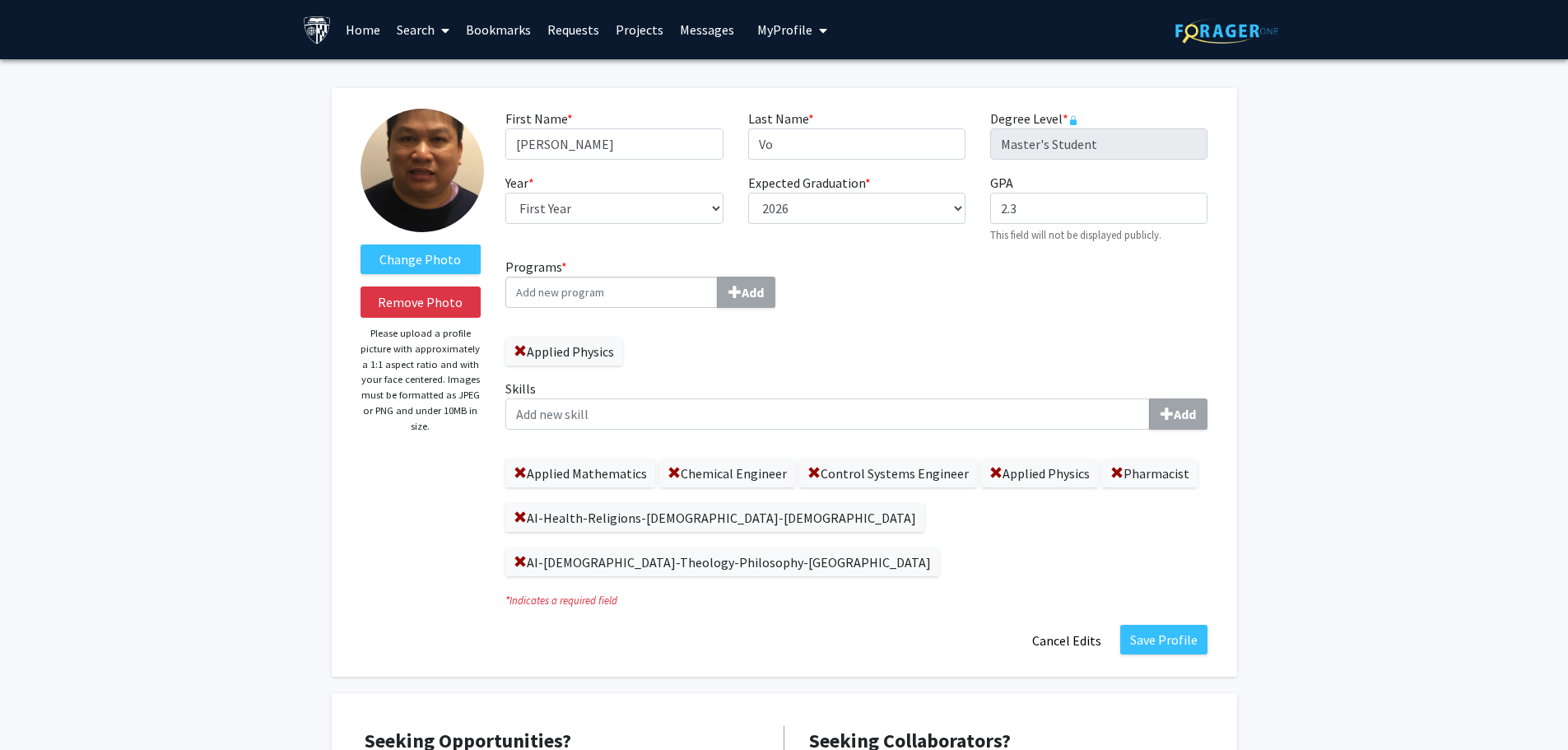
click at [1158, 624] on button "Save Profile" at bounding box center [1164, 639] width 87 height 30
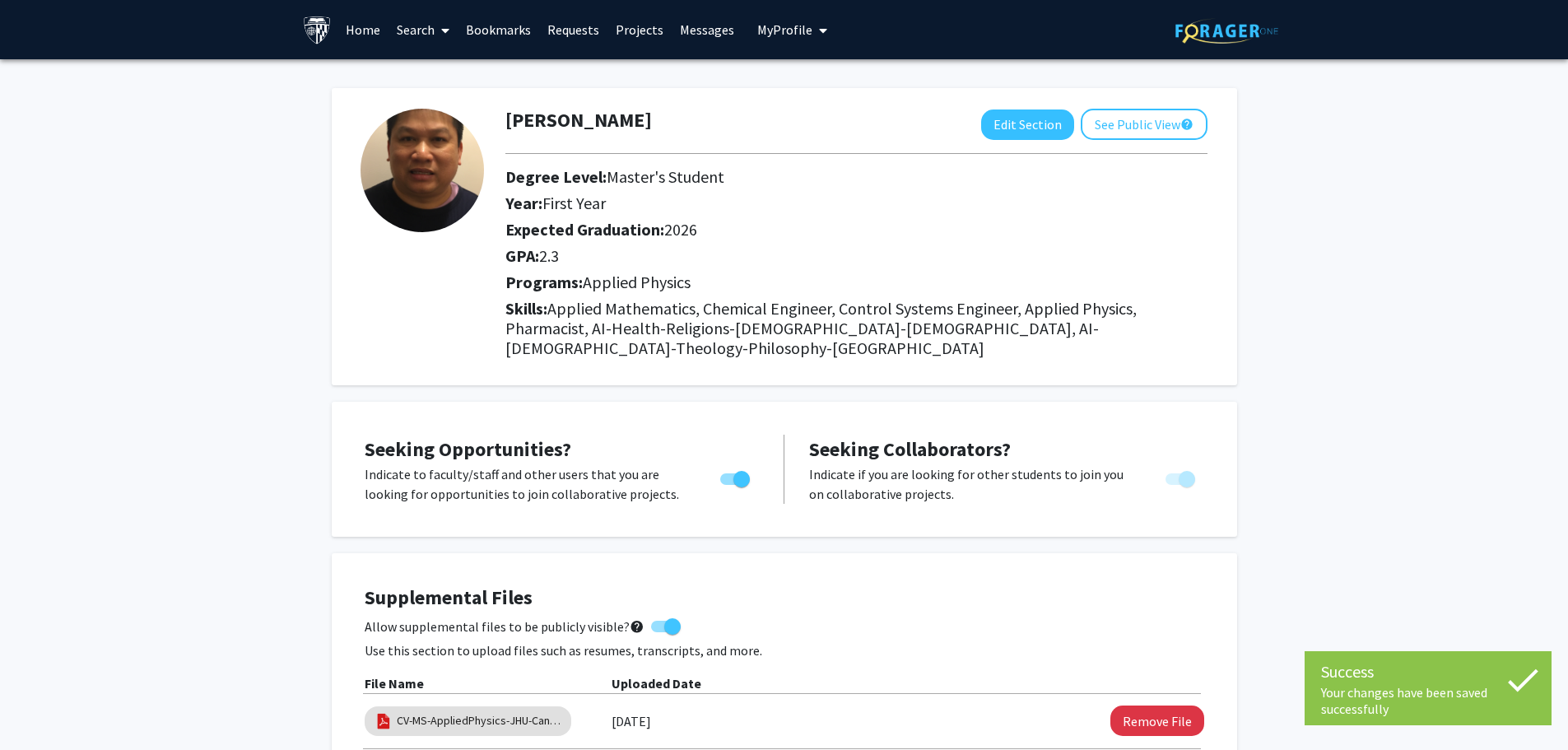
click at [360, 26] on link "Home" at bounding box center [363, 30] width 51 height 57
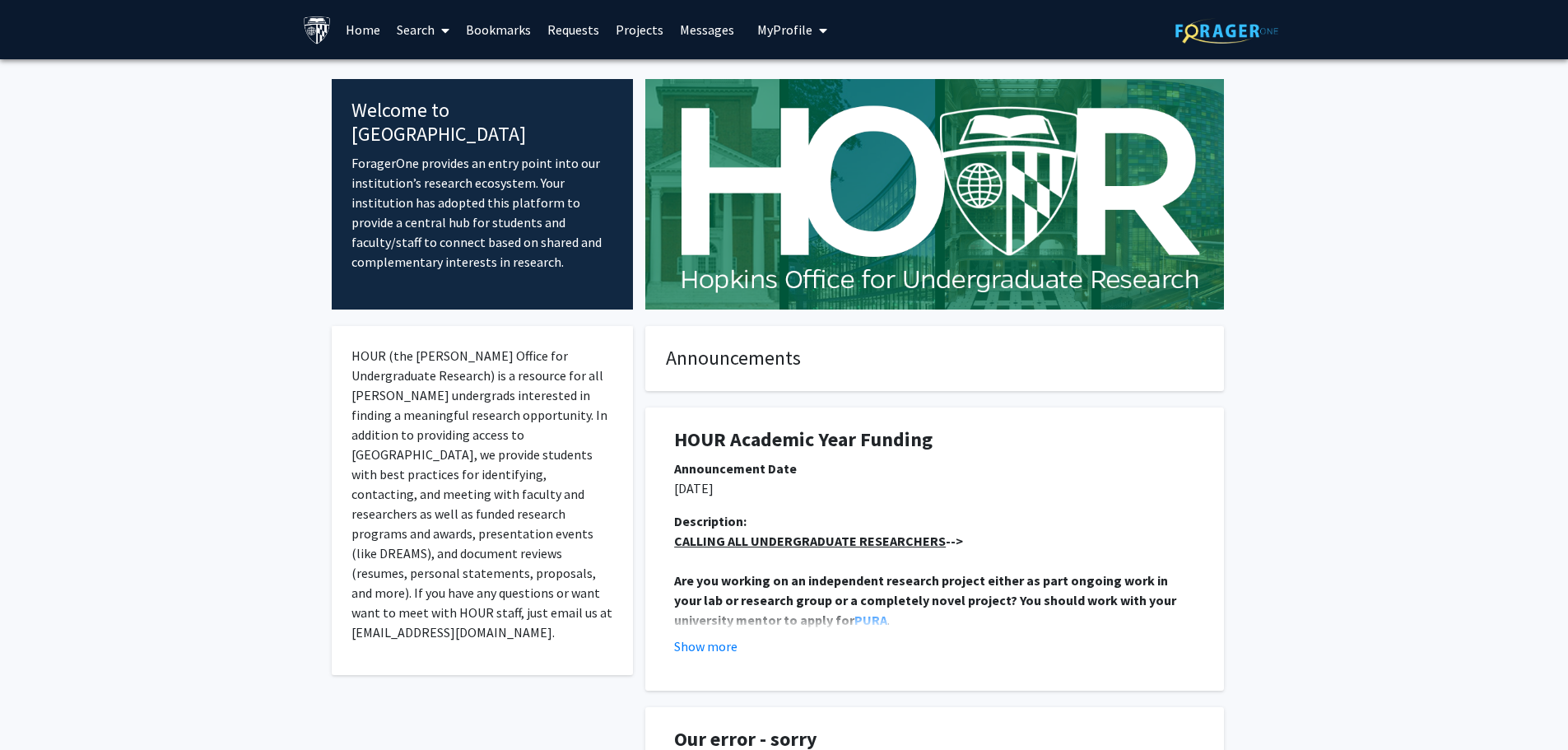
click at [427, 28] on link "Search" at bounding box center [422, 30] width 69 height 57
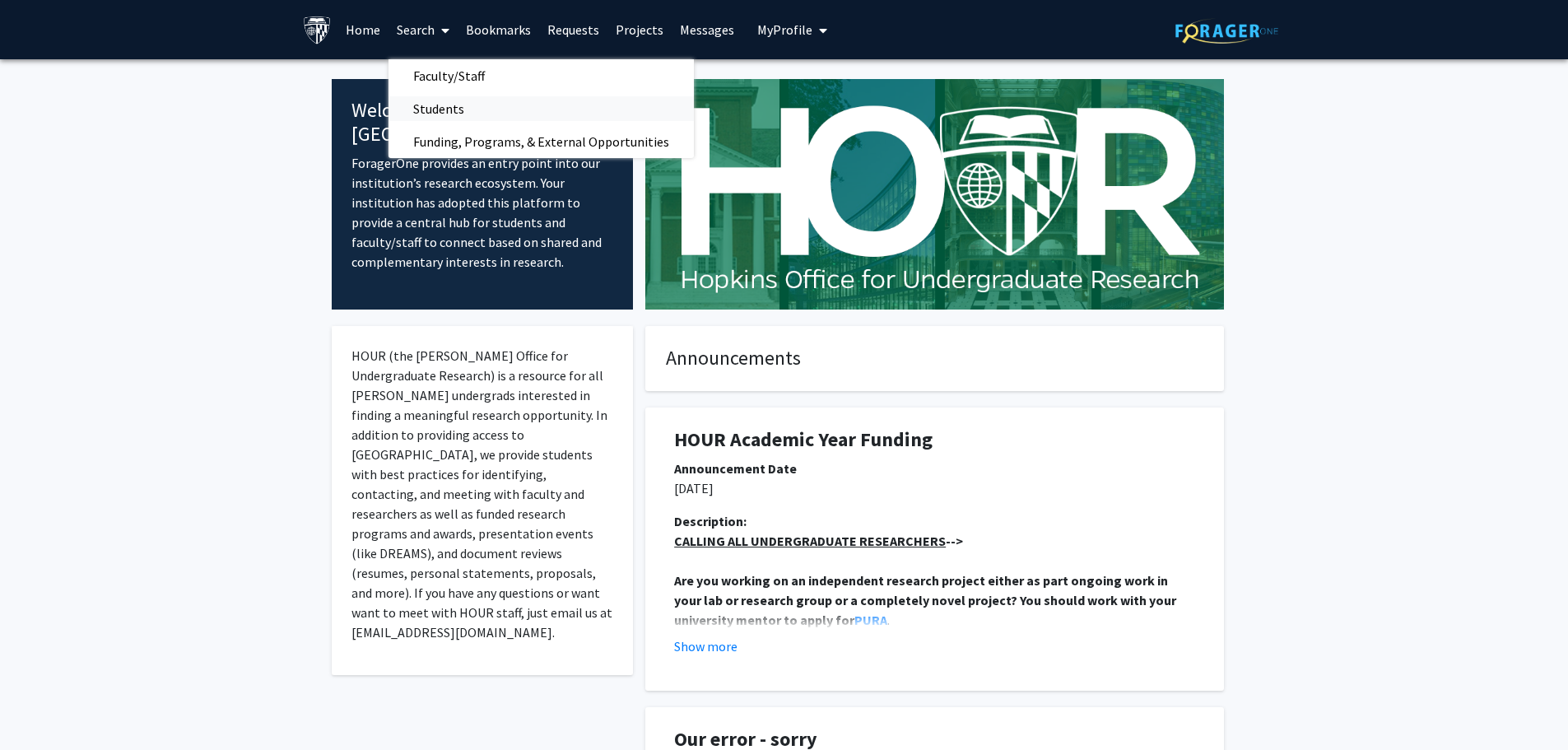
click at [450, 107] on span "Students" at bounding box center [439, 109] width 101 height 33
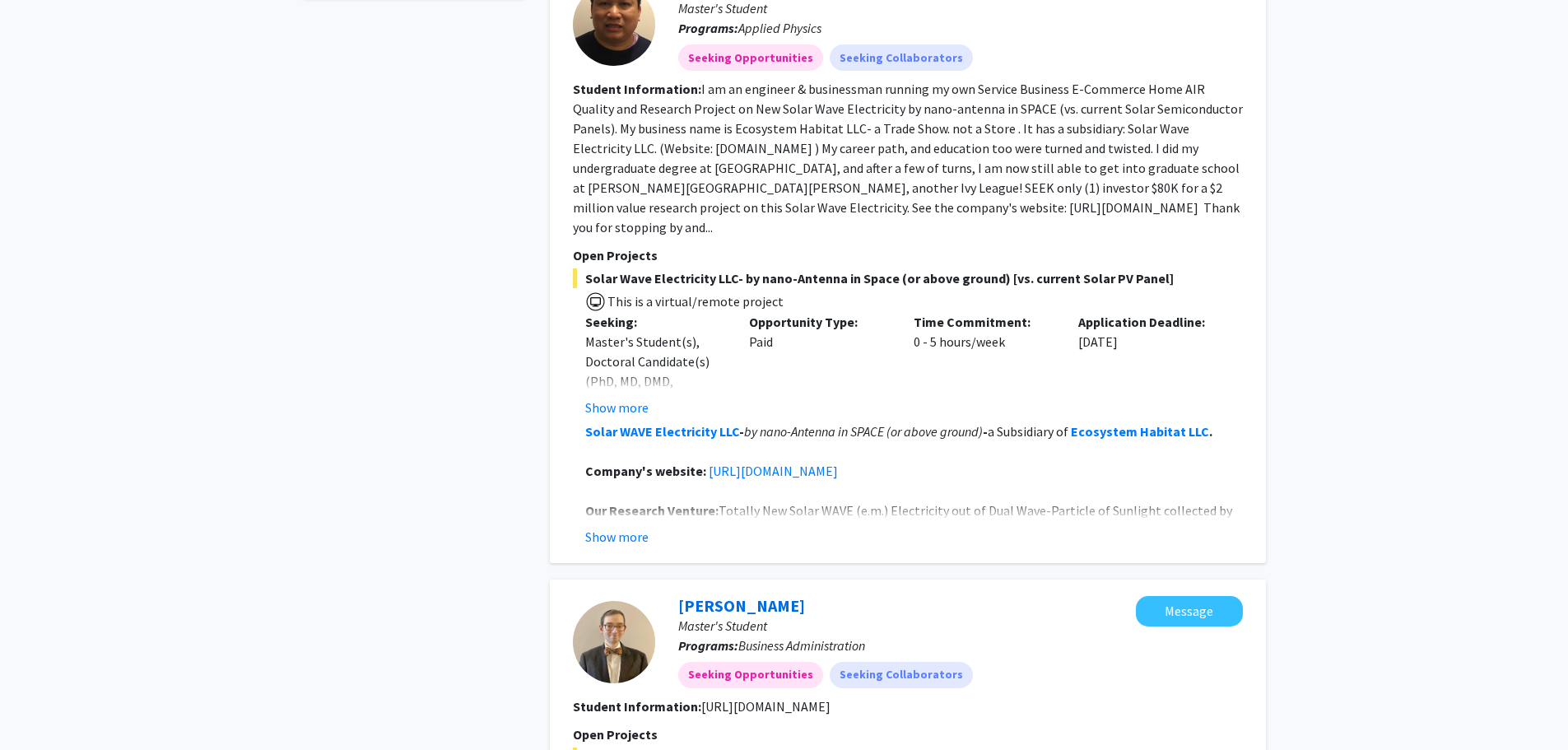
scroll to position [740, 0]
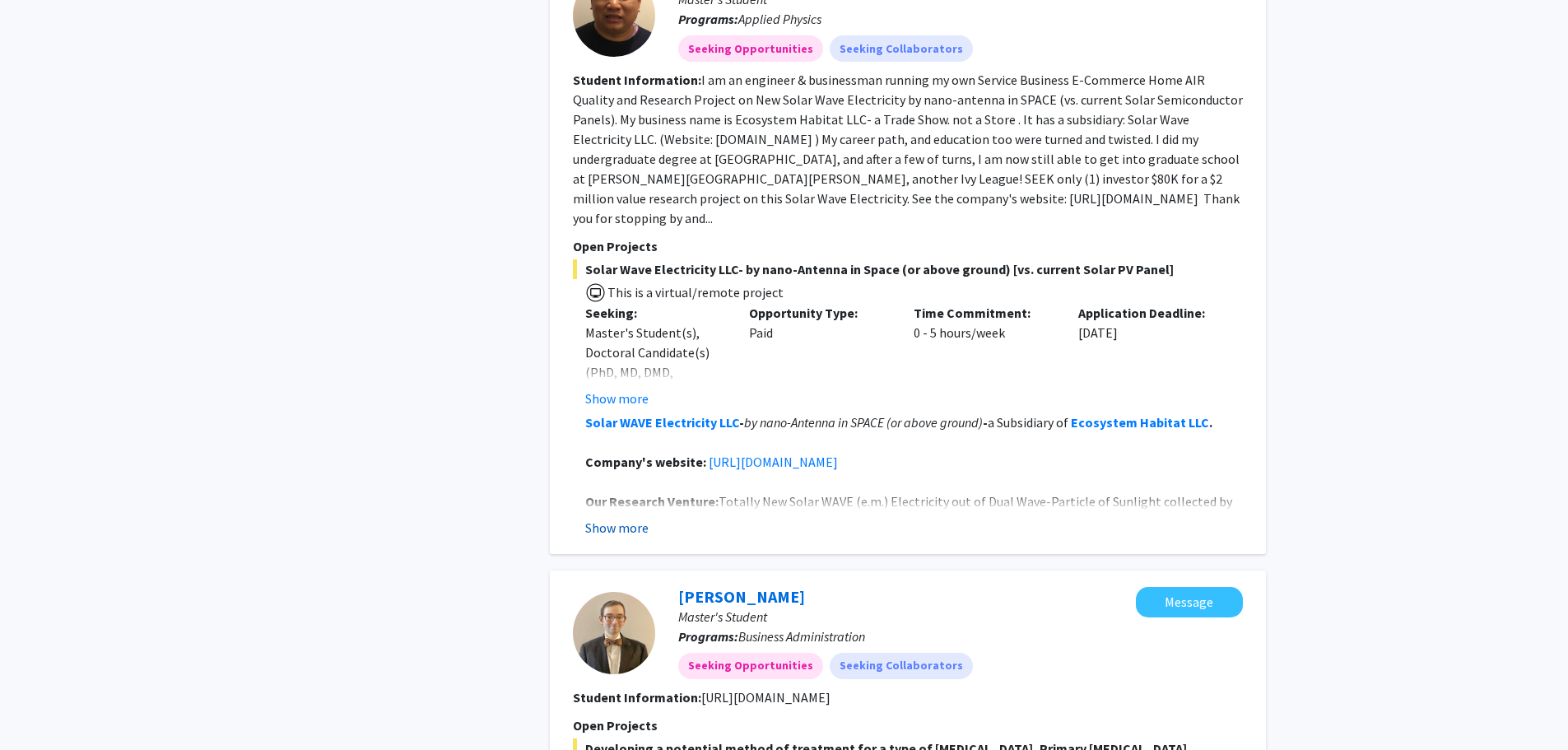
click at [616, 517] on button "Show more" at bounding box center [616, 527] width 64 height 20
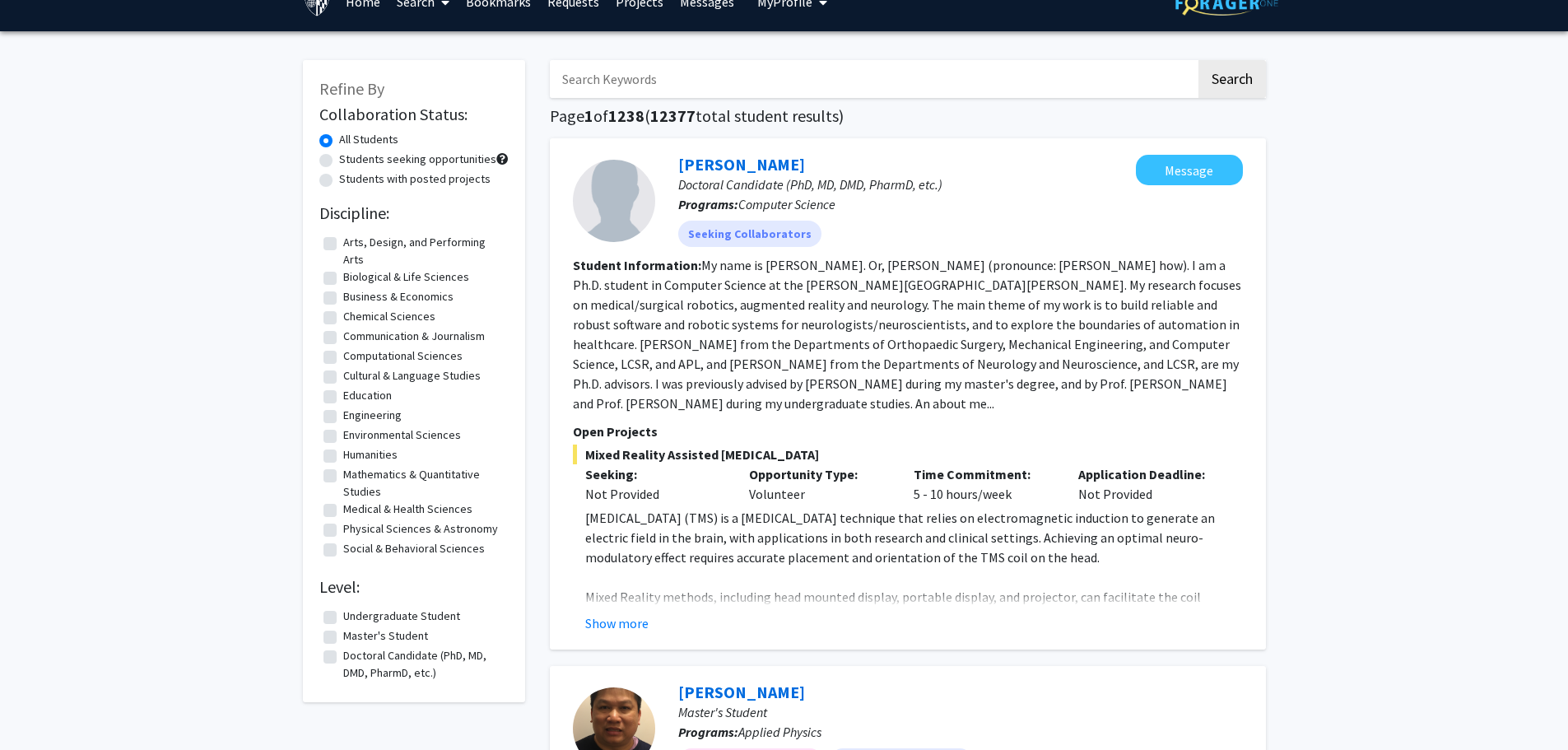
scroll to position [0, 0]
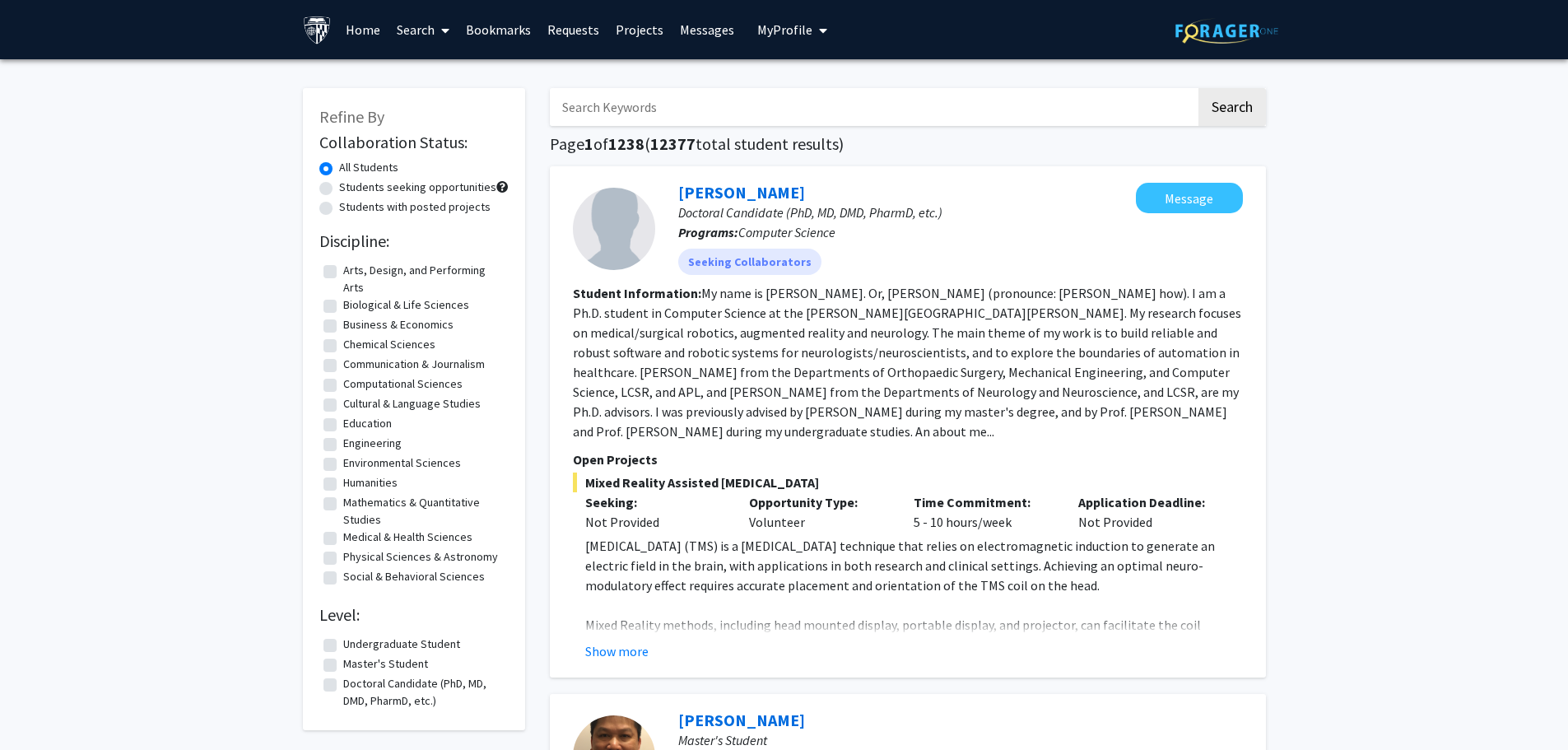
click at [800, 26] on span "My Profile" at bounding box center [784, 30] width 55 height 16
click at [838, 79] on span "[PERSON_NAME]" at bounding box center [859, 76] width 100 height 18
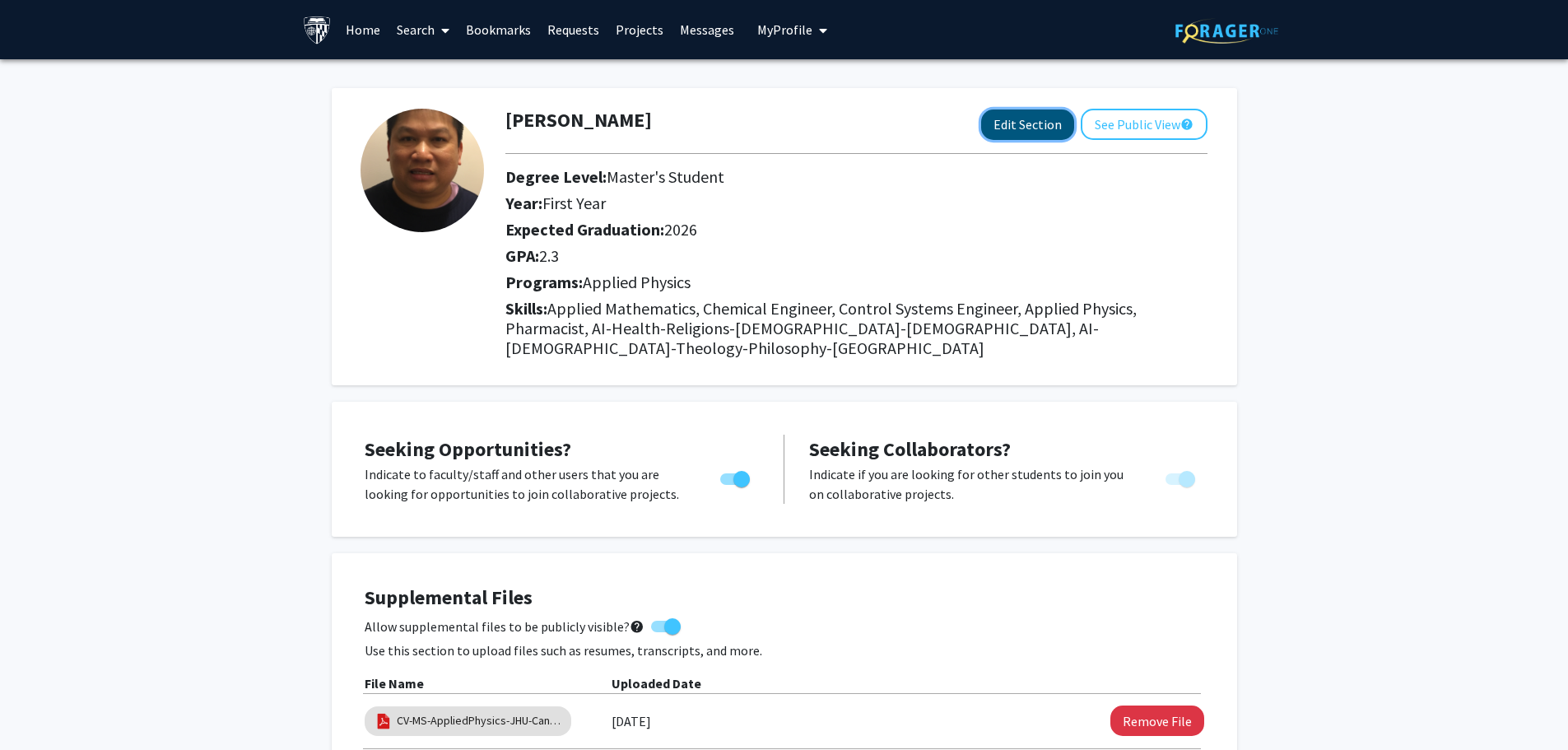
click at [1027, 124] on button "Edit Section" at bounding box center [1028, 125] width 93 height 31
select select "first_year"
select select "2026"
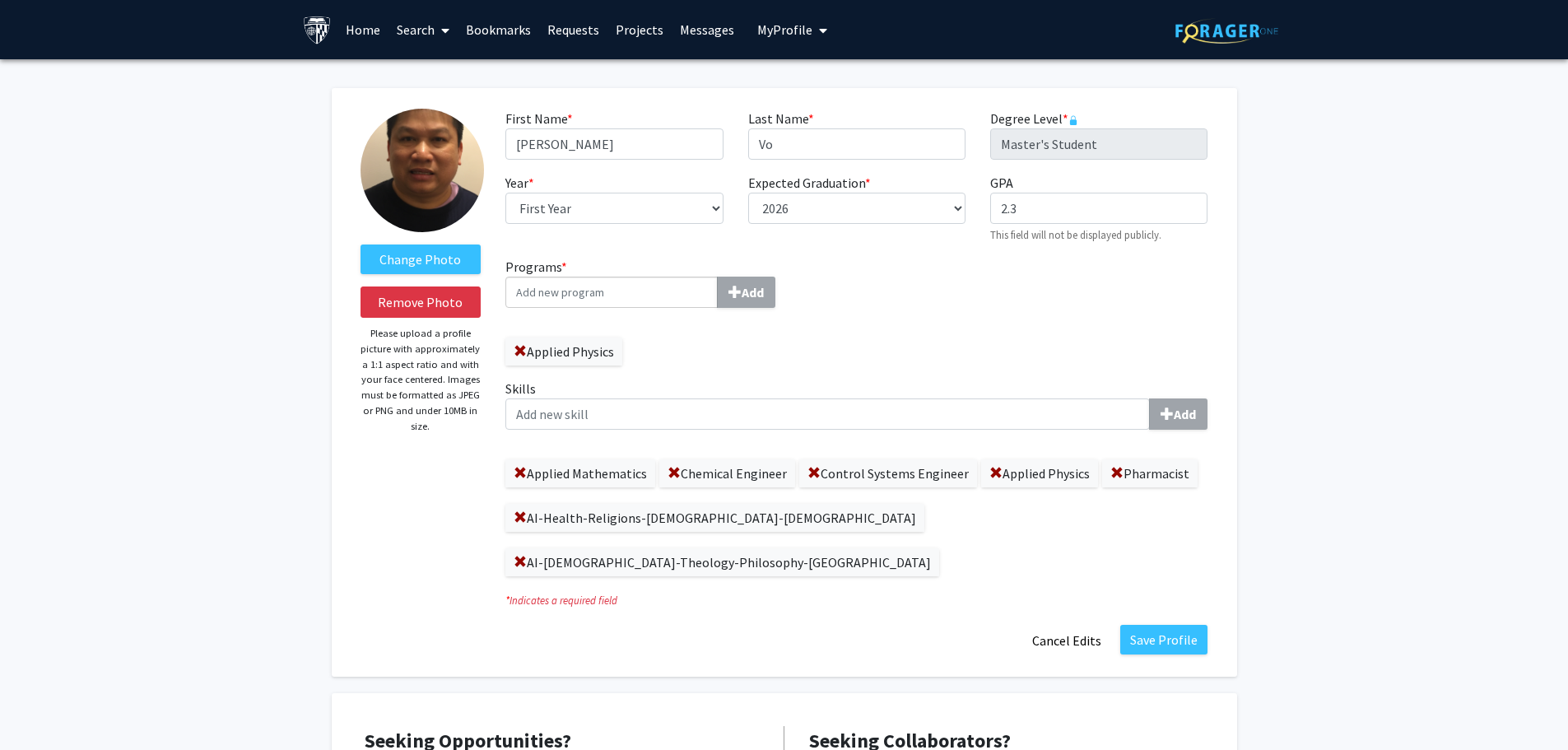
click at [418, 25] on link "Search" at bounding box center [422, 30] width 69 height 57
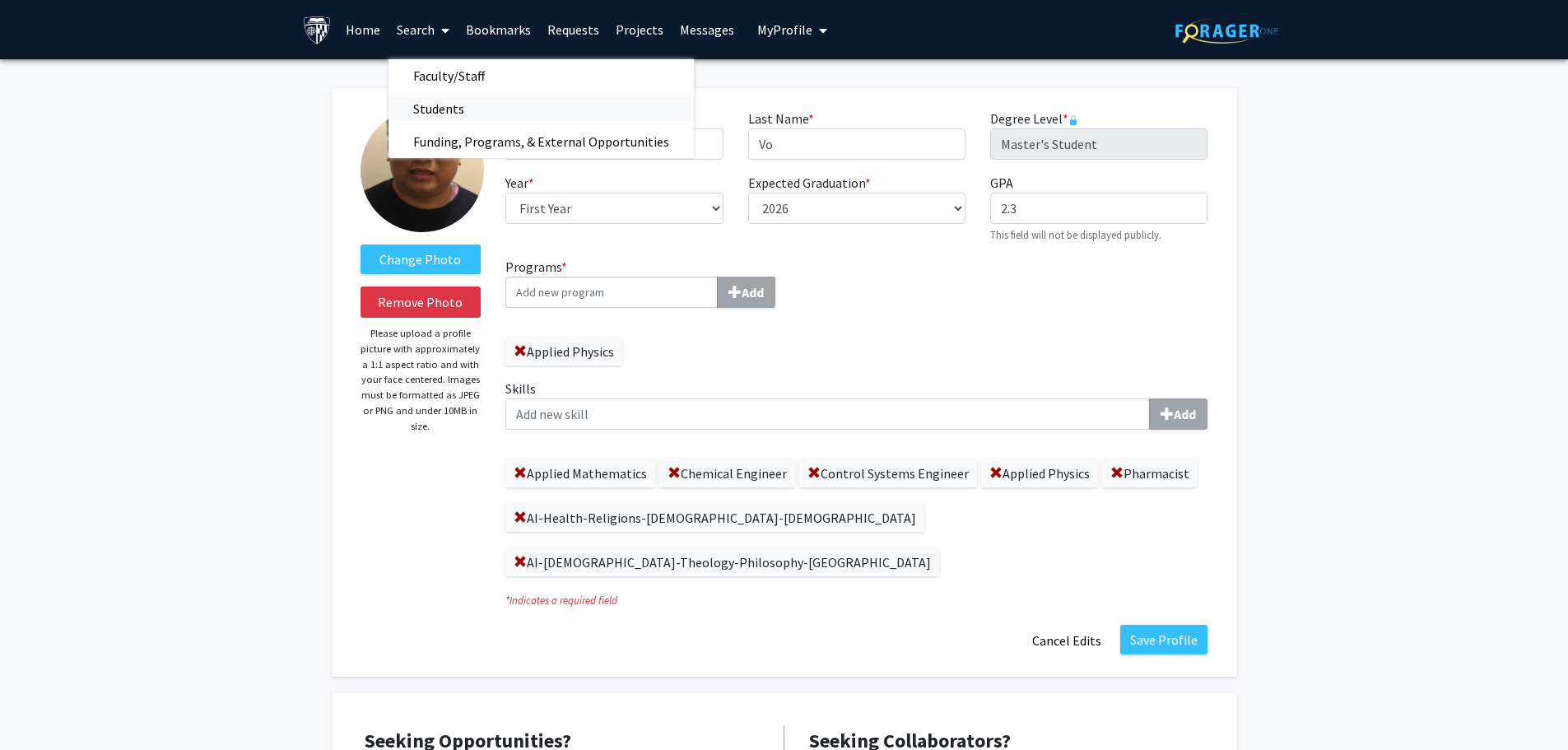
click at [443, 103] on span "Students" at bounding box center [439, 109] width 101 height 33
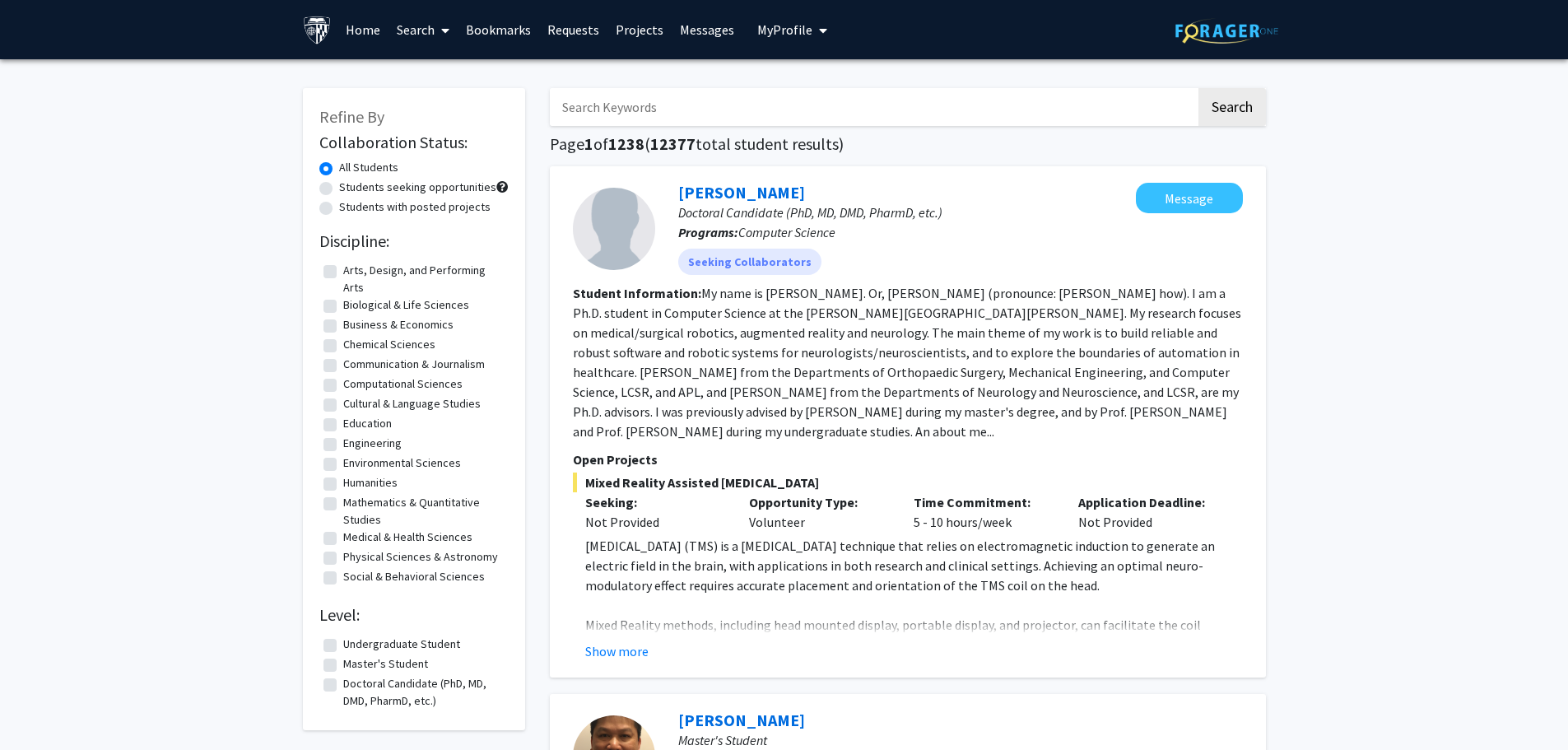
click at [804, 21] on button "My Profile" at bounding box center [792, 30] width 80 height 59
click at [832, 94] on span "View Profile" at bounding box center [859, 94] width 100 height 18
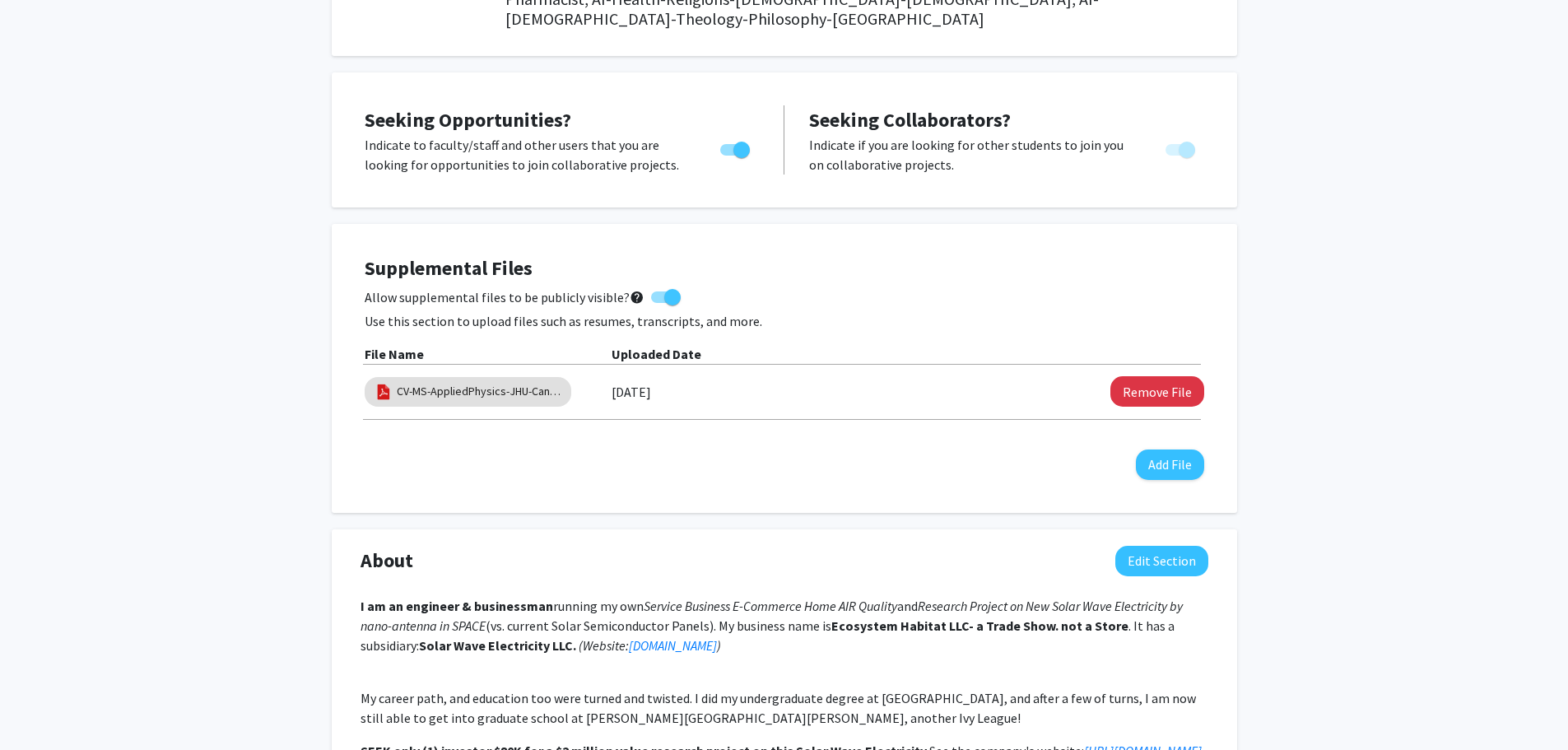
scroll to position [576, 0]
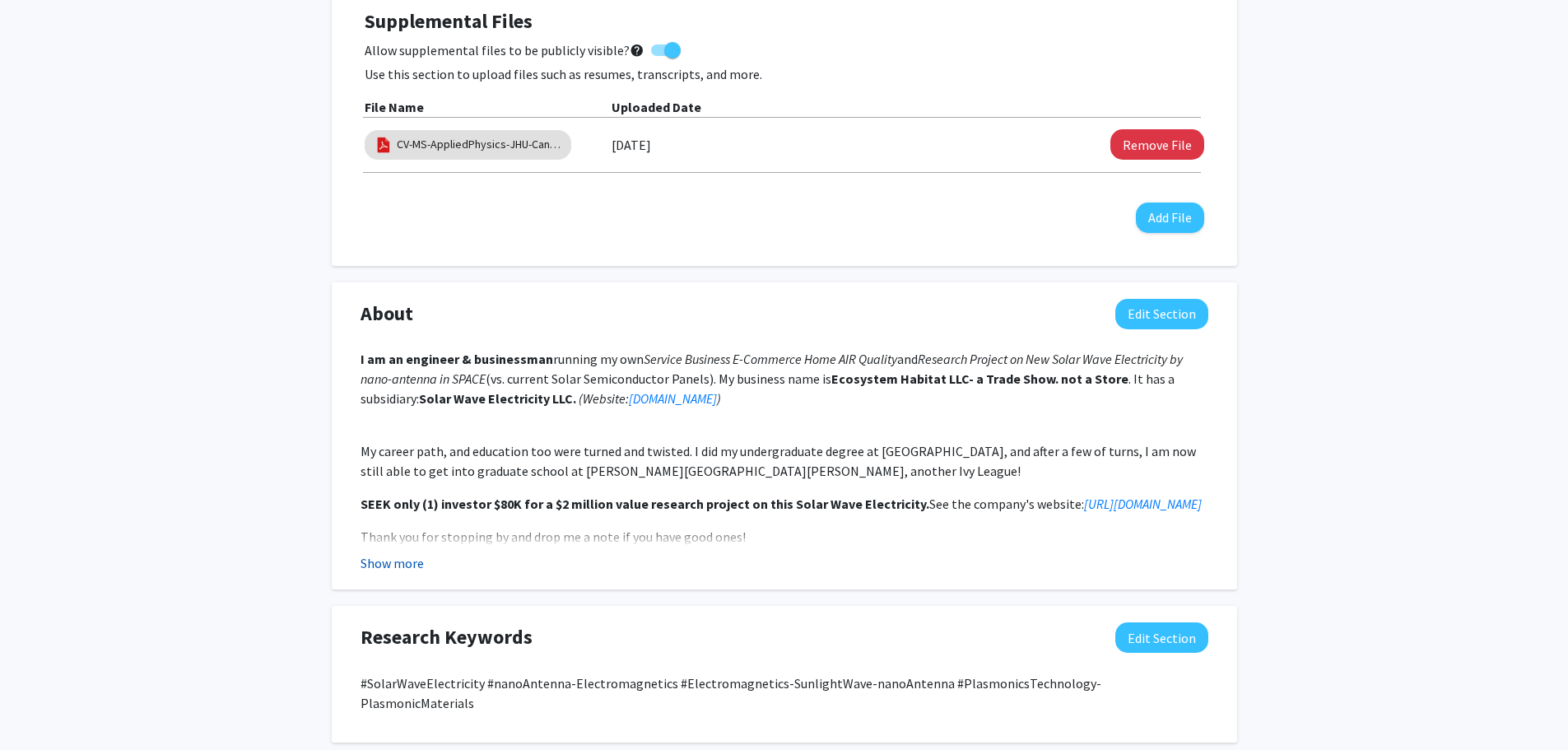
click at [392, 553] on button "Show more" at bounding box center [392, 563] width 64 height 20
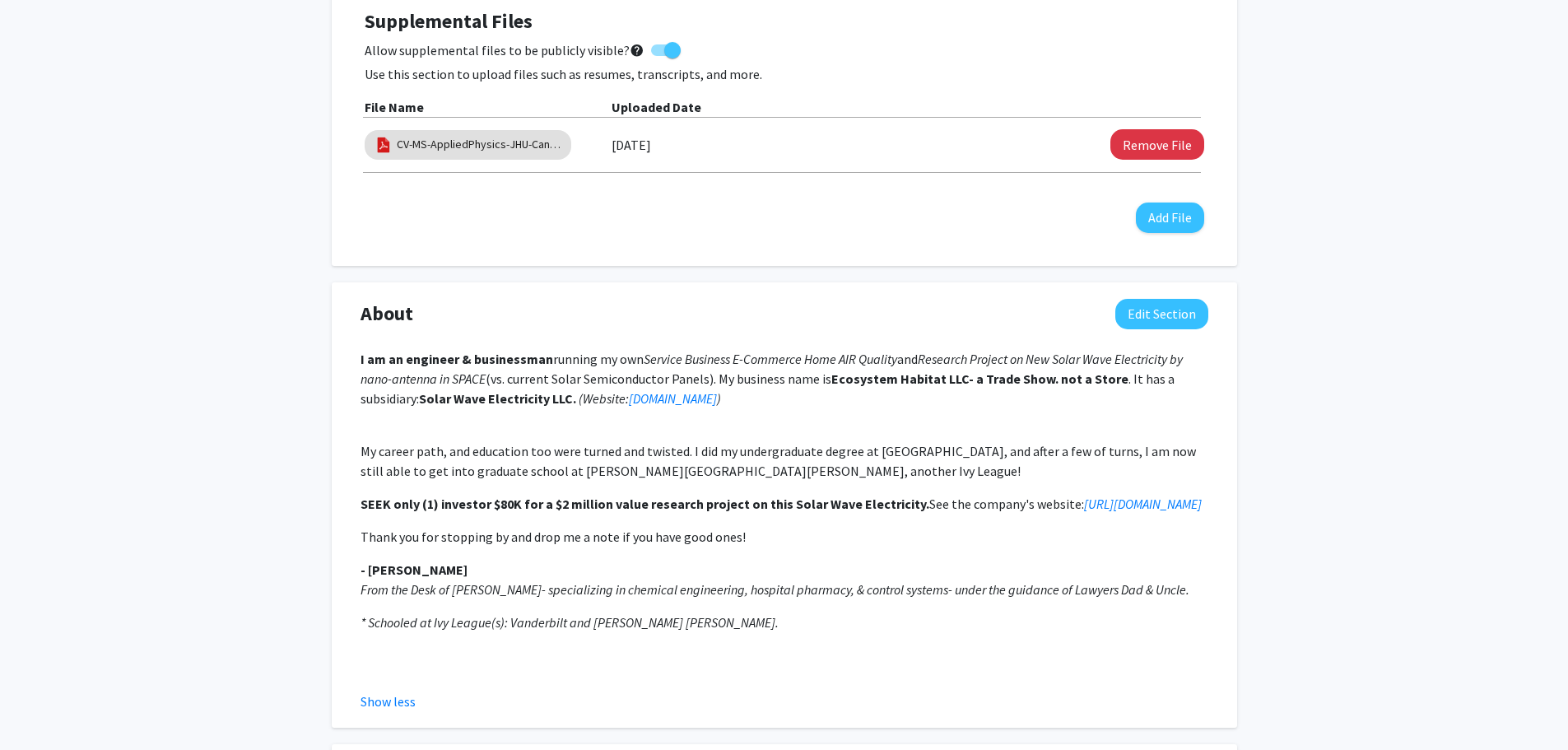
click at [630, 390] on em "(Website: [DOMAIN_NAME] )" at bounding box center [650, 398] width 142 height 16
click at [627, 390] on em "(Website: [DOMAIN_NAME] )" at bounding box center [650, 398] width 142 height 16
click at [1138, 299] on button "Edit Section" at bounding box center [1162, 314] width 93 height 31
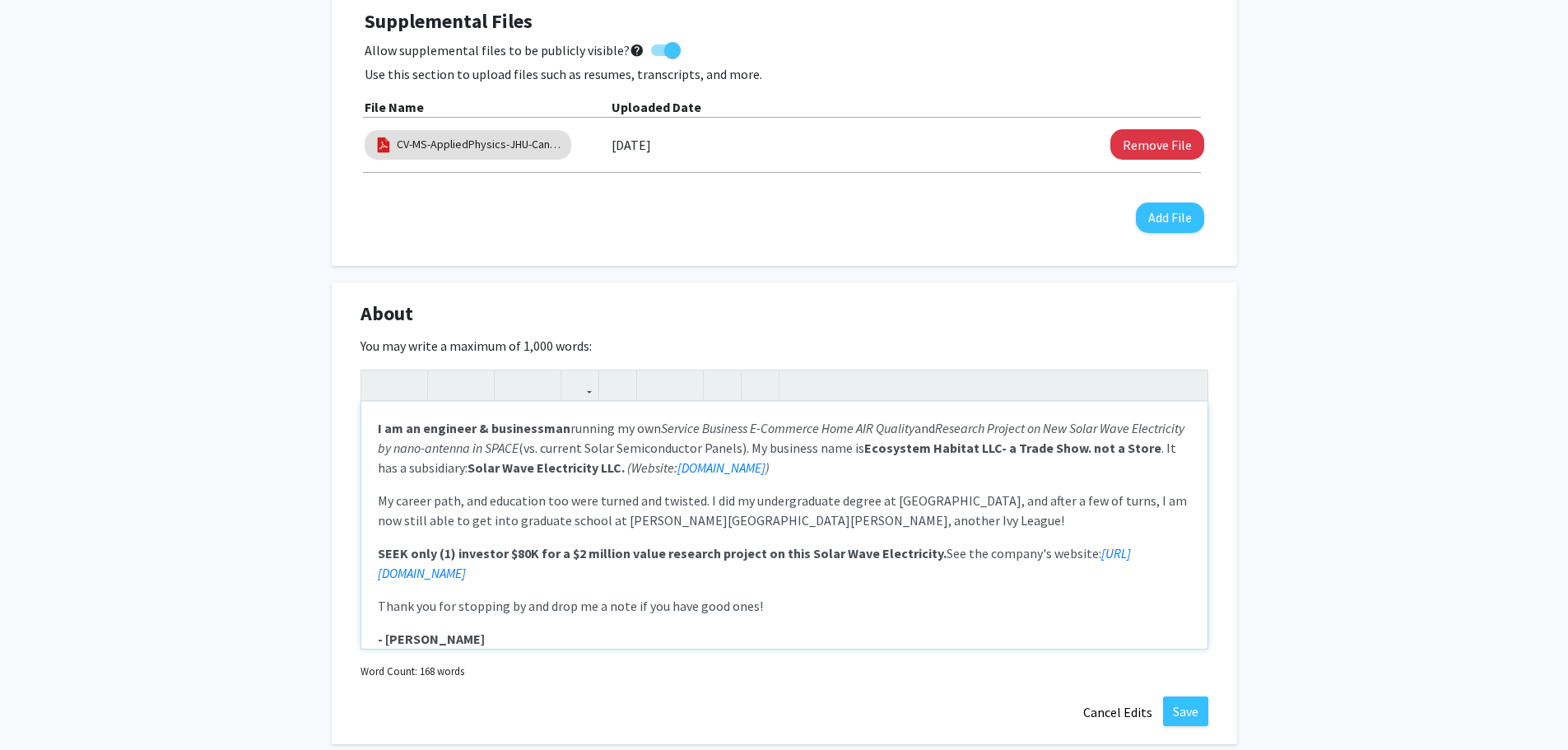
click at [725, 459] on em "(Website: [DOMAIN_NAME] )" at bounding box center [698, 467] width 142 height 16
type textarea "<p><strong>I am an engineer &amp; businessman</strong> running my own <em>Servi…"
click at [949, 456] on p "I am an engineer & businessman running my own Service Business E-Commerce Home …" at bounding box center [784, 447] width 813 height 59
drag, startPoint x: 726, startPoint y: 446, endPoint x: 907, endPoint y: 446, distance: 181.0
click at [802, 459] on em "(Website: [URL][DOMAIN_NAME] )" at bounding box center [714, 467] width 174 height 16
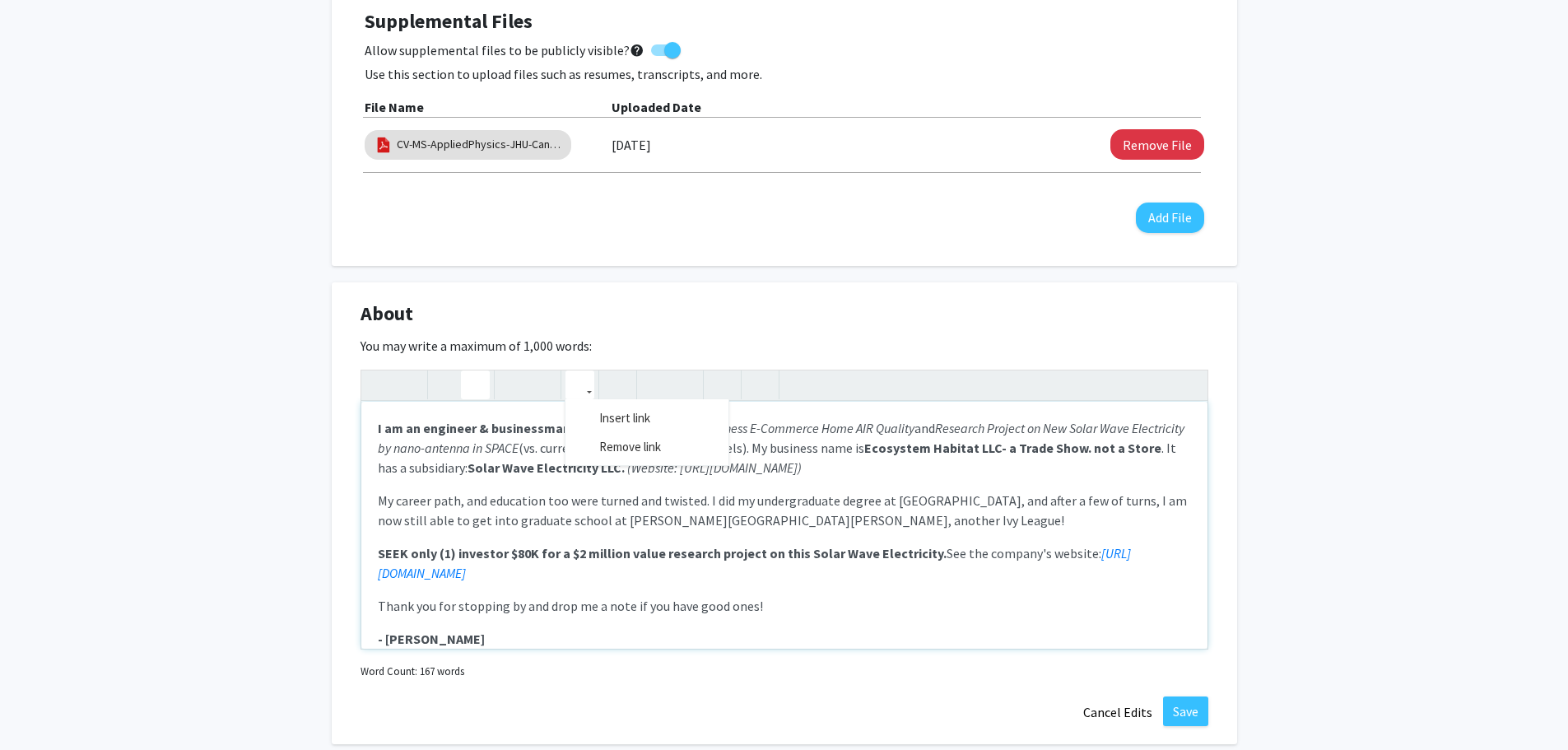
click at [573, 371] on use "button" at bounding box center [573, 371] width 0 height 0
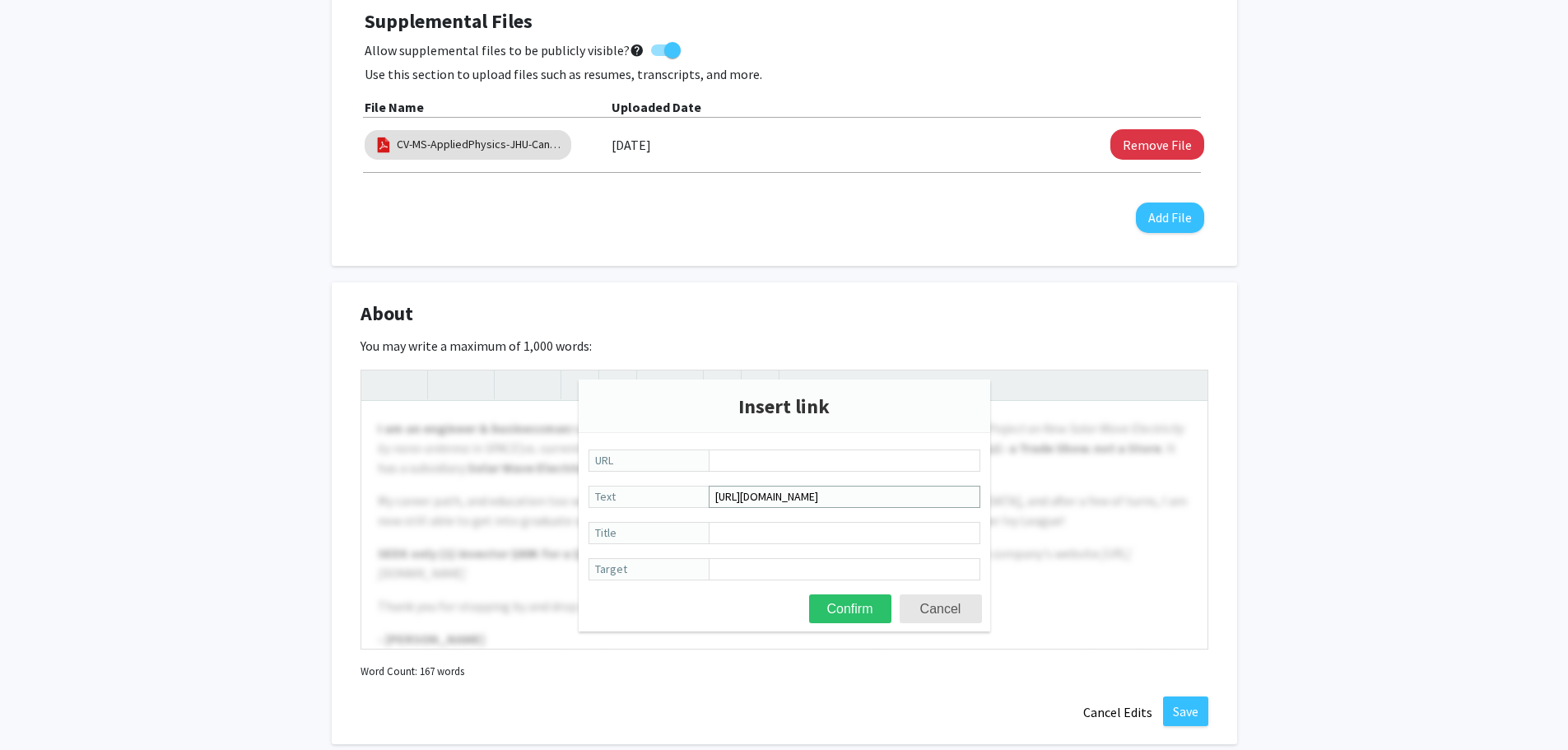
drag, startPoint x: 829, startPoint y: 499, endPoint x: 840, endPoint y: 495, distance: 11.7
click at [829, 498] on input "[URL][DOMAIN_NAME]" at bounding box center [845, 496] width 271 height 22
click at [737, 460] on input "URL" at bounding box center [845, 460] width 271 height 22
paste input "[URL][DOMAIN_NAME]"
type input "[URL][DOMAIN_NAME]"
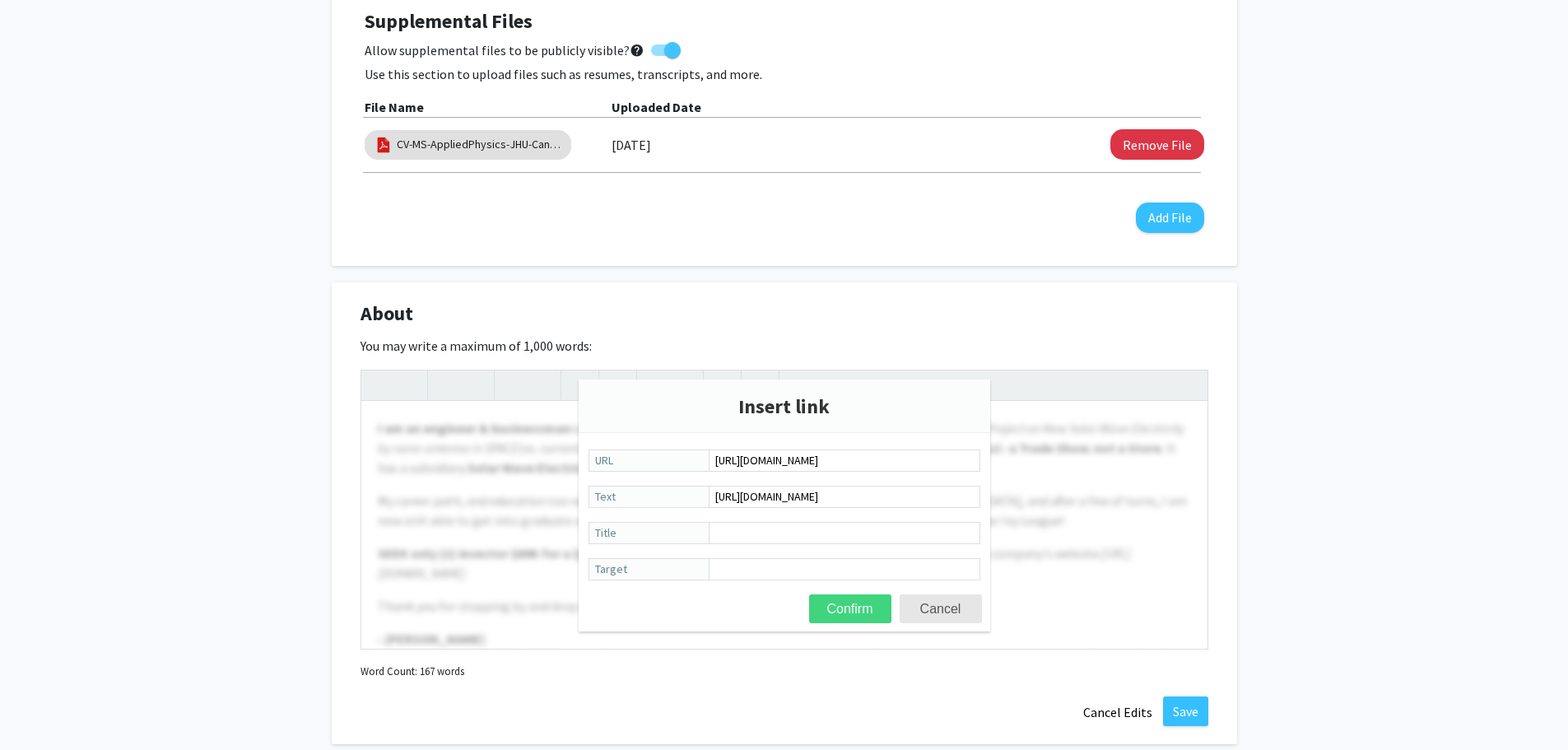
drag, startPoint x: 850, startPoint y: 611, endPoint x: 956, endPoint y: 610, distance: 106.0
click at [850, 609] on button "Confirm" at bounding box center [851, 608] width 83 height 29
type textarea "<p><strong>I am an engineer &amp; businessman</strong> running my own <em>Servi…"
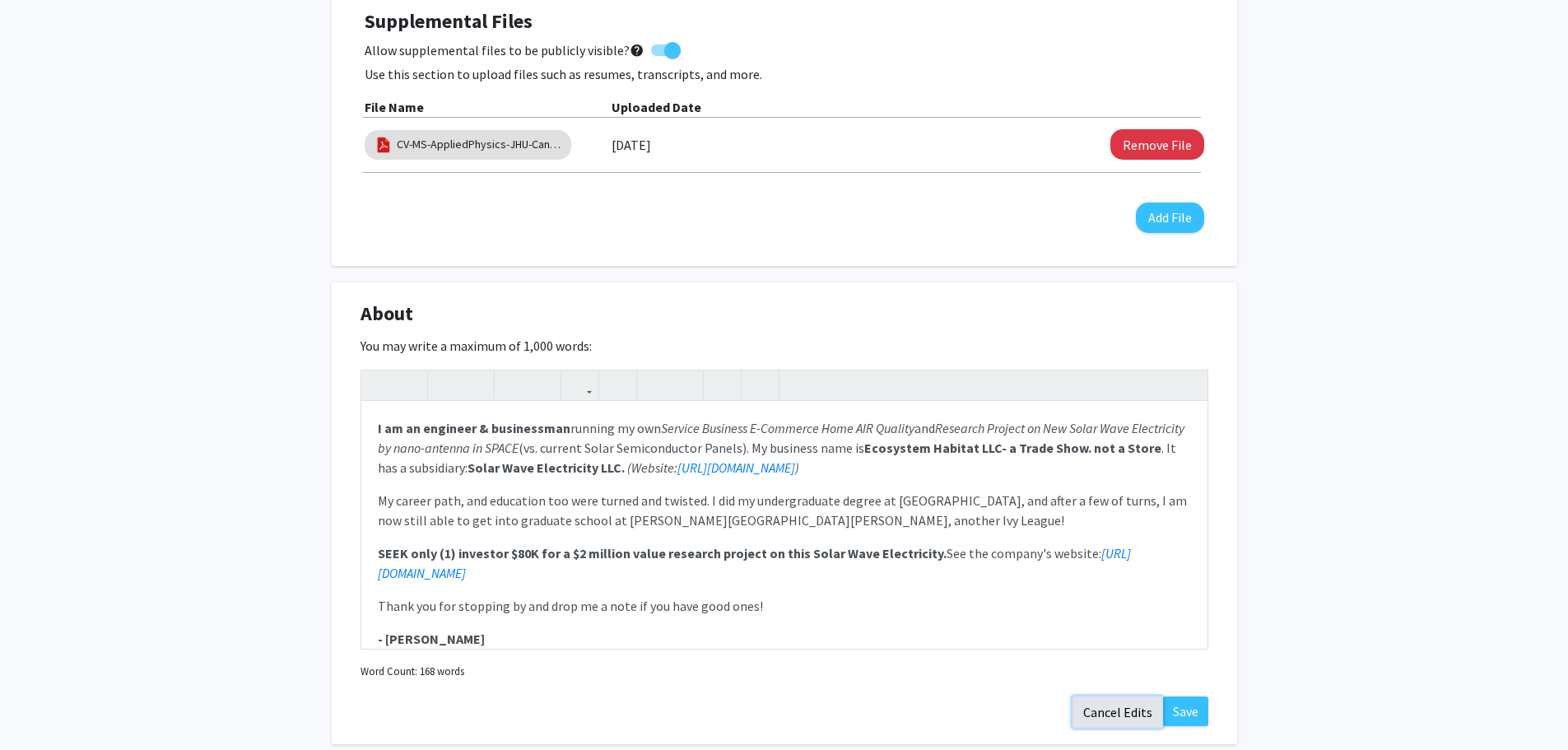
click at [1093, 696] on button "Cancel Edits" at bounding box center [1118, 711] width 91 height 31
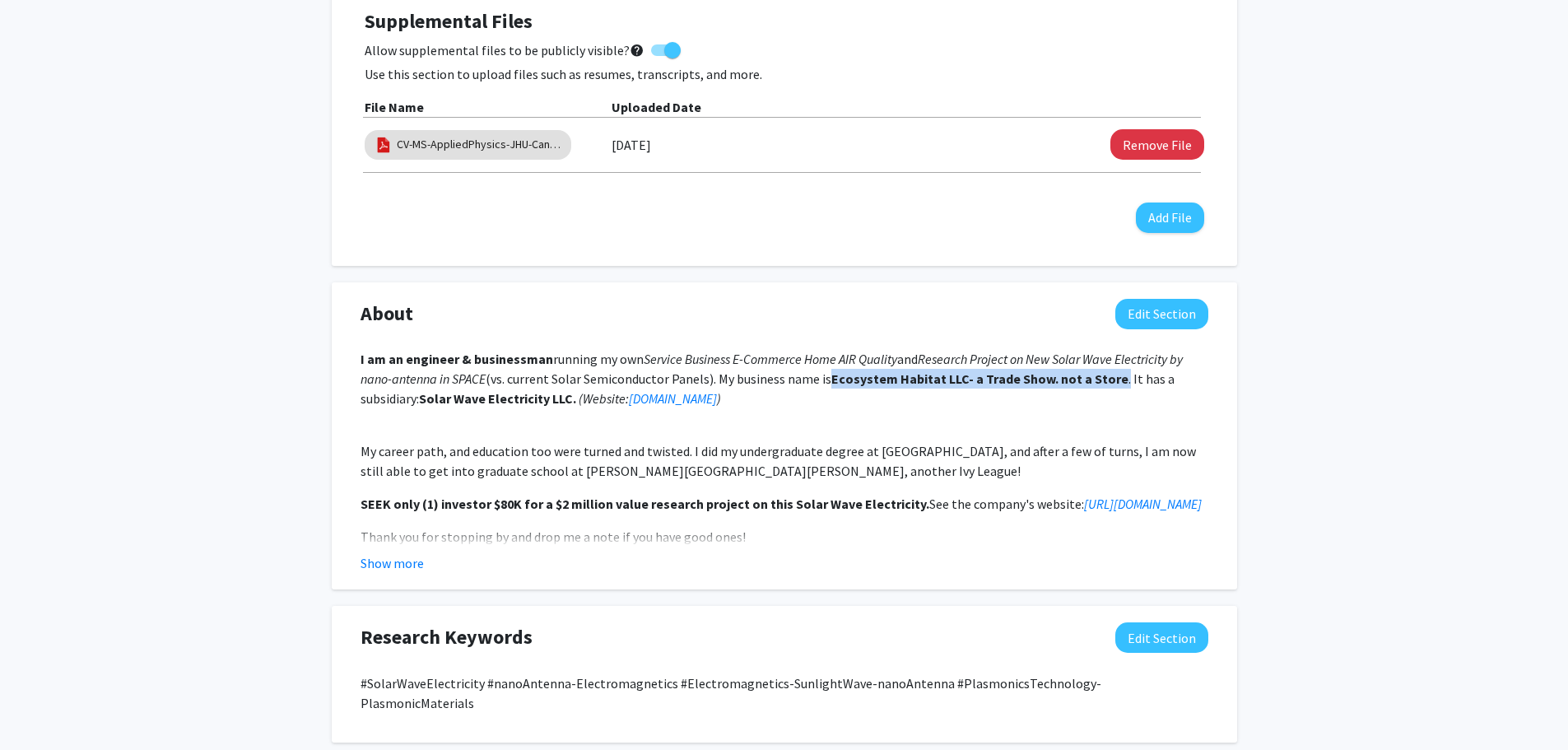
drag, startPoint x: 832, startPoint y: 358, endPoint x: 1119, endPoint y: 361, distance: 287.0
click at [1119, 361] on p "I am an engineer & businessman running my own Service Business E-Commerce Home …" at bounding box center [784, 378] width 848 height 59
click at [948, 378] on p "I am an engineer & businessman running my own Service Business E-Commerce Home …" at bounding box center [784, 378] width 848 height 59
drag, startPoint x: 831, startPoint y: 357, endPoint x: 964, endPoint y: 354, distance: 133.0
click at [964, 370] on strong "Ecosystem Habitat LLC- a Trade Show. not a Store" at bounding box center [979, 378] width 297 height 16
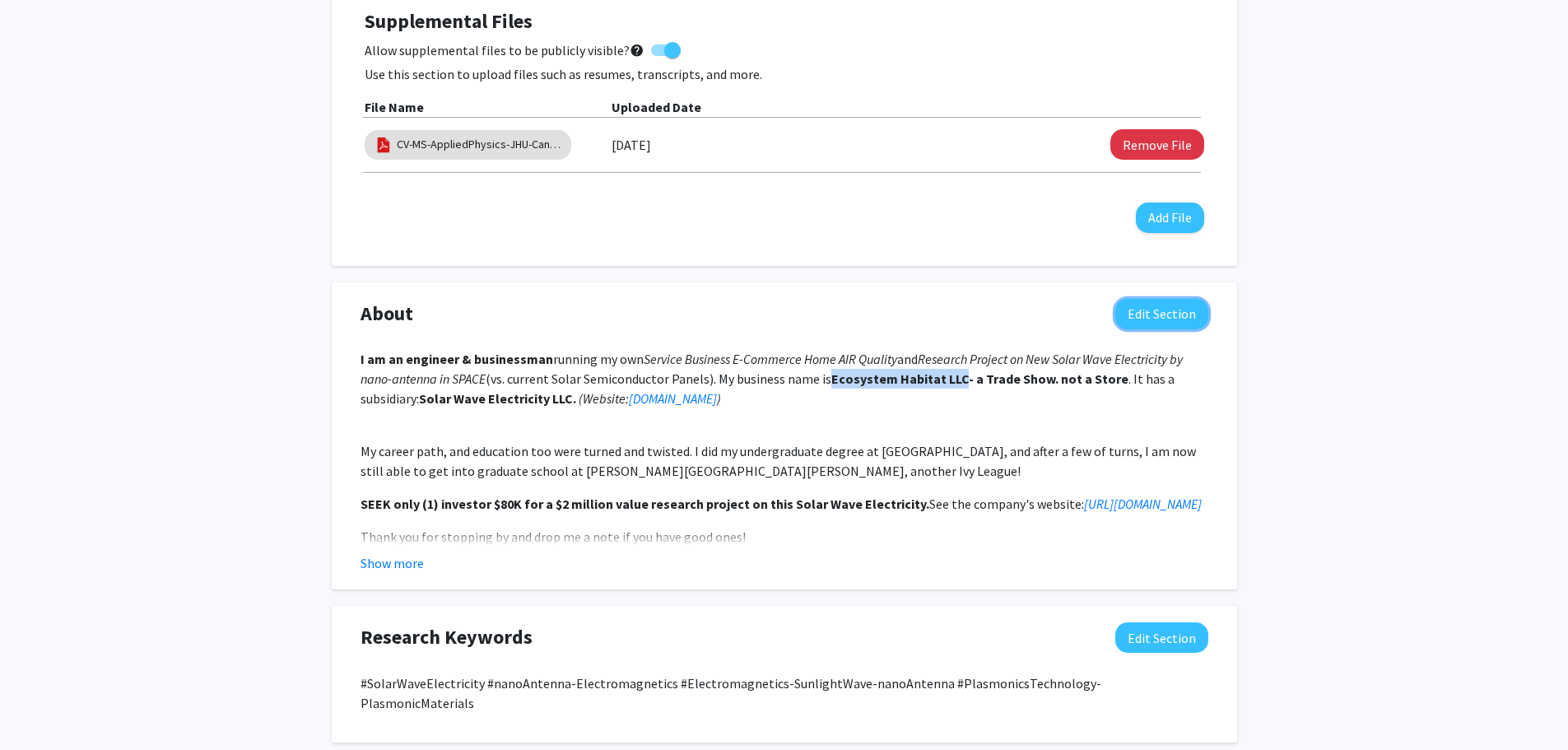
drag, startPoint x: 1148, startPoint y: 289, endPoint x: 1156, endPoint y: 300, distance: 13.6
click at [1148, 299] on button "Edit Section" at bounding box center [1162, 314] width 93 height 31
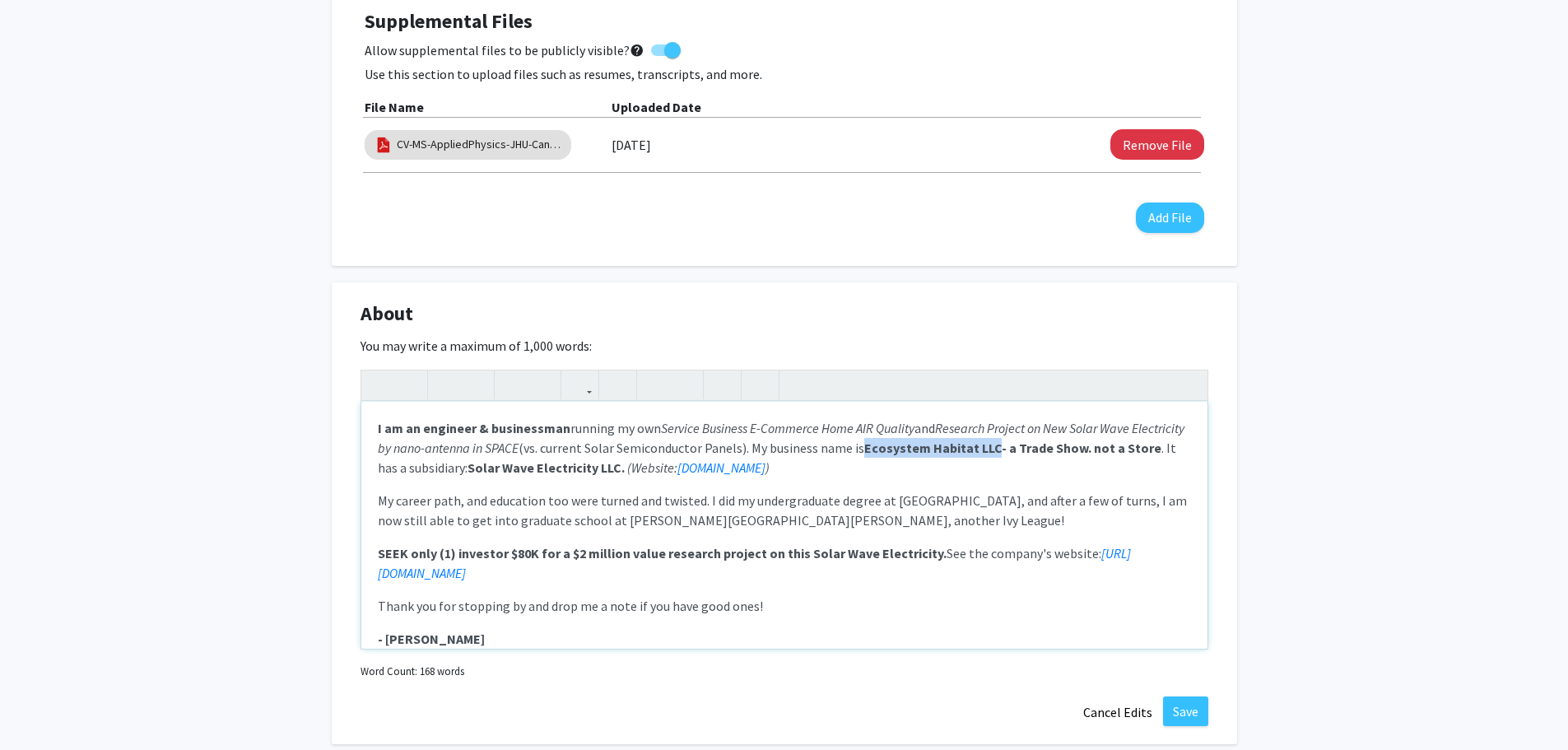
drag, startPoint x: 921, startPoint y: 427, endPoint x: 1049, endPoint y: 427, distance: 128.0
click at [1049, 439] on strong "Ecosystem Habitat LLC- a Trade Show. not a Store" at bounding box center [1013, 447] width 297 height 16
click at [577, 371] on icon "button" at bounding box center [580, 384] width 14 height 27
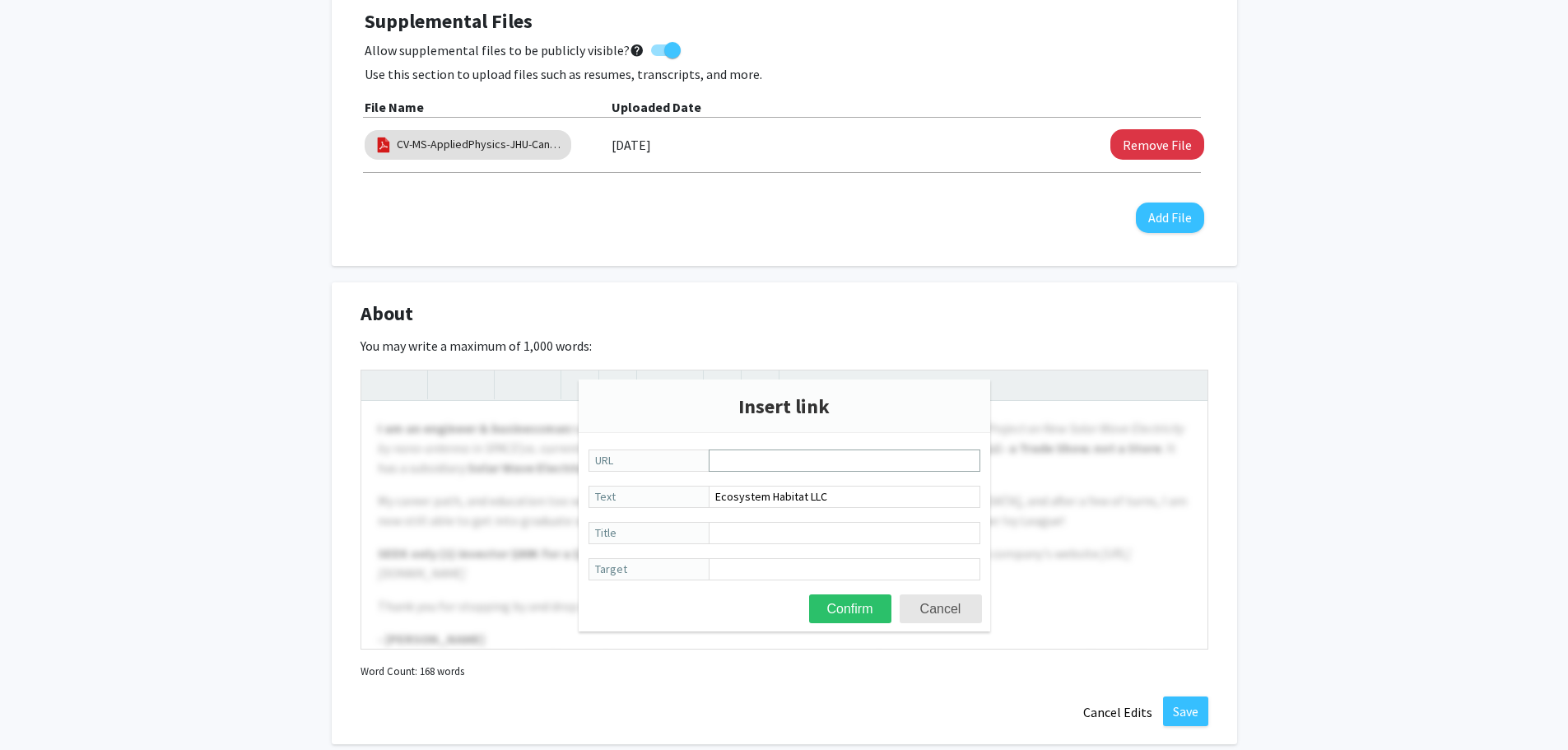
click at [751, 461] on input "URL" at bounding box center [845, 460] width 271 height 22
type input "[URL][DOMAIN_NAME]"
click at [852, 611] on button "Confirm" at bounding box center [851, 608] width 83 height 29
type textarea "<p><strong>I am an engineer &amp; businessman</strong> running my own <em>Servi…"
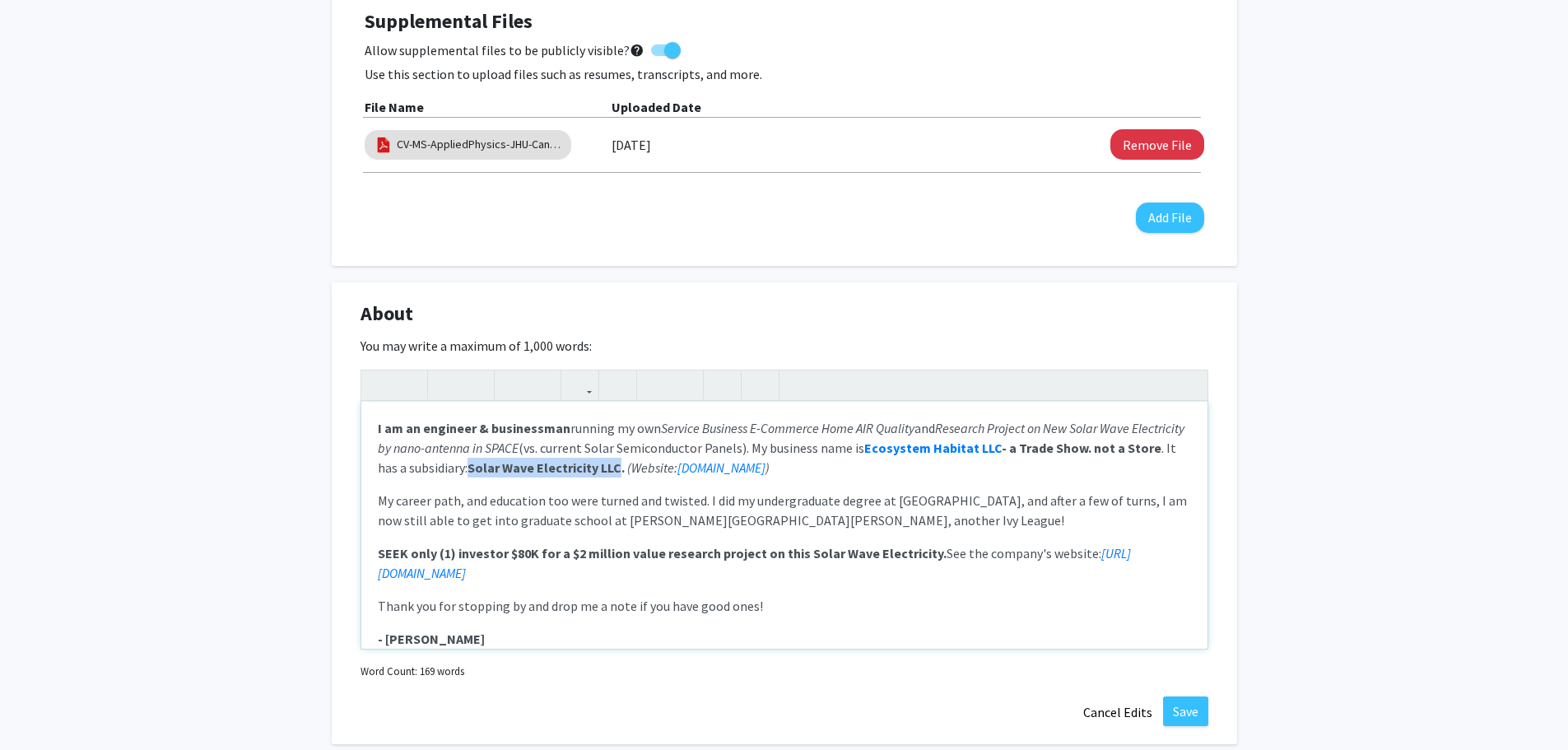
drag, startPoint x: 518, startPoint y: 446, endPoint x: 665, endPoint y: 445, distance: 147.0
click at [665, 445] on p "I am an engineer & businessman running my own Service Business E-Commerce Home …" at bounding box center [784, 447] width 813 height 59
click at [573, 371] on use "button" at bounding box center [573, 371] width 0 height 0
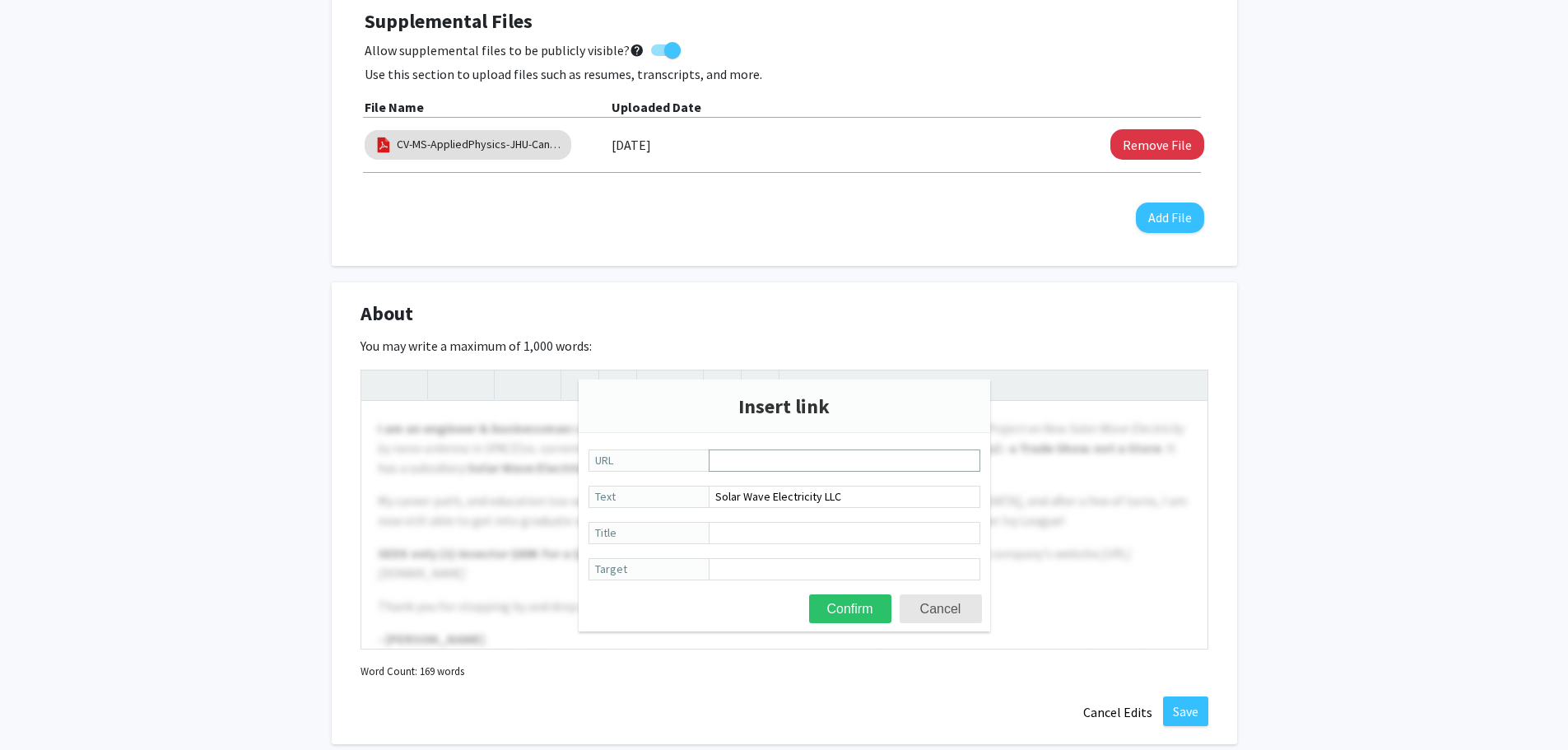
click at [747, 463] on input "URL" at bounding box center [845, 460] width 271 height 22
type input "[URL][DOMAIN_NAME]"
click at [855, 608] on button "Confirm" at bounding box center [851, 608] width 83 height 29
type textarea "<p><strong>I am an engineer &amp; businessman</strong> running my own <em>Servi…"
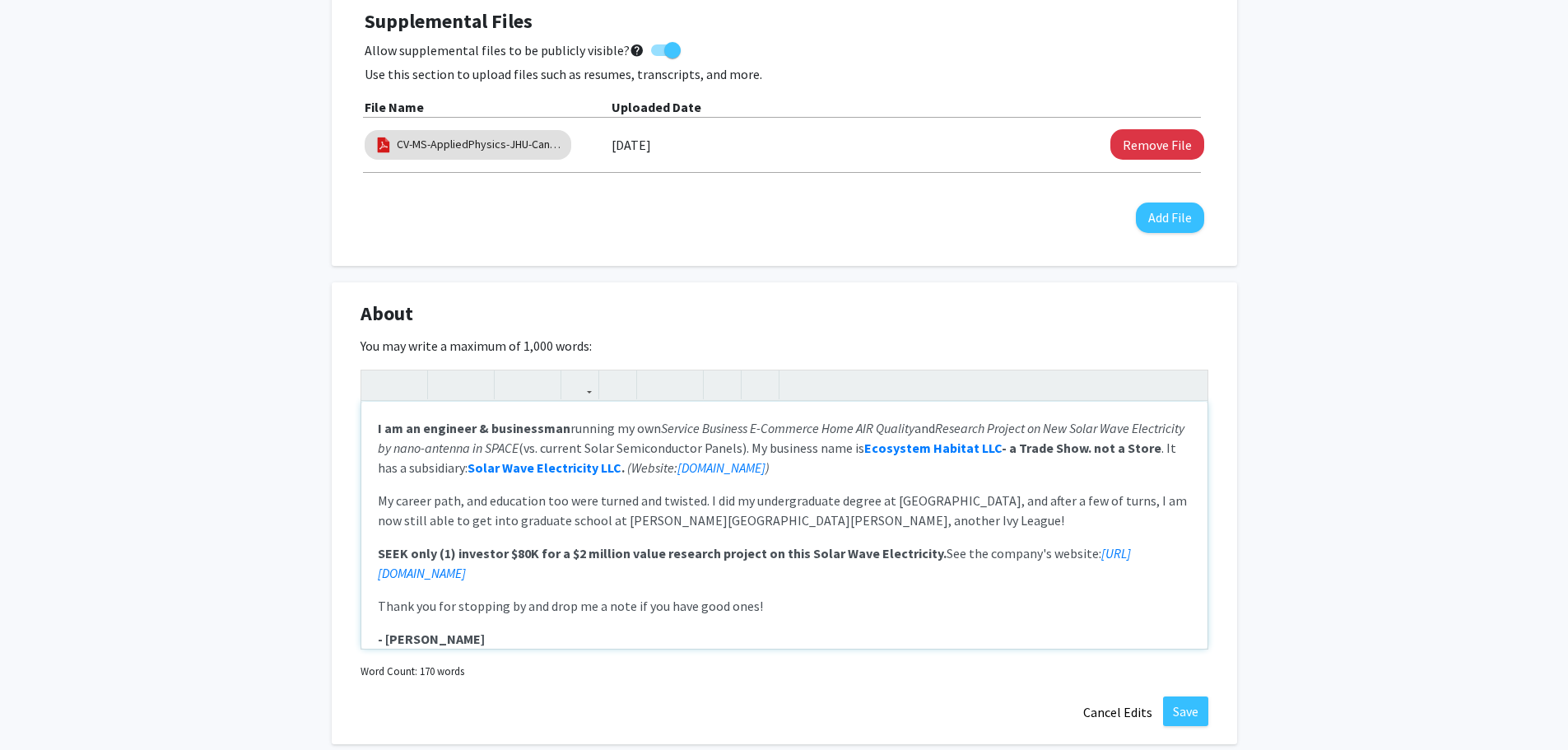
click at [928, 447] on p "I am an engineer & businessman running my own Service Business E-Commerce Home …" at bounding box center [784, 447] width 813 height 59
drag, startPoint x: 728, startPoint y: 449, endPoint x: 848, endPoint y: 445, distance: 120.1
click at [766, 459] on link "[DOMAIN_NAME]" at bounding box center [722, 467] width 88 height 16
click at [573, 371] on use "button" at bounding box center [573, 371] width 0 height 0
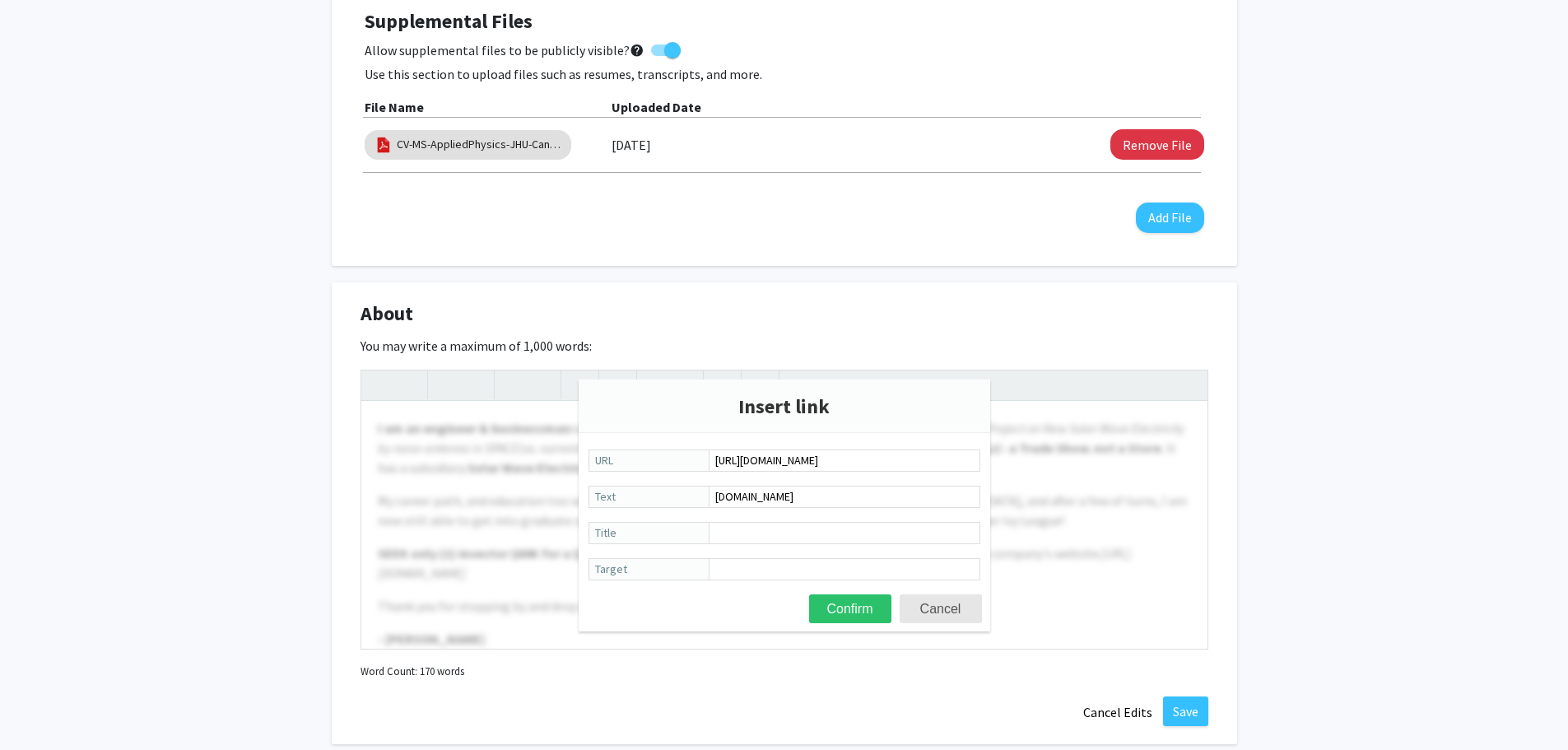
drag, startPoint x: 888, startPoint y: 458, endPoint x: 699, endPoint y: 450, distance: 189.2
click at [699, 450] on label "[URL][DOMAIN_NAME] URL" at bounding box center [784, 461] width 392 height 24
type input "[URL][DOMAIN_NAME]"
click at [851, 608] on button "Confirm" at bounding box center [851, 608] width 83 height 29
type textarea "<p><strong>I am an engineer &amp; businessman</strong> running my own <em>Servi…"
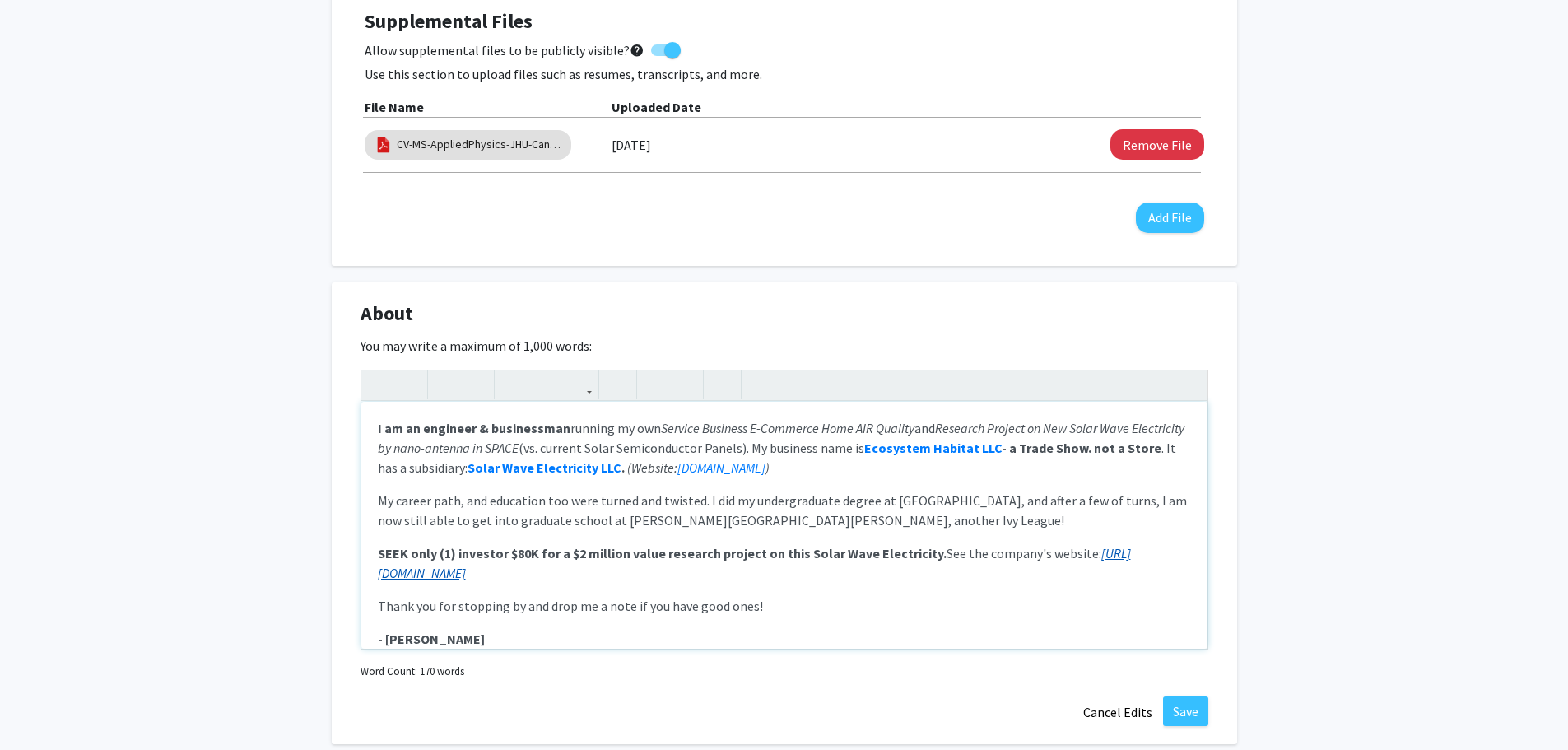
drag, startPoint x: 564, startPoint y: 557, endPoint x: 378, endPoint y: 547, distance: 186.3
click at [378, 547] on p "SEEK only (1) investor $80K for a $2 million value research project on this Sol…" at bounding box center [784, 563] width 813 height 40
click at [575, 371] on icon "button" at bounding box center [580, 384] width 14 height 27
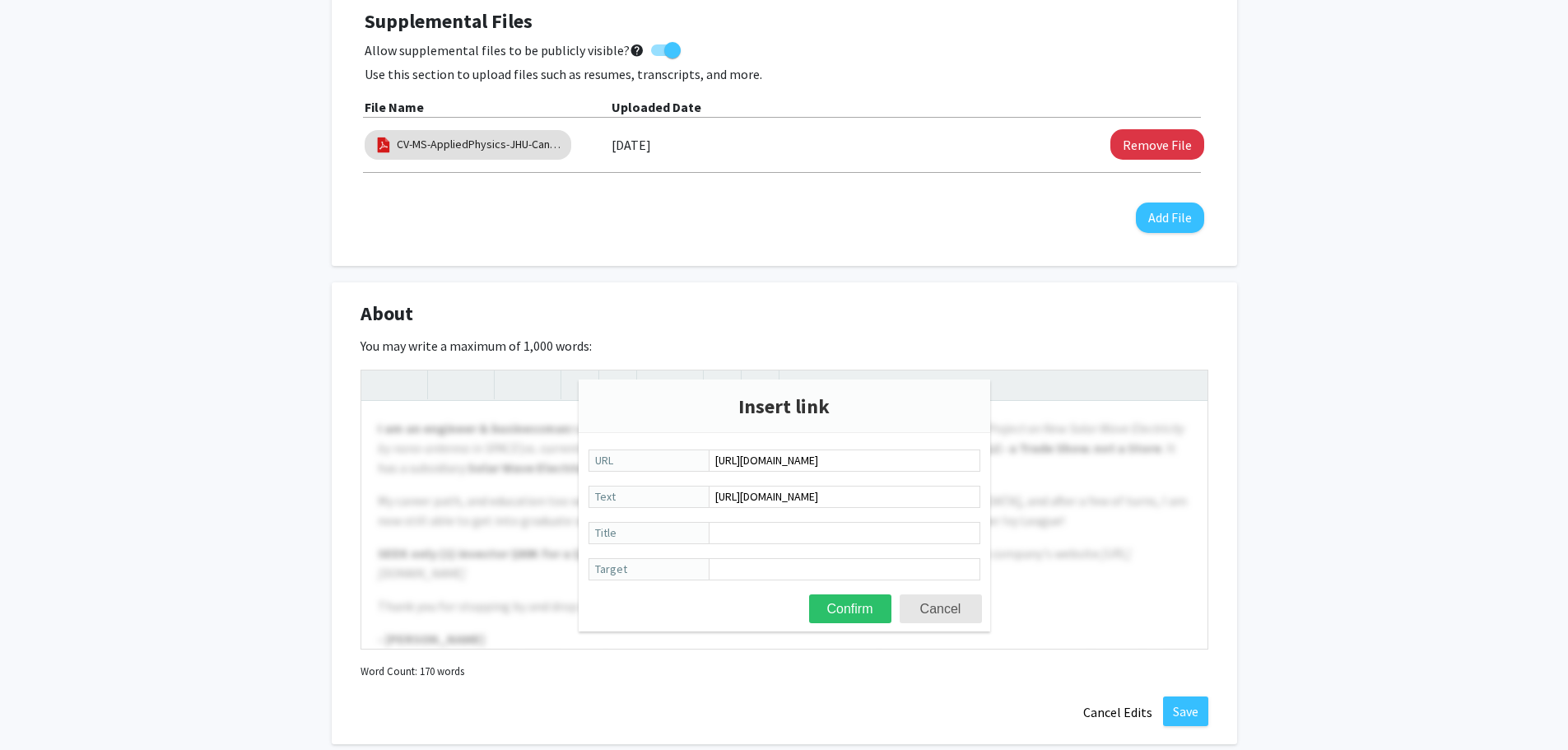
drag, startPoint x: 893, startPoint y: 464, endPoint x: 653, endPoint y: 463, distance: 240.0
click at [653, 463] on label "[URL][DOMAIN_NAME] URL" at bounding box center [784, 461] width 392 height 24
click at [731, 465] on input "URL" at bounding box center [845, 460] width 271 height 22
type input "[URL][DOMAIN_NAME]"
click at [857, 607] on button "Confirm" at bounding box center [851, 608] width 83 height 29
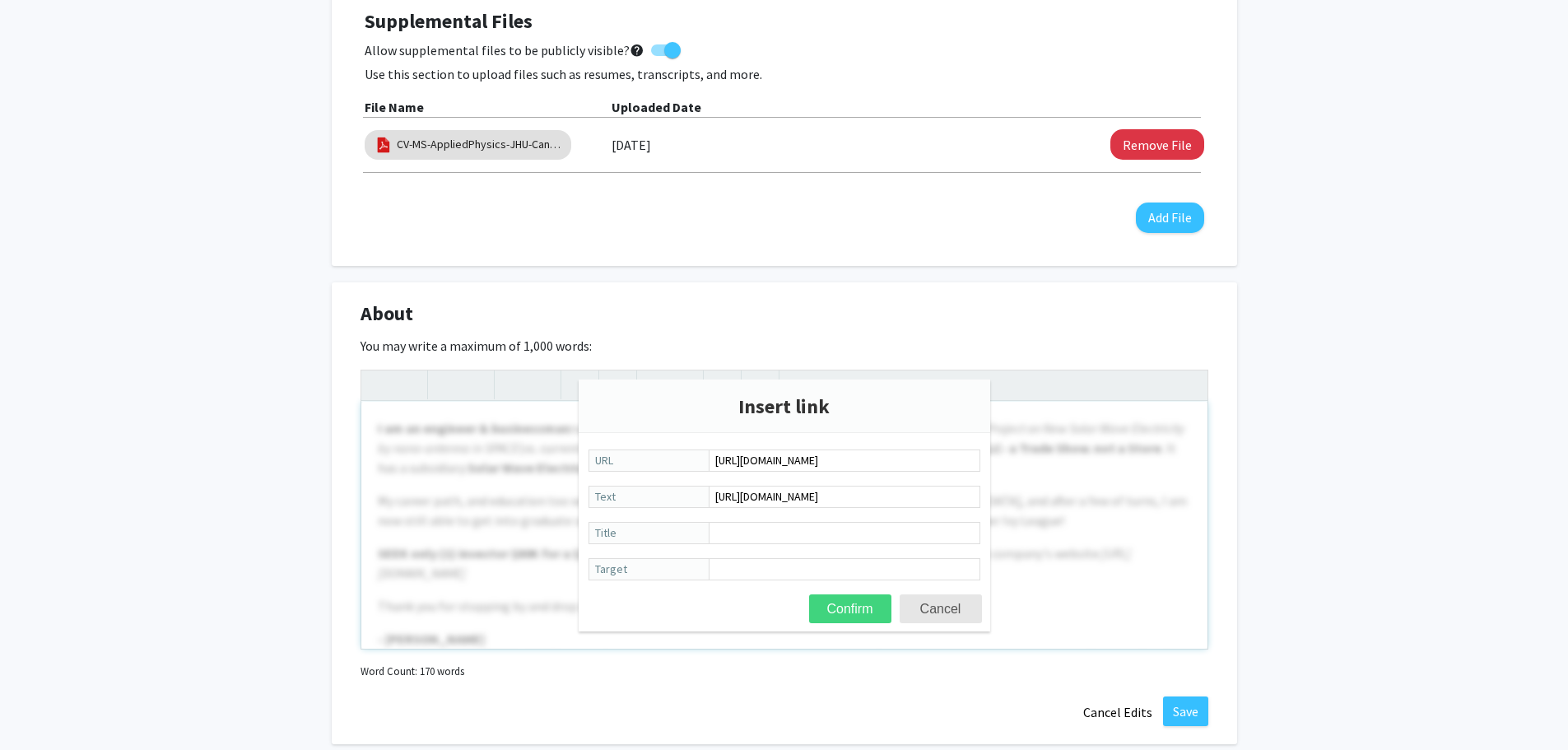
type textarea "<p><strong>I am an engineer &amp; businessman</strong> running my own <em>Servi…"
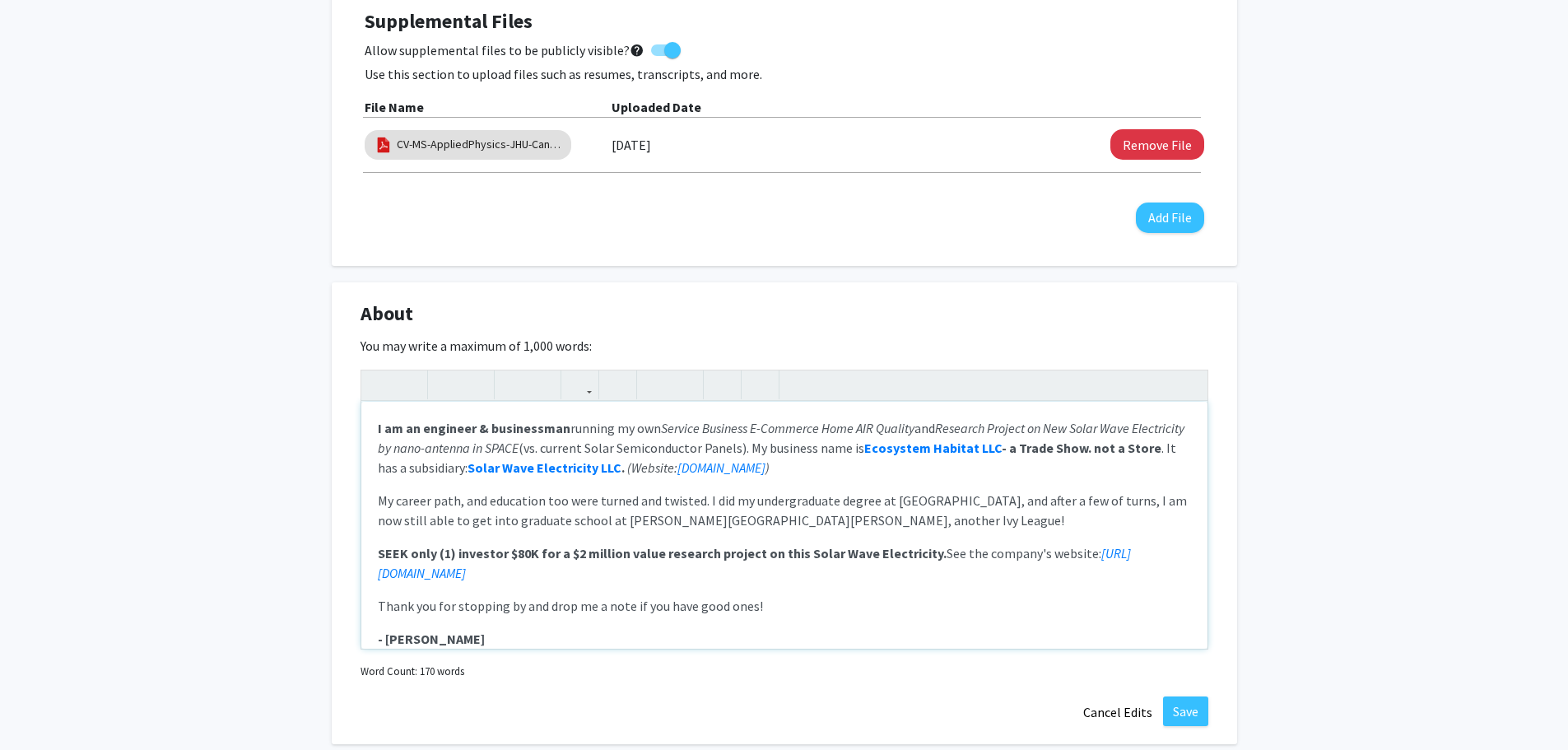
scroll to position [83, 0]
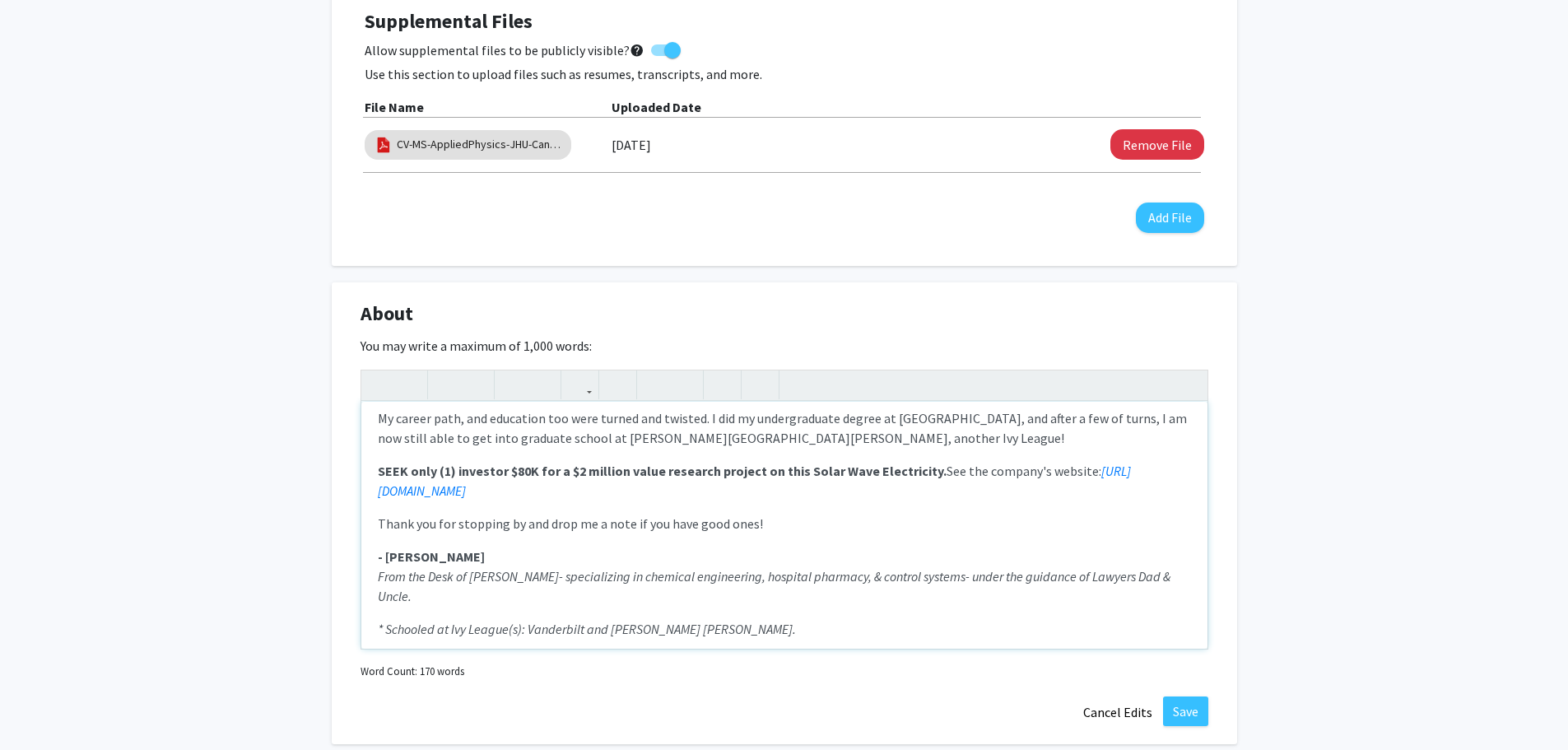
click at [1050, 516] on div "I am an engineer & businessman running my own Service Business E-Commerce Home …" at bounding box center [784, 525] width 846 height 247
click at [1191, 696] on button "Save" at bounding box center [1185, 710] width 45 height 30
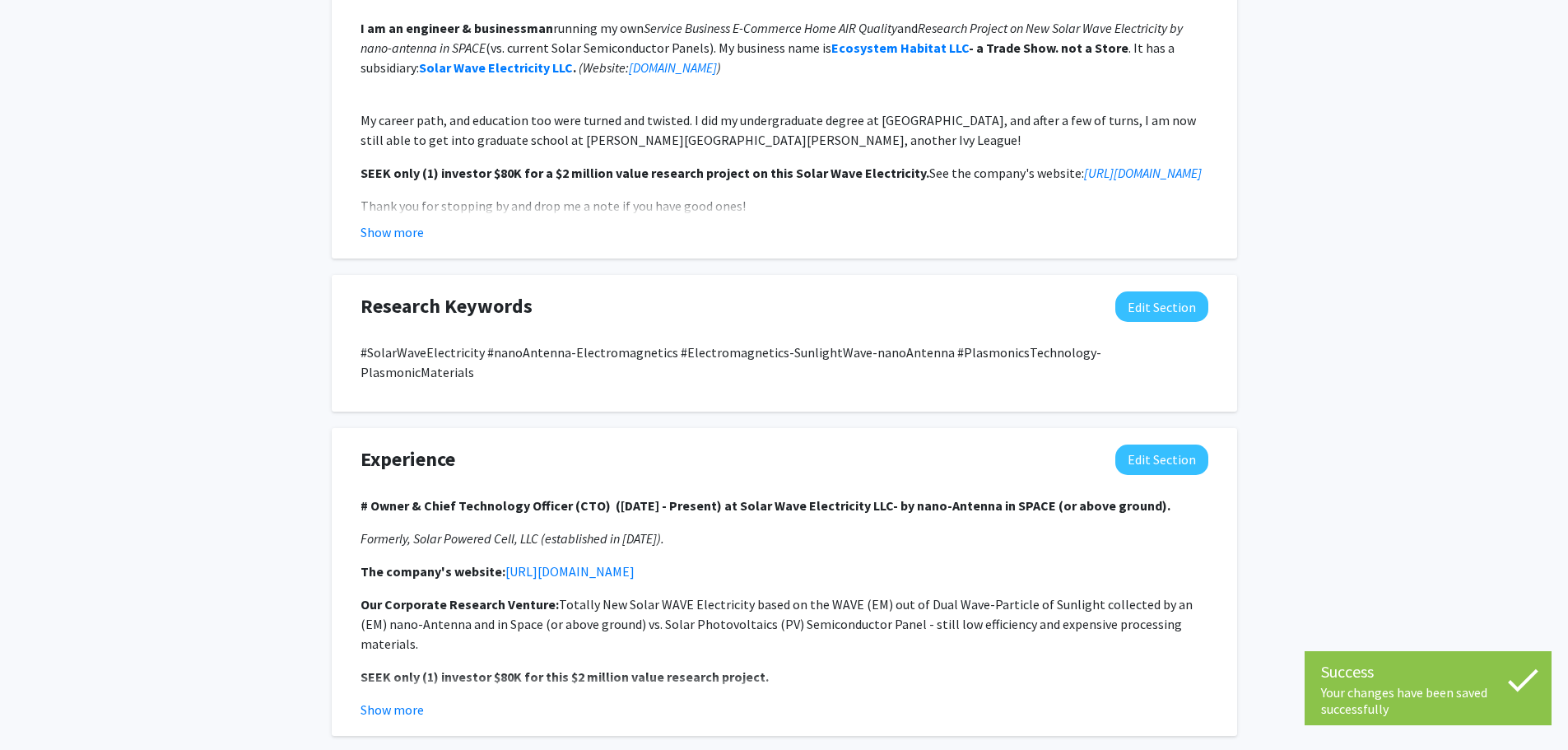
scroll to position [987, 0]
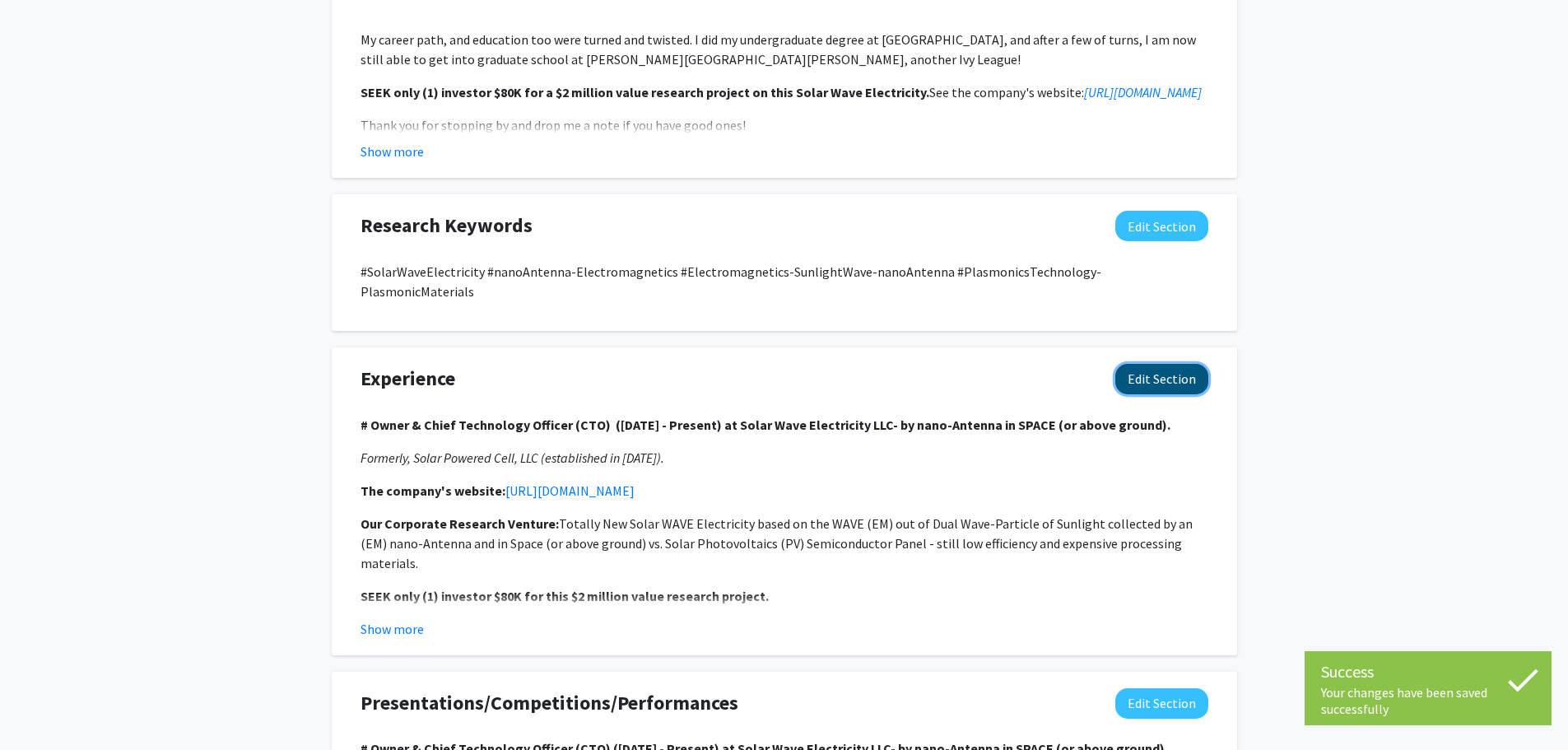
click at [1167, 364] on button "Edit Section" at bounding box center [1162, 379] width 93 height 31
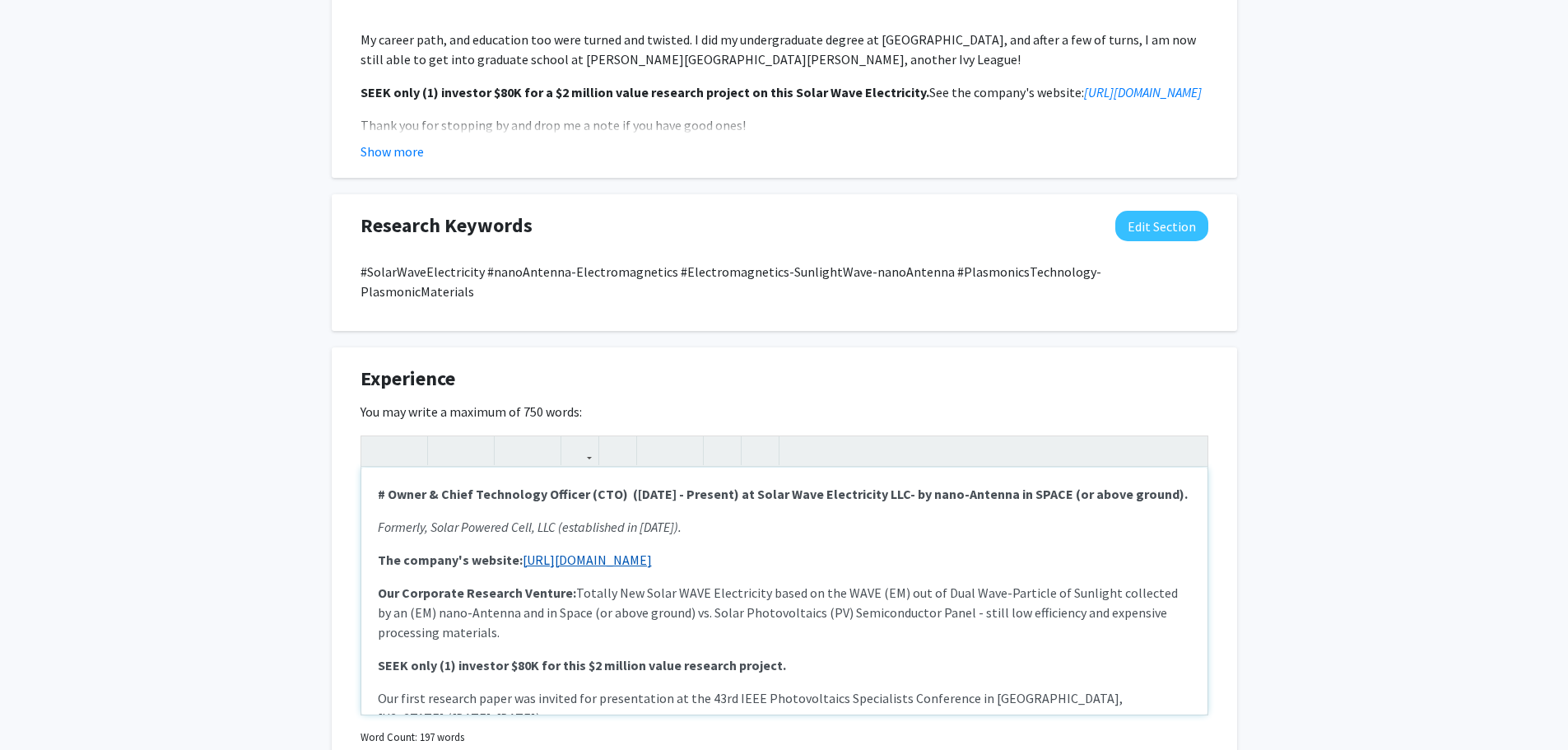
drag, startPoint x: 708, startPoint y: 543, endPoint x: 521, endPoint y: 545, distance: 187.0
click at [521, 550] on p "The company's website: [URL][DOMAIN_NAME]" at bounding box center [784, 560] width 813 height 20
click at [573, 437] on icon "button" at bounding box center [580, 450] width 14 height 27
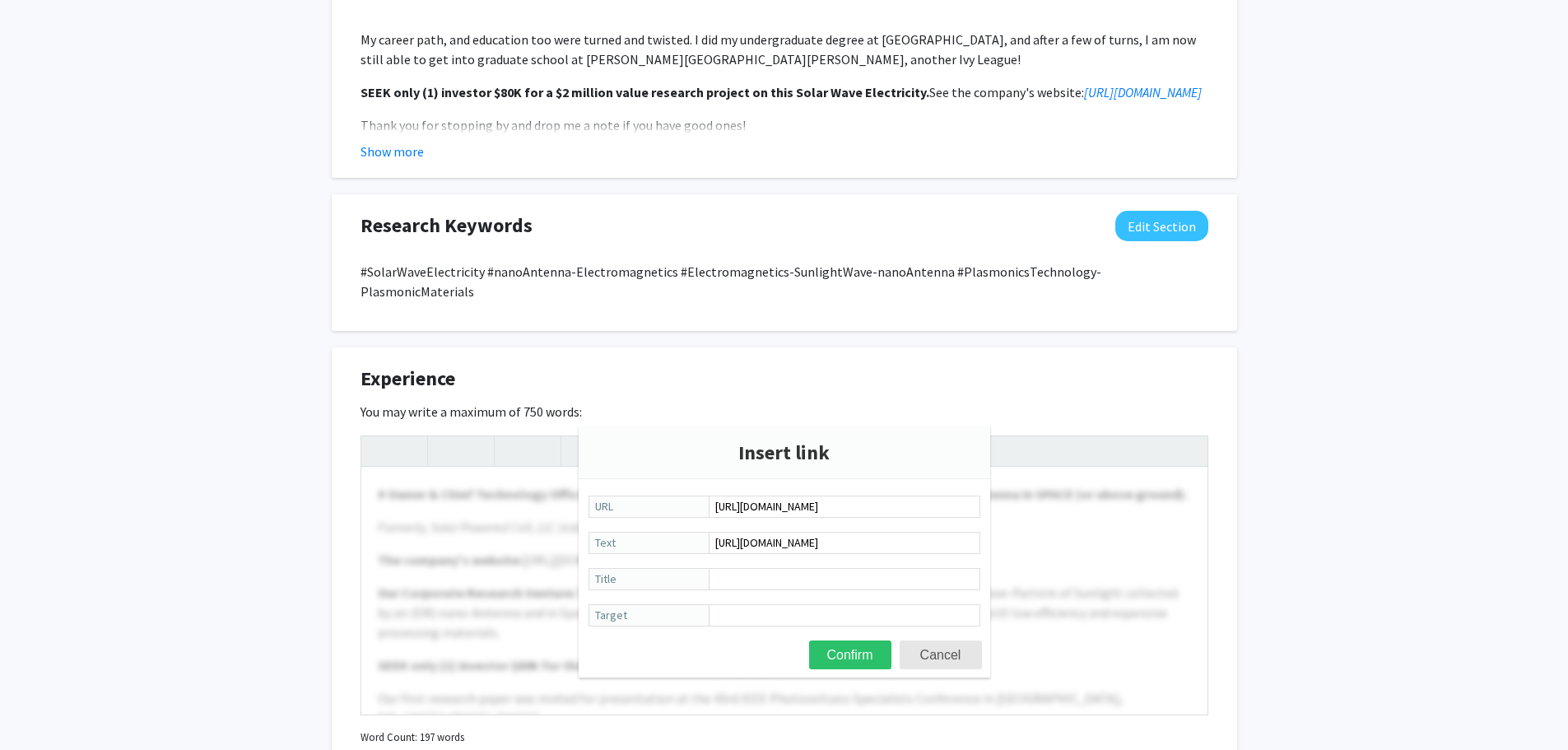
drag, startPoint x: 895, startPoint y: 505, endPoint x: 631, endPoint y: 500, distance: 264.0
click at [631, 500] on label "[URL][DOMAIN_NAME] URL" at bounding box center [784, 507] width 392 height 24
click at [760, 512] on input "URL" at bounding box center [845, 506] width 271 height 22
type input "[URL][DOMAIN_NAME]"
click at [870, 652] on button "Confirm" at bounding box center [851, 655] width 83 height 29
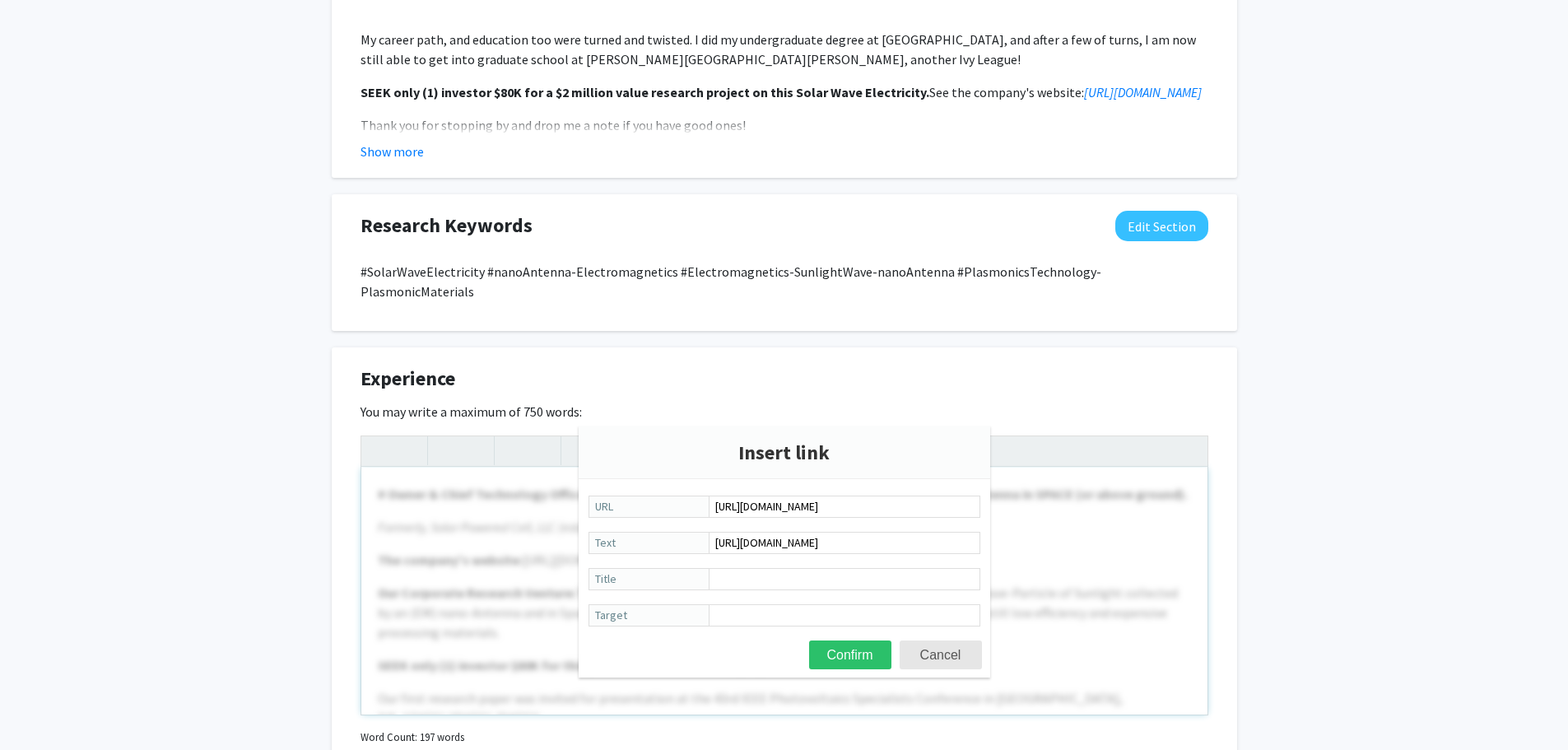
type textarea "<p><strong># Owner &amp; Chief Technology Officer (CTO)&nbsp; ([DATE] - Present…"
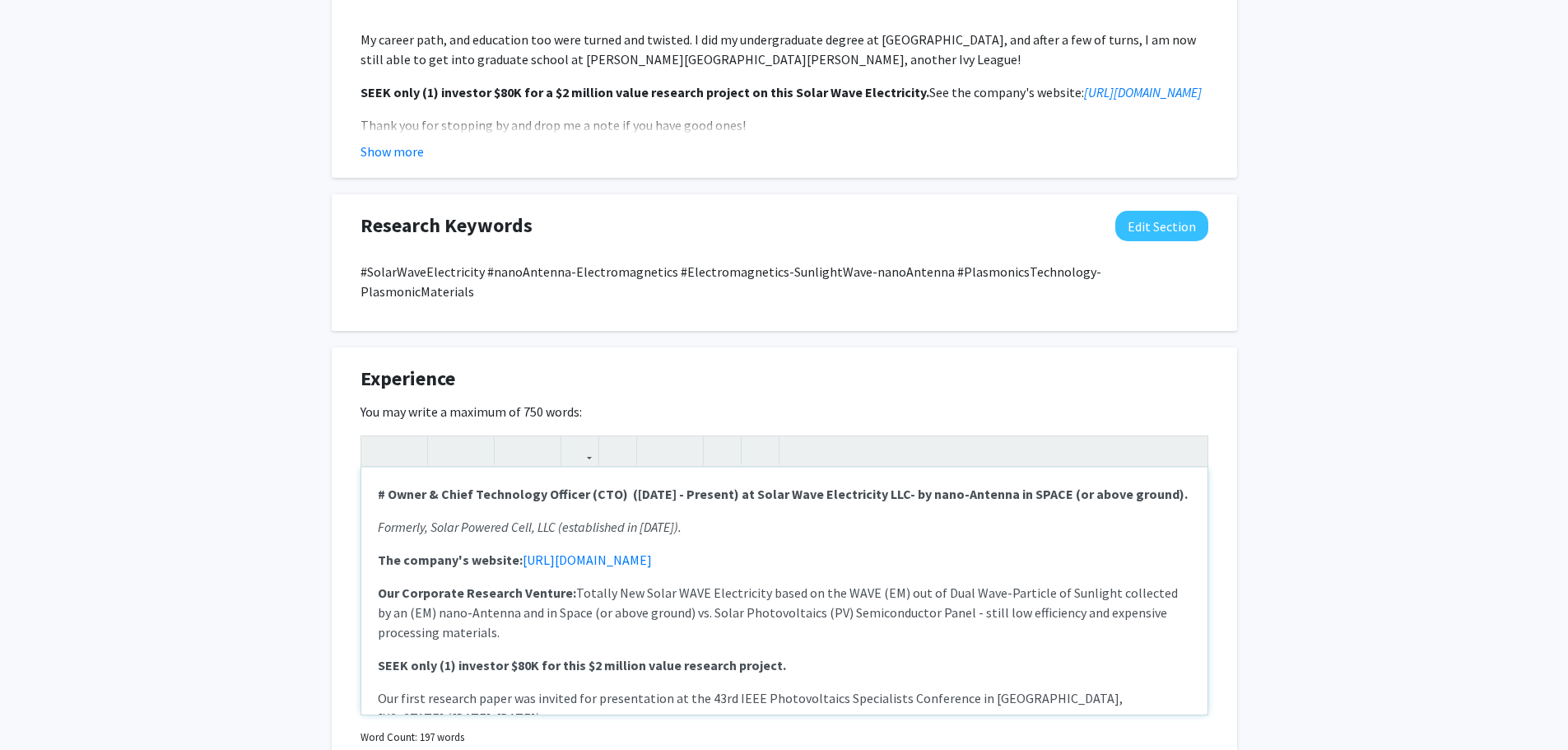
click at [858, 526] on div "# Owner & Chief Technology Officer (CTO) ([DATE] - Present) at Solar Wave Elect…" at bounding box center [784, 590] width 846 height 247
drag, startPoint x: 763, startPoint y: 455, endPoint x: 910, endPoint y: 454, distance: 147.0
click at [910, 484] on p "# Owner & Chief Technology Officer (CTO) ([DATE] - Present) at Solar Wave Elect…" at bounding box center [784, 494] width 813 height 20
click at [580, 437] on icon "button" at bounding box center [580, 450] width 14 height 27
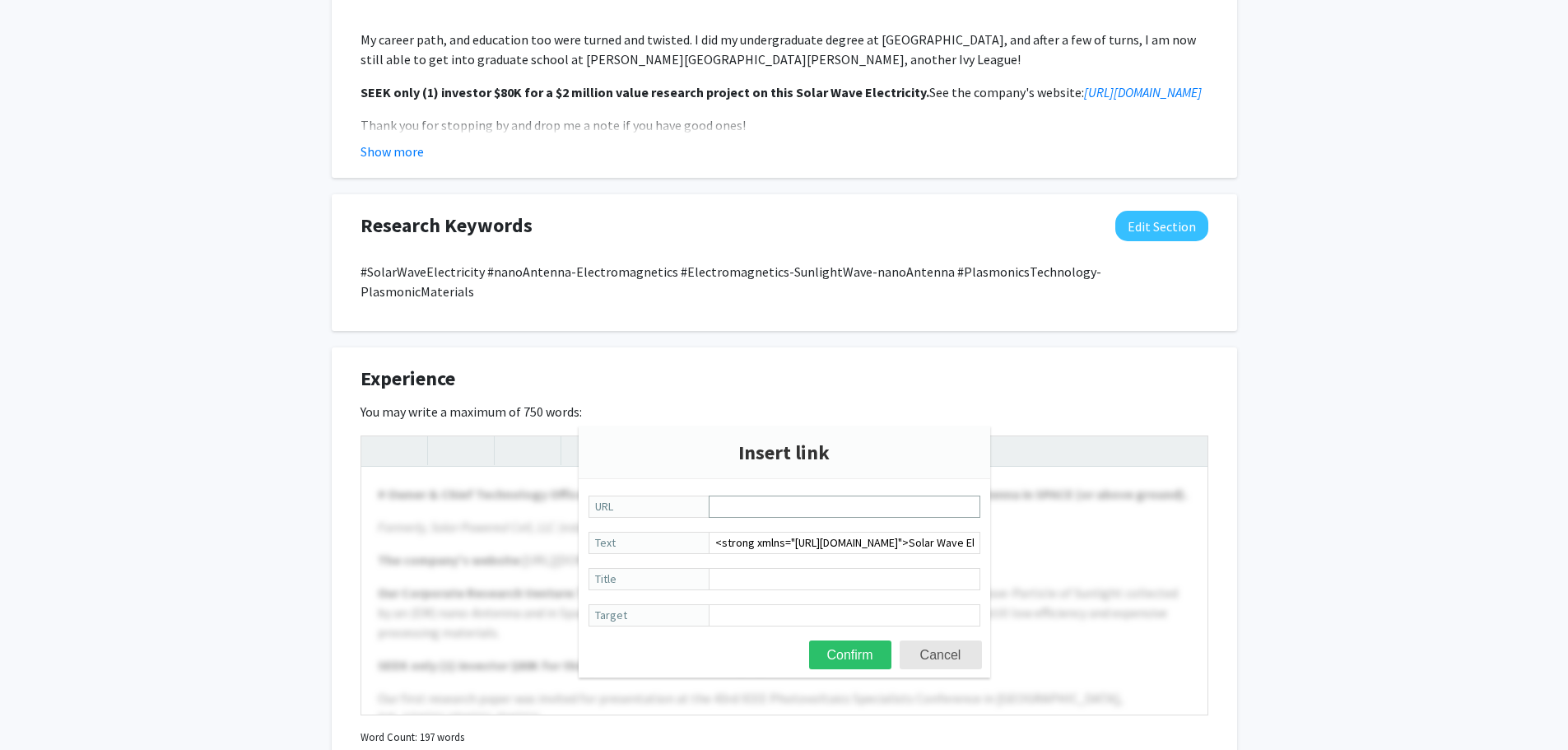
click at [724, 511] on input "URL" at bounding box center [845, 506] width 271 height 22
click at [1085, 511] on div at bounding box center [784, 576] width 846 height 278
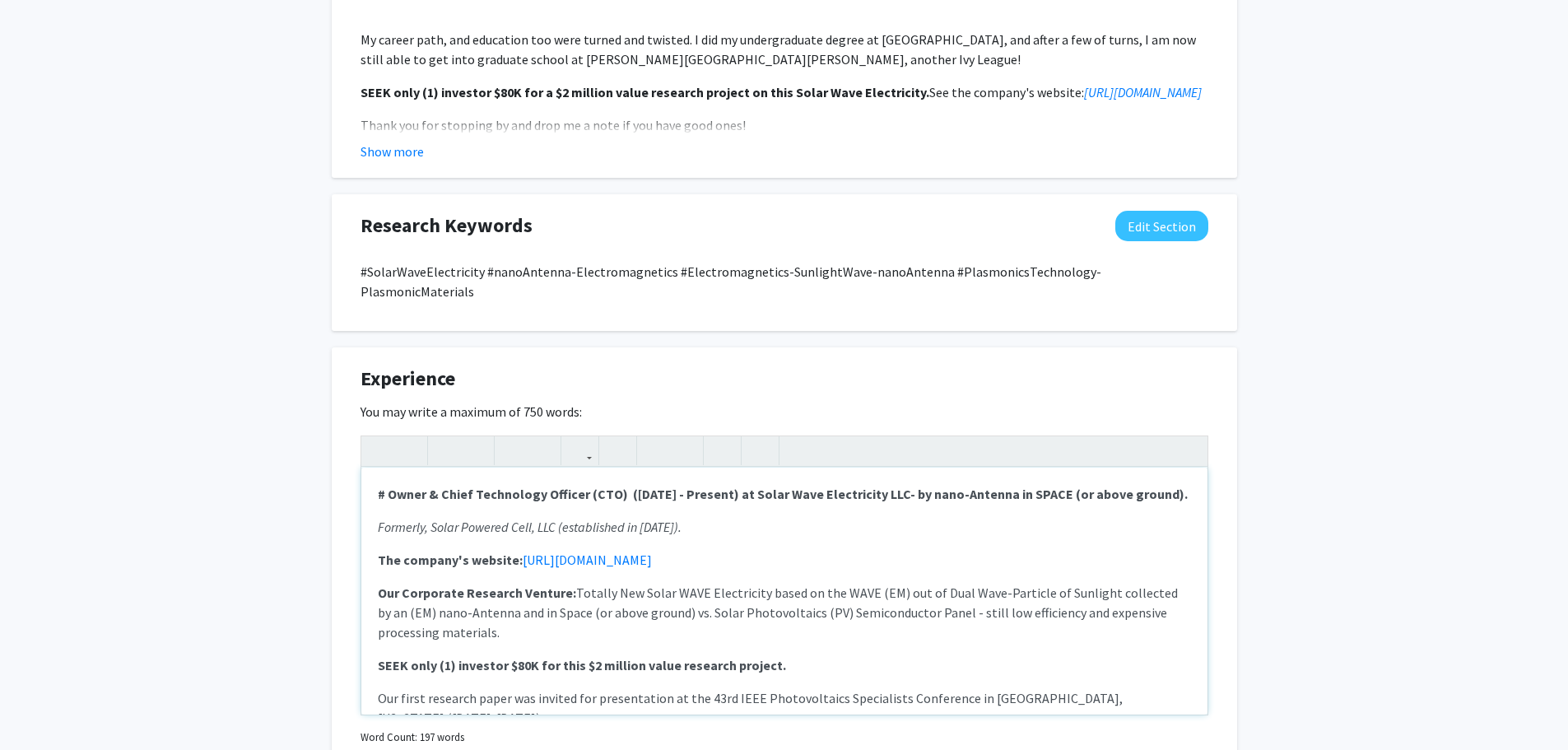
click at [837, 516] on p "Formerly, Solar Powered Cell, LLC (established in [DATE])." at bounding box center [784, 526] width 813 height 20
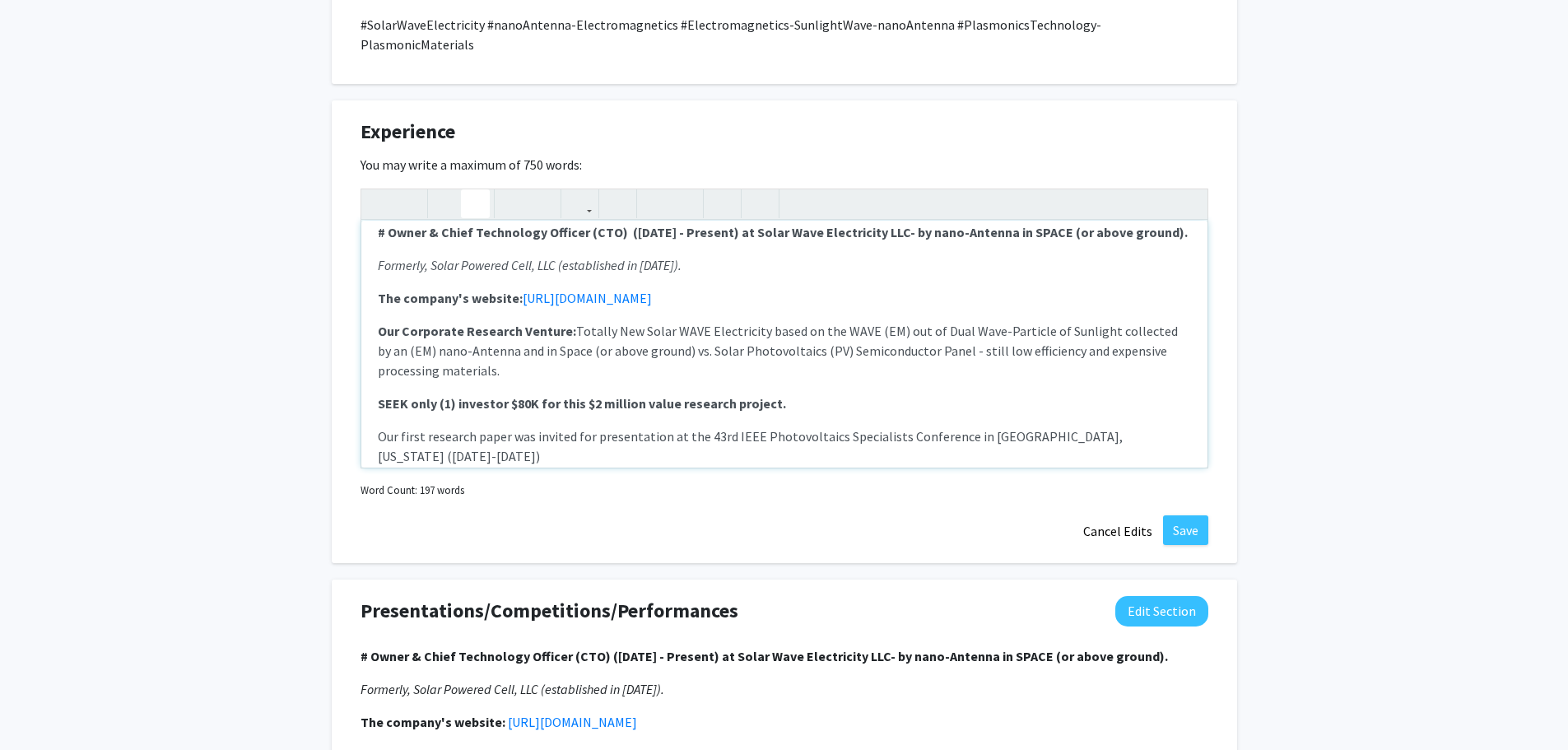
scroll to position [0, 0]
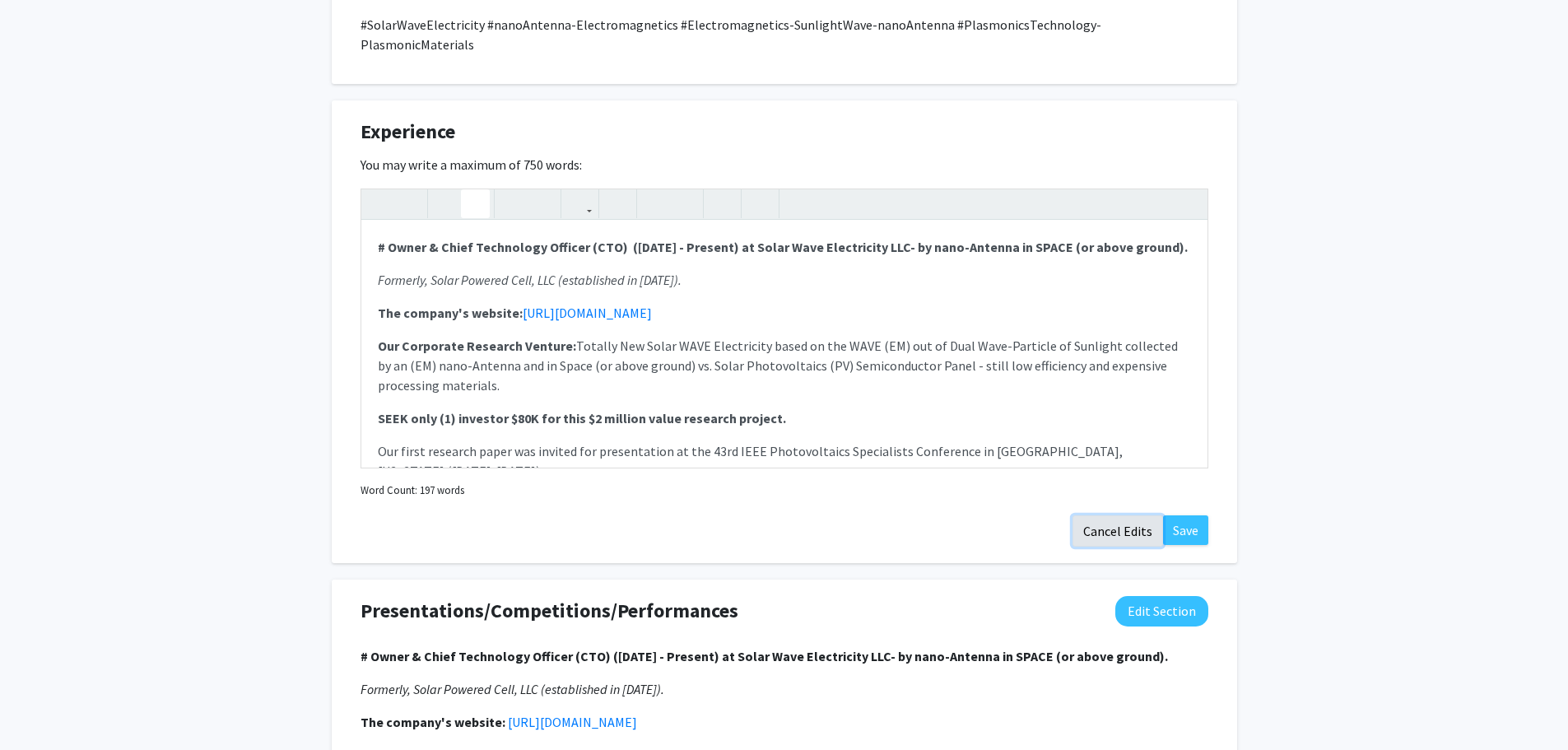
click at [1112, 515] on button "Cancel Edits" at bounding box center [1118, 530] width 91 height 31
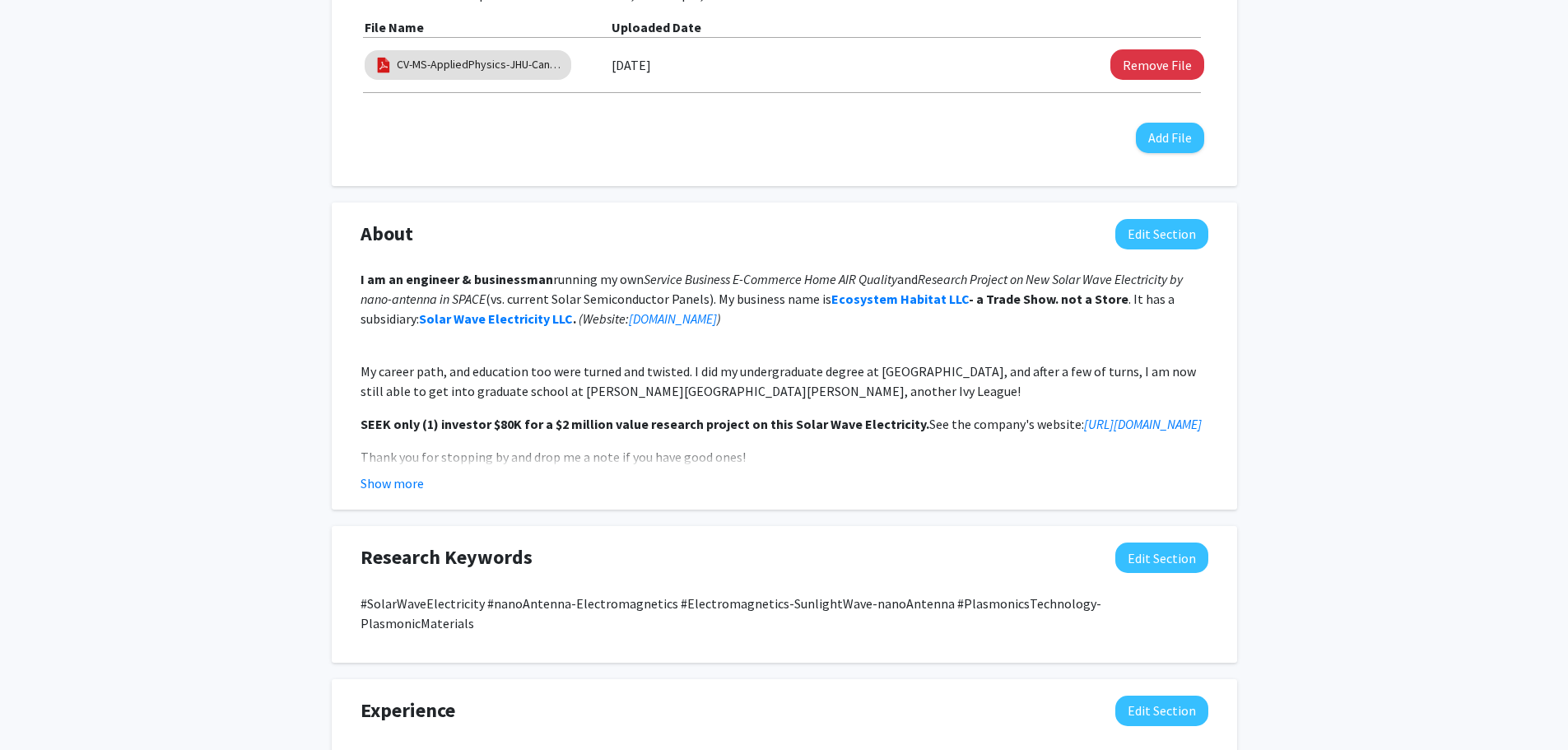
scroll to position [658, 0]
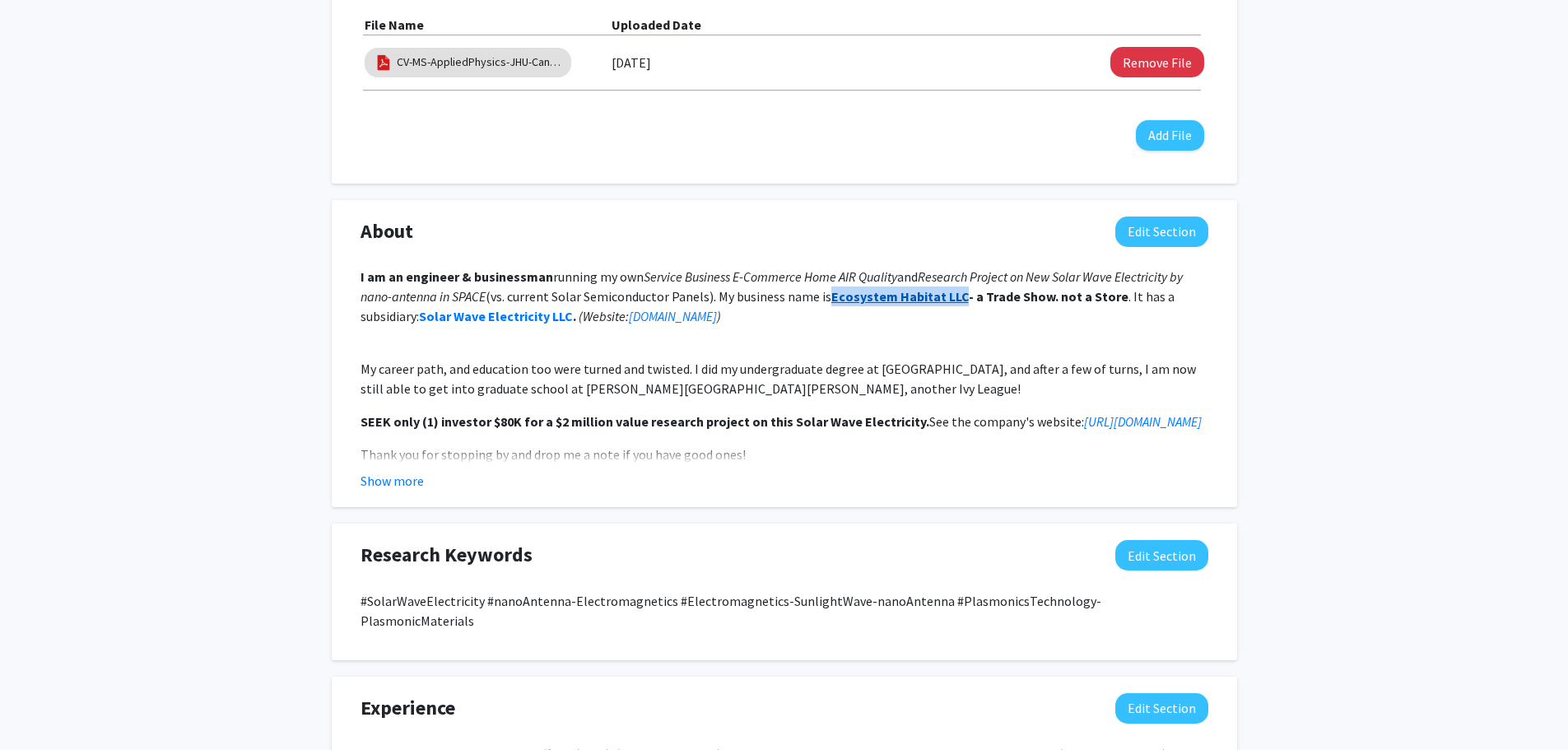
drag, startPoint x: 963, startPoint y: 277, endPoint x: 832, endPoint y: 279, distance: 131.0
click at [832, 288] on strong "Ecosystem Habitat LLC - a Trade Show. not a Store" at bounding box center [979, 296] width 297 height 16
click at [1146, 216] on button "Edit Section" at bounding box center [1162, 232] width 93 height 31
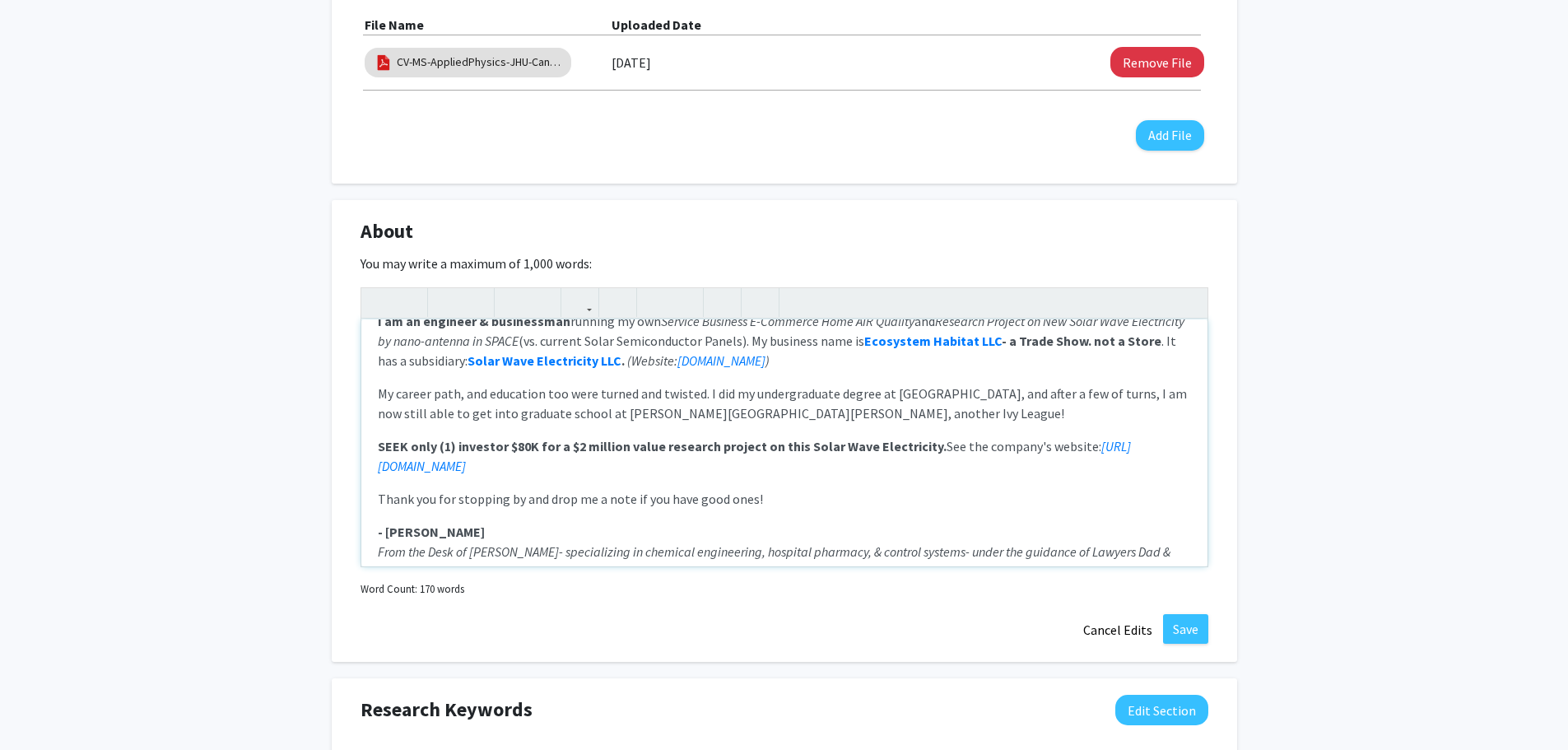
scroll to position [0, 0]
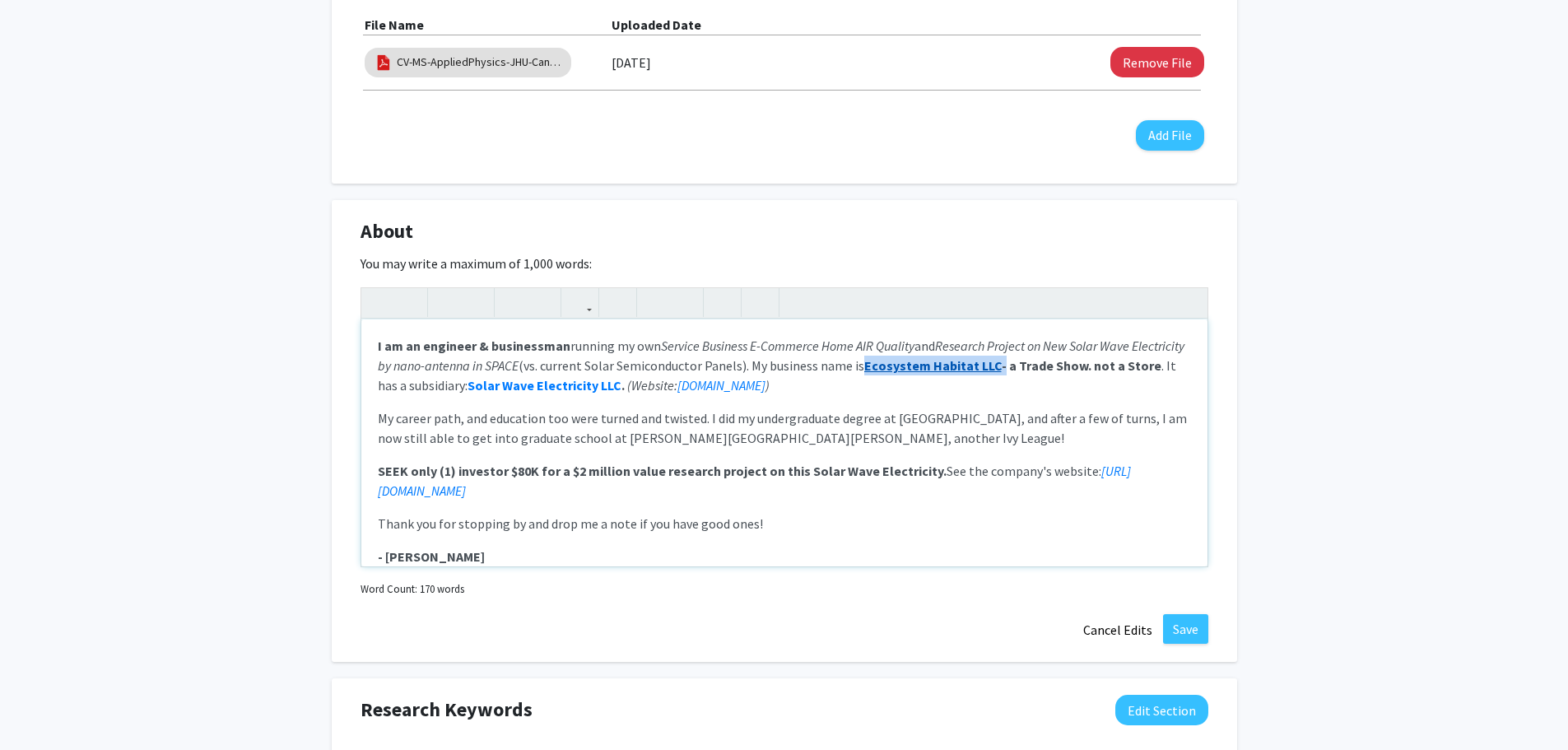
drag, startPoint x: 1054, startPoint y: 343, endPoint x: 919, endPoint y: 346, distance: 135.0
click at [919, 357] on strong "Ecosystem Habitat LLC - a Trade Show. not a Store" at bounding box center [1013, 366] width 297 height 16
click at [584, 289] on icon "button" at bounding box center [580, 303] width 14 height 27
click at [639, 342] on div "I am an engineer & businessman running my own Service Business E-Commerce Home …" at bounding box center [784, 427] width 848 height 279
click at [984, 383] on div "I am an engineer & businessman running my own Service Business E-Commerce Home …" at bounding box center [784, 442] width 846 height 247
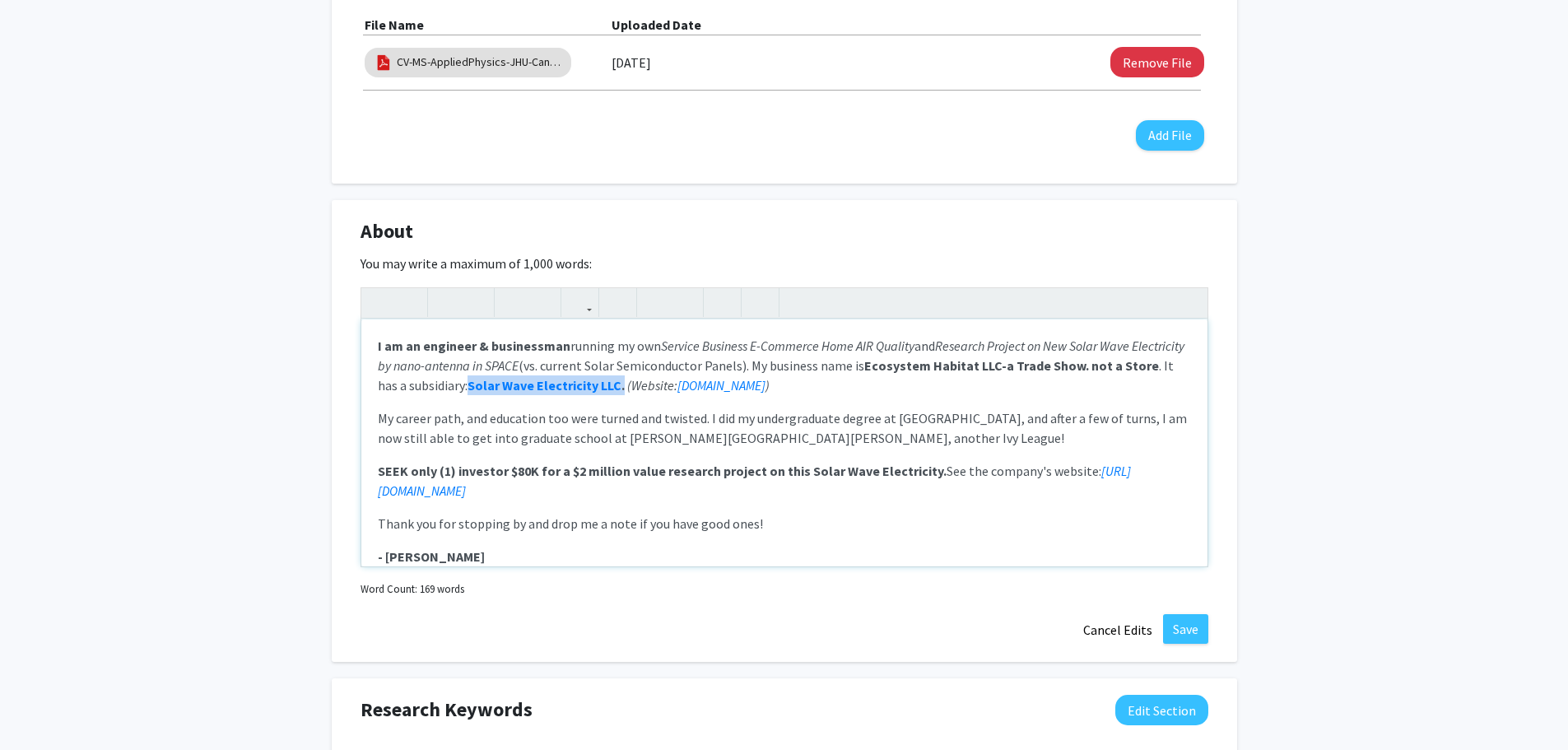
drag, startPoint x: 672, startPoint y: 366, endPoint x: 518, endPoint y: 371, distance: 154.1
click at [518, 371] on p "I am an engineer & businessman running my own Service Business E-Commerce Home …" at bounding box center [784, 366] width 813 height 59
click at [585, 289] on icon "button" at bounding box center [580, 303] width 14 height 27
type textarea "<p><strong>I am an engineer &amp; businessman</strong> running my own <em>Servi…"
click at [623, 343] on div "I am an engineer & businessman running my own Service Business E-Commerce Home …" at bounding box center [784, 427] width 848 height 279
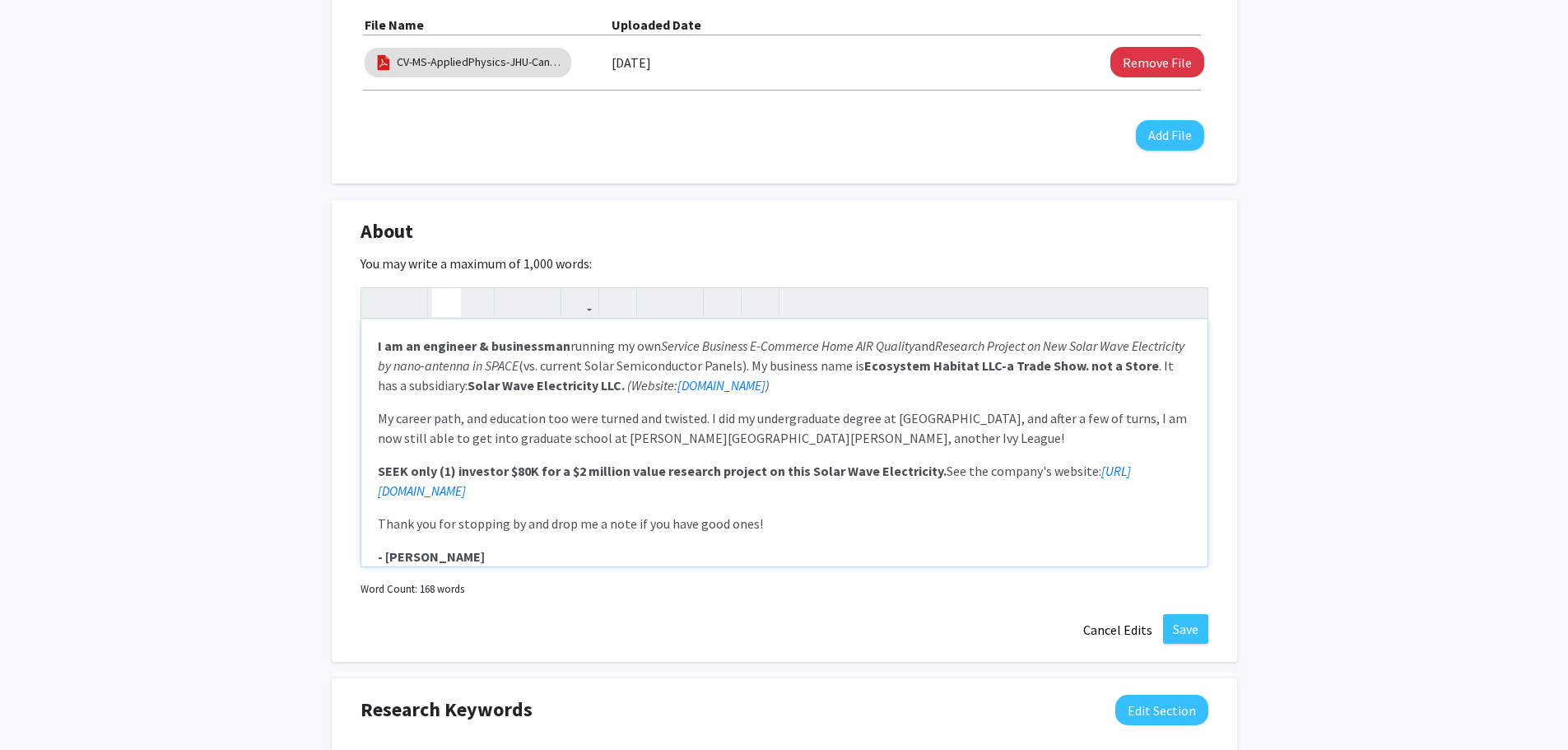
click at [890, 463] on strong "SEEK only (1) investor $80K for a $2 million value research project on this Sol…" at bounding box center [661, 471] width 569 height 16
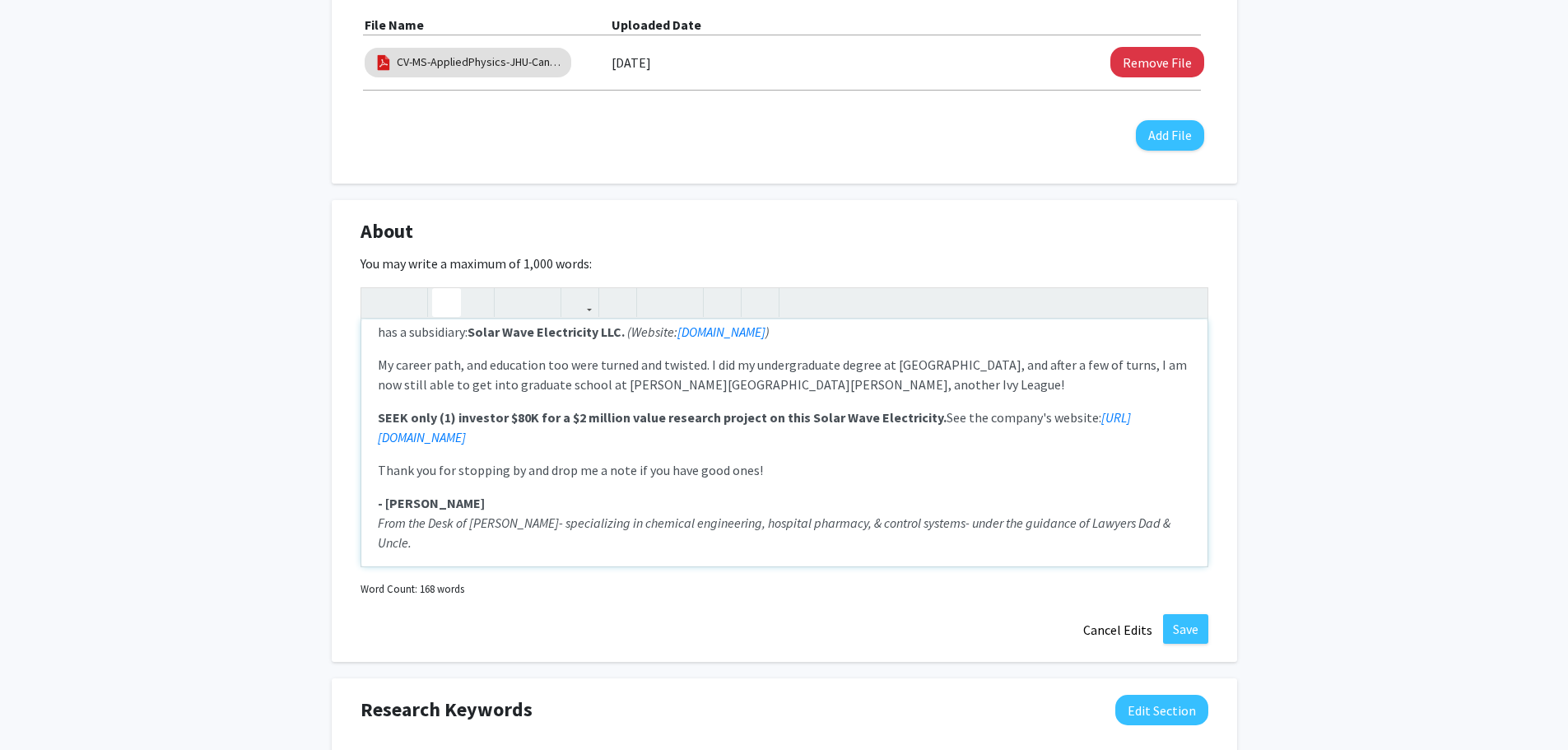
scroll to position [83, 0]
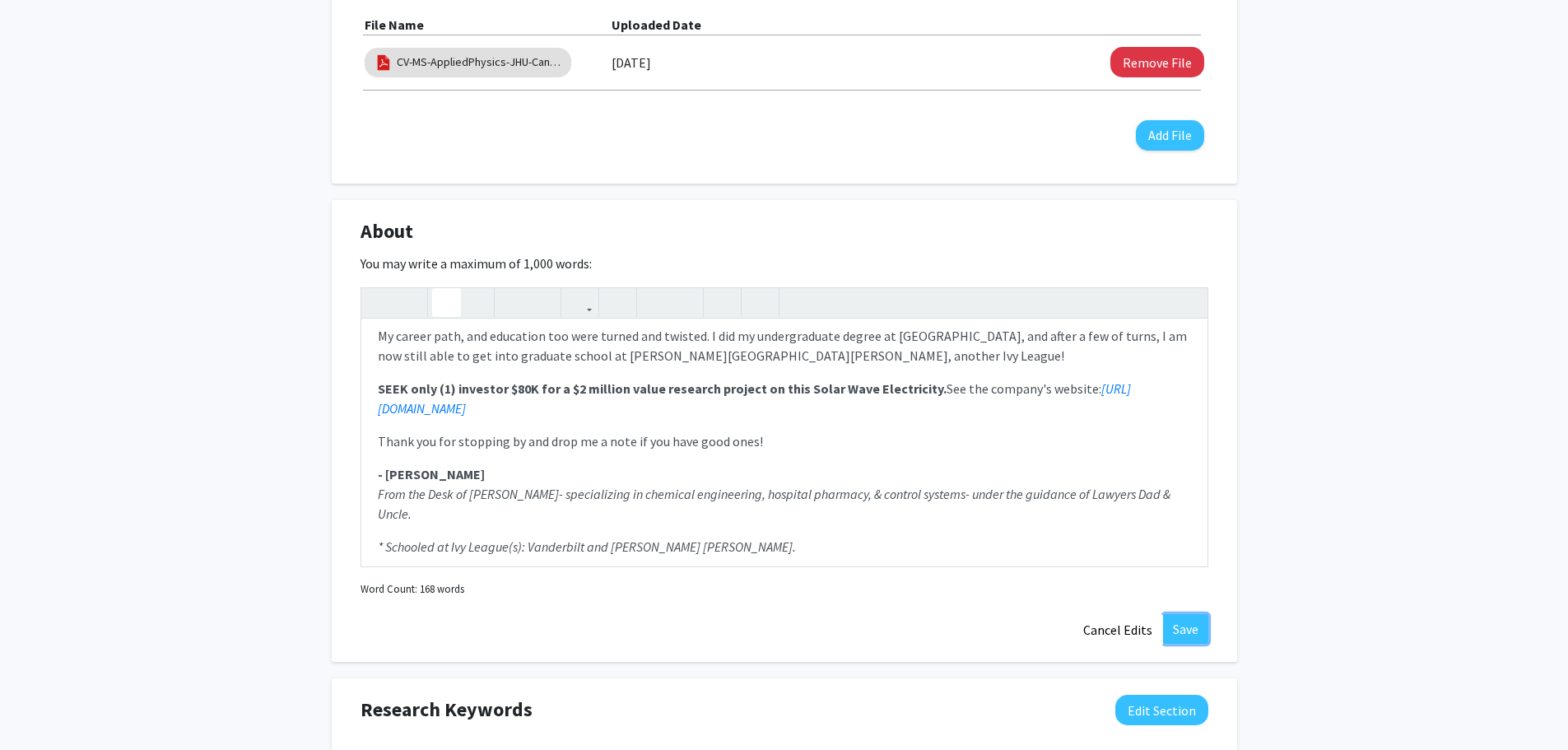
click at [1184, 613] on button "Save" at bounding box center [1185, 628] width 45 height 30
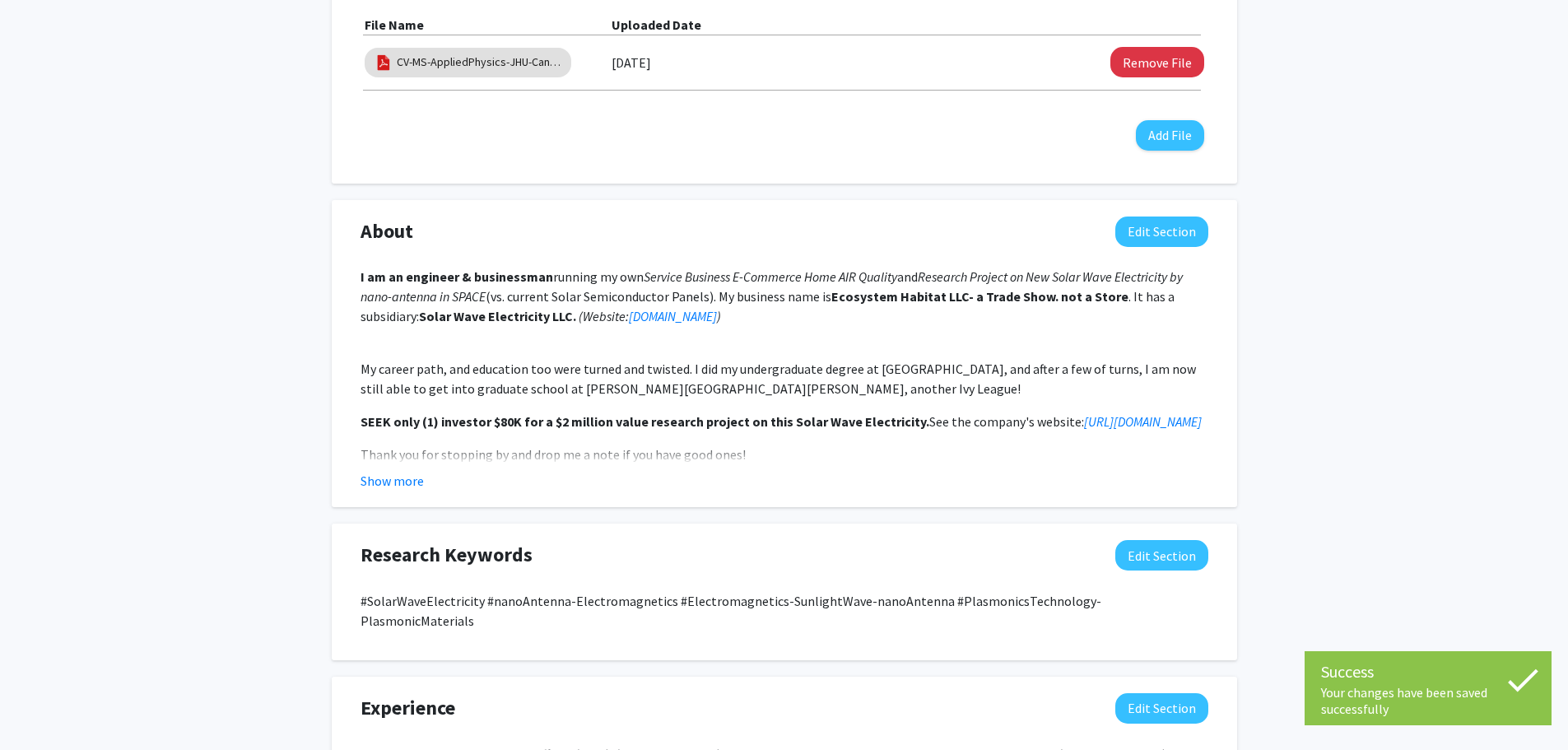
scroll to position [905, 0]
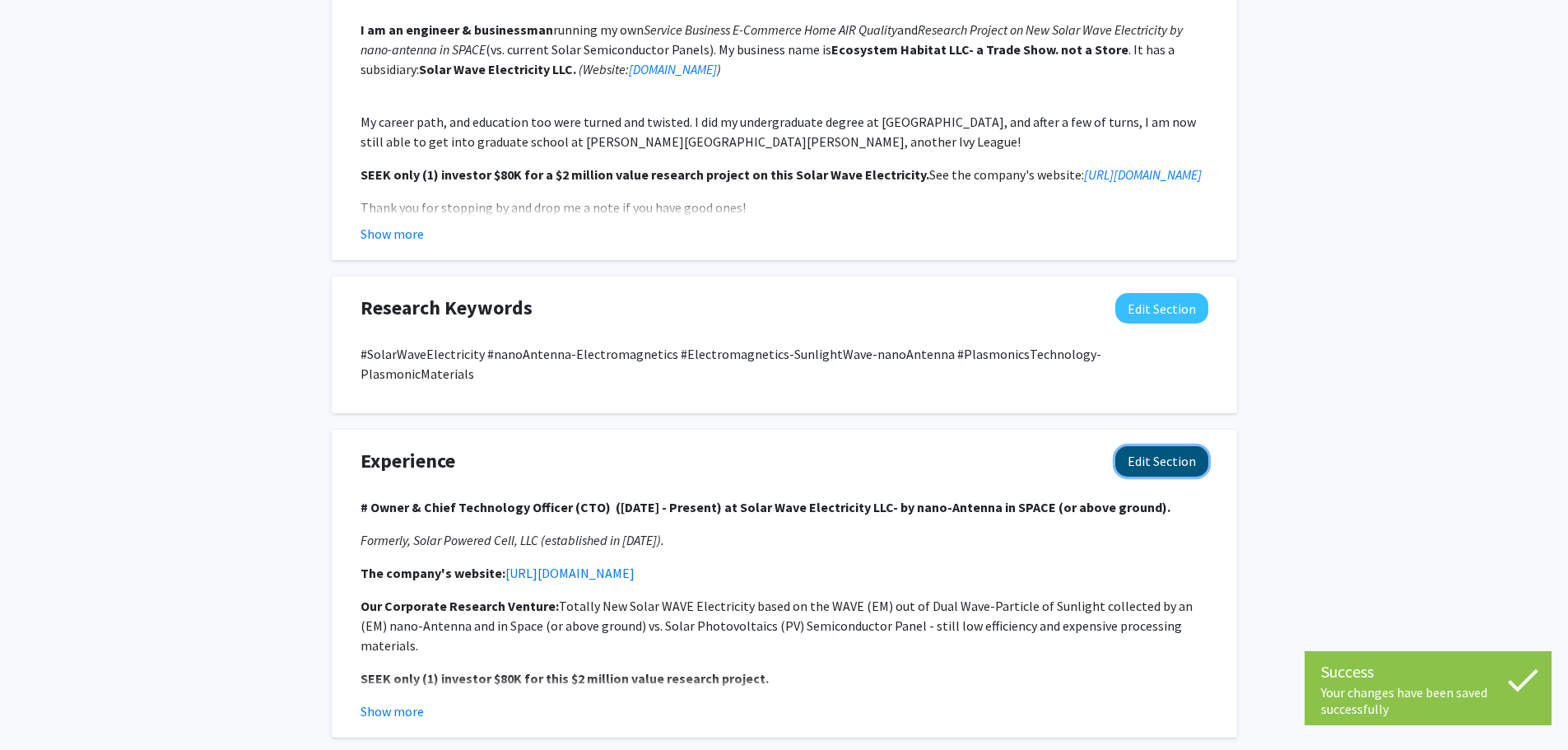
click at [1150, 446] on button "Edit Section" at bounding box center [1162, 462] width 93 height 31
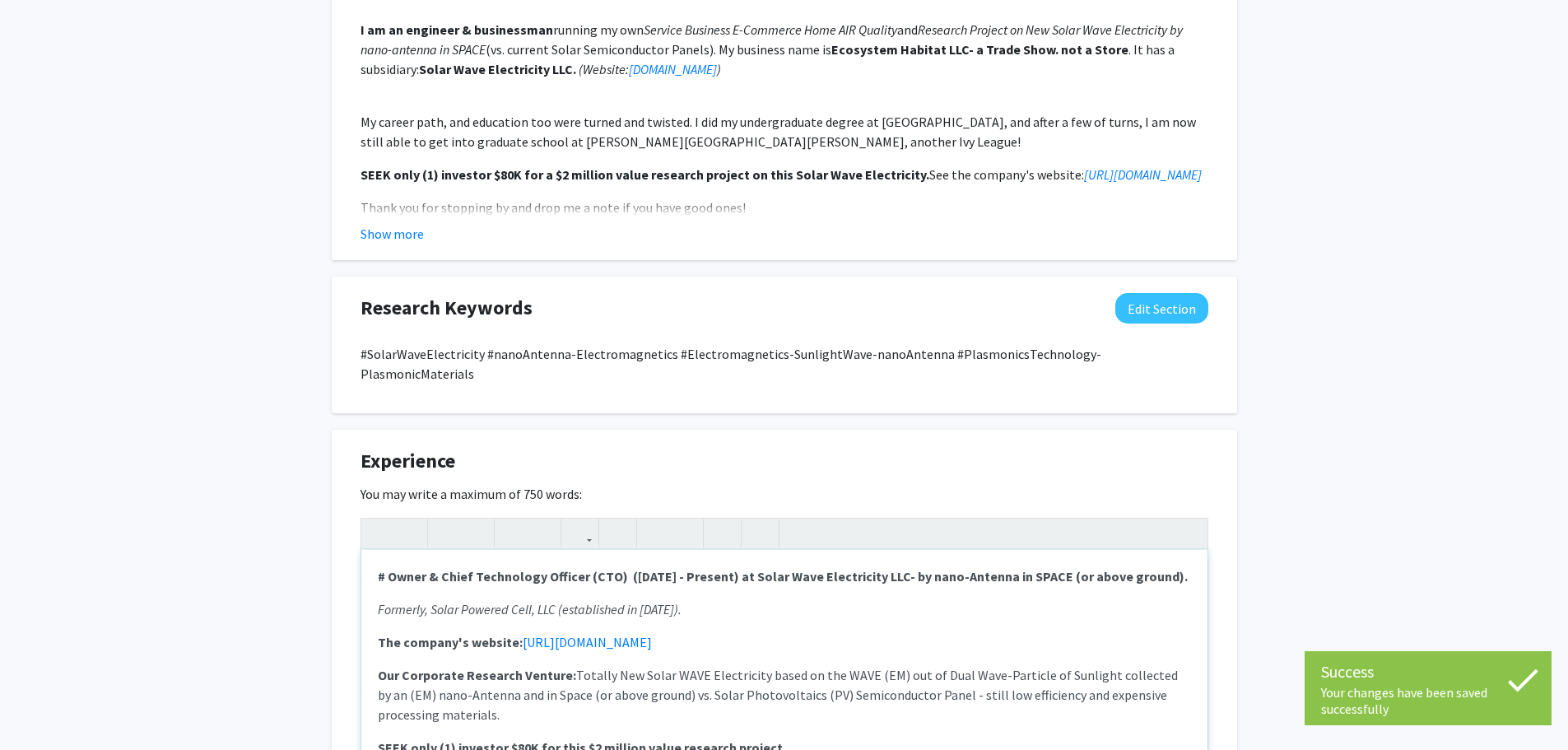
drag, startPoint x: 708, startPoint y: 621, endPoint x: 519, endPoint y: 610, distance: 189.3
click at [519, 610] on div "# Owner & Chief Technology Officer (CTO) ([DATE] - Present) at Solar Wave Elect…" at bounding box center [784, 673] width 846 height 247
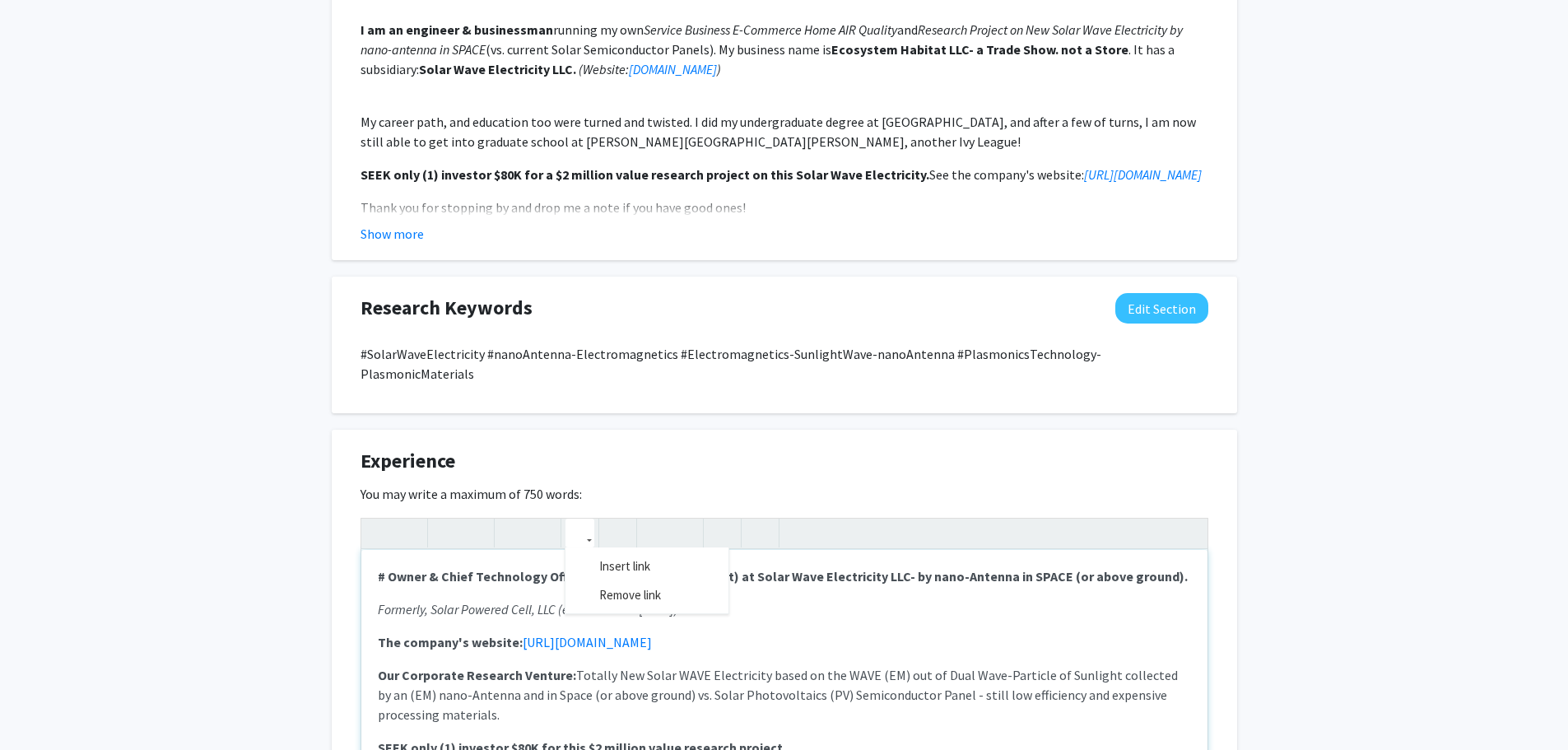
click at [573, 519] on use "button" at bounding box center [573, 519] width 0 height 0
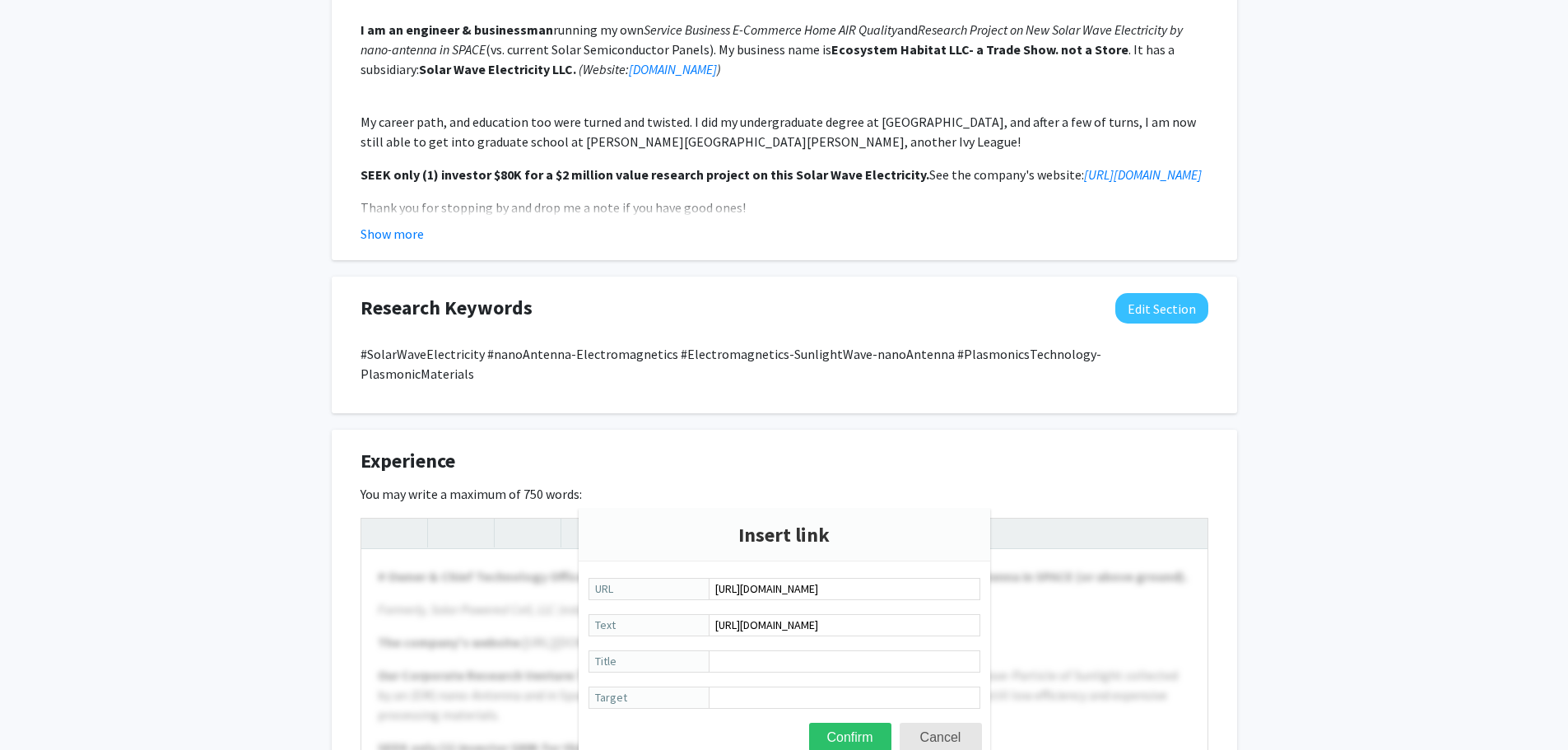
drag, startPoint x: 890, startPoint y: 590, endPoint x: 682, endPoint y: 591, distance: 208.0
click at [682, 591] on label "[URL][DOMAIN_NAME] URL" at bounding box center [784, 589] width 392 height 24
click at [725, 587] on input "URL" at bounding box center [845, 588] width 271 height 22
type input "[URL][DOMAIN_NAME]"
click at [867, 738] on button "Confirm" at bounding box center [851, 737] width 83 height 29
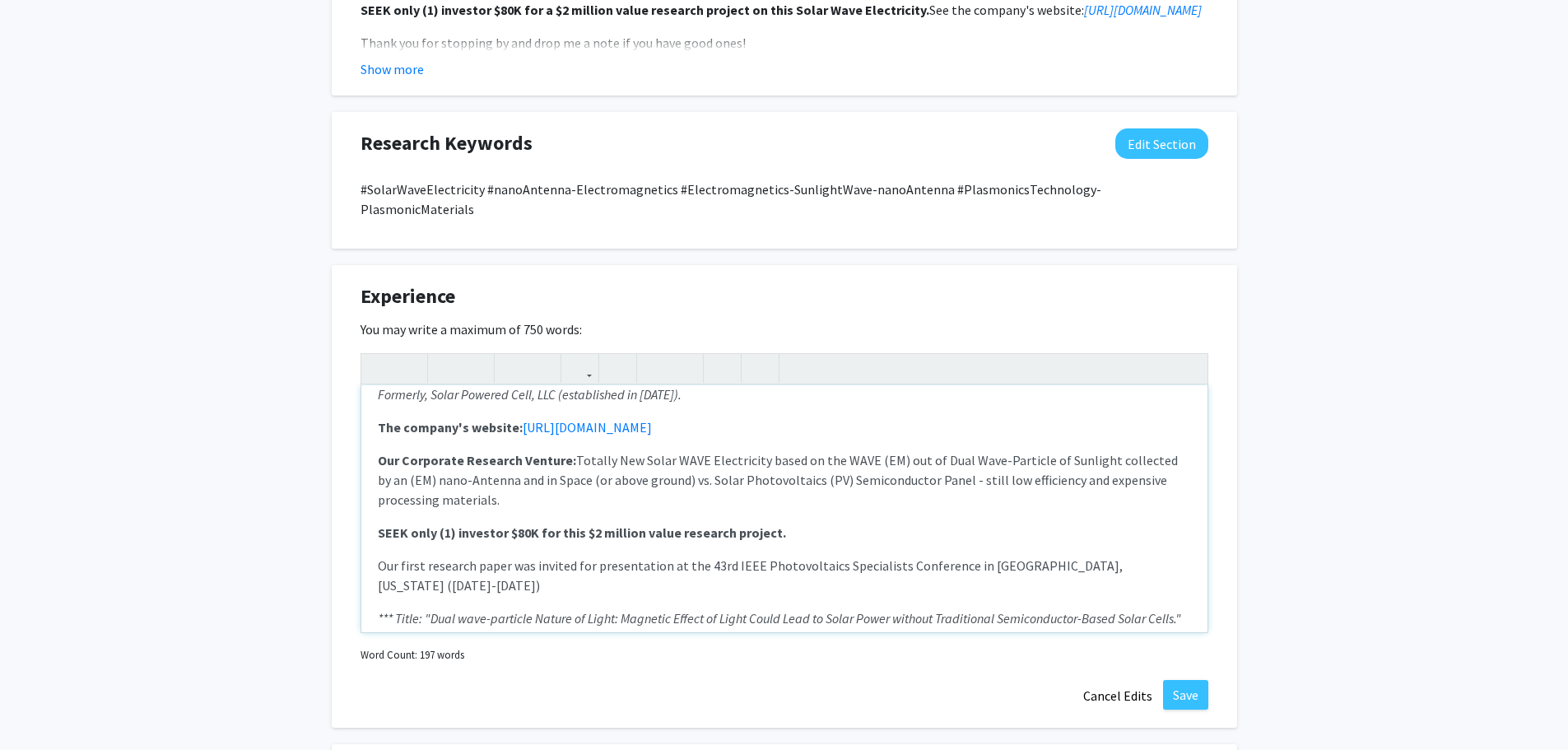
scroll to position [49, 0]
click at [1191, 680] on button "Save" at bounding box center [1185, 694] width 45 height 30
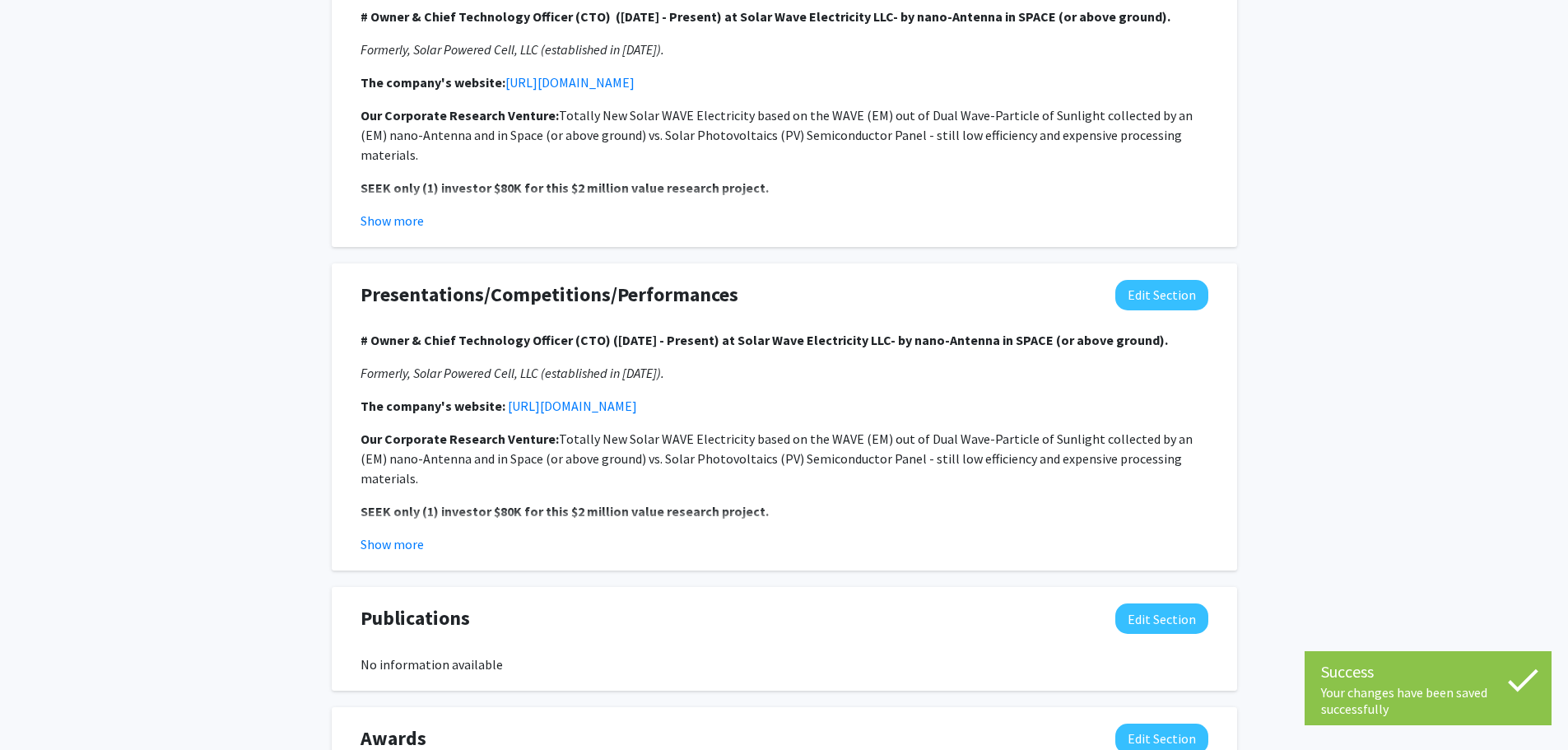
scroll to position [1272, 0]
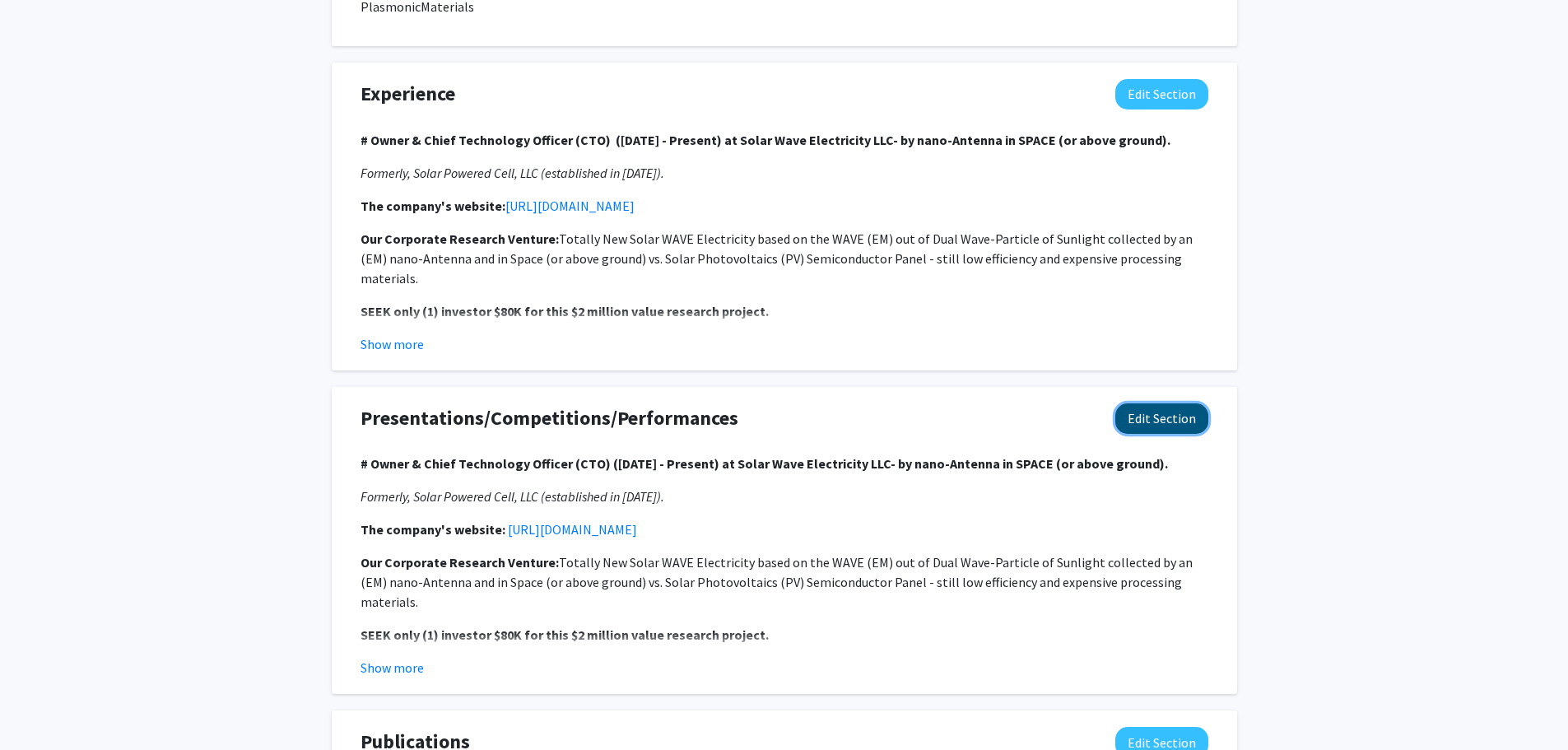
click at [1164, 403] on button "Edit Section" at bounding box center [1162, 419] width 93 height 31
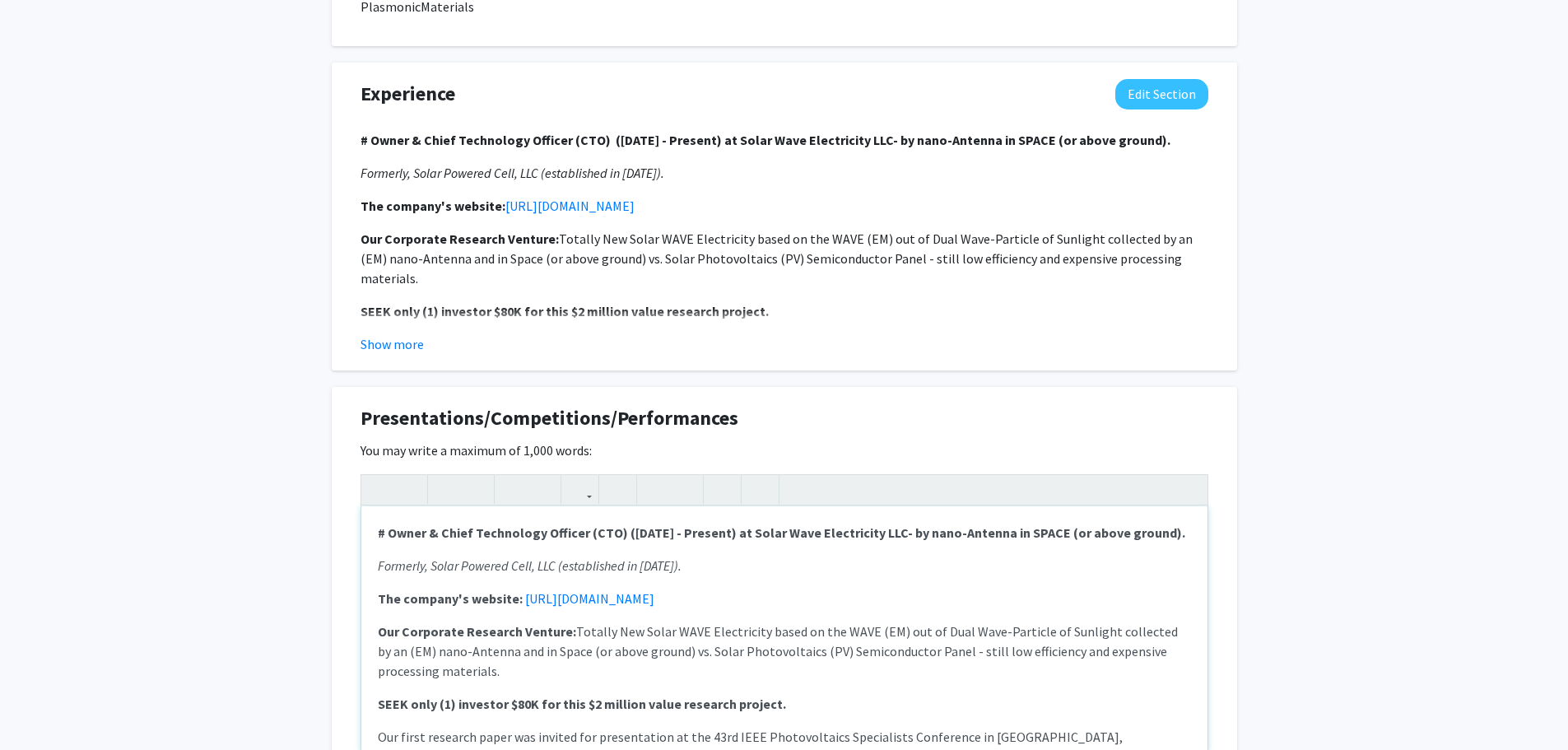
drag, startPoint x: 712, startPoint y: 560, endPoint x: 516, endPoint y: 565, distance: 196.1
click at [516, 588] on p "The company's website: [URL][DOMAIN_NAME]" at bounding box center [784, 598] width 813 height 20
click at [577, 475] on icon "button" at bounding box center [580, 489] width 14 height 27
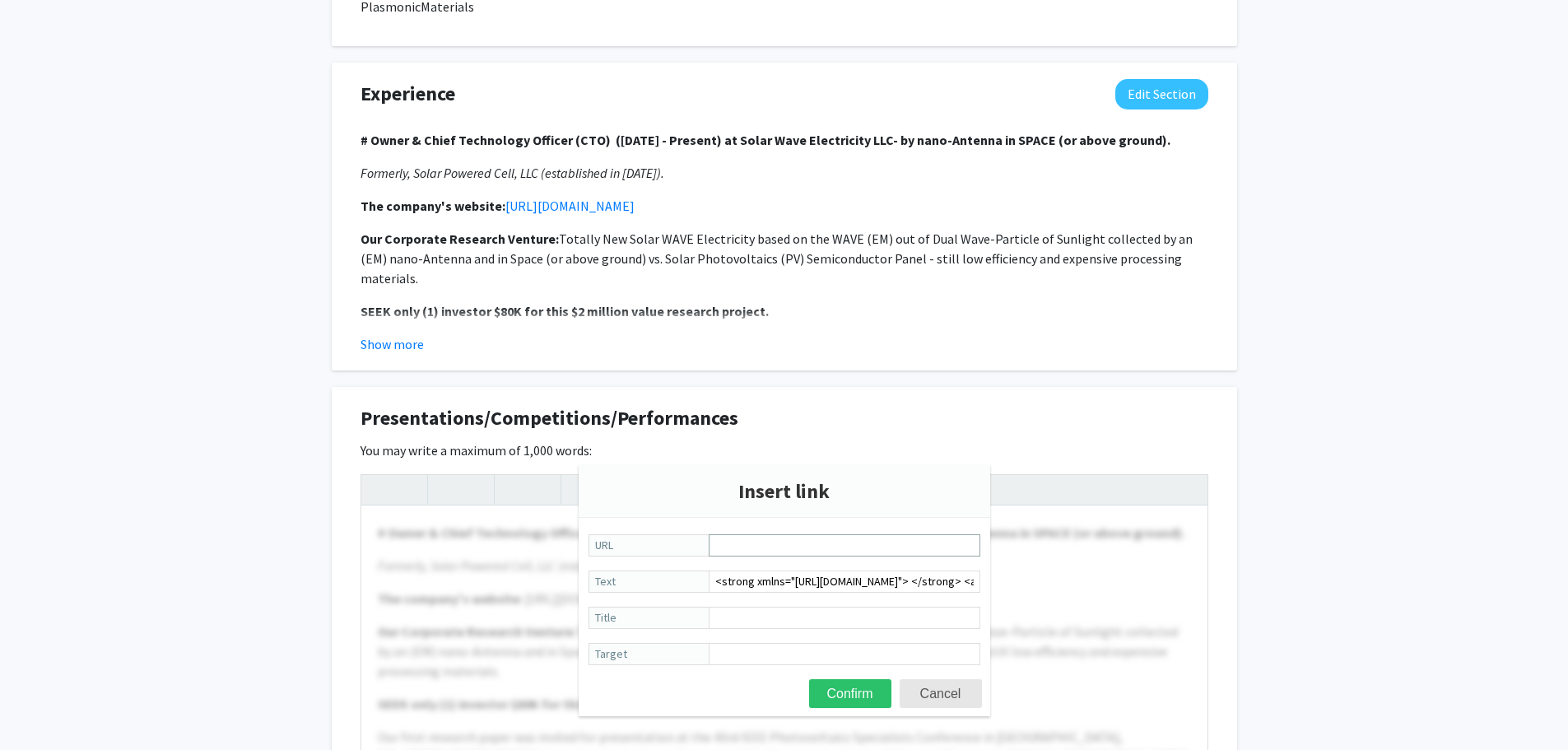
click at [733, 543] on input "URL" at bounding box center [845, 545] width 271 height 22
drag, startPoint x: 733, startPoint y: 543, endPoint x: 720, endPoint y: 547, distance: 13.6
click at [721, 546] on input "URL" at bounding box center [845, 545] width 271 height 22
type input "[URL][DOMAIN_NAME]"
click at [858, 693] on button "Confirm" at bounding box center [851, 693] width 83 height 29
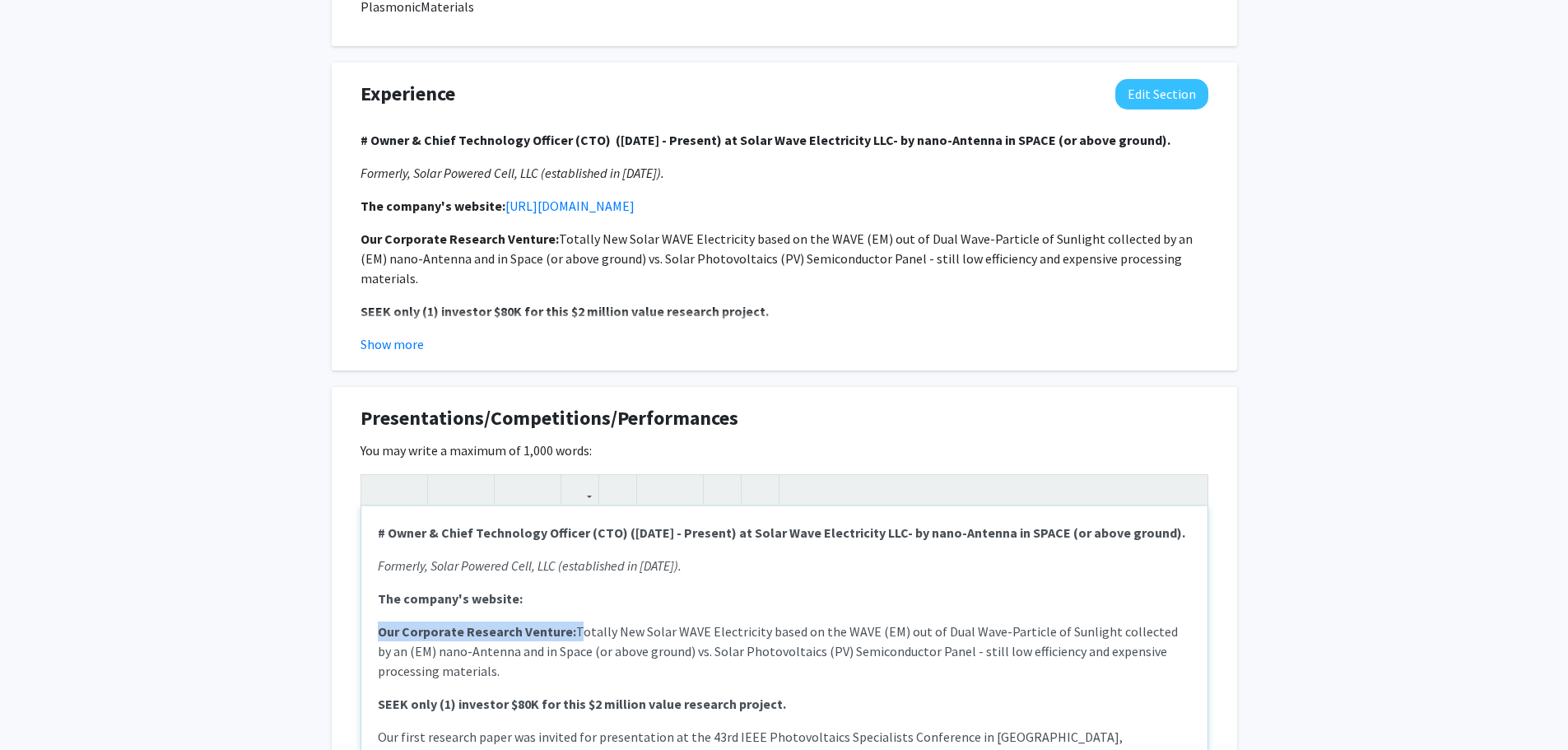
click at [773, 588] on p "The company's website:" at bounding box center [784, 598] width 813 height 20
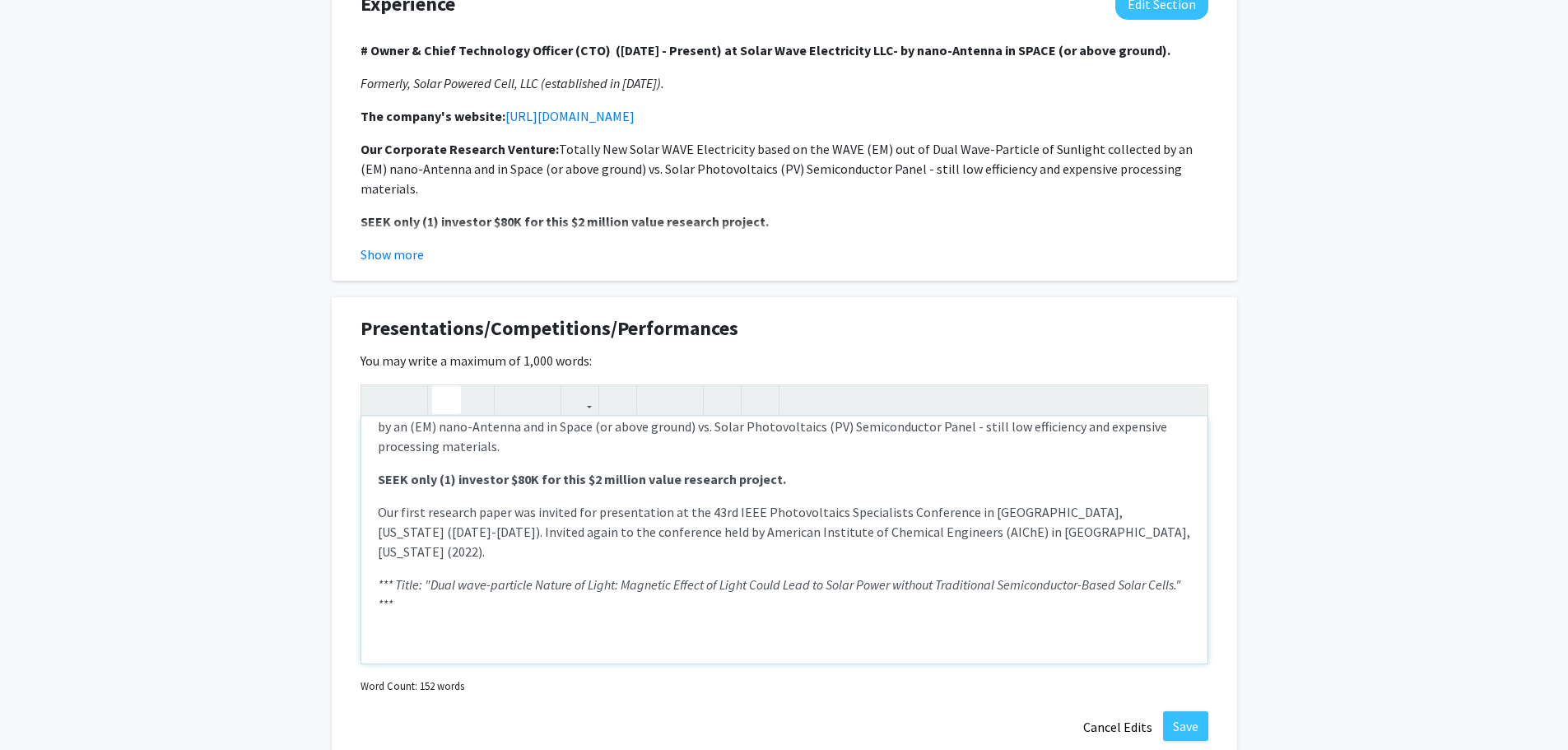
scroll to position [1519, 0]
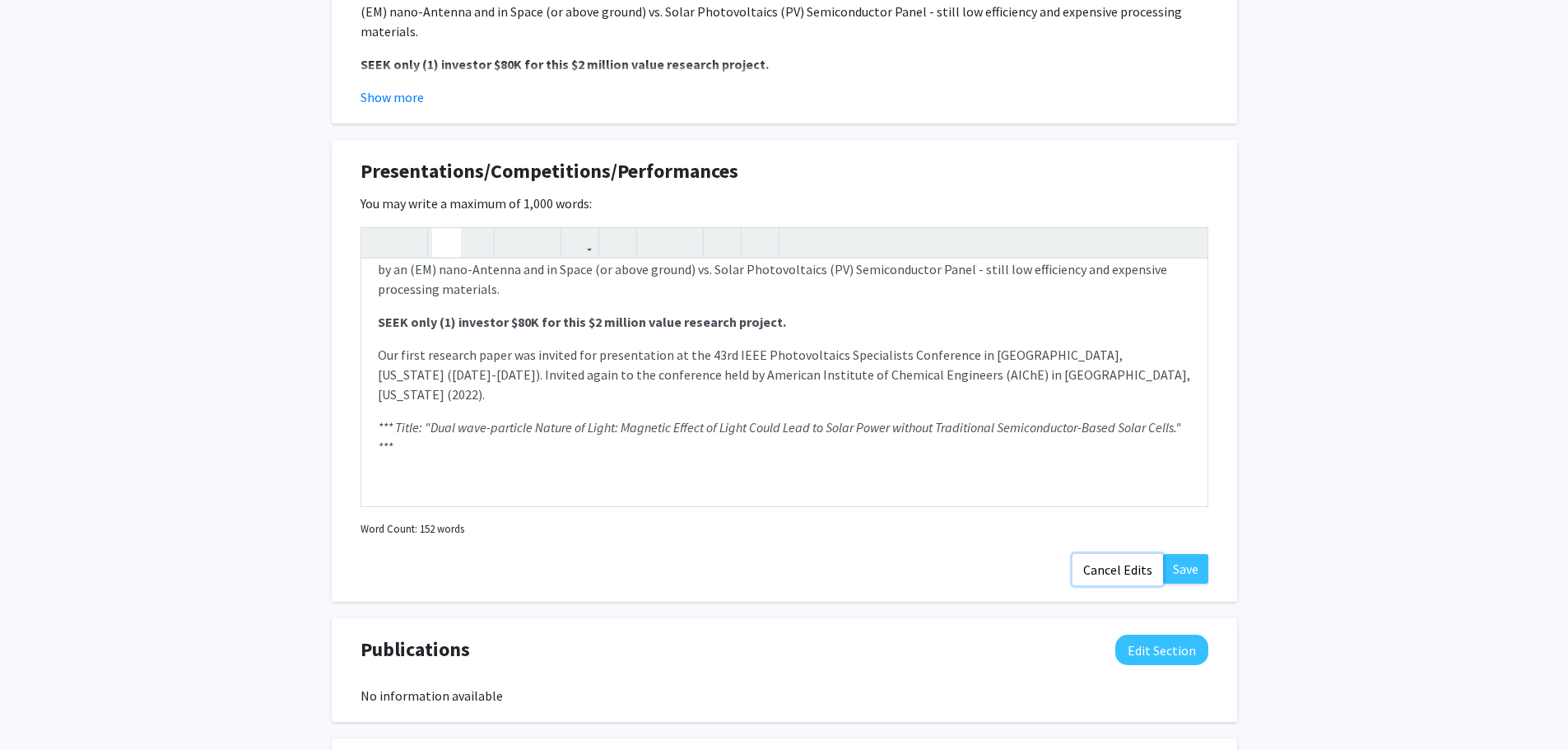
drag, startPoint x: 1109, startPoint y: 533, endPoint x: 1129, endPoint y: 538, distance: 20.6
click at [1109, 554] on button "Cancel Edits" at bounding box center [1118, 569] width 91 height 31
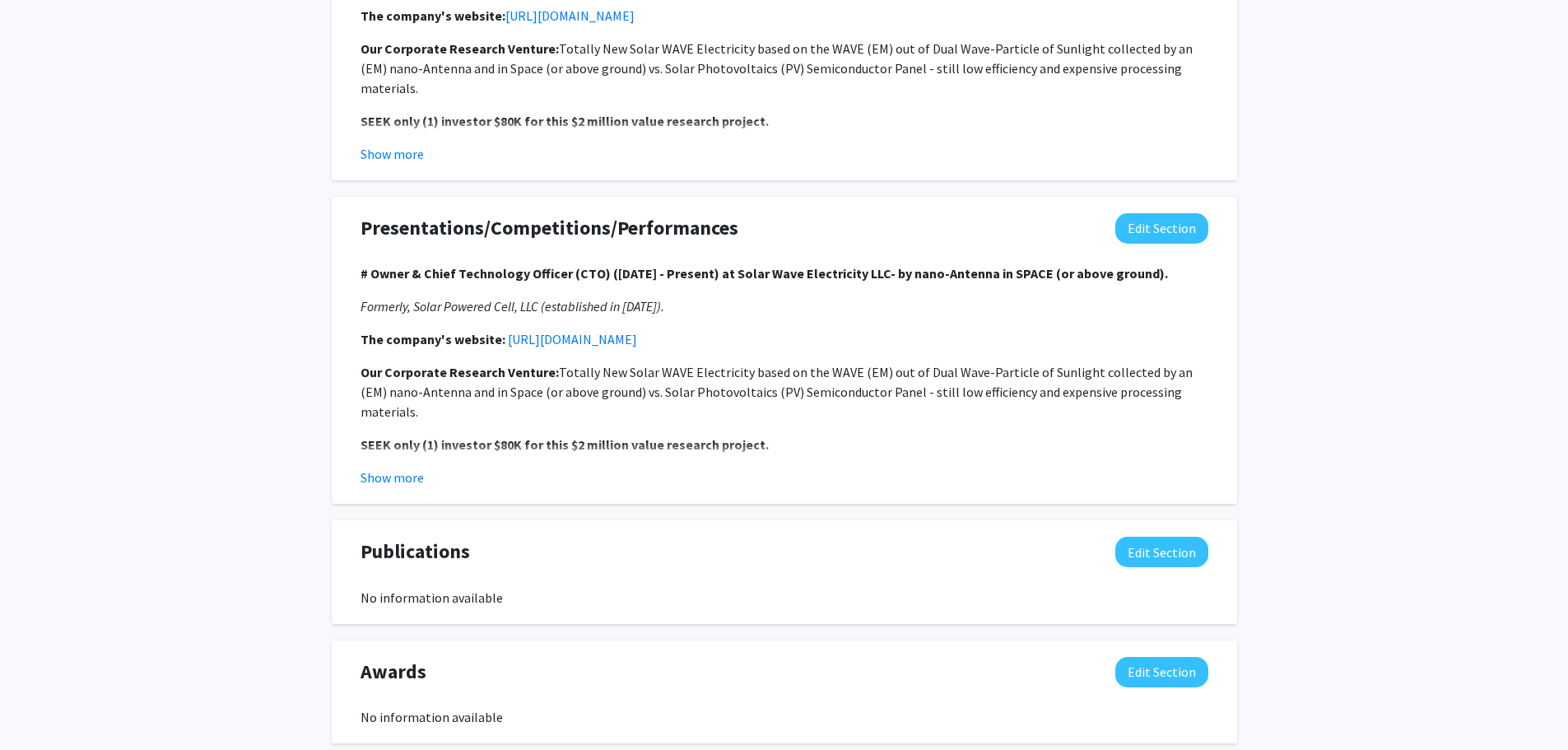
scroll to position [1436, 0]
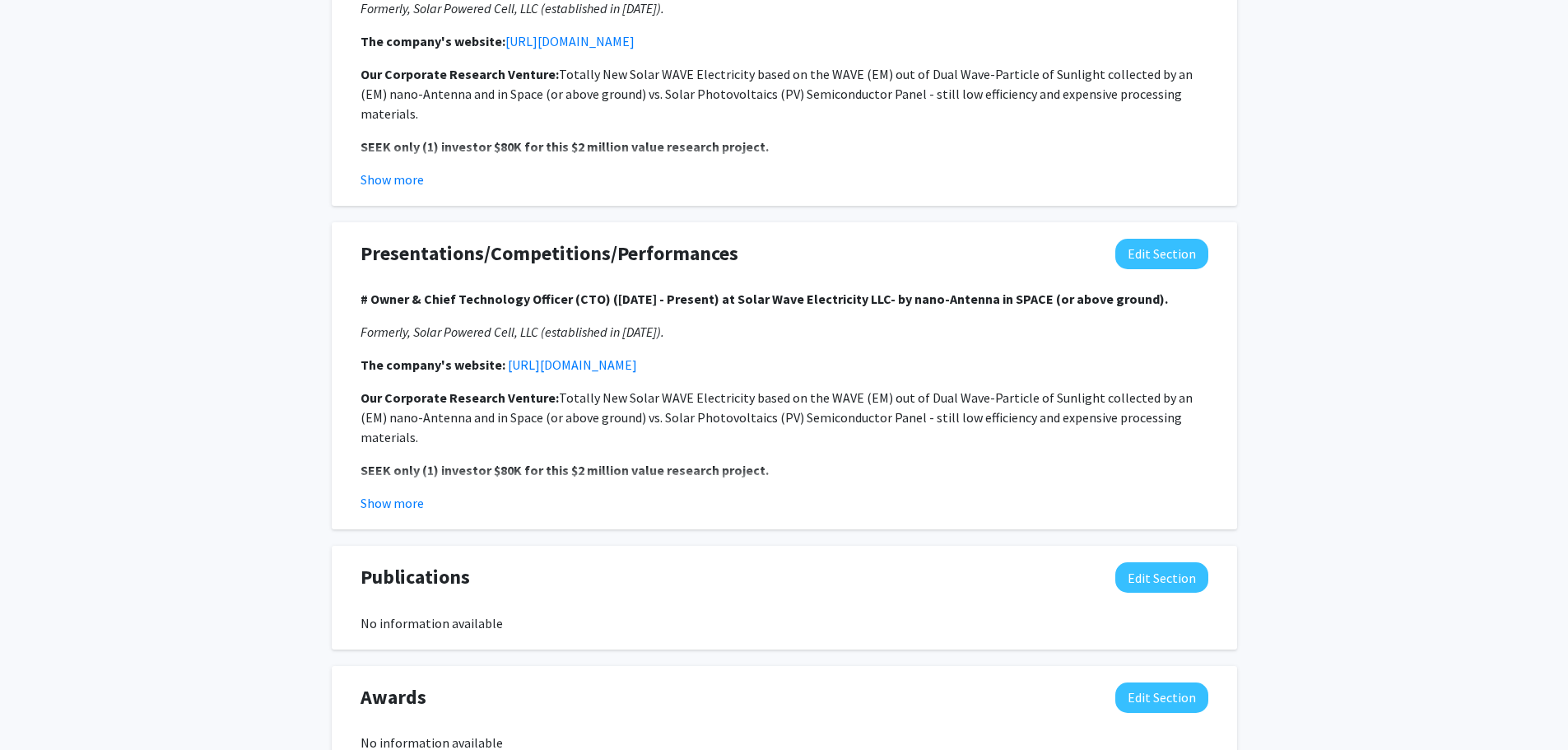
click at [810, 355] on p "The company's website: [URL][DOMAIN_NAME]" at bounding box center [784, 365] width 848 height 20
drag, startPoint x: 1143, startPoint y: 214, endPoint x: 1147, endPoint y: 224, distance: 10.8
click at [1143, 239] on button "Edit Section" at bounding box center [1162, 254] width 93 height 31
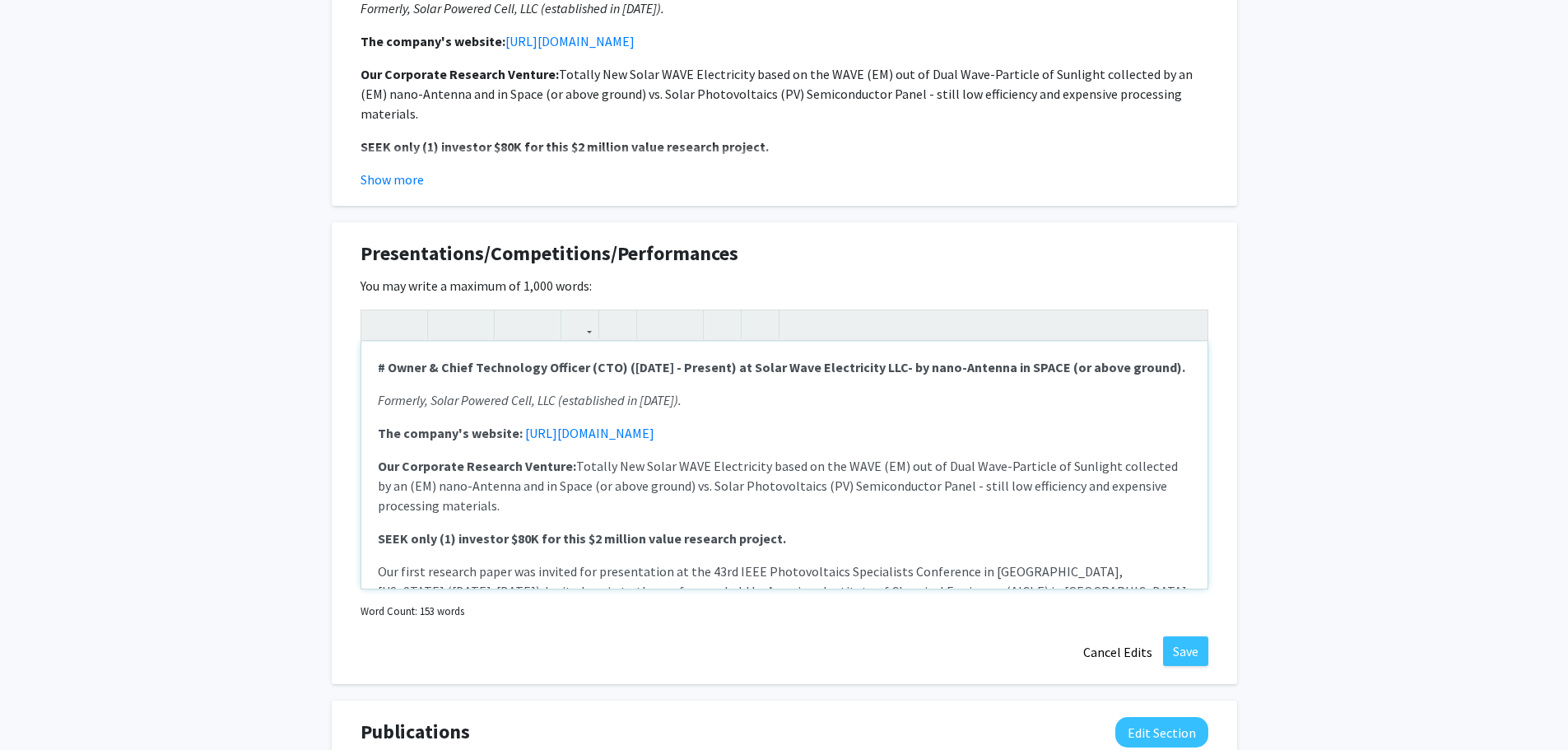
scroll to position [0, 0]
click at [740, 424] on p "The company's website: [URL][DOMAIN_NAME]" at bounding box center [784, 434] width 813 height 20
drag, startPoint x: 709, startPoint y: 397, endPoint x: 521, endPoint y: 403, distance: 188.1
click at [521, 424] on p "The company's website: [URL][DOMAIN_NAME]" at bounding box center [784, 434] width 813 height 20
click at [586, 310] on button "button" at bounding box center [580, 324] width 29 height 29
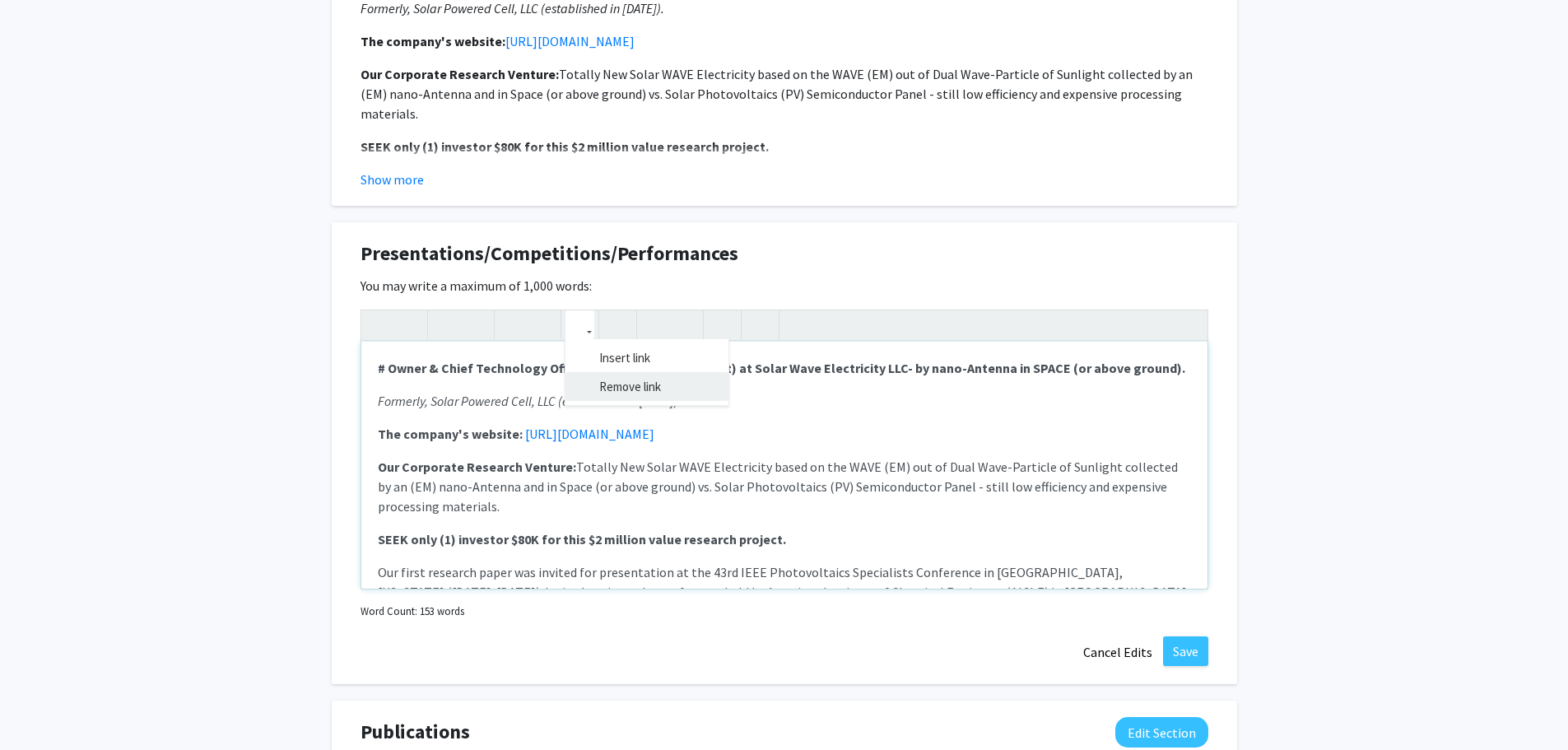
type textarea "<p><strong># Owner &amp; Chief Technology Officer (CTO) ([DATE] - Present) at S…"
click at [640, 347] on div "# Owner & Chief Technology Officer (CTO) ([DATE] - Present) at Solar Wave Elect…" at bounding box center [784, 448] width 848 height 279
click at [580, 311] on icon "button" at bounding box center [580, 324] width 14 height 27
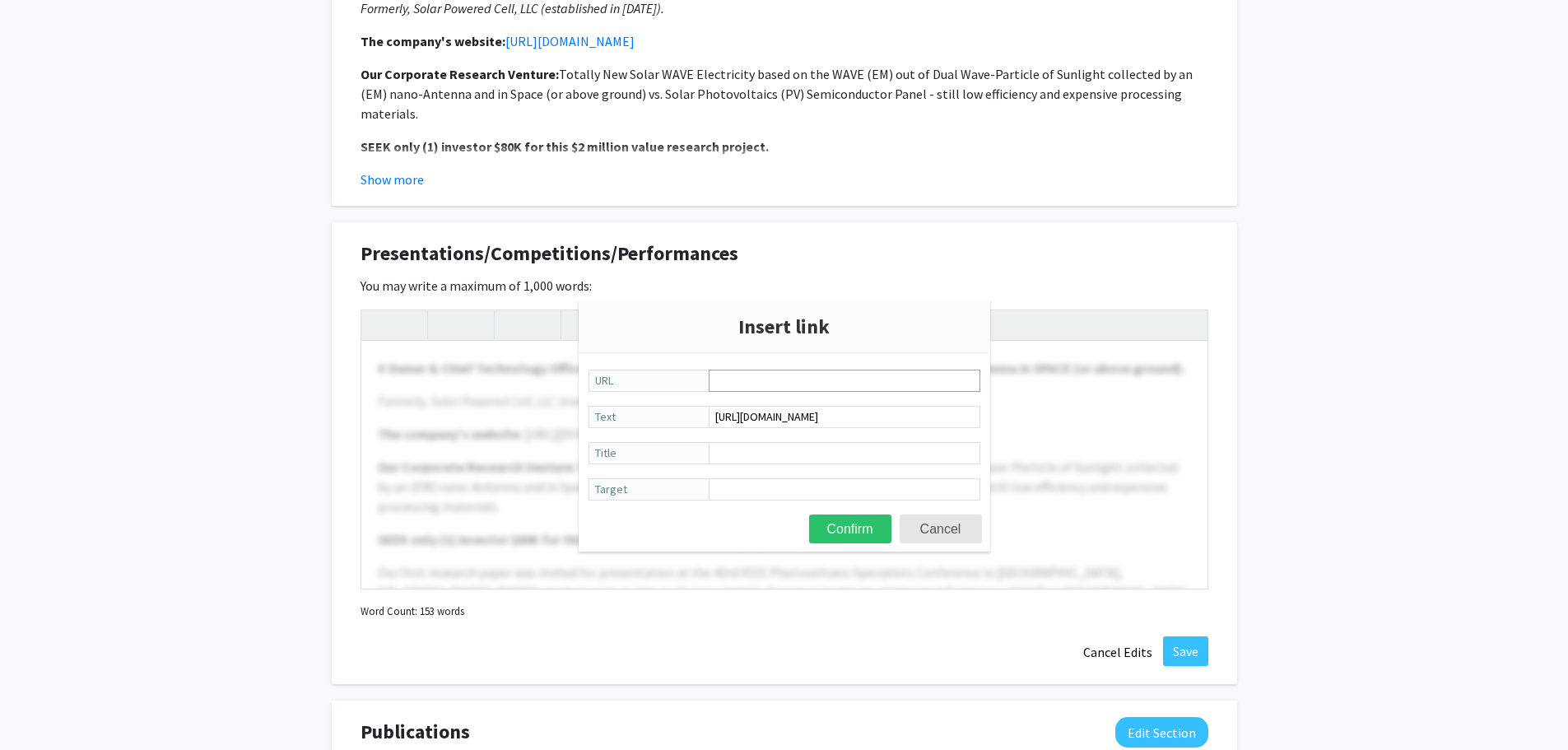
click at [717, 375] on input "URL" at bounding box center [845, 380] width 271 height 22
type input "[URL][DOMAIN_NAME]"
click at [864, 523] on button "Confirm" at bounding box center [851, 529] width 83 height 29
type textarea "<p><strong># Owner &amp; Chief Technology Officer (CTO) ([DATE] - Present) at S…"
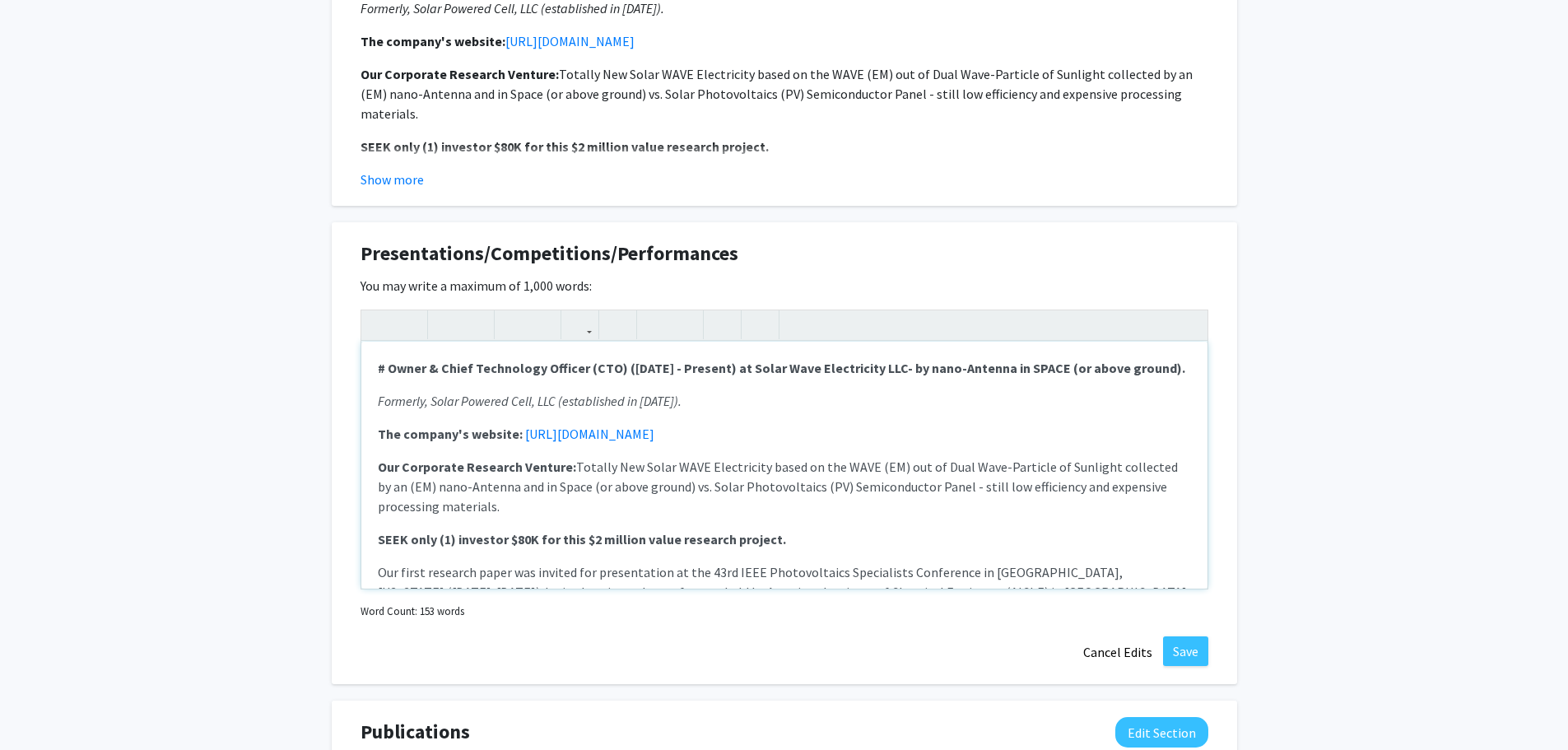
click at [846, 456] on p "Our Corporate Research Venture: Totally New Solar WAVE Electricity based on the…" at bounding box center [784, 486] width 813 height 59
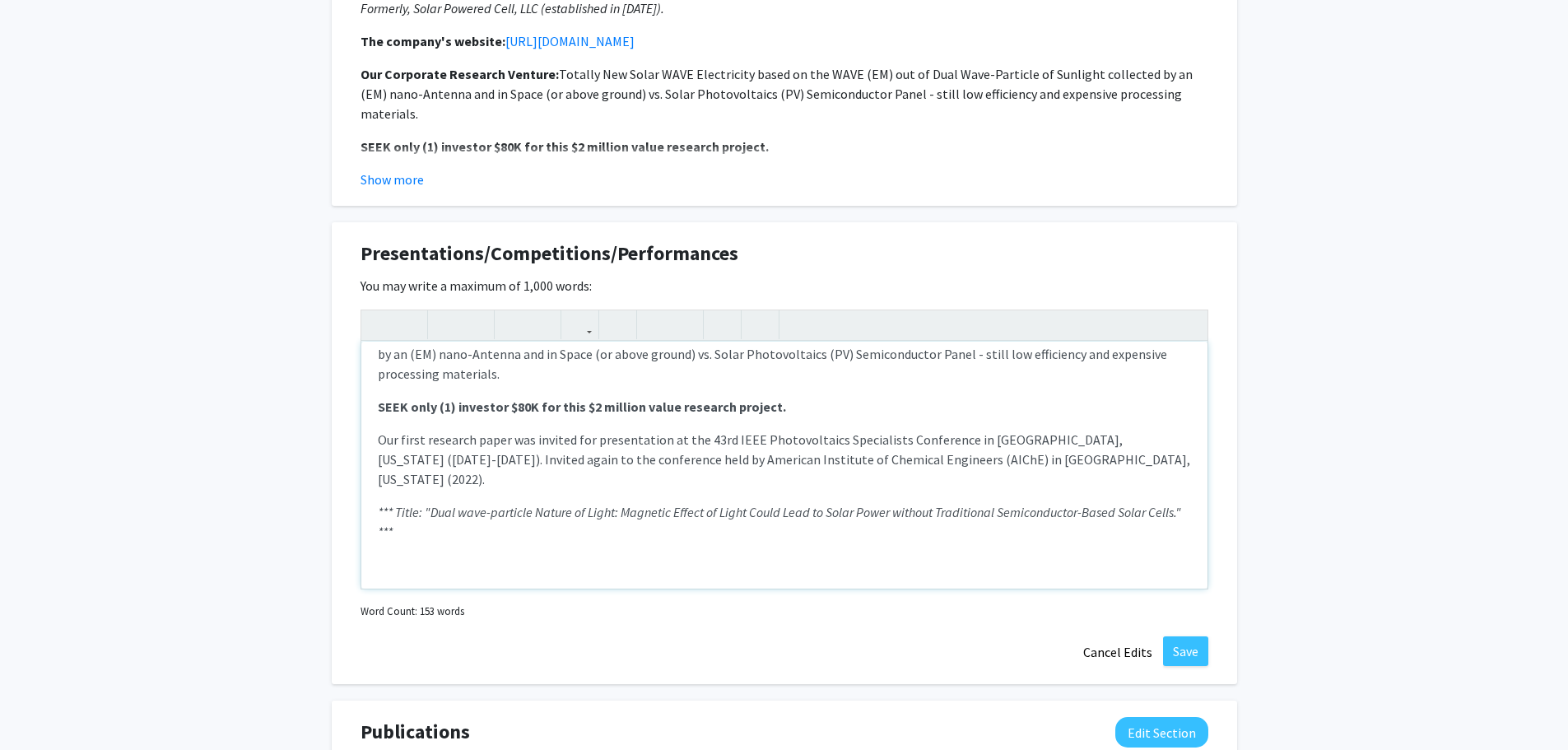
scroll to position [135, 0]
click at [1183, 636] on button "Save" at bounding box center [1185, 650] width 45 height 30
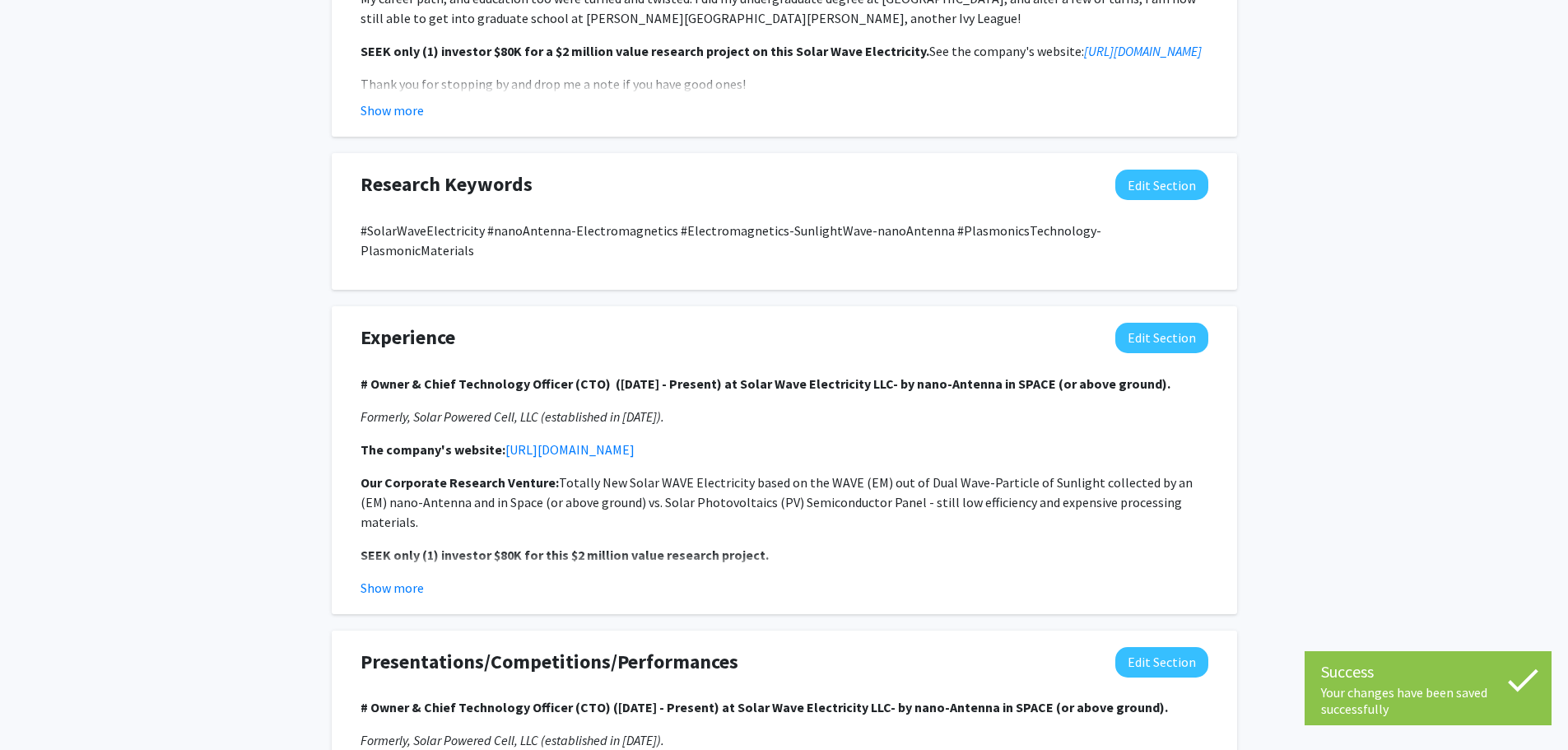
scroll to position [1025, 0]
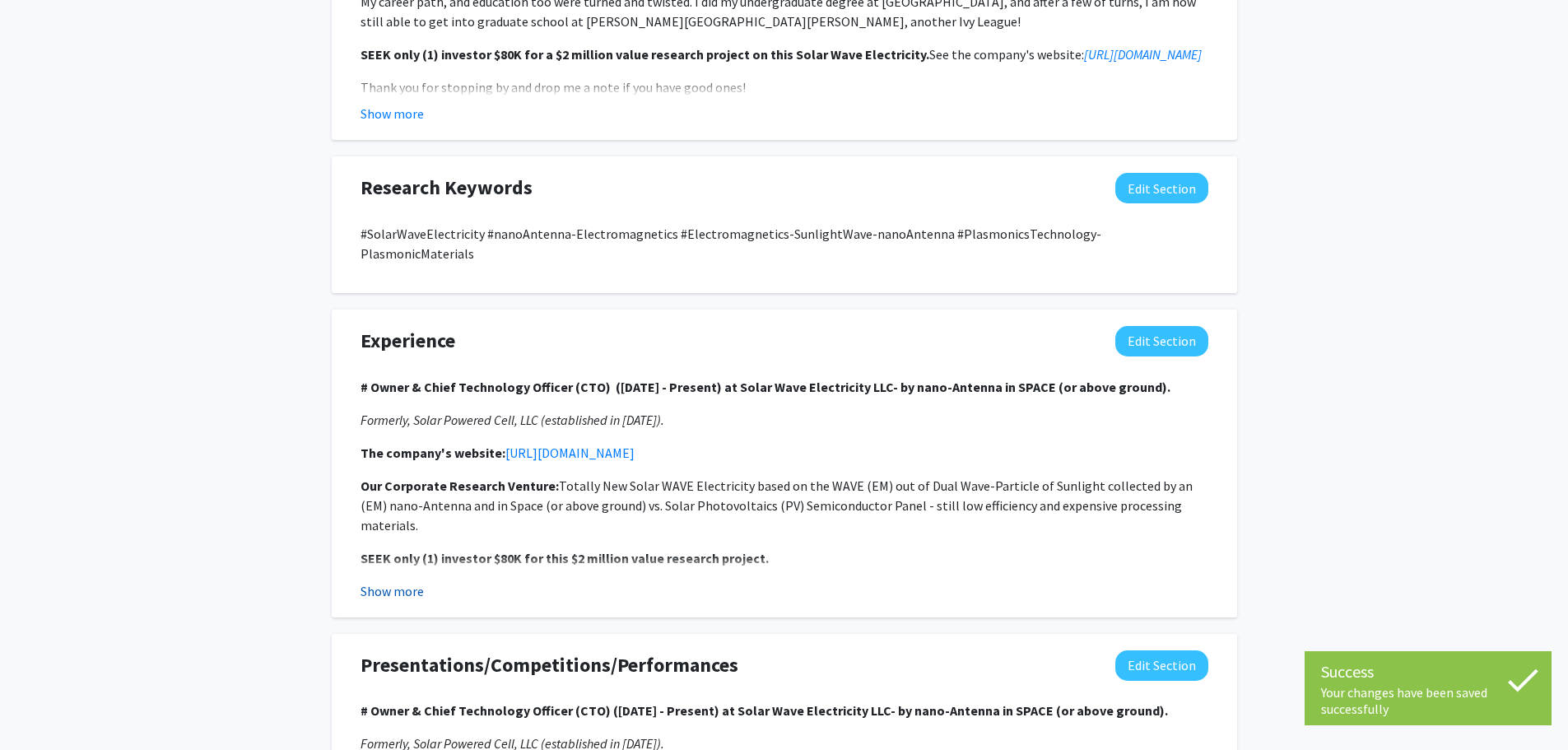
click at [401, 581] on button "Show more" at bounding box center [392, 591] width 64 height 20
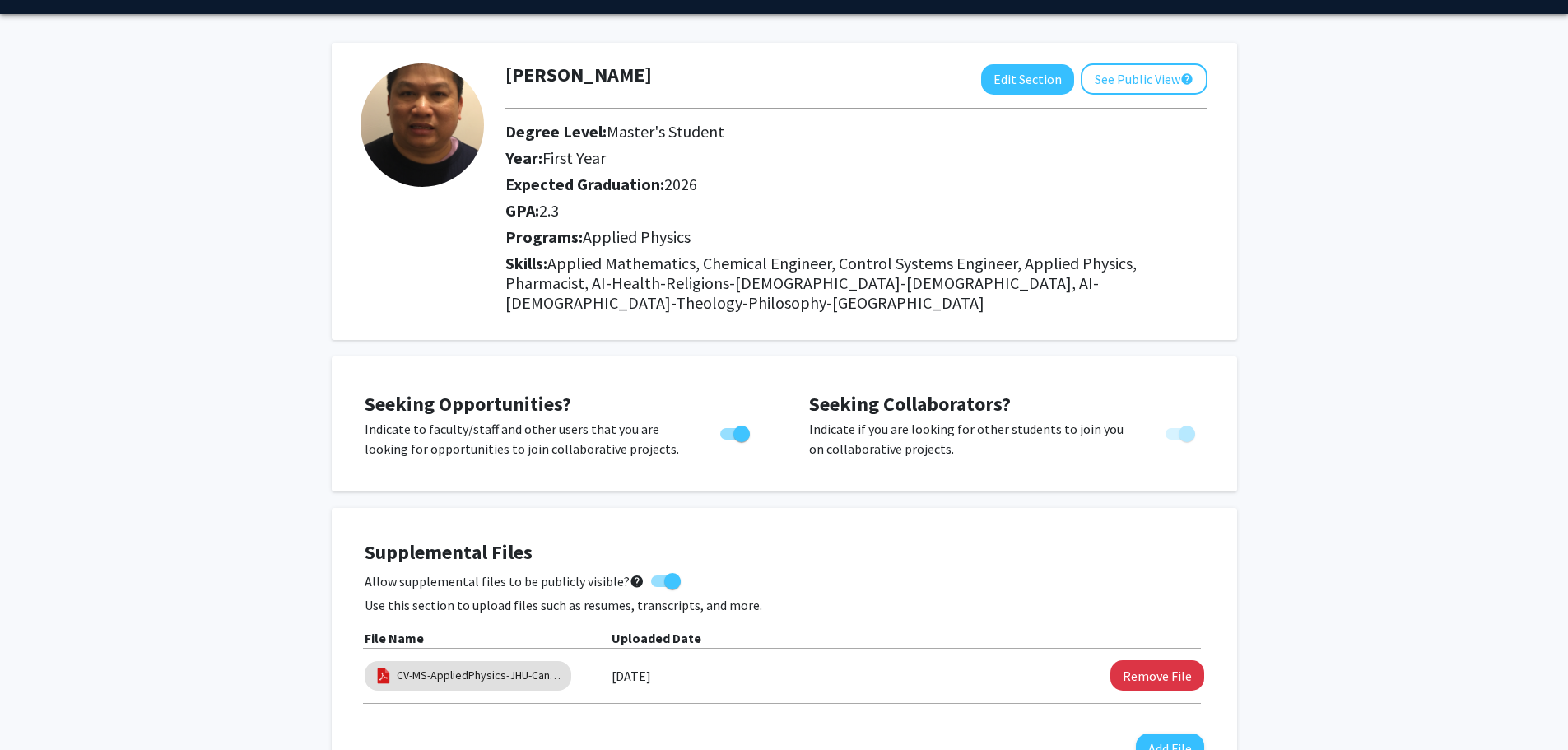
scroll to position [0, 0]
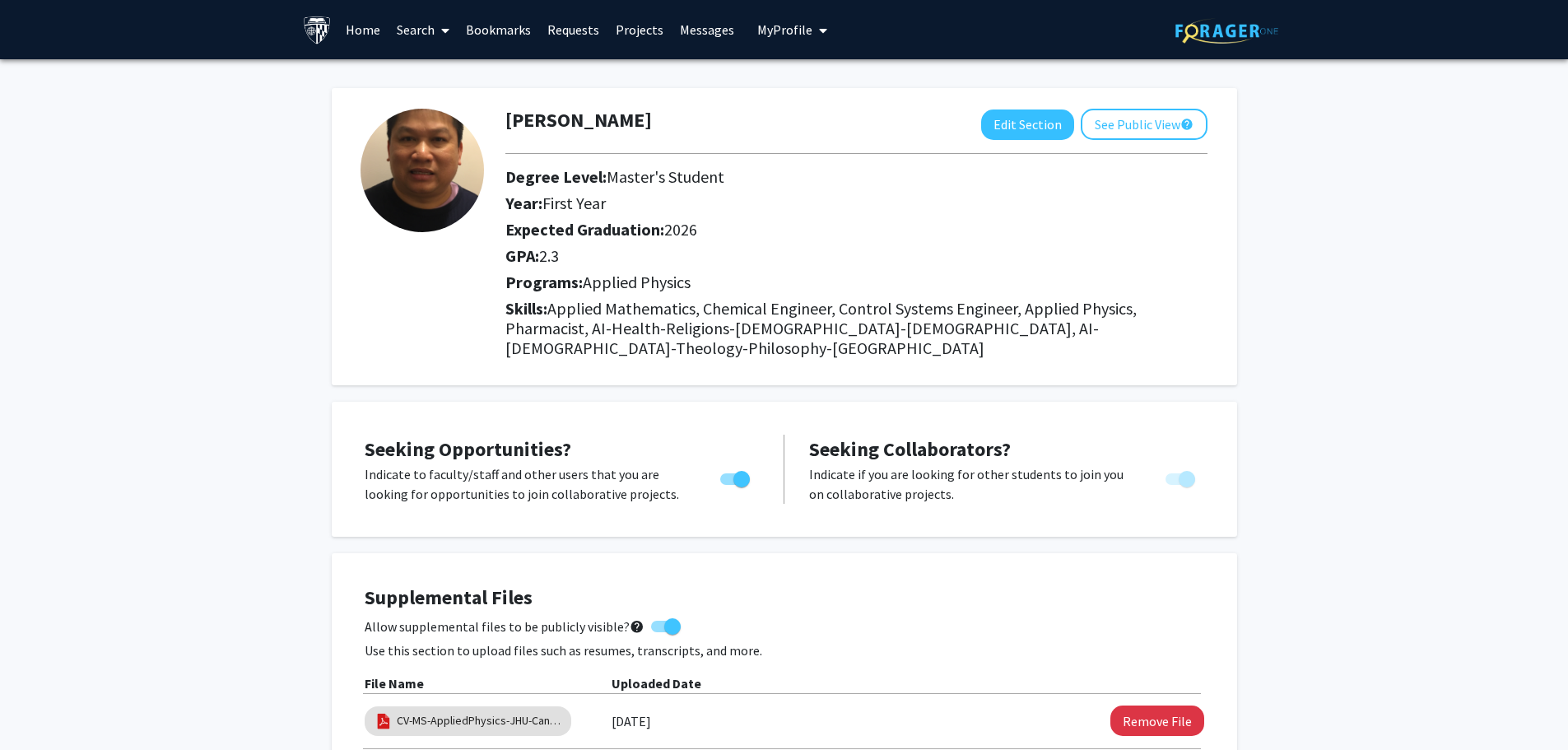
click at [631, 31] on link "Projects" at bounding box center [639, 30] width 64 height 57
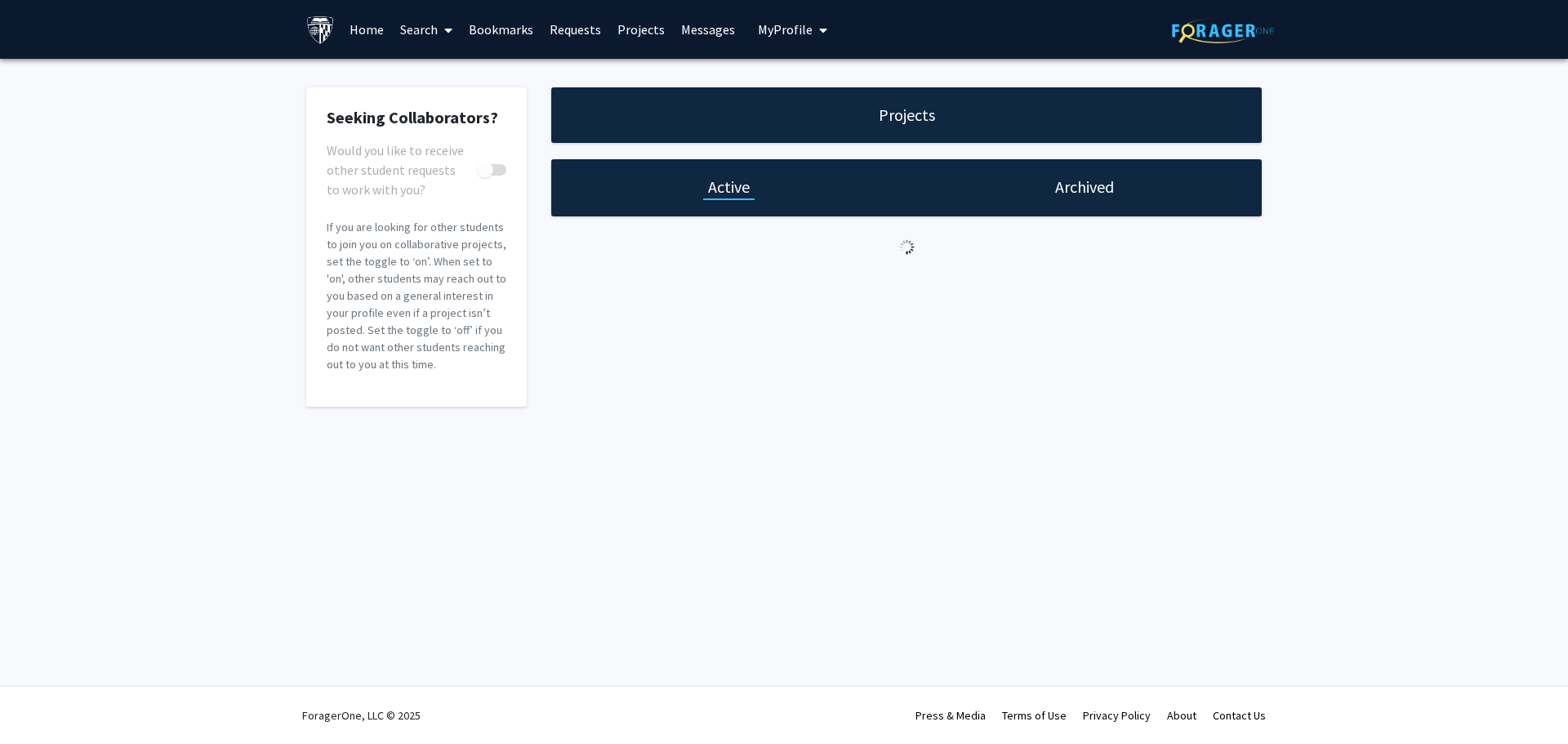
checkbox input "true"
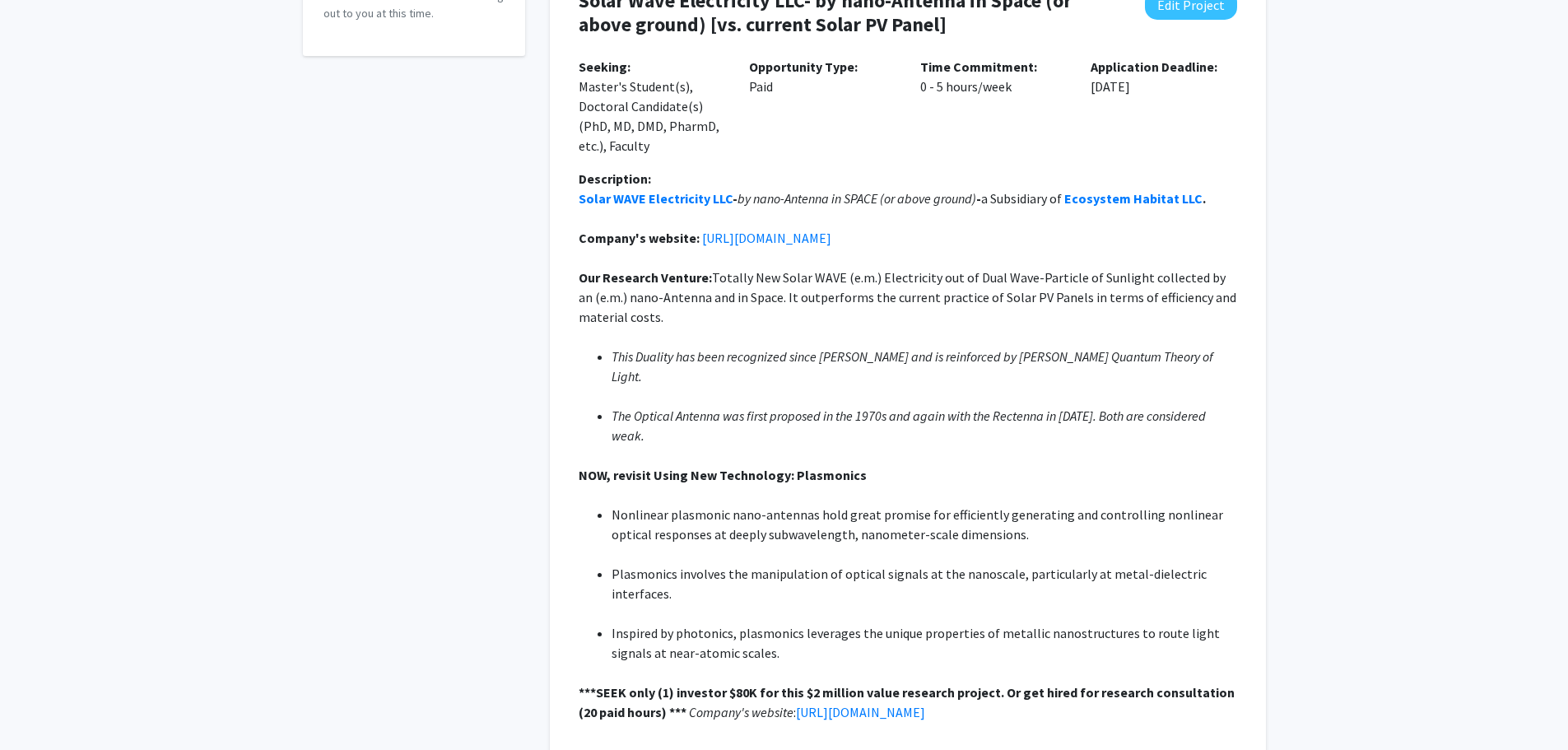
scroll to position [207, 0]
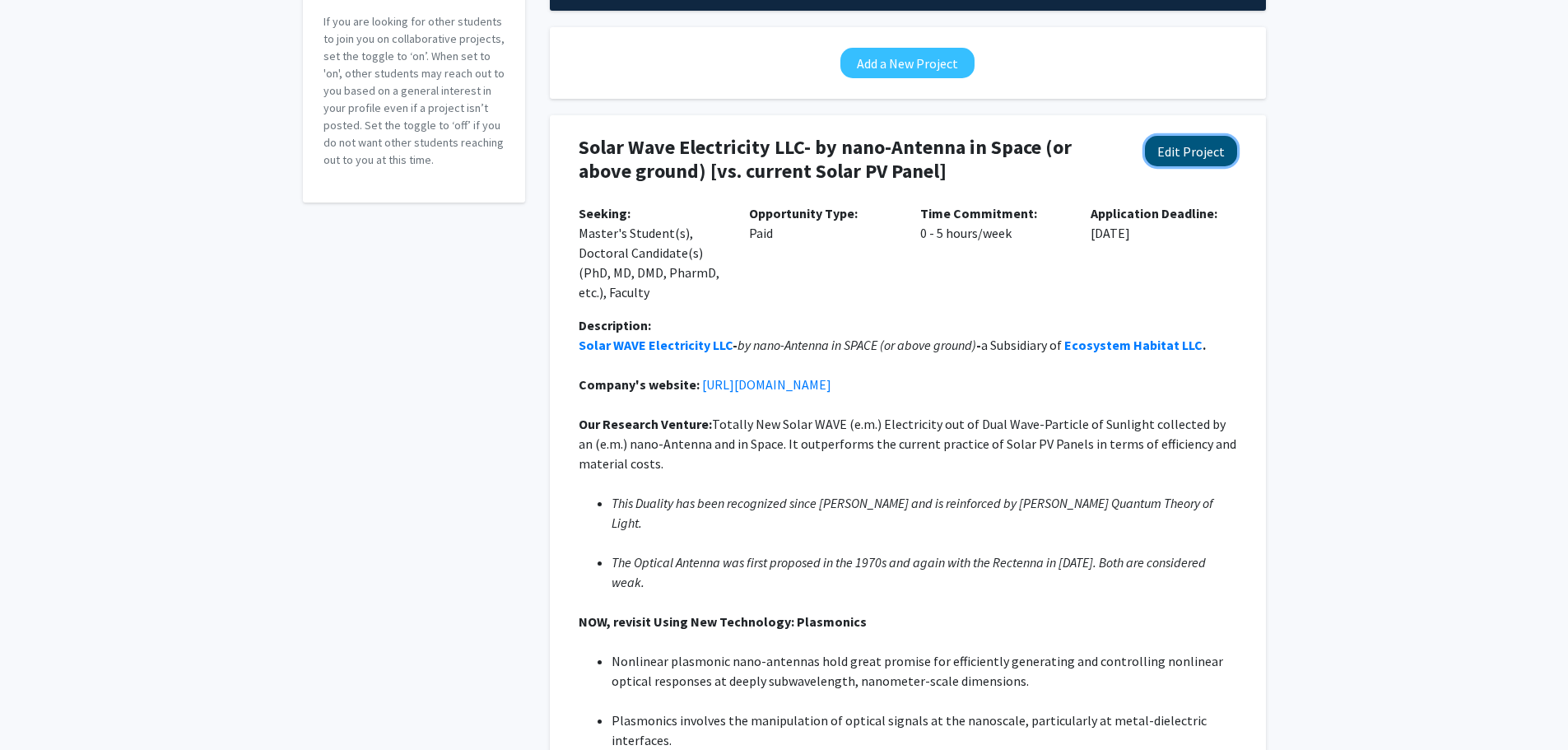
click at [1196, 157] on button "Edit Project" at bounding box center [1191, 151] width 93 height 31
select select "0 - 5"
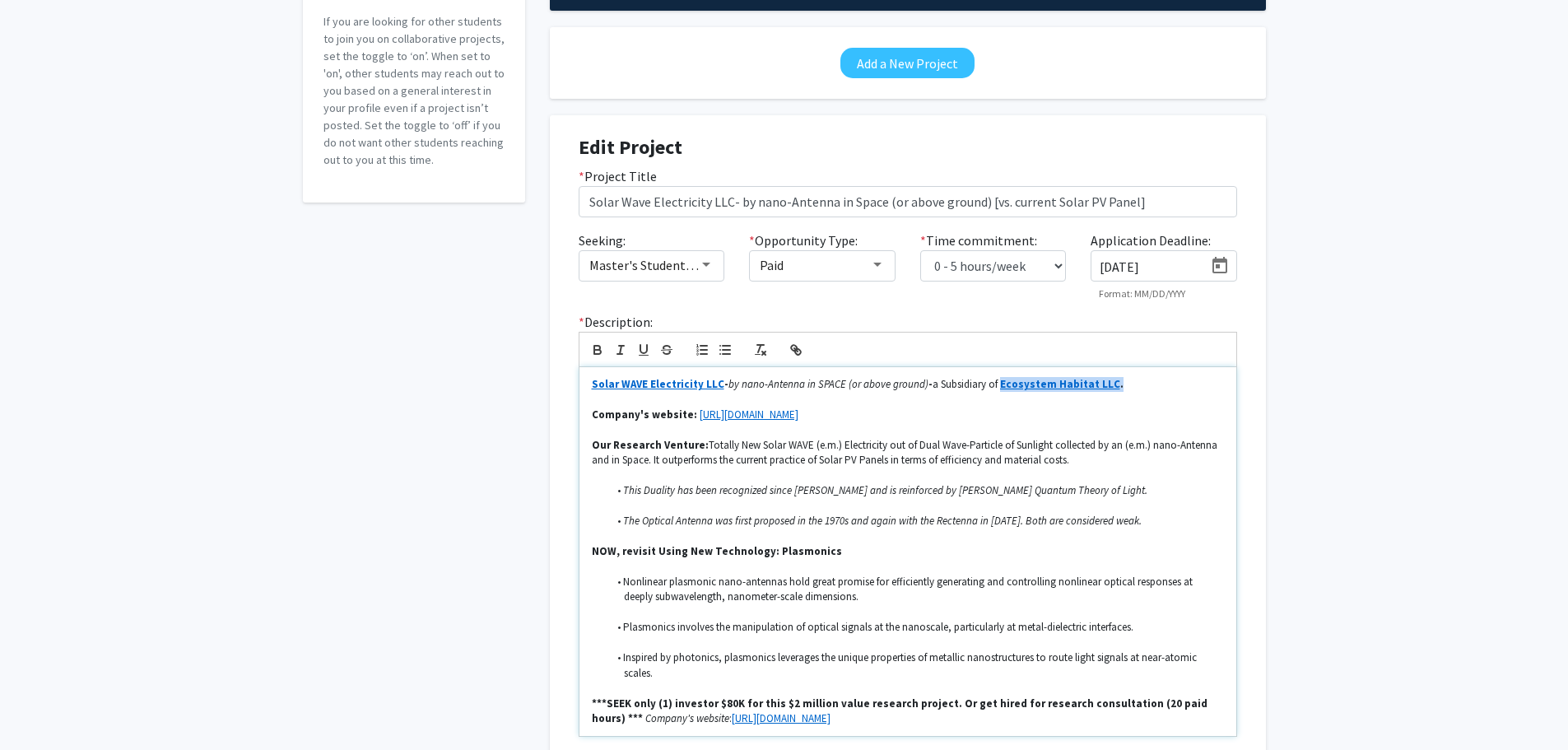
drag, startPoint x: 1102, startPoint y: 384, endPoint x: 989, endPoint y: 389, distance: 113.1
click at [989, 389] on p "Solar WAVE Electricity LLC - by nano-Antenna in SPACE (or above ground) - a Sub…" at bounding box center [908, 384] width 633 height 14
click at [798, 349] on icon "button" at bounding box center [796, 349] width 14 height 14
click at [796, 349] on icon "button" at bounding box center [798, 351] width 5 height 5
click at [1096, 415] on input "Ecosystem Habitat LLC." at bounding box center [1051, 415] width 140 height 22
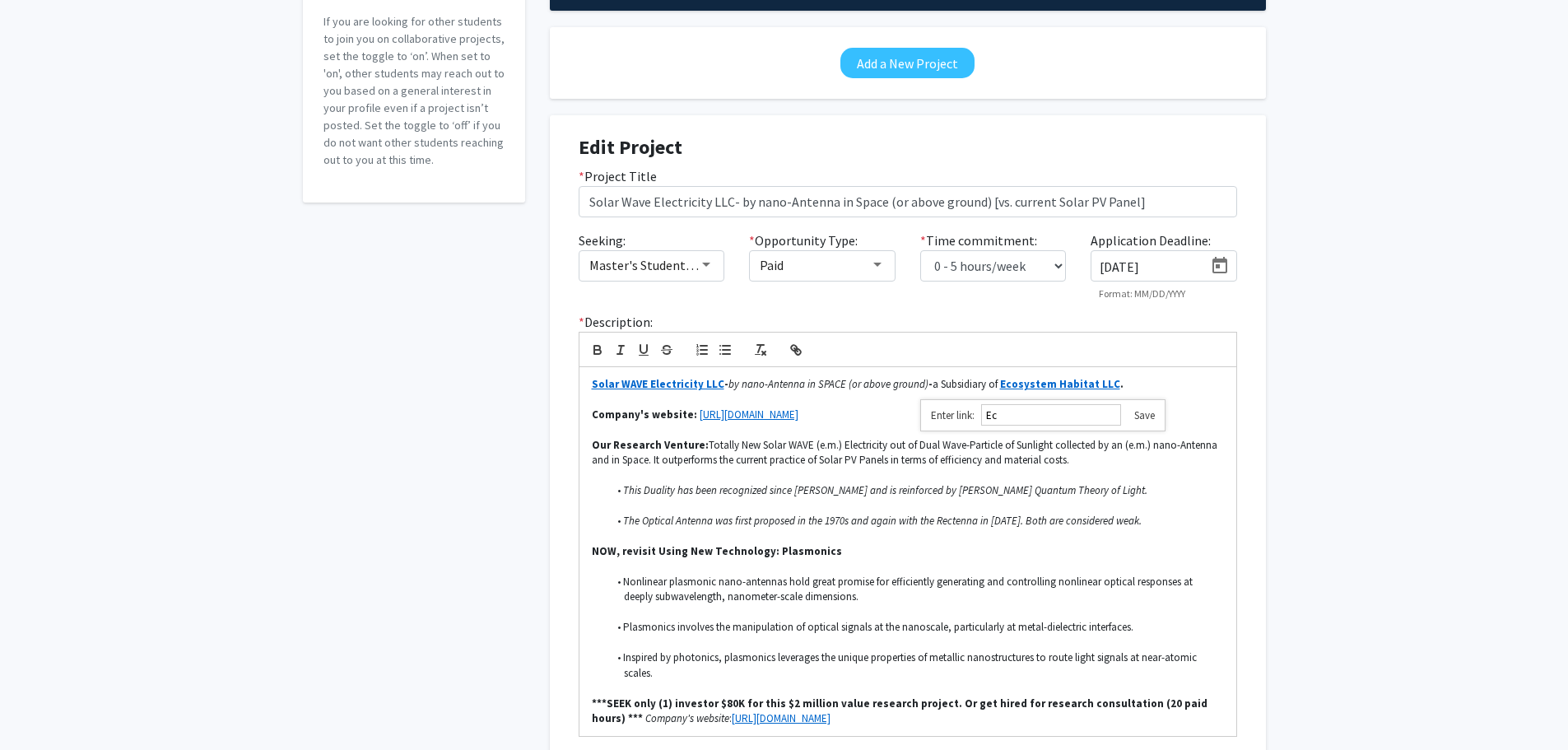
type input "E"
click at [1015, 418] on input "text" at bounding box center [1051, 415] width 140 height 22
click at [1021, 414] on input "text" at bounding box center [1051, 415] width 140 height 22
paste input "[URL][DOMAIN_NAME]"
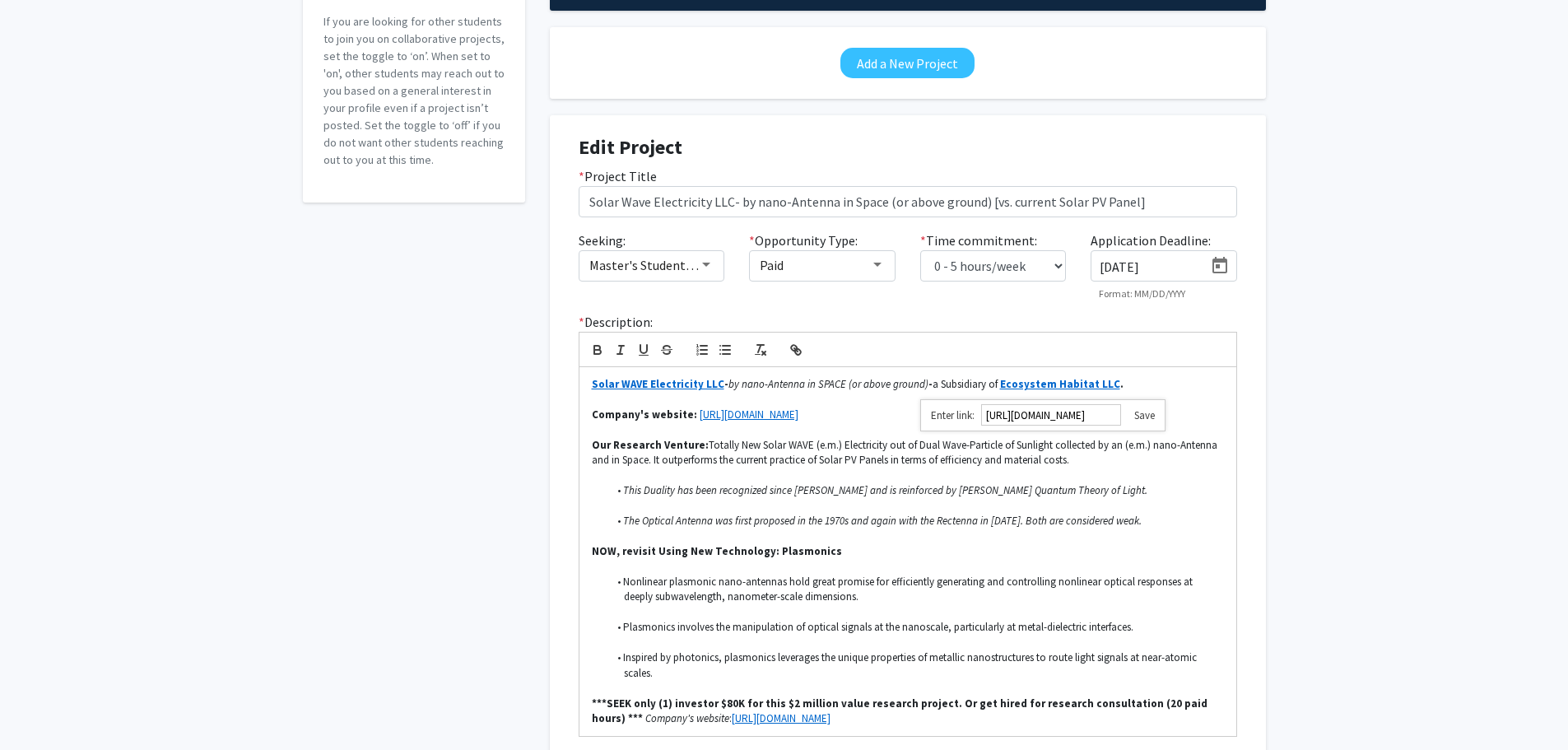
click at [1145, 417] on link at bounding box center [1138, 415] width 34 height 14
drag, startPoint x: 715, startPoint y: 383, endPoint x: 568, endPoint y: 378, distance: 147.1
click at [568, 378] on div "* Description: Solar WAVE Electricity LLC - by nano-Antenna in SPACE (or above …" at bounding box center [908, 524] width 683 height 425
click at [790, 349] on icon "button" at bounding box center [796, 349] width 14 height 14
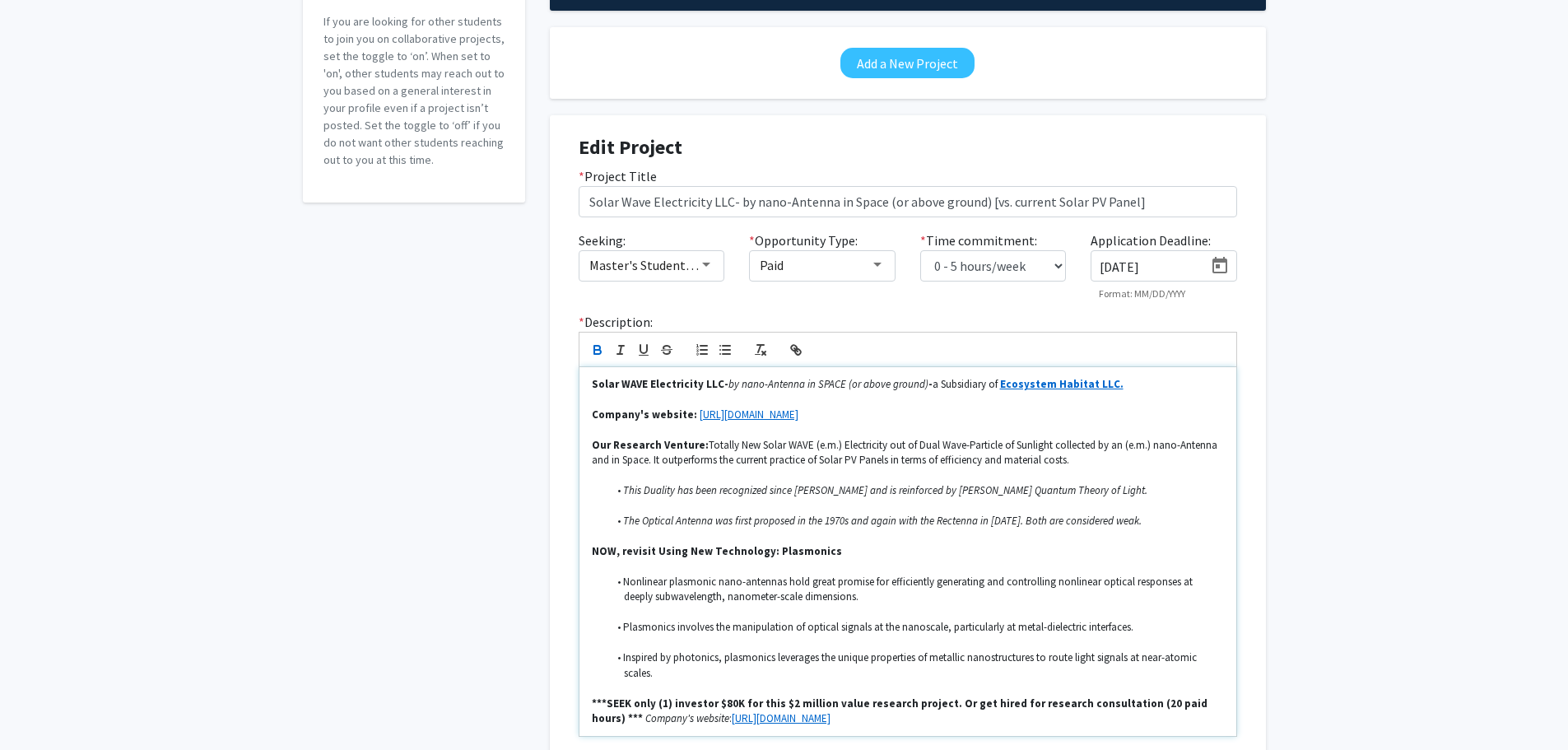
click at [713, 384] on strong "Solar WAVE Electricity LLC-" at bounding box center [660, 384] width 137 height 14
drag, startPoint x: 713, startPoint y: 381, endPoint x: 594, endPoint y: 386, distance: 119.1
click at [594, 386] on strong "Solar WAVE Electricity LLC-" at bounding box center [660, 384] width 137 height 14
click at [793, 348] on icon "button" at bounding box center [796, 349] width 14 height 14
type input "Solar WAVE Electricity LLC"
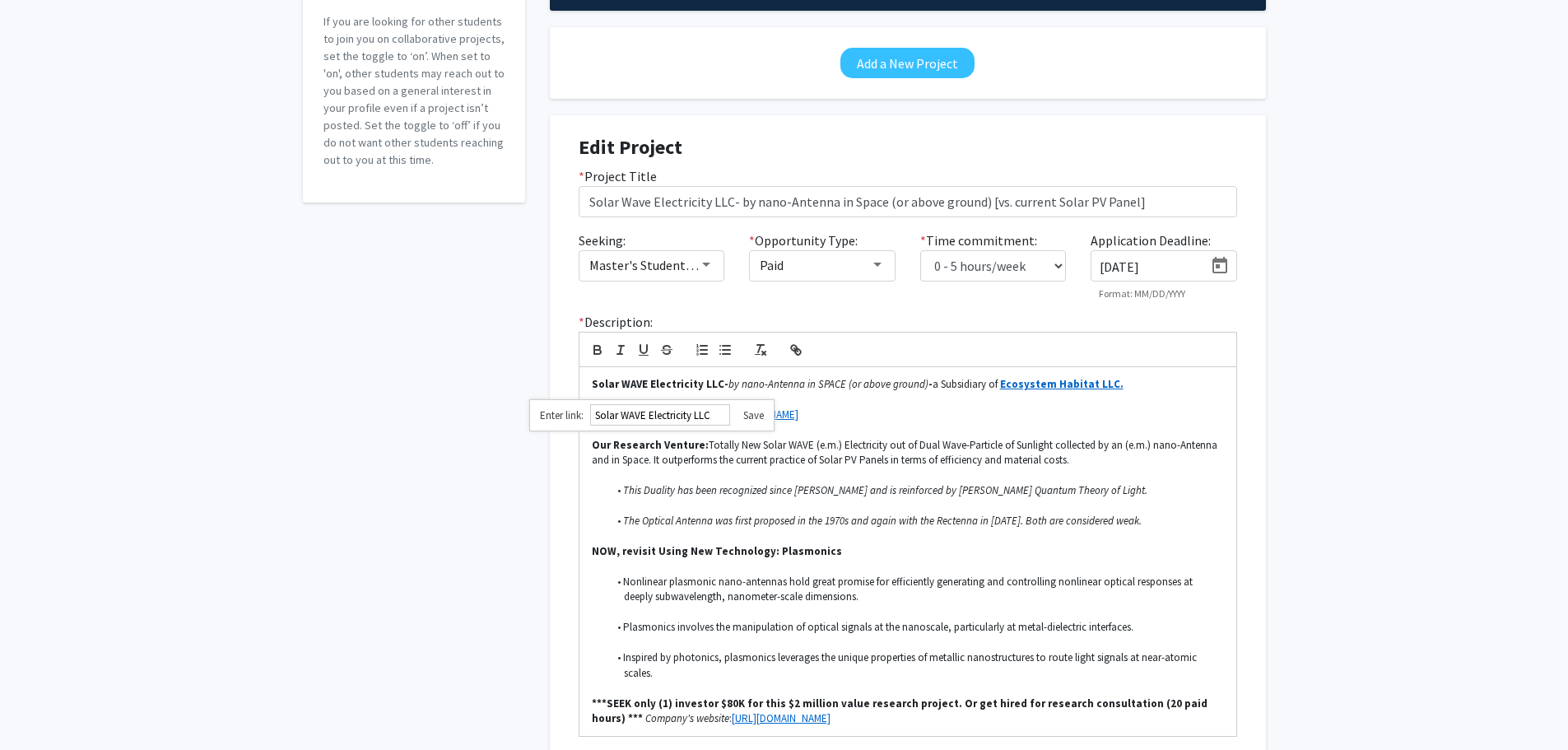
click at [714, 414] on input "Solar WAVE Electricity LLC" at bounding box center [660, 415] width 140 height 22
click at [613, 416] on input "text" at bounding box center [660, 415] width 140 height 22
paste input "[URL][DOMAIN_NAME]"
click at [758, 415] on link at bounding box center [748, 415] width 34 height 14
click at [900, 418] on p "Company's website: [URL][DOMAIN_NAME]" at bounding box center [908, 414] width 633 height 14
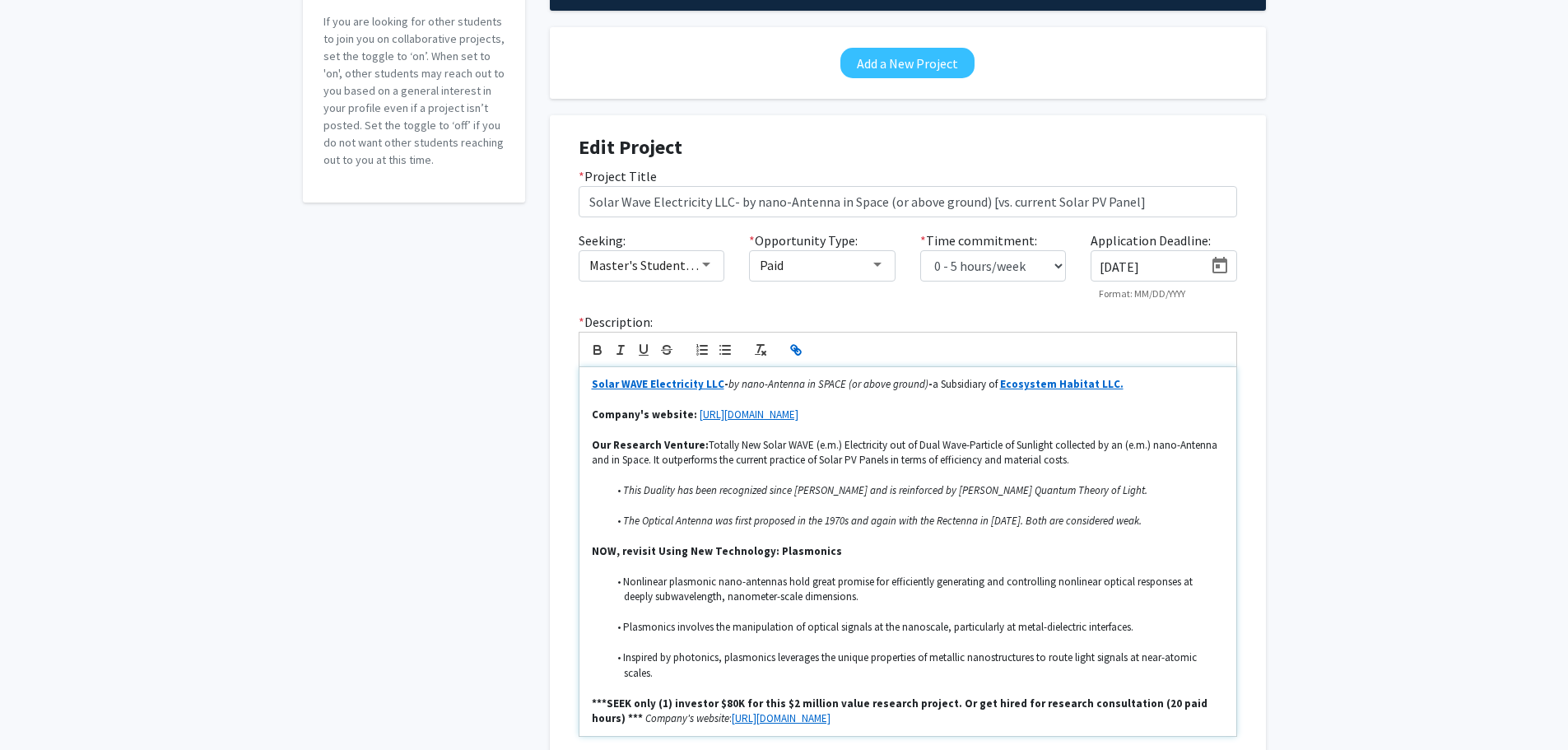
drag, startPoint x: 848, startPoint y: 415, endPoint x: 693, endPoint y: 422, distance: 155.2
click at [693, 422] on p "Company's website: [URL][DOMAIN_NAME]" at bounding box center [908, 414] width 633 height 14
drag, startPoint x: 795, startPoint y: 351, endPoint x: 846, endPoint y: 382, distance: 59.7
click at [796, 350] on icon "button" at bounding box center [796, 349] width 14 height 14
click at [862, 418] on p "Company's website: [URL][DOMAIN_NAME]" at bounding box center [908, 414] width 633 height 14
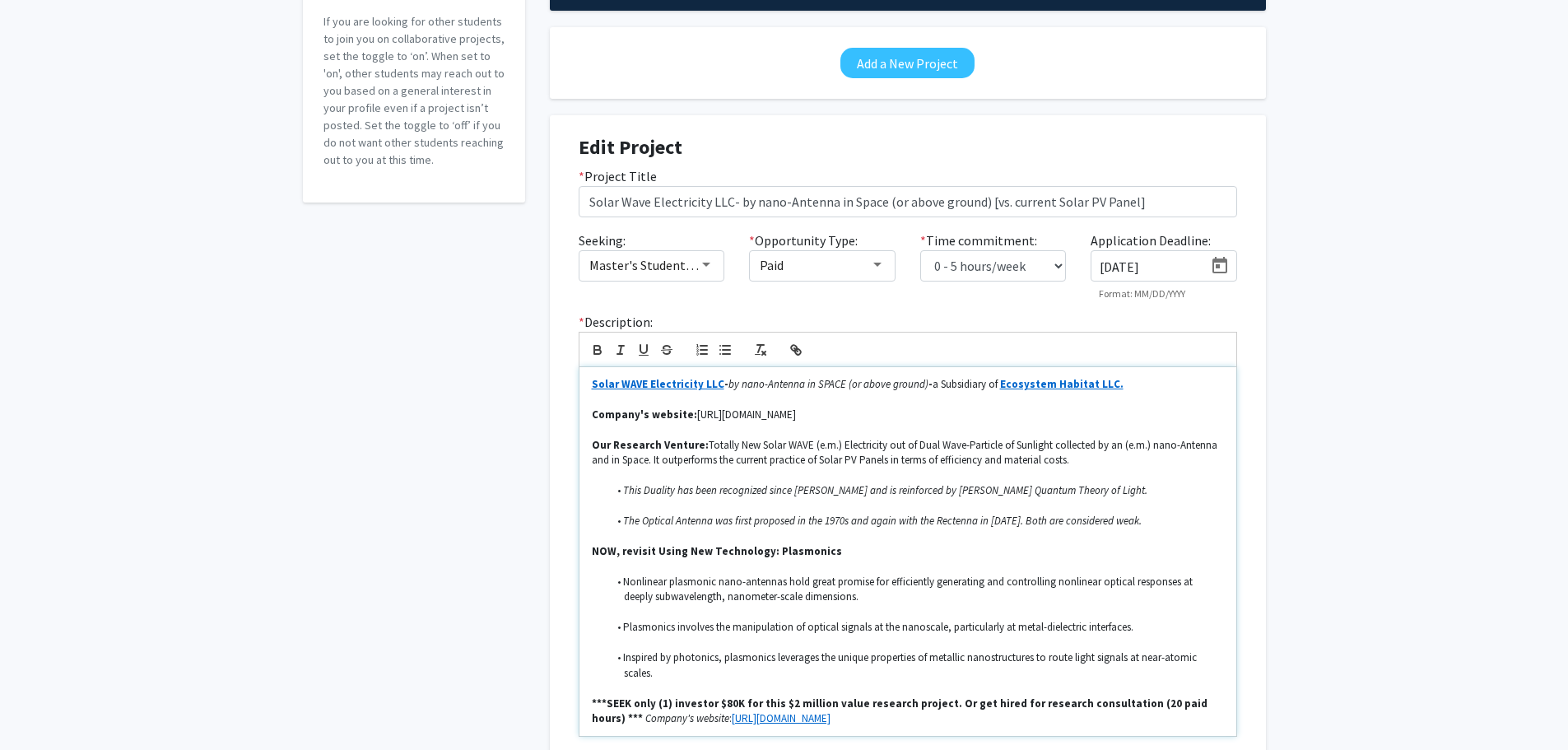
drag, startPoint x: 844, startPoint y: 412, endPoint x: 688, endPoint y: 419, distance: 156.2
click at [688, 419] on p "Company's website: [URL][DOMAIN_NAME]" at bounding box center [908, 414] width 633 height 14
click at [795, 350] on icon "button" at bounding box center [798, 351] width 5 height 5
type input "[URL][DOMAIN_NAME]"
click at [740, 445] on input "text" at bounding box center [773, 446] width 140 height 22
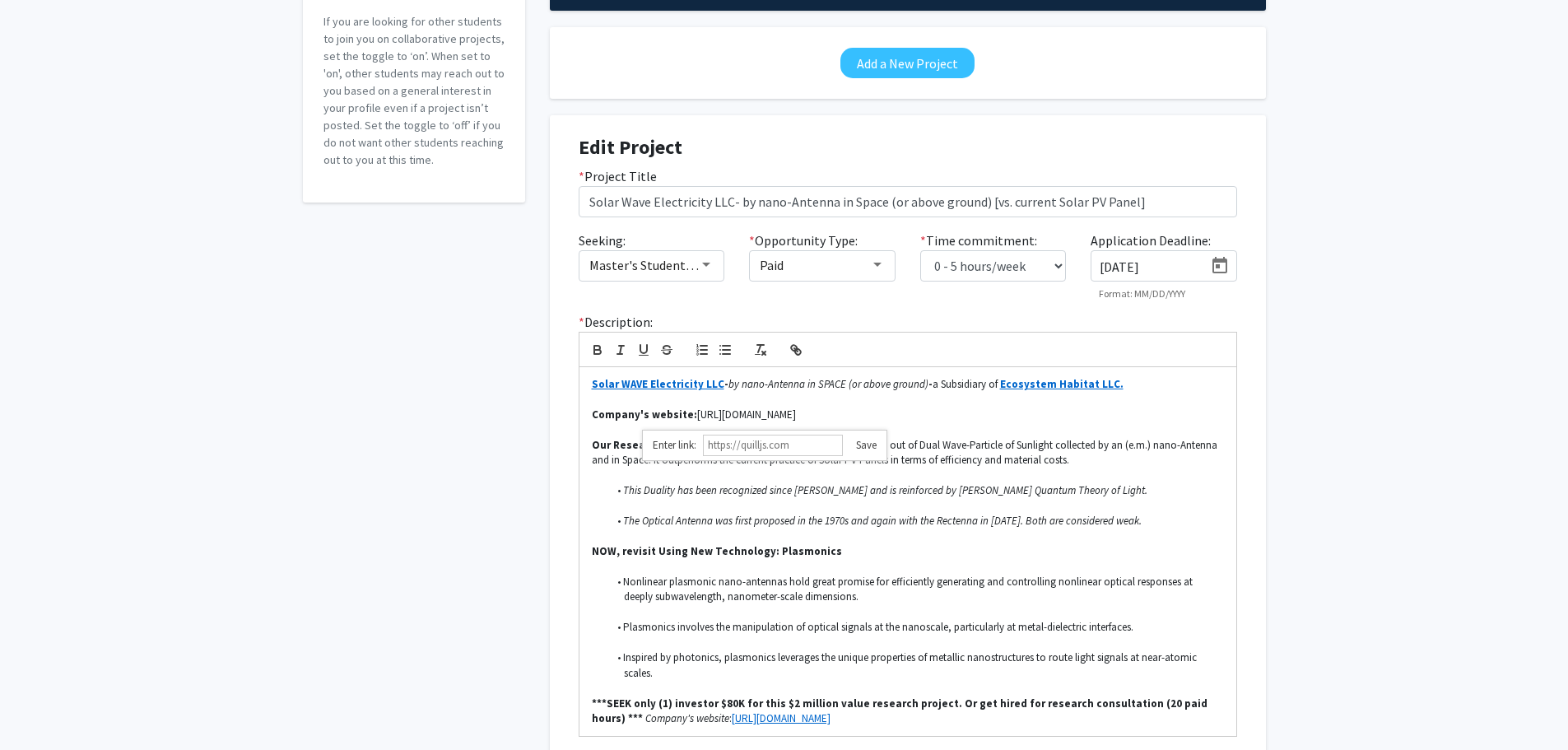
paste input "[URL][DOMAIN_NAME]"
click at [870, 444] on link at bounding box center [860, 445] width 34 height 14
click at [993, 521] on em "The Optical Antenna was first proposed in the 1970s and again with the Rectenna…" at bounding box center [881, 521] width 518 height 14
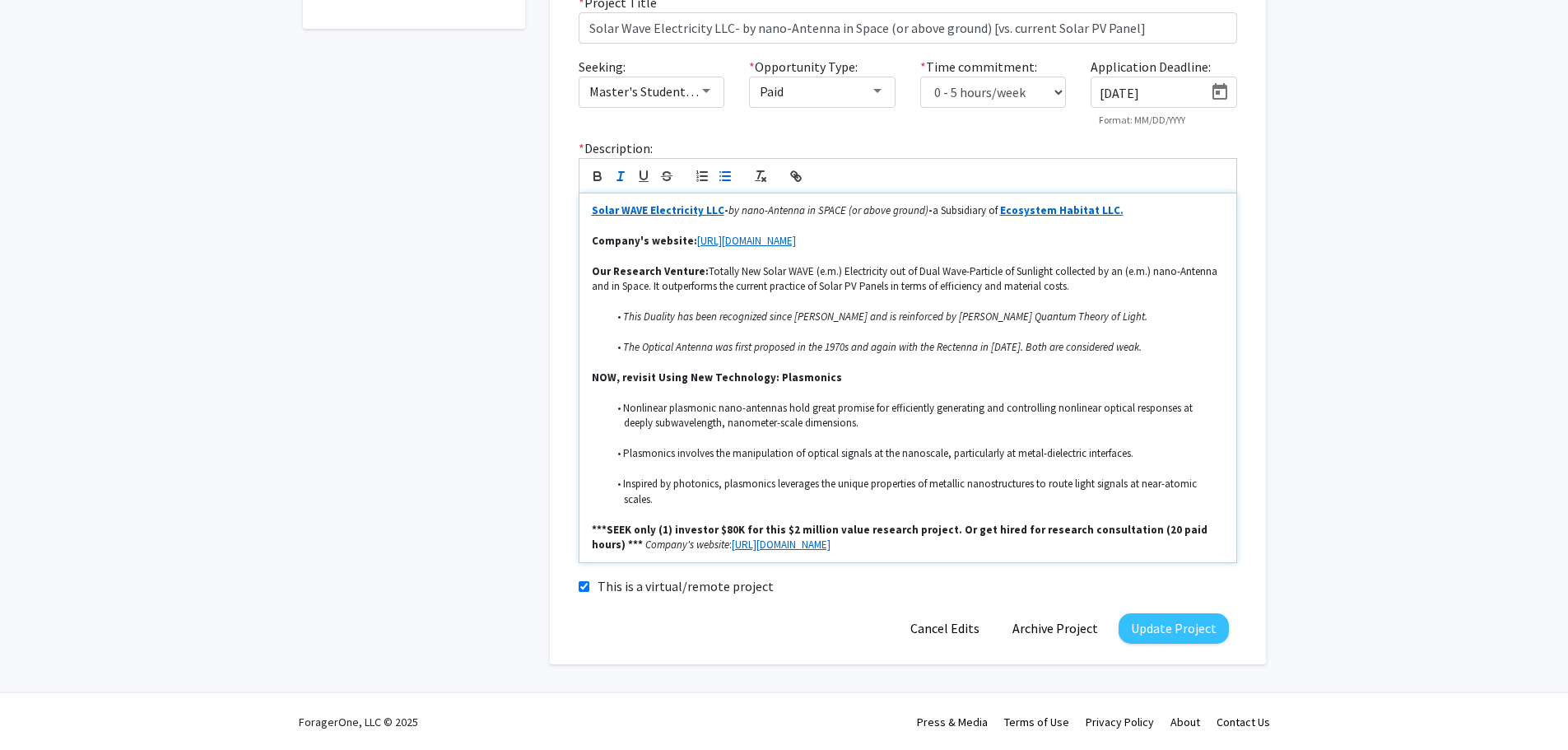
scroll to position [382, 0]
drag, startPoint x: 835, startPoint y: 545, endPoint x: 682, endPoint y: 545, distance: 153.0
click at [682, 545] on p "***SEEK only (1) investor $80K for this $2 million value research project. Or g…" at bounding box center [908, 537] width 633 height 31
click at [793, 172] on icon "button" at bounding box center [796, 175] width 14 height 14
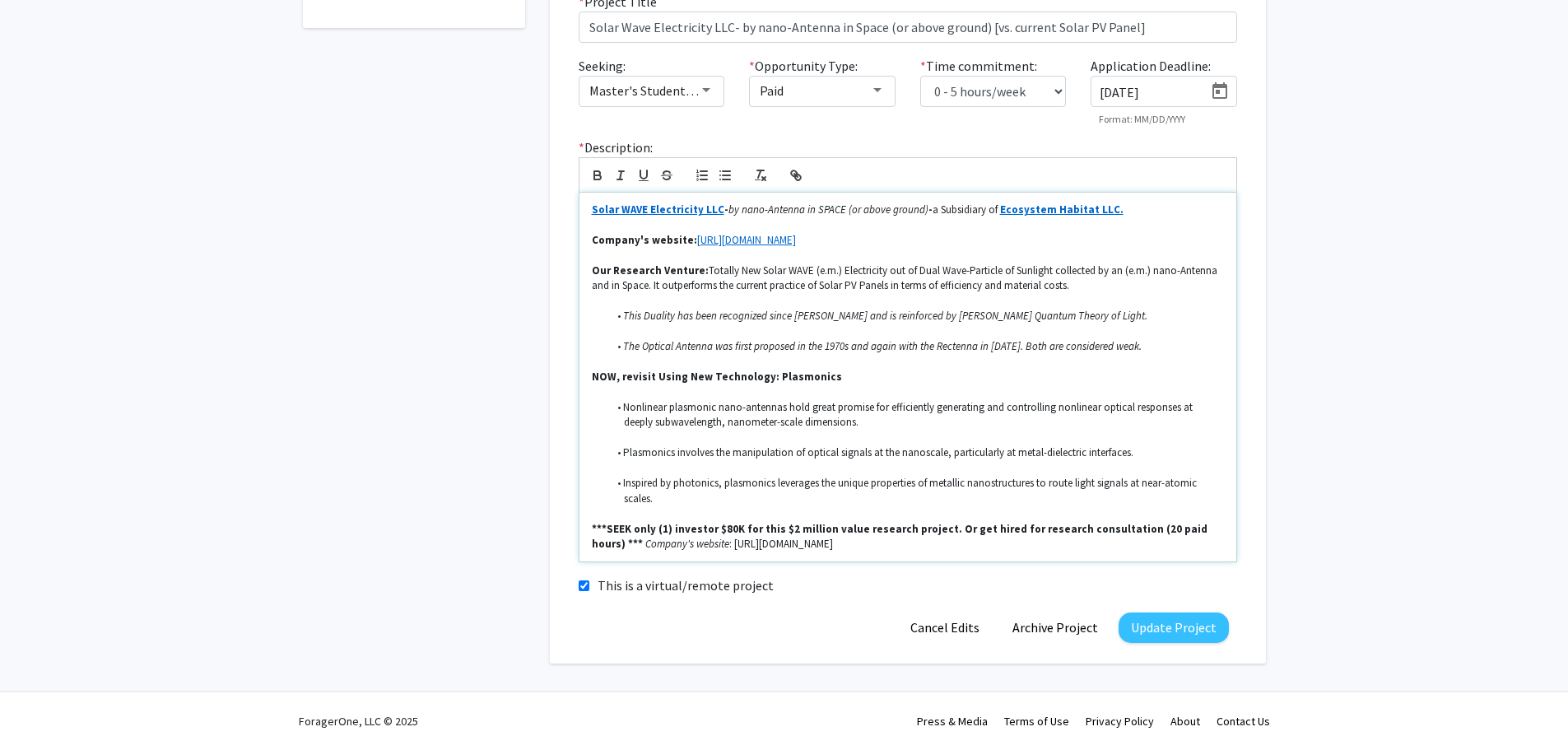
type input "[URL][DOMAIN_NAME]"
click at [764, 513] on input "text" at bounding box center [765, 513] width 140 height 22
paste input "[URL][DOMAIN_NAME]"
click at [1064, 499] on li "Inspired by photonics, plasmonics leverages the unique properties of metallic n…" at bounding box center [916, 490] width 616 height 31
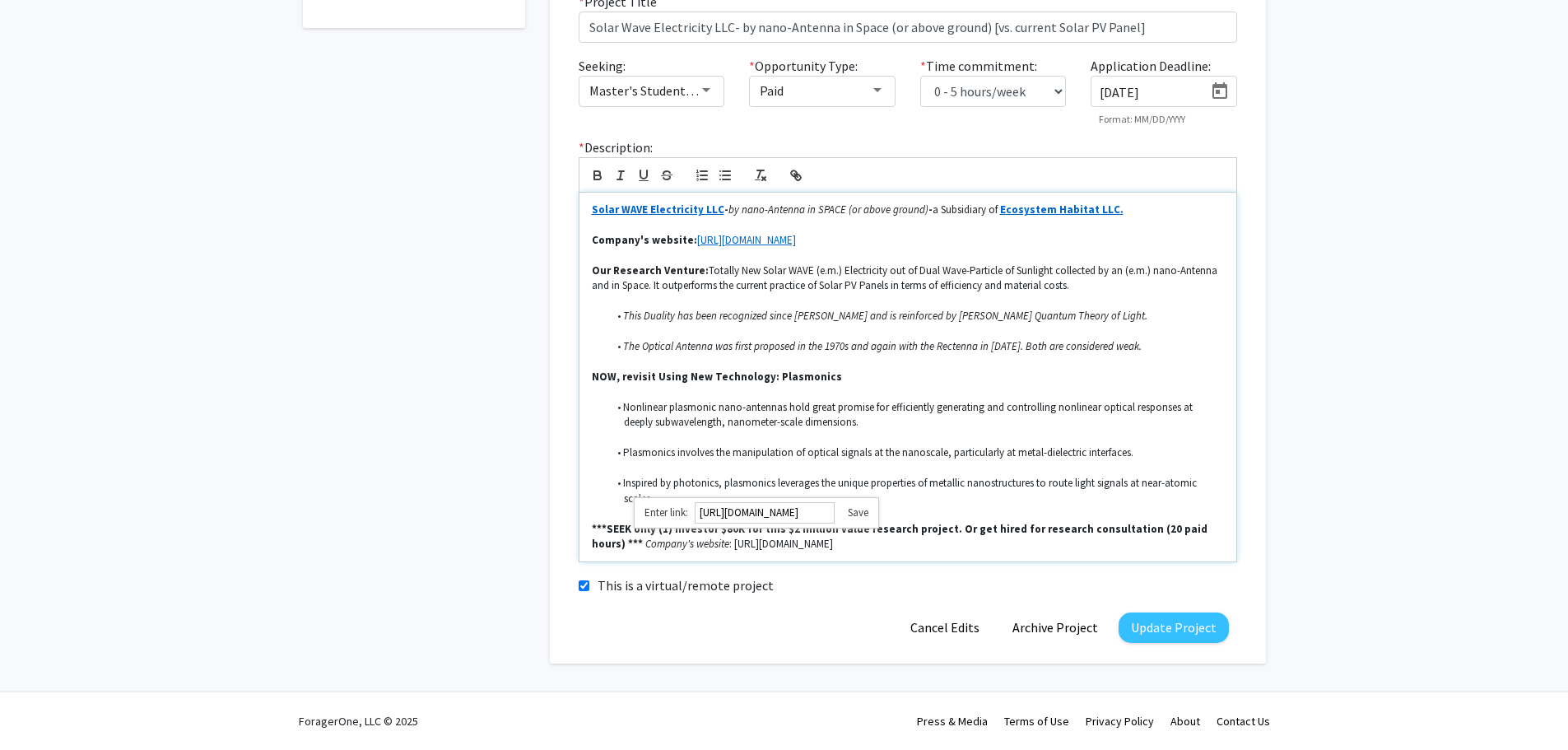
scroll to position [0, 0]
click at [827, 546] on p "***SEEK only (1) investor $80K for this $2 million value research project. Or g…" at bounding box center [908, 537] width 633 height 31
drag, startPoint x: 839, startPoint y: 544, endPoint x: 682, endPoint y: 552, distance: 157.2
click at [682, 552] on div "Solar WAVE Electricity LLC - by nano-Antenna in SPACE (or above ground) - a Sub…" at bounding box center [908, 376] width 657 height 368
click at [802, 173] on icon "button" at bounding box center [796, 175] width 14 height 14
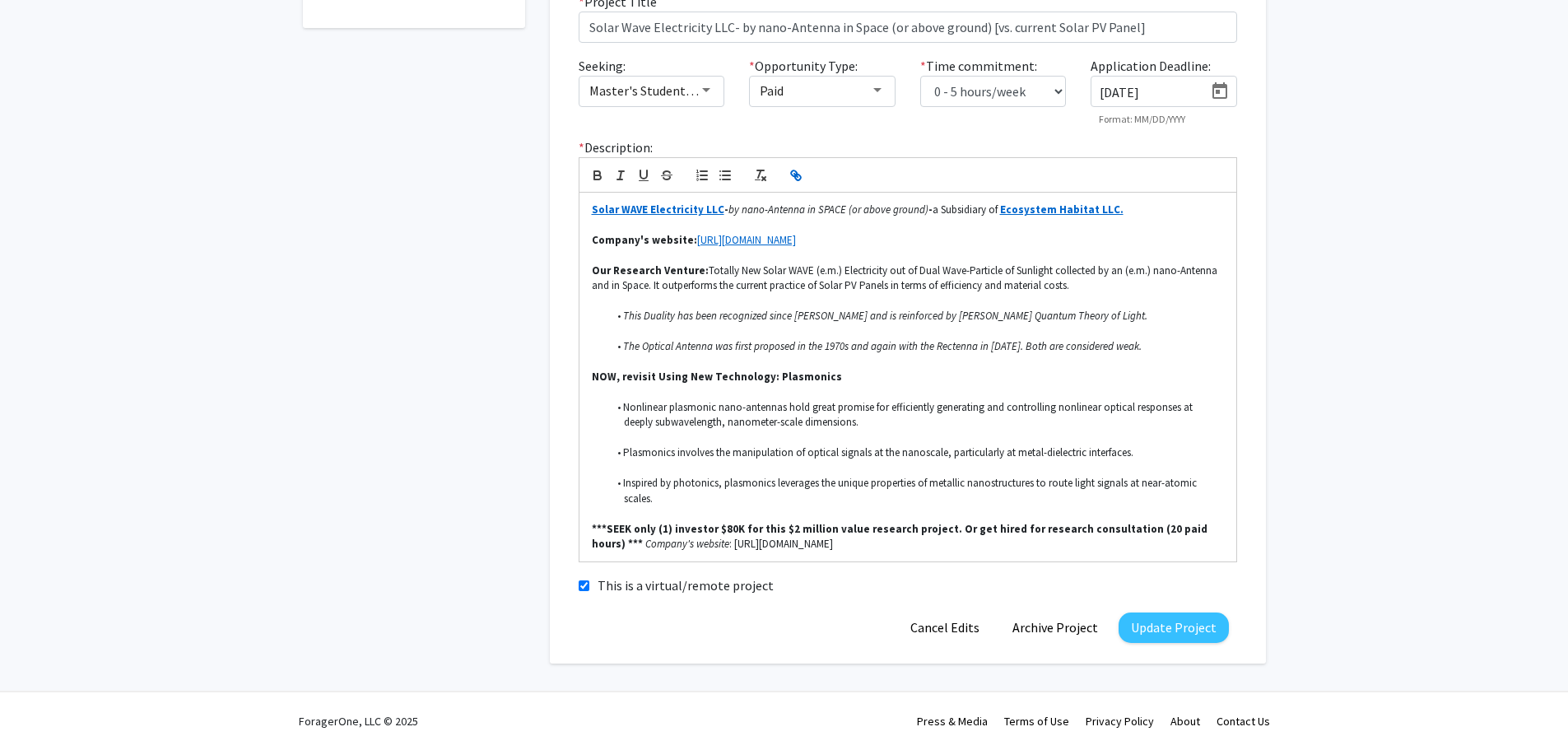
type input "[URL][DOMAIN_NAME]"
click at [731, 513] on input "text" at bounding box center [765, 513] width 140 height 22
paste input "[URL][DOMAIN_NAME]"
type input "[URL][DOMAIN_NAME]"
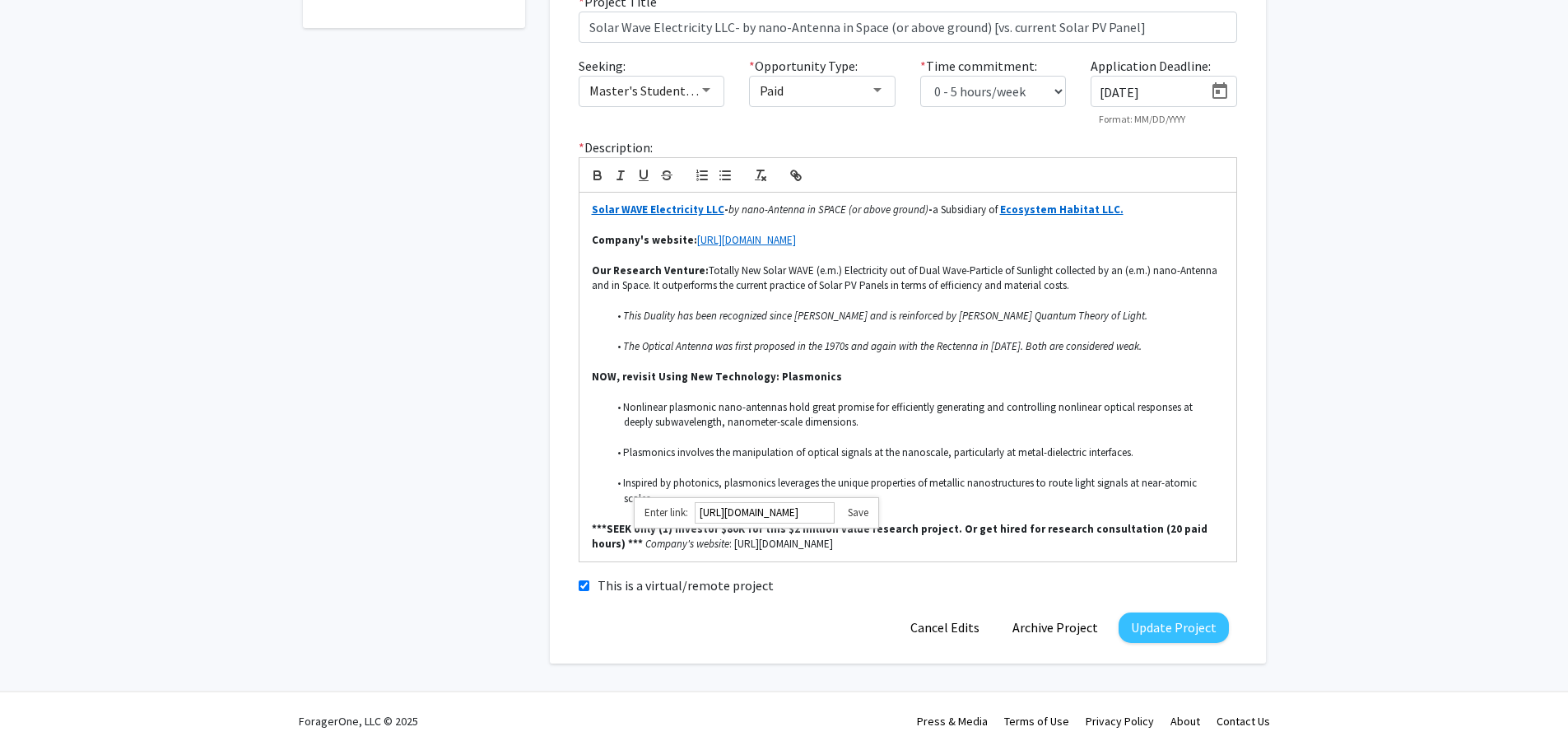
scroll to position [0, 0]
click at [862, 514] on link at bounding box center [852, 512] width 34 height 14
click at [929, 563] on div "* Description: Solar WAVE Electricity LLC - by nano-Antenna in SPACE (or above …" at bounding box center [908, 356] width 683 height 437
click at [1178, 631] on button "Update Project" at bounding box center [1174, 628] width 111 height 31
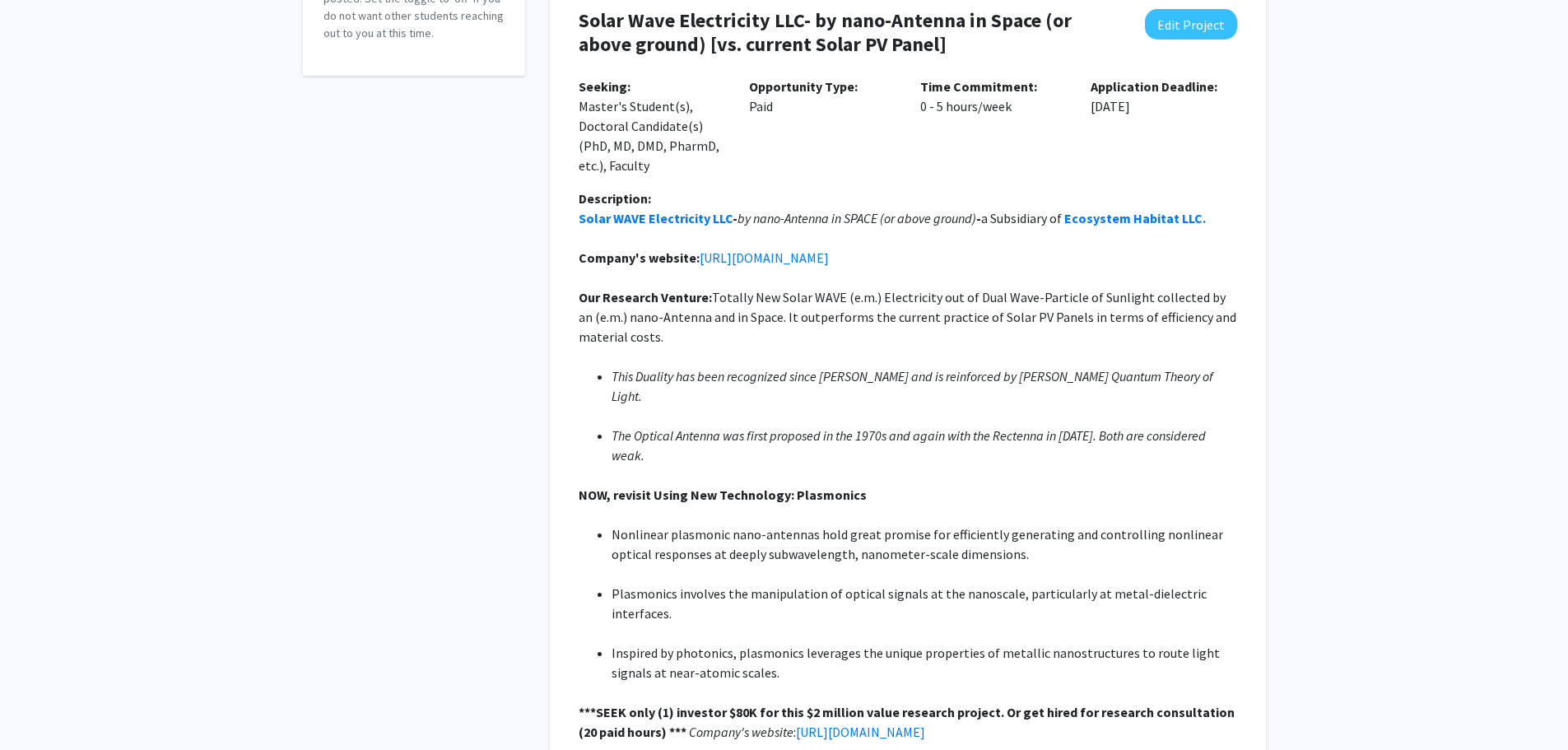
scroll to position [125, 0]
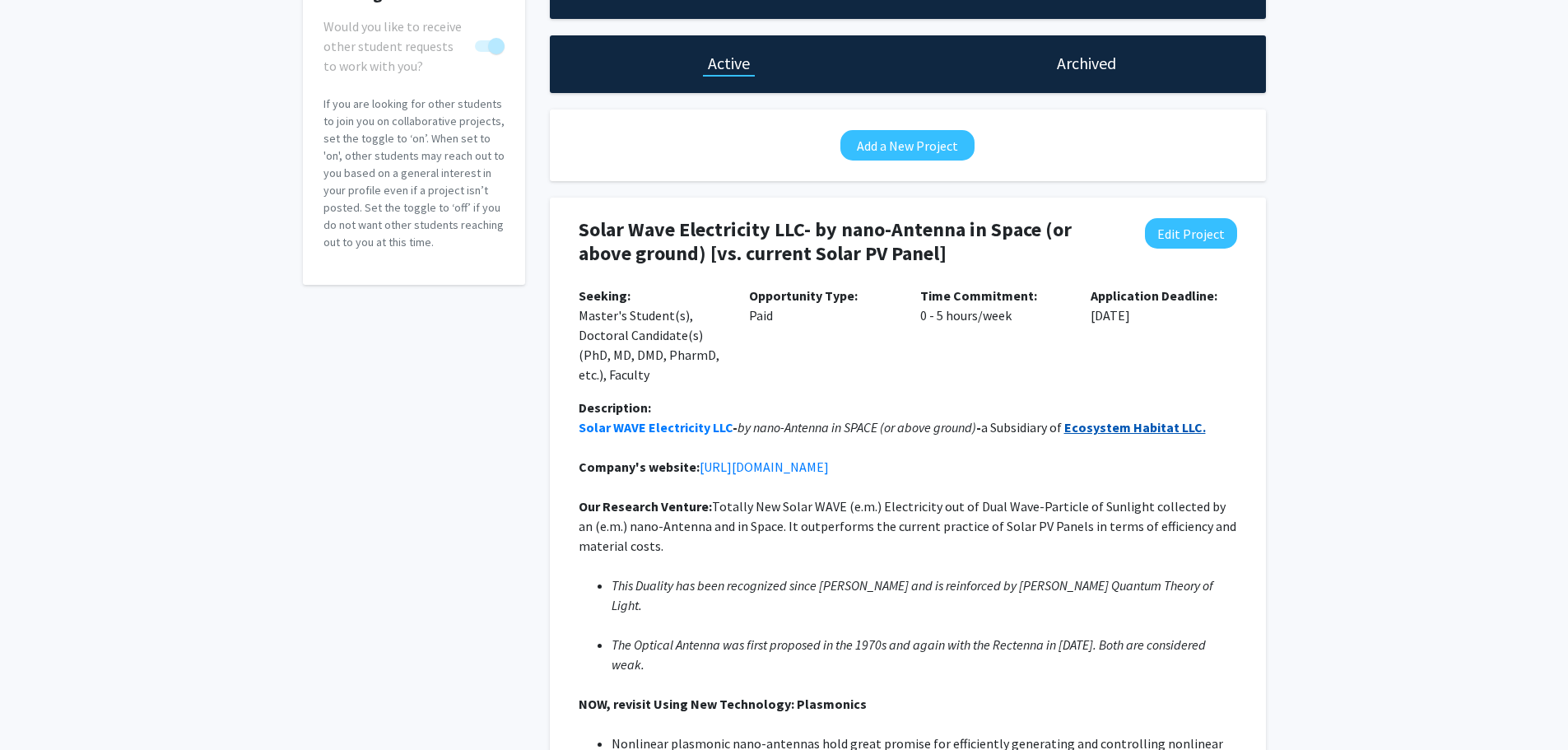
click at [1139, 425] on strong "Ecosystem Habitat LLC." at bounding box center [1136, 427] width 142 height 16
click at [672, 427] on strong "Solar WAVE Electricity LLC" at bounding box center [655, 427] width 154 height 16
click at [829, 465] on link "[URL][DOMAIN_NAME]" at bounding box center [765, 466] width 129 height 16
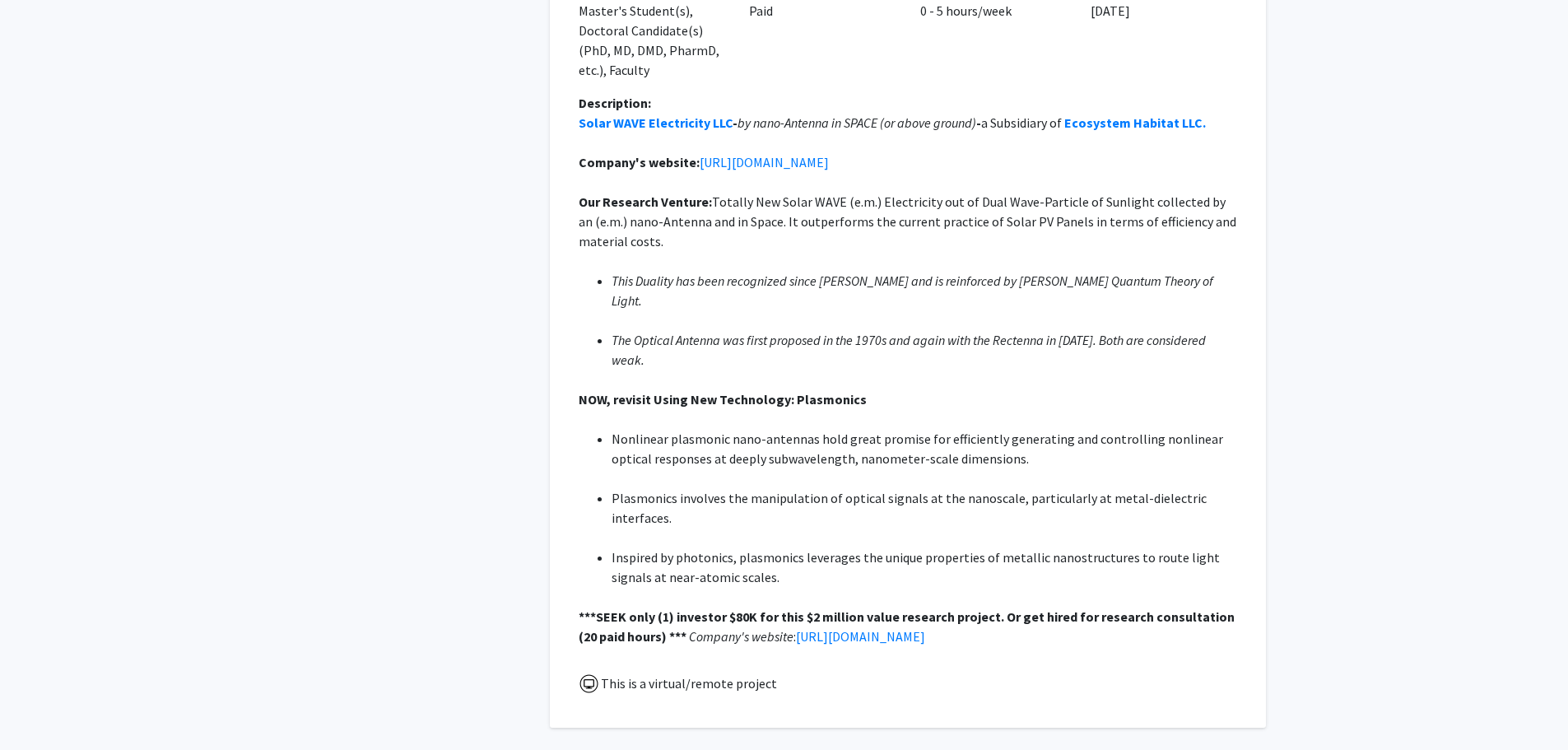
scroll to position [454, 0]
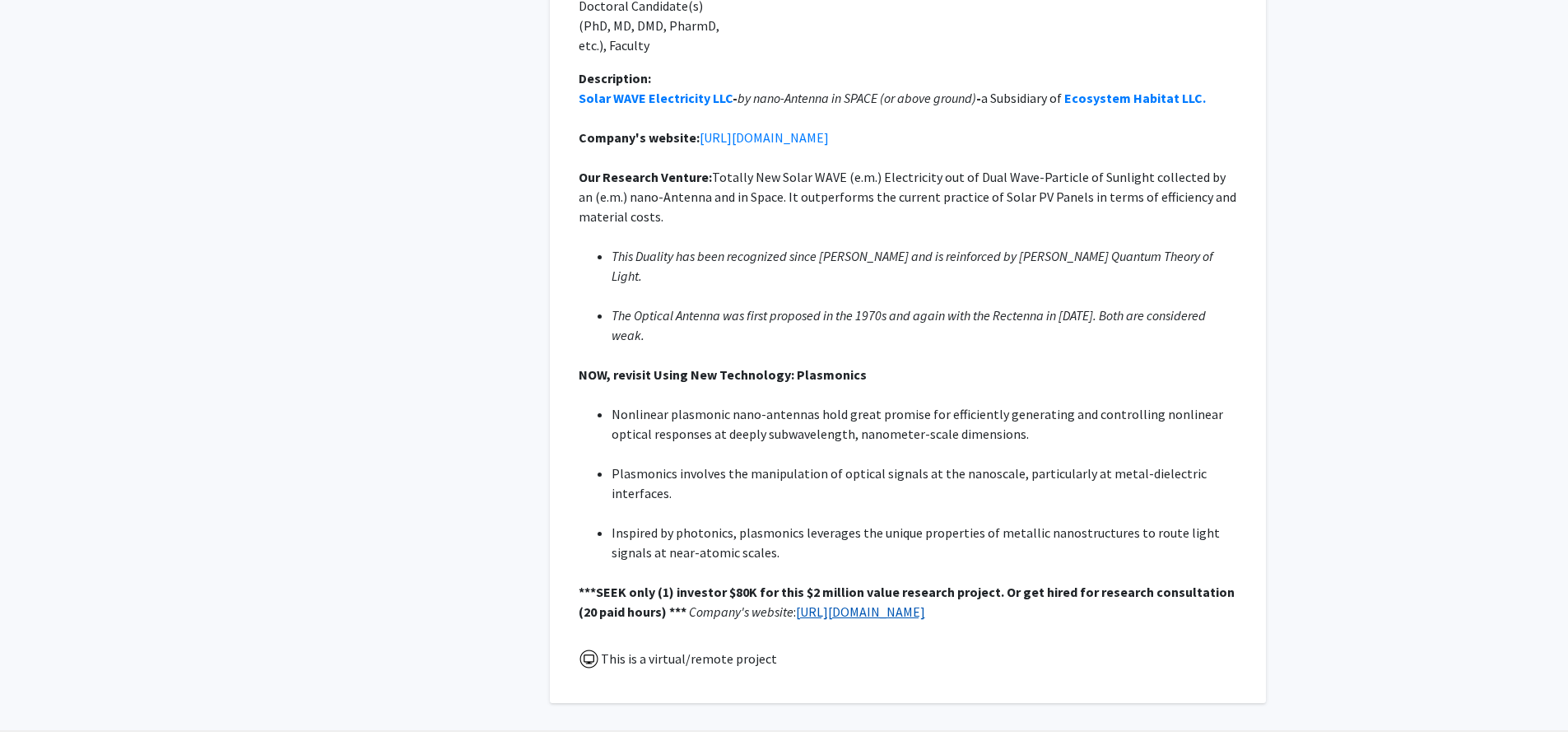
click at [917, 603] on link "[URL][DOMAIN_NAME]" at bounding box center [861, 611] width 129 height 16
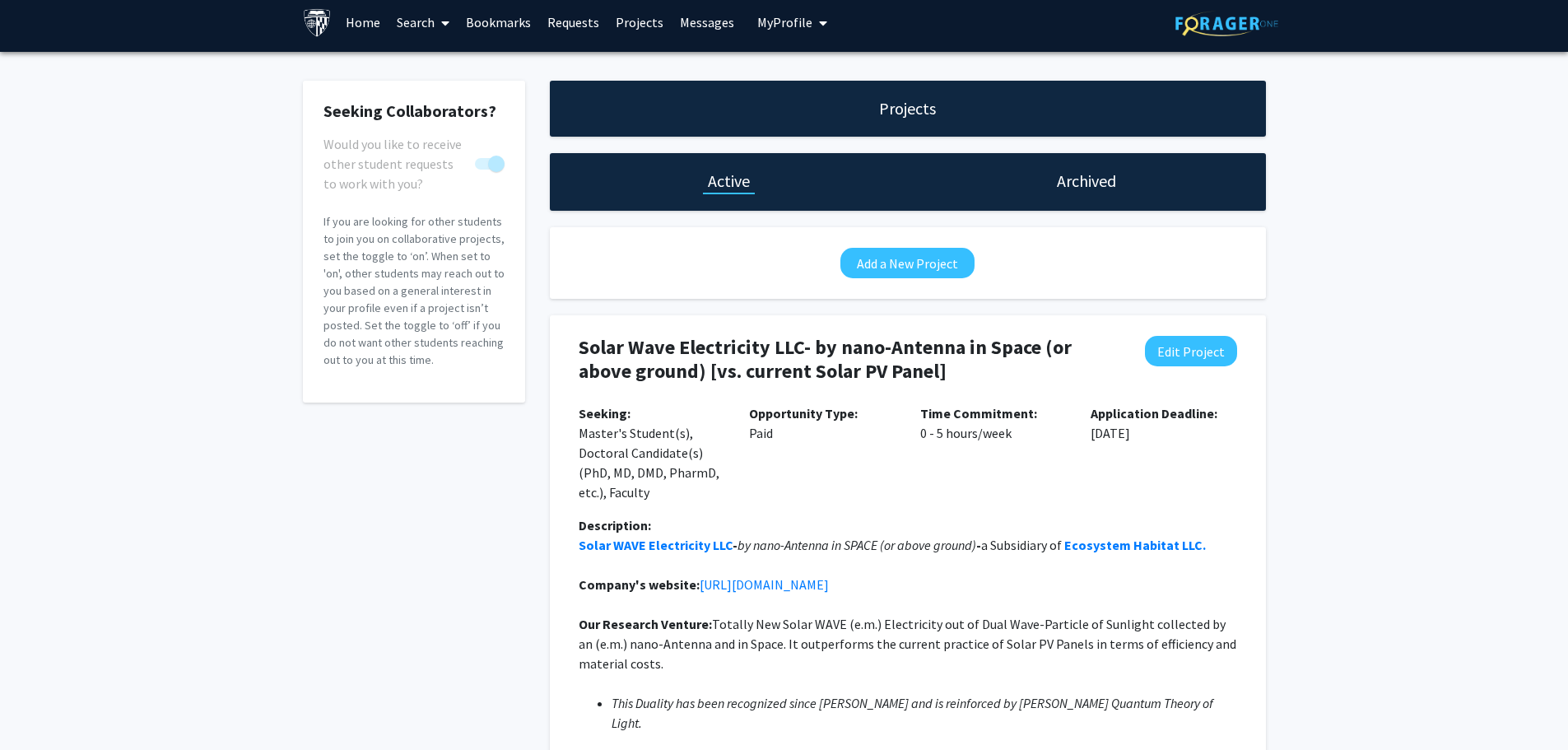
scroll to position [0, 0]
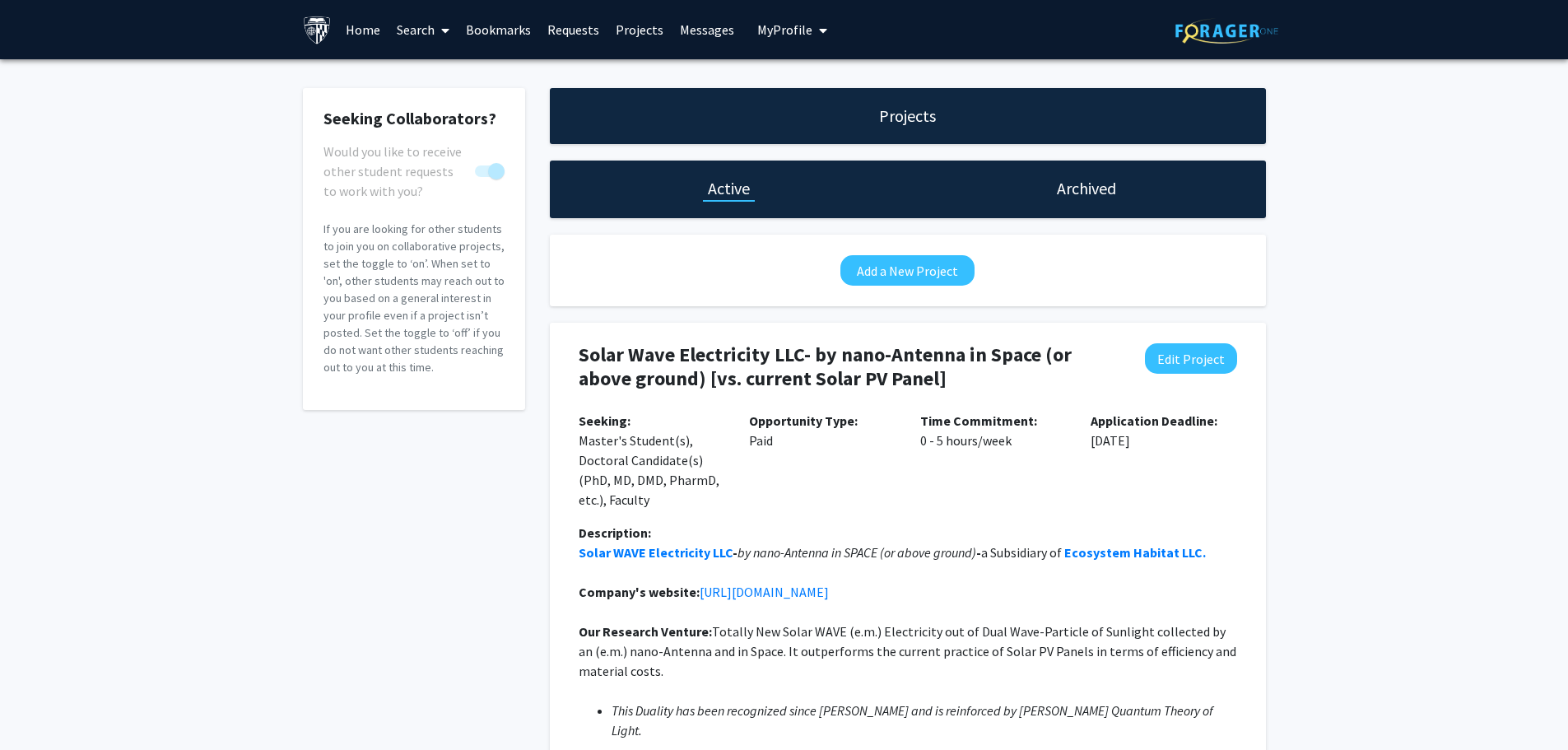
click at [908, 117] on h1 "Projects" at bounding box center [907, 116] width 57 height 23
drag, startPoint x: 784, startPoint y: 30, endPoint x: 851, endPoint y: 41, distance: 67.9
click at [784, 30] on span "My Profile" at bounding box center [784, 30] width 55 height 16
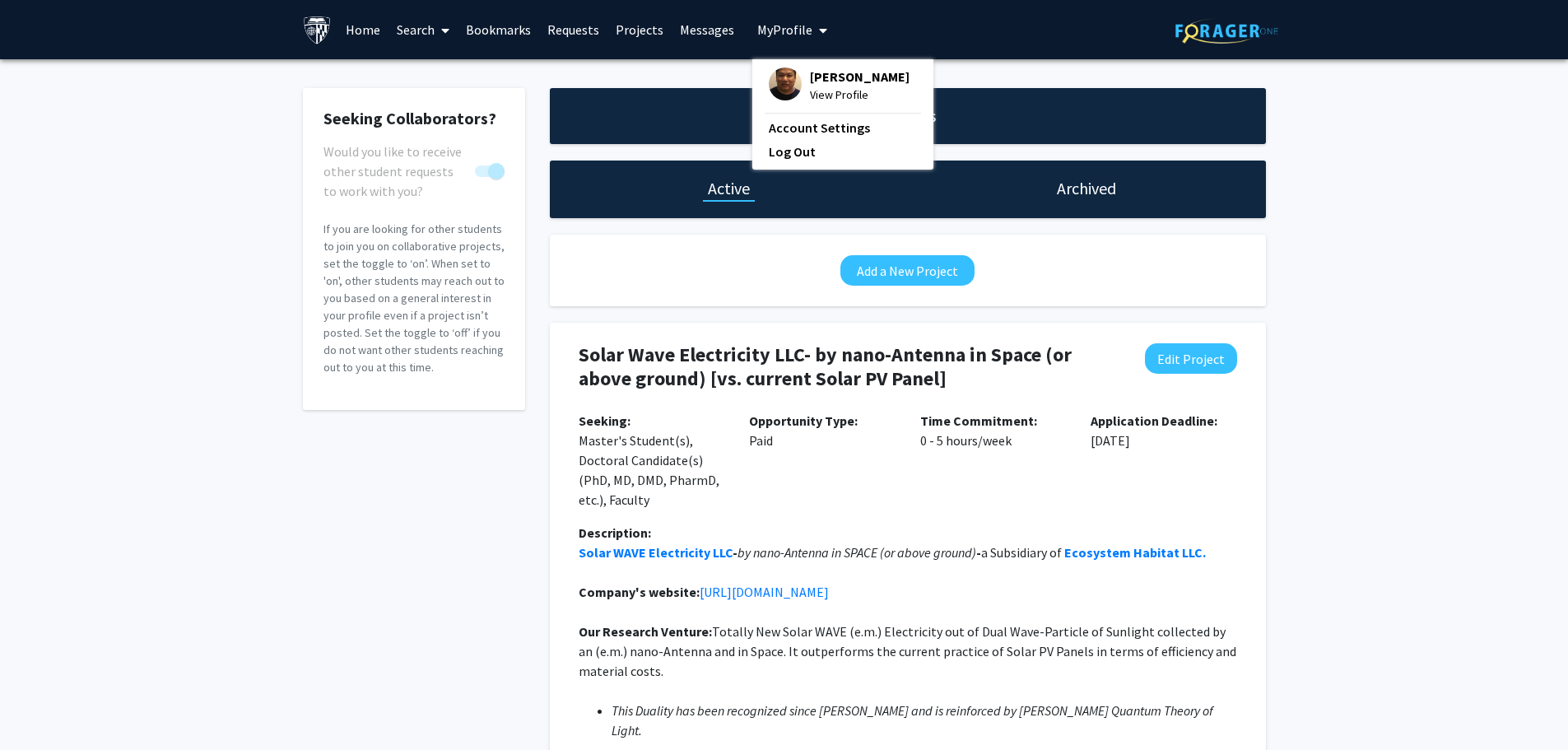
click at [837, 74] on span "[PERSON_NAME]" at bounding box center [859, 76] width 100 height 18
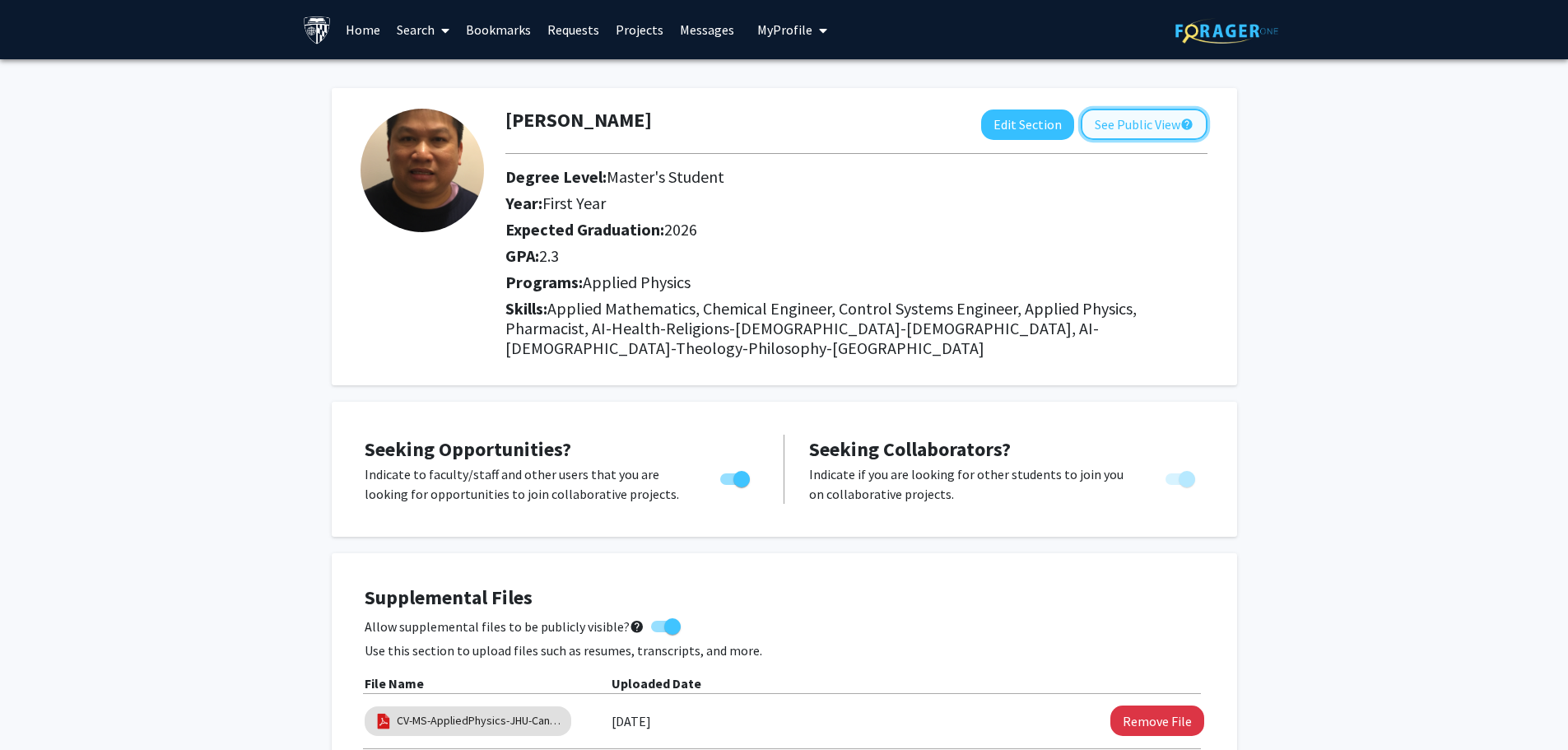
click at [1133, 125] on button "See Public View help" at bounding box center [1144, 124] width 127 height 31
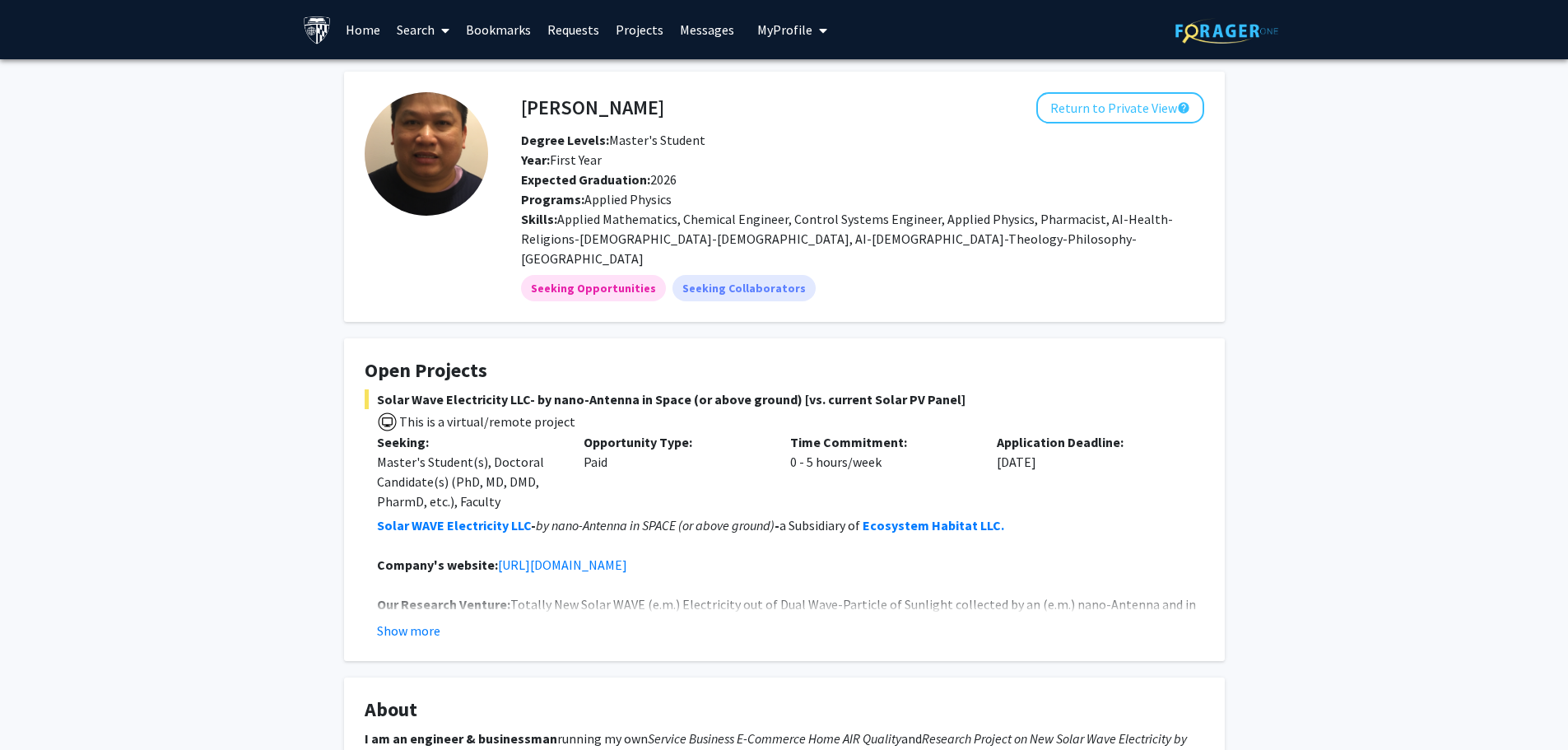
click at [812, 28] on span "My profile dropdown to access profile and logout" at bounding box center [819, 31] width 14 height 57
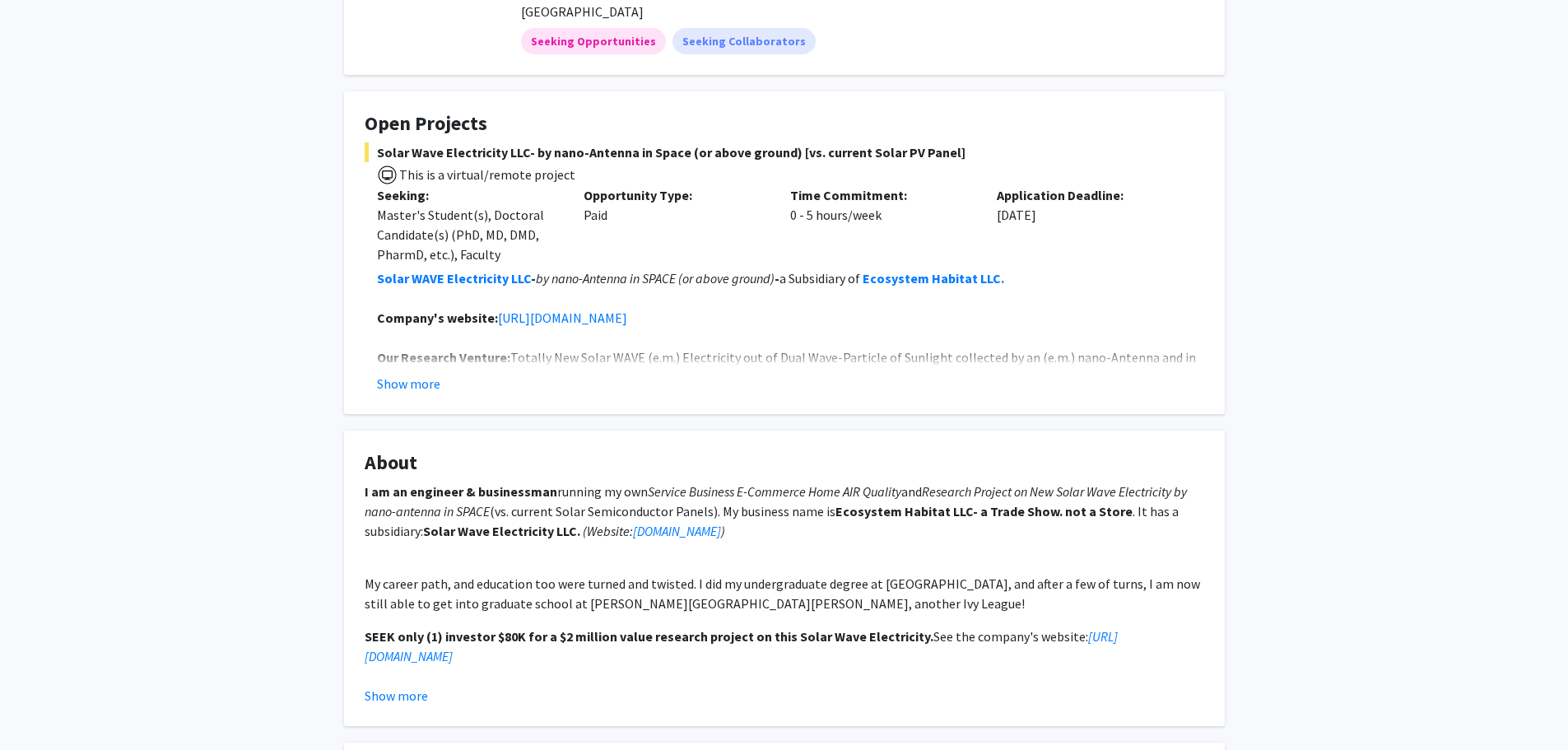
scroll to position [494, 0]
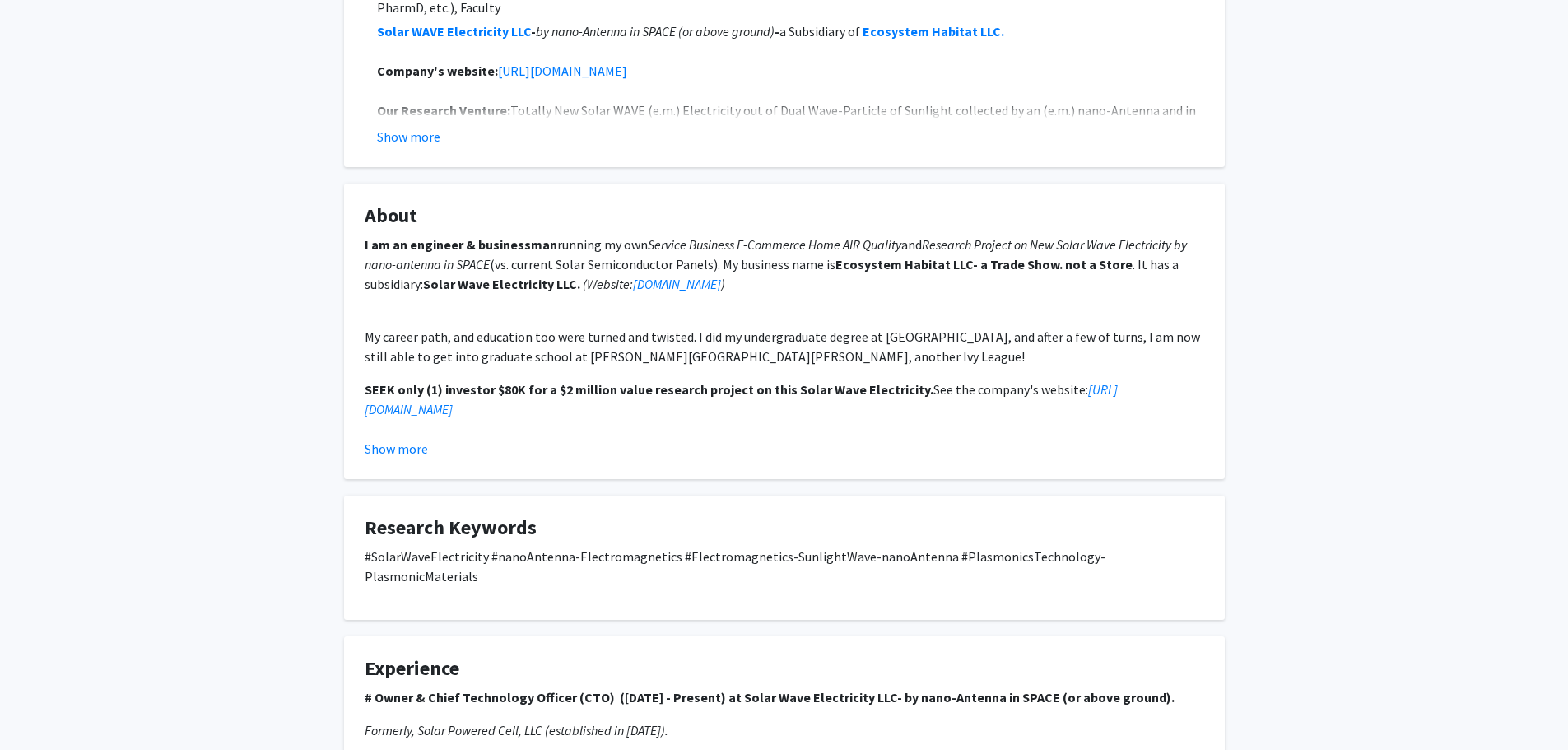
drag, startPoint x: 399, startPoint y: 428, endPoint x: 447, endPoint y: 437, distance: 48.8
click at [399, 438] on button "Show more" at bounding box center [396, 448] width 64 height 20
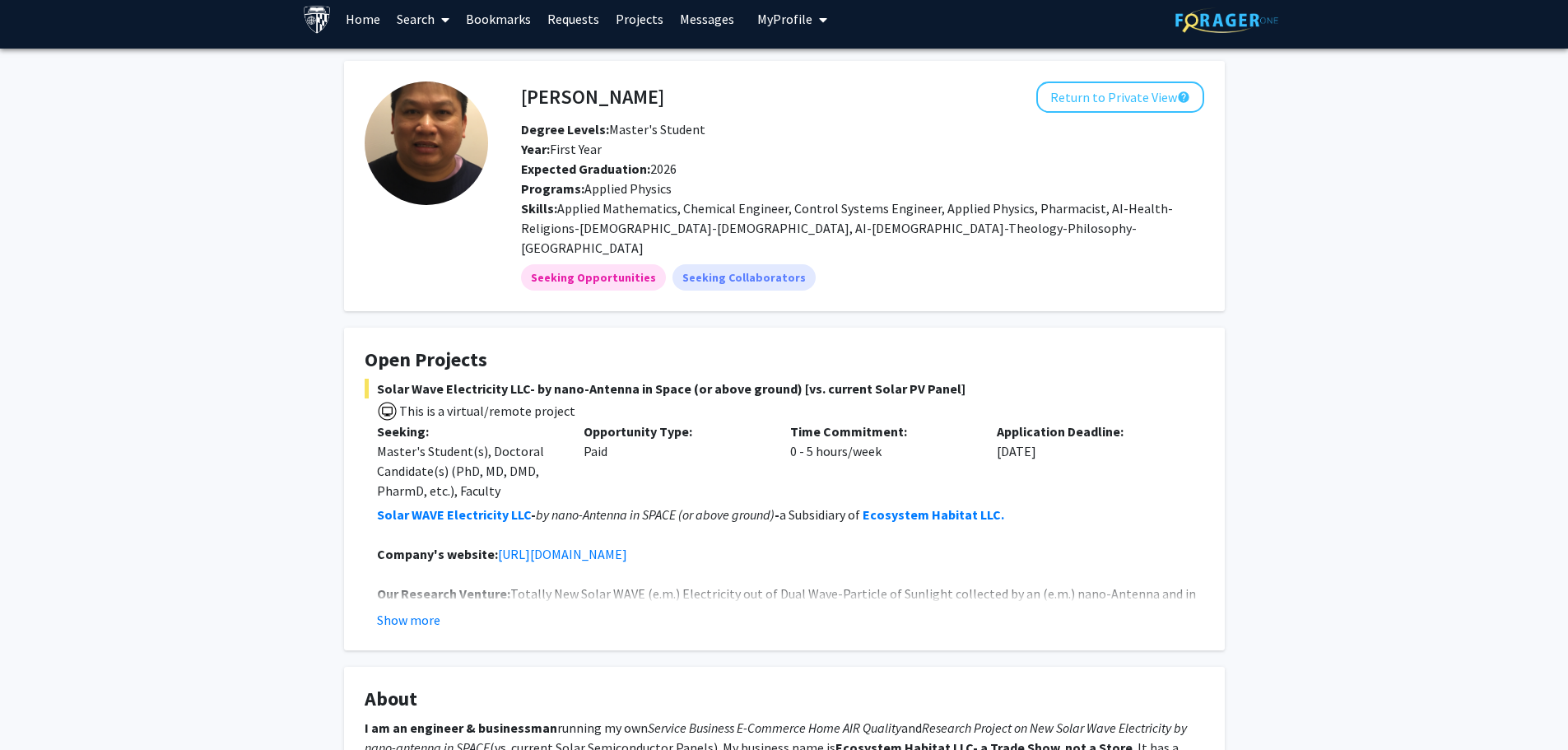
scroll to position [0, 0]
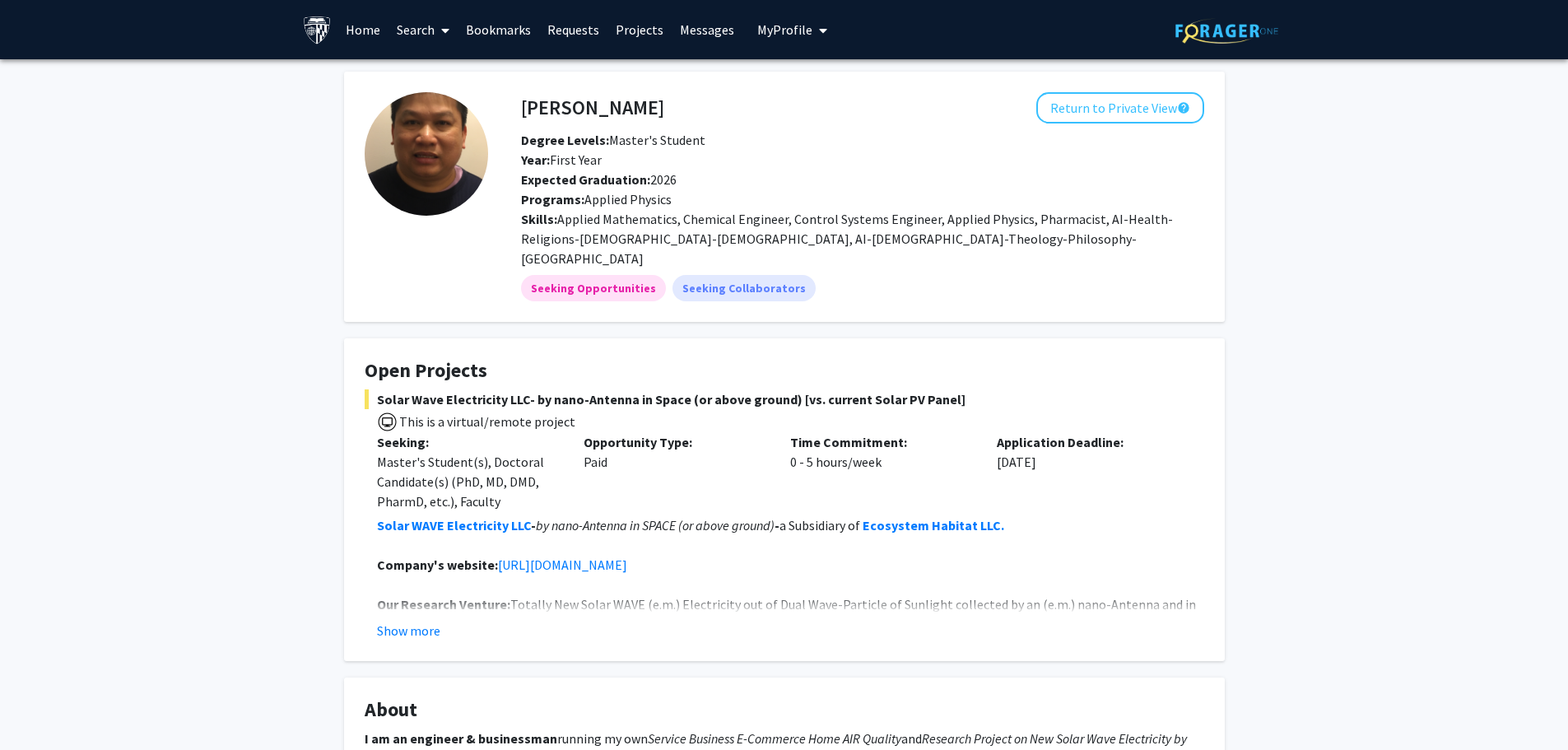
click at [812, 28] on span "My profile dropdown to access profile and logout" at bounding box center [819, 31] width 14 height 57
click at [845, 78] on span "[PERSON_NAME]" at bounding box center [859, 76] width 100 height 18
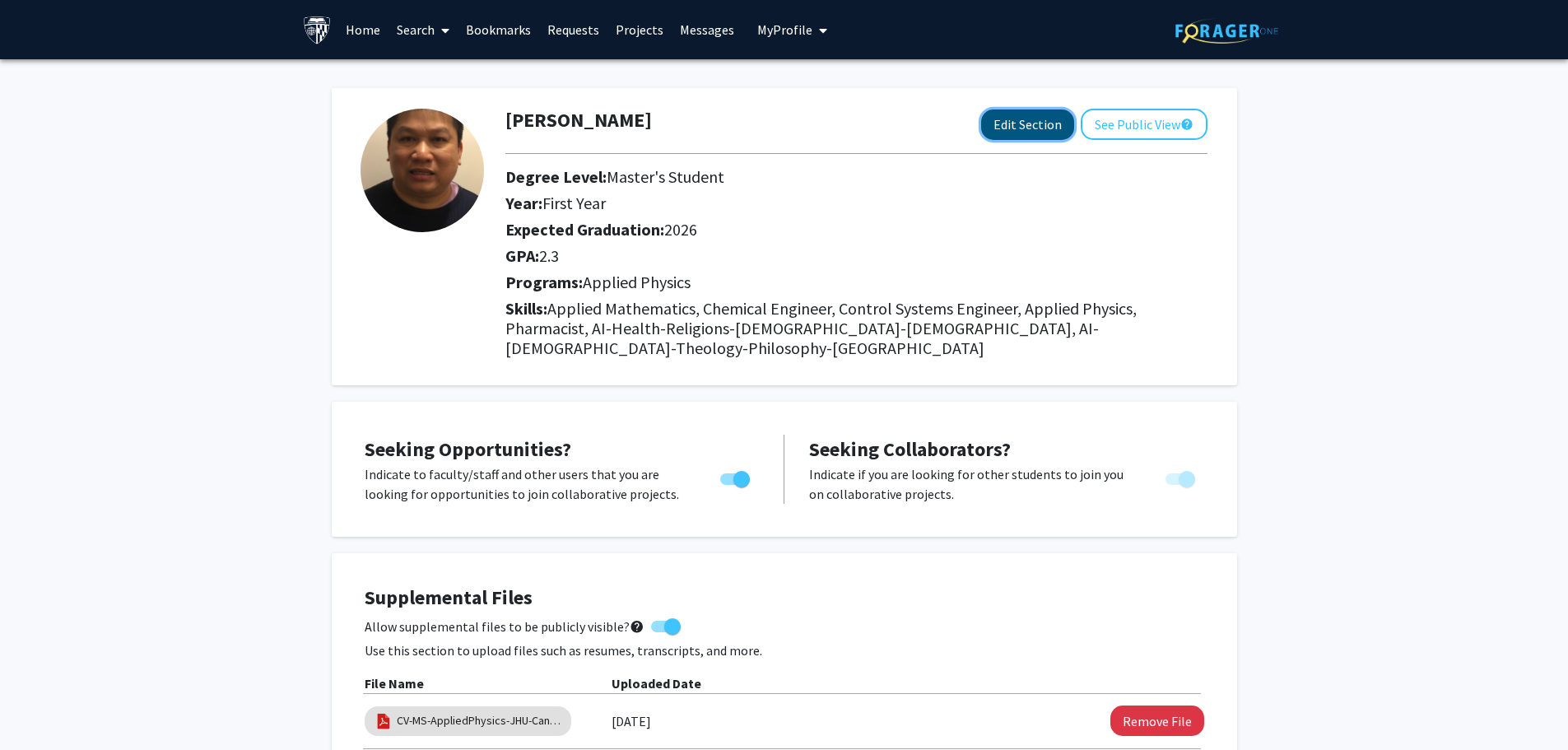
click at [1026, 124] on button "Edit Section" at bounding box center [1028, 125] width 93 height 31
select select "first_year"
select select "2026"
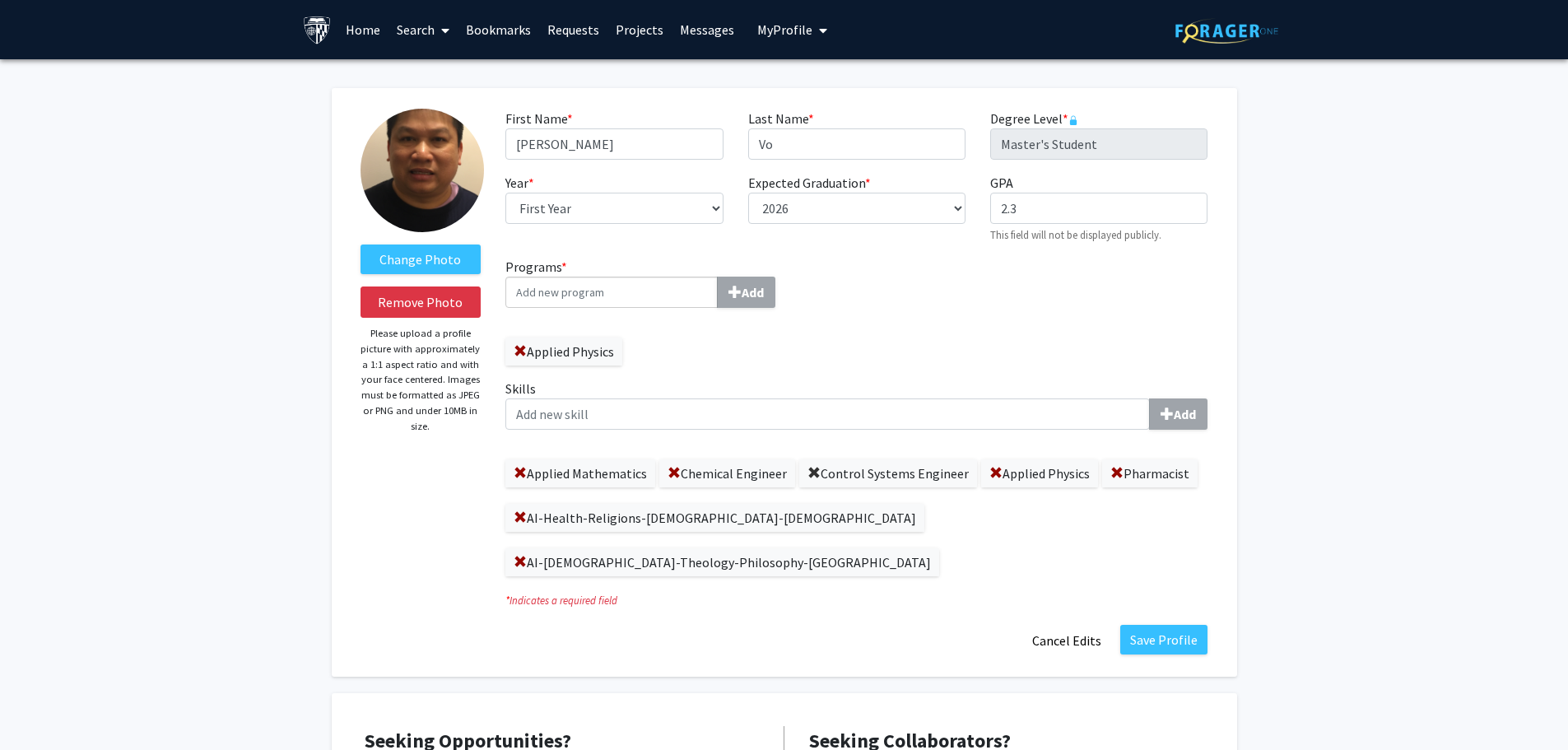
click at [815, 471] on span at bounding box center [814, 472] width 13 height 13
click at [672, 467] on span at bounding box center [674, 472] width 13 height 13
click at [518, 470] on span at bounding box center [520, 472] width 13 height 13
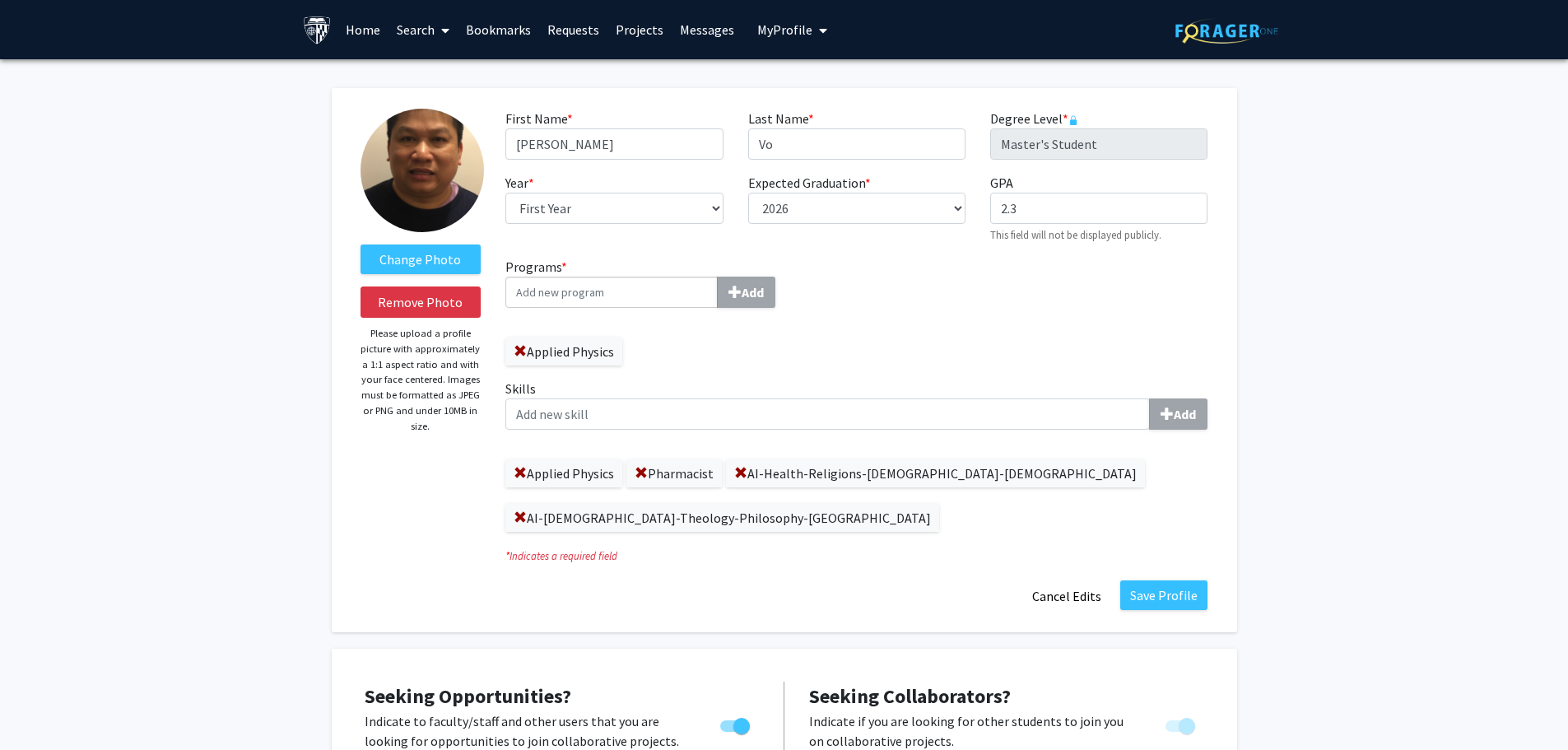
click at [554, 293] on input "Programs * Add" at bounding box center [611, 292] width 212 height 31
type input "Control Systems Engineer"
click at [741, 289] on span "submit" at bounding box center [735, 292] width 13 height 13
click at [648, 349] on span at bounding box center [641, 351] width 13 height 13
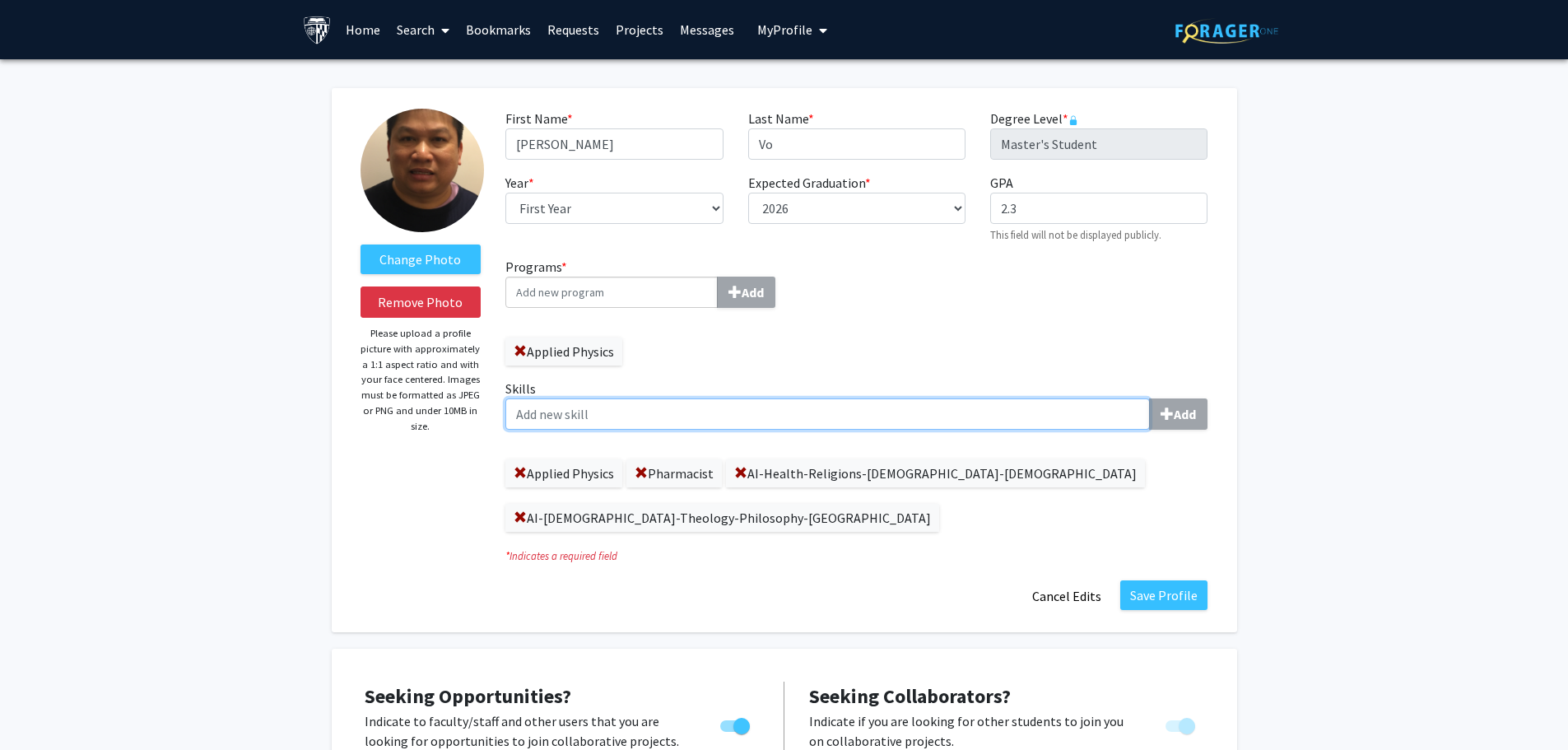
click at [595, 407] on input "Skills Add" at bounding box center [827, 413] width 644 height 31
type input "Control Systems Engineer"
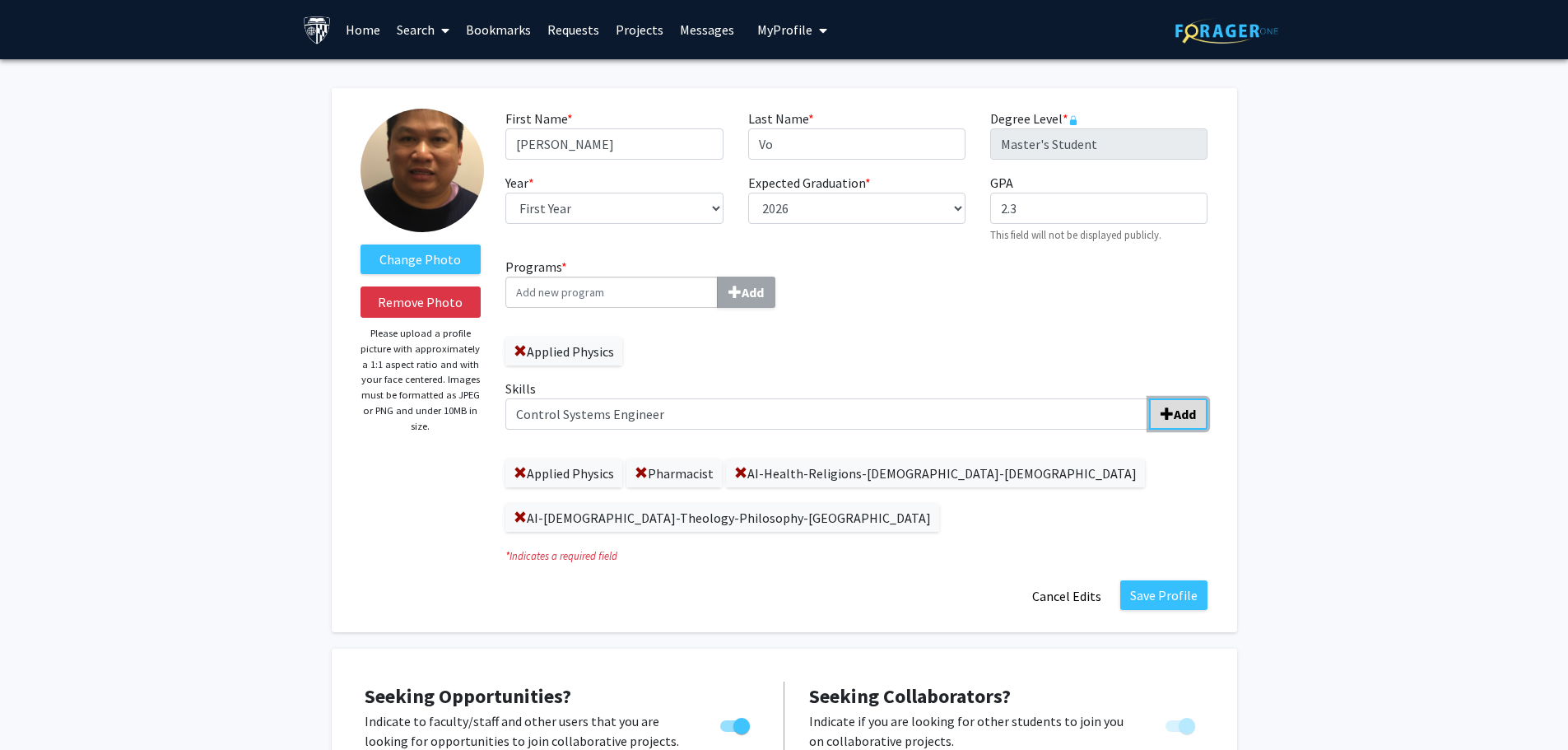
click at [1191, 416] on b "Add" at bounding box center [1184, 414] width 22 height 16
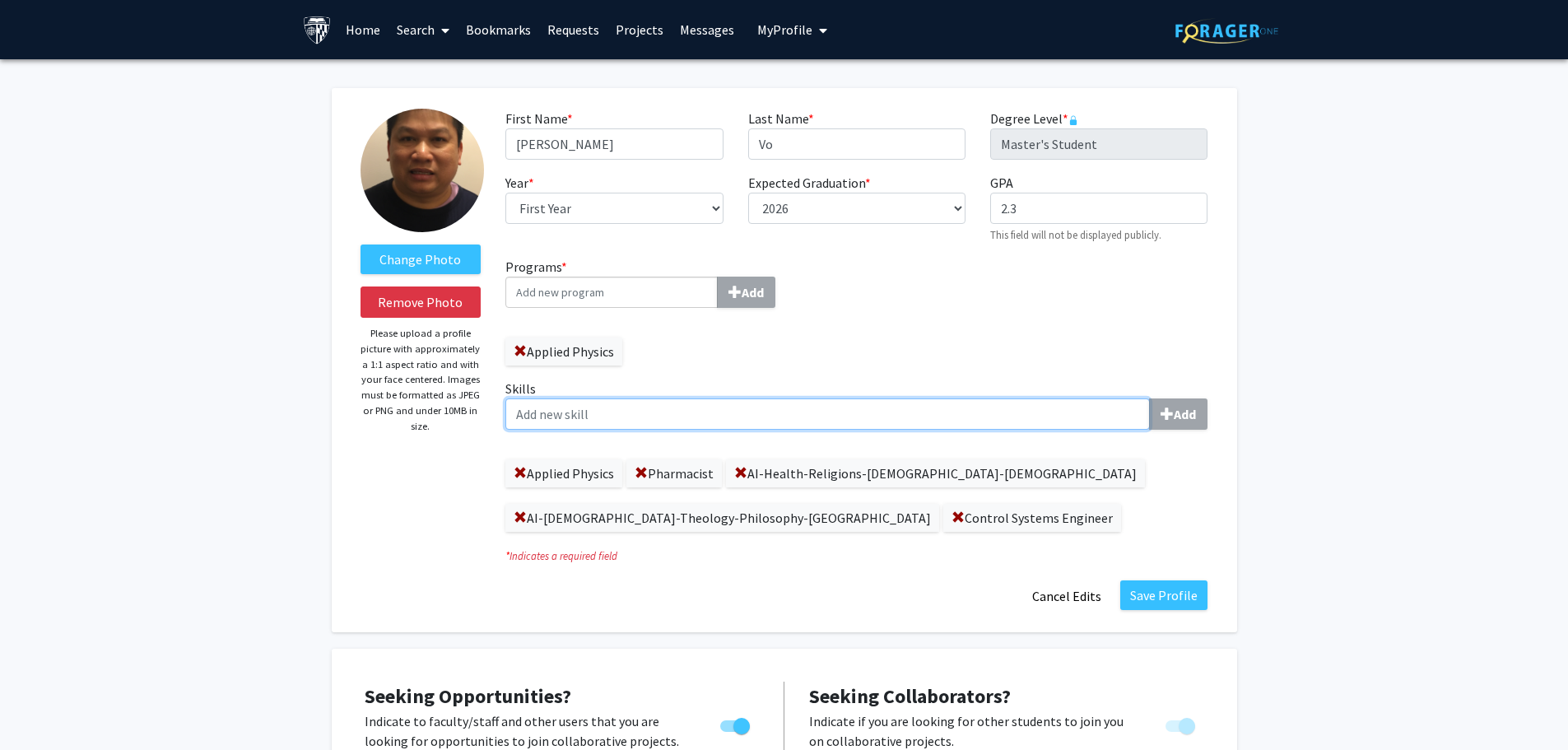
click at [598, 412] on input "Skills Add" at bounding box center [827, 413] width 644 height 31
type input "Chemical Engineer"
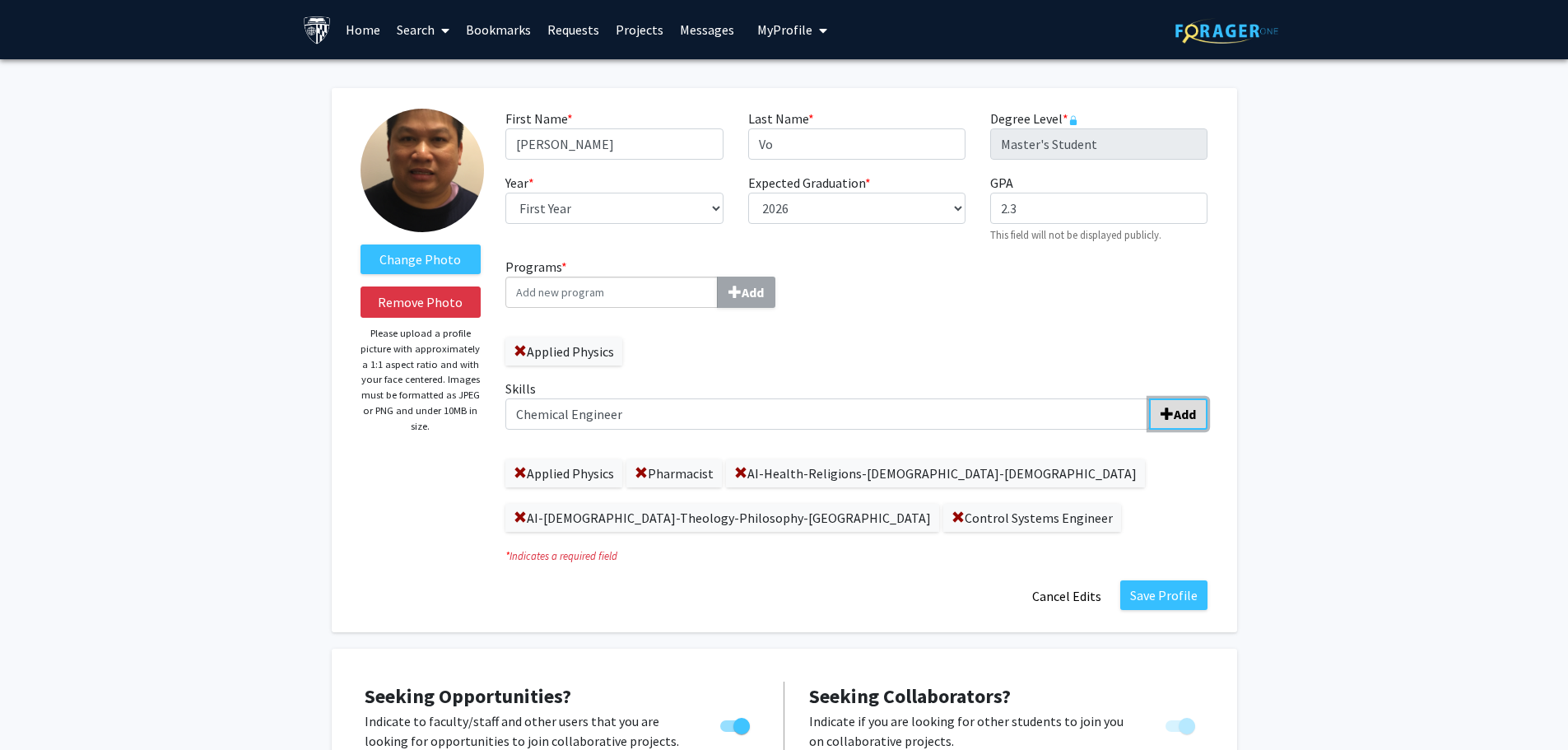
click at [1193, 419] on b "Add" at bounding box center [1184, 414] width 22 height 16
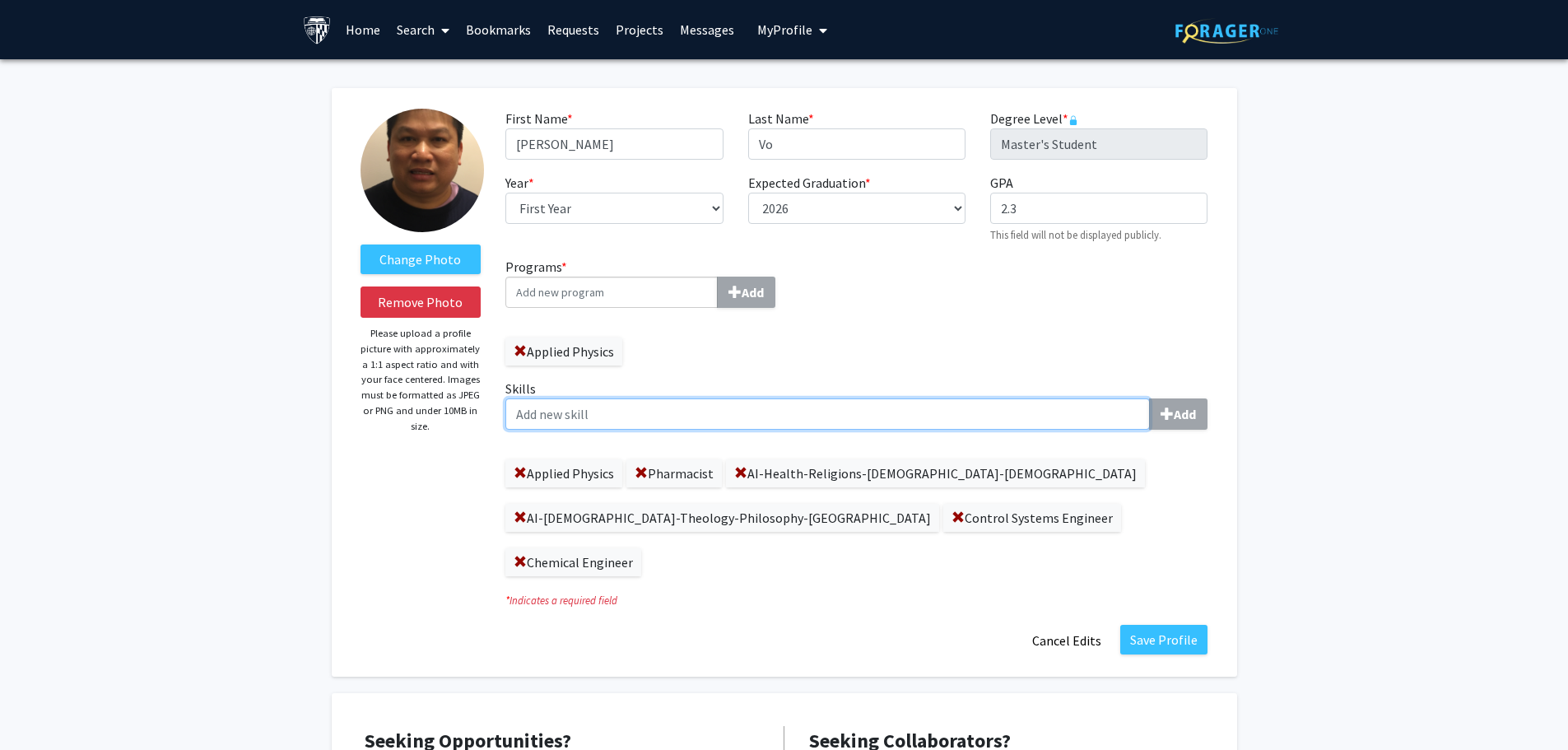
click at [584, 410] on input "Skills Add" at bounding box center [827, 413] width 644 height 31
type input "Applied Mathematics"
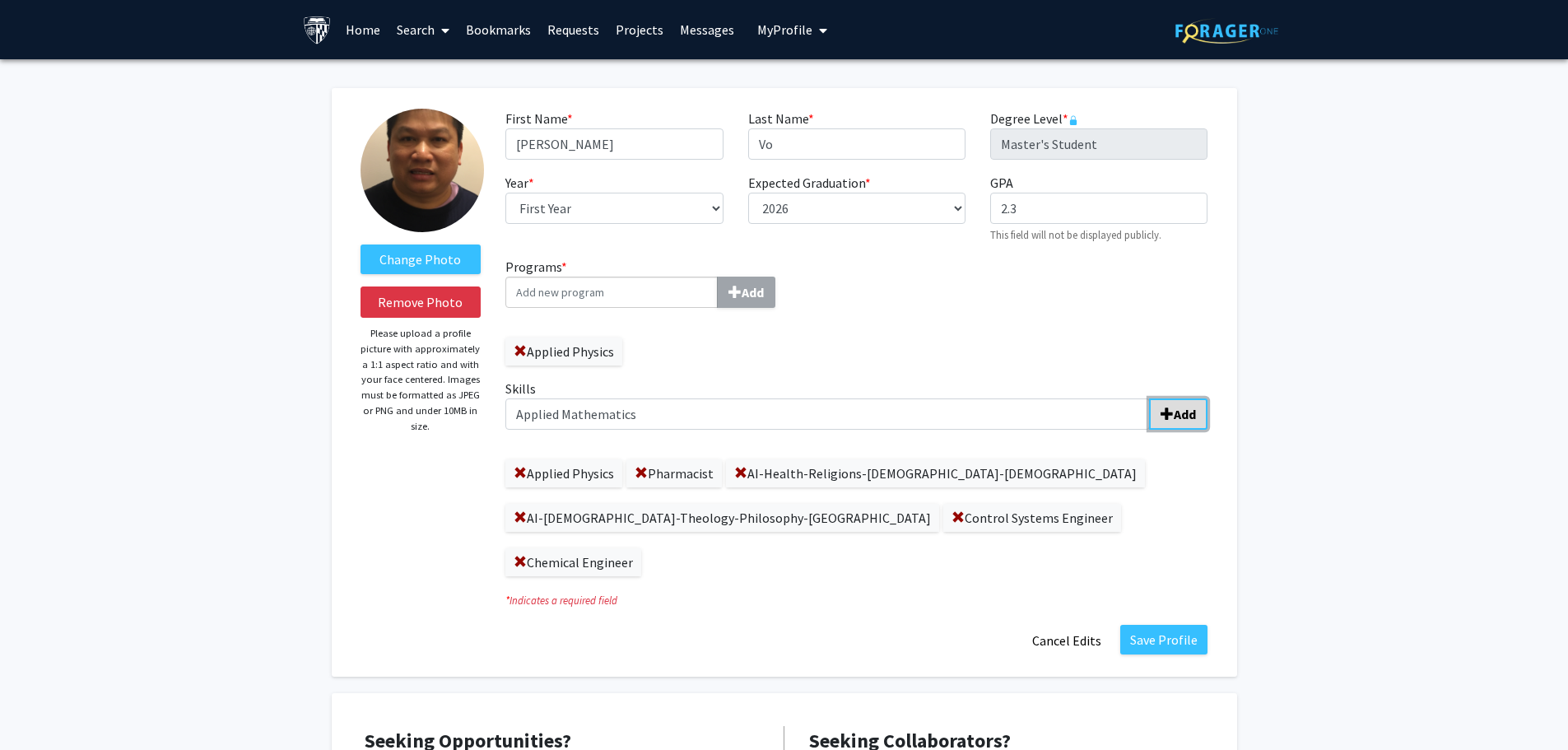
click at [1182, 409] on b "Add" at bounding box center [1184, 414] width 22 height 16
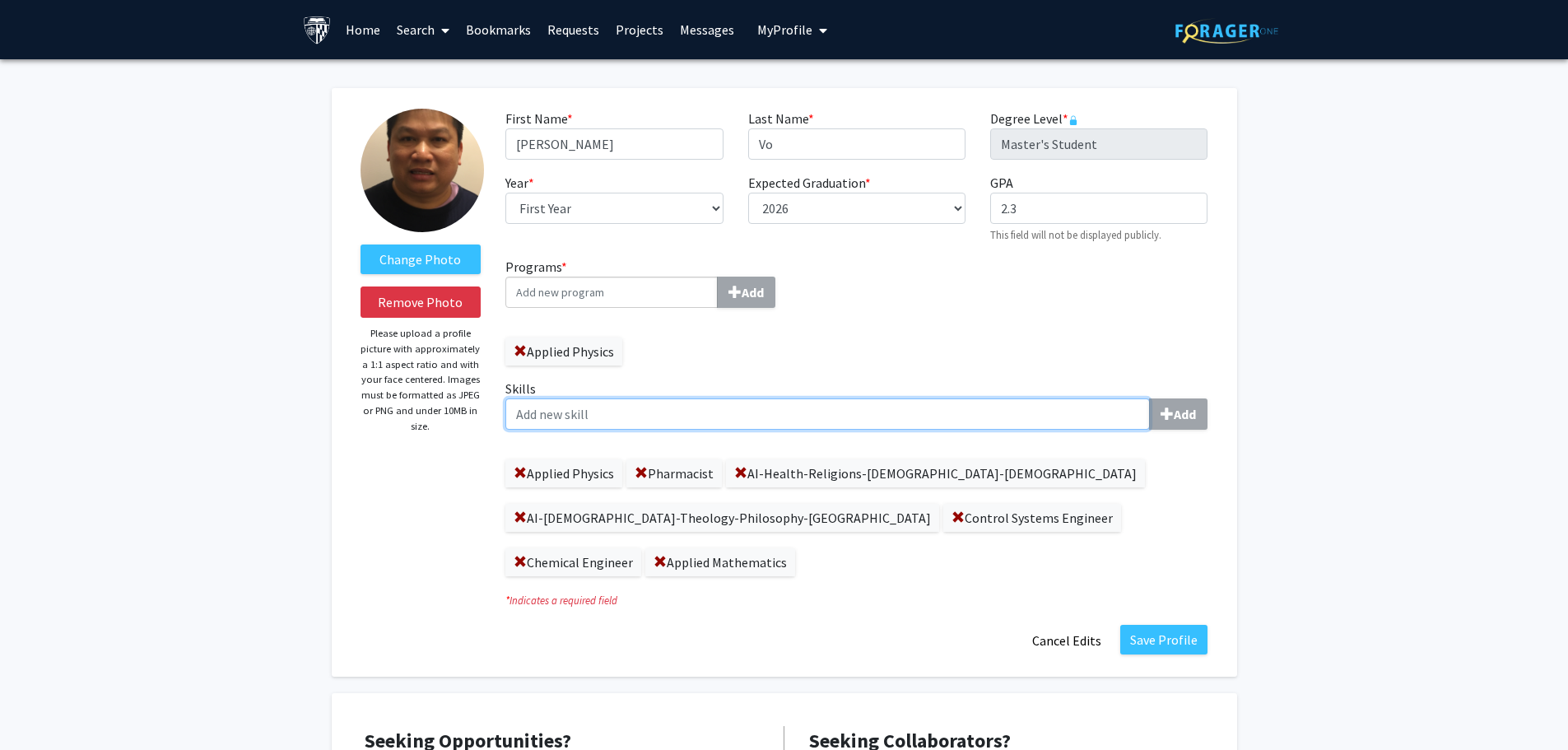
click at [628, 417] on input "Skills Add" at bounding box center [827, 413] width 644 height 31
type input "Pharmacist"
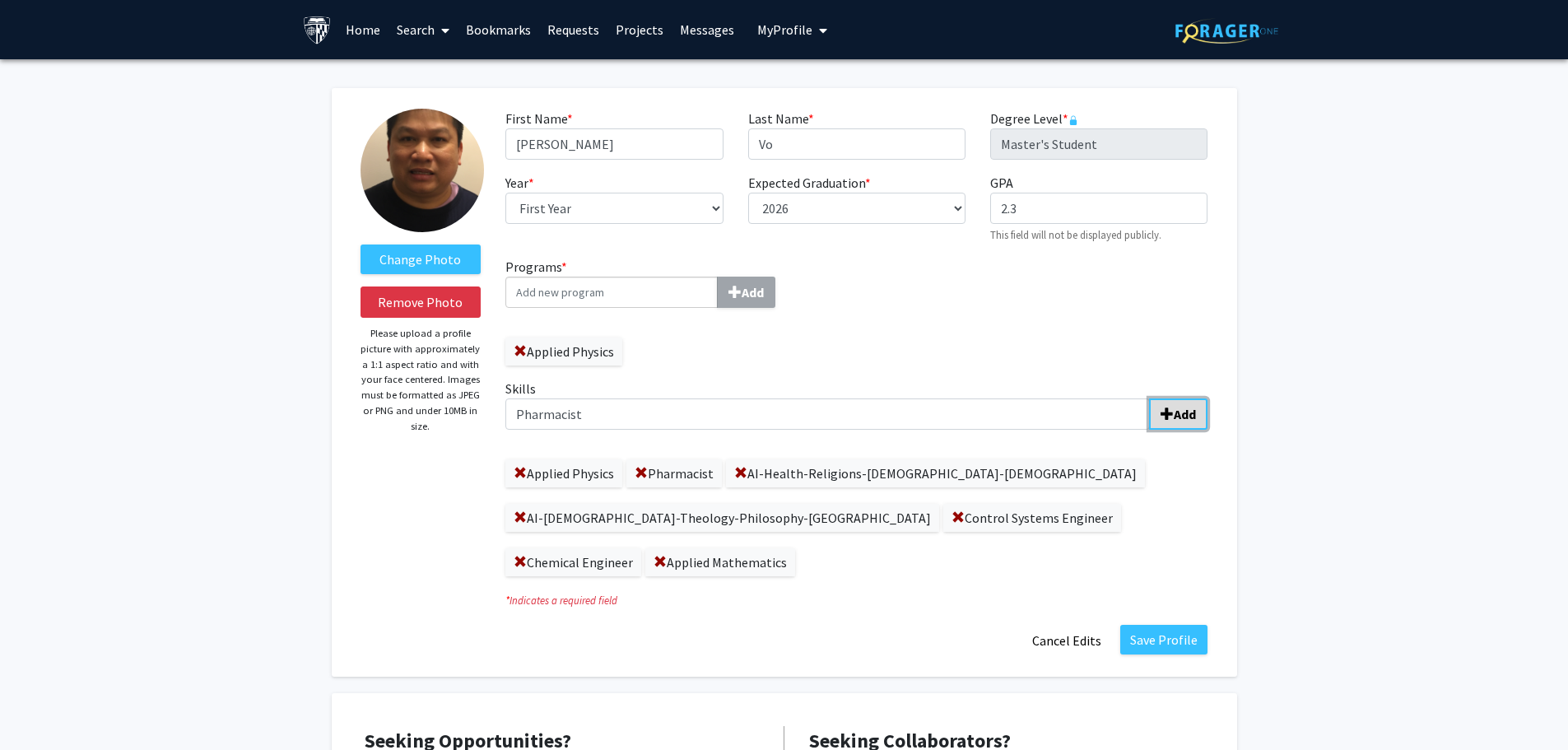
drag, startPoint x: 1182, startPoint y: 411, endPoint x: 1197, endPoint y: 420, distance: 17.5
click at [1183, 411] on b "Add" at bounding box center [1184, 414] width 22 height 16
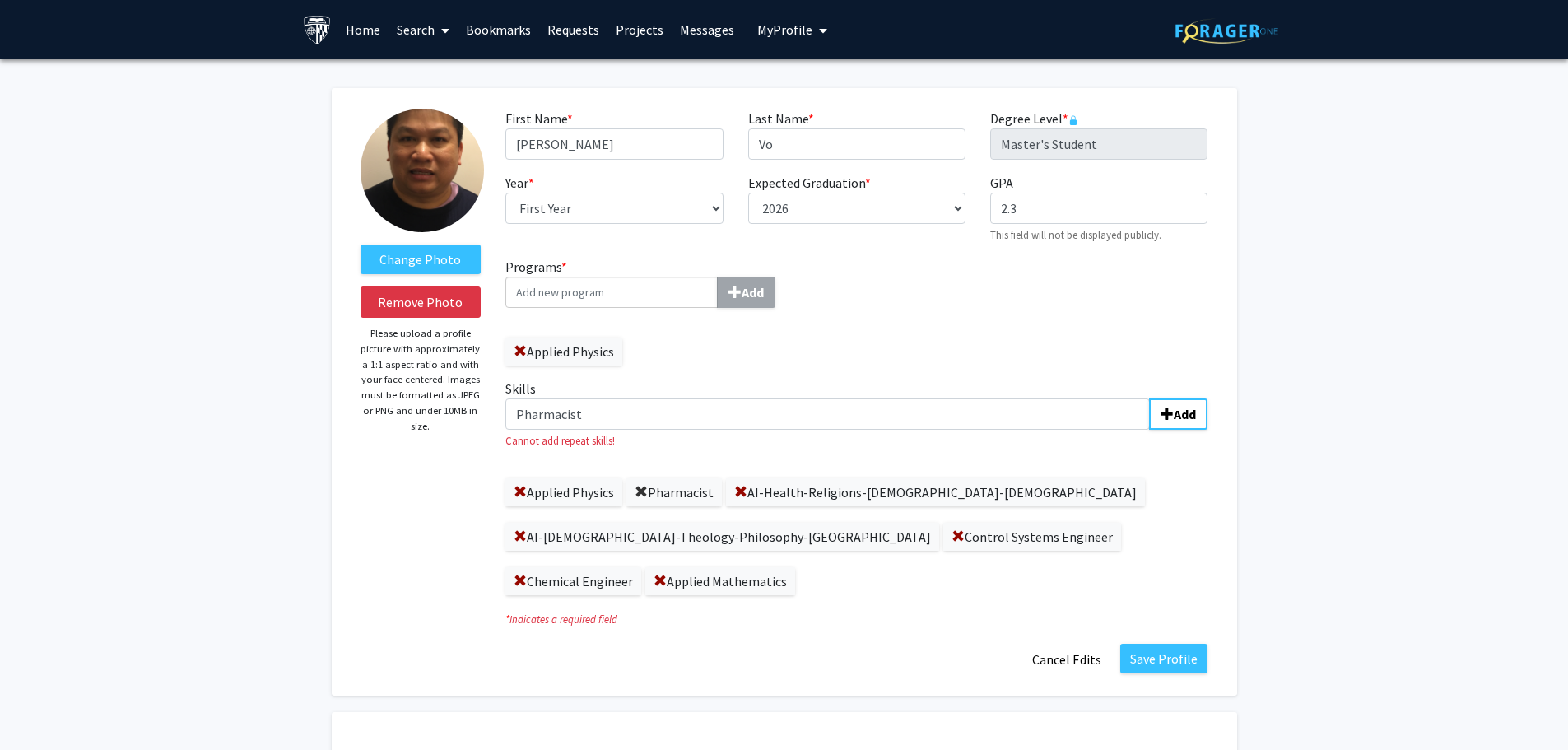
click at [642, 489] on span at bounding box center [641, 491] width 13 height 13
click at [1180, 417] on b "Add" at bounding box center [1184, 414] width 22 height 16
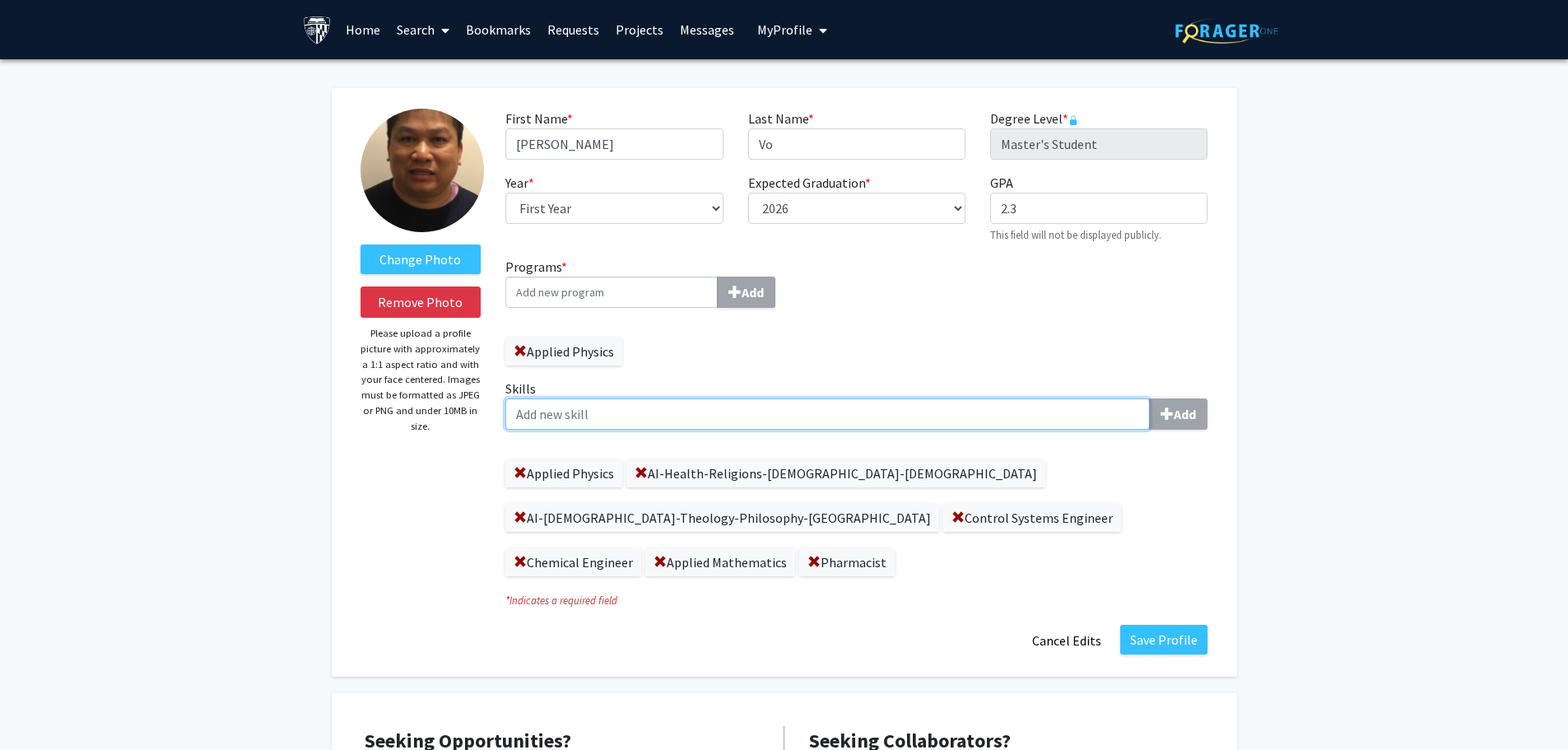
click at [600, 419] on input "Skills Add" at bounding box center [827, 413] width 644 height 31
type input "AI-Health-Religions-[DEMOGRAPHIC_DATA]-[DEMOGRAPHIC_DATA]"
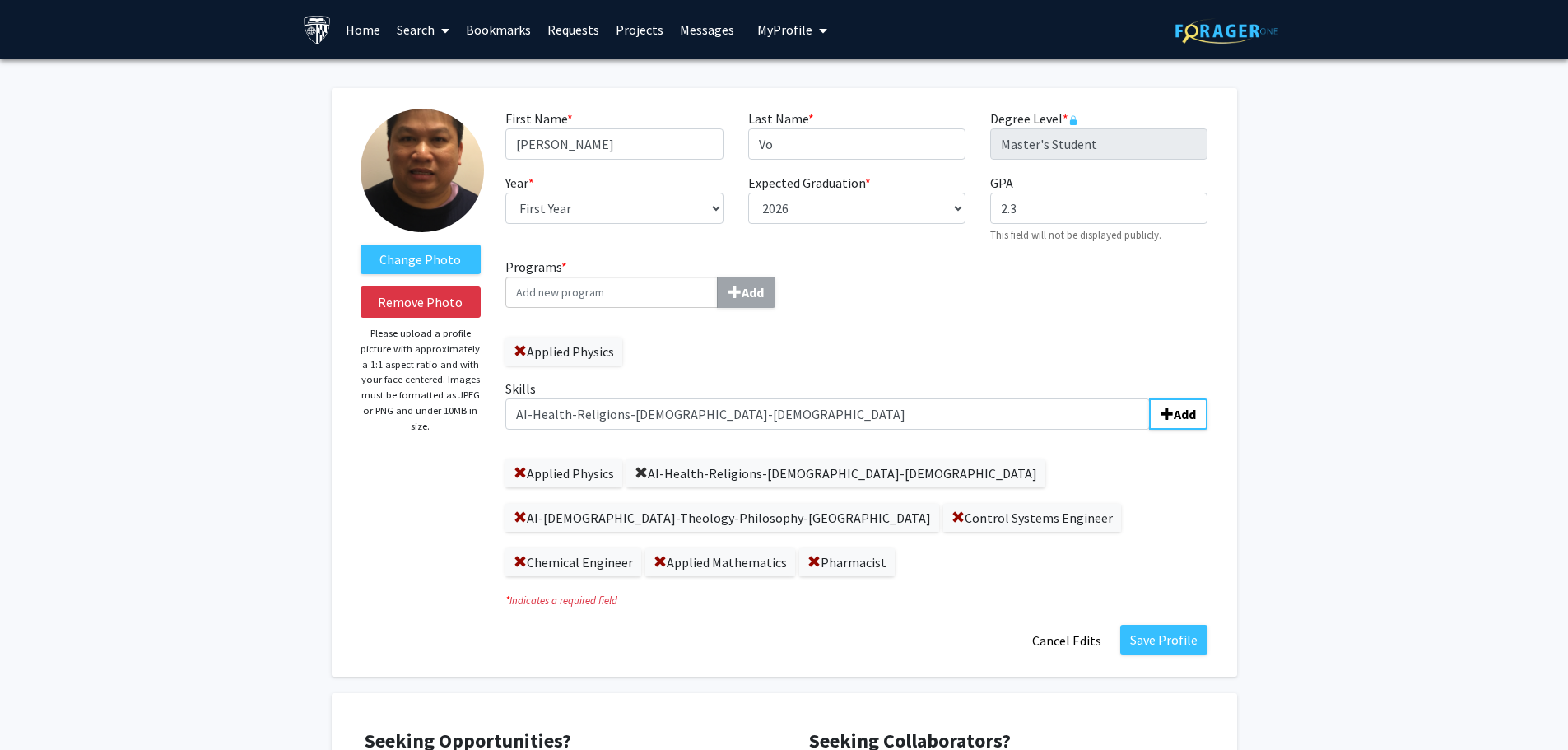
click at [644, 474] on span at bounding box center [641, 472] width 13 height 13
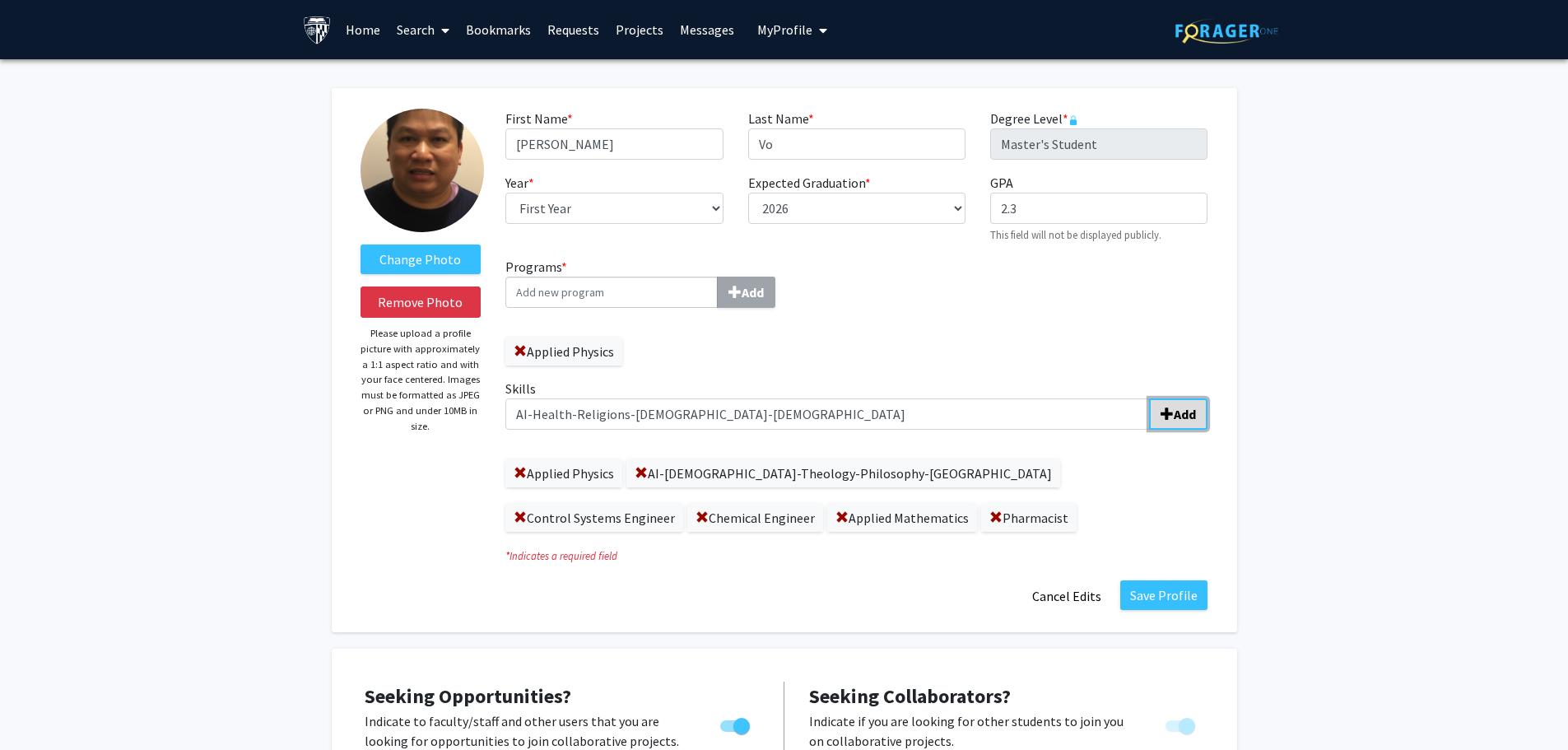
click at [1181, 417] on b "Add" at bounding box center [1184, 414] width 22 height 16
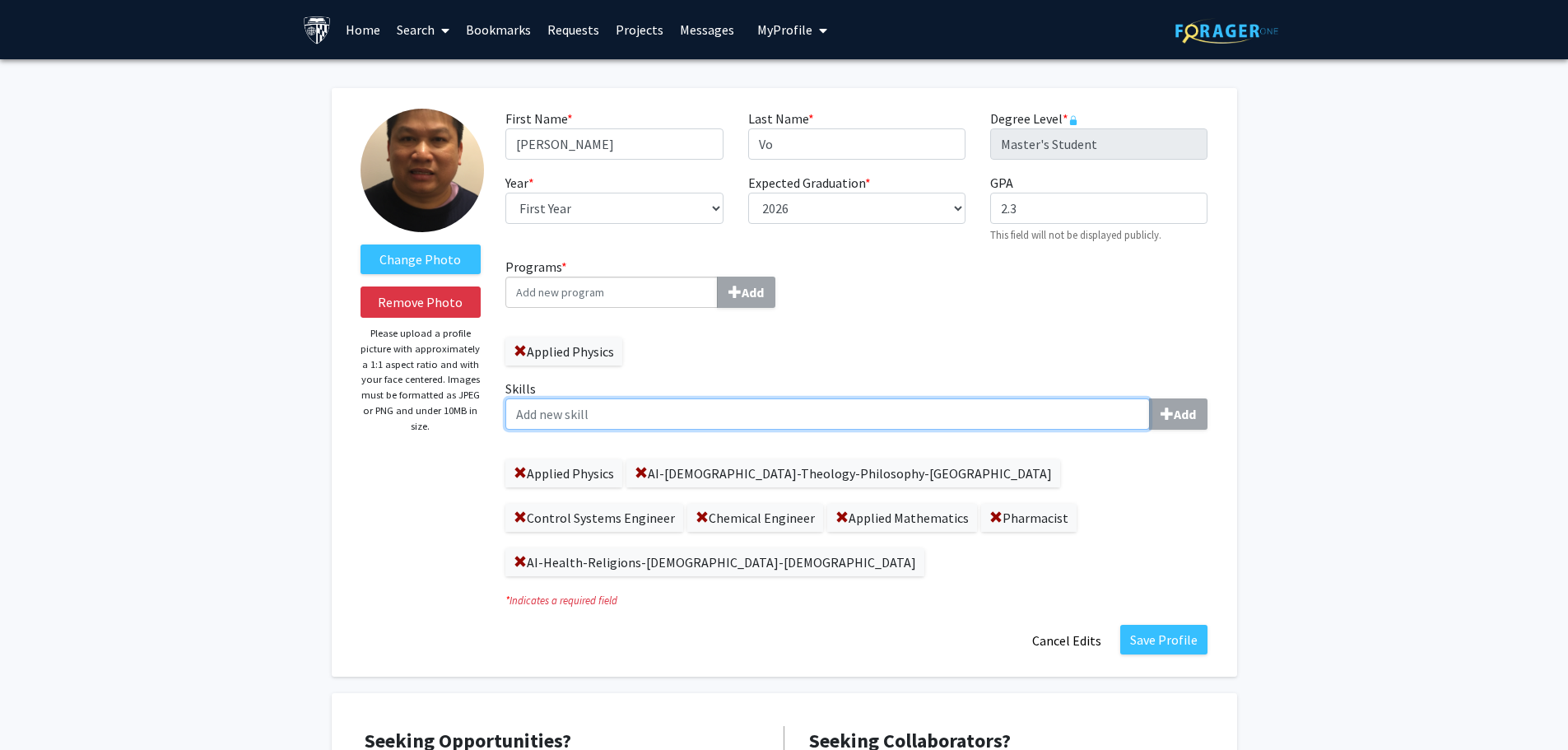
click at [574, 418] on input "Skills Add" at bounding box center [827, 413] width 644 height 31
type input "AI-[DEMOGRAPHIC_DATA]-Theology-[GEOGRAPHIC_DATA]"
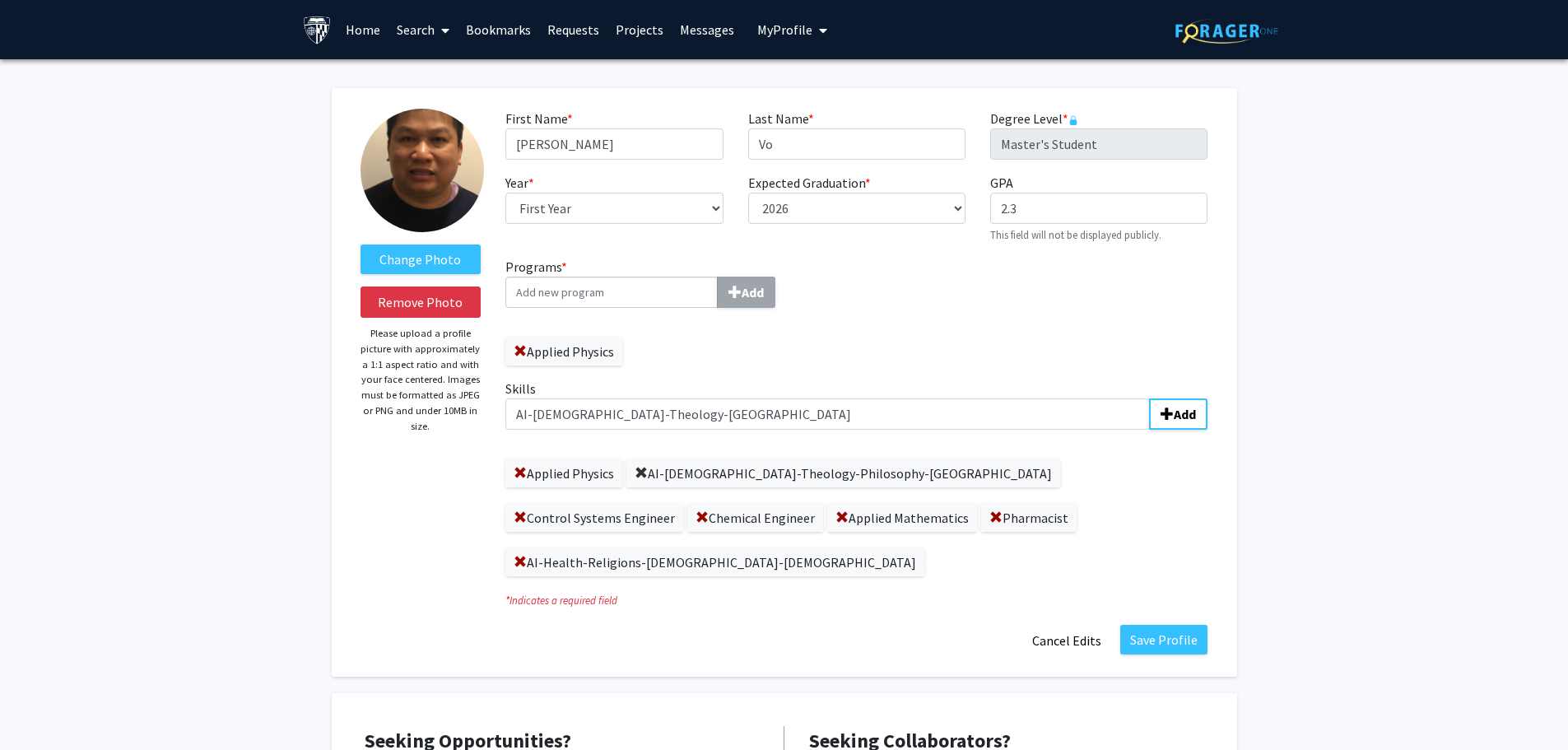
click at [640, 472] on span at bounding box center [641, 472] width 13 height 13
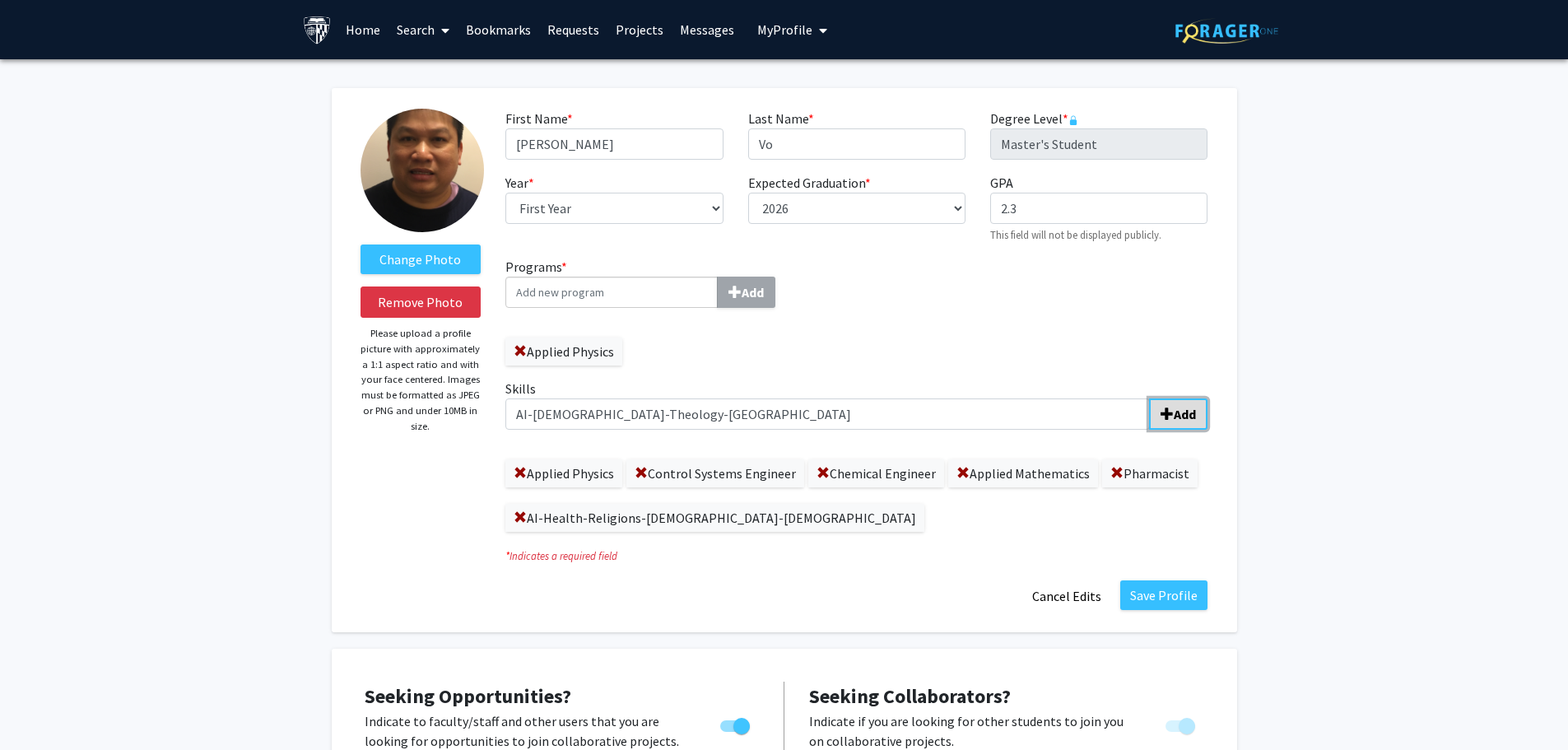
click at [1182, 416] on b "Add" at bounding box center [1184, 414] width 22 height 16
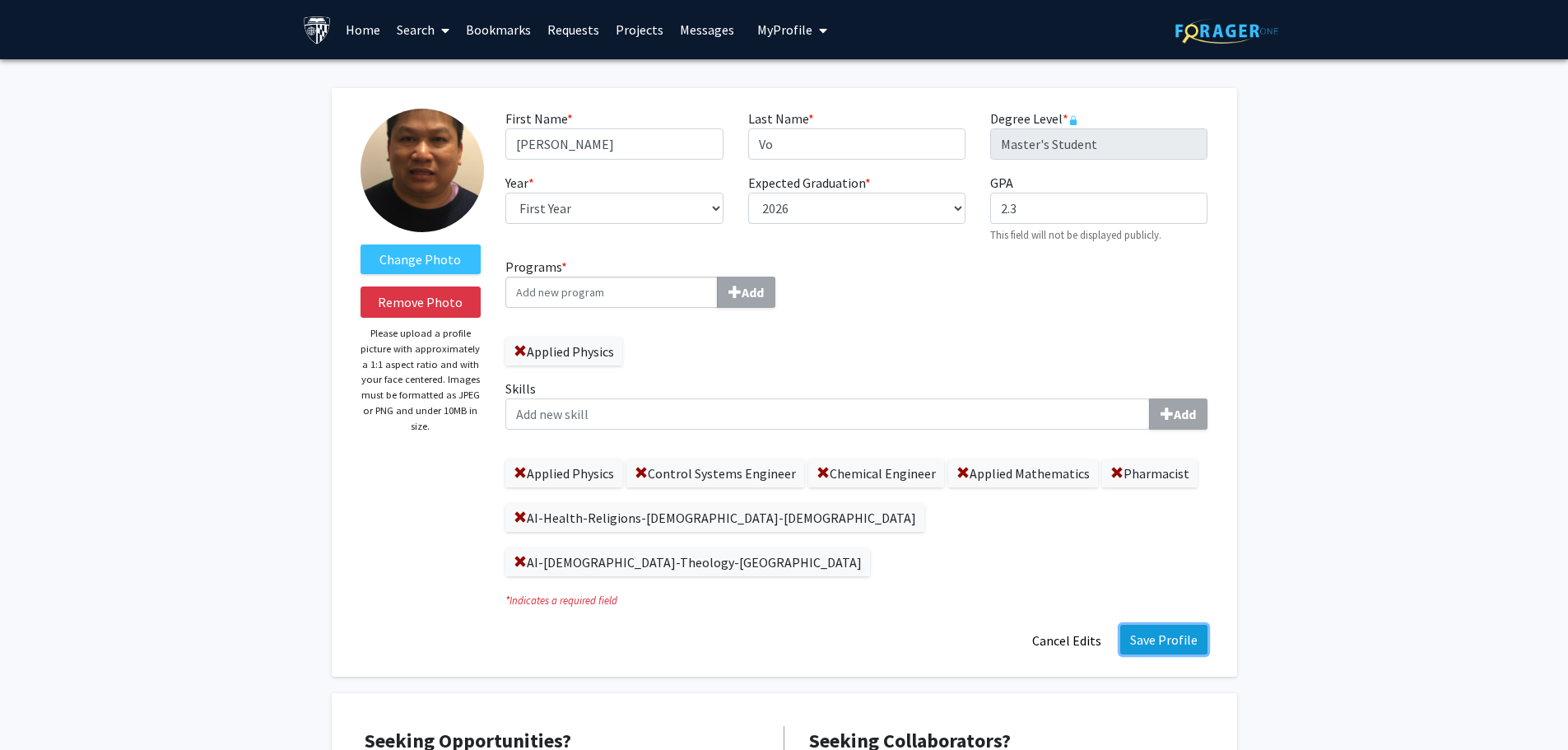
click at [1165, 624] on button "Save Profile" at bounding box center [1164, 639] width 87 height 30
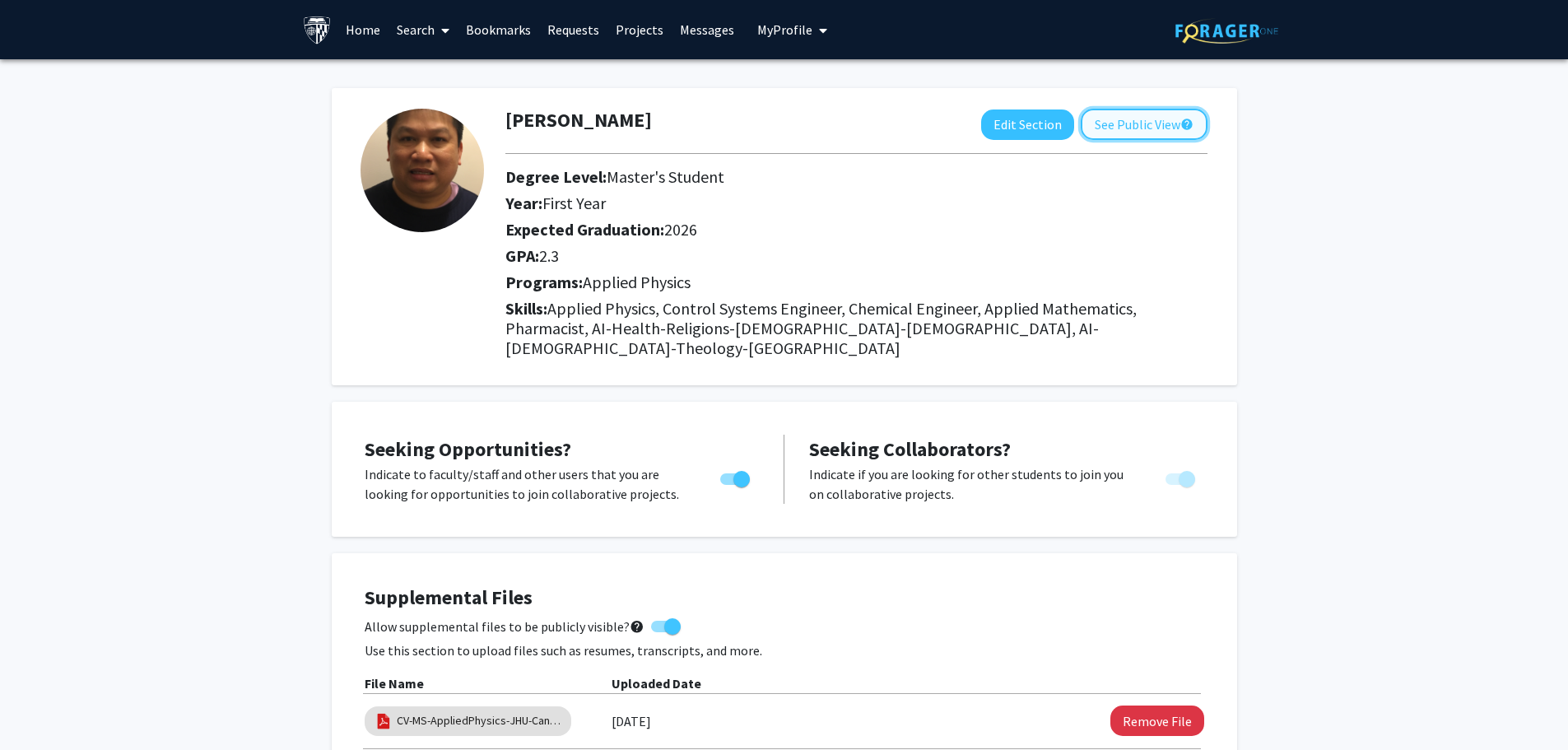
click at [1160, 120] on button "See Public View help" at bounding box center [1144, 124] width 127 height 31
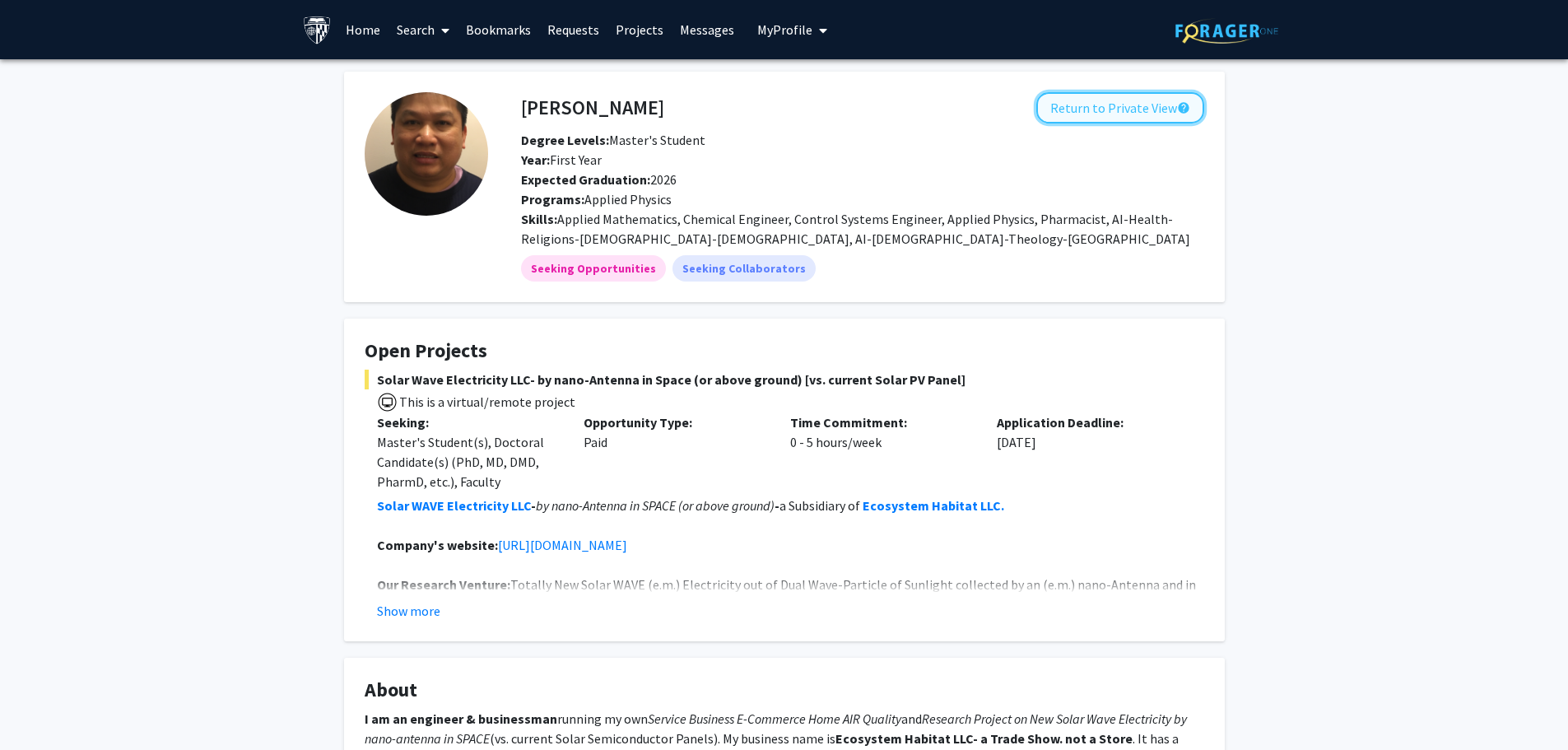
click at [1084, 112] on button "Return to Private View help" at bounding box center [1120, 108] width 168 height 31
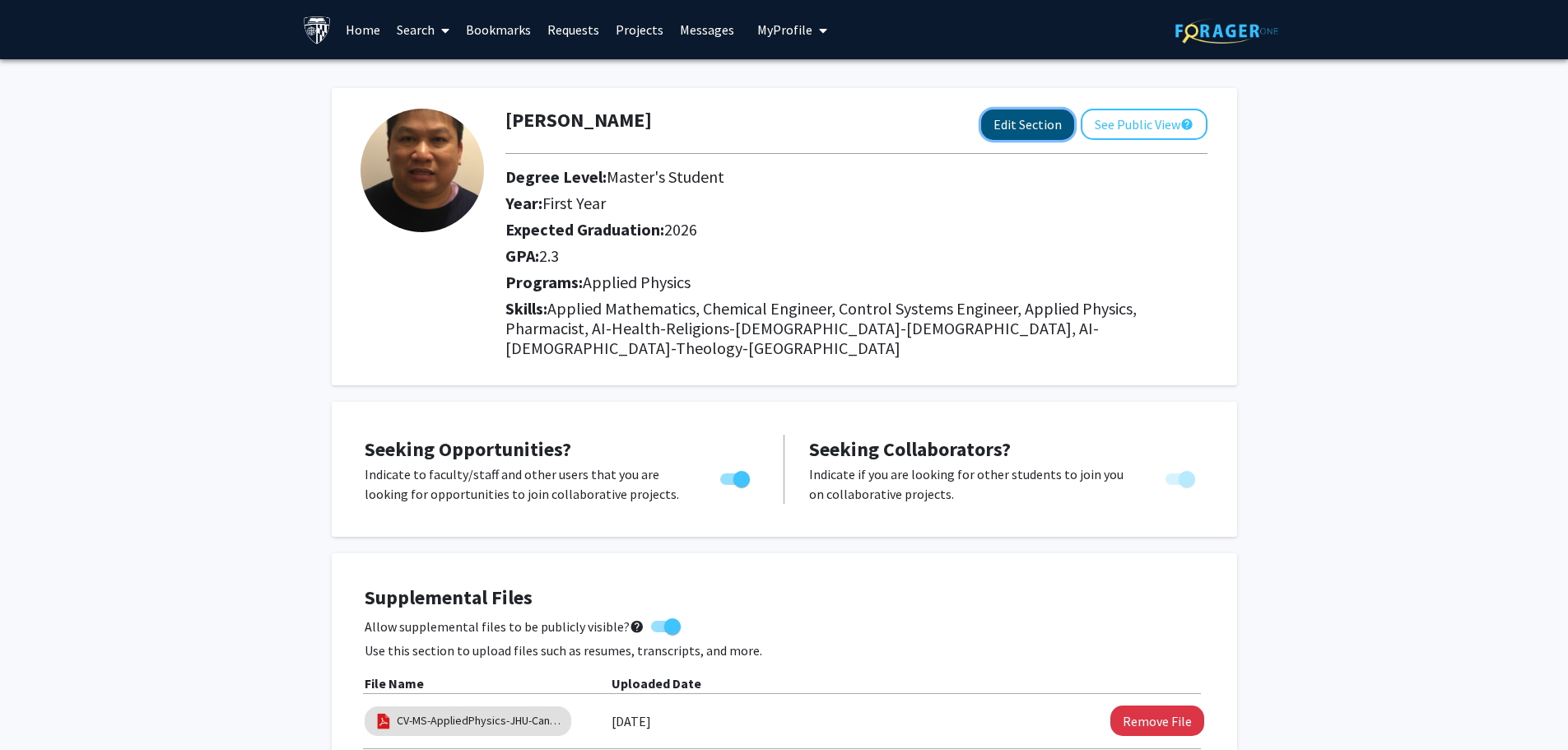
click at [1035, 122] on button "Edit Section" at bounding box center [1028, 125] width 93 height 31
select select "first_year"
select select "2026"
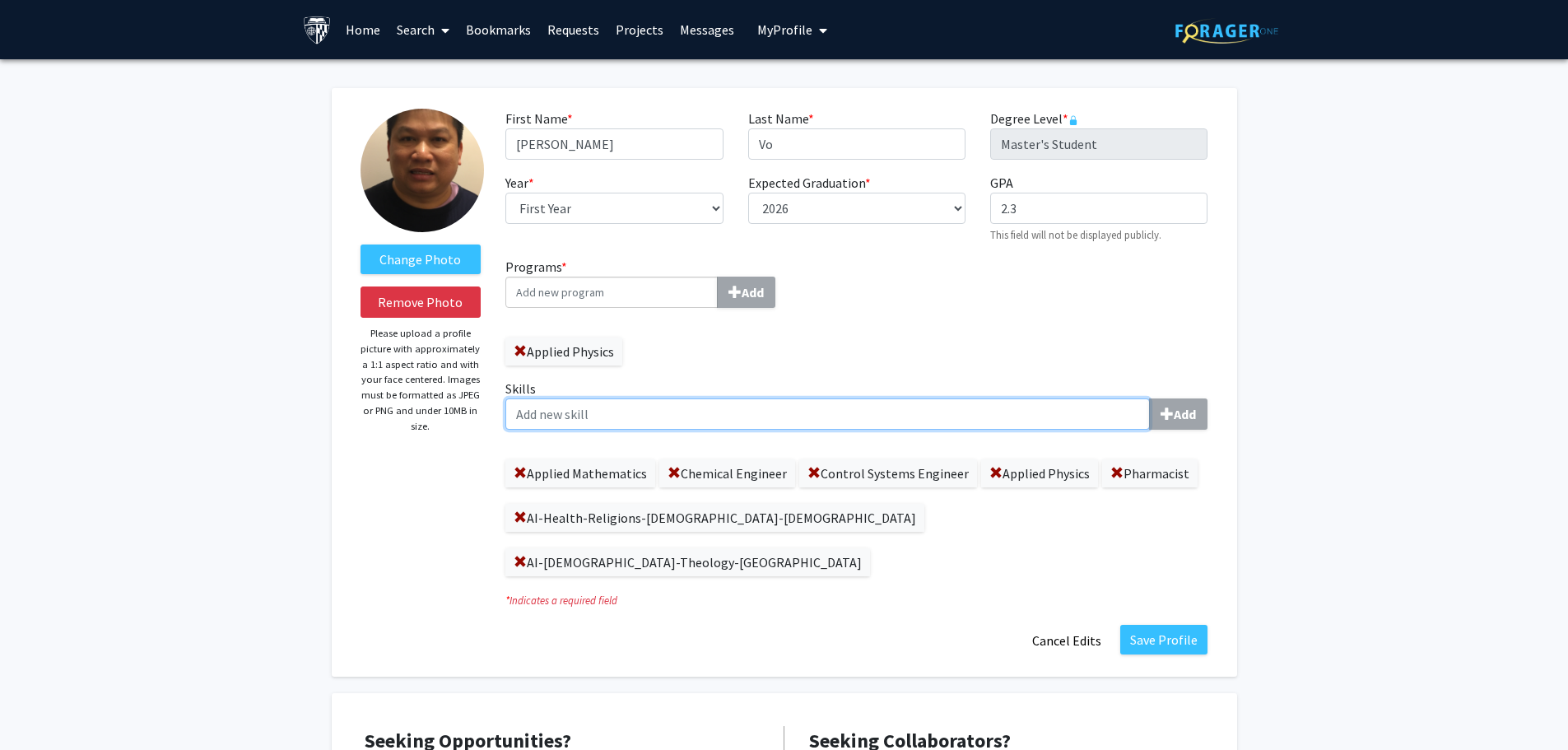
drag, startPoint x: 553, startPoint y: 417, endPoint x: 564, endPoint y: 414, distance: 11.4
click at [559, 415] on input "Skills Add" at bounding box center [827, 413] width 644 height 31
type input "AI-[DEMOGRAPHIC_DATA]-Theology-Philosophy-[GEOGRAPHIC_DATA]"
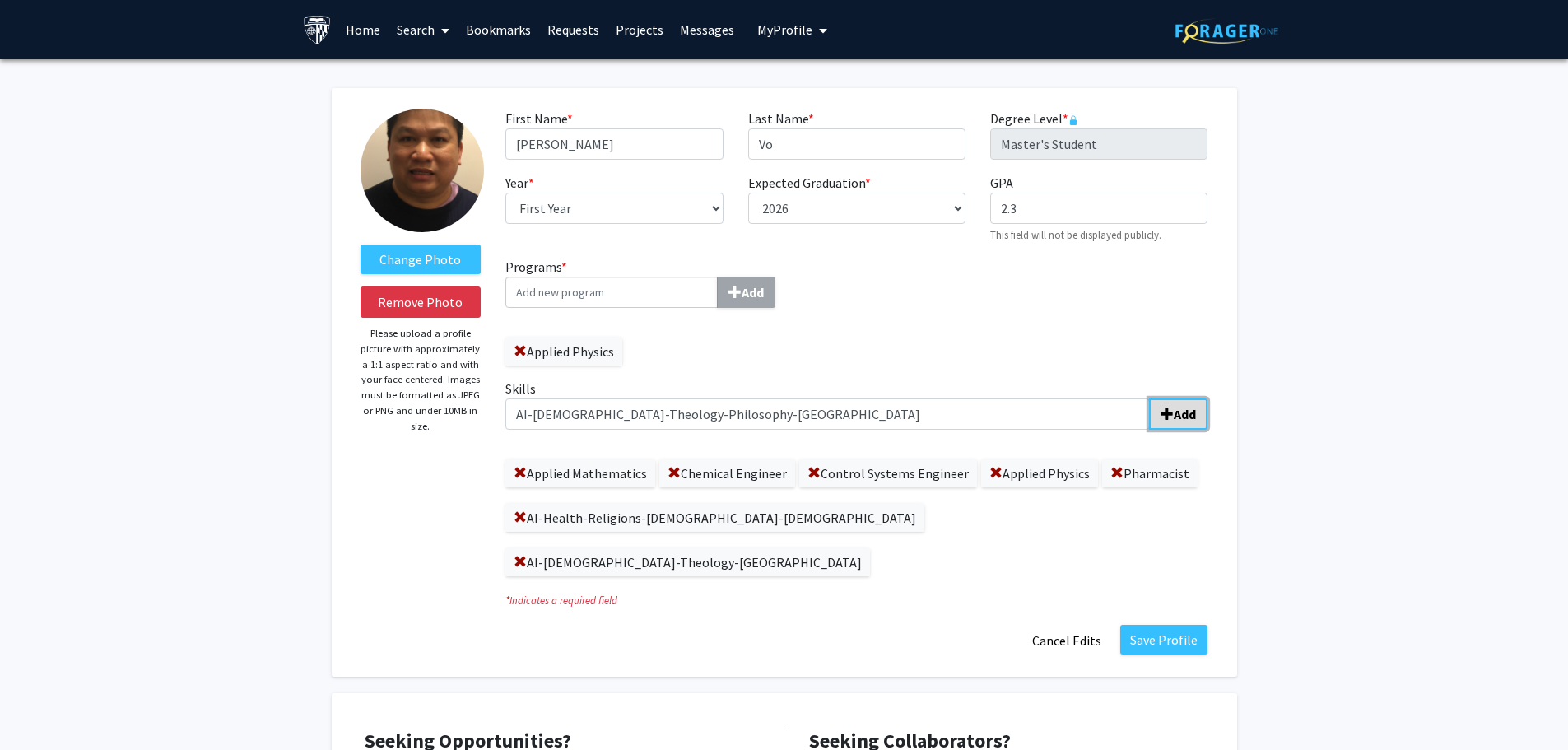
drag, startPoint x: 1192, startPoint y: 409, endPoint x: 1185, endPoint y: 430, distance: 22.1
click at [1192, 410] on b "Add" at bounding box center [1184, 414] width 22 height 16
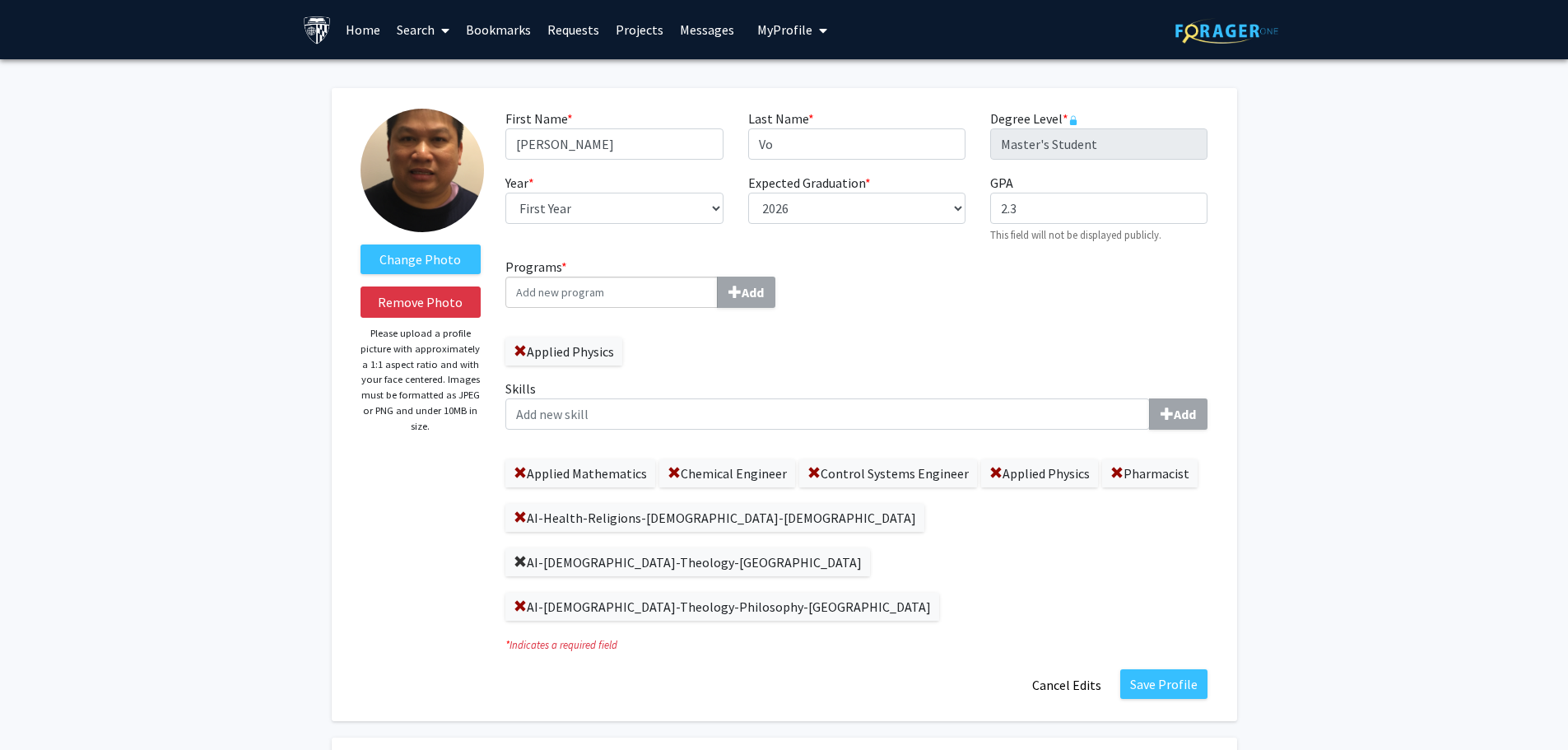
click at [527, 555] on span at bounding box center [520, 561] width 13 height 13
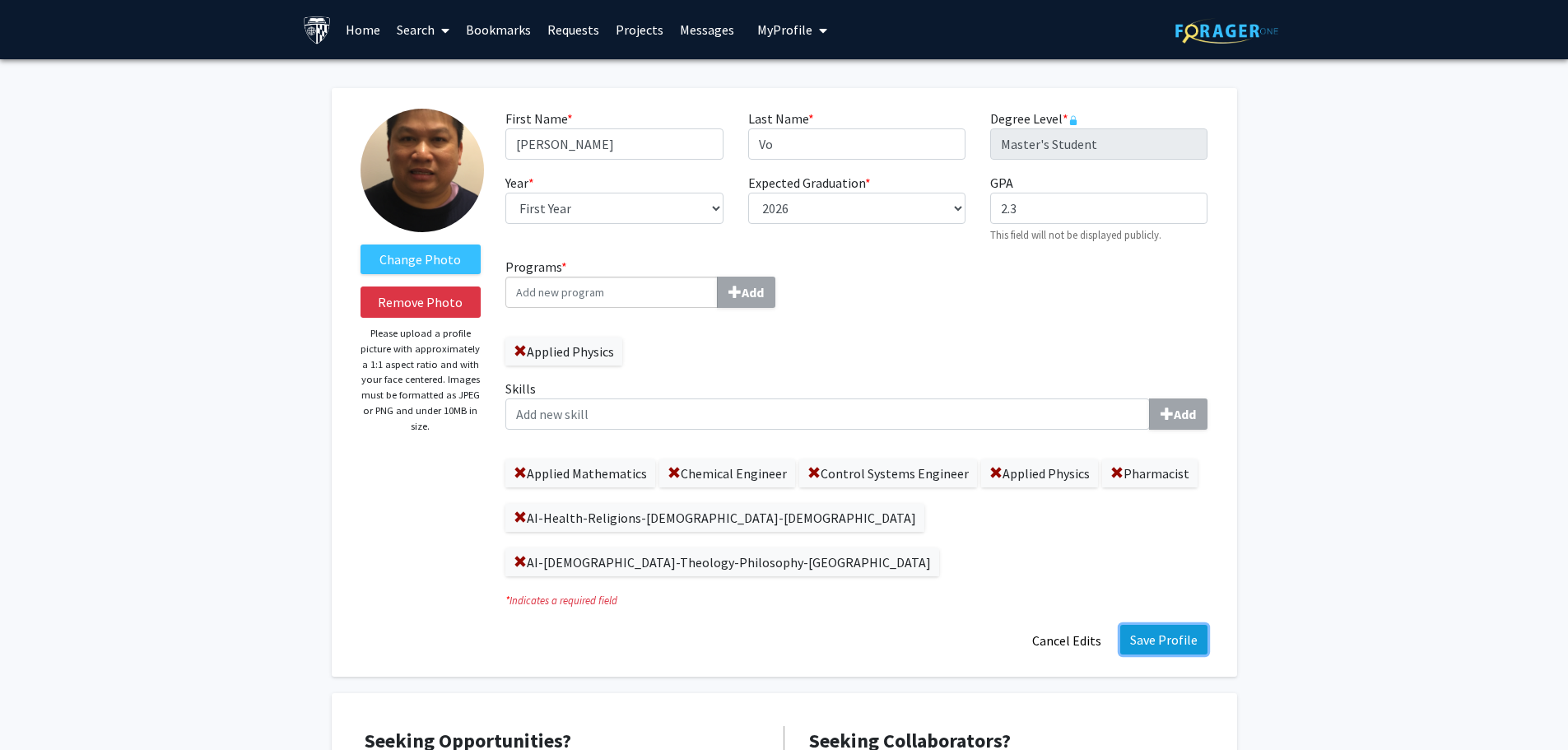
click at [1176, 624] on button "Save Profile" at bounding box center [1164, 639] width 87 height 30
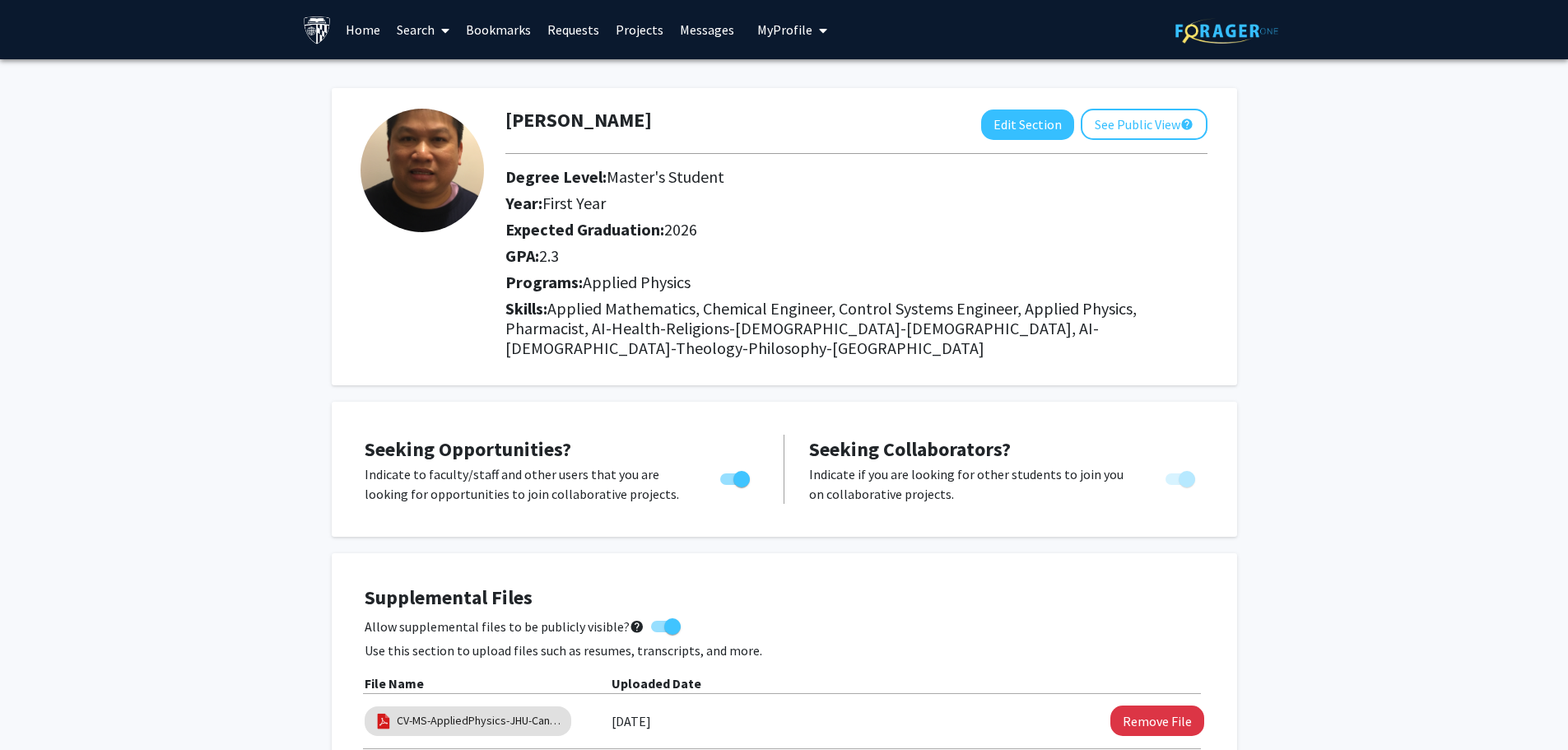
drag, startPoint x: 366, startPoint y: 27, endPoint x: 394, endPoint y: 31, distance: 28.3
click at [366, 27] on link "Home" at bounding box center [363, 30] width 51 height 57
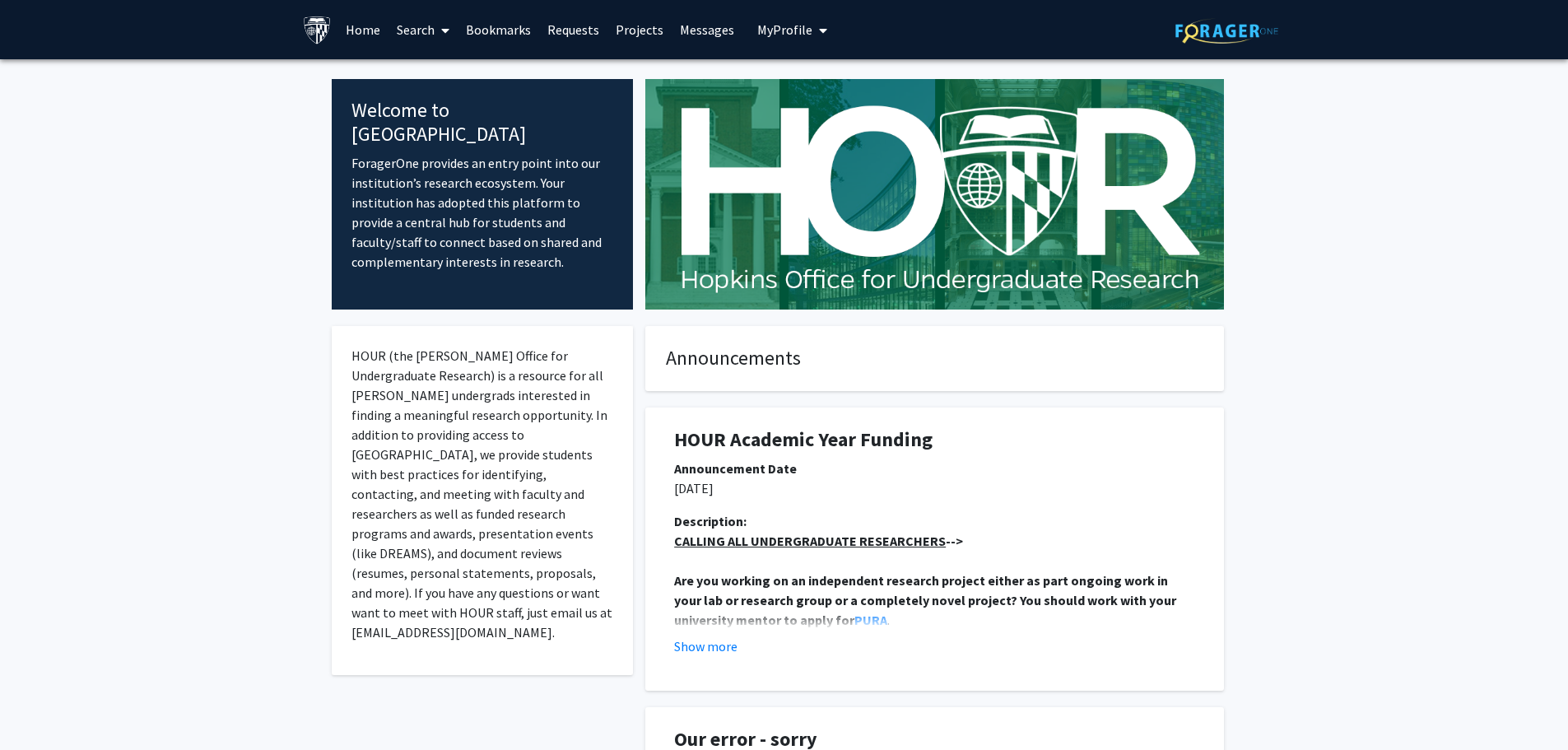
click at [424, 31] on link "Search" at bounding box center [422, 30] width 69 height 57
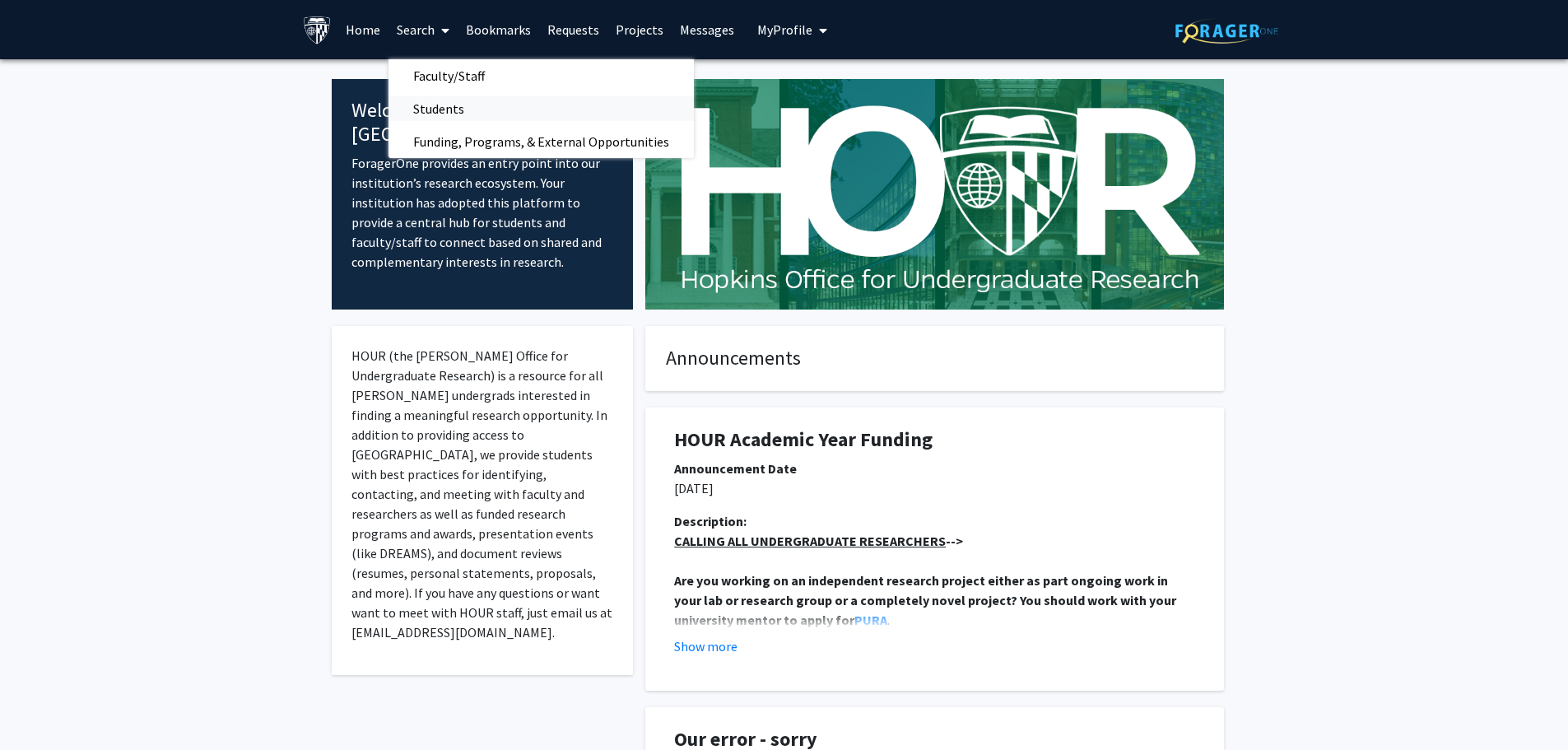
click at [449, 107] on span "Students" at bounding box center [439, 109] width 101 height 33
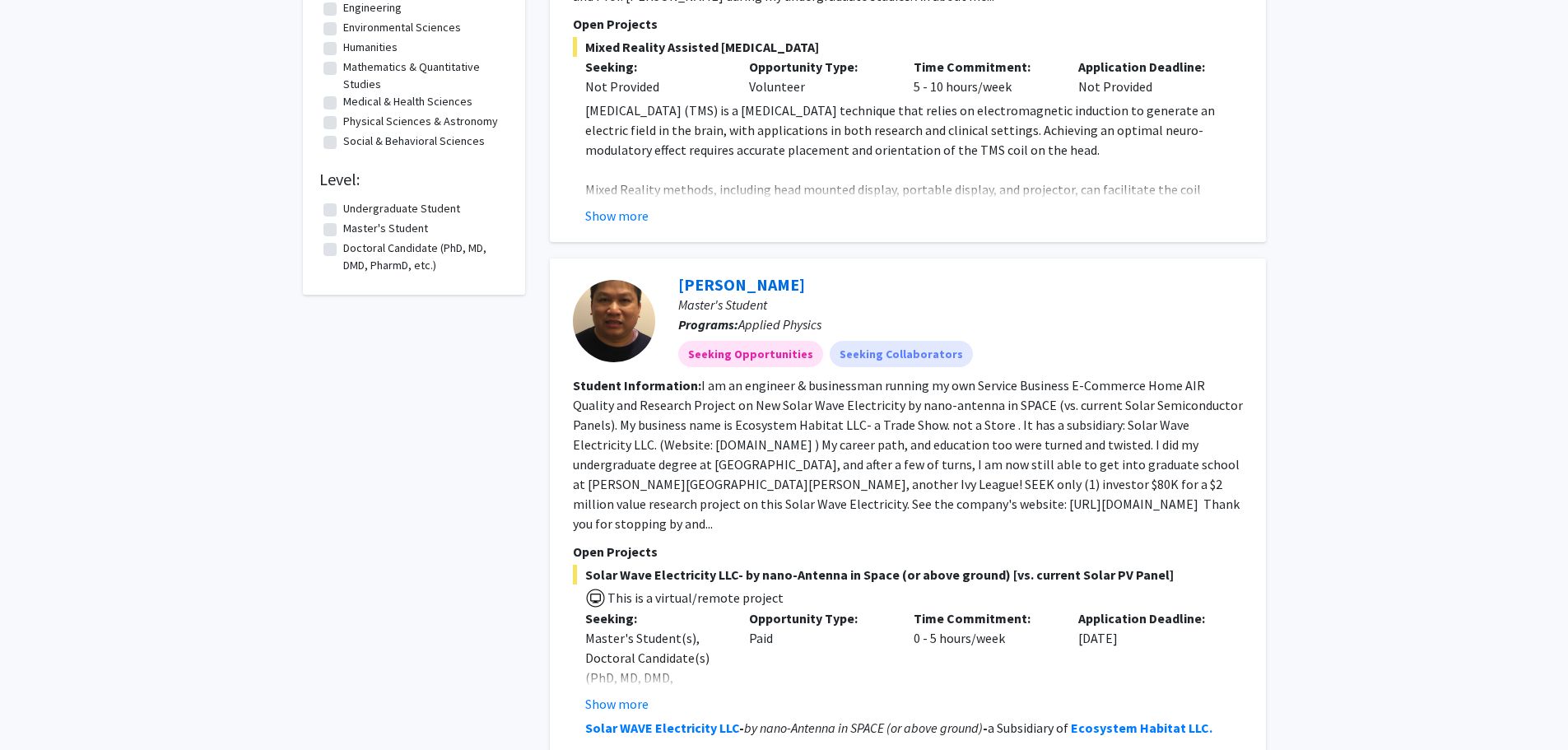
scroll to position [576, 0]
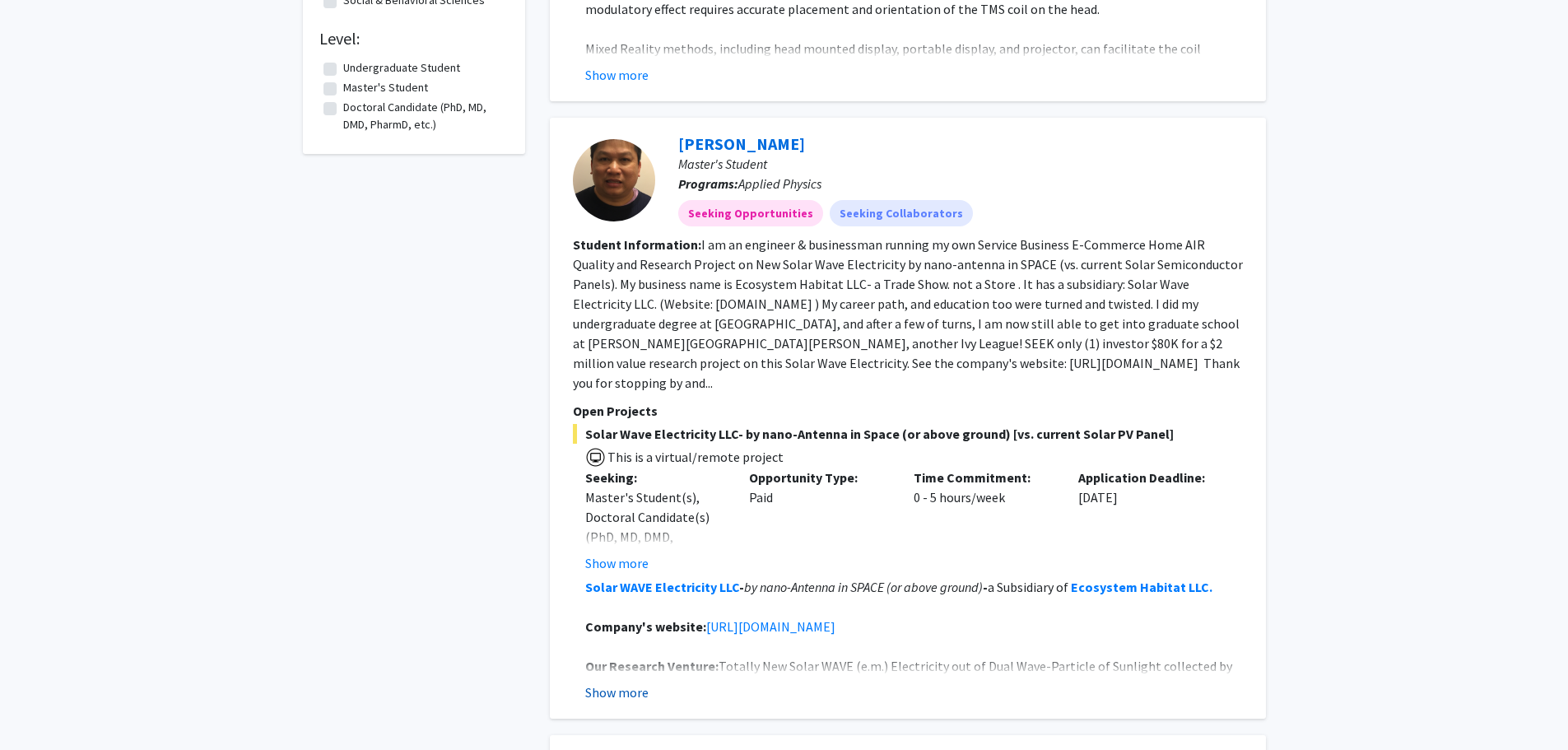
click at [621, 682] on button "Show more" at bounding box center [616, 692] width 64 height 20
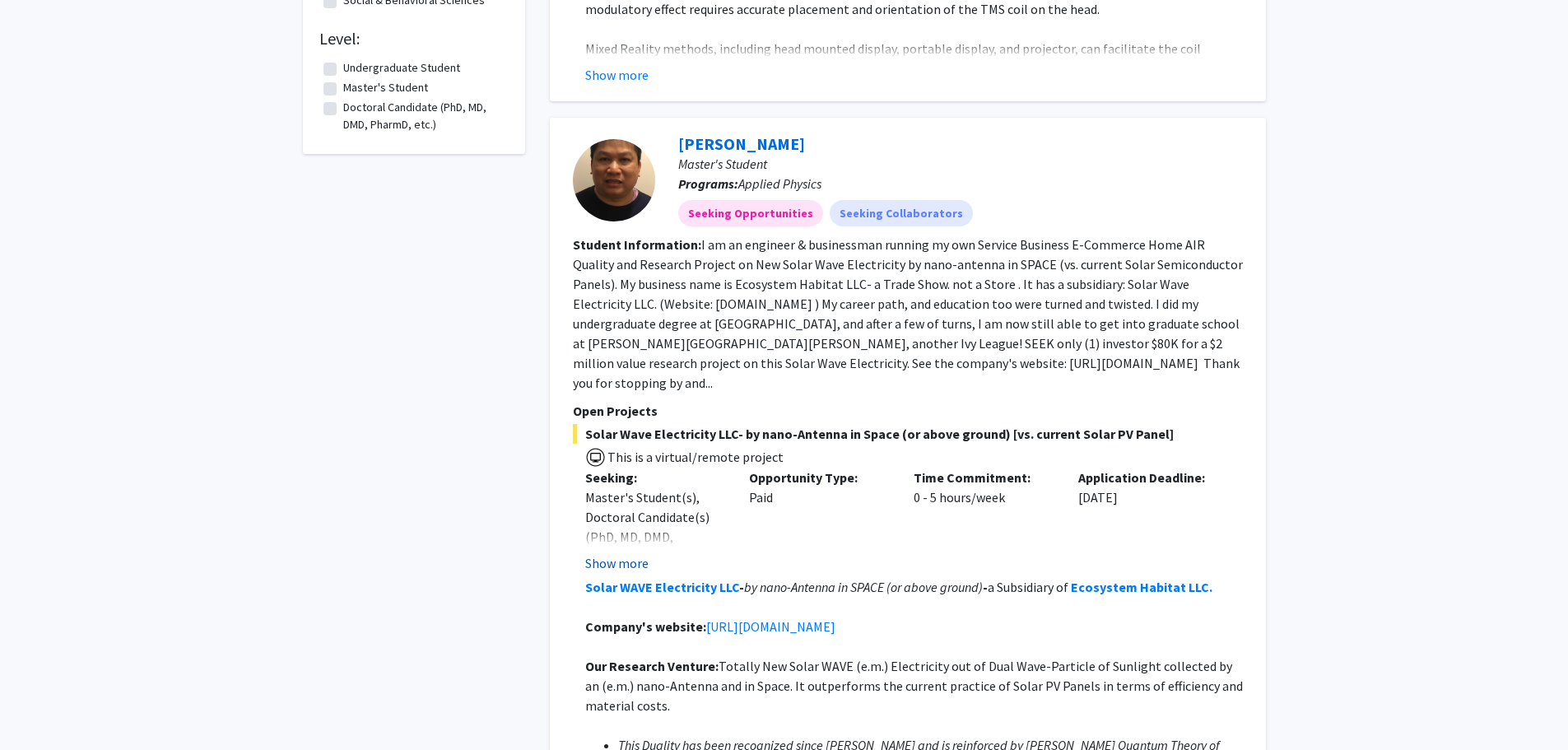
click at [628, 553] on button "Show more" at bounding box center [616, 563] width 64 height 20
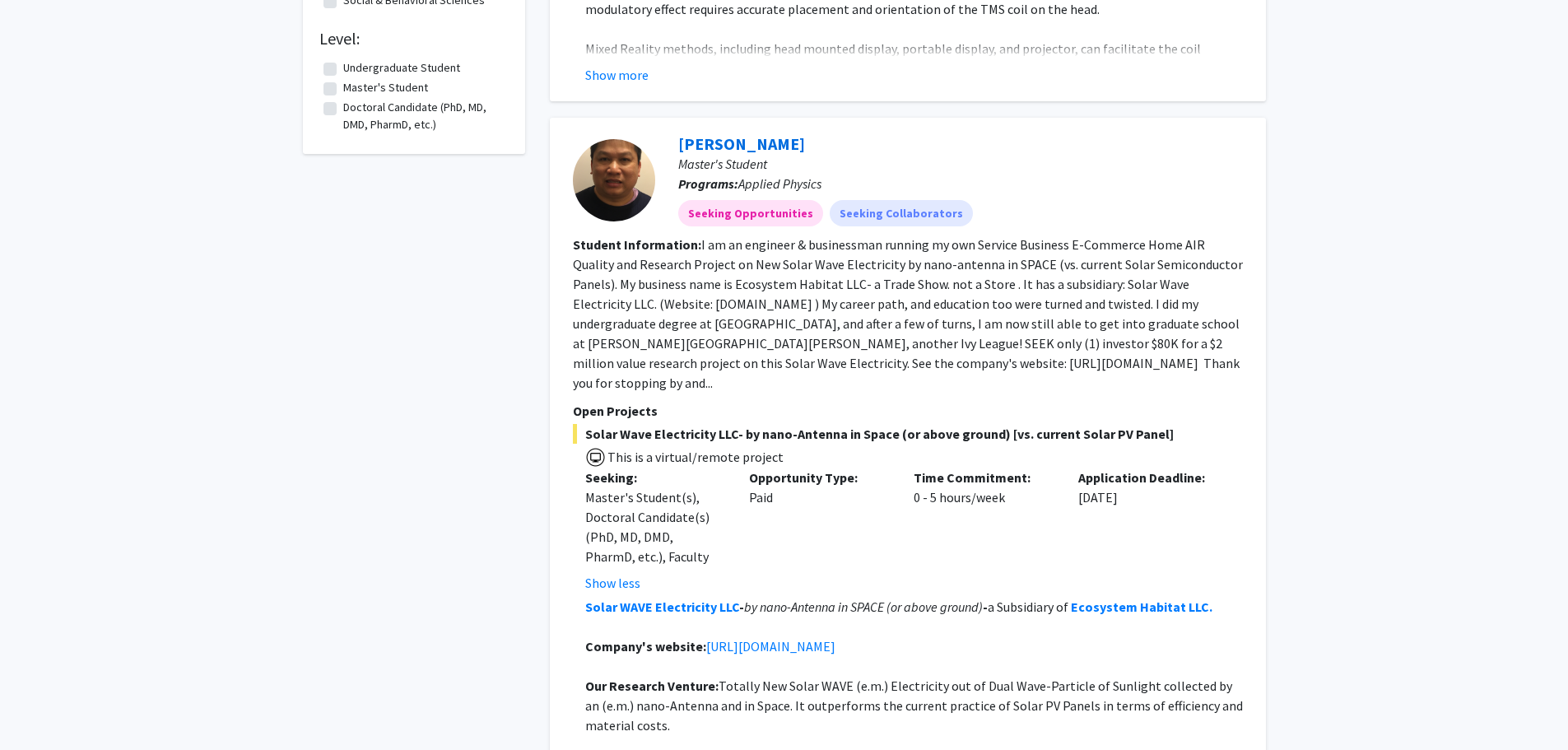
click at [956, 339] on fg-read-more "I am an engineer & businessman running my own Service Business E-Commerce Home …" at bounding box center [908, 313] width 670 height 154
click at [705, 338] on fg-read-more "I am an engineer & businessman running my own Service Business E-Commerce Home …" at bounding box center [908, 313] width 670 height 154
click at [1175, 349] on fg-read-more "I am an engineer & businessman running my own Service Business E-Commerce Home …" at bounding box center [908, 313] width 670 height 154
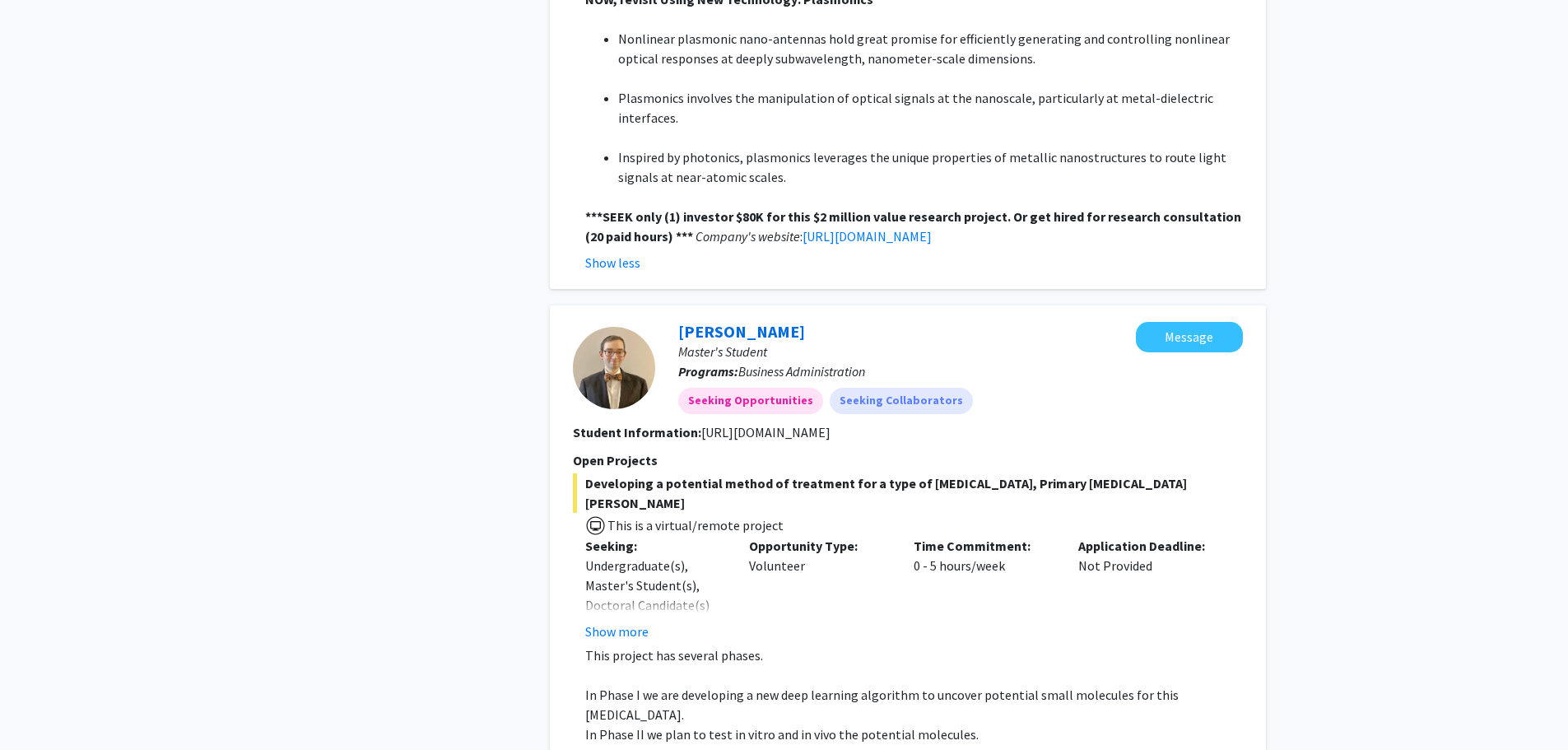
scroll to position [1564, 0]
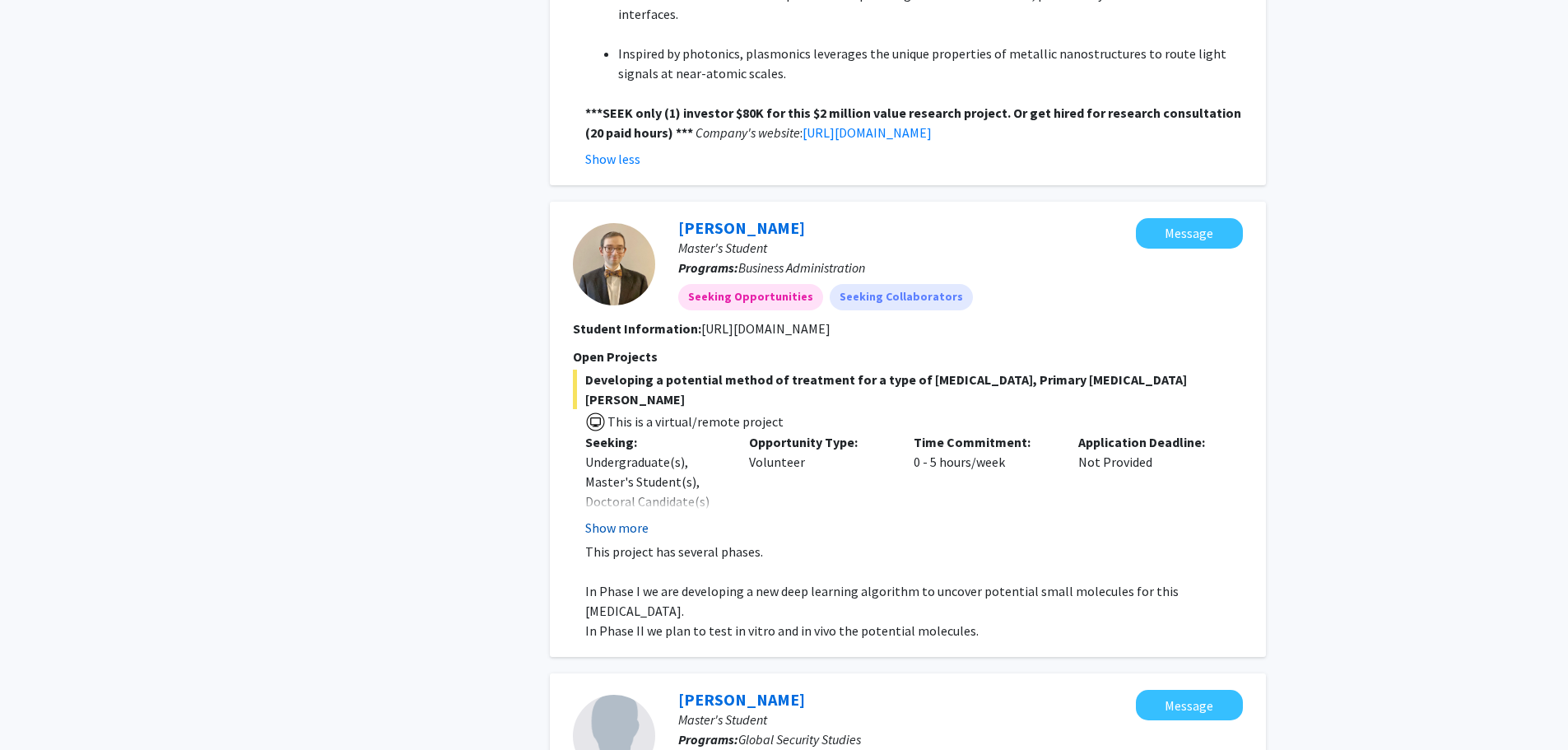
click at [603, 517] on button "Show more" at bounding box center [616, 527] width 64 height 20
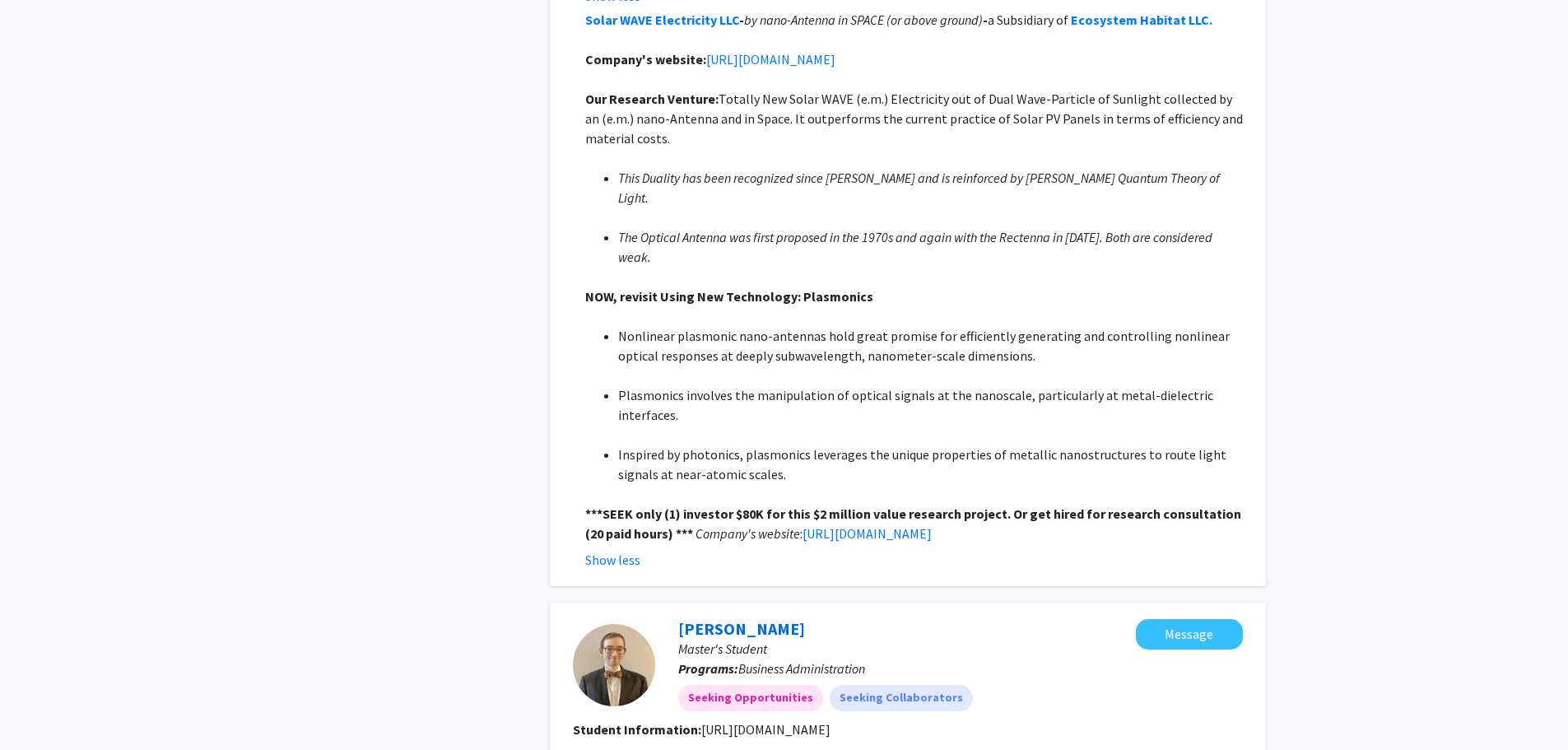
scroll to position [1317, 0]
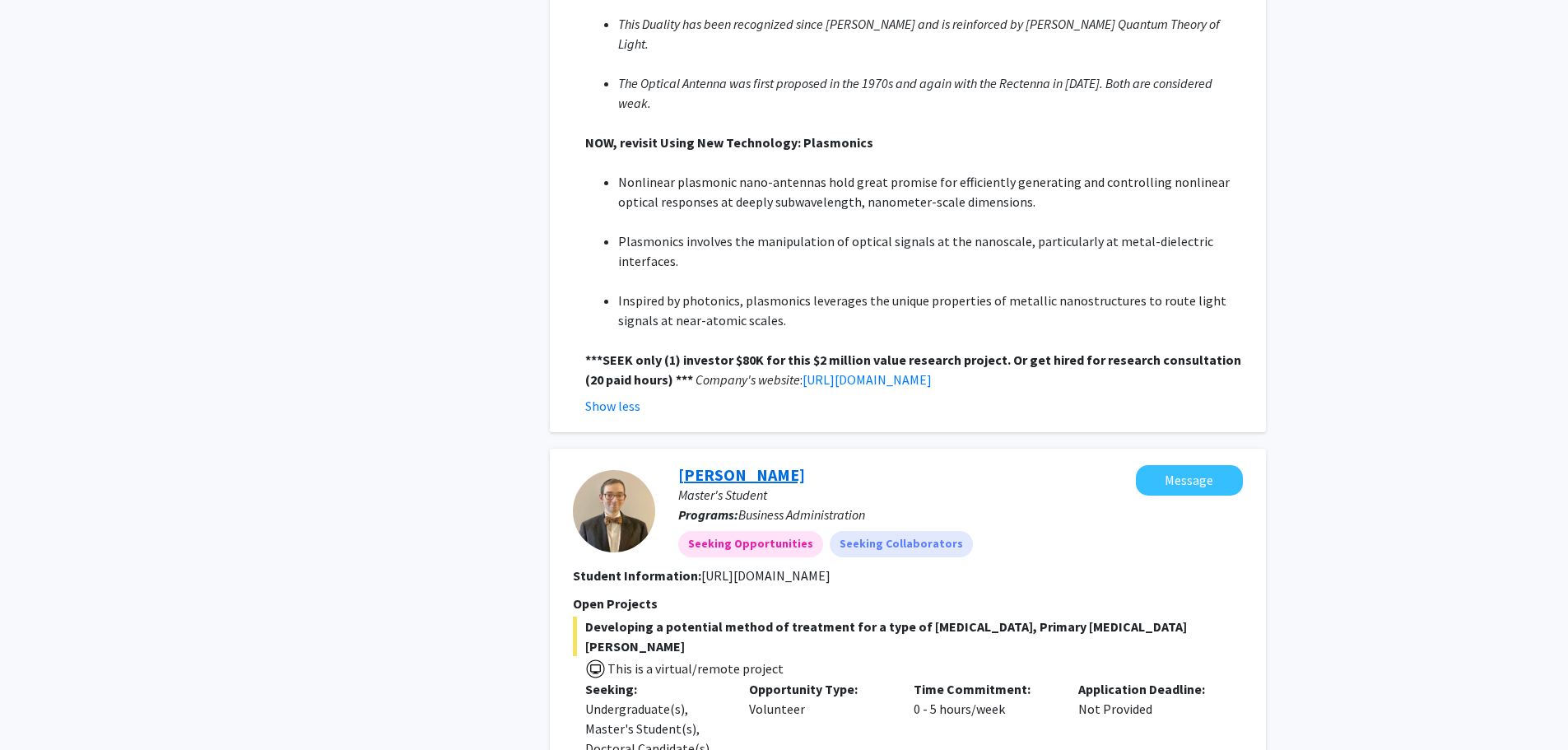
click at [769, 464] on link "[PERSON_NAME]" at bounding box center [741, 474] width 127 height 21
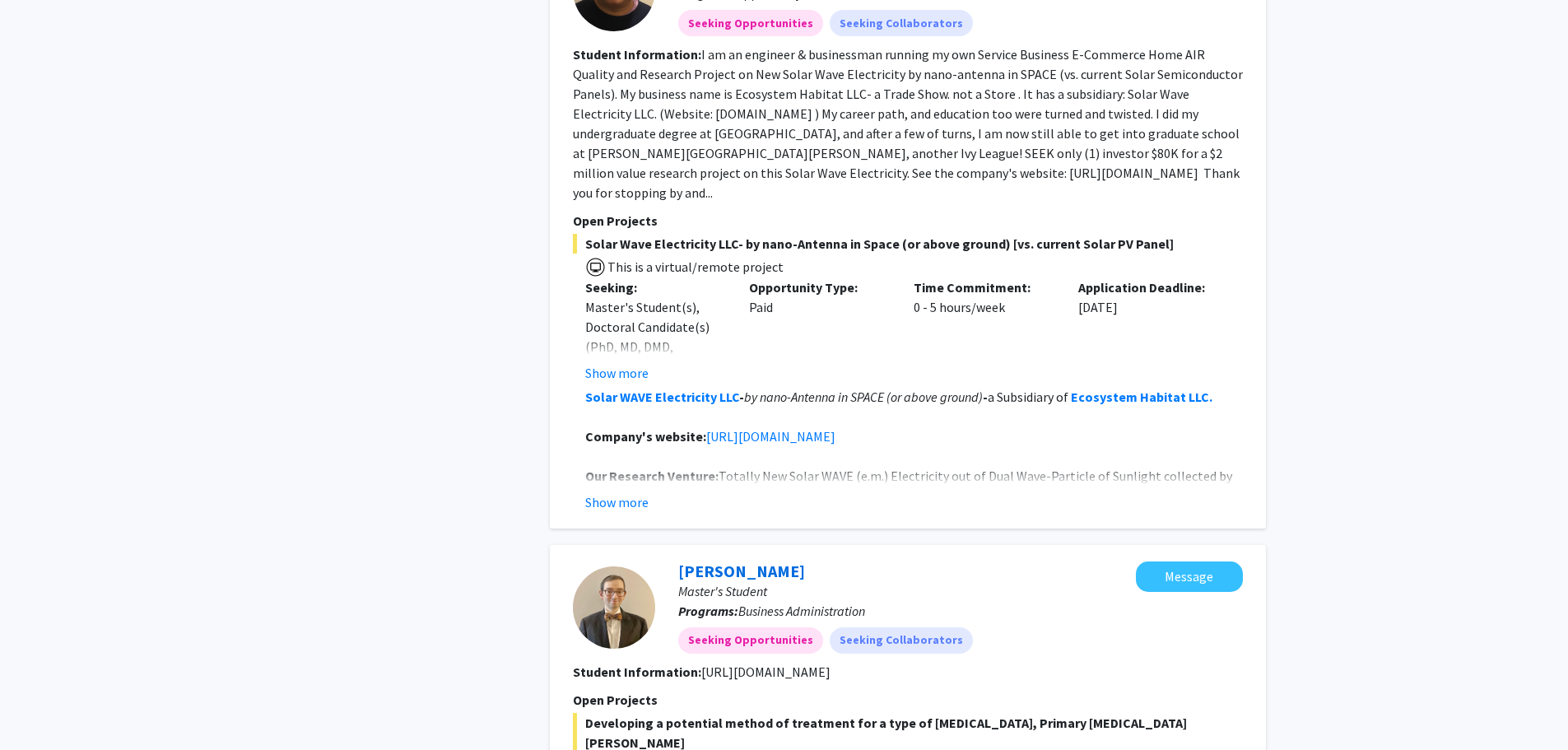
scroll to position [740, 0]
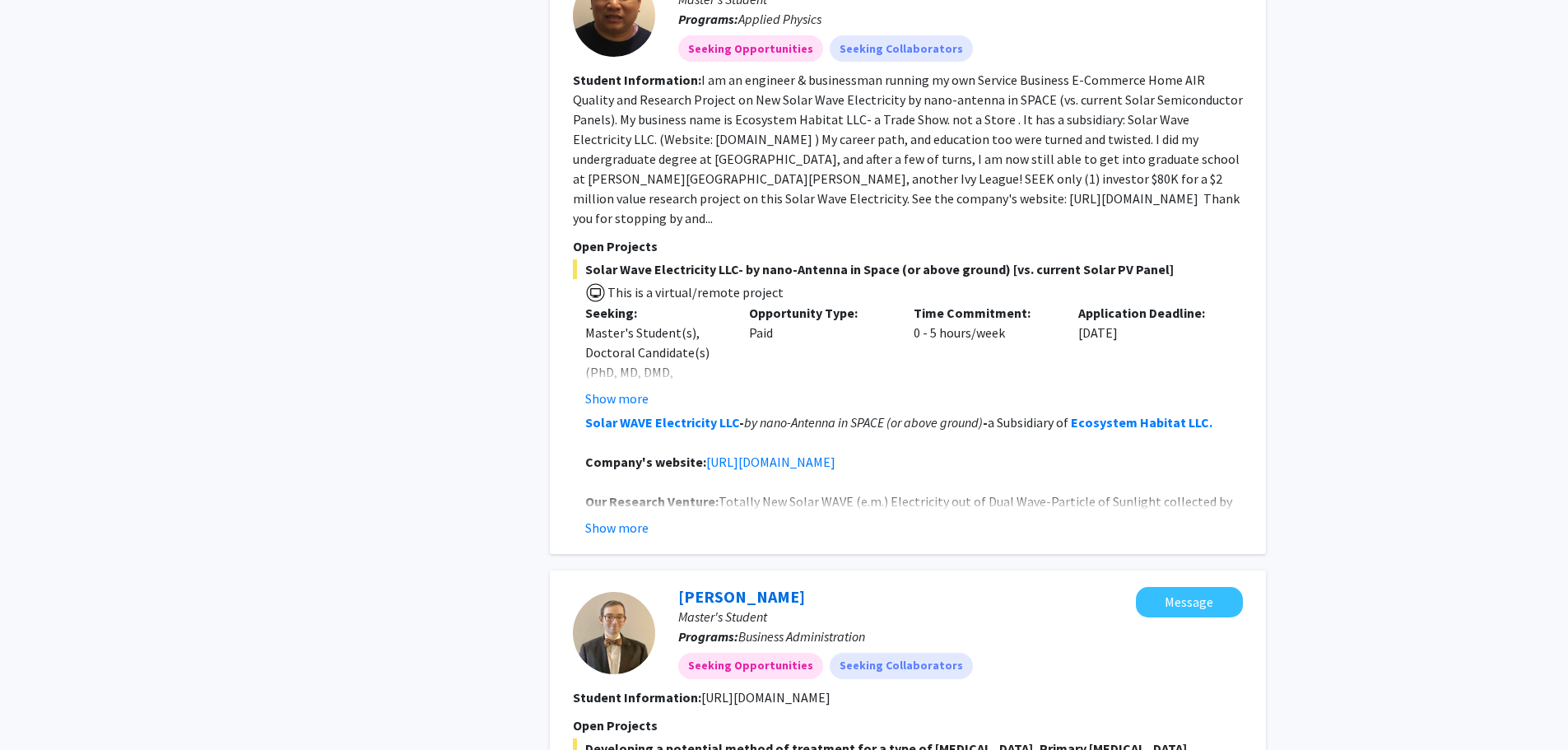
click at [1161, 181] on fg-read-more "I am an engineer & businessman running my own Service Business E-Commerce Home …" at bounding box center [908, 149] width 670 height 154
click at [624, 388] on button "Show more" at bounding box center [616, 398] width 64 height 20
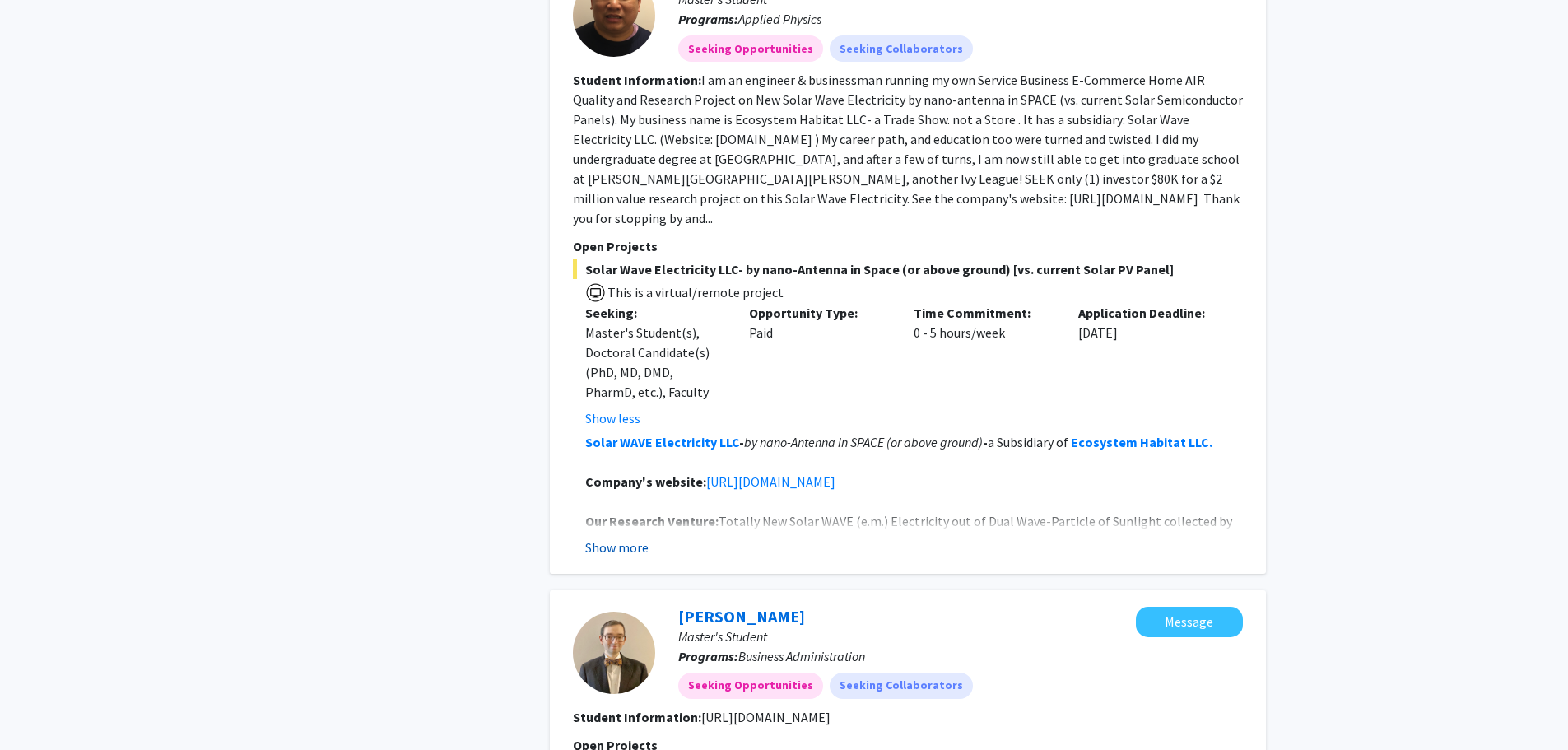
drag, startPoint x: 616, startPoint y: 525, endPoint x: 897, endPoint y: 560, distance: 283.2
click at [617, 537] on button "Show more" at bounding box center [616, 547] width 64 height 20
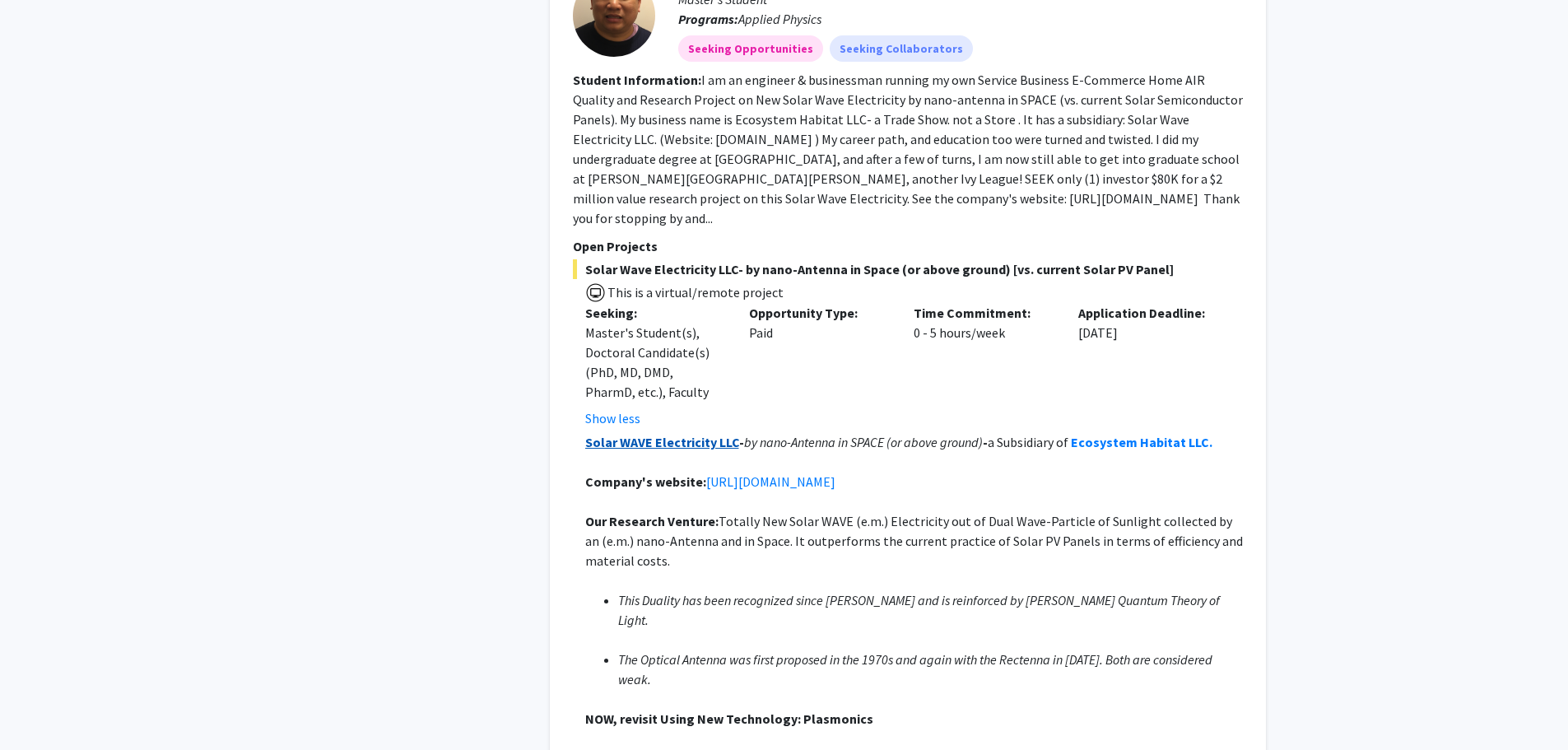
click at [645, 434] on strong "Solar WAVE Electricity LLC" at bounding box center [661, 442] width 154 height 16
click at [1121, 434] on strong "Ecosystem Habitat LLC." at bounding box center [1142, 442] width 142 height 16
click at [831, 473] on link "[URL][DOMAIN_NAME]" at bounding box center [771, 481] width 129 height 16
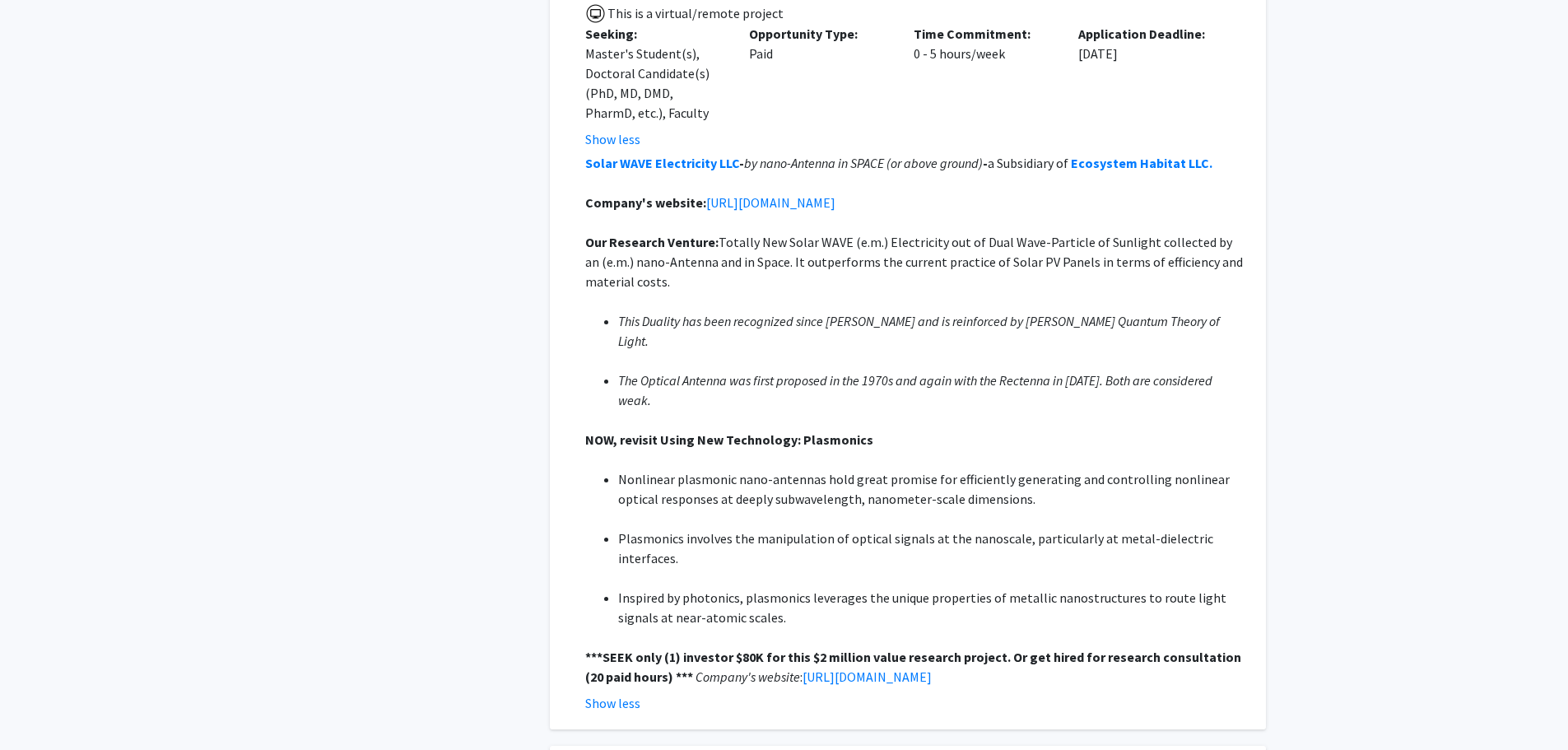
scroll to position [1234, 0]
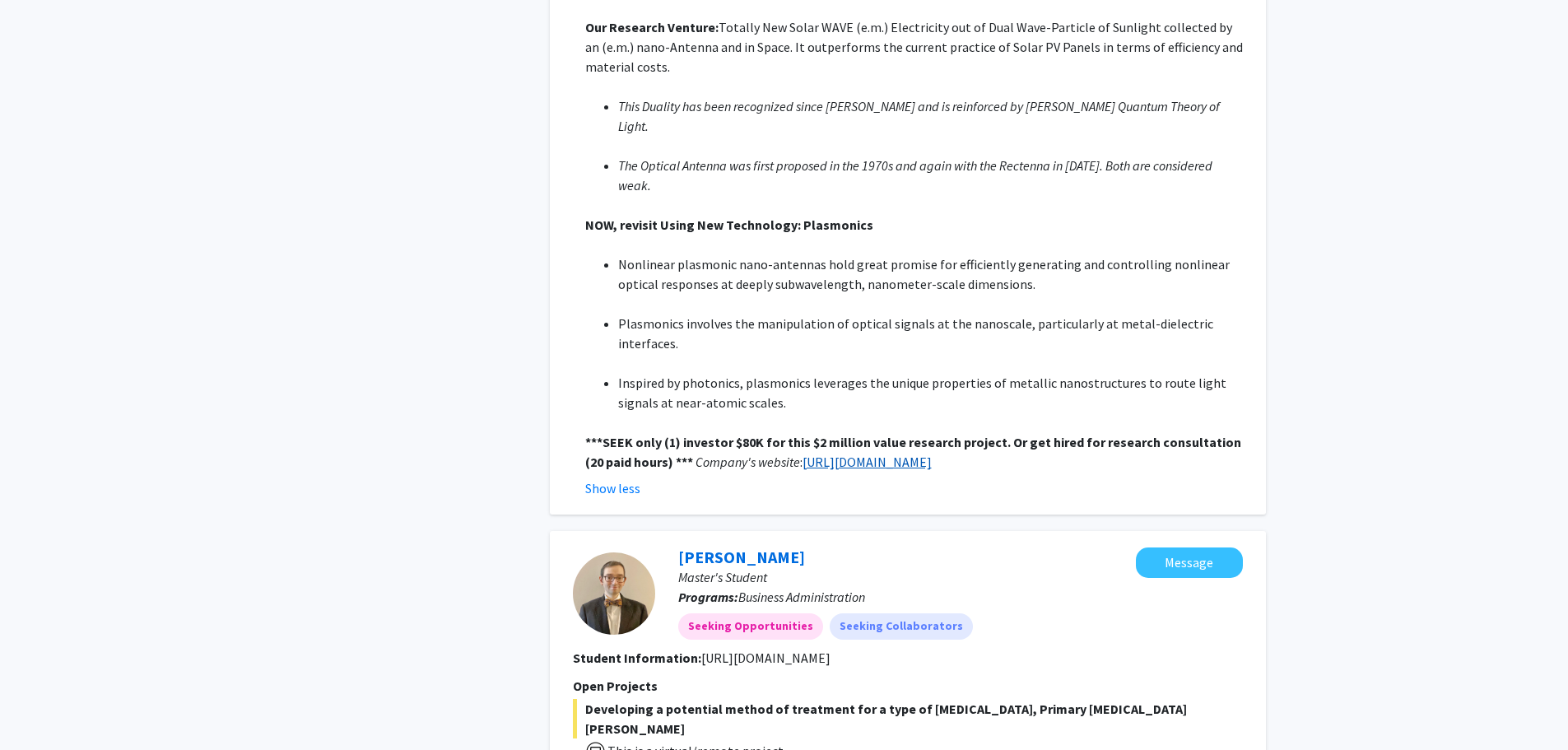
click at [912, 454] on link "[URL][DOMAIN_NAME]" at bounding box center [867, 462] width 129 height 16
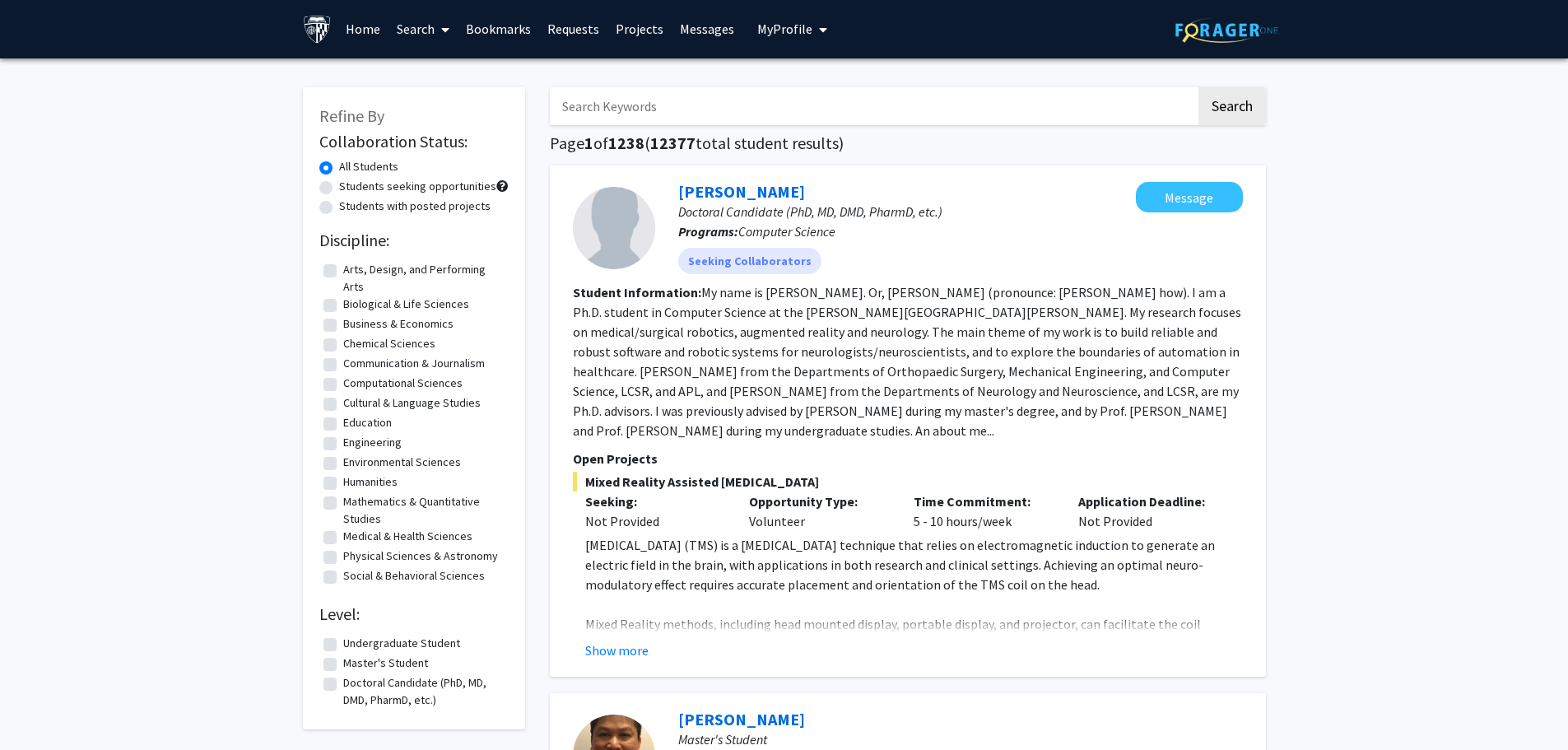
scroll to position [0, 0]
